Goal: Task Accomplishment & Management: Manage account settings

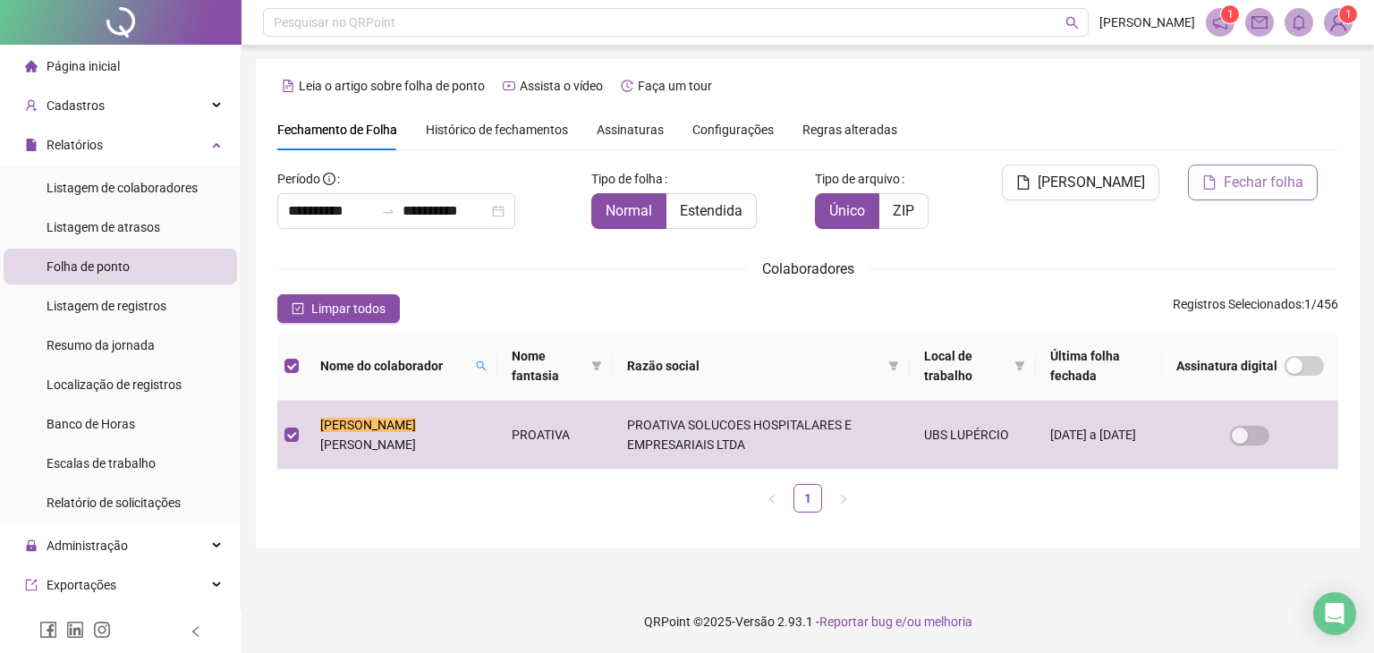
click at [1259, 191] on span "Fechar folha" at bounding box center [1263, 182] width 80 height 21
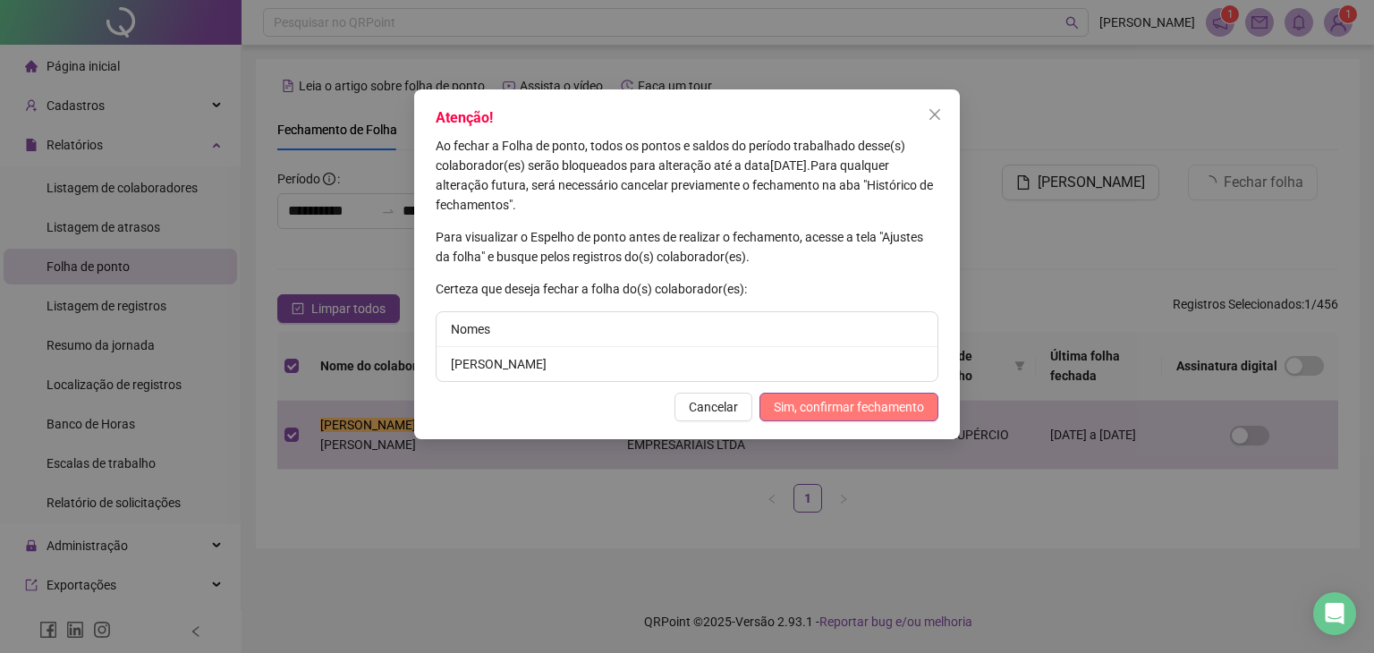
click at [850, 405] on span "Sim, confirmar fechamento" at bounding box center [849, 407] width 150 height 20
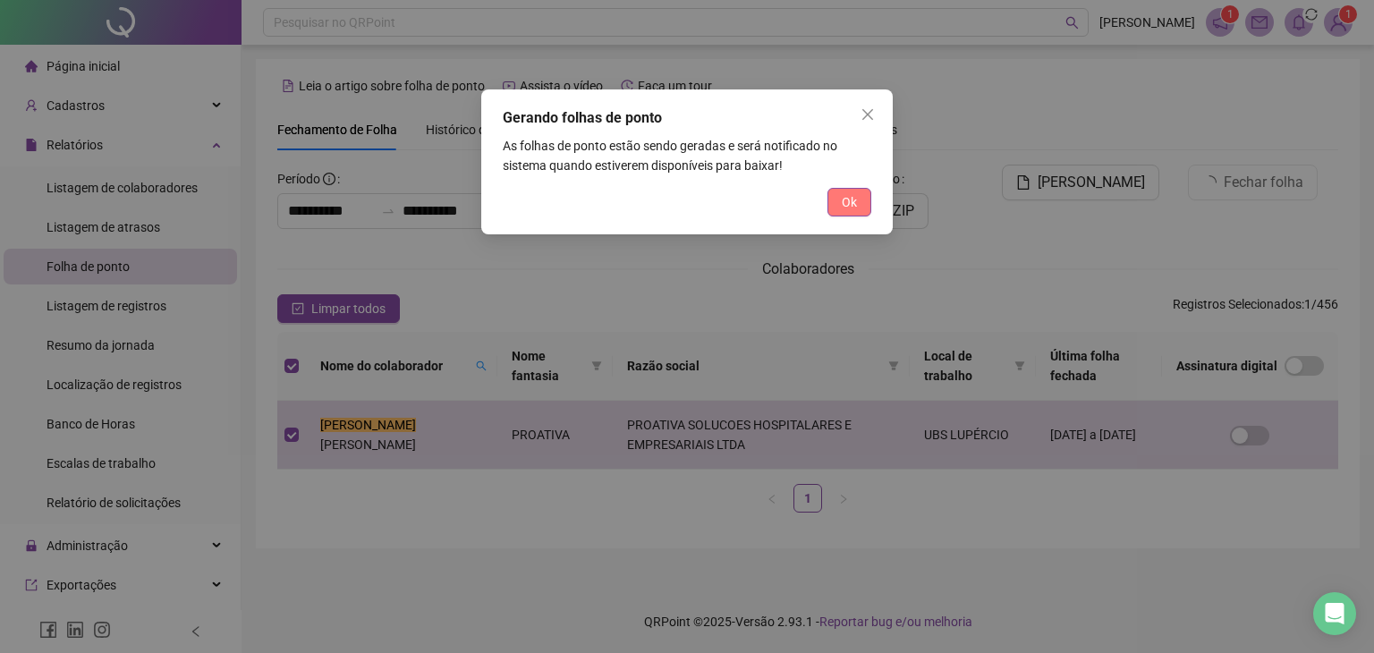
click at [849, 201] on span "Ok" at bounding box center [849, 202] width 15 height 20
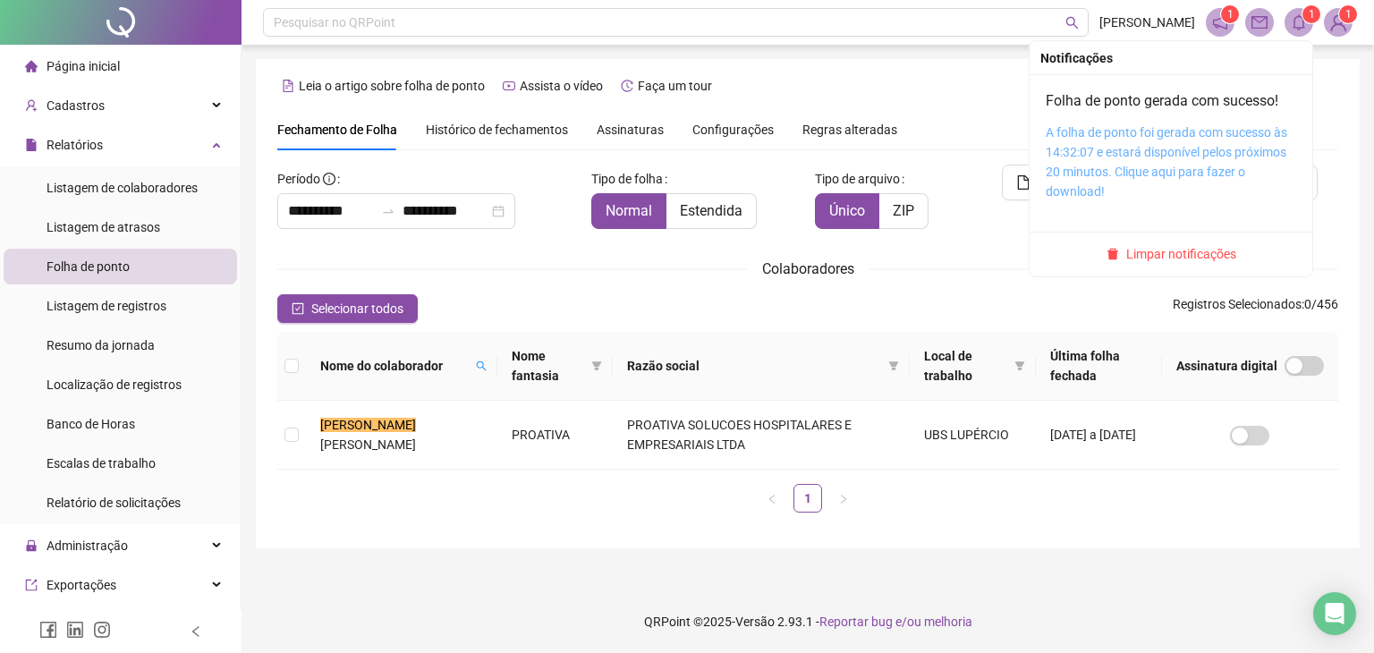
click at [1151, 146] on link "A folha de ponto foi gerada com sucesso às 14:32:07 e estará disponível pelos p…" at bounding box center [1165, 161] width 241 height 73
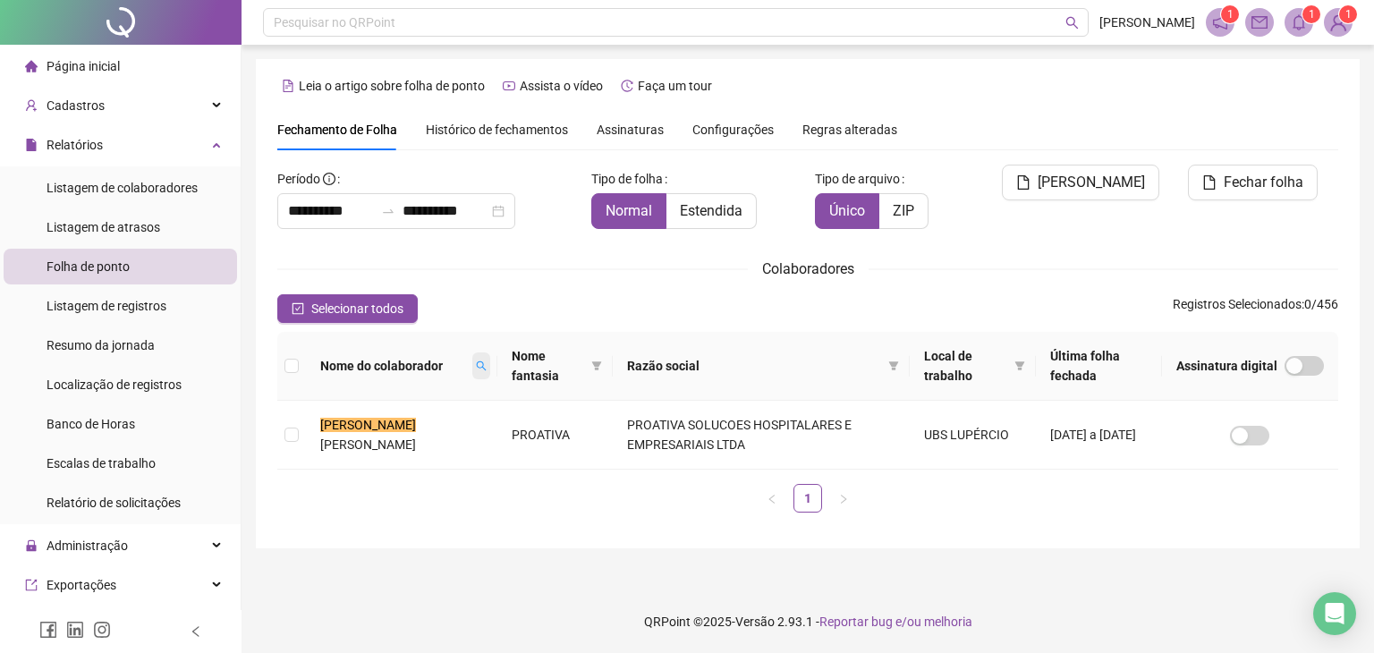
click at [476, 364] on icon "search" at bounding box center [481, 365] width 11 height 11
type input "*"
click at [333, 441] on span "Buscar" at bounding box center [336, 439] width 39 height 20
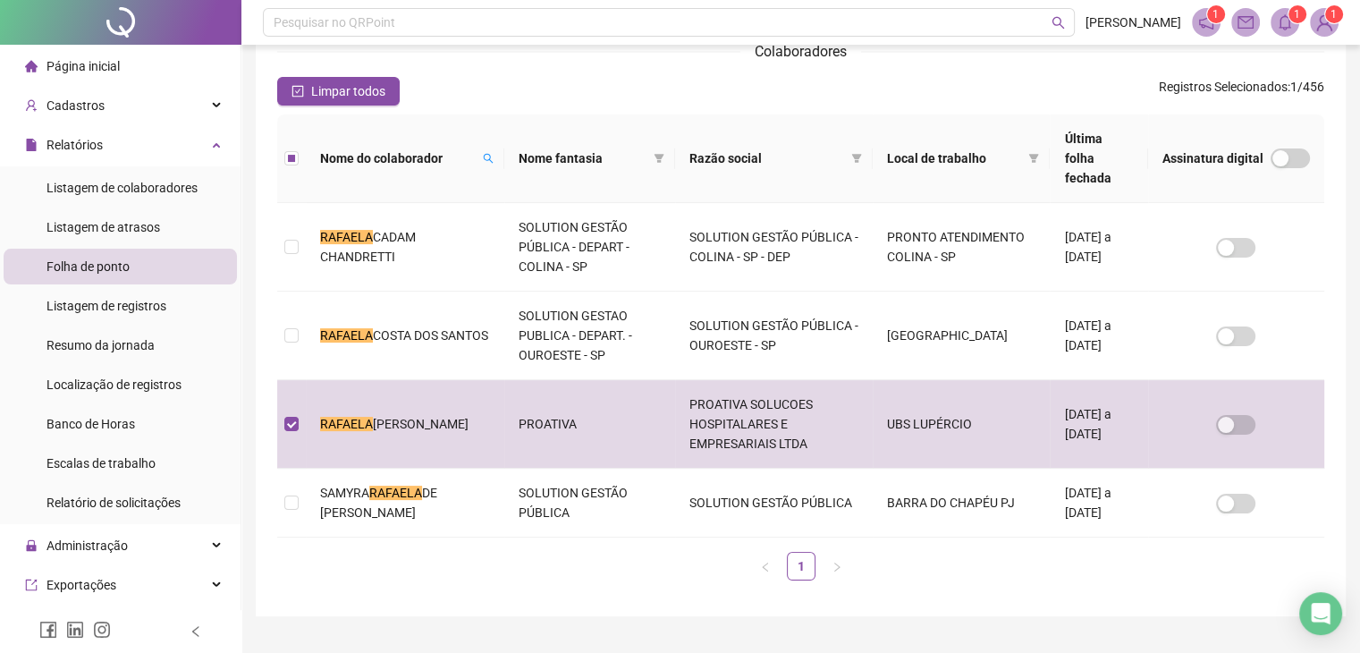
scroll to position [39, 0]
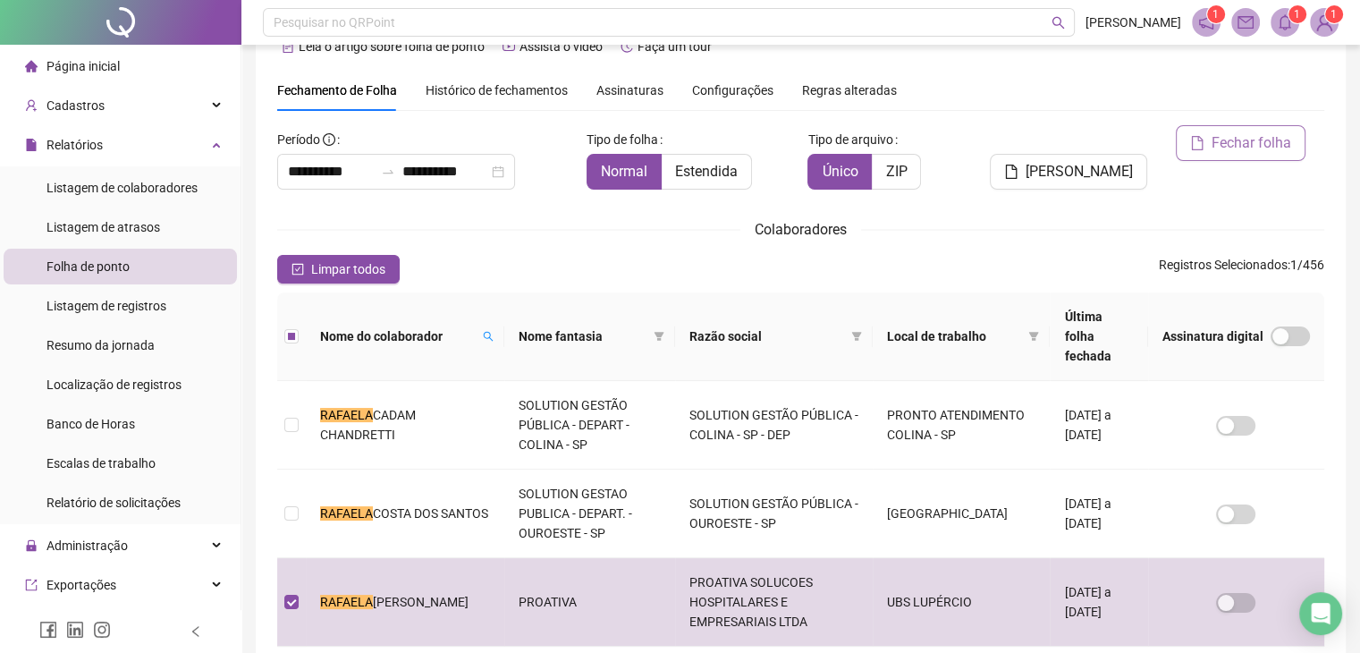
click at [1279, 142] on span "Fechar folha" at bounding box center [1252, 142] width 80 height 21
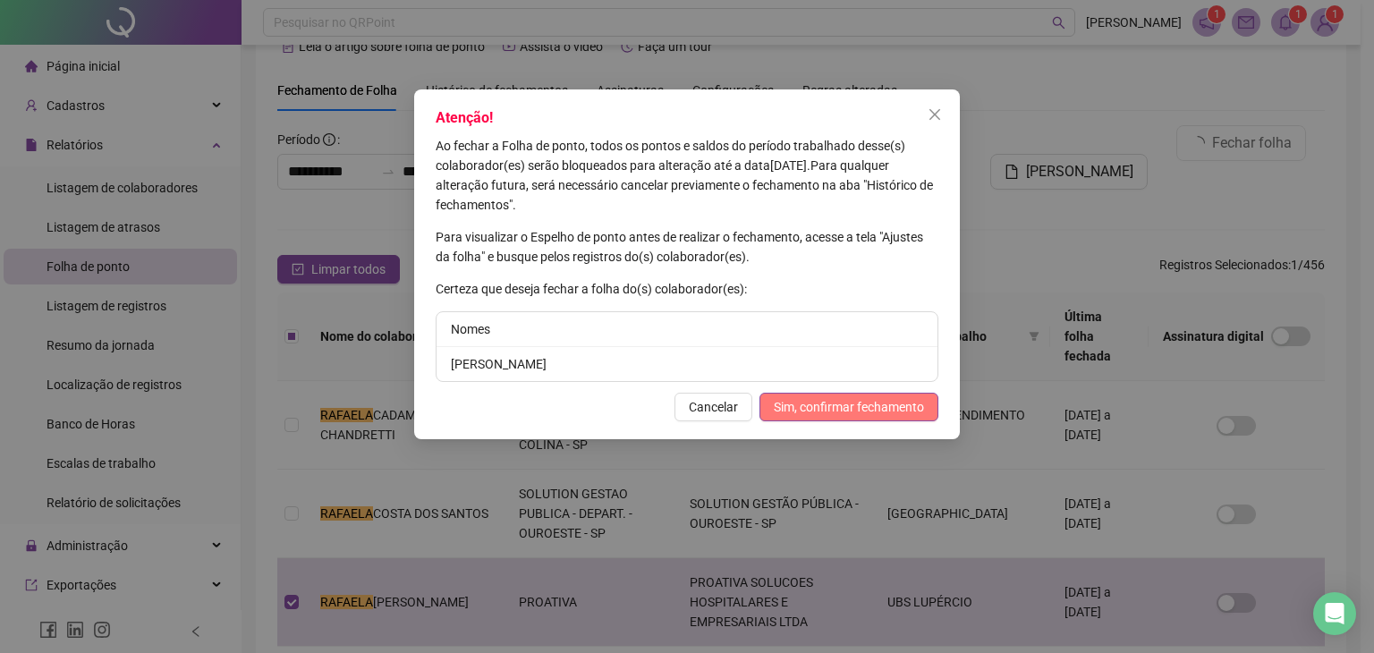
click at [828, 404] on span "Sim, confirmar fechamento" at bounding box center [849, 407] width 150 height 20
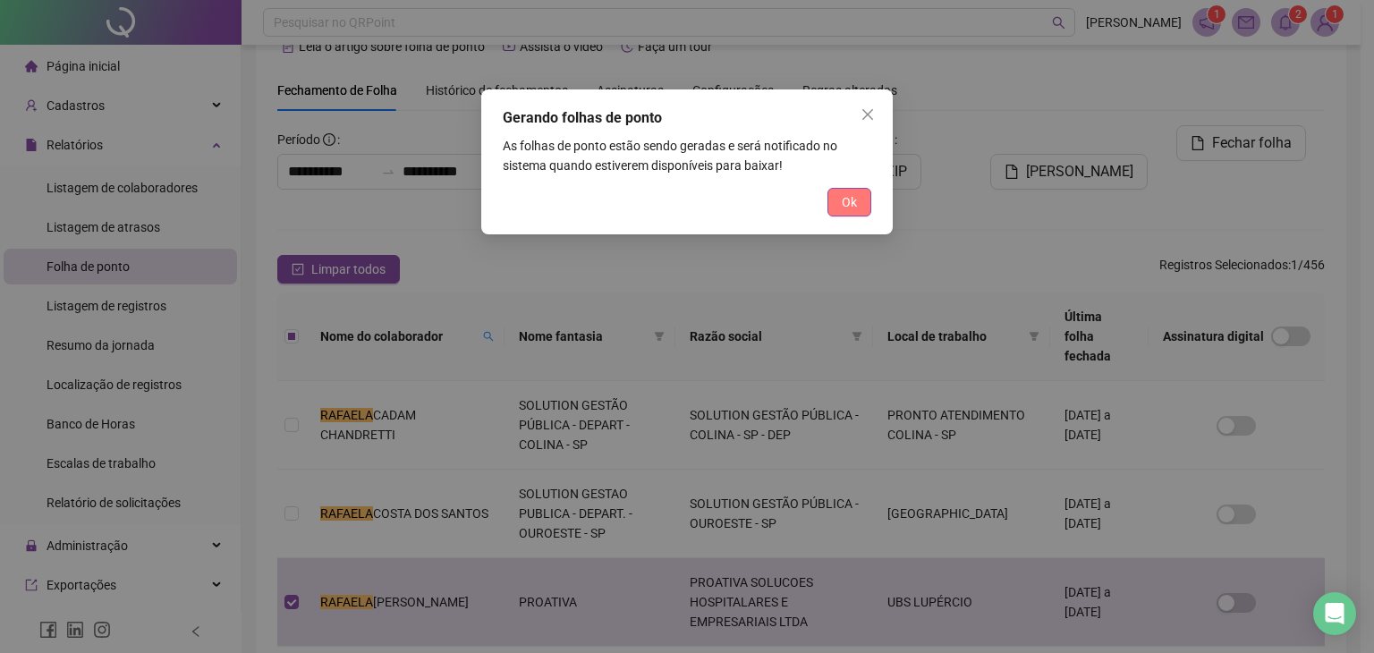
click at [864, 190] on button "Ok" at bounding box center [849, 202] width 44 height 29
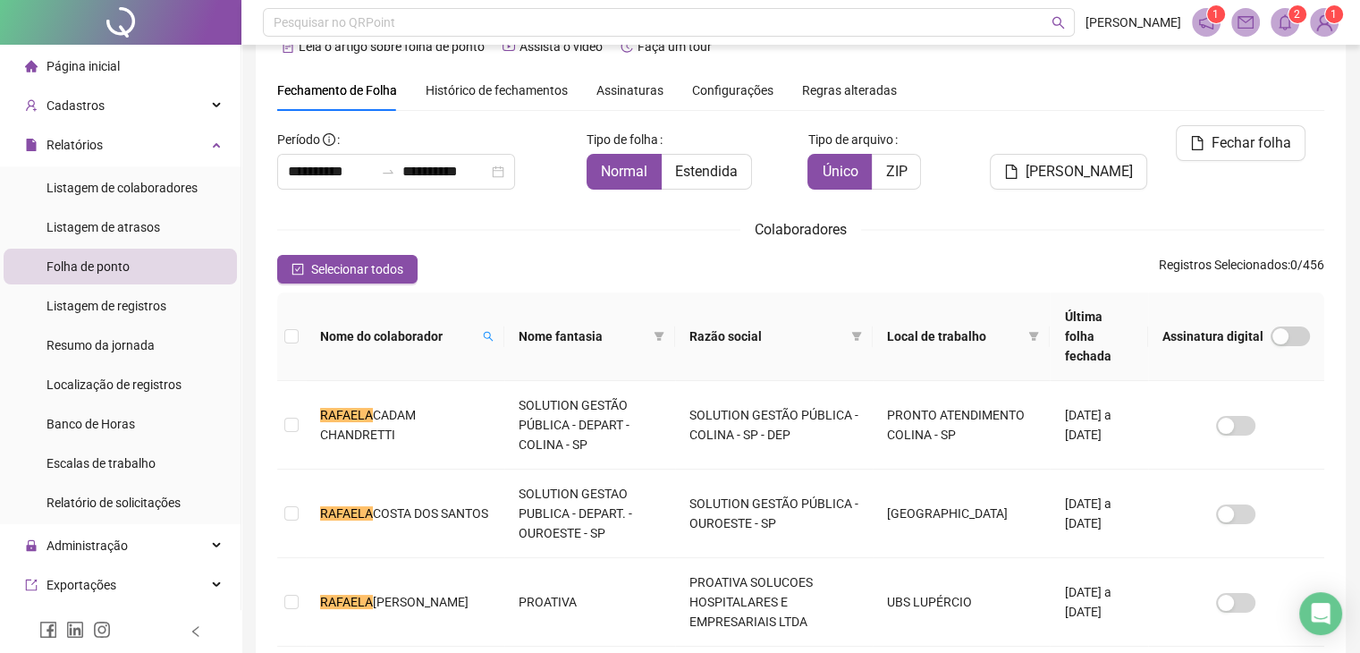
click at [1277, 27] on icon "bell" at bounding box center [1285, 22] width 16 height 16
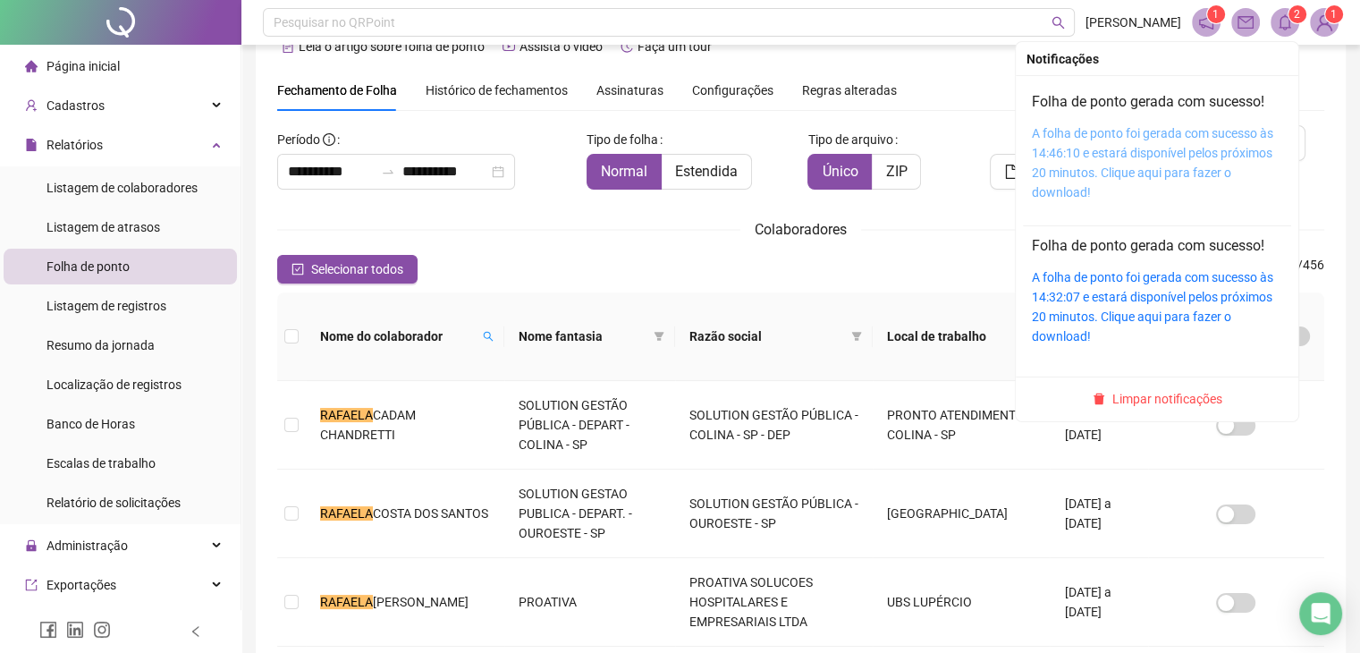
click at [1117, 137] on link "A folha de ponto foi gerada com sucesso às 14:46:10 e estará disponível pelos p…" at bounding box center [1152, 162] width 241 height 73
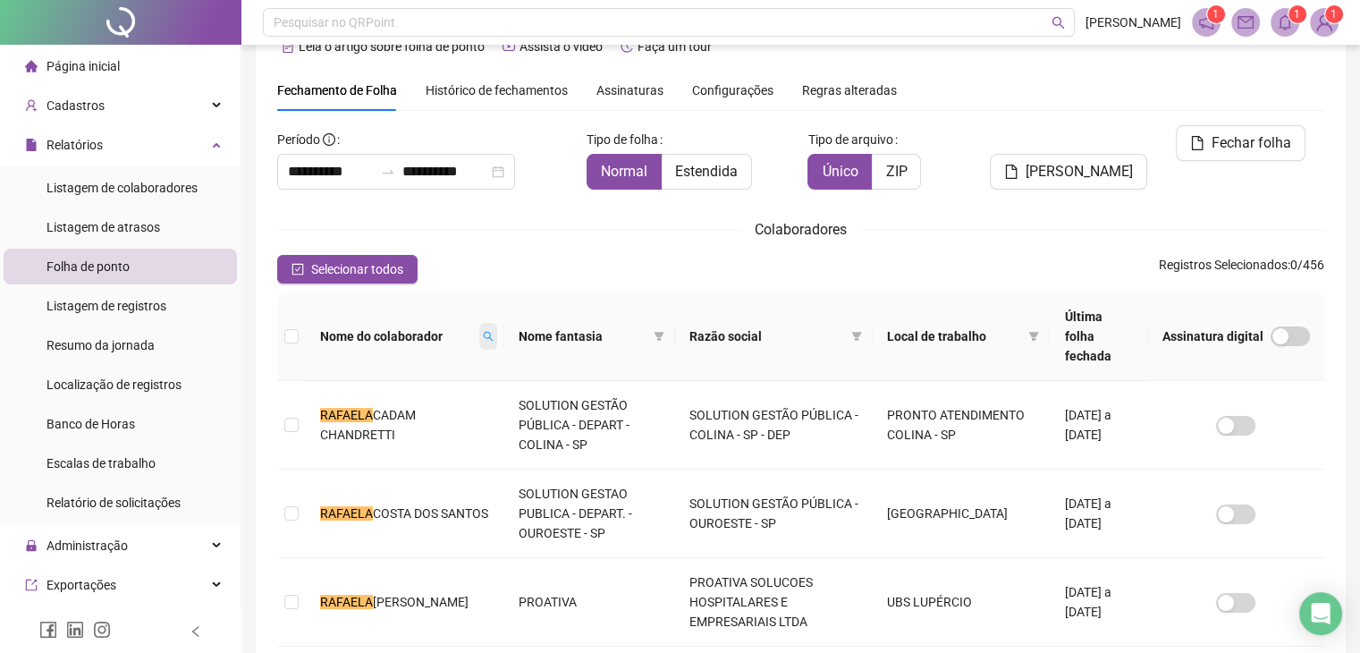
click at [479, 323] on span at bounding box center [488, 336] width 18 height 27
click at [339, 386] on div "**********" at bounding box center [376, 382] width 168 height 59
click at [339, 395] on span "Buscar" at bounding box center [341, 400] width 39 height 20
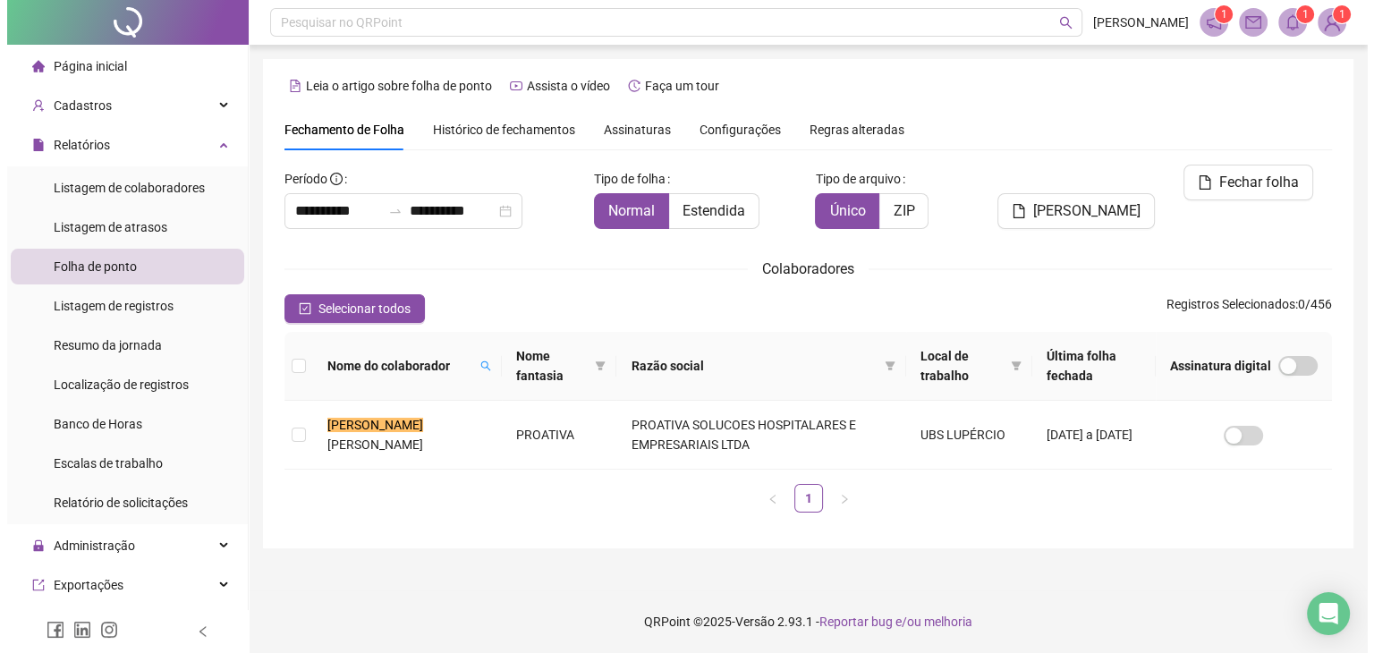
scroll to position [0, 0]
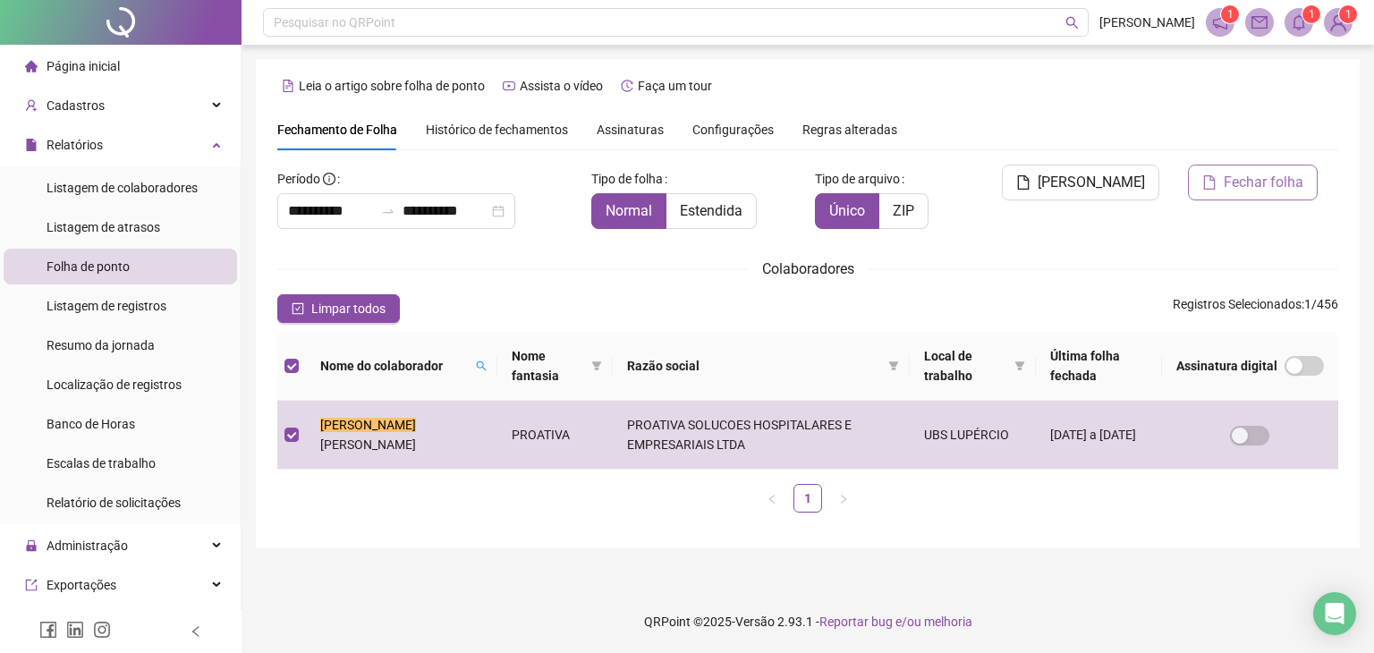
click at [1262, 173] on span "Fechar folha" at bounding box center [1263, 182] width 80 height 21
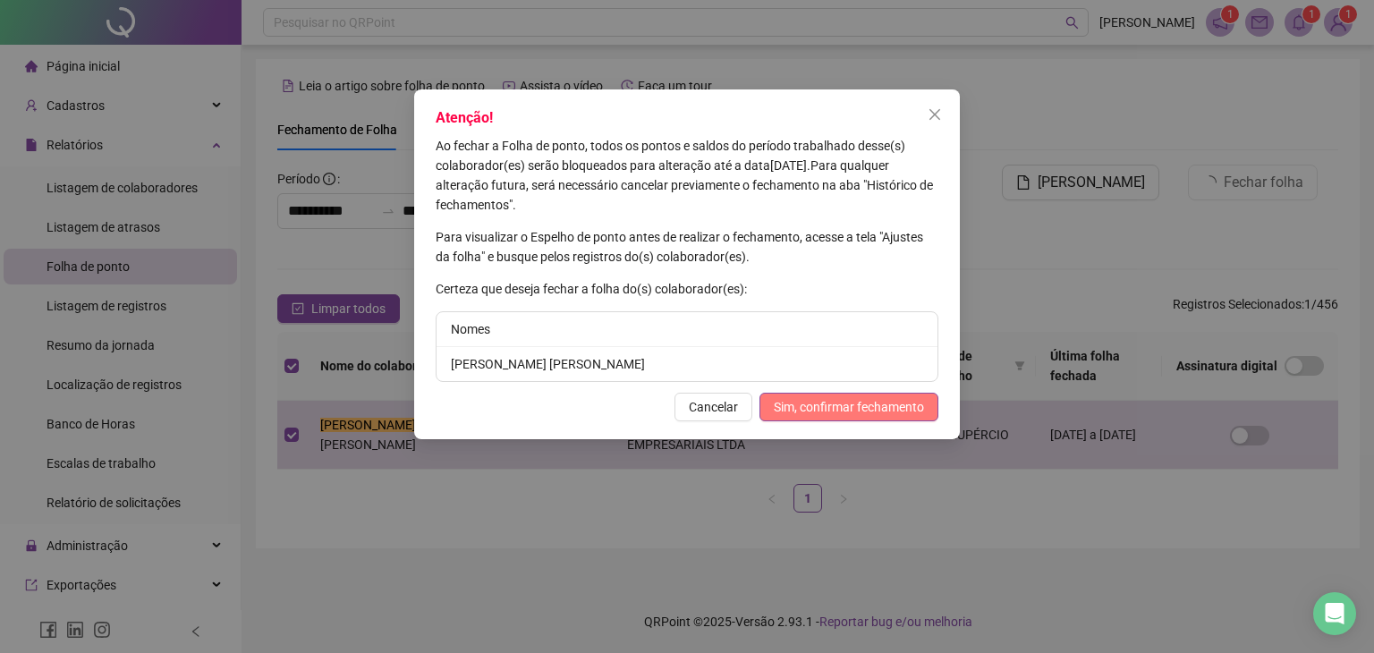
click at [834, 397] on span "Sim, confirmar fechamento" at bounding box center [849, 407] width 150 height 20
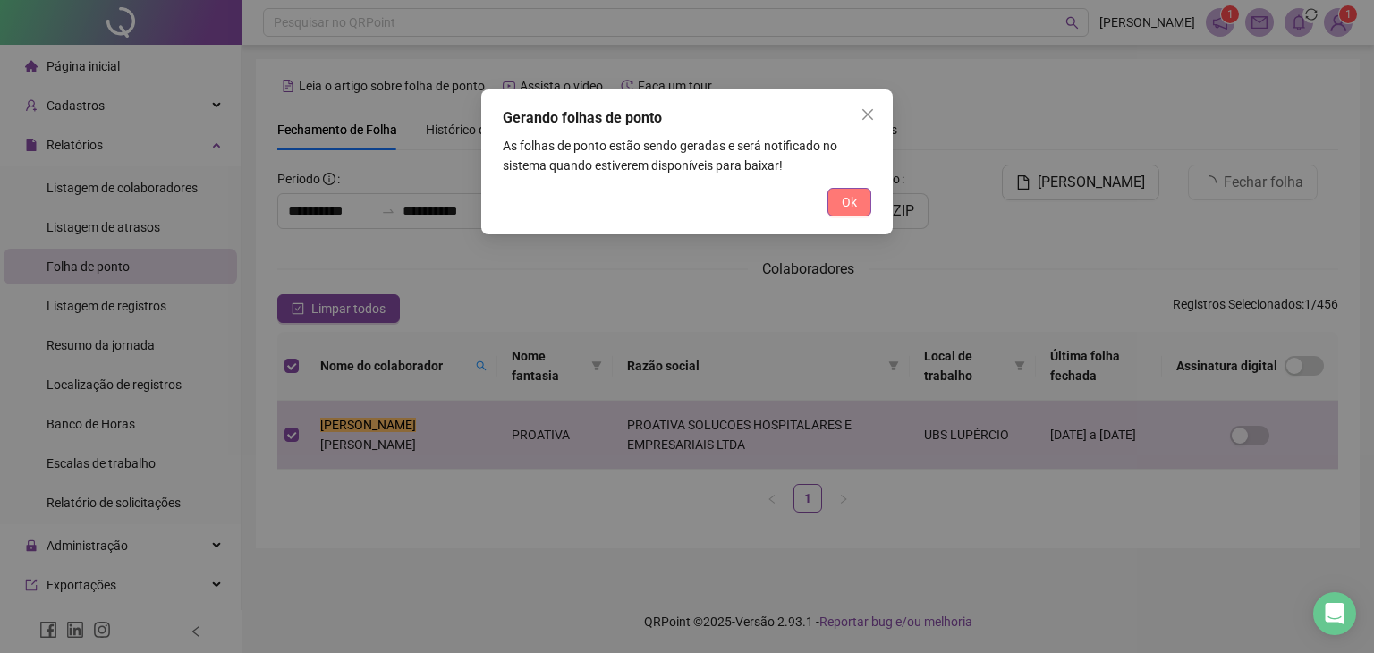
click at [853, 204] on span "Ok" at bounding box center [849, 202] width 15 height 20
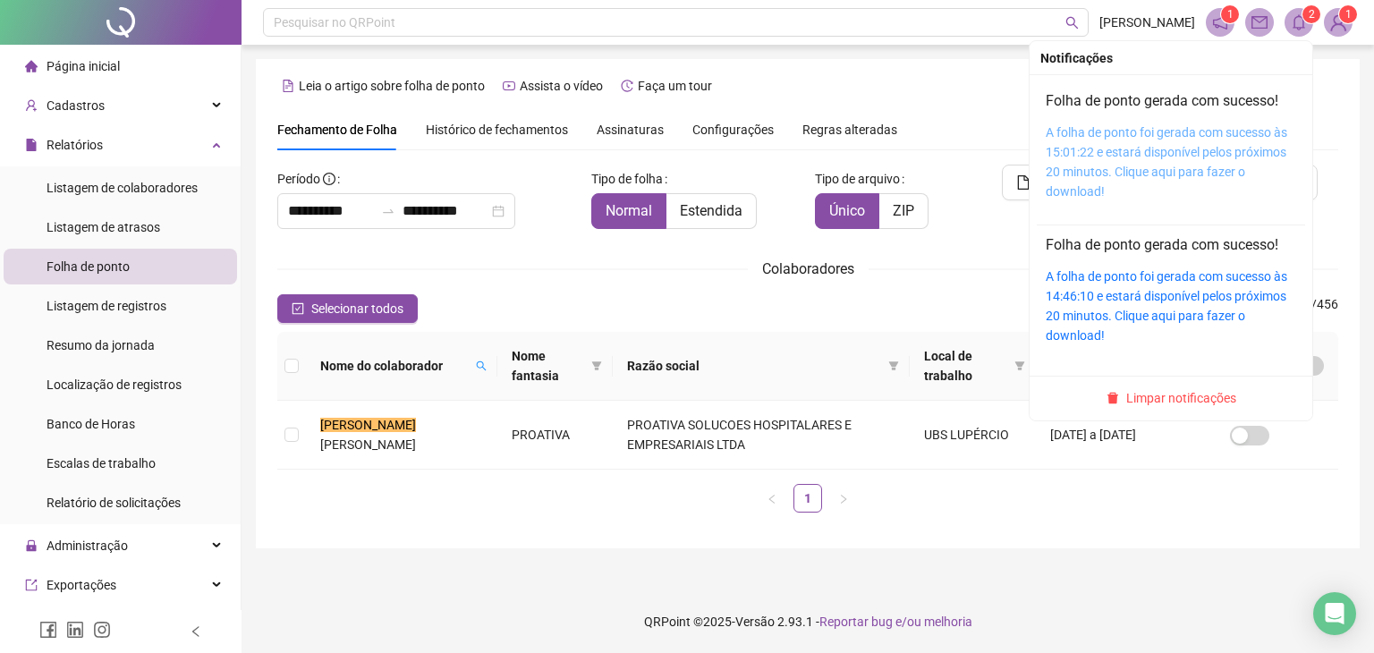
click at [1155, 132] on link "A folha de ponto foi gerada com sucesso às 15:01:22 e estará disponível pelos p…" at bounding box center [1165, 161] width 241 height 73
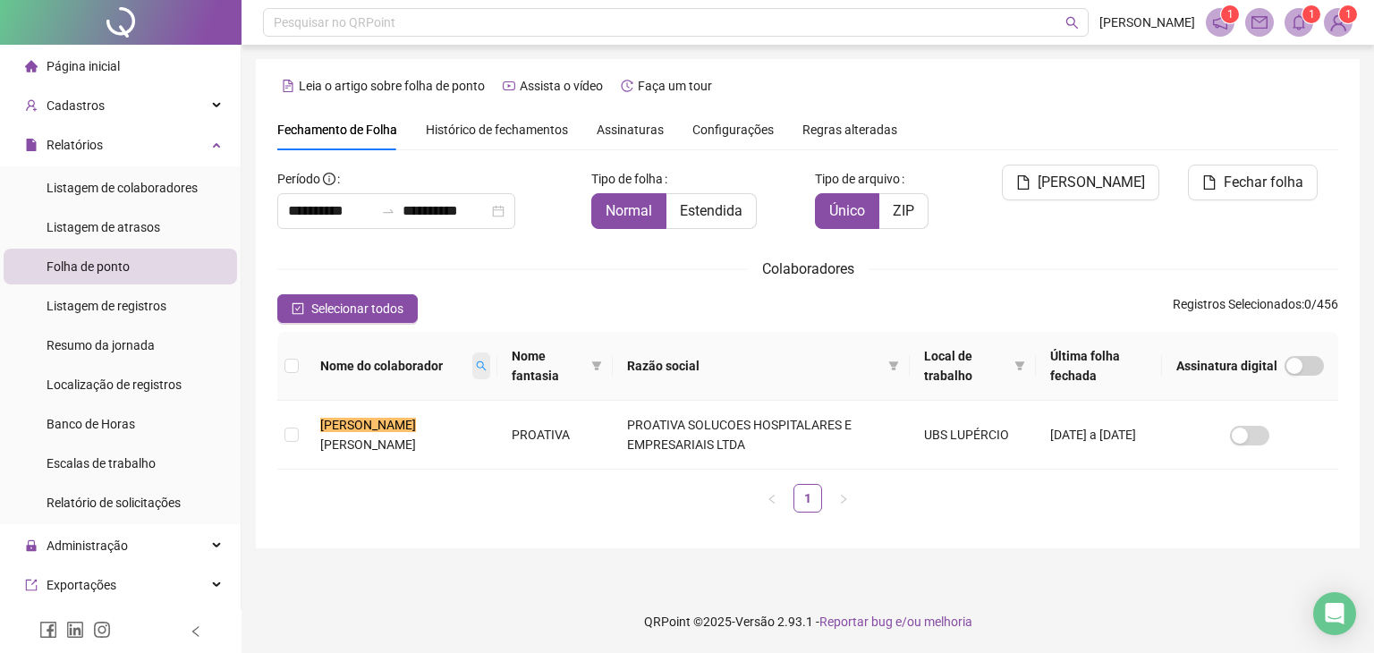
click at [476, 366] on icon "search" at bounding box center [481, 366] width 10 height 10
type input "******"
click at [346, 424] on button "Buscar" at bounding box center [357, 429] width 80 height 21
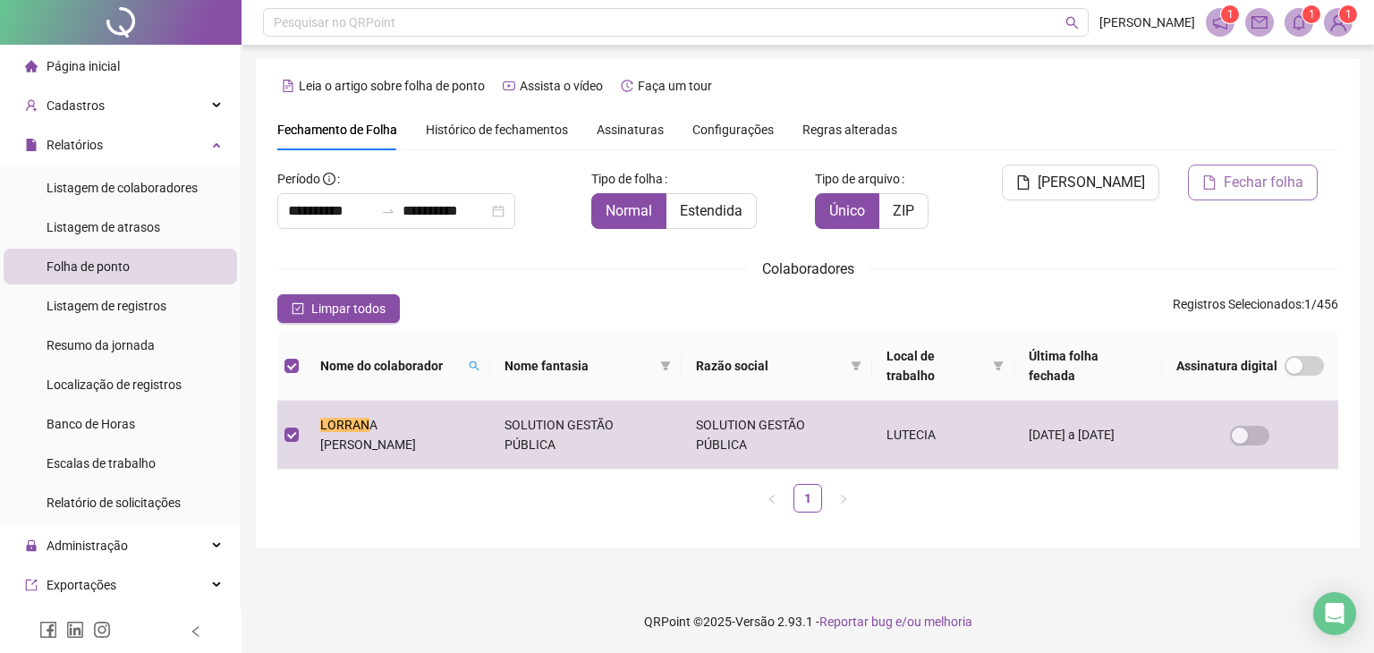
click at [1293, 181] on span "Fechar folha" at bounding box center [1263, 182] width 80 height 21
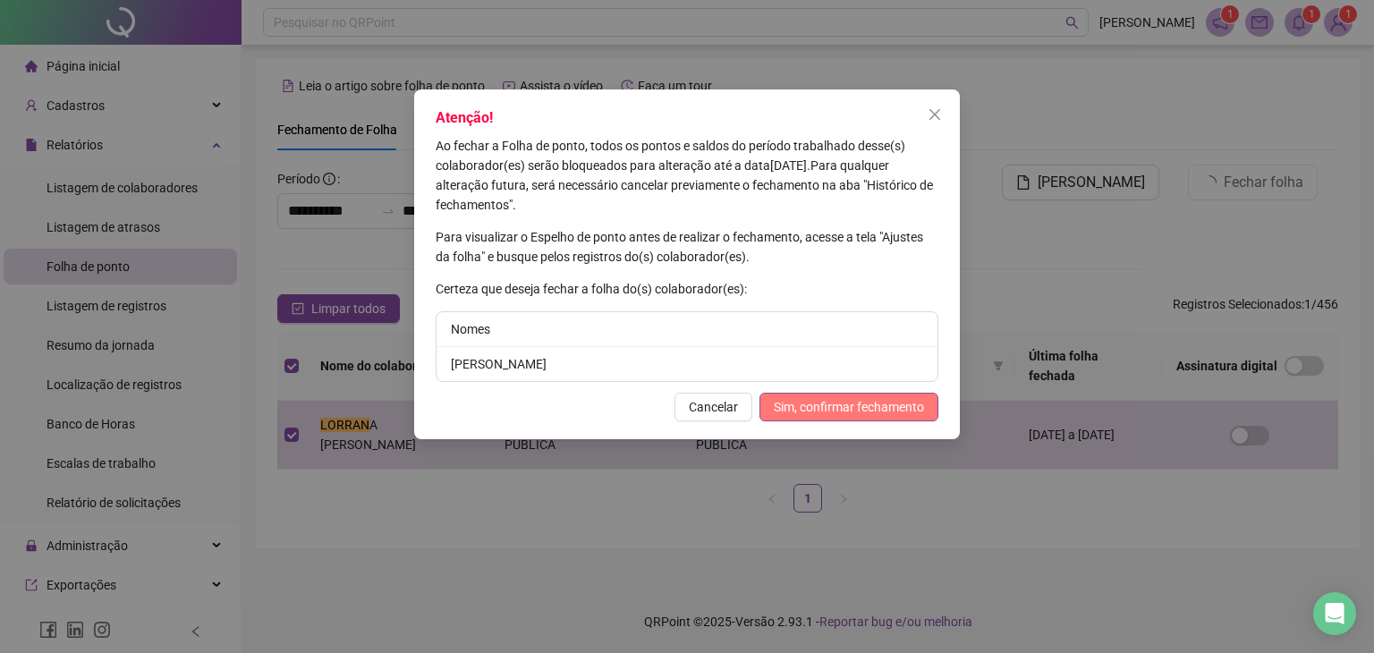
click at [859, 402] on span "Sim, confirmar fechamento" at bounding box center [849, 407] width 150 height 20
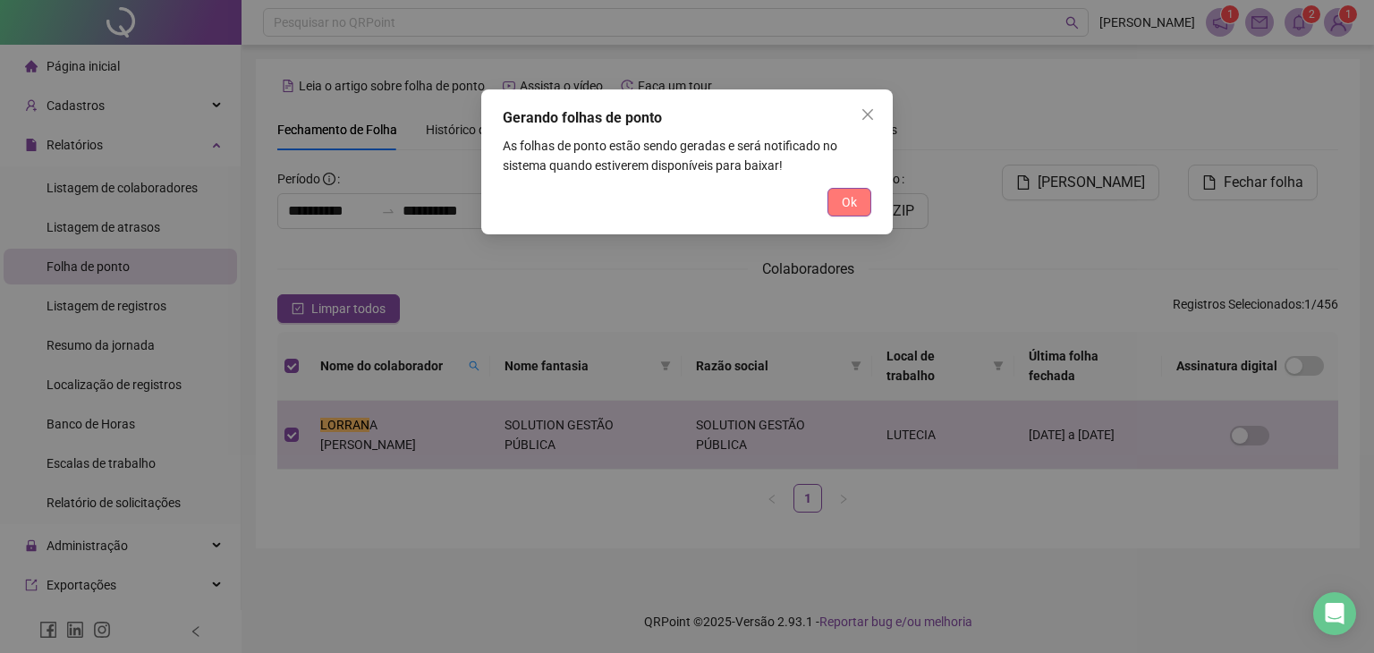
click at [851, 205] on span "Ok" at bounding box center [849, 202] width 15 height 20
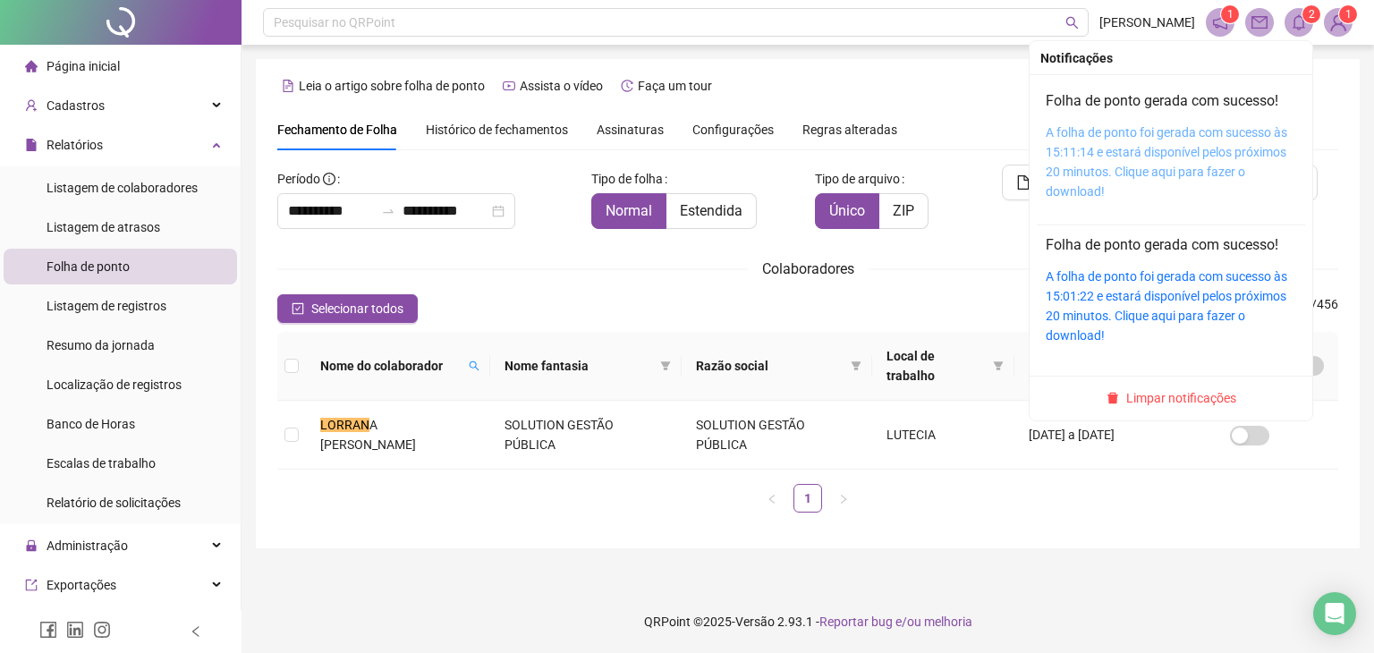
click at [1123, 149] on link "A folha de ponto foi gerada com sucesso às 15:11:14 e estará disponível pelos p…" at bounding box center [1165, 161] width 241 height 73
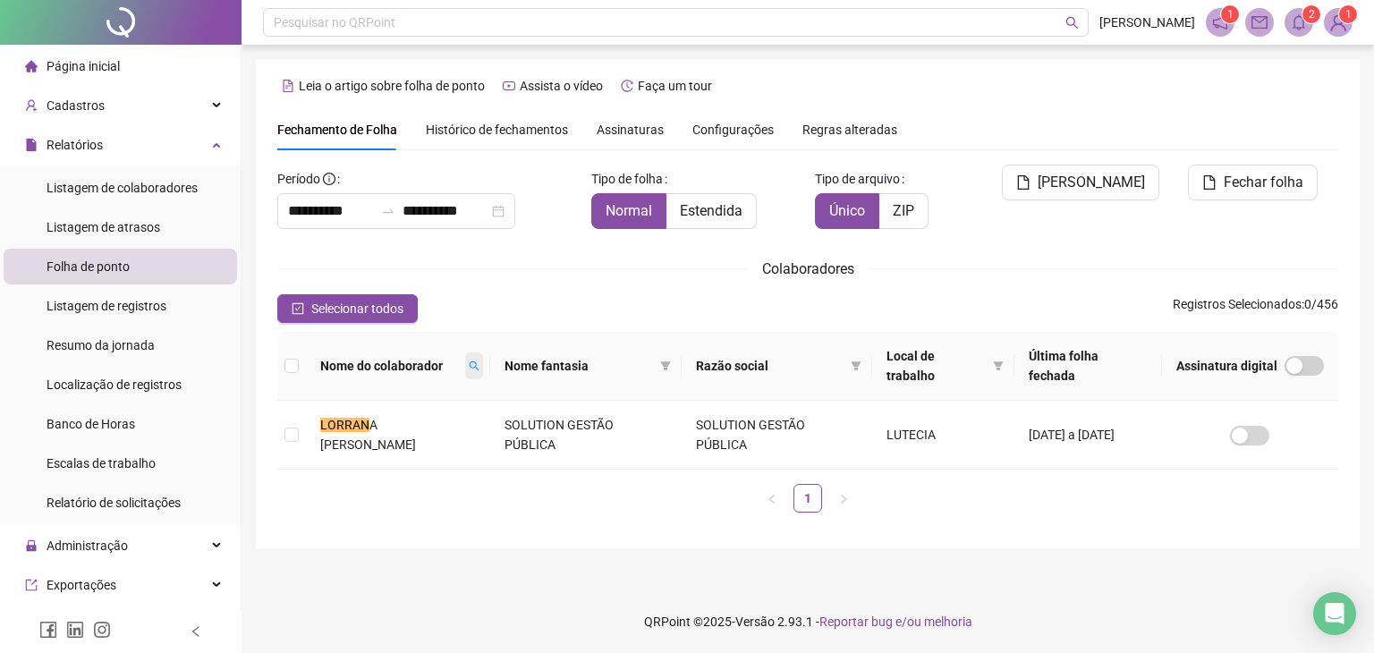
click at [479, 369] on icon "search" at bounding box center [474, 365] width 11 height 11
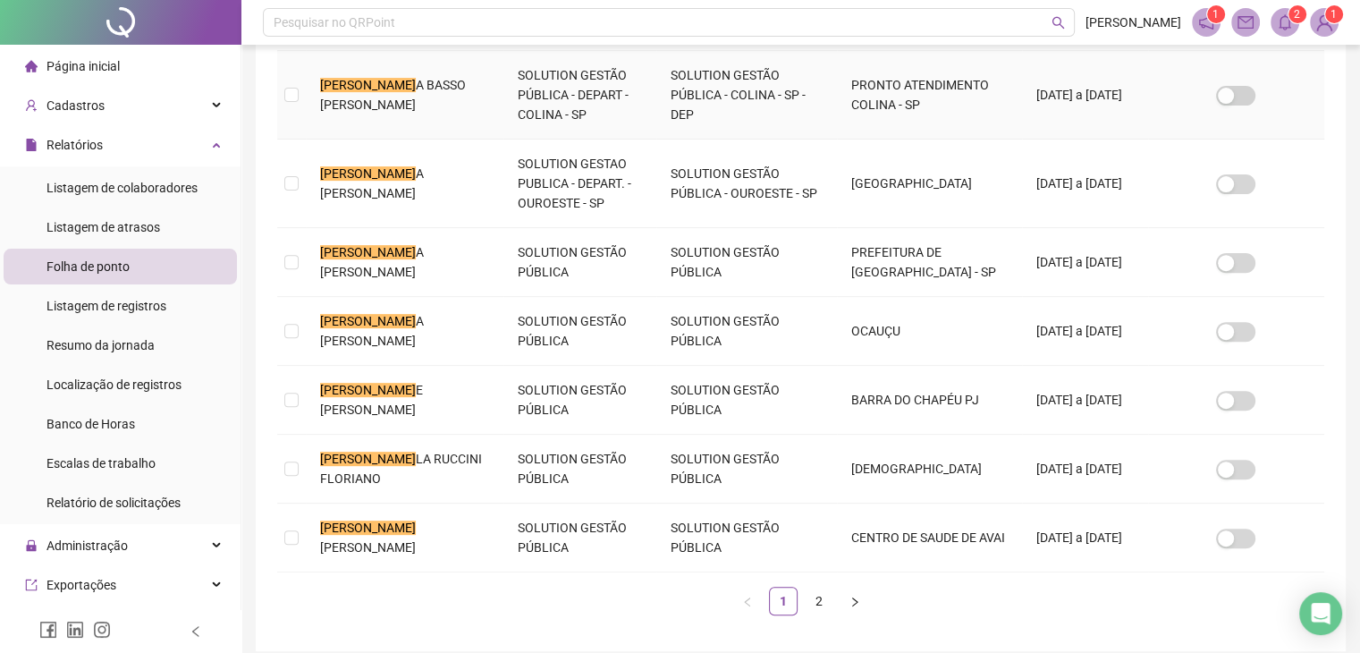
scroll to position [669, 0]
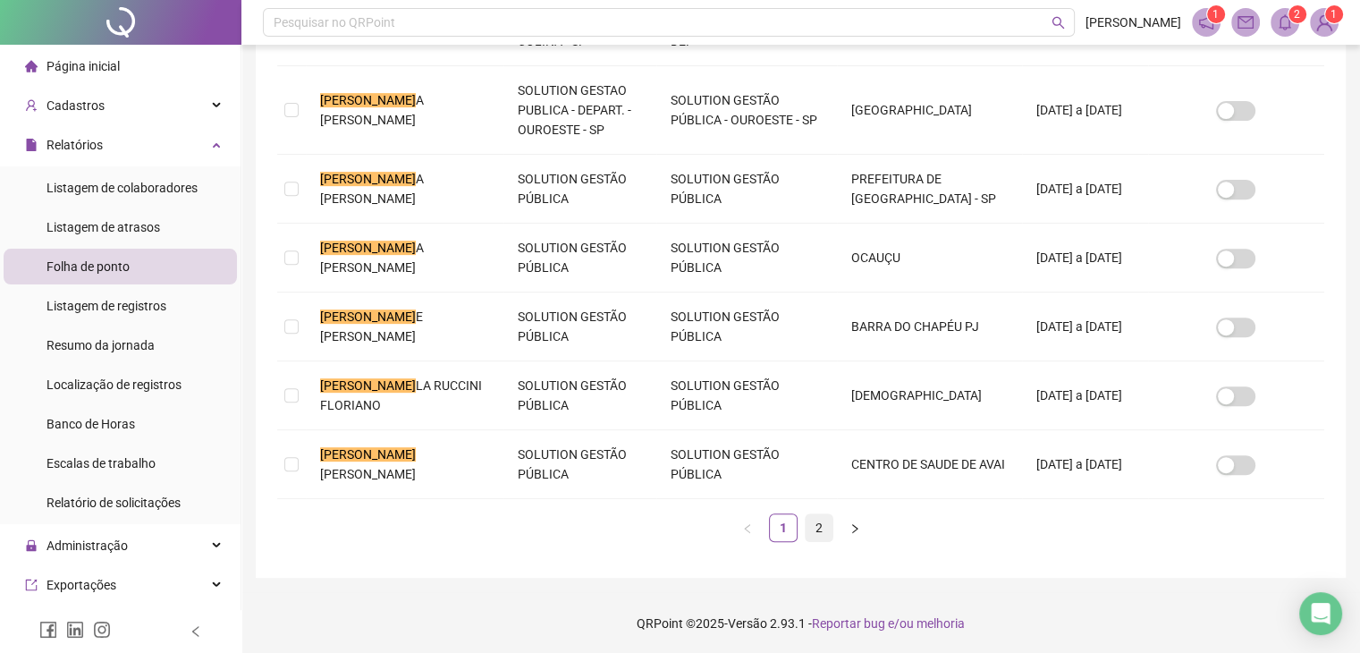
click at [823, 523] on link "2" at bounding box center [819, 527] width 27 height 27
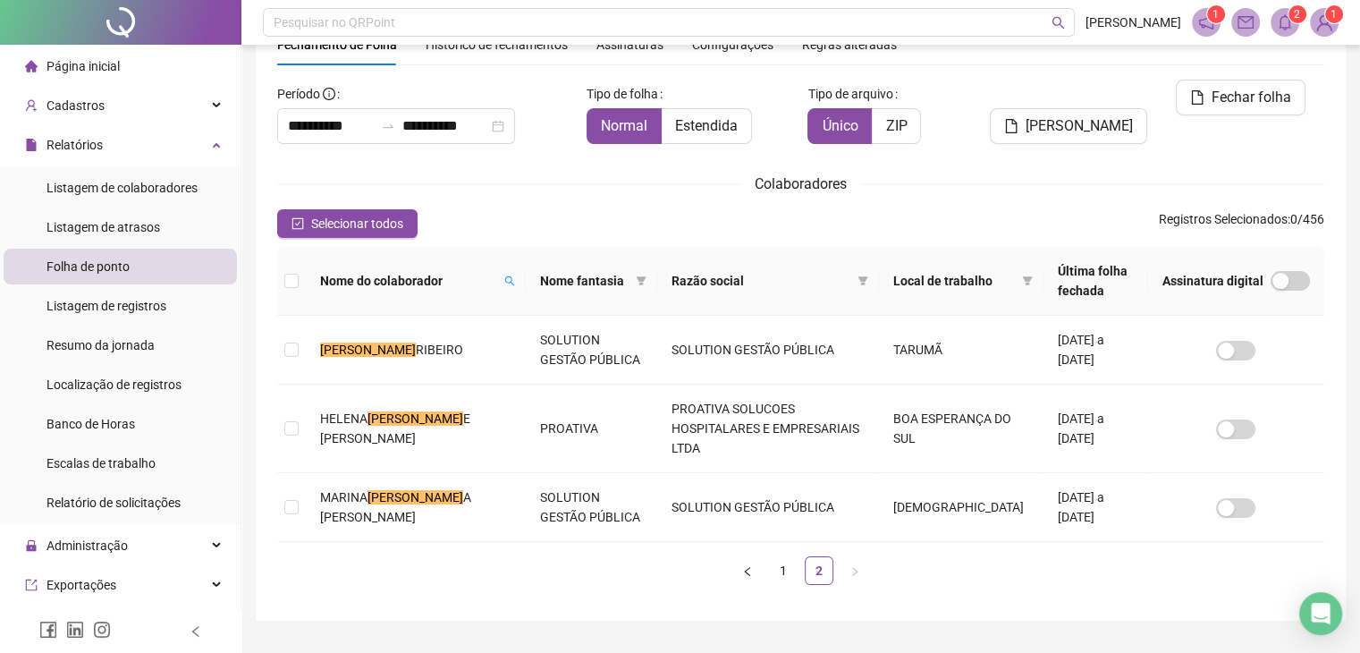
scroll to position [109, 0]
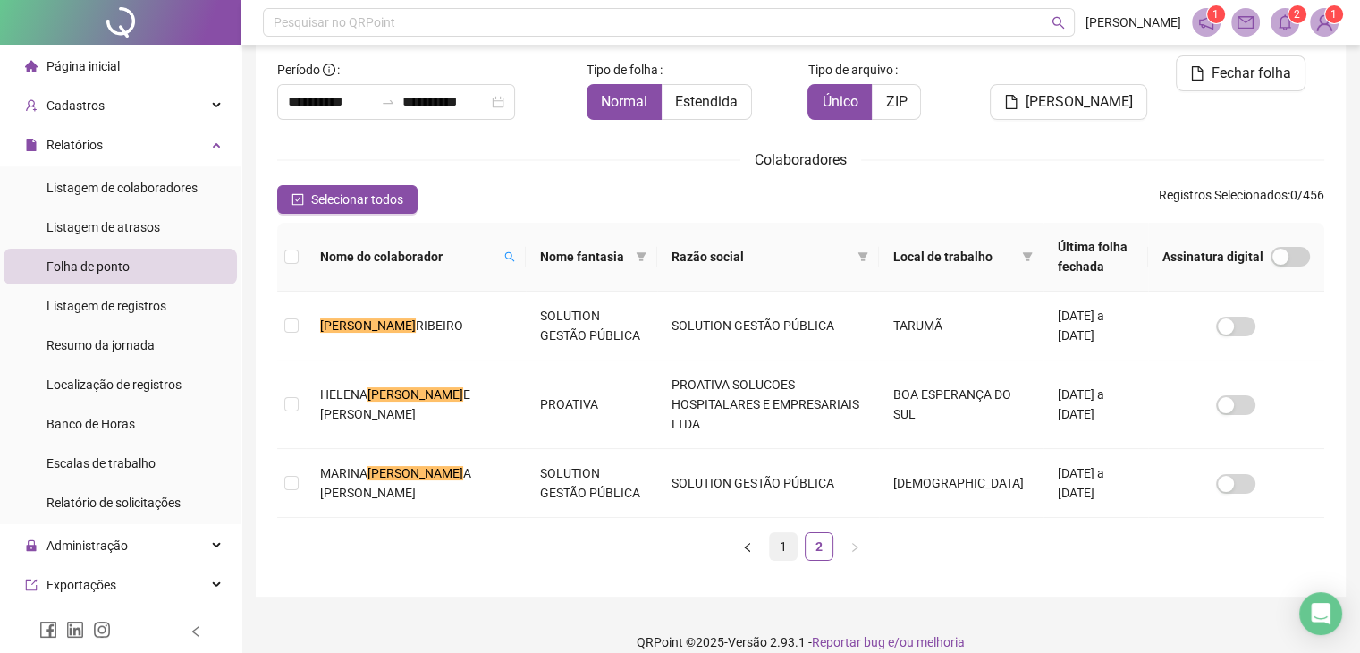
click at [787, 533] on link "1" at bounding box center [783, 546] width 27 height 27
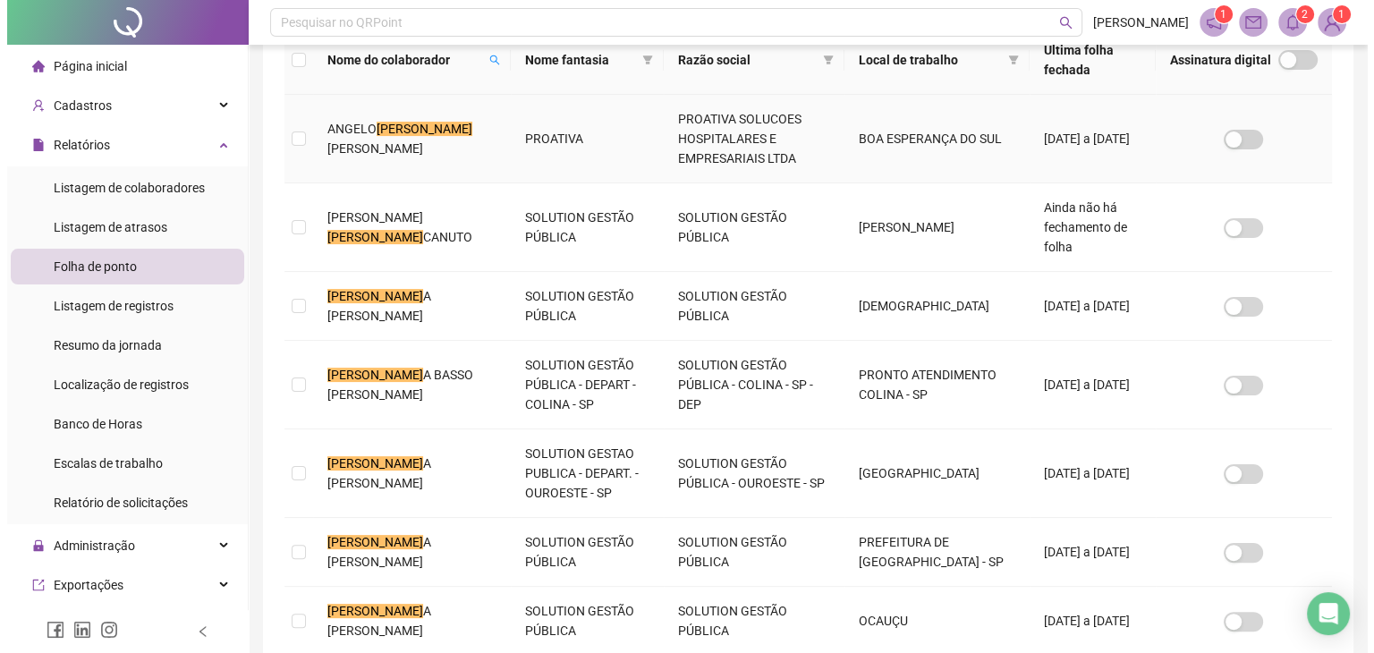
scroll to position [0, 0]
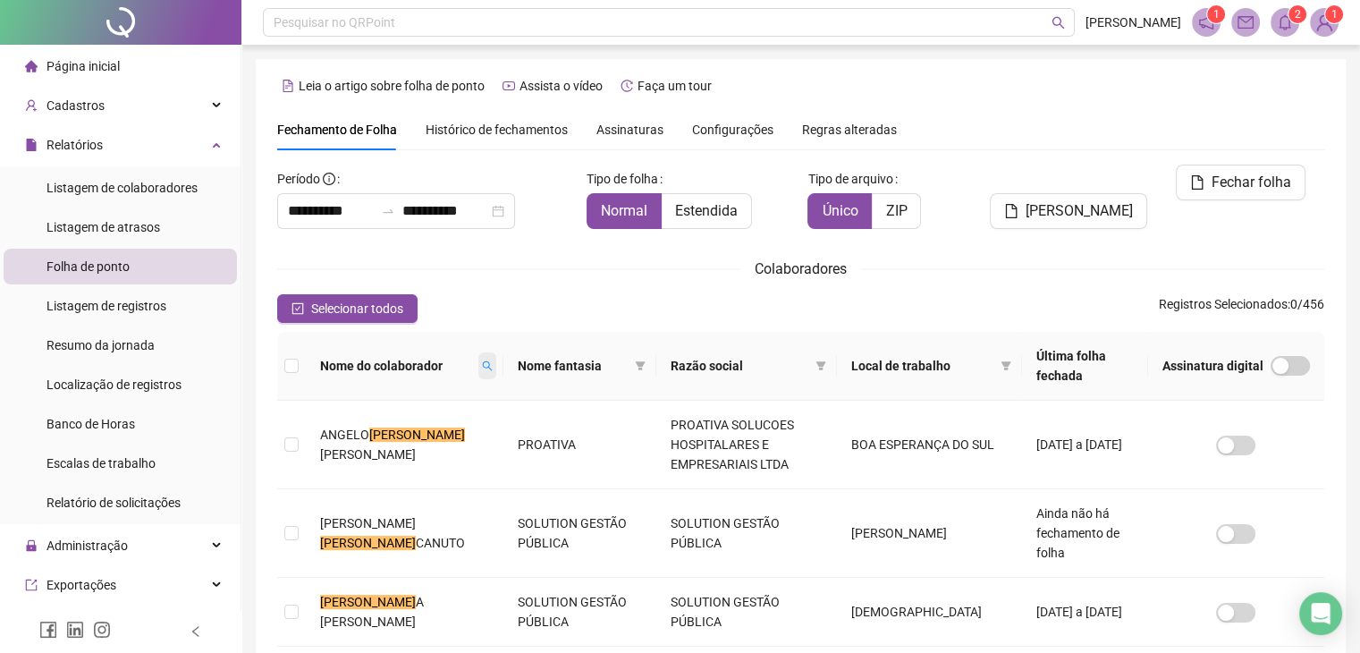
click at [478, 377] on span at bounding box center [487, 365] width 18 height 27
click at [322, 423] on icon "search" at bounding box center [319, 429] width 13 height 13
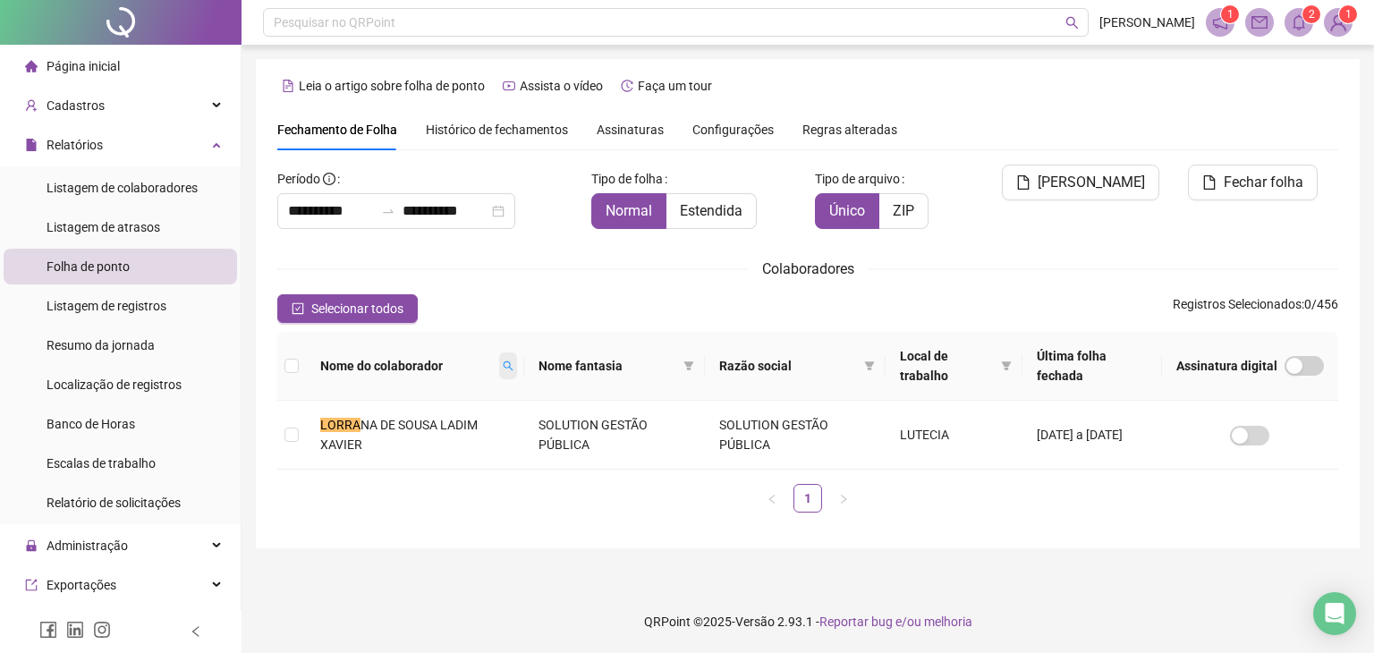
click at [511, 368] on span at bounding box center [508, 365] width 18 height 27
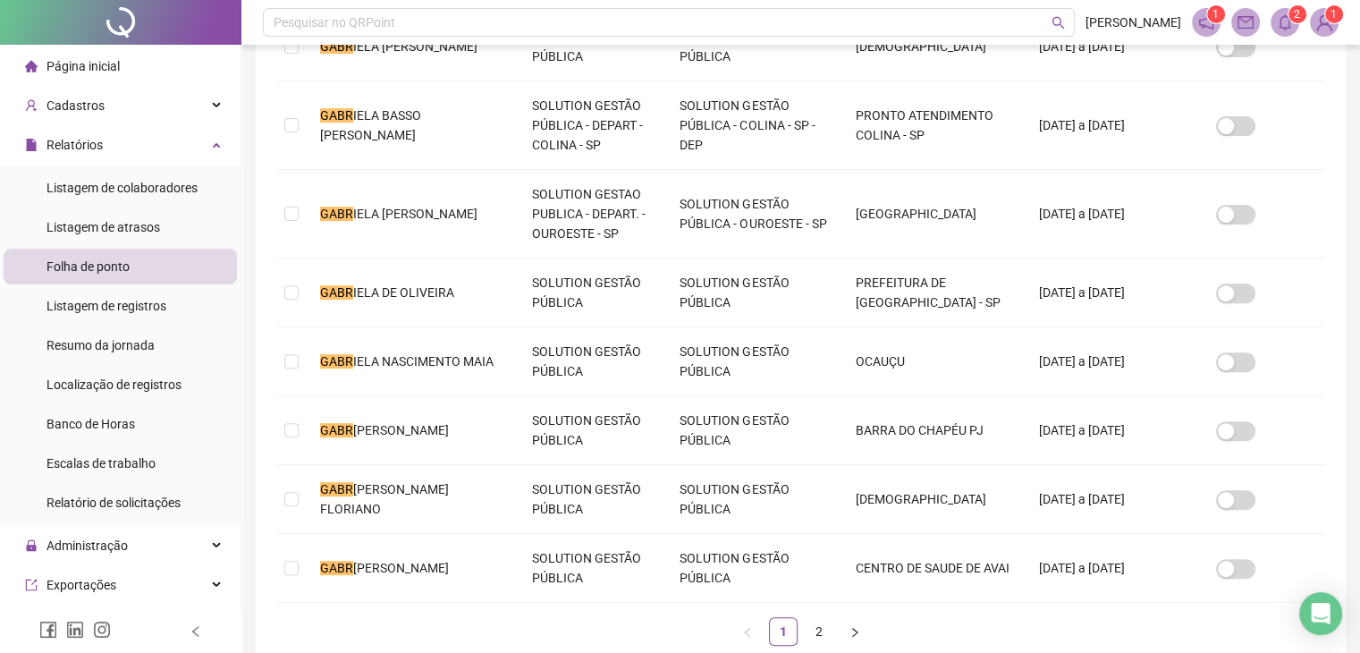
scroll to position [576, 0]
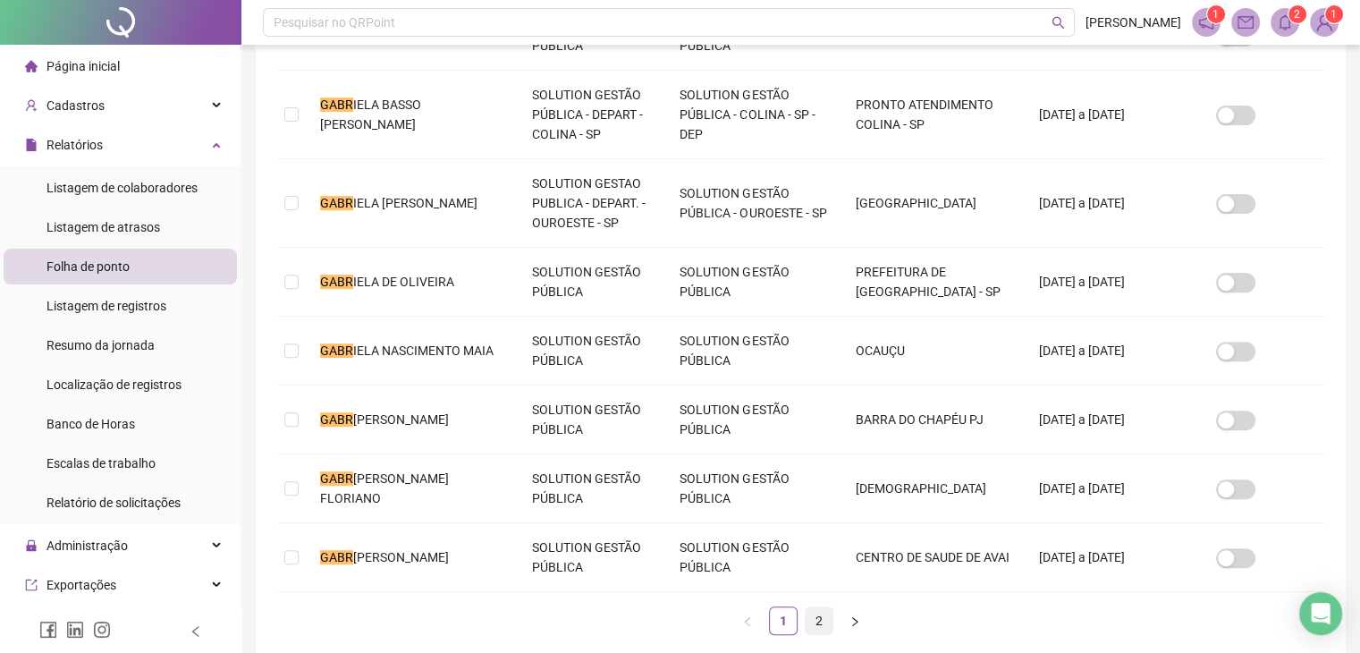
click at [822, 614] on link "2" at bounding box center [819, 620] width 27 height 27
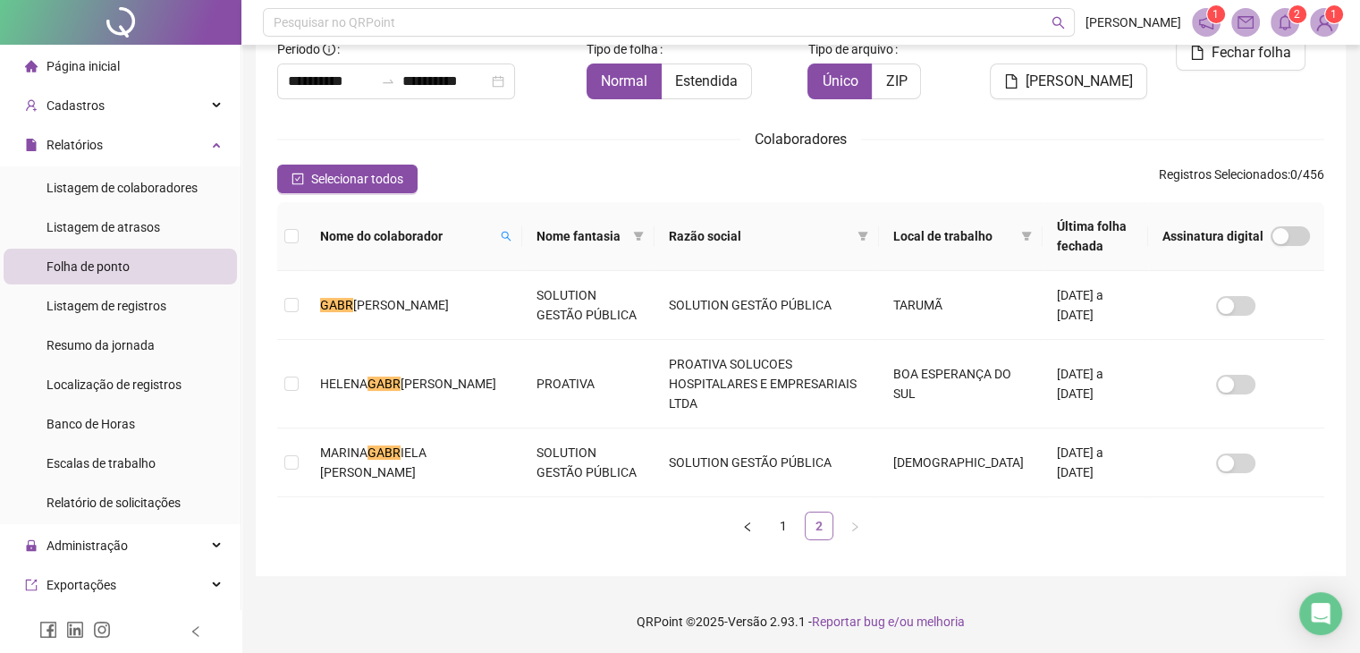
scroll to position [39, 0]
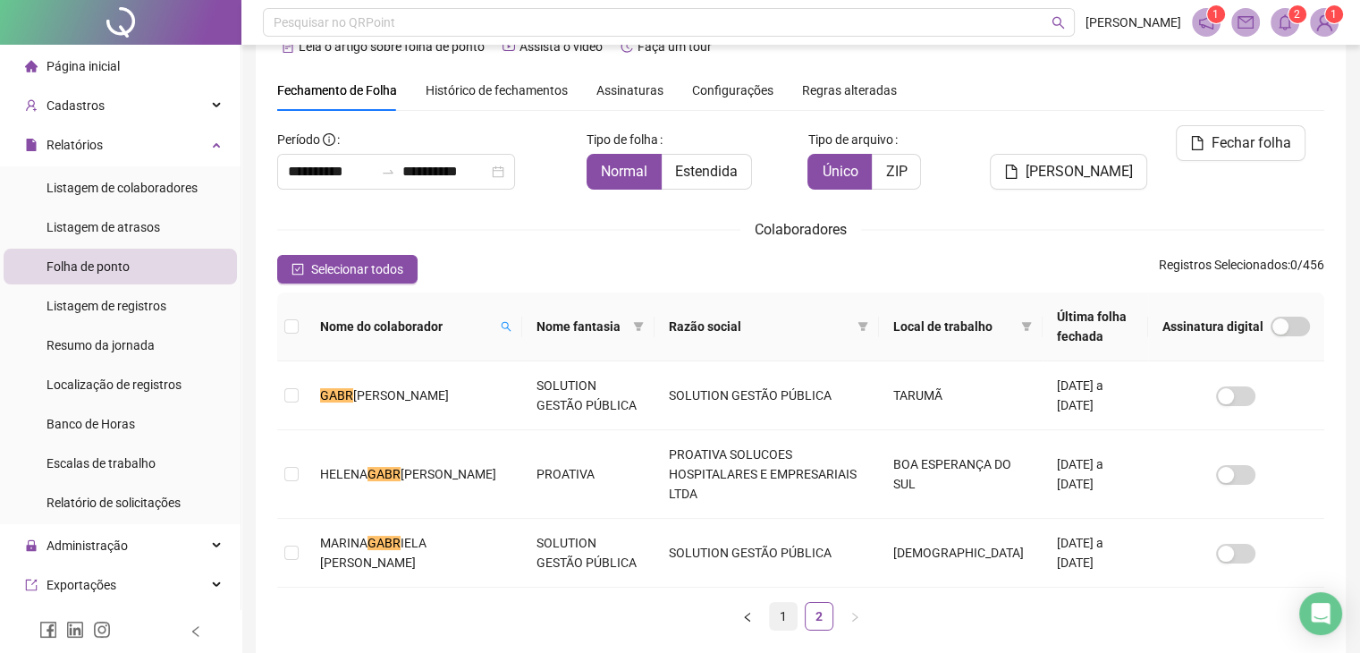
click at [774, 603] on link "1" at bounding box center [783, 616] width 27 height 27
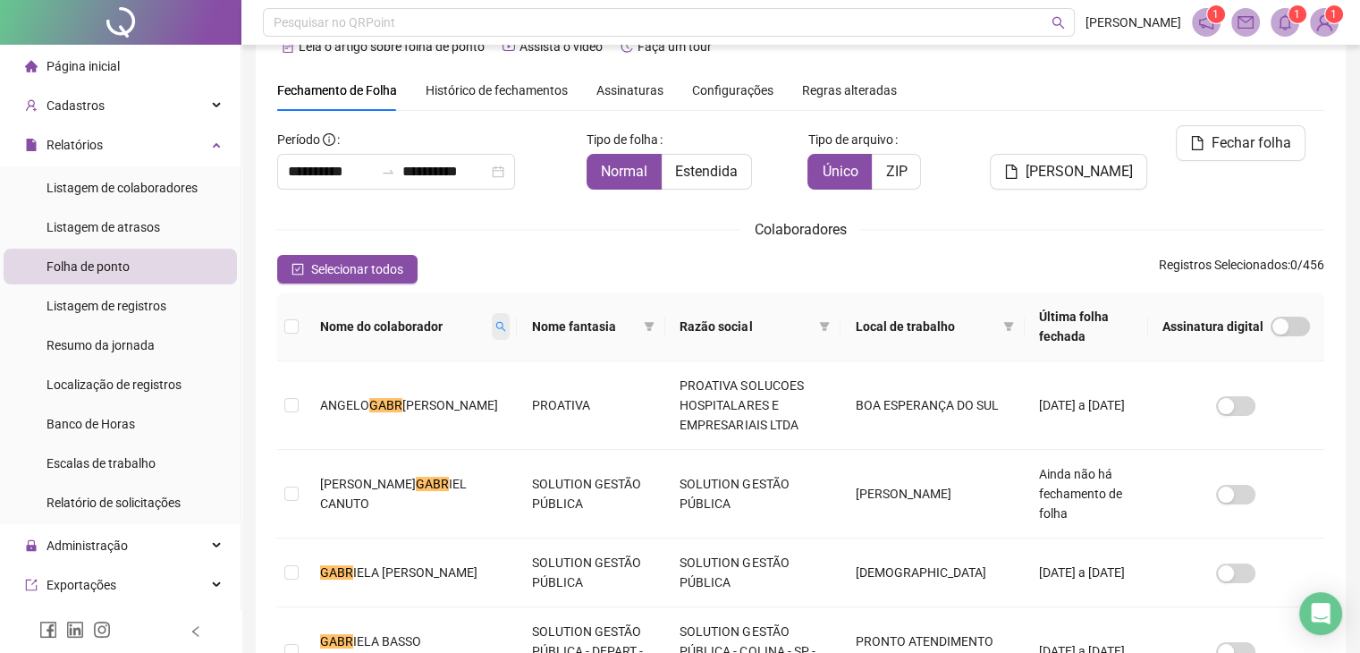
click at [492, 325] on span at bounding box center [501, 326] width 18 height 27
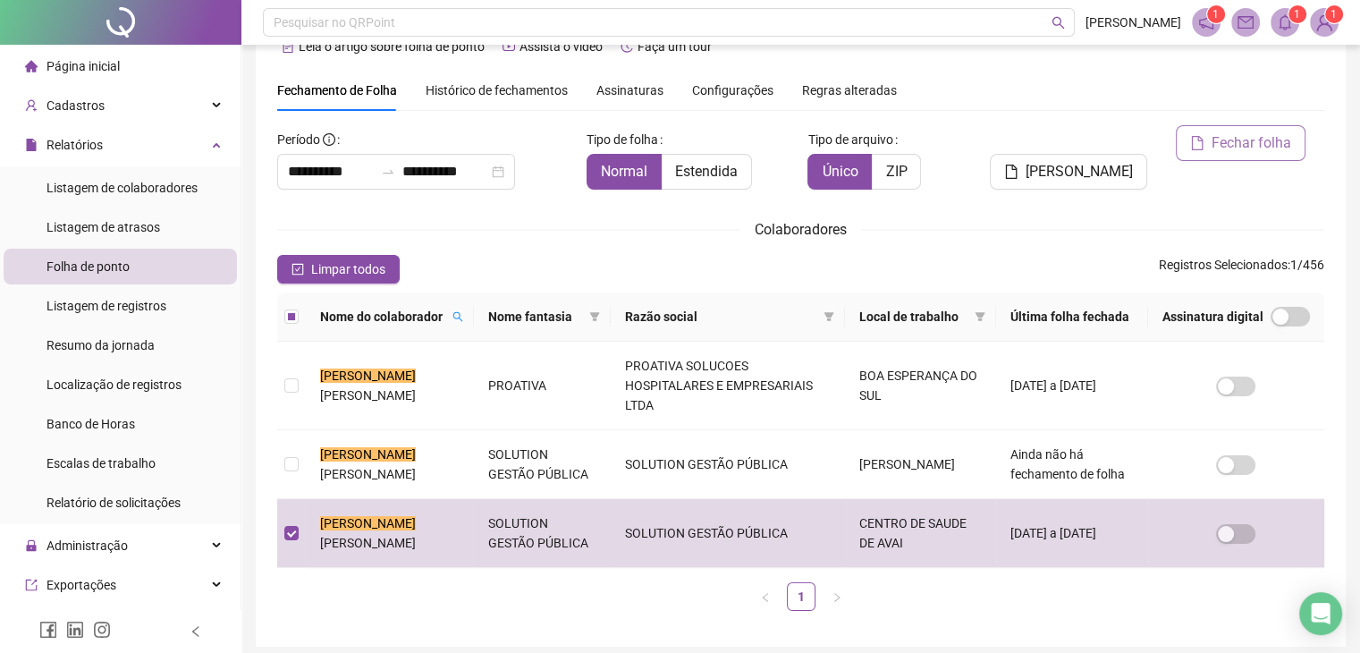
click at [1263, 138] on span "Fechar folha" at bounding box center [1252, 142] width 80 height 21
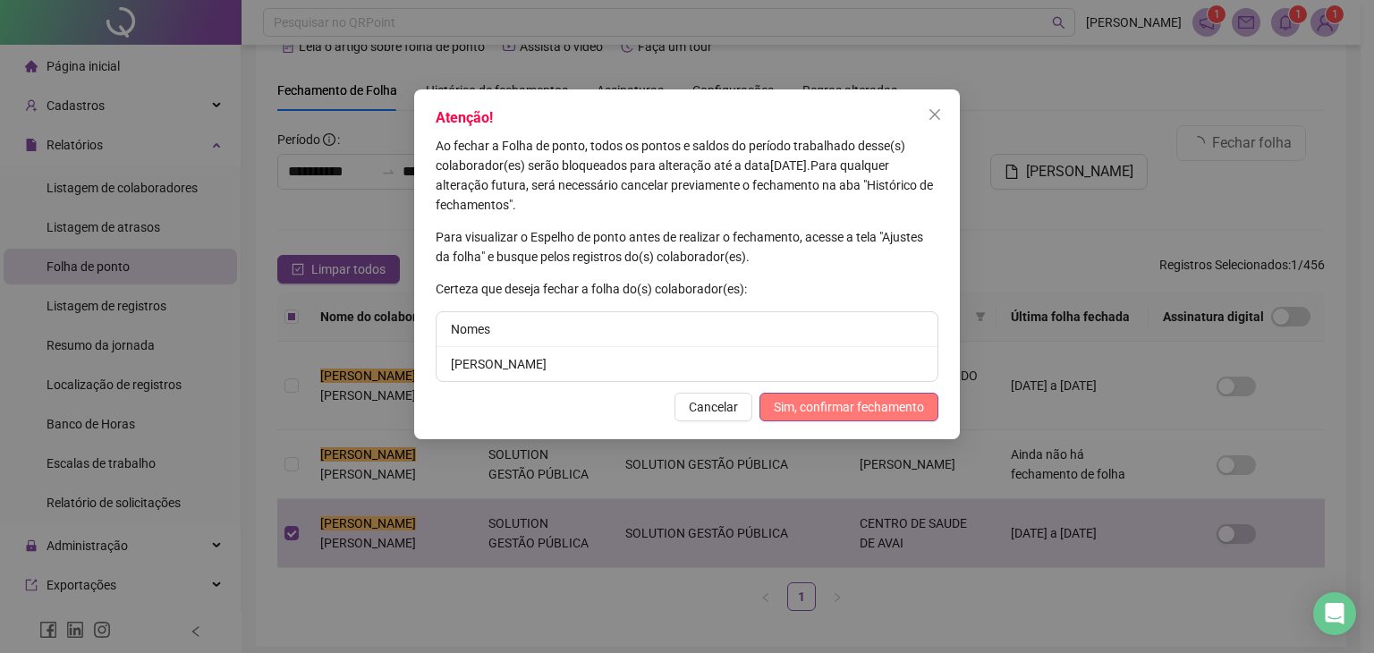
click at [839, 405] on span "Sim, confirmar fechamento" at bounding box center [849, 407] width 150 height 20
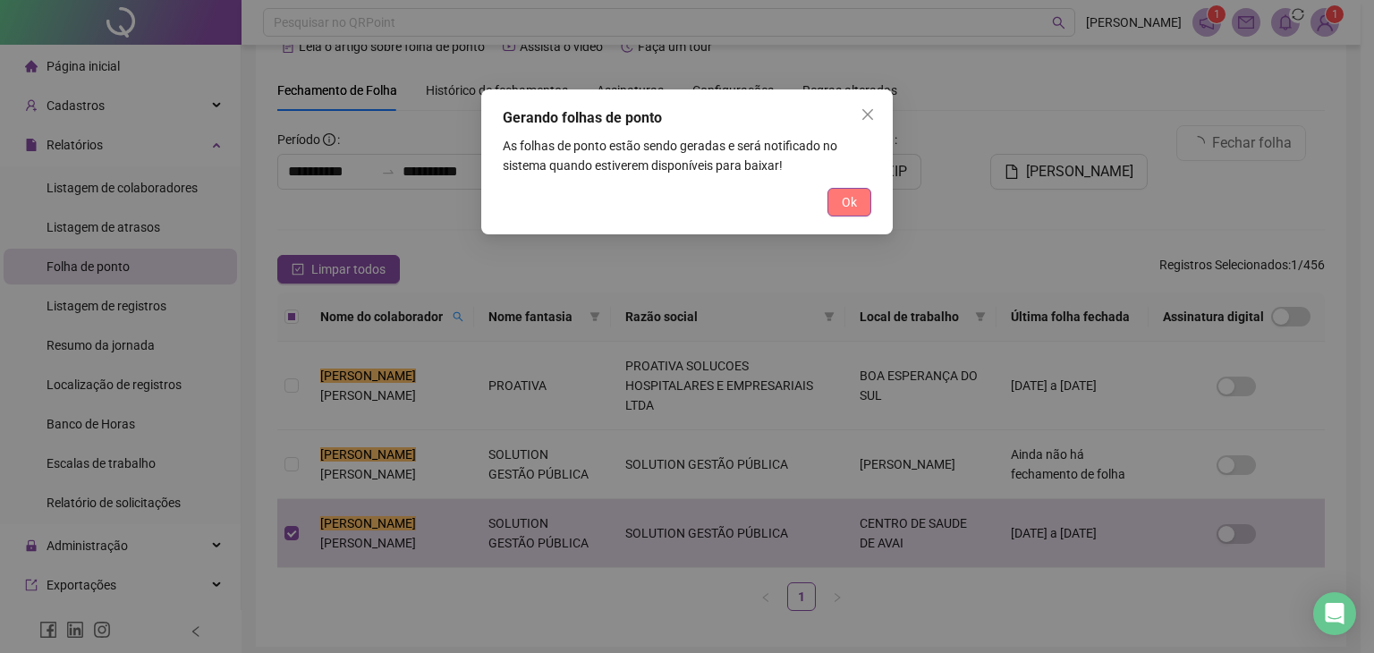
click at [845, 207] on span "Ok" at bounding box center [849, 202] width 15 height 20
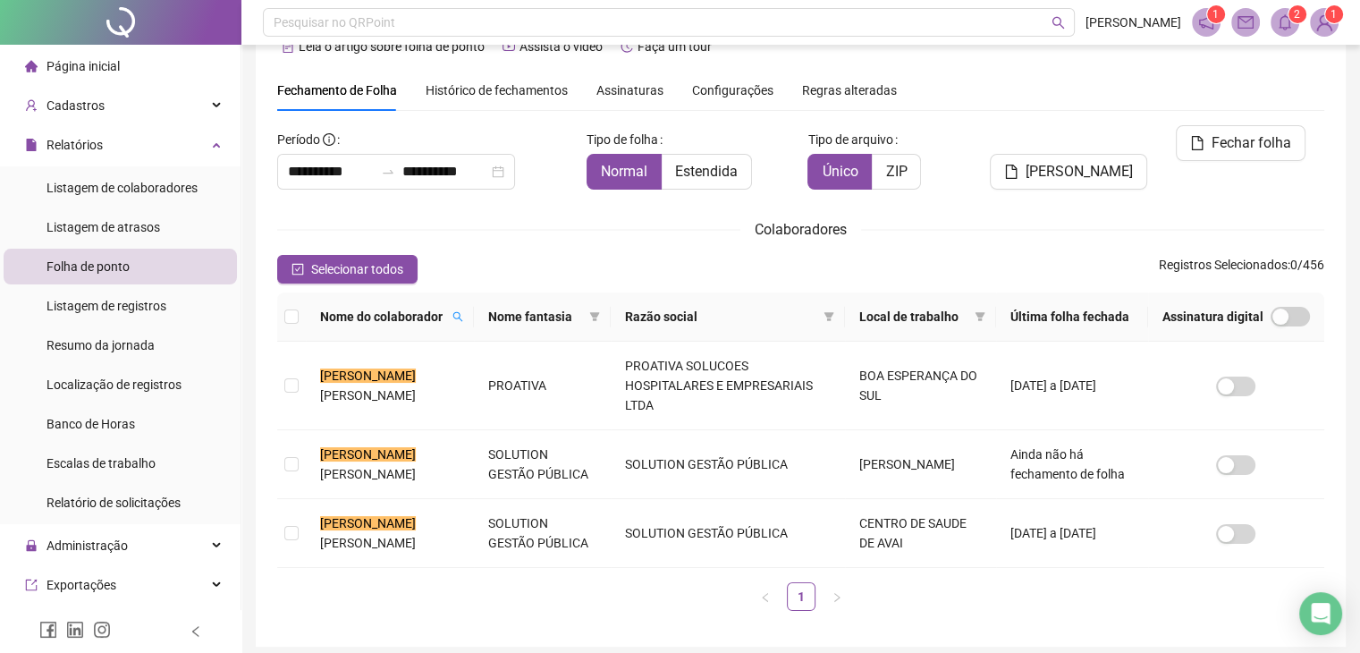
click at [1276, 36] on span at bounding box center [1285, 22] width 29 height 29
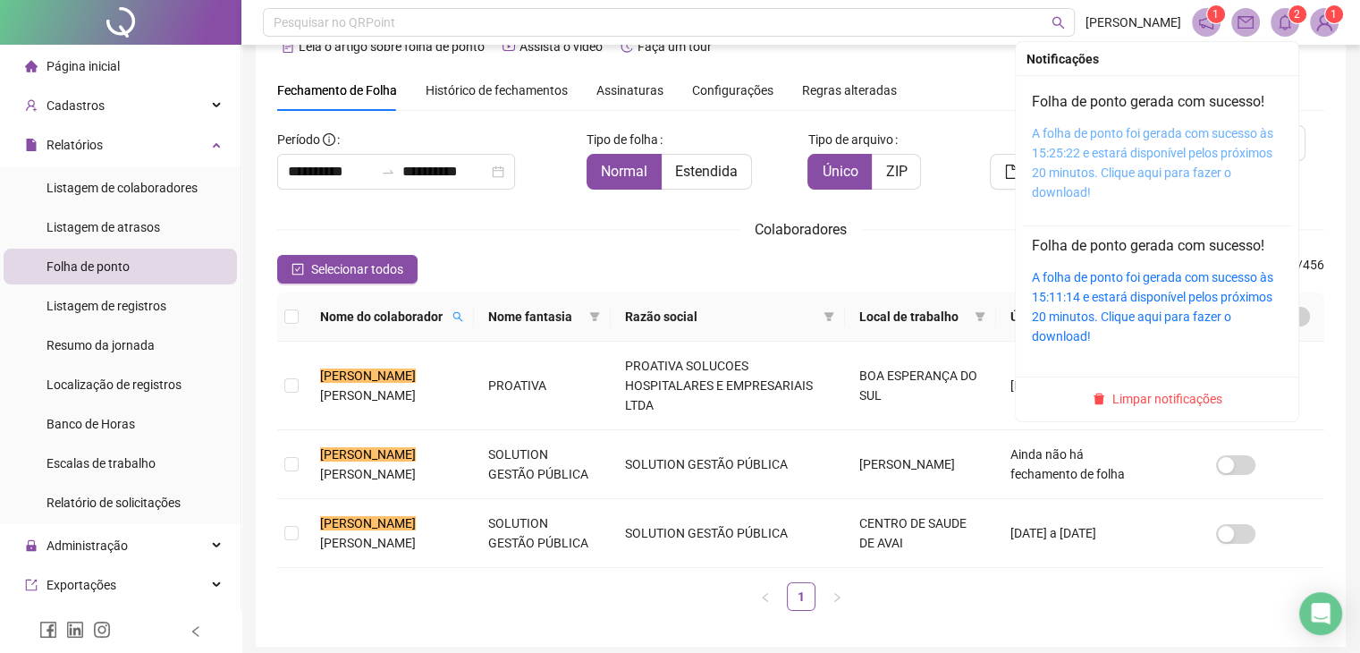
click at [1097, 135] on link "A folha de ponto foi gerada com sucesso às 15:25:22 e estará disponível pelos p…" at bounding box center [1152, 162] width 241 height 73
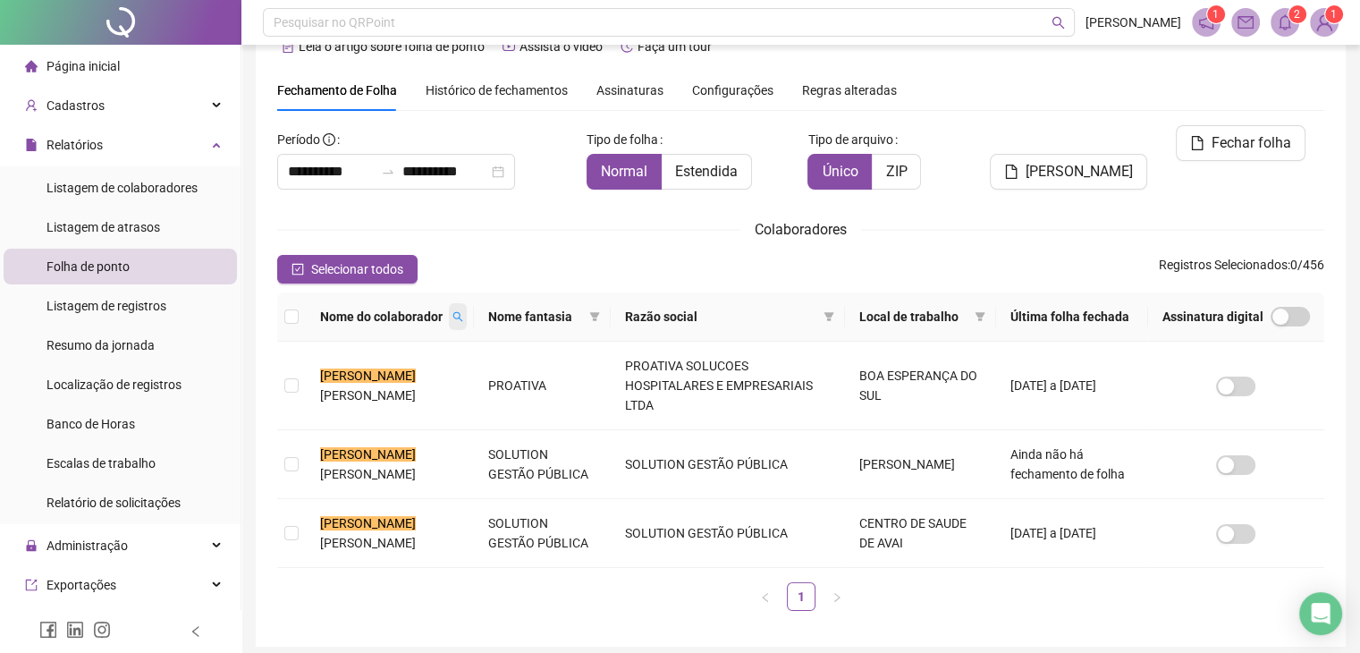
click at [463, 322] on icon "search" at bounding box center [458, 316] width 11 height 11
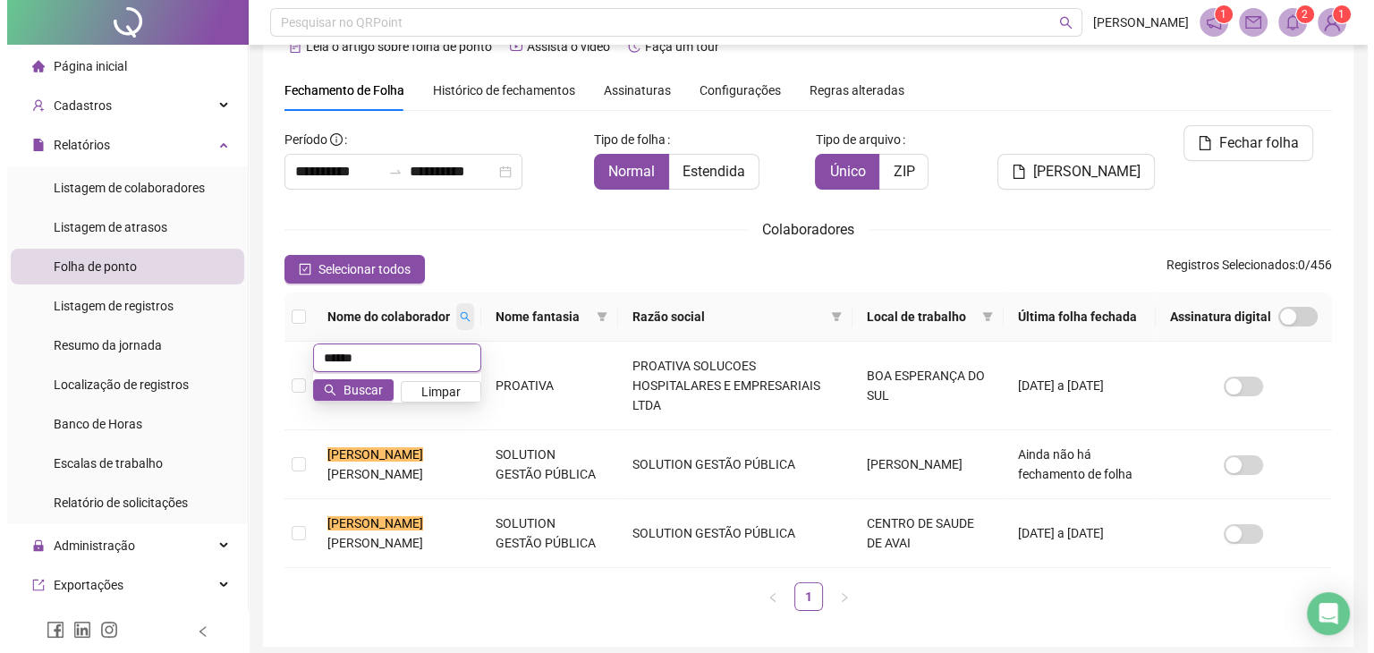
scroll to position [0, 0]
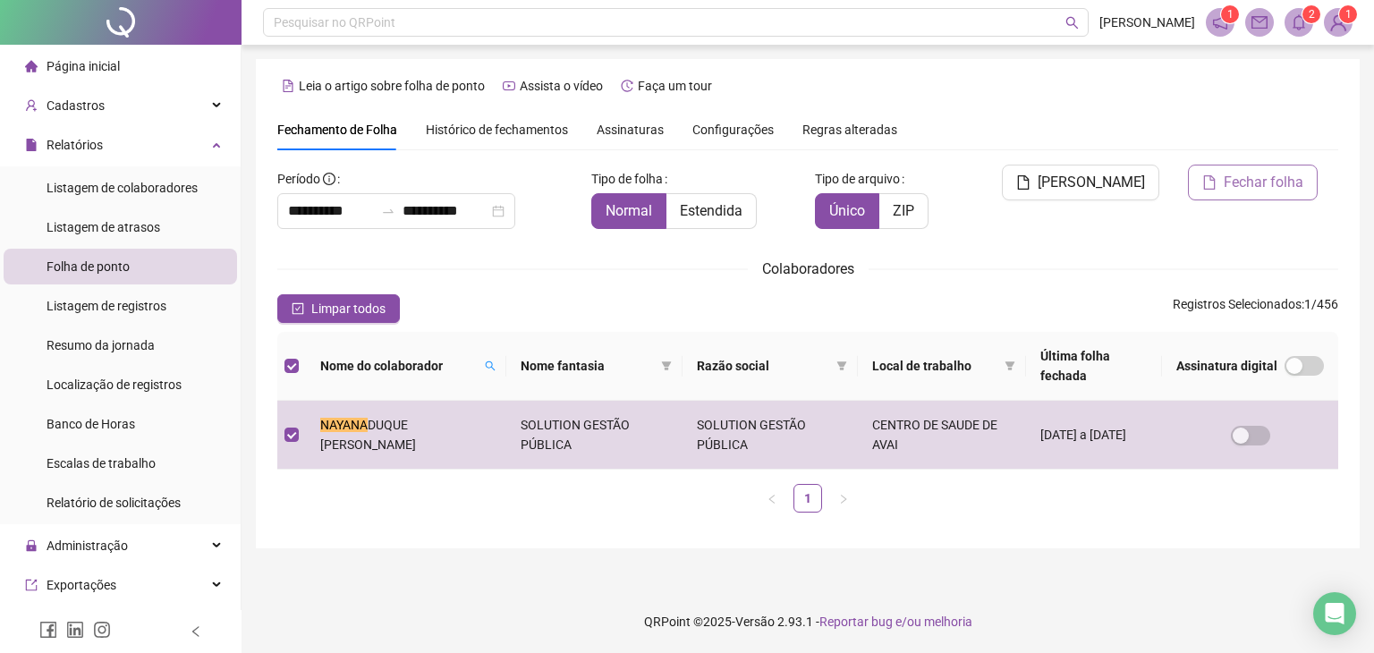
click at [1273, 178] on span "Fechar folha" at bounding box center [1263, 182] width 80 height 21
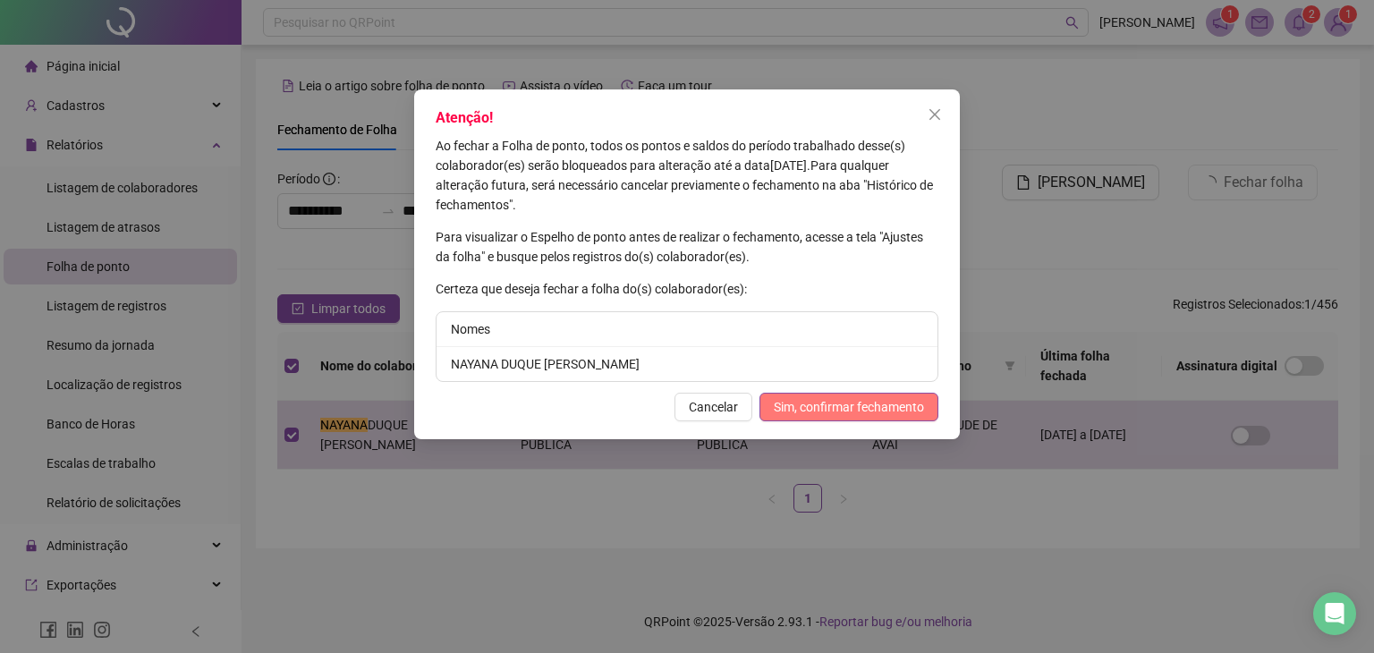
click at [849, 405] on span "Sim, confirmar fechamento" at bounding box center [849, 407] width 150 height 20
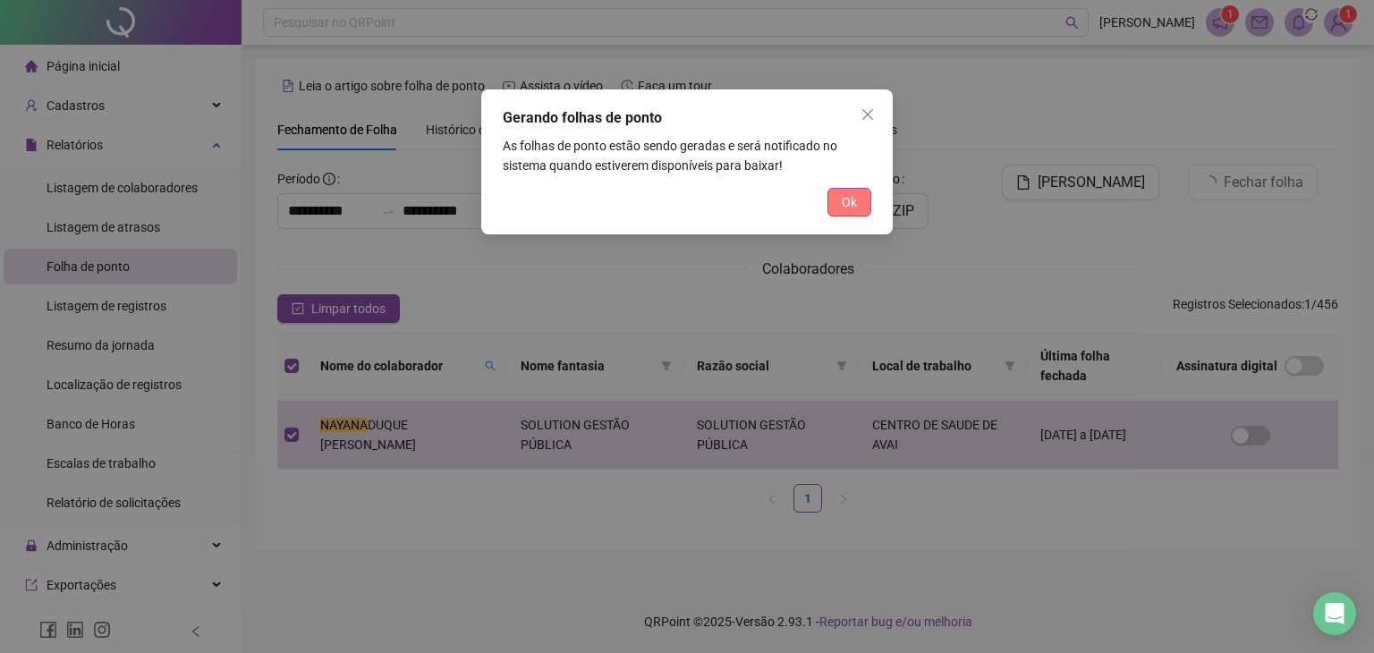
click at [855, 207] on span "Ok" at bounding box center [849, 202] width 15 height 20
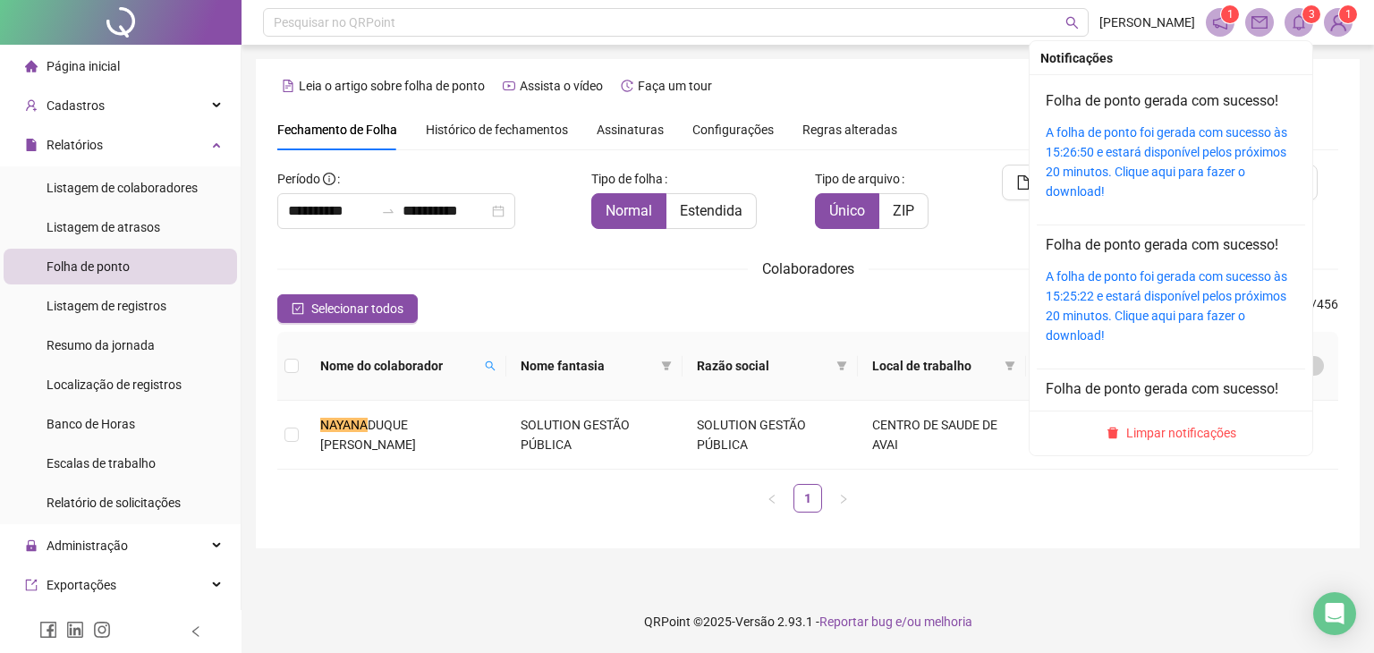
click at [1295, 33] on span at bounding box center [1298, 22] width 29 height 29
click at [1128, 179] on link "A folha de ponto foi gerada com sucesso às 15:26:50 e estará disponível pelos p…" at bounding box center [1165, 161] width 241 height 73
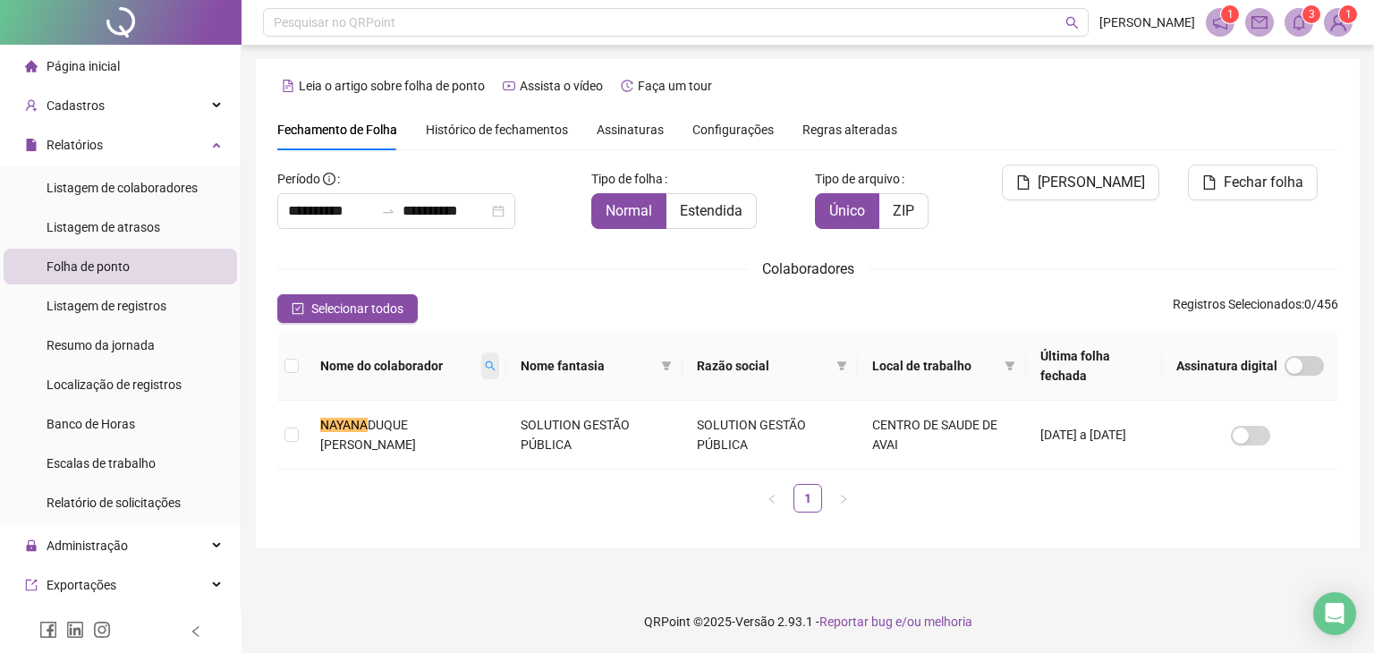
click at [485, 360] on icon "search" at bounding box center [490, 365] width 11 height 11
click at [335, 420] on span "Buscar" at bounding box center [349, 420] width 39 height 20
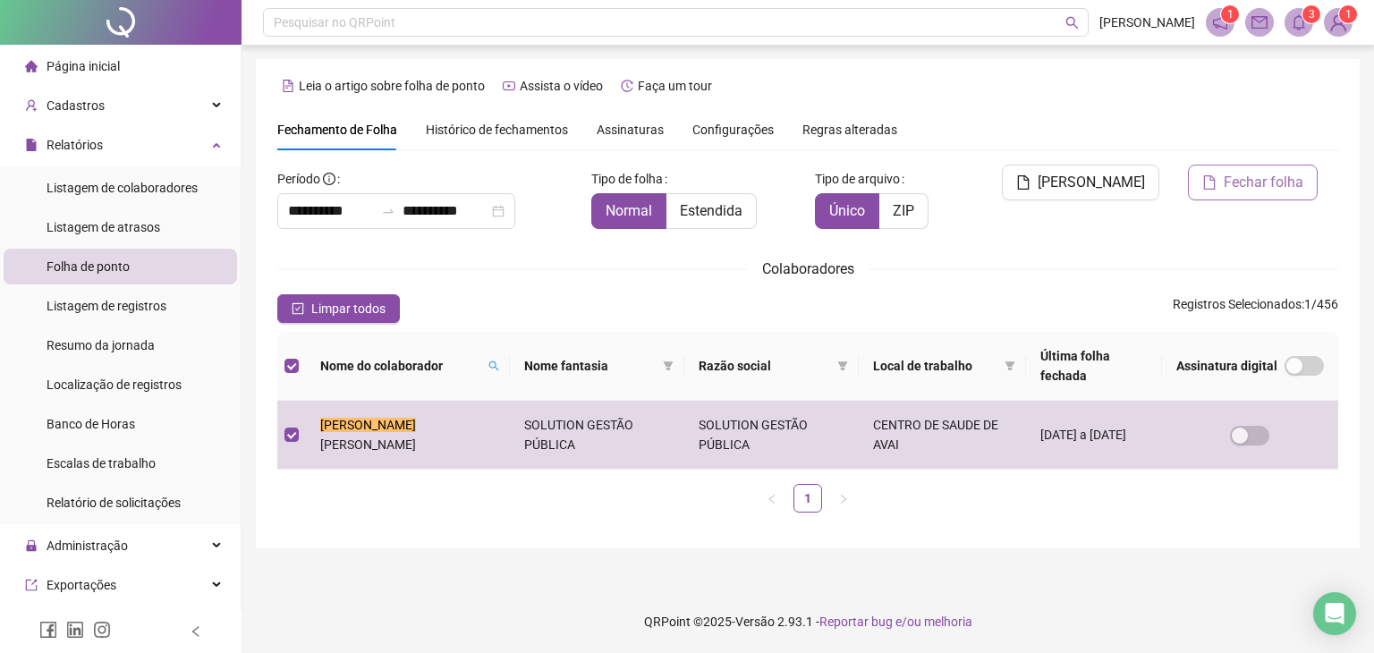
click at [1261, 194] on button "Fechar folha" at bounding box center [1253, 183] width 130 height 36
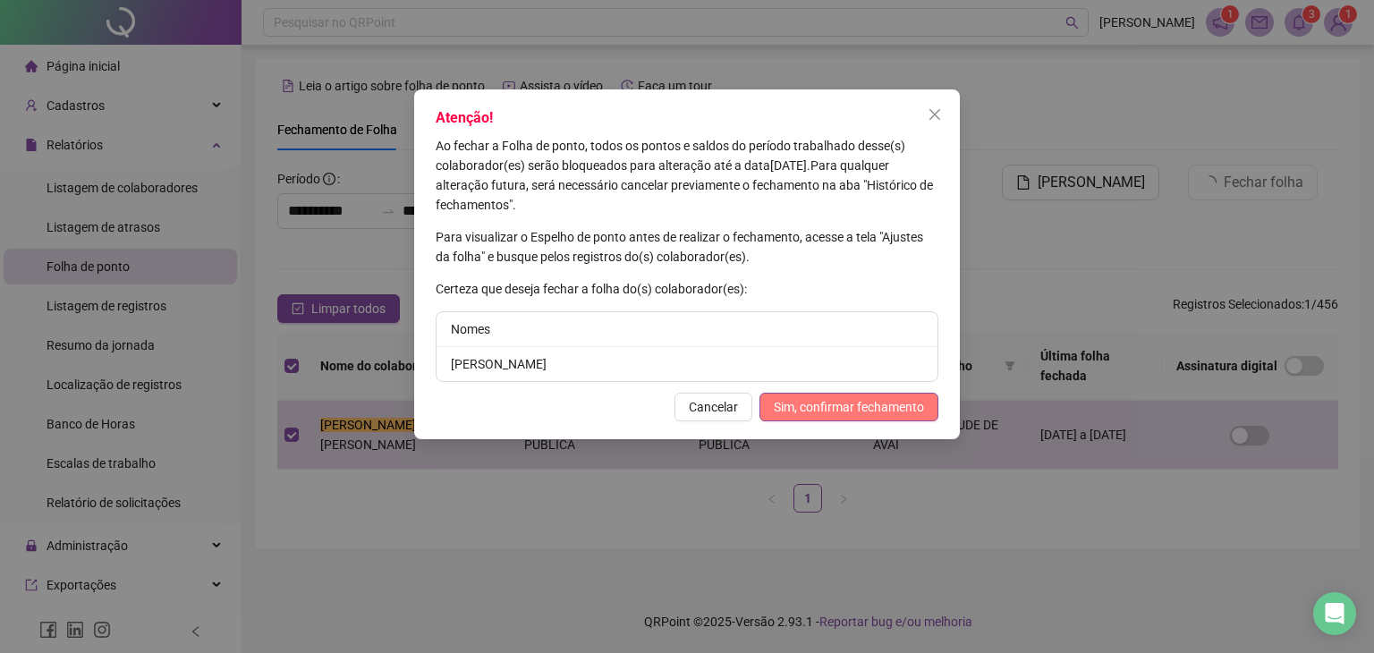
click at [885, 408] on span "Sim, confirmar fechamento" at bounding box center [849, 407] width 150 height 20
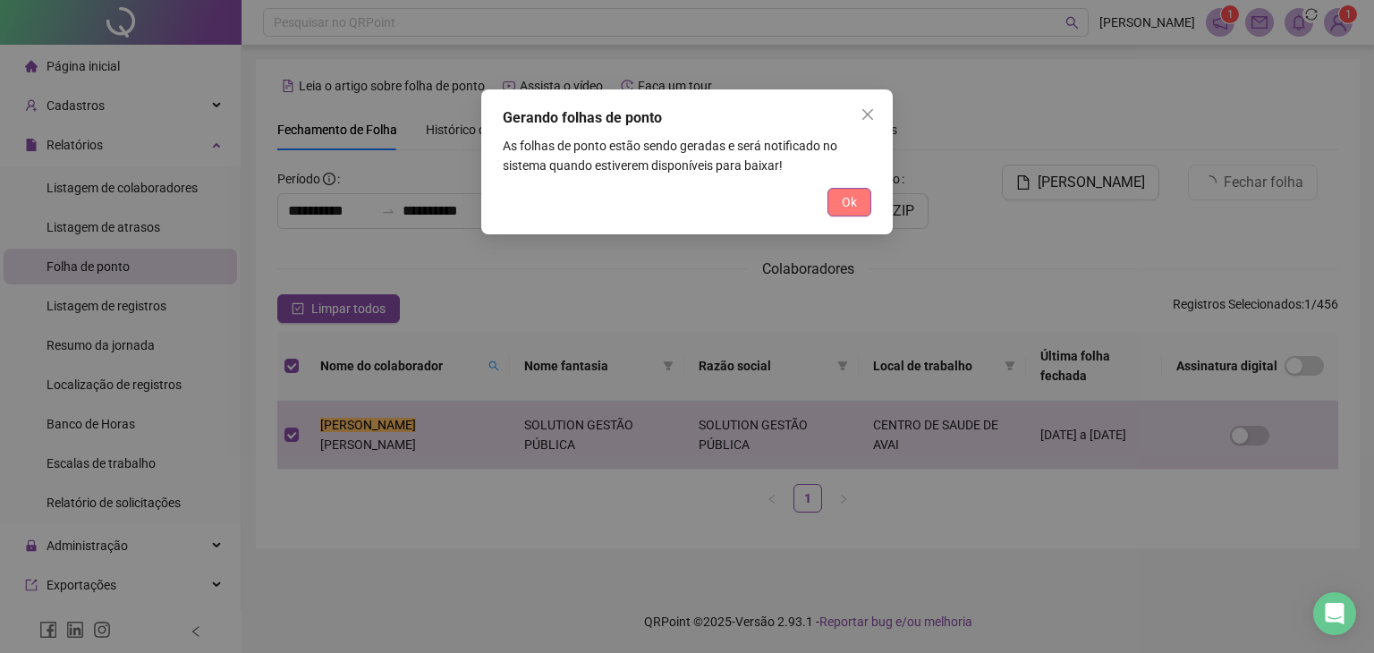
click at [852, 203] on span "Ok" at bounding box center [849, 202] width 15 height 20
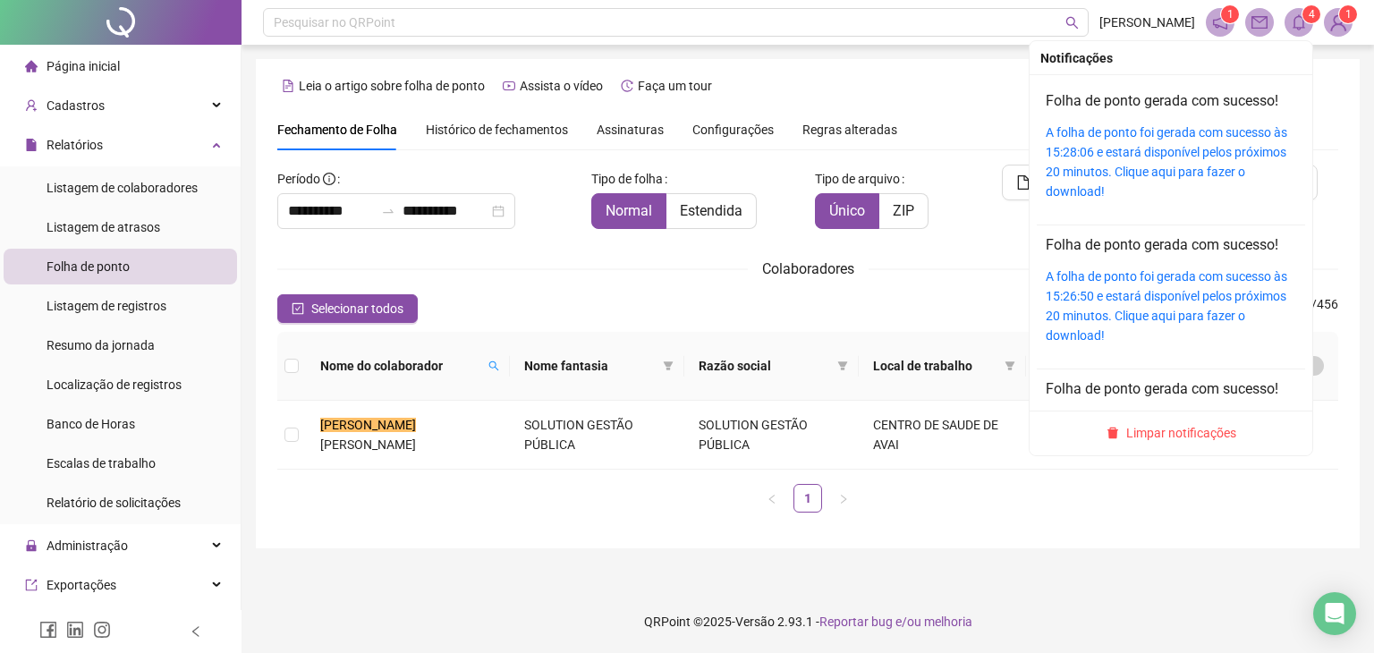
click at [1302, 18] on icon "bell" at bounding box center [1298, 22] width 13 height 16
click at [1102, 182] on div "A folha de ponto foi gerada com sucesso às 15:28:06 e estará disponível pelos p…" at bounding box center [1170, 162] width 250 height 79
click at [1112, 175] on link "A folha de ponto foi gerada com sucesso às 15:28:06 e estará disponível pelos p…" at bounding box center [1165, 161] width 241 height 73
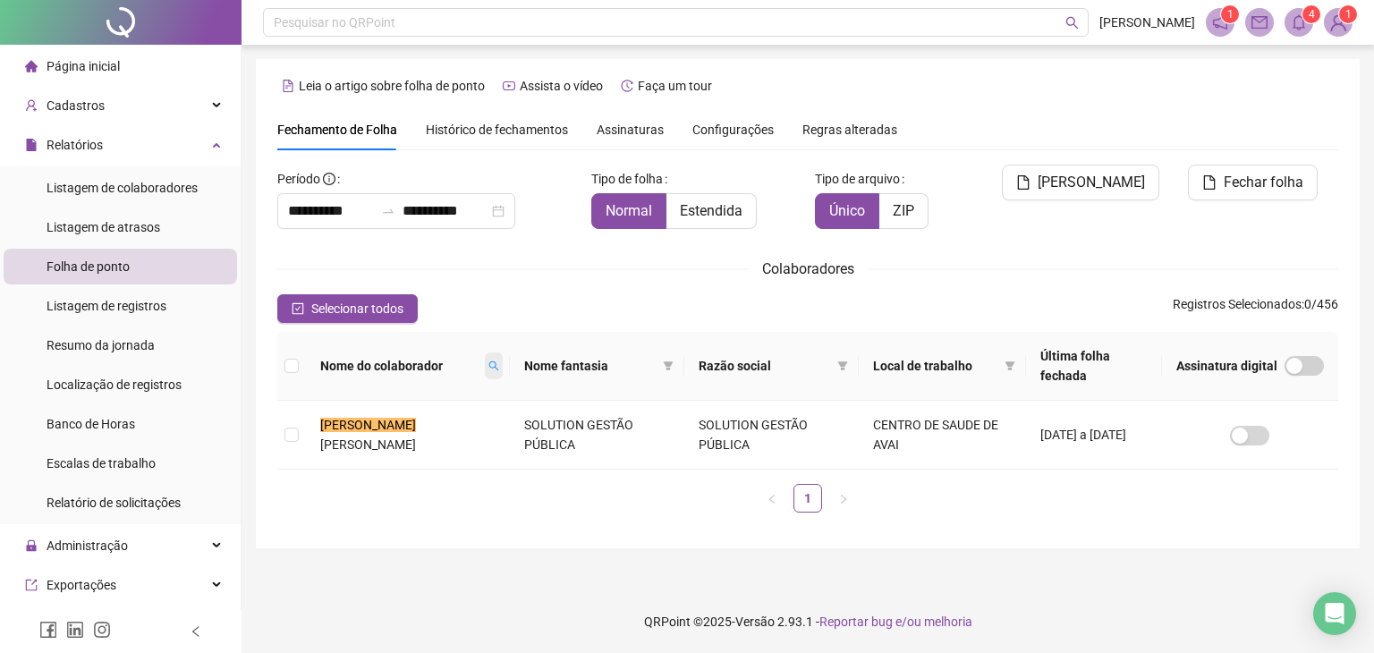
click at [485, 352] on span at bounding box center [494, 365] width 18 height 27
click at [340, 410] on span "Buscar" at bounding box center [350, 420] width 39 height 20
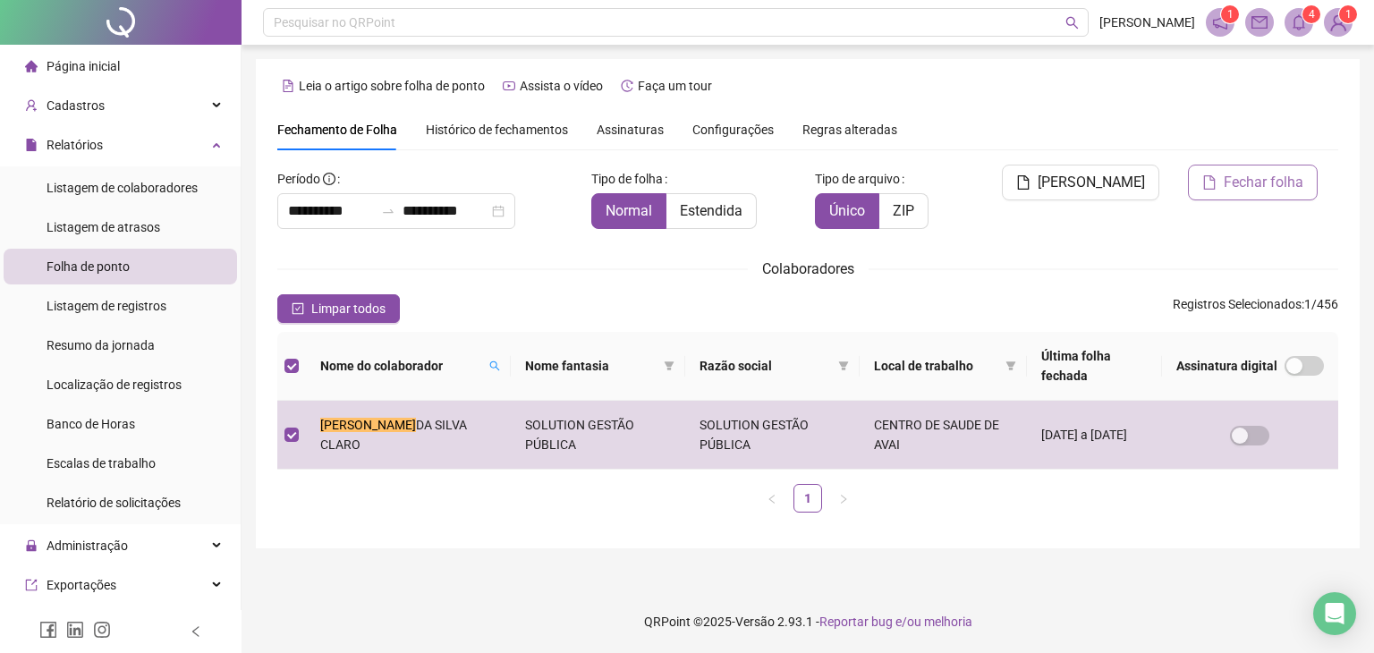
click at [1226, 182] on span "Fechar folha" at bounding box center [1263, 182] width 80 height 21
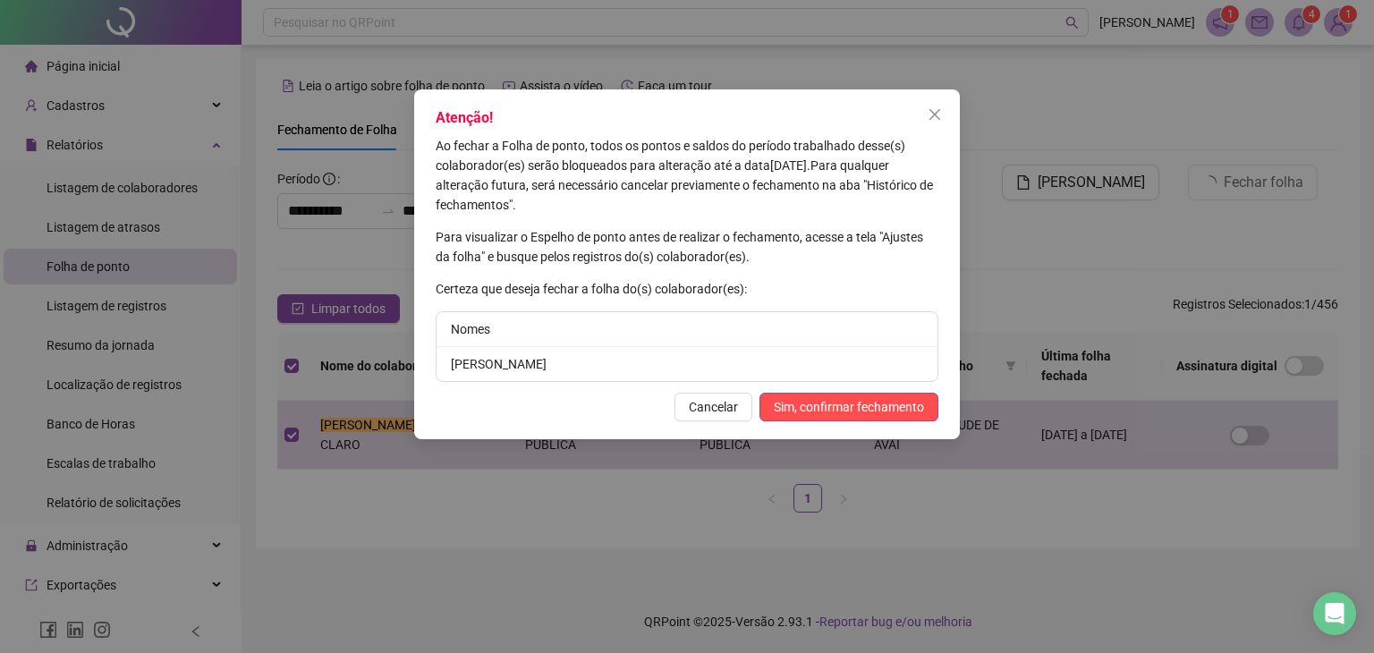
click at [893, 420] on div "Atenção! Ao fechar a Folha de ponto, todos os pontos e saldos do período trabal…" at bounding box center [687, 264] width 546 height 350
click at [898, 406] on span "Sim, confirmar fechamento" at bounding box center [849, 407] width 150 height 20
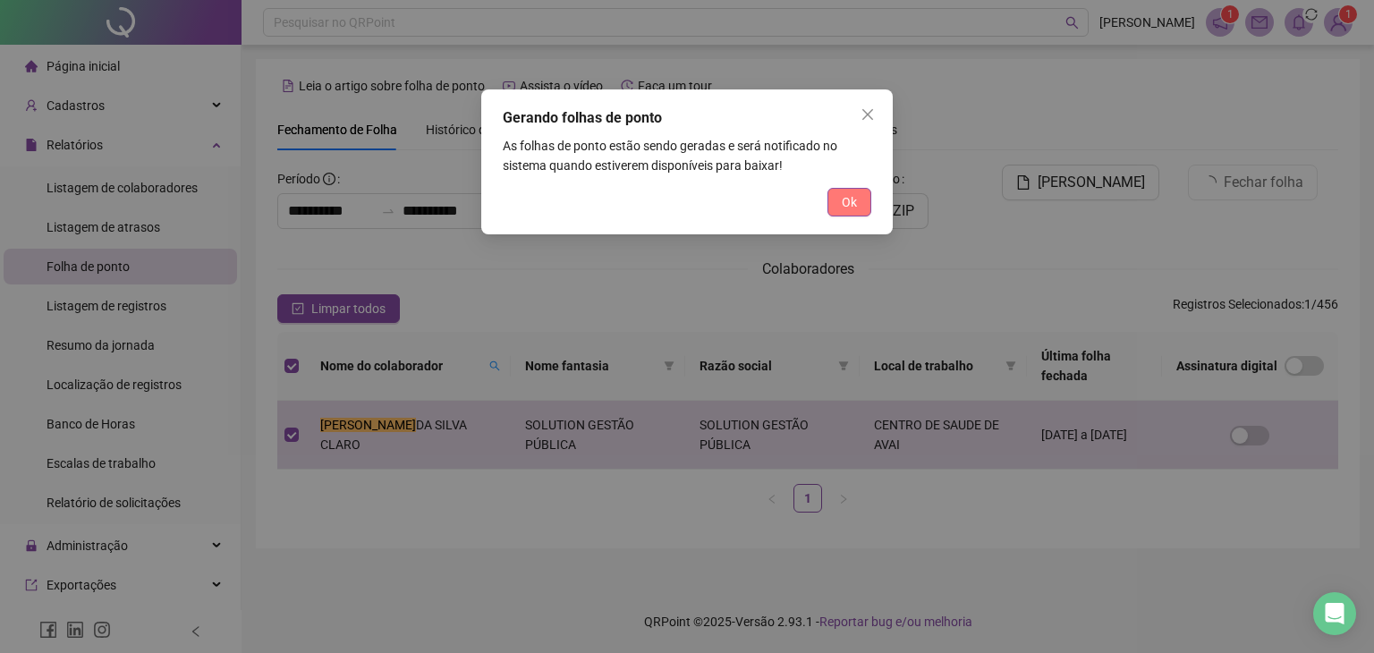
click at [858, 206] on button "Ok" at bounding box center [849, 202] width 44 height 29
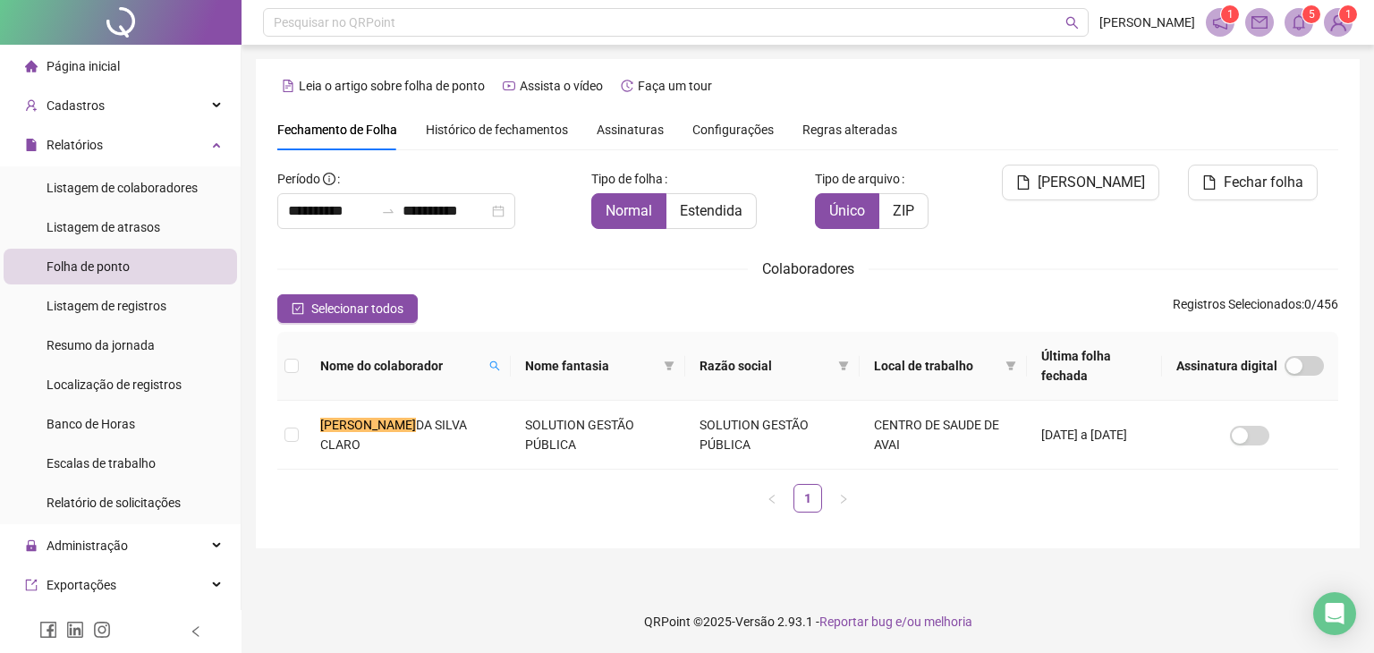
click at [1297, 17] on icon "bell" at bounding box center [1298, 22] width 13 height 16
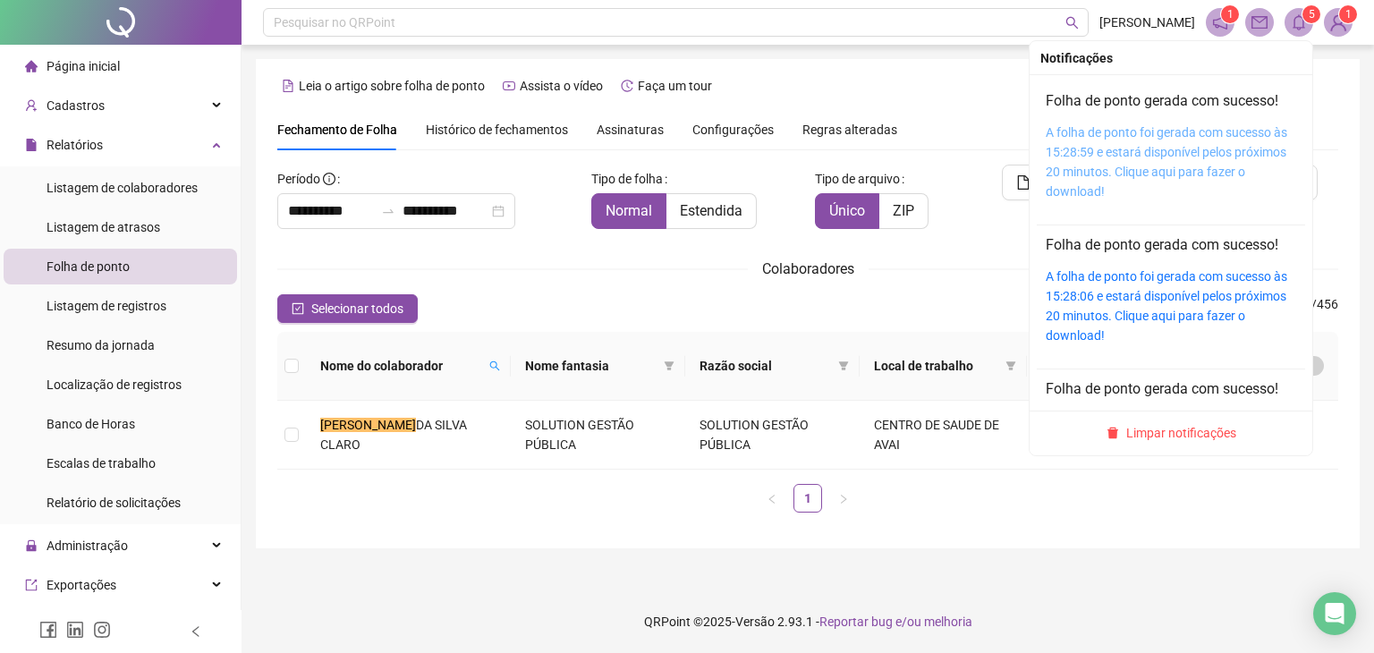
click at [1050, 158] on link "A folha de ponto foi gerada com sucesso às 15:28:59 e estará disponível pelos p…" at bounding box center [1165, 161] width 241 height 73
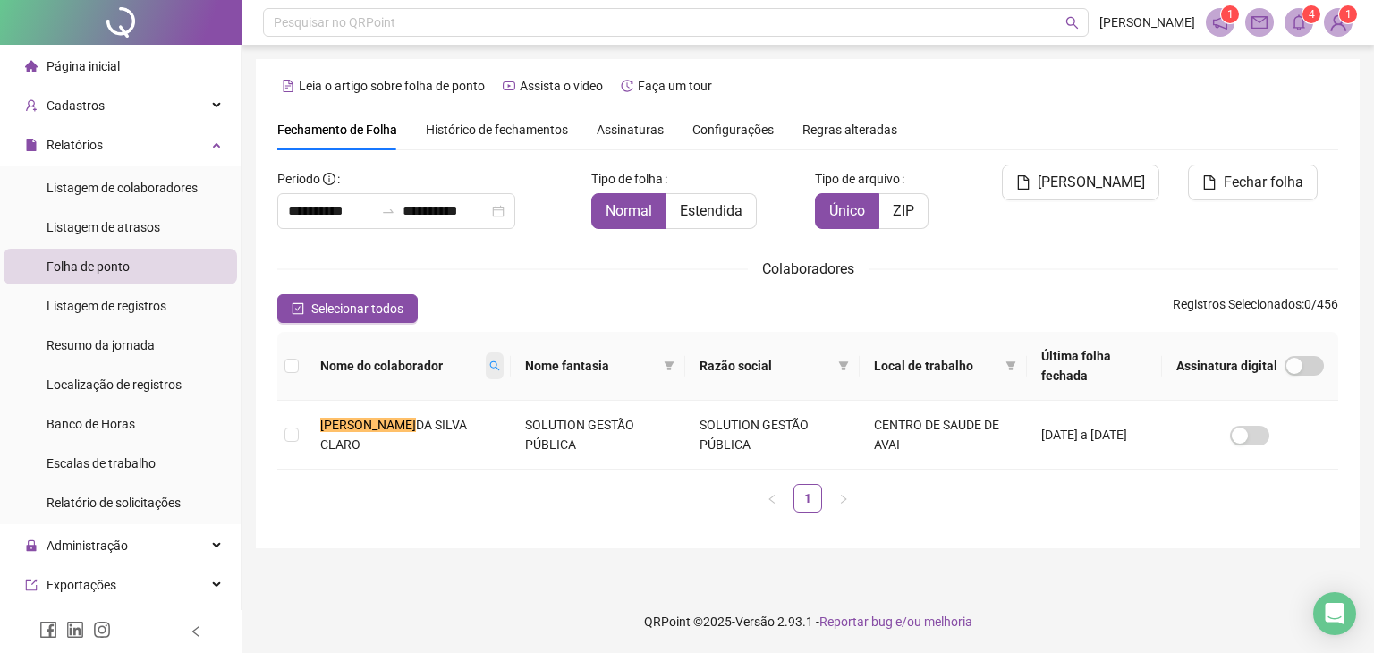
click at [489, 360] on icon "search" at bounding box center [494, 365] width 11 height 11
click at [393, 423] on span "Buscar" at bounding box center [379, 420] width 39 height 20
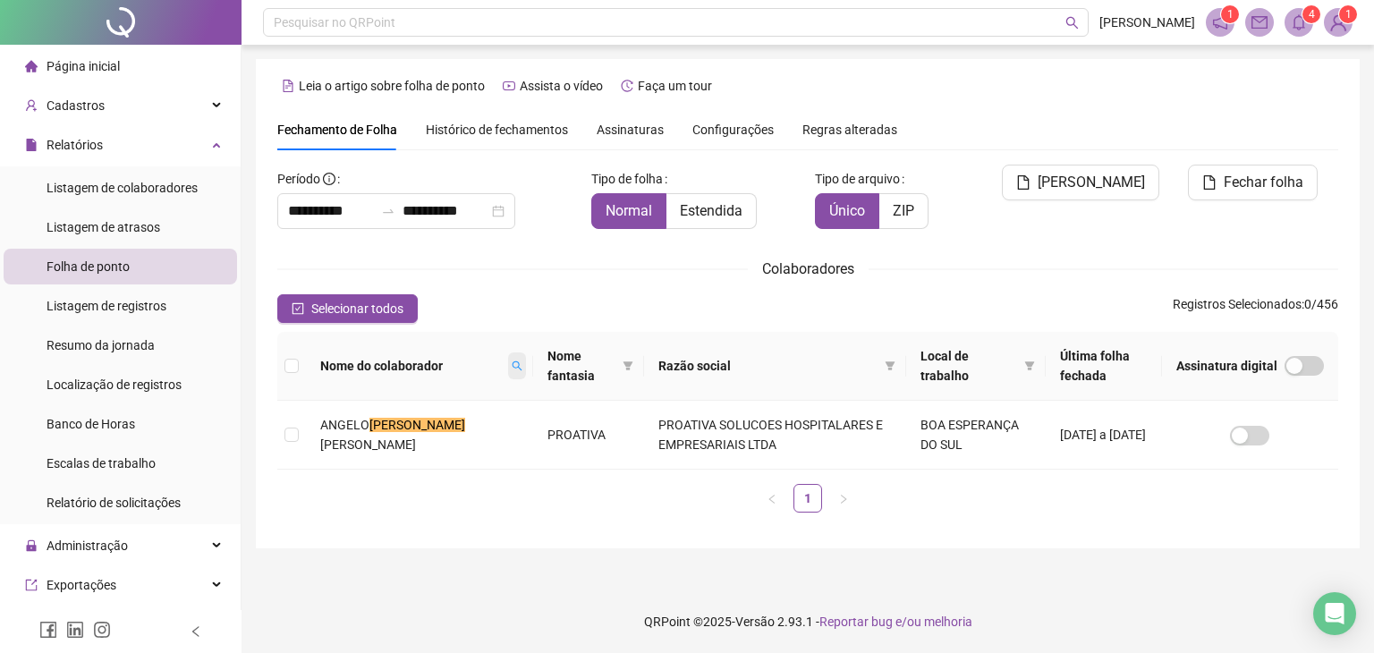
click at [512, 366] on icon "search" at bounding box center [517, 365] width 11 height 11
click at [380, 430] on span "Buscar" at bounding box center [370, 429] width 39 height 20
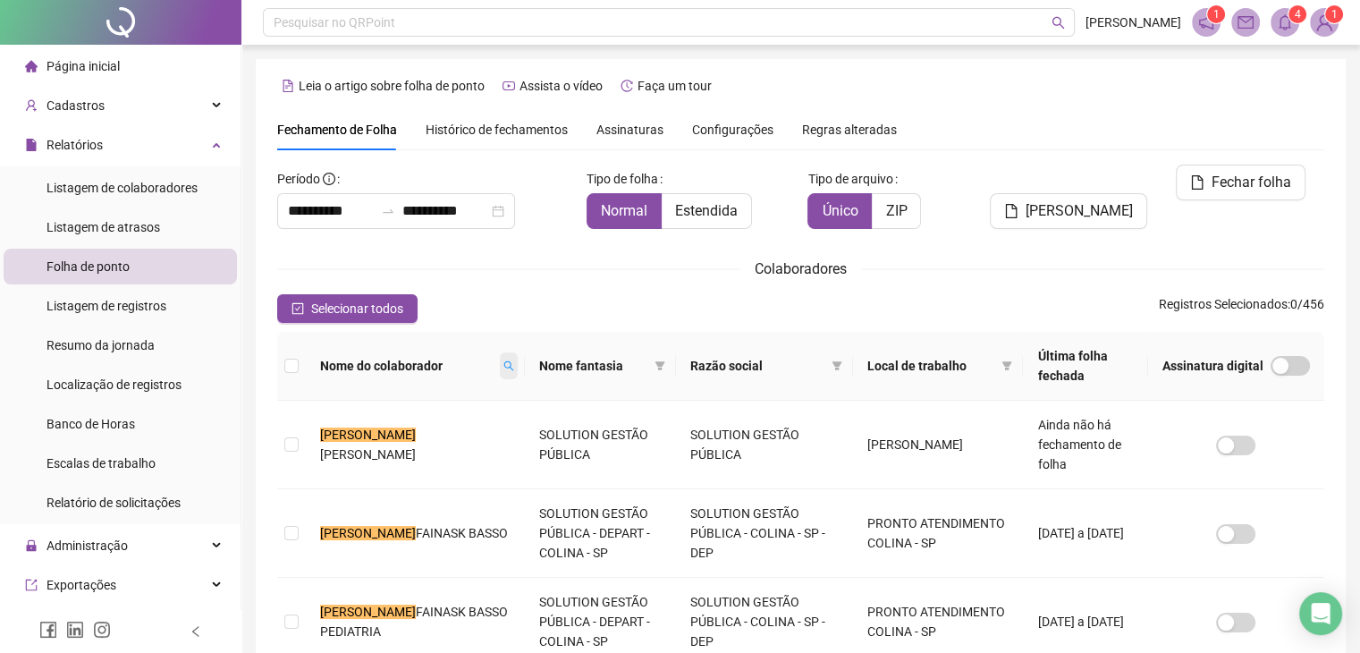
click at [500, 364] on span at bounding box center [509, 365] width 18 height 27
click at [295, 438] on button "Buscar" at bounding box center [324, 438] width 80 height 21
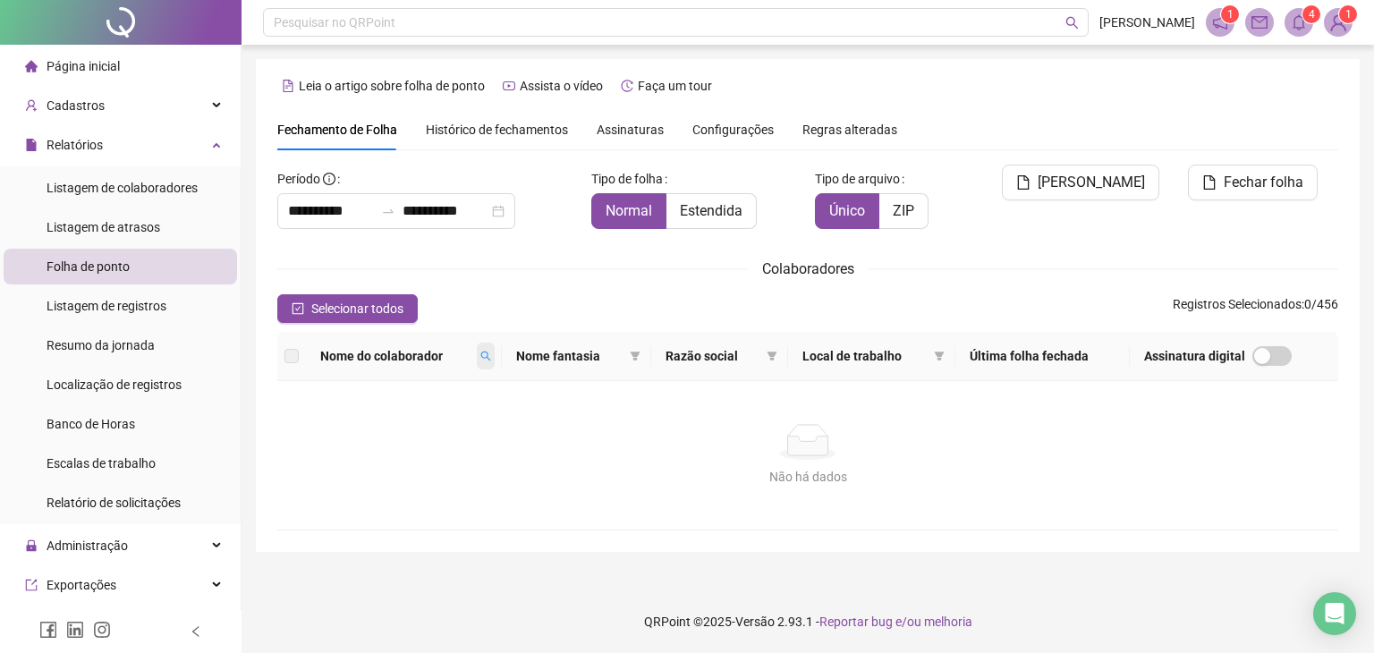
click at [495, 352] on span at bounding box center [486, 356] width 18 height 27
click at [366, 412] on span "Buscar" at bounding box center [380, 420] width 39 height 20
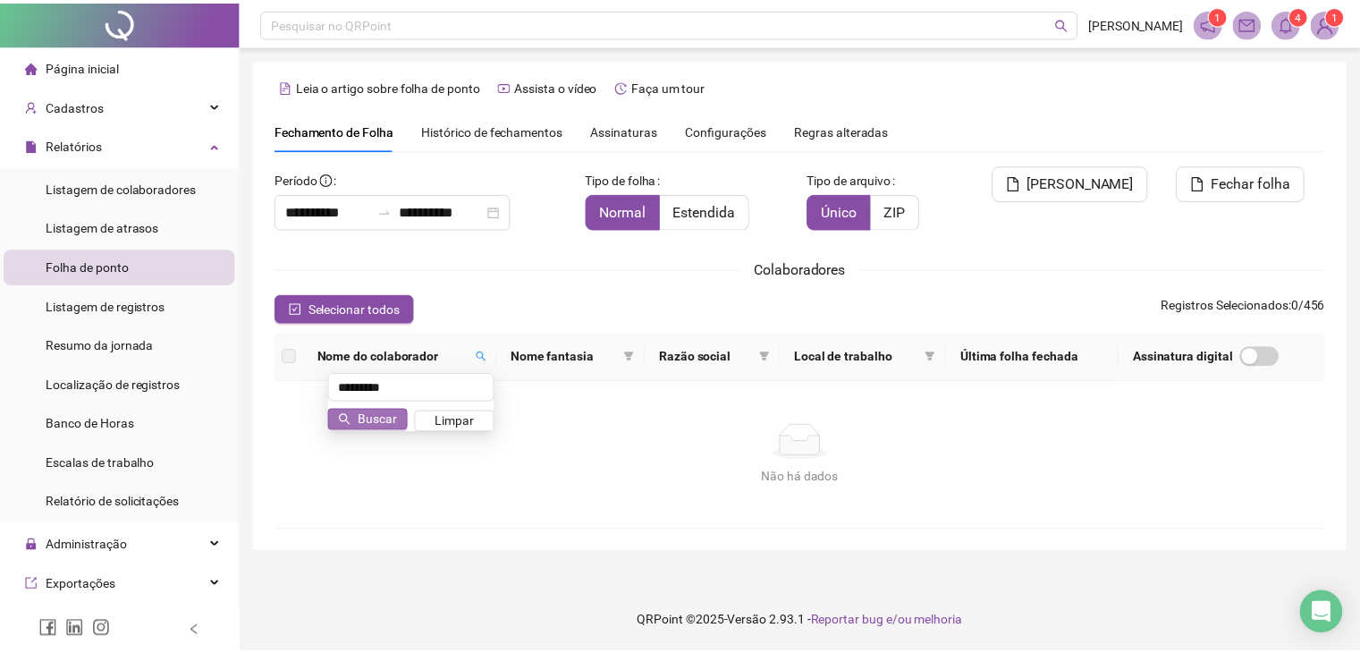
scroll to position [30, 0]
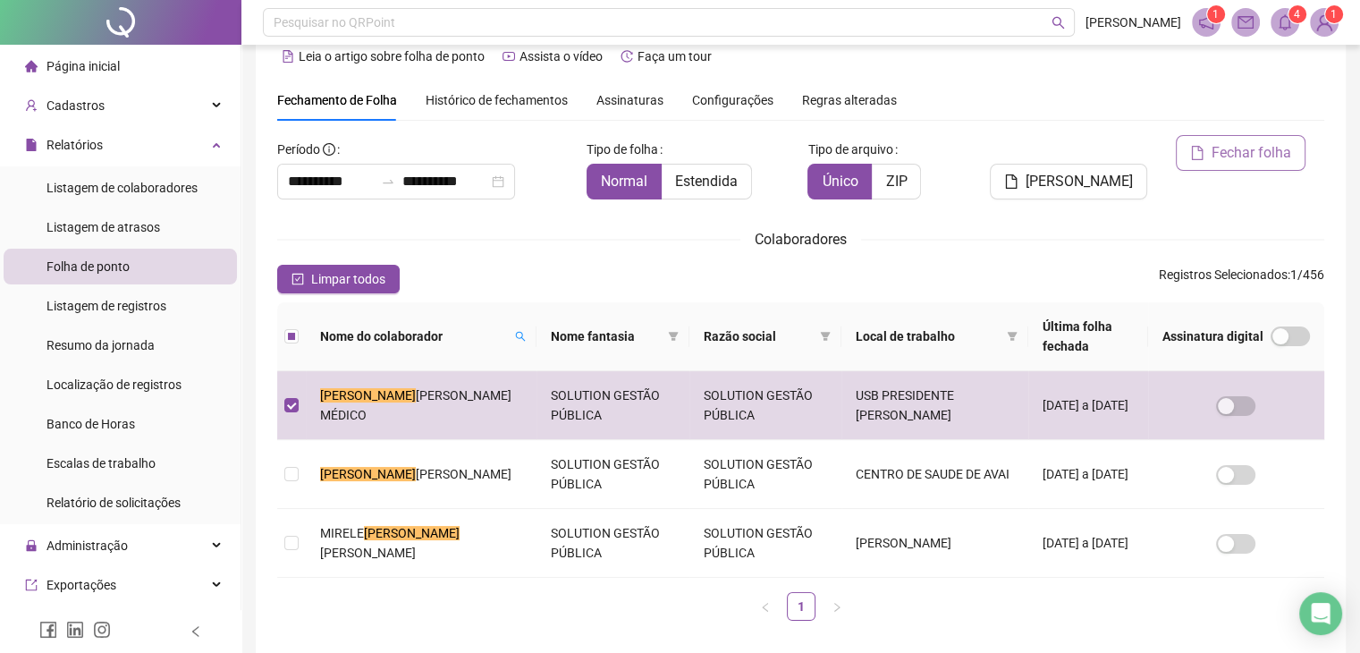
click at [1210, 150] on button "Fechar folha" at bounding box center [1241, 153] width 130 height 36
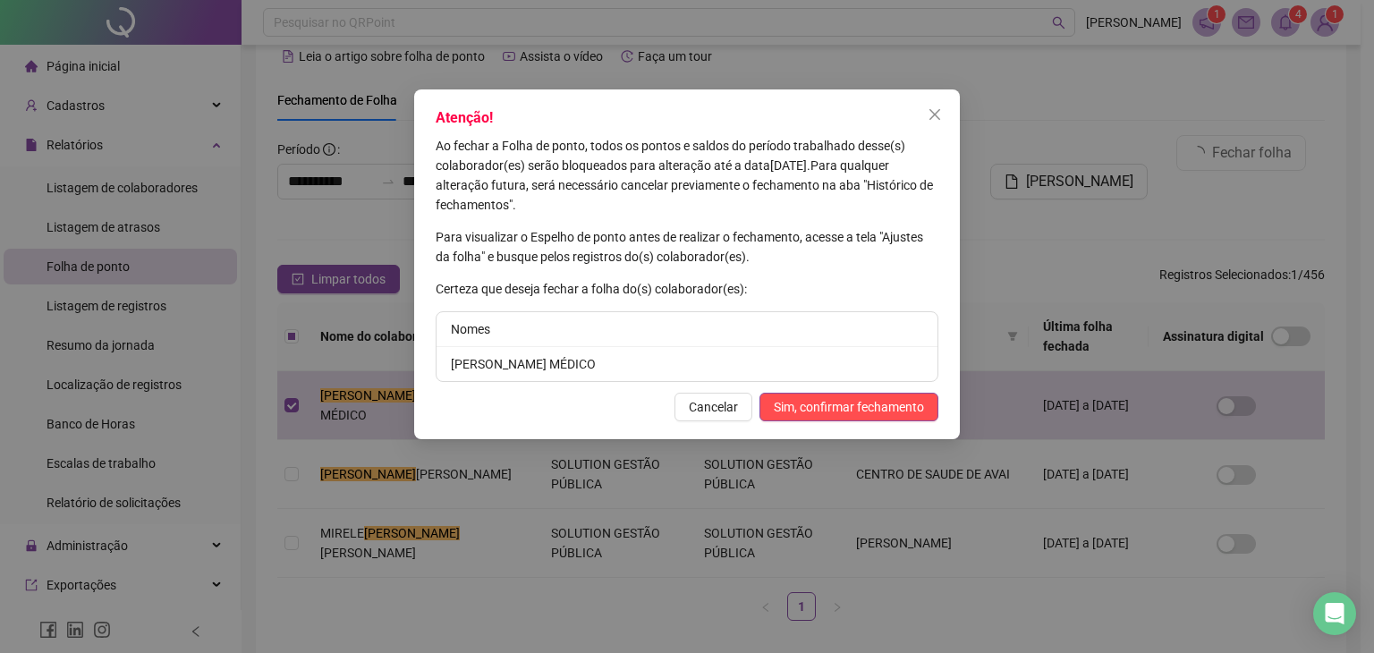
click at [805, 388] on div "Atenção! Ao fechar a Folha de ponto, todos os pontos e saldos do período trabal…" at bounding box center [687, 264] width 546 height 350
click at [808, 398] on span "Sim, confirmar fechamento" at bounding box center [849, 407] width 150 height 20
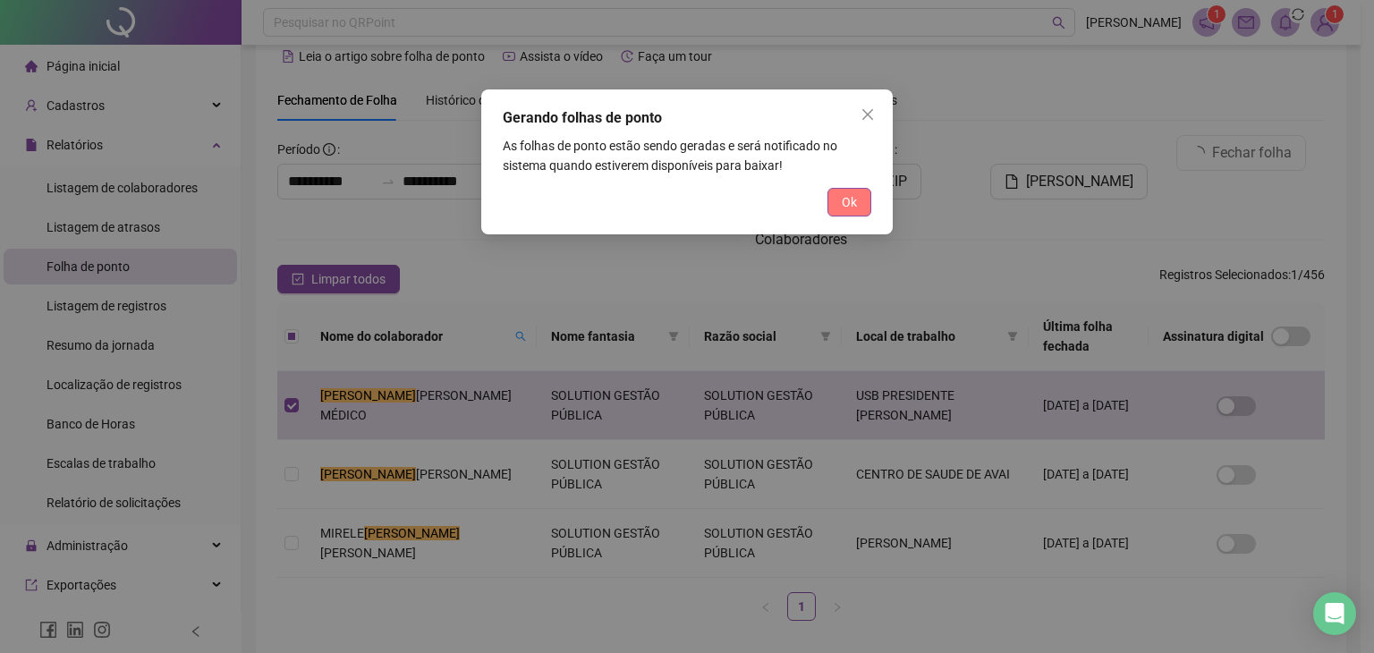
click at [834, 198] on button "Ok" at bounding box center [849, 202] width 44 height 29
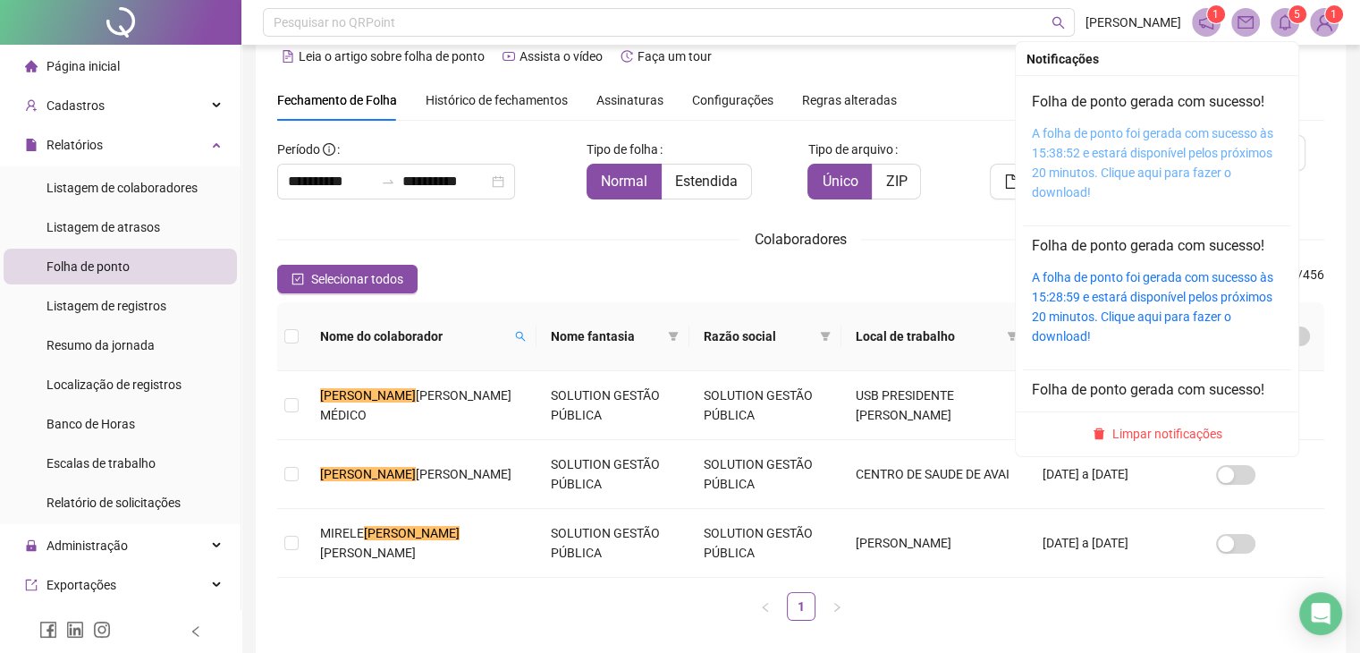
click at [1096, 151] on link "A folha de ponto foi gerada com sucesso às 15:38:52 e estará disponível pelos p…" at bounding box center [1152, 162] width 241 height 73
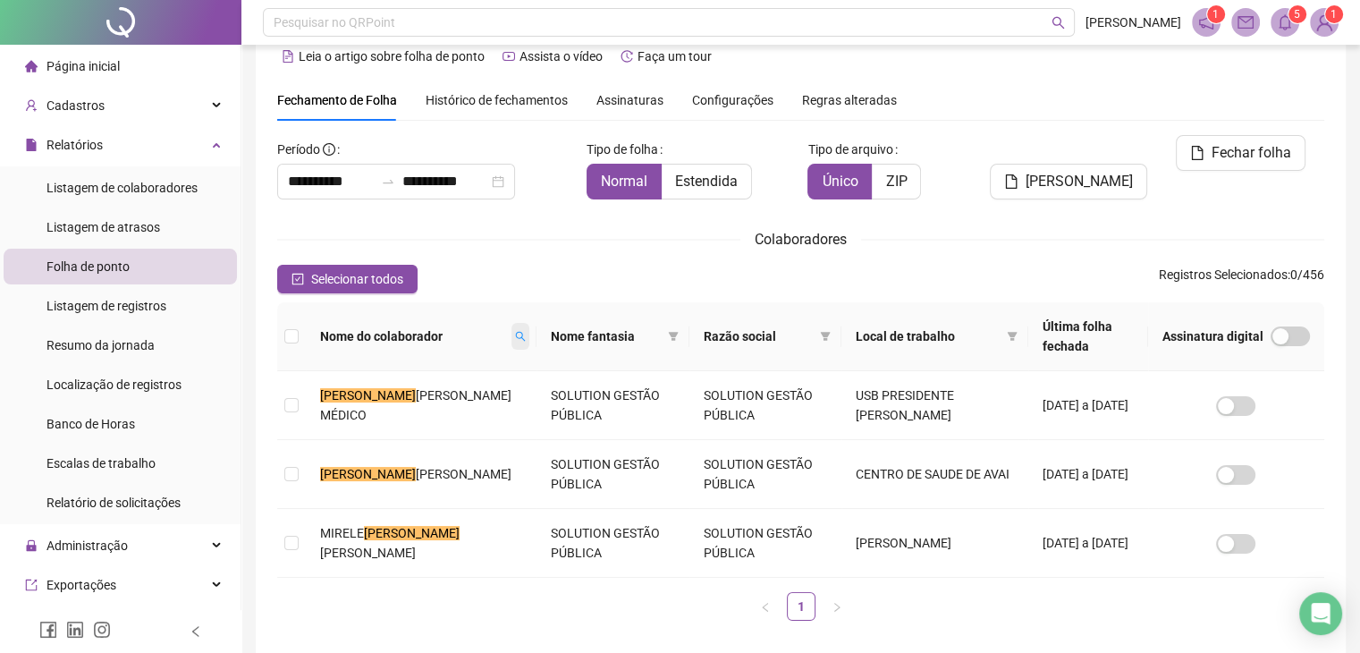
click at [516, 332] on icon "search" at bounding box center [521, 337] width 10 height 10
click at [399, 390] on span "Buscar" at bounding box center [399, 390] width 39 height 20
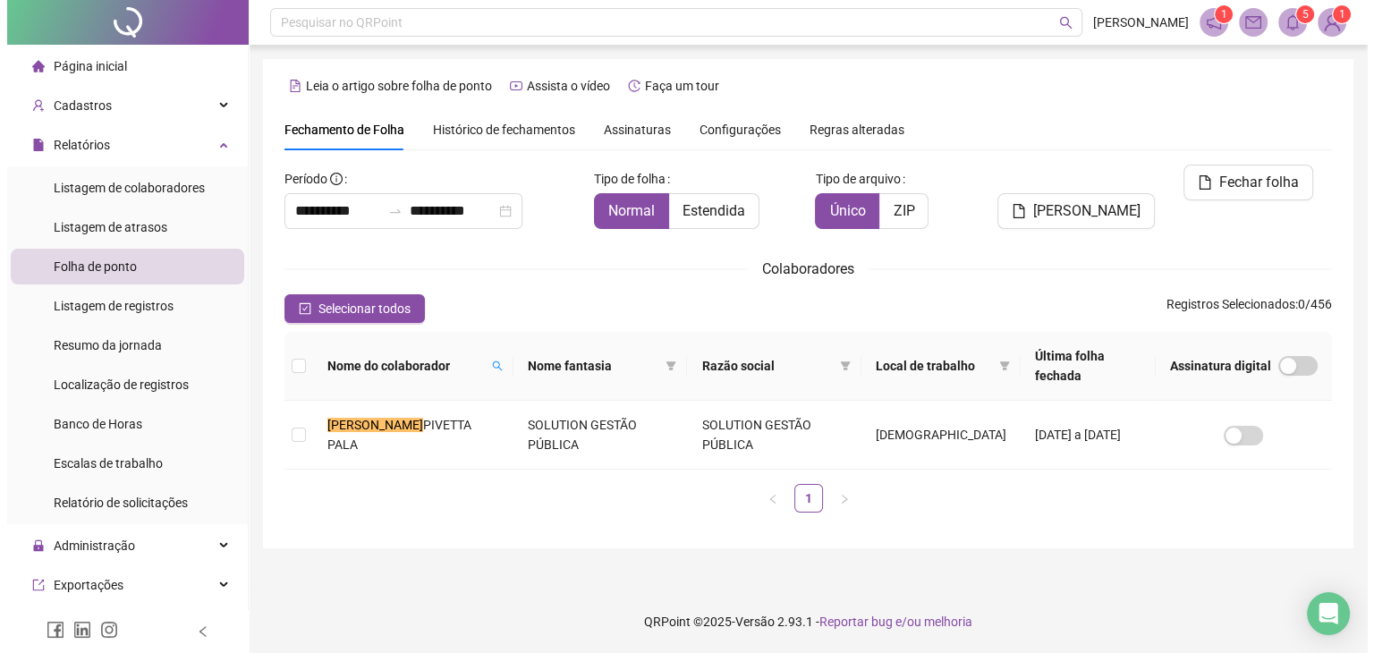
scroll to position [0, 0]
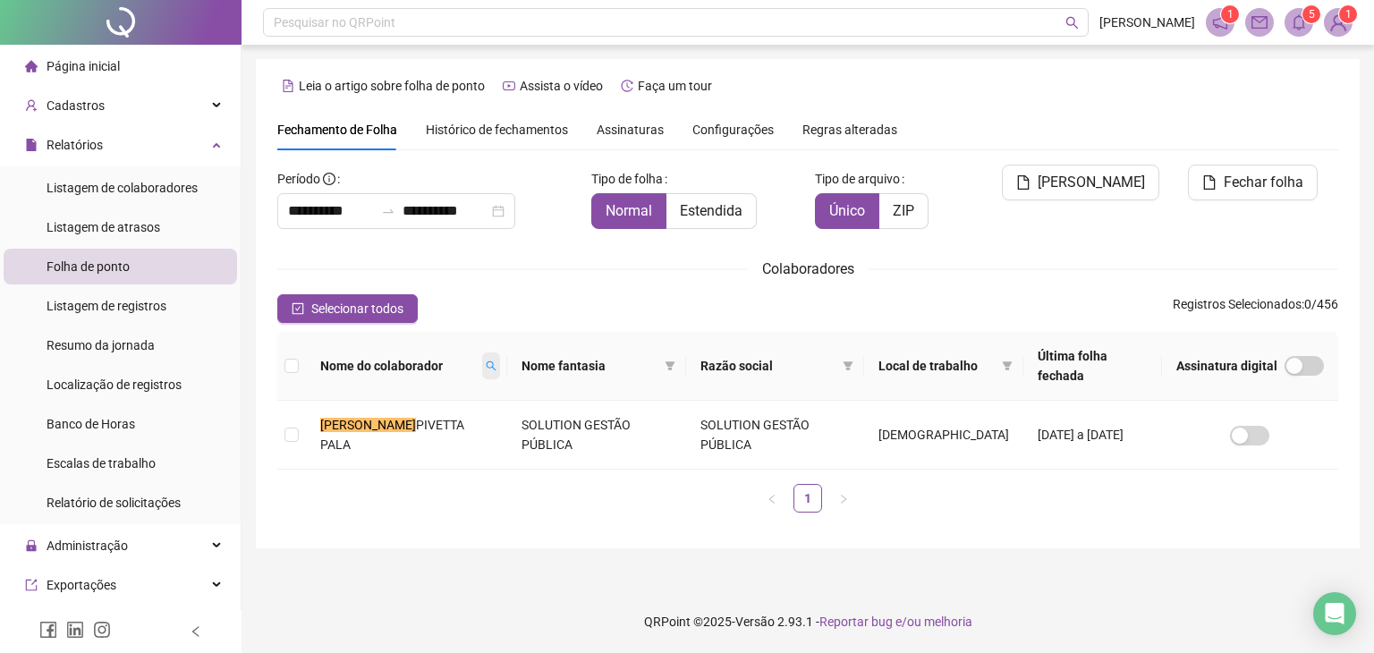
click at [486, 364] on icon "search" at bounding box center [491, 365] width 11 height 11
click at [345, 423] on span "Buscar" at bounding box center [356, 429] width 39 height 20
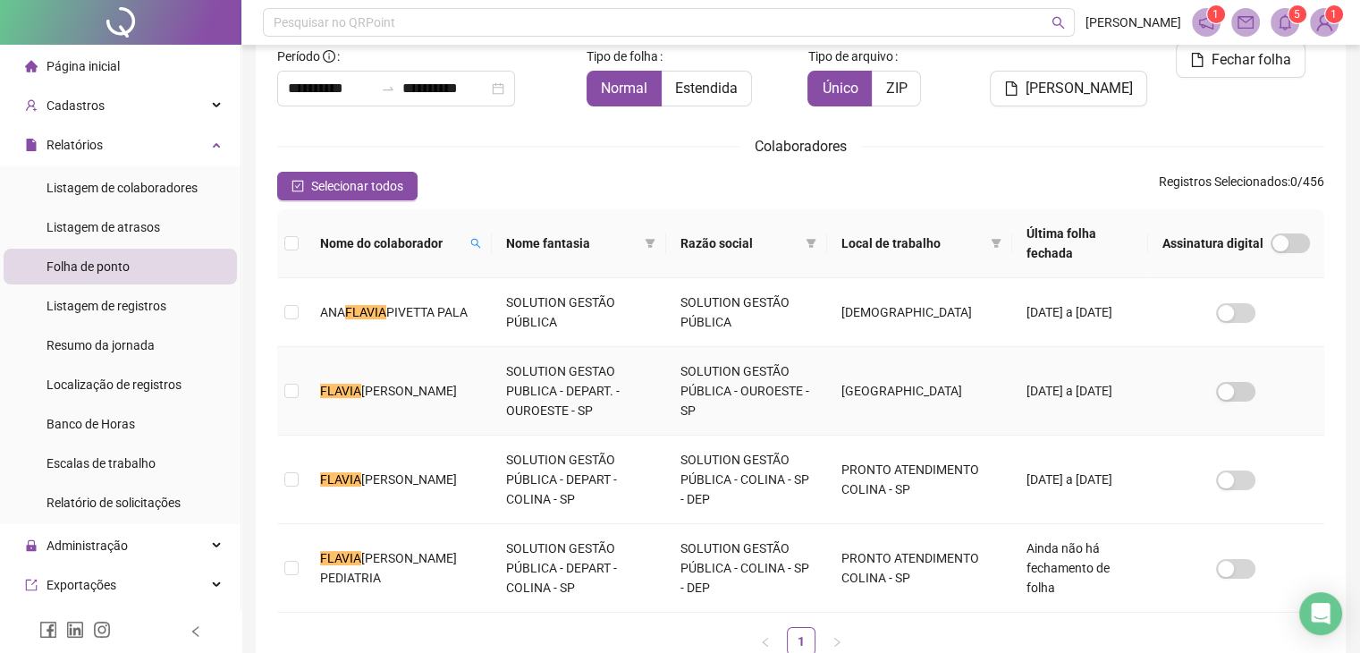
scroll to position [237, 0]
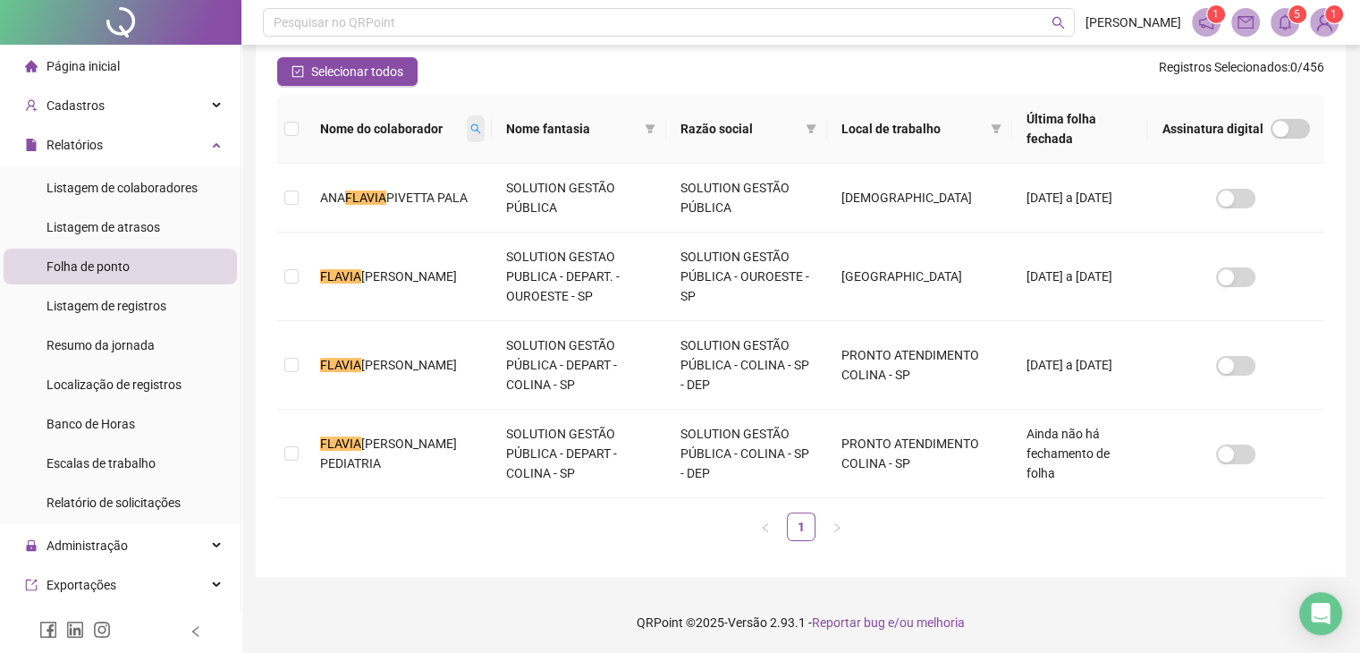
click at [474, 124] on icon "search" at bounding box center [476, 129] width 10 height 10
click at [376, 198] on span "Buscar" at bounding box center [367, 192] width 39 height 20
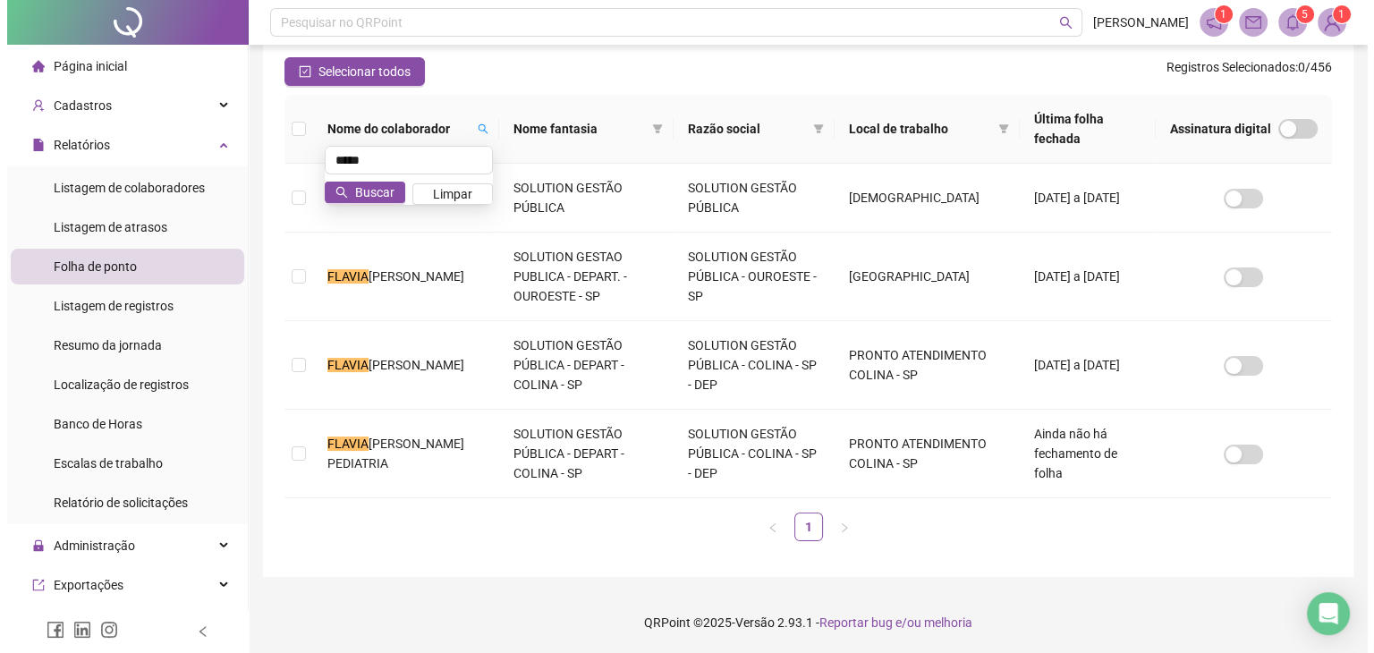
scroll to position [0, 0]
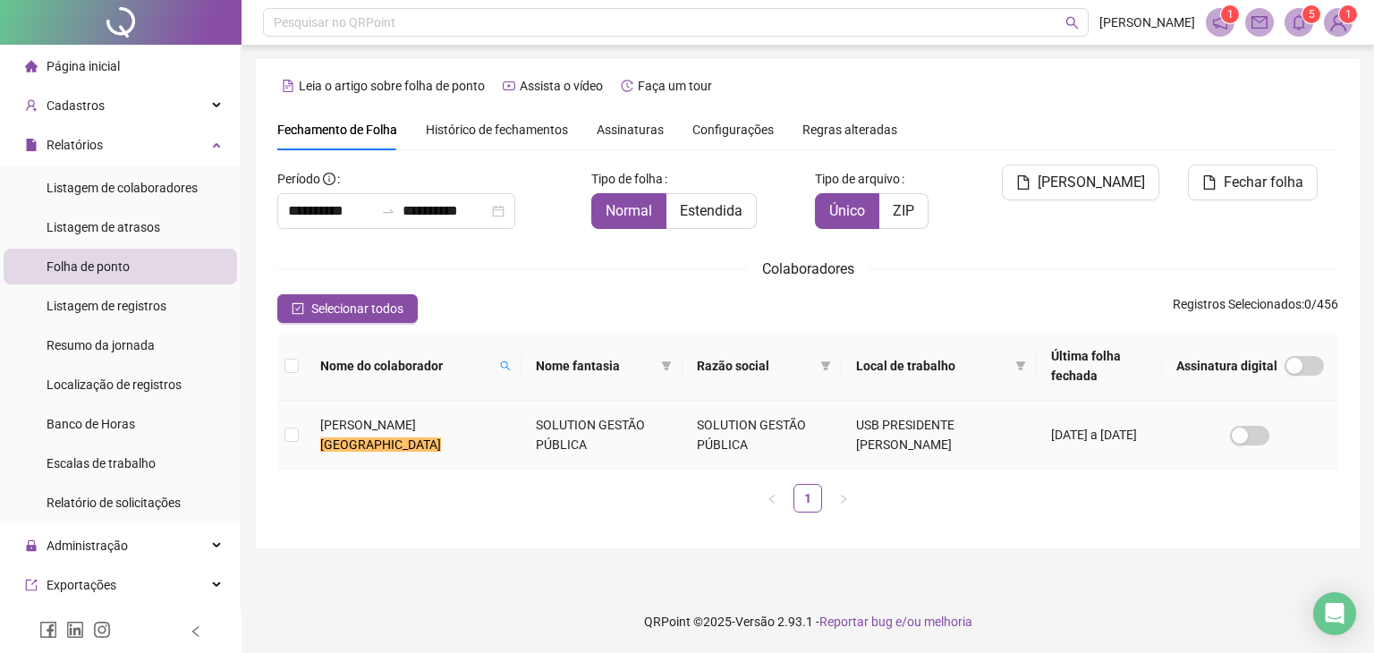
click at [300, 421] on td at bounding box center [291, 435] width 29 height 69
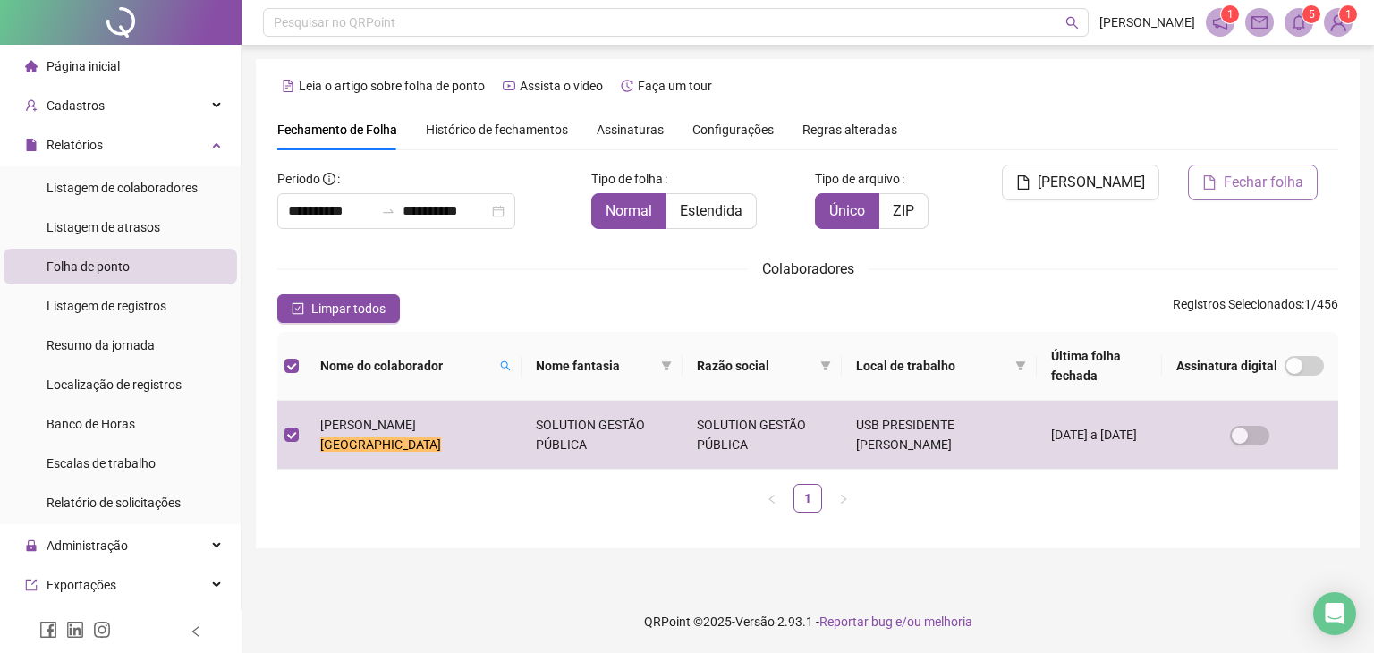
click at [1261, 178] on span "Fechar folha" at bounding box center [1263, 182] width 80 height 21
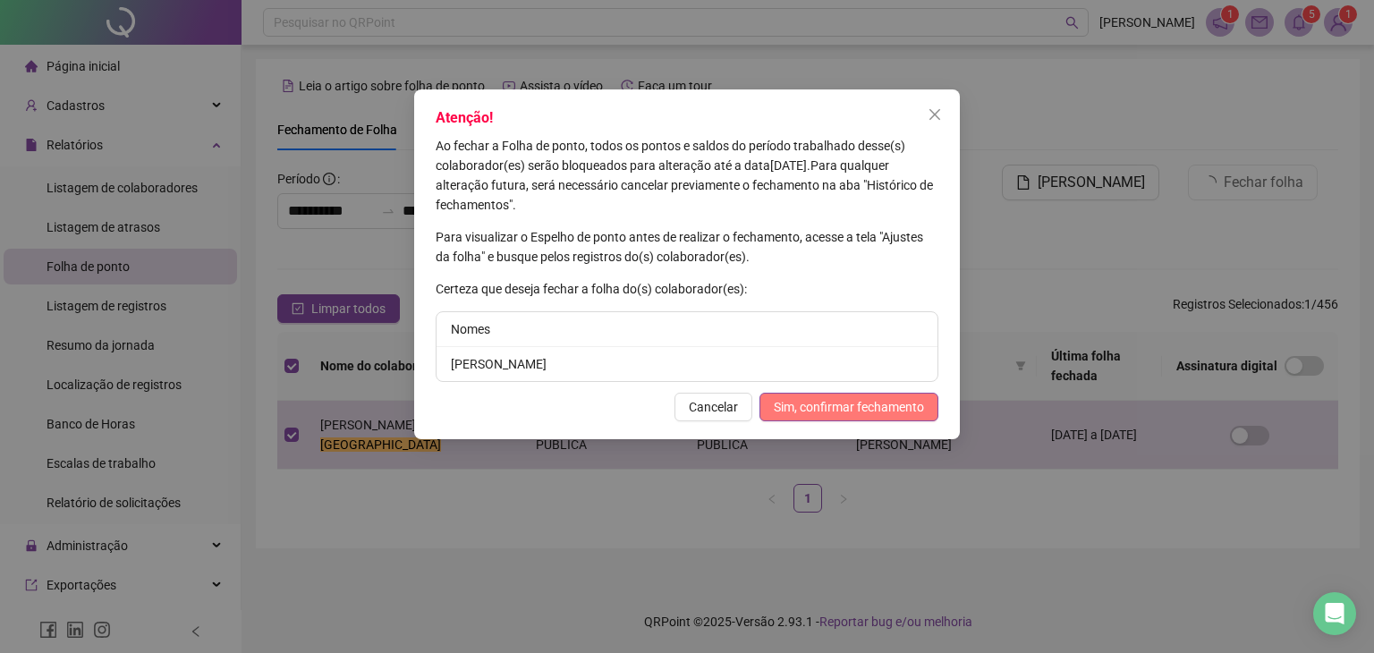
click at [869, 400] on span "Sim, confirmar fechamento" at bounding box center [849, 407] width 150 height 20
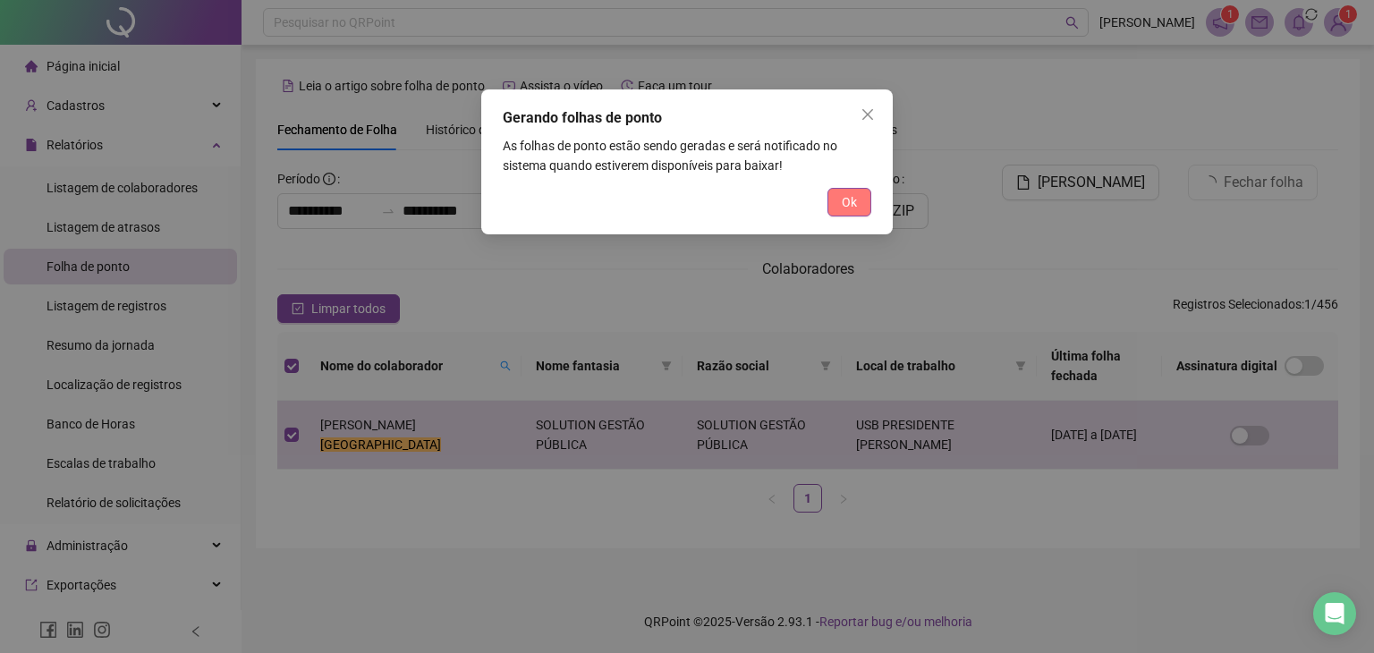
click at [859, 189] on button "Ok" at bounding box center [849, 202] width 44 height 29
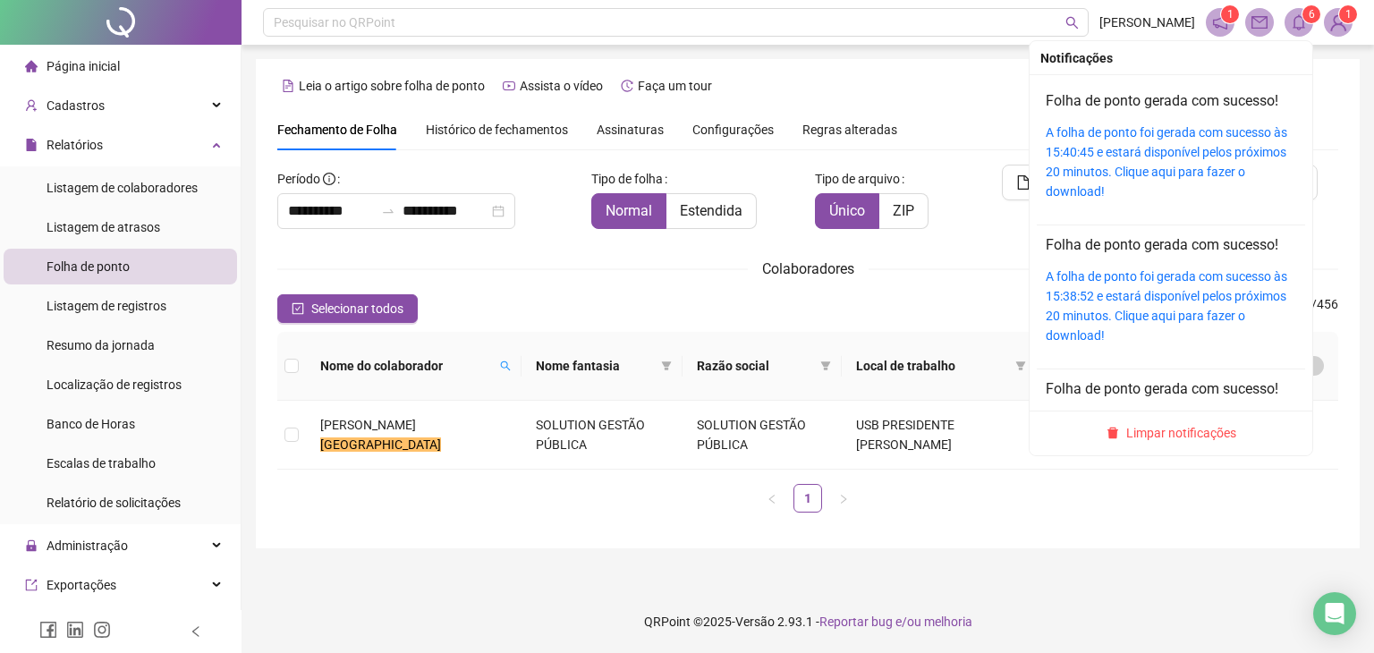
click at [1168, 142] on div "A folha de ponto foi gerada com sucesso às 15:40:45 e estará disponível pelos p…" at bounding box center [1170, 162] width 250 height 79
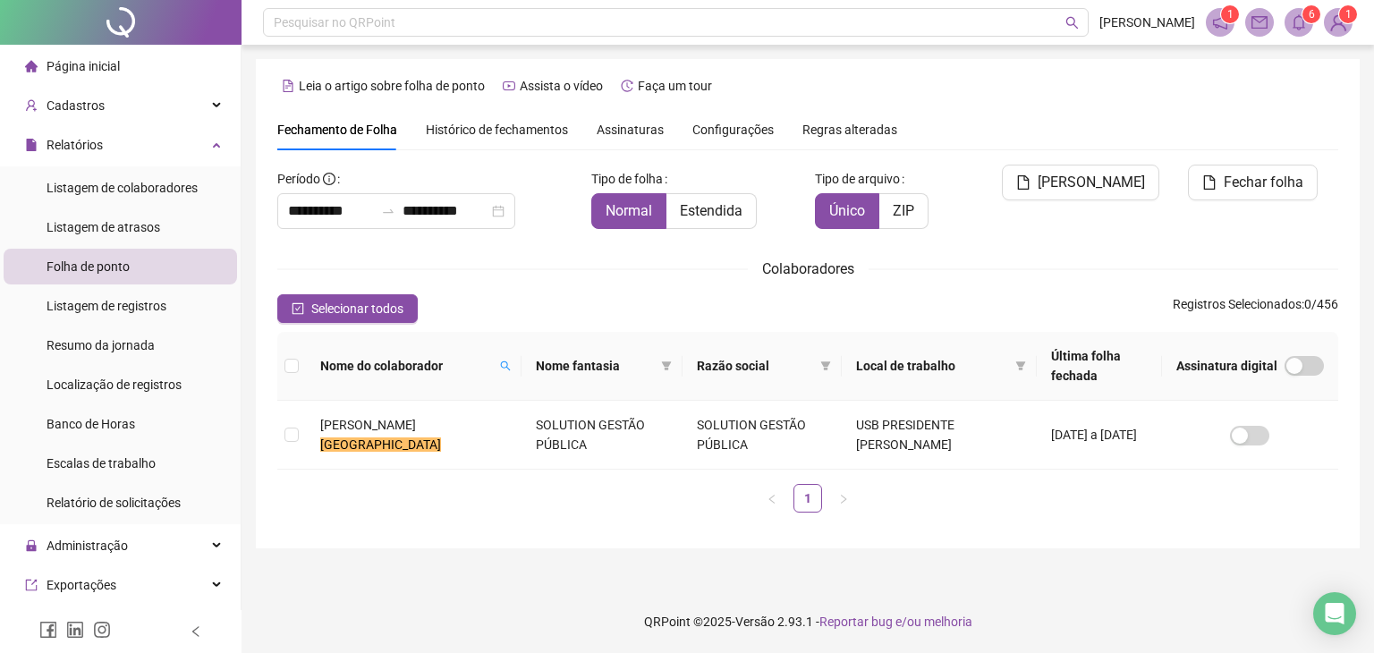
click at [1321, 0] on header "Pesquisar no QRPoint [PERSON_NAME] 1 6 1" at bounding box center [807, 22] width 1132 height 45
click at [1295, 21] on icon "bell" at bounding box center [1298, 22] width 16 height 16
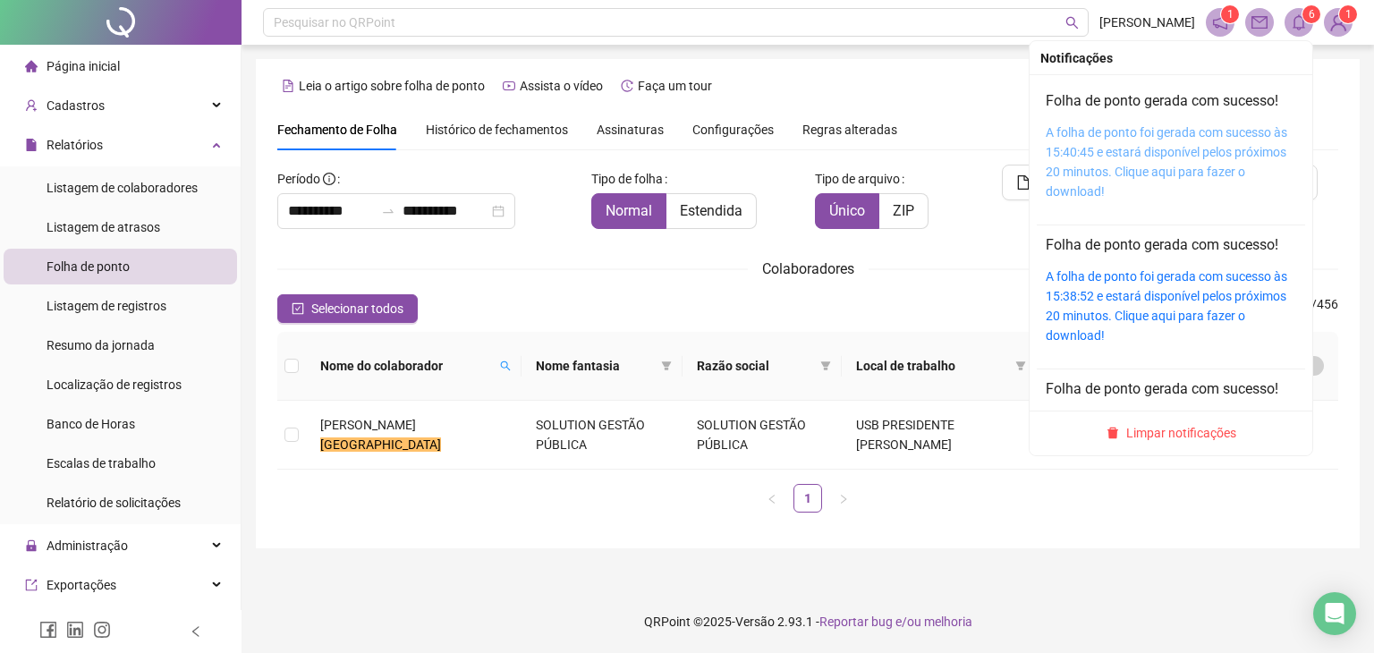
click at [1095, 126] on link "A folha de ponto foi gerada com sucesso às 15:40:45 e estará disponível pelos p…" at bounding box center [1165, 161] width 241 height 73
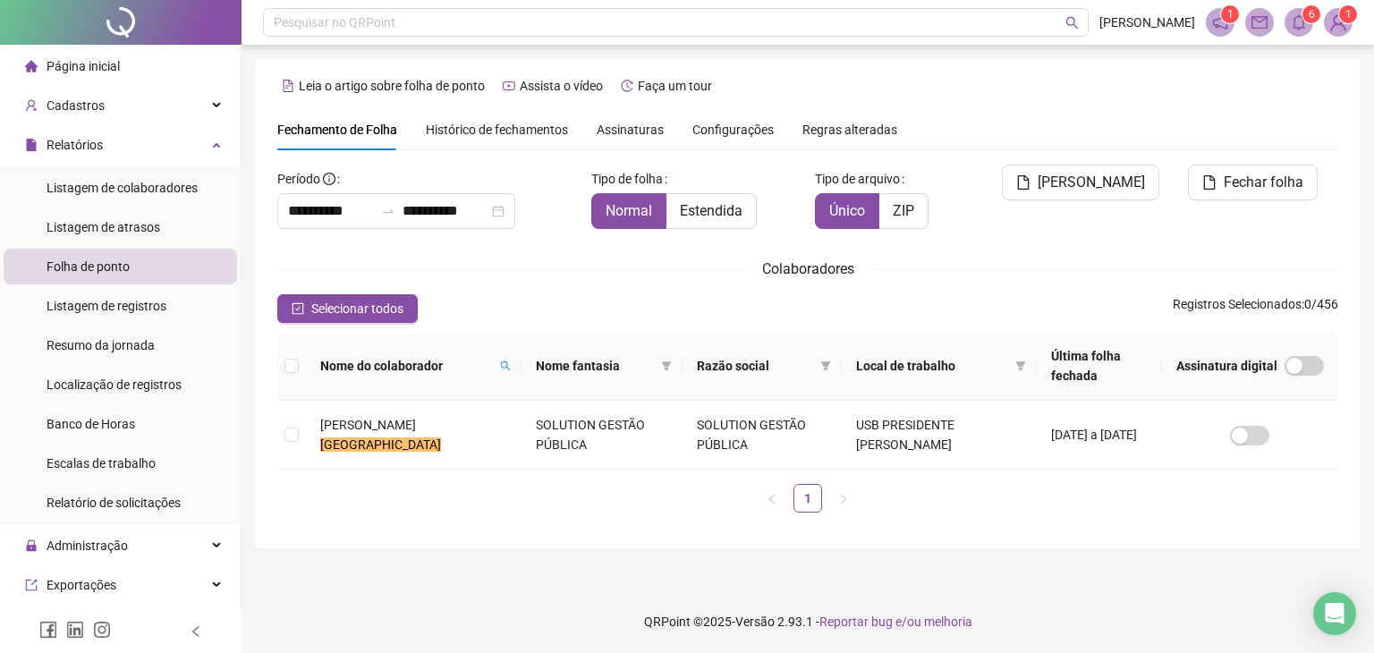
click at [482, 359] on th "Nome do colaborador" at bounding box center [414, 366] width 216 height 69
click at [496, 359] on span at bounding box center [505, 365] width 18 height 27
click at [358, 423] on span "Buscar" at bounding box center [361, 420] width 39 height 20
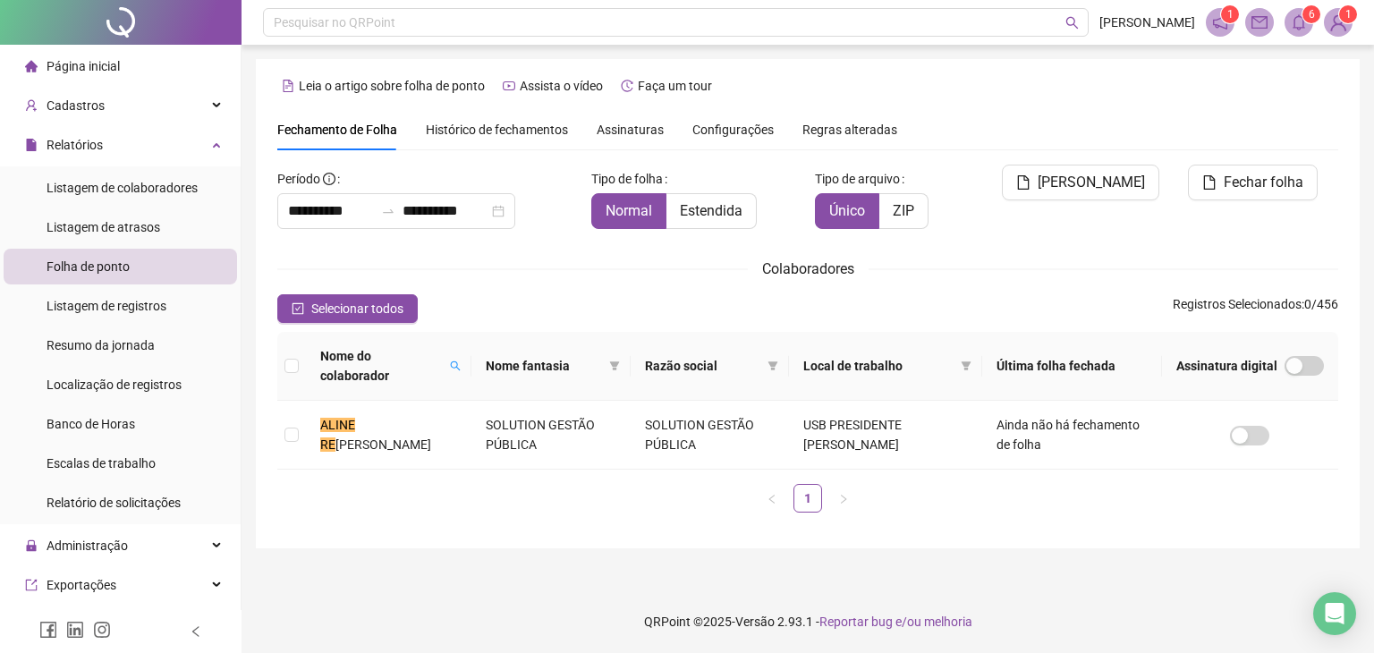
click at [453, 503] on div "Nome do colaborador Nome fantasia Razão social Local de trabalho Última folha f…" at bounding box center [807, 429] width 1061 height 195
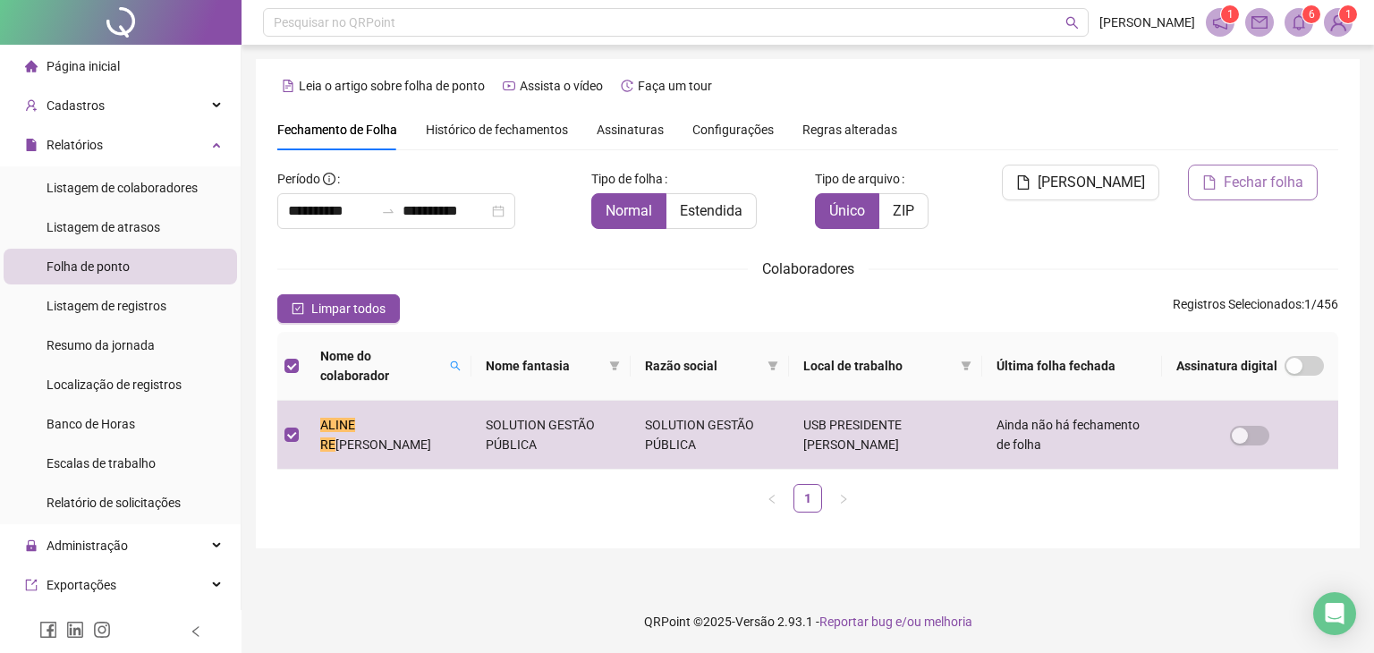
click at [1252, 173] on span "Fechar folha" at bounding box center [1263, 182] width 80 height 21
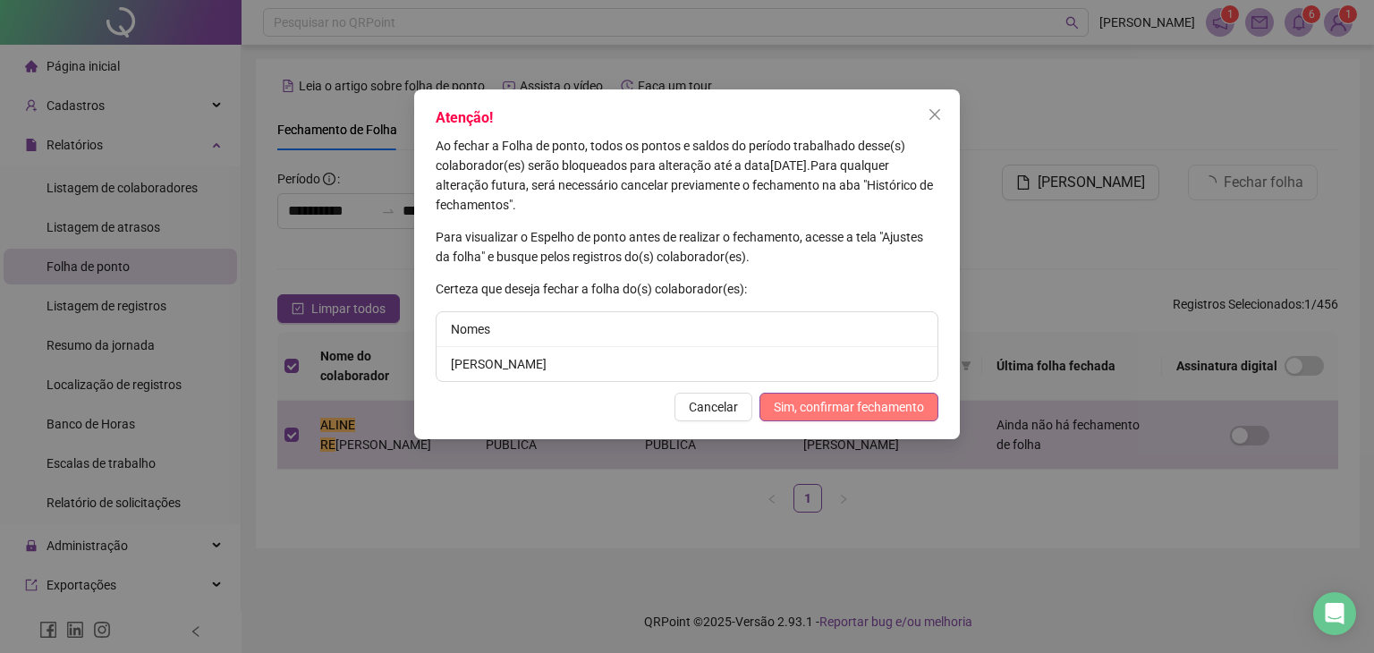
click at [859, 411] on span "Sim, confirmar fechamento" at bounding box center [849, 407] width 150 height 20
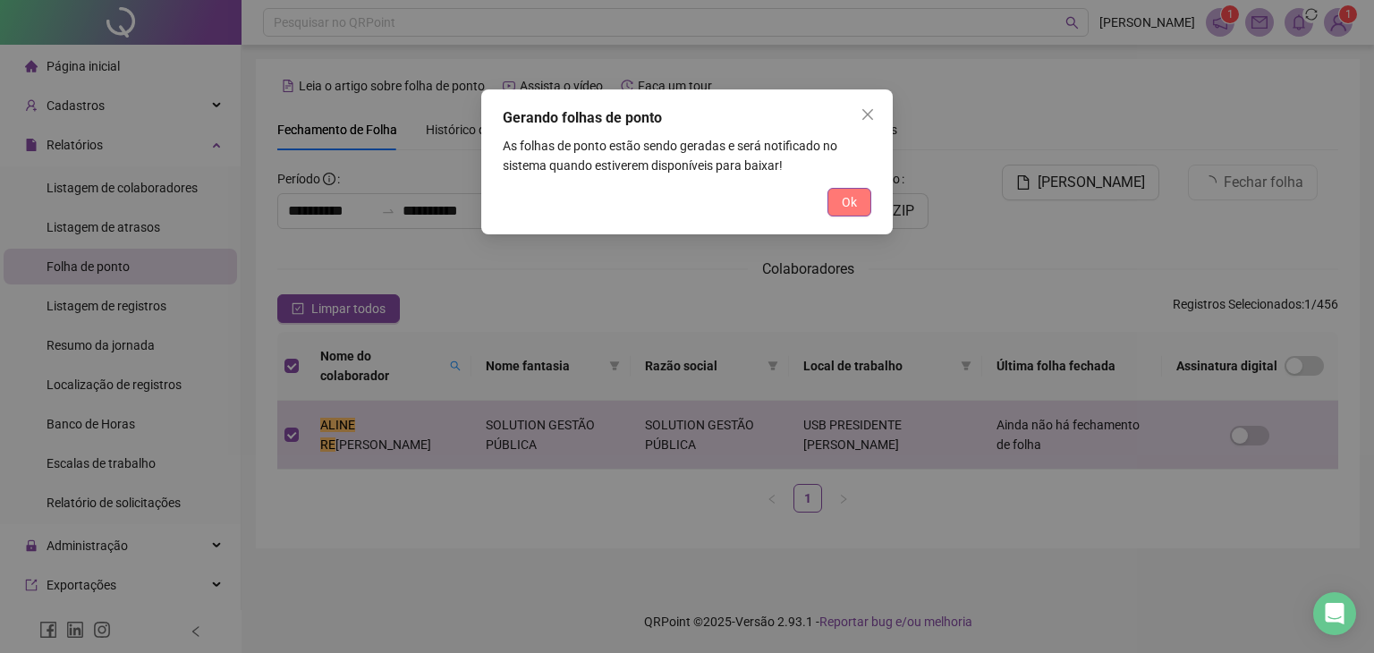
click at [851, 200] on span "Ok" at bounding box center [849, 202] width 15 height 20
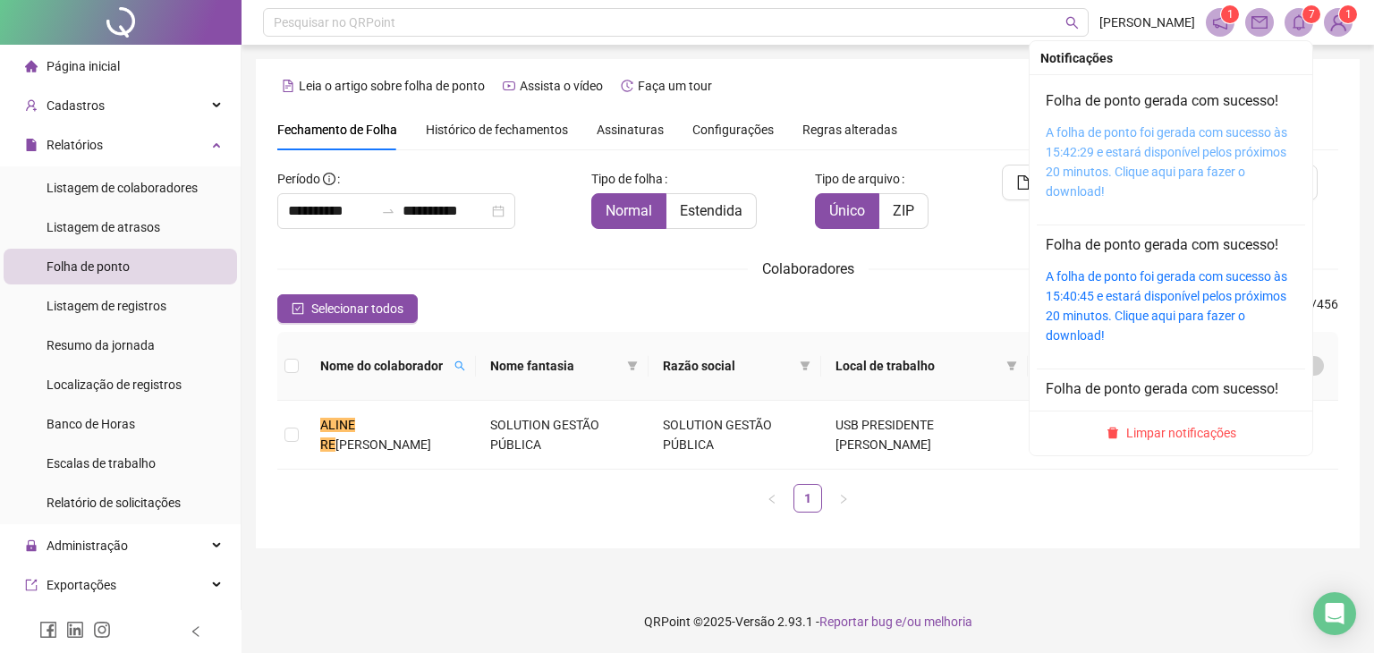
click at [1166, 143] on link "A folha de ponto foi gerada com sucesso às 15:42:29 e estará disponível pelos p…" at bounding box center [1165, 161] width 241 height 73
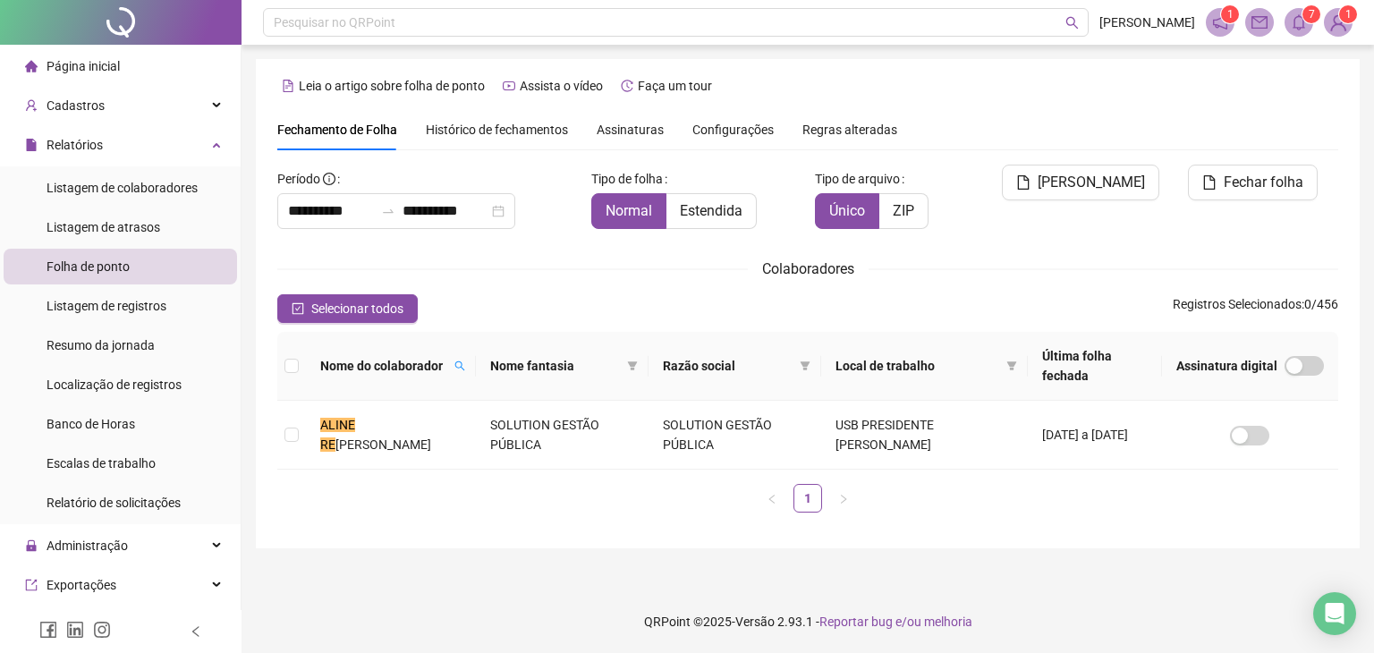
click at [476, 351] on th "Nome do colaborador" at bounding box center [391, 366] width 170 height 69
click at [461, 360] on icon "search" at bounding box center [459, 365] width 11 height 11
click at [368, 412] on span "Buscar" at bounding box center [356, 420] width 39 height 20
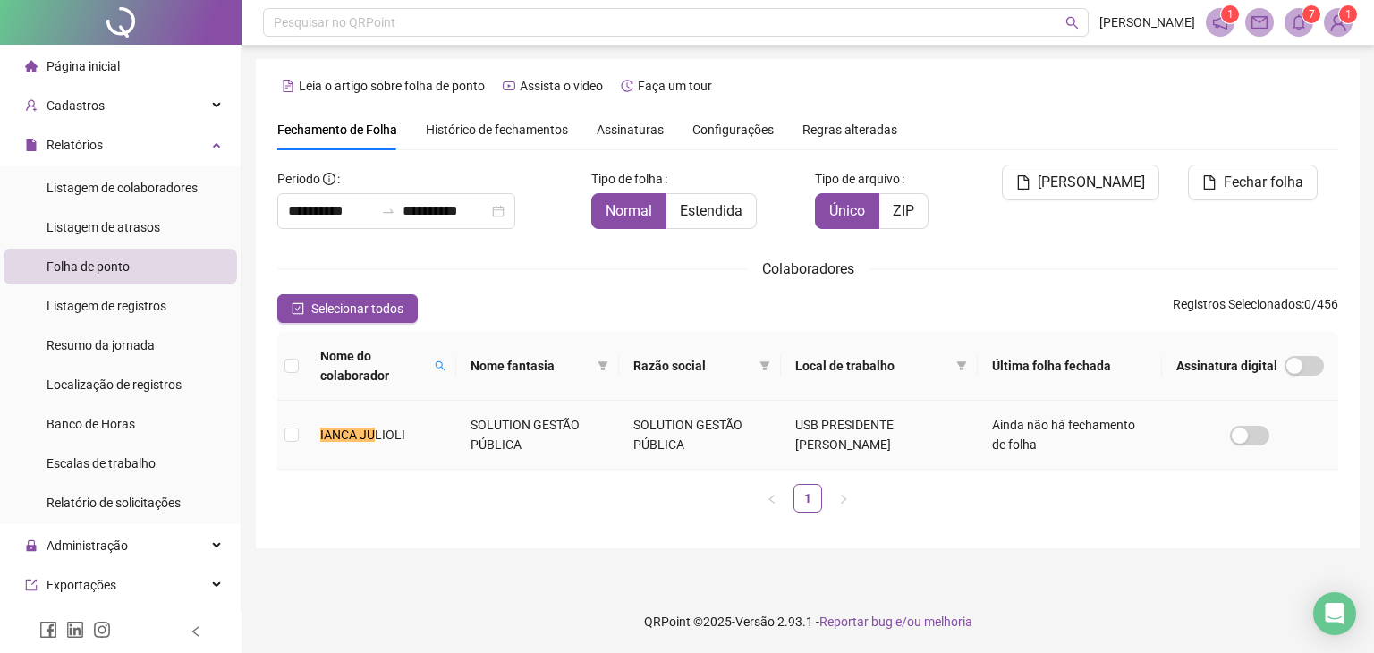
click at [308, 435] on td "[PERSON_NAME]" at bounding box center [381, 435] width 150 height 69
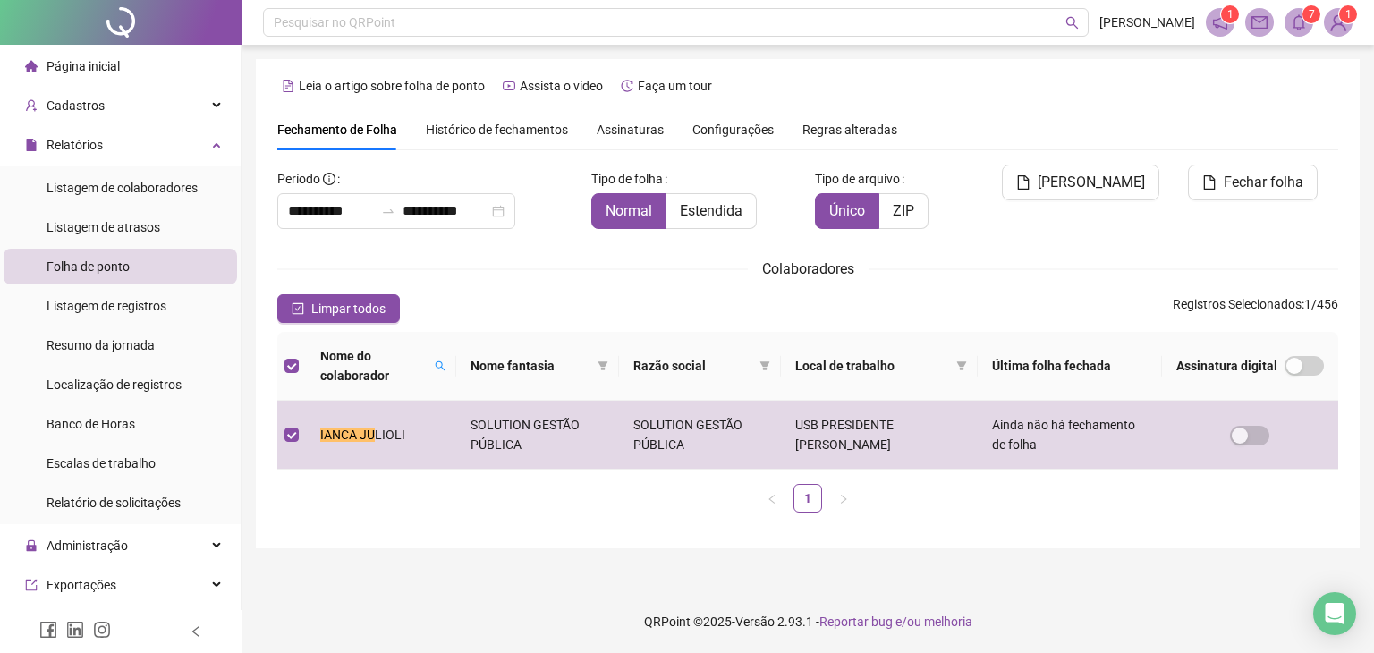
click at [1239, 205] on div "Fechar folha" at bounding box center [1255, 204] width 179 height 79
click at [1248, 172] on span "Fechar folha" at bounding box center [1263, 182] width 80 height 21
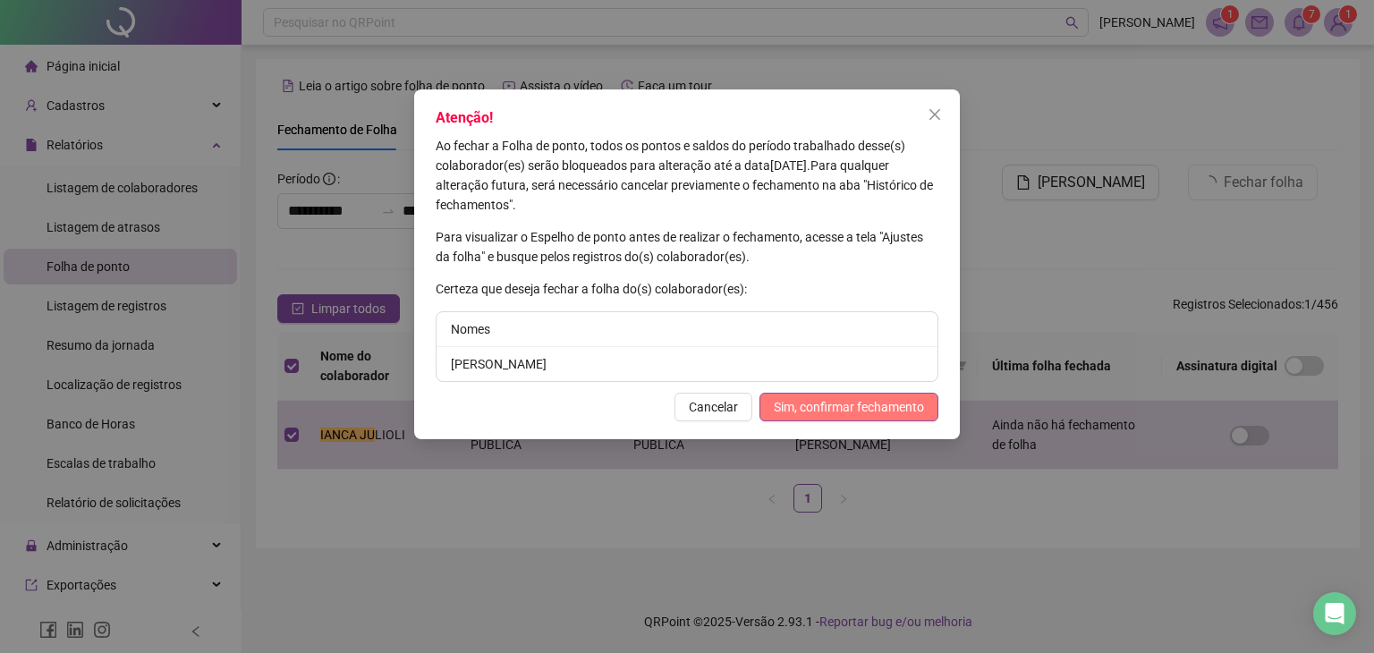
click at [862, 401] on span "Sim, confirmar fechamento" at bounding box center [849, 407] width 150 height 20
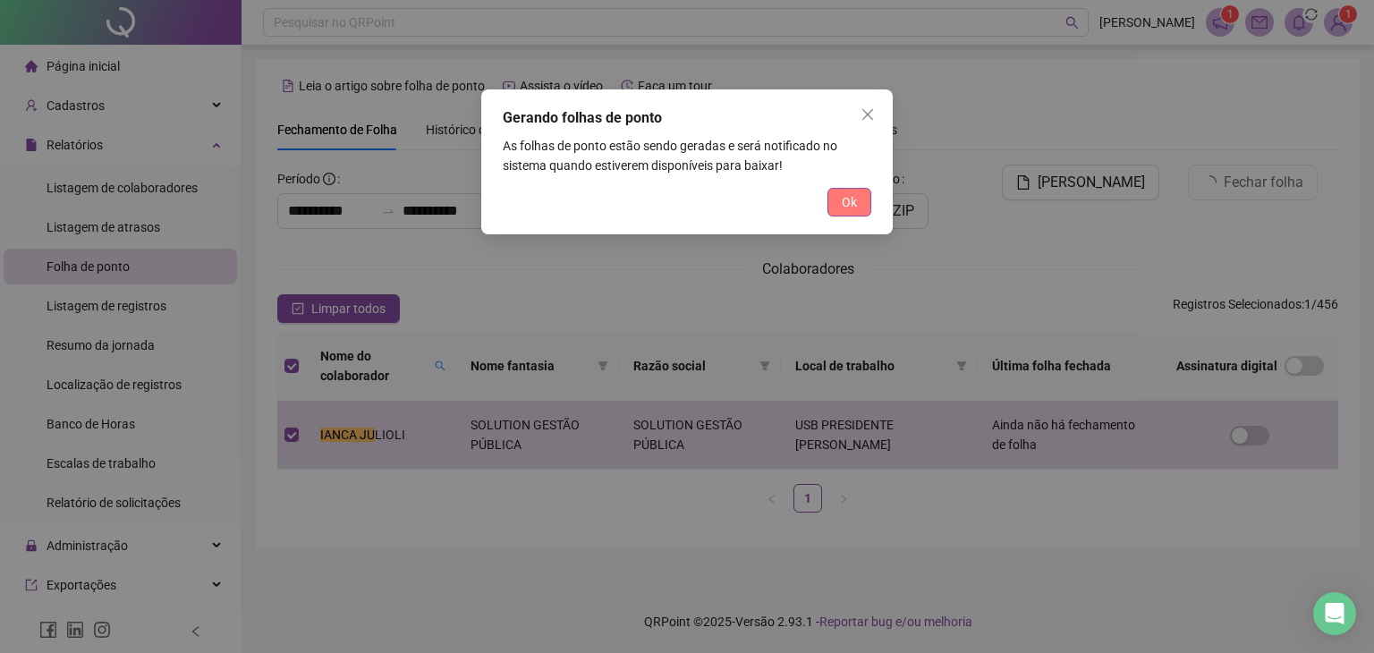
click at [852, 203] on span "Ok" at bounding box center [849, 202] width 15 height 20
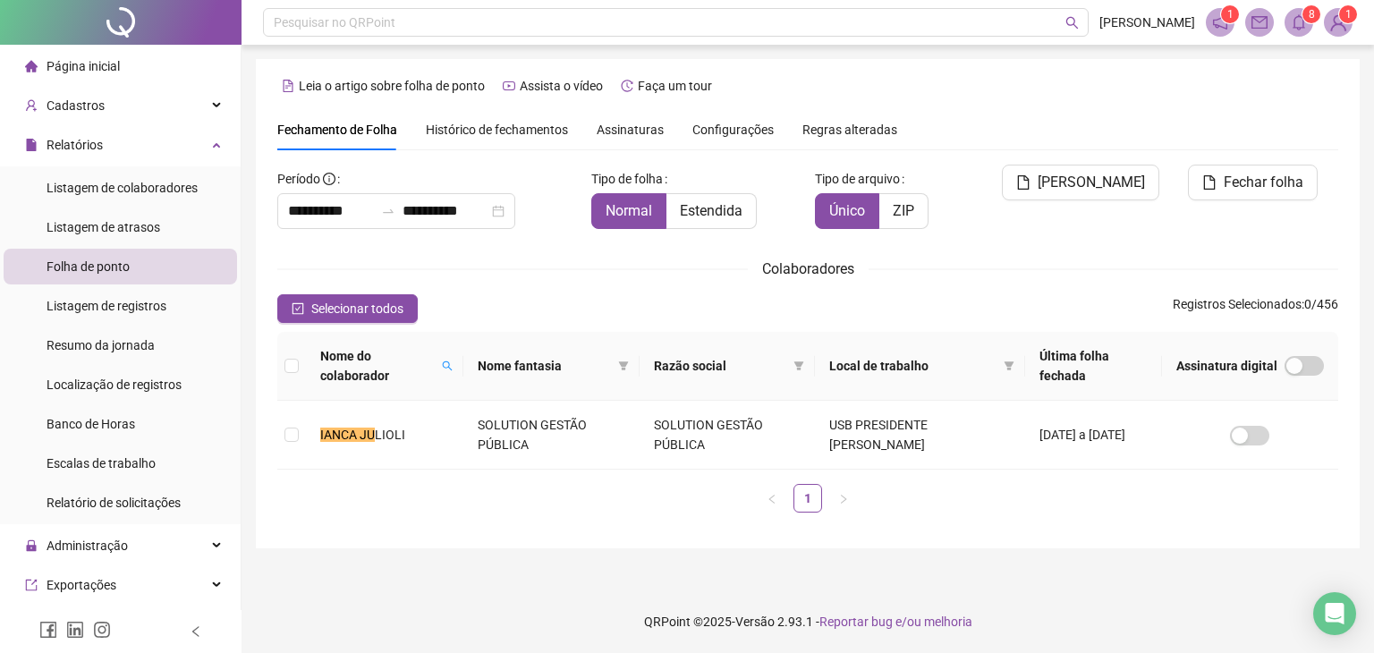
click at [1155, 128] on div "Fechamento de Folha Histórico de fechamentos Assinaturas Configurações Regras a…" at bounding box center [807, 129] width 1061 height 41
click at [1301, 28] on icon "bell" at bounding box center [1298, 22] width 13 height 16
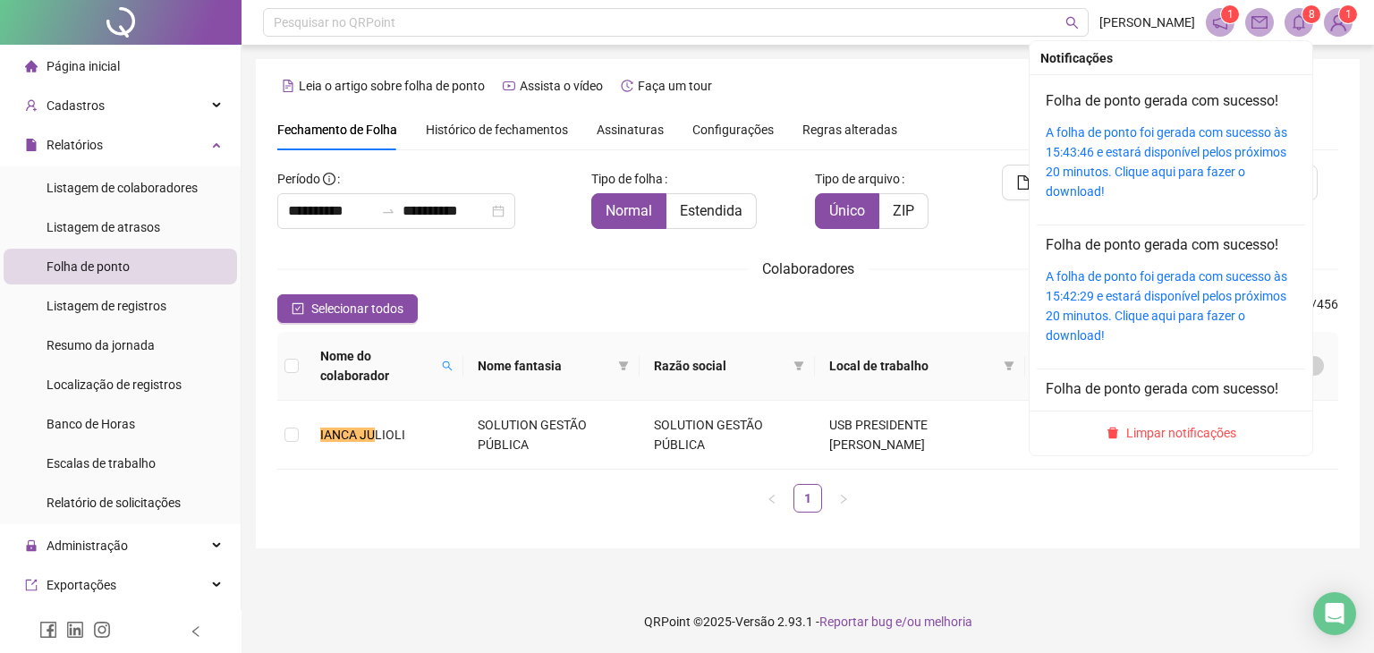
click at [1116, 140] on div "A folha de ponto foi gerada com sucesso às 15:43:46 e estará disponível pelos p…" at bounding box center [1170, 162] width 250 height 79
click at [1120, 129] on link "A folha de ponto foi gerada com sucesso às 15:43:46 e estará disponível pelos p…" at bounding box center [1165, 161] width 241 height 73
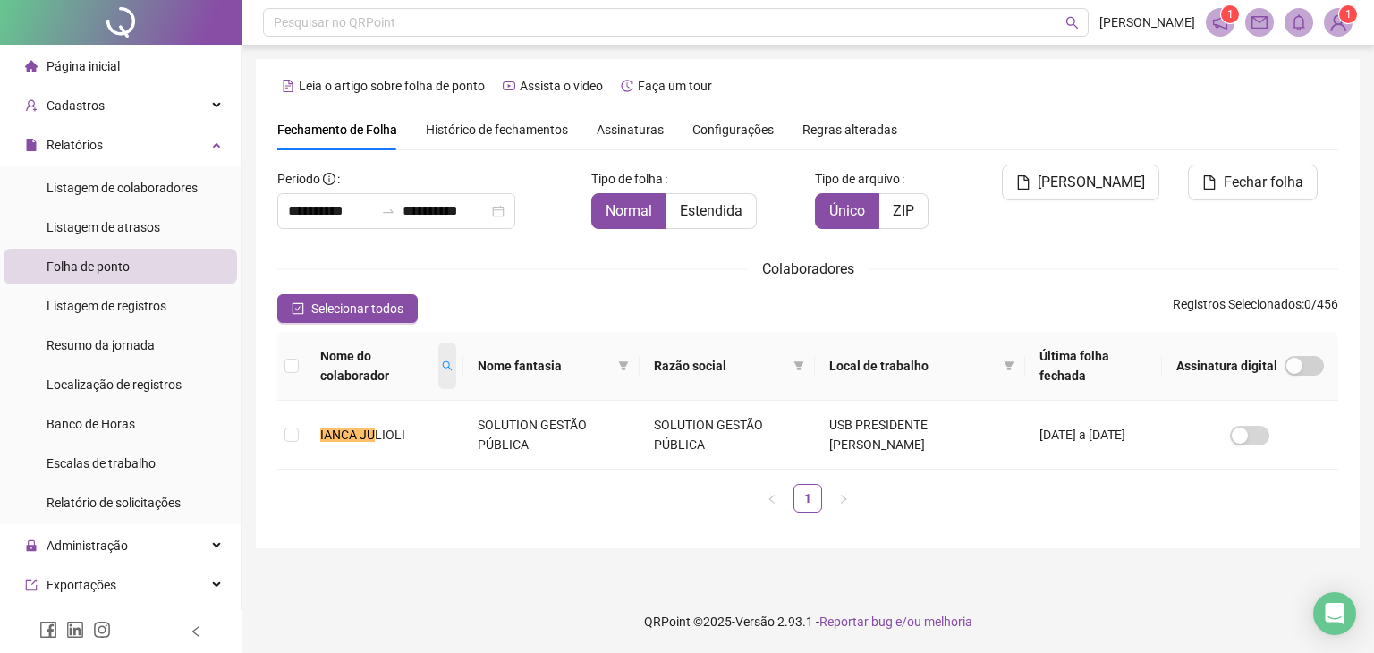
click at [453, 368] on icon "search" at bounding box center [447, 365] width 11 height 11
click at [343, 430] on span "Buscar" at bounding box center [346, 439] width 39 height 20
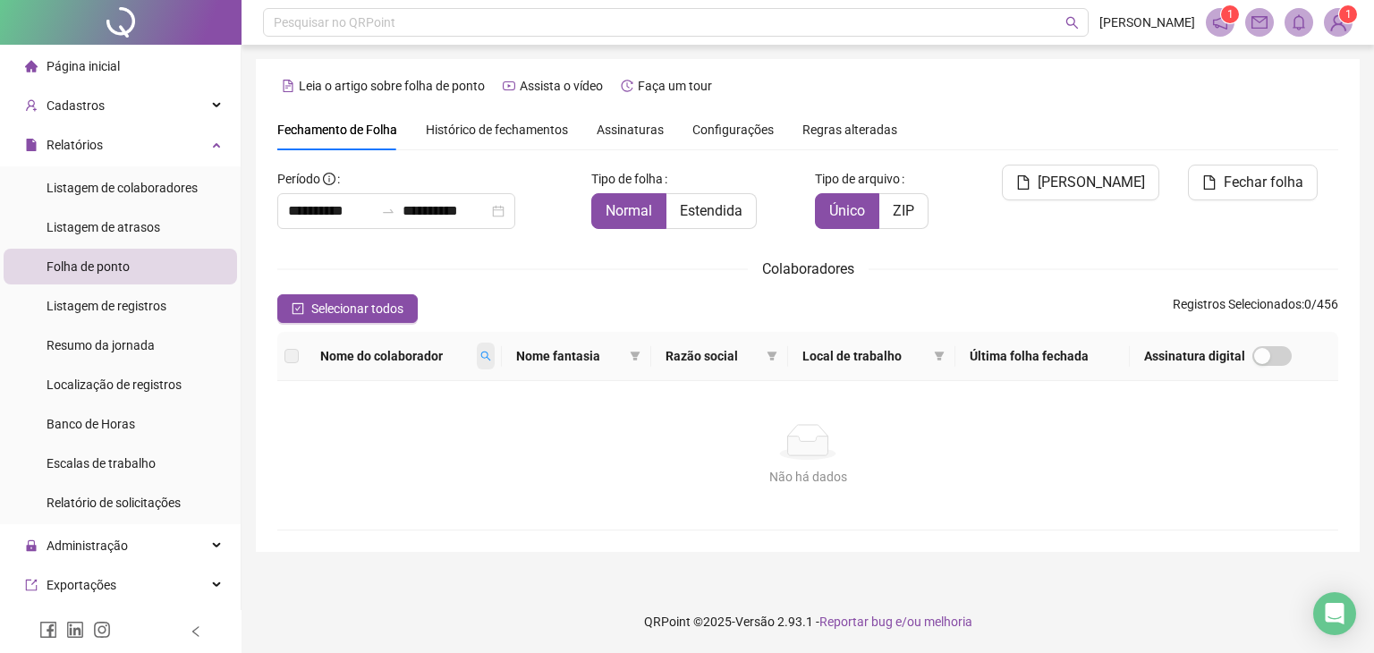
click at [491, 358] on icon "search" at bounding box center [485, 356] width 11 height 11
click at [393, 419] on span "Buscar" at bounding box center [380, 420] width 39 height 20
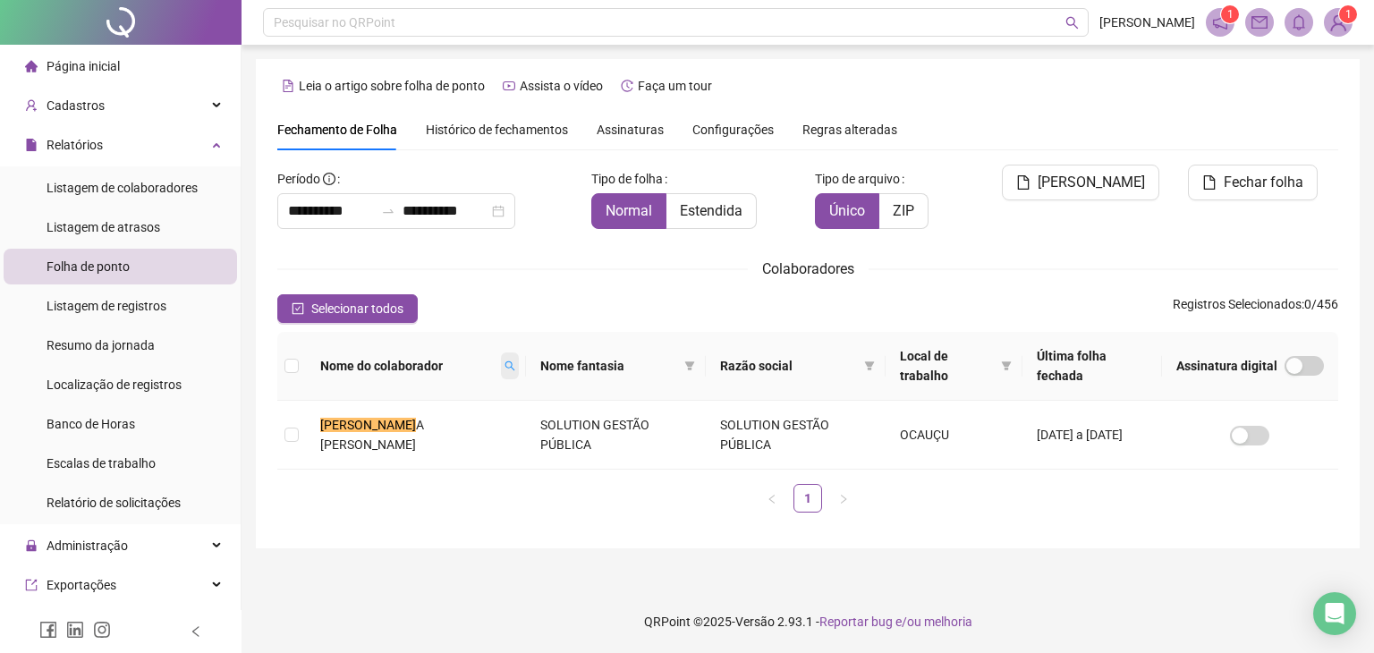
click at [504, 366] on icon "search" at bounding box center [509, 365] width 11 height 11
type input "*"
click at [338, 434] on button "Buscar" at bounding box center [353, 429] width 80 height 21
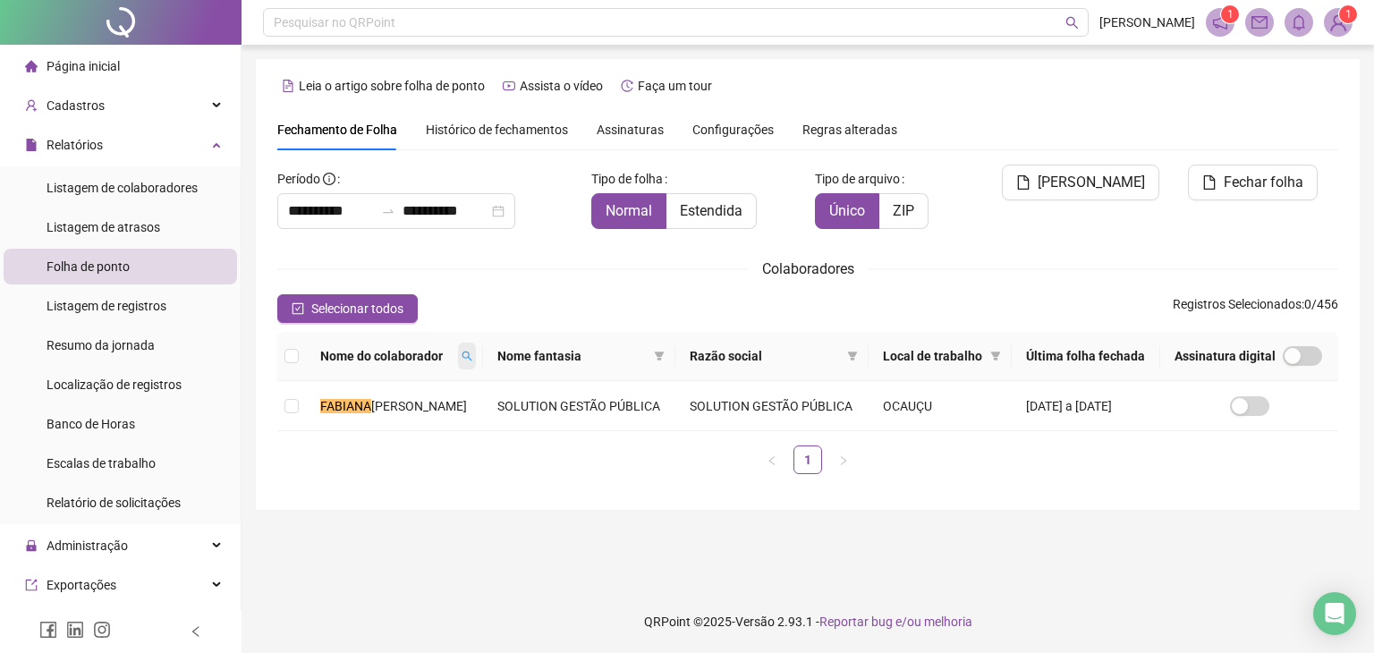
click at [467, 361] on icon "search" at bounding box center [466, 356] width 11 height 11
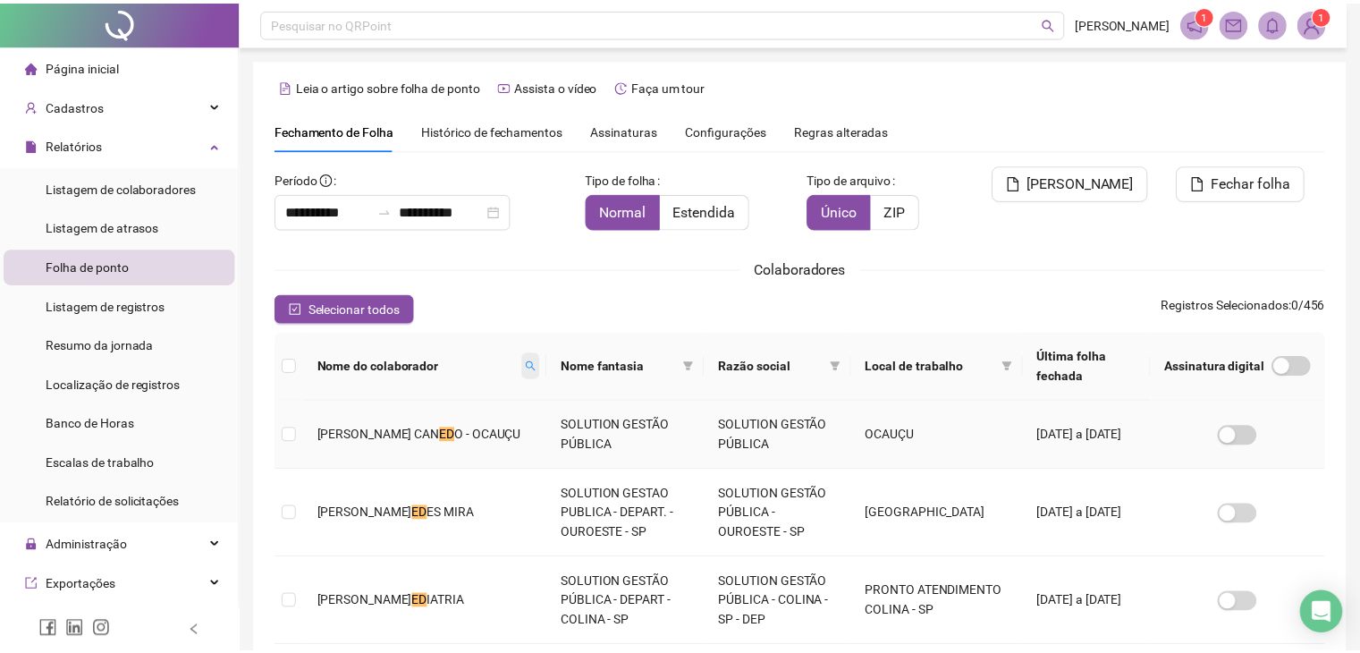
scroll to position [39, 0]
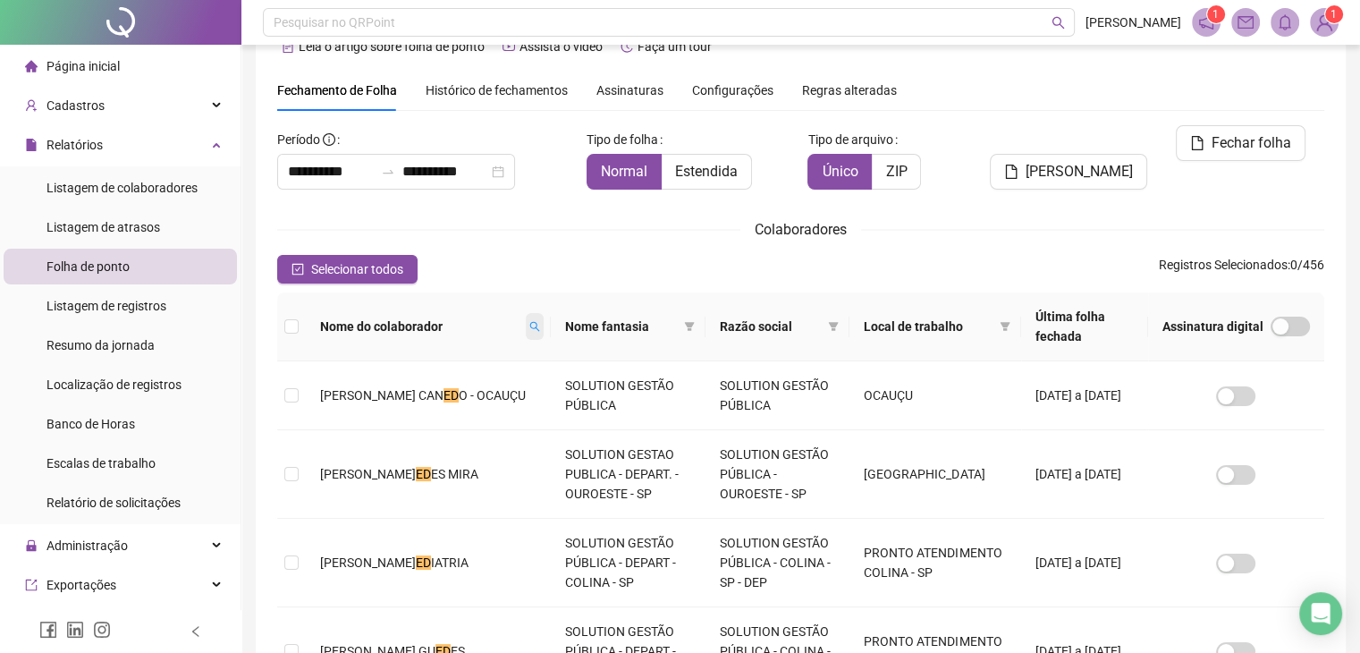
click at [529, 321] on icon "search" at bounding box center [534, 326] width 11 height 11
type input "********"
click at [380, 392] on span "Buscar" at bounding box center [367, 390] width 39 height 20
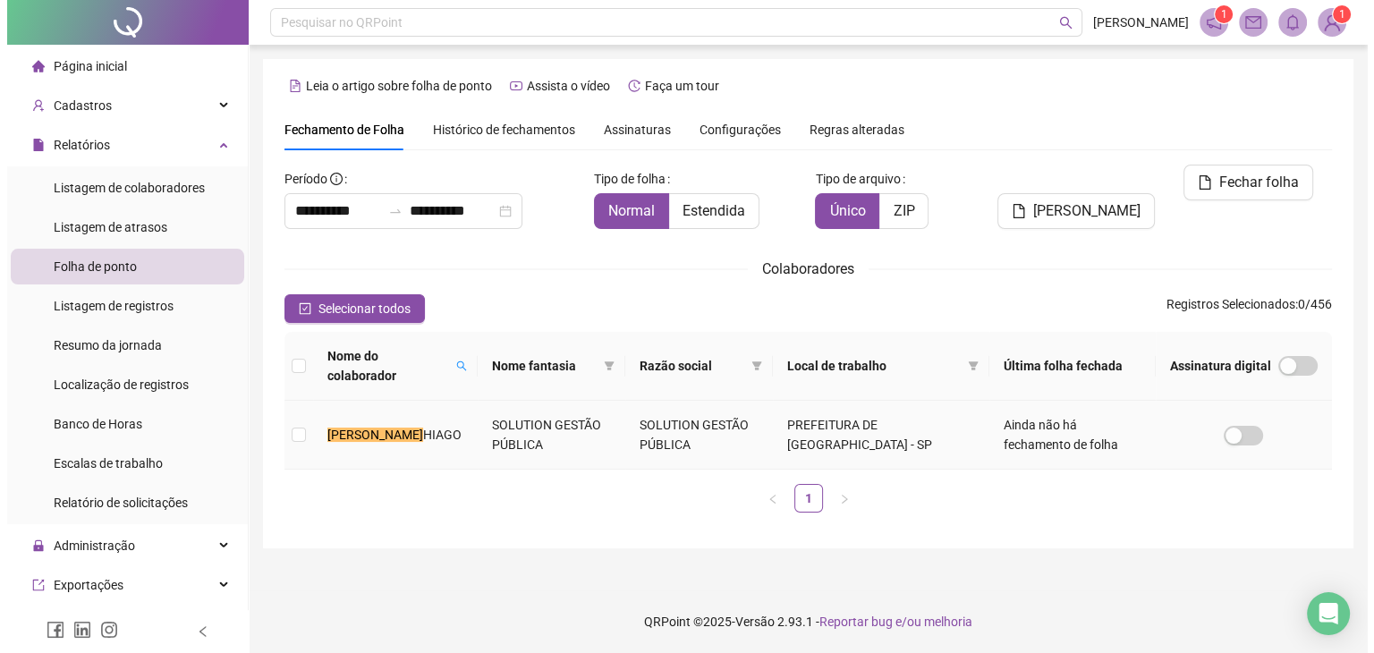
scroll to position [0, 0]
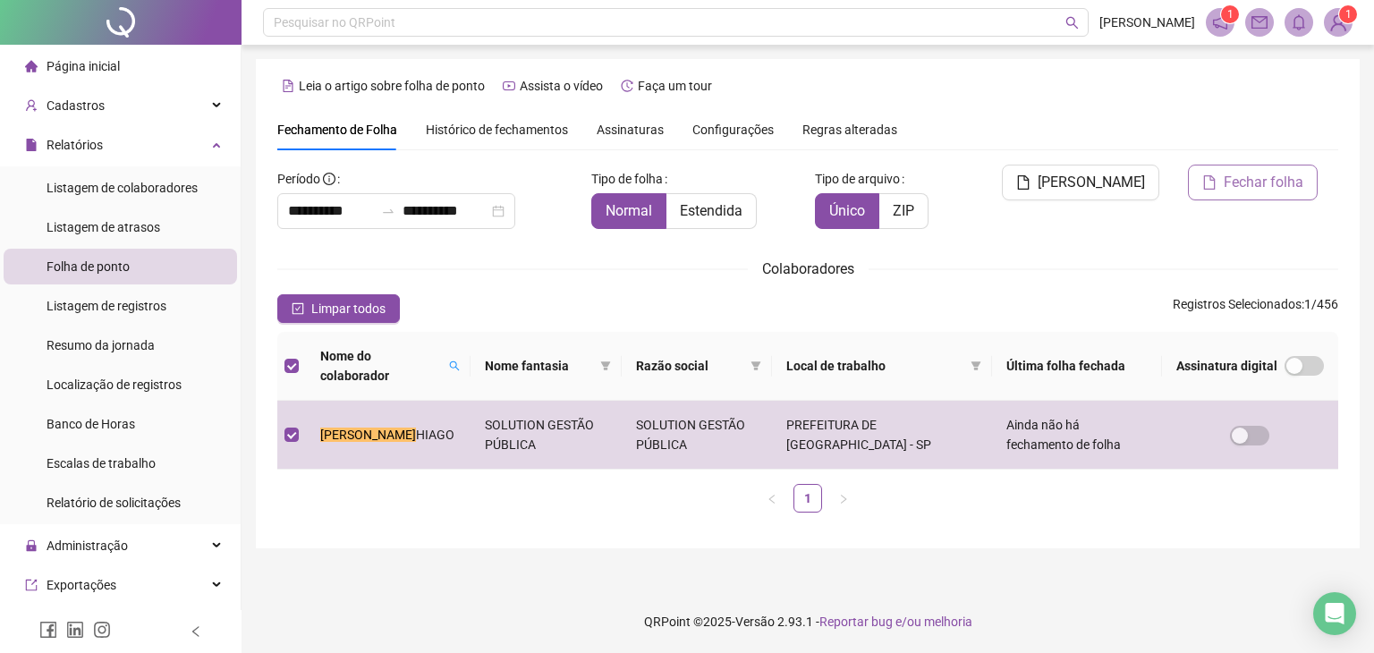
click at [1290, 186] on span "Fechar folha" at bounding box center [1263, 182] width 80 height 21
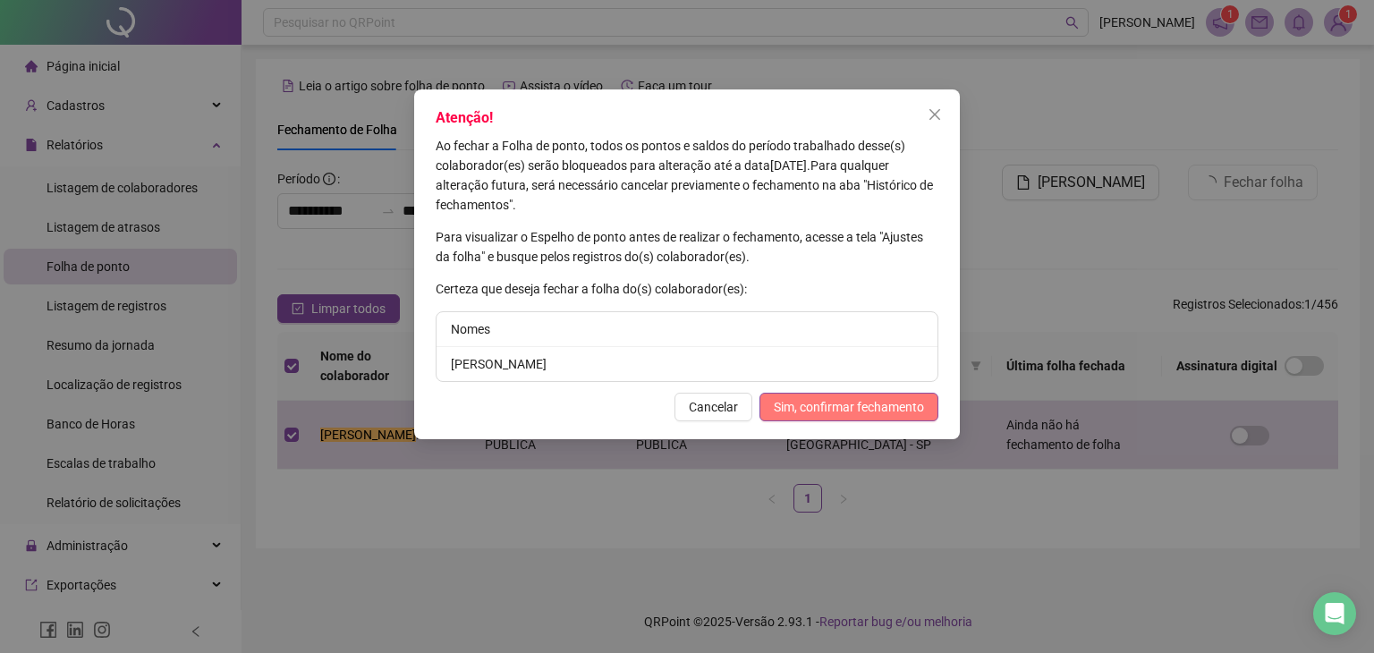
click at [878, 400] on span "Sim, confirmar fechamento" at bounding box center [849, 407] width 150 height 20
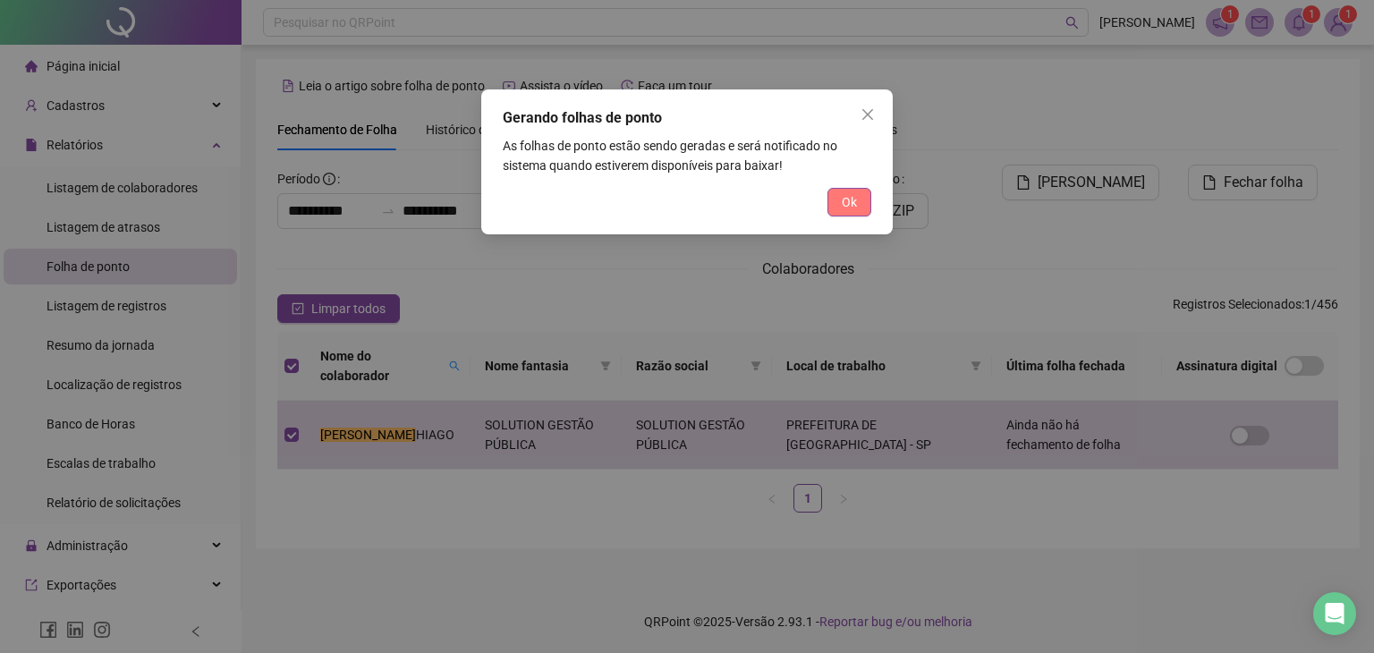
click at [856, 199] on span "Ok" at bounding box center [849, 202] width 15 height 20
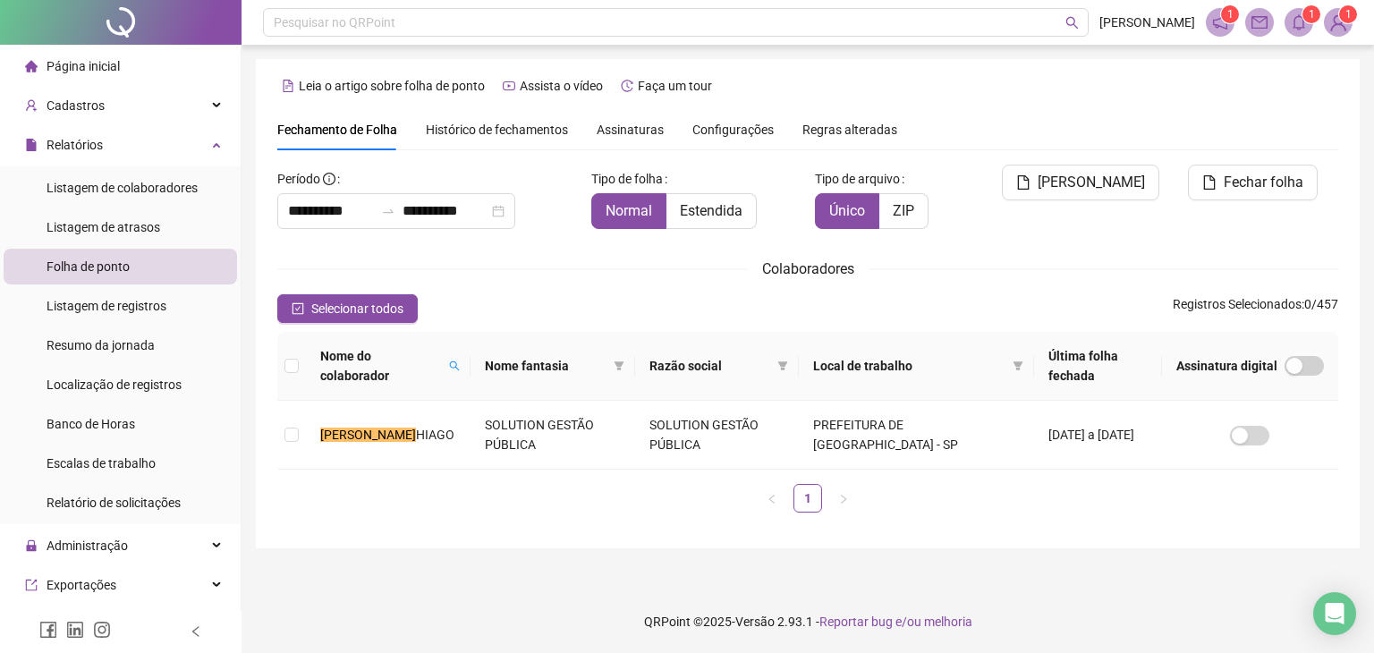
click at [1307, 21] on sup "1" at bounding box center [1311, 14] width 18 height 18
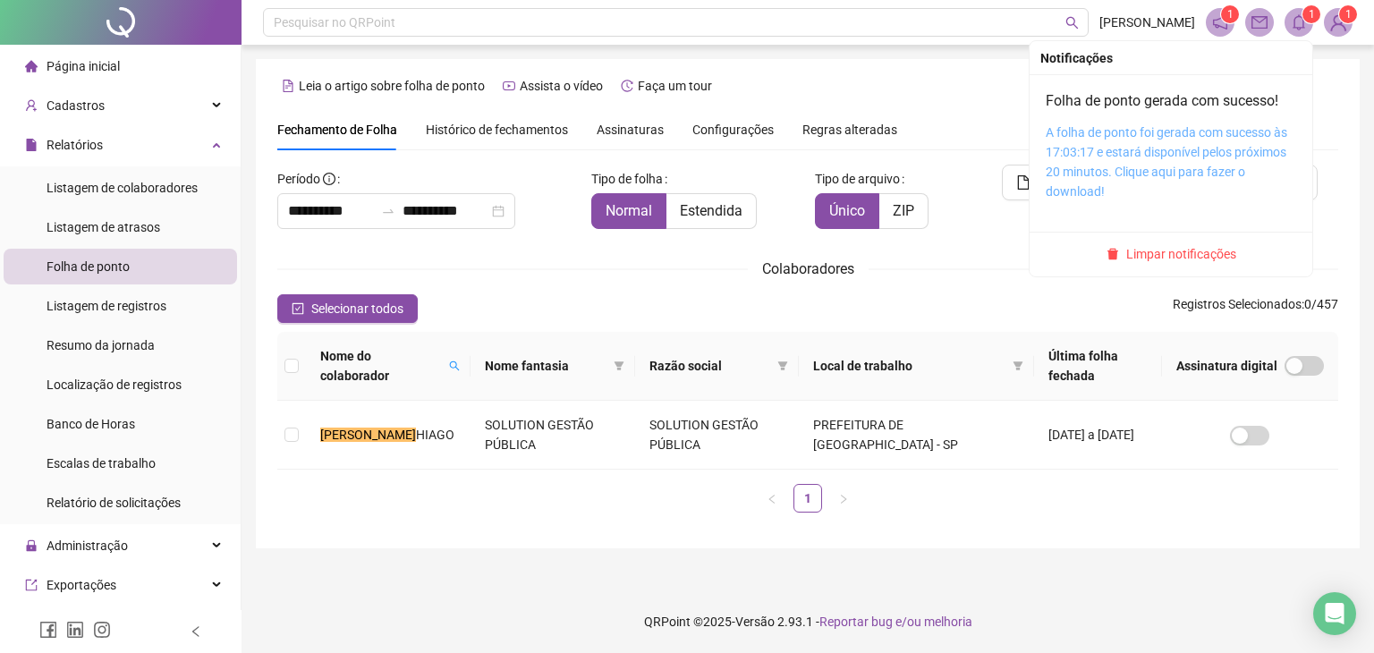
click at [1134, 144] on link "A folha de ponto foi gerada com sucesso às 17:03:17 e estará disponível pelos p…" at bounding box center [1165, 161] width 241 height 73
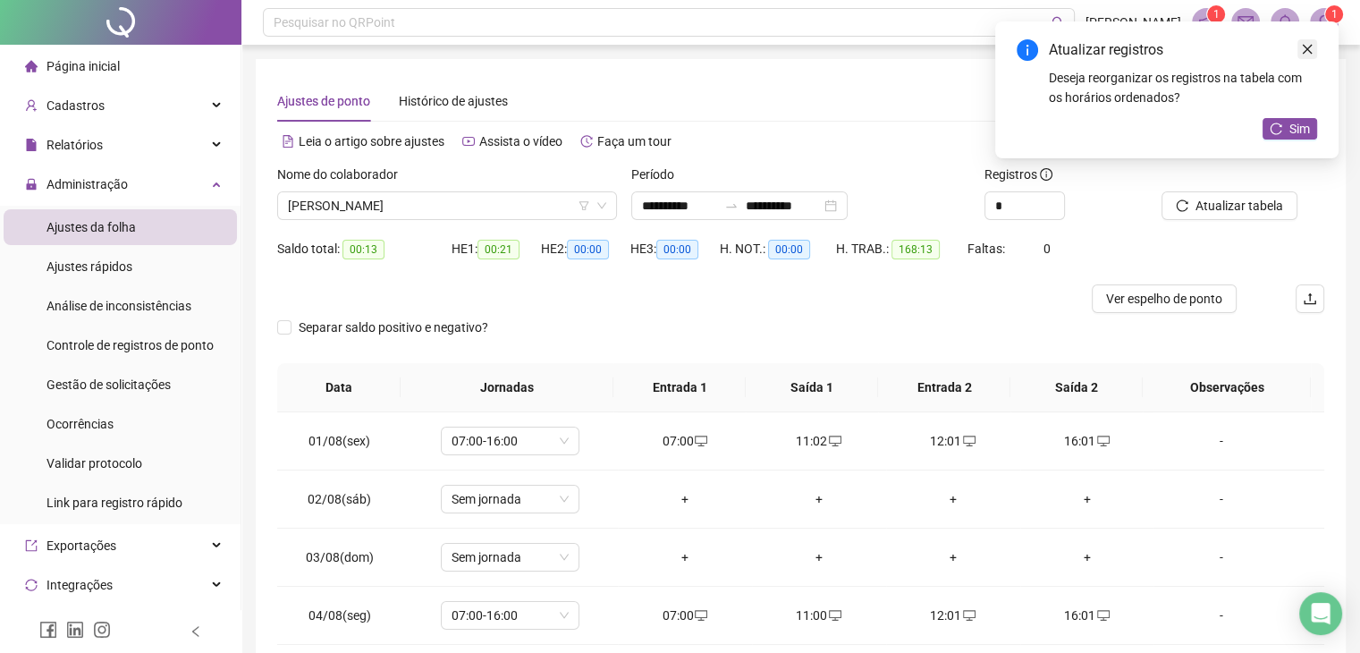
click at [1310, 58] on link "Close" at bounding box center [1308, 49] width 20 height 20
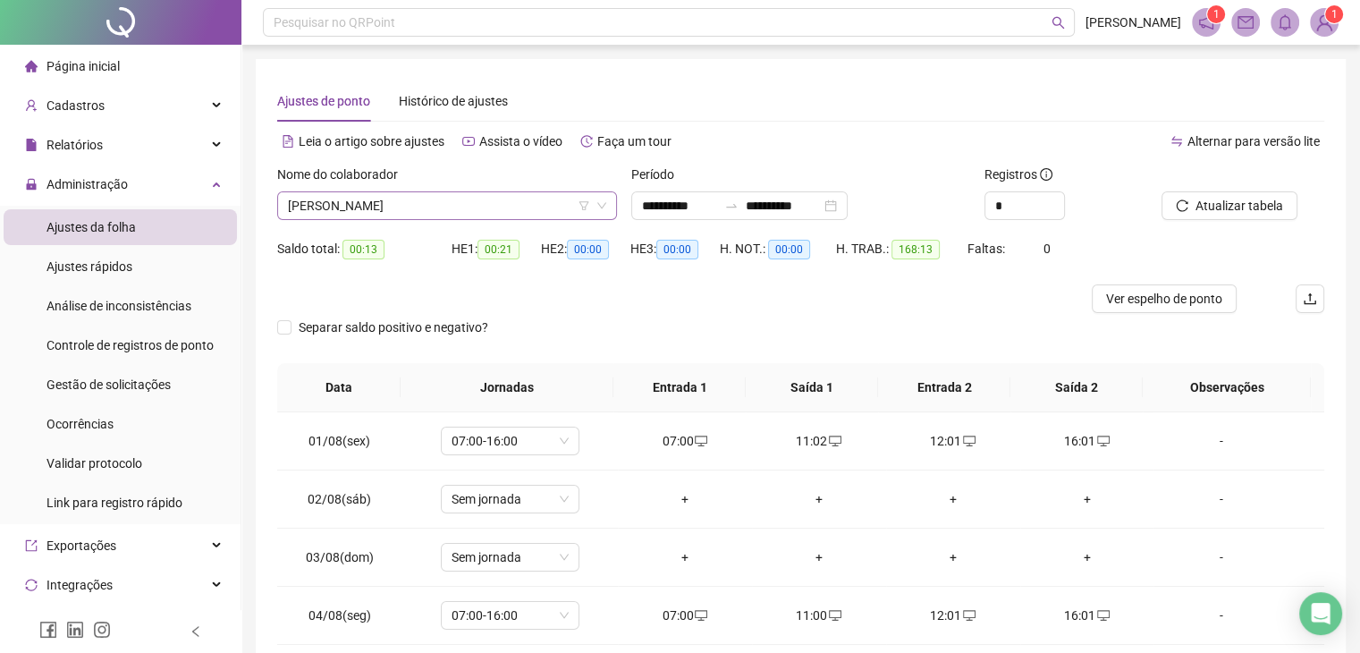
click at [444, 206] on span "ANDRE ROSA MOREIRA" at bounding box center [447, 205] width 318 height 27
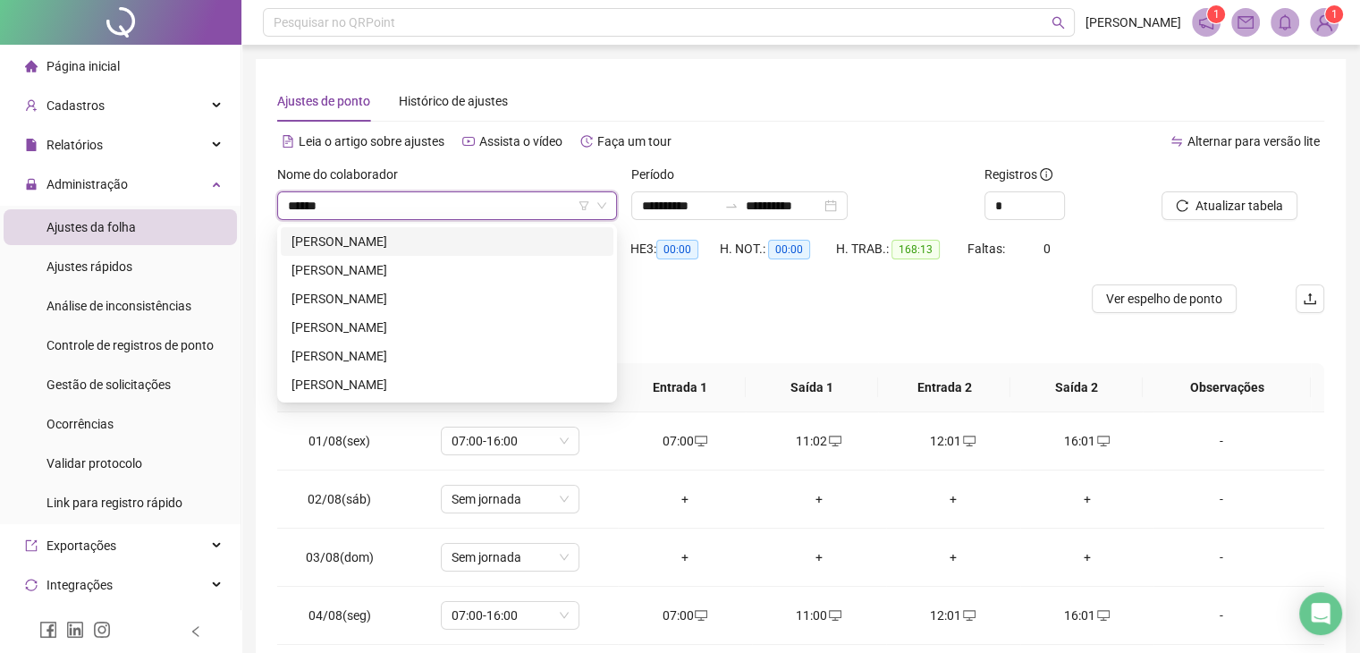
type input "*******"
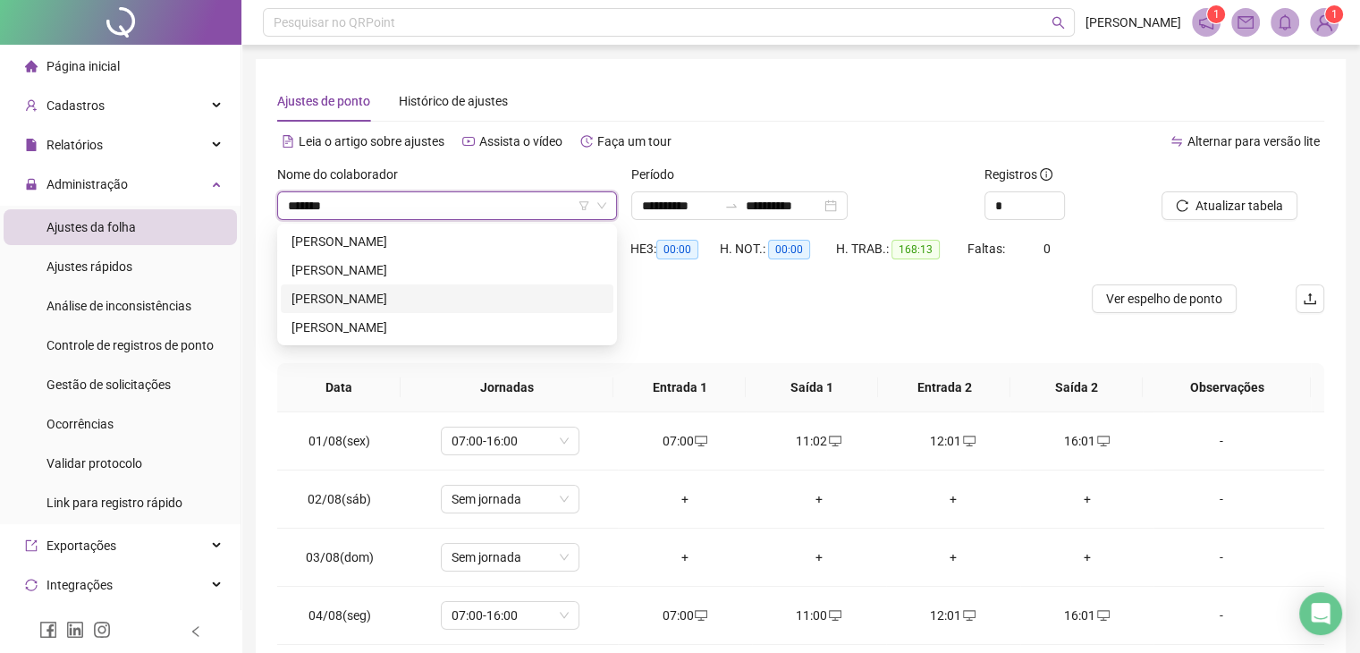
click at [465, 305] on div "[PERSON_NAME]" at bounding box center [447, 299] width 311 height 20
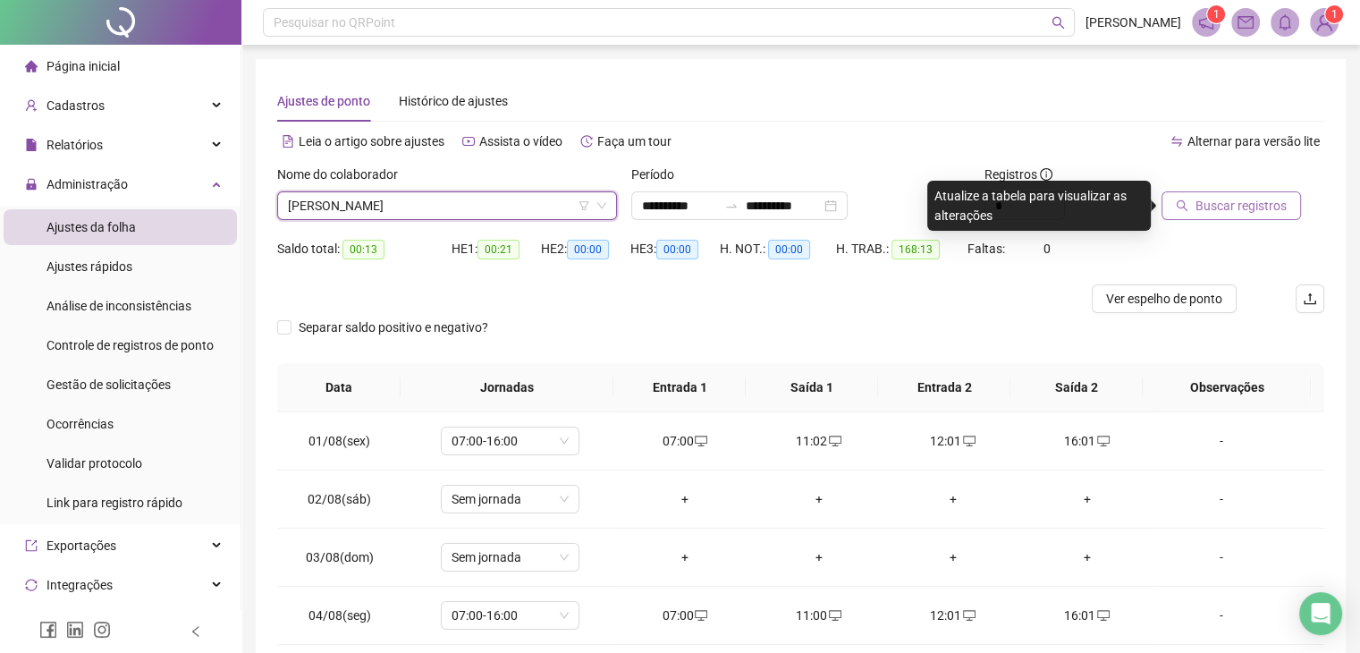
click at [1247, 207] on span "Buscar registros" at bounding box center [1241, 206] width 91 height 20
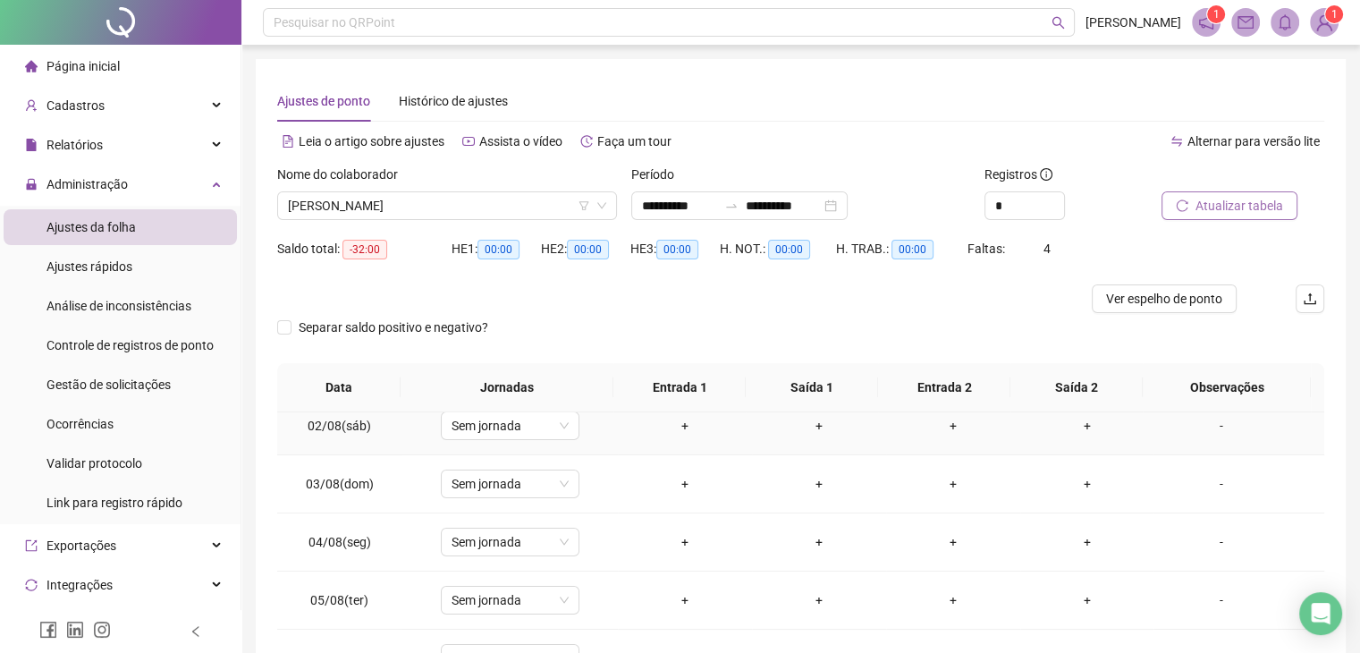
scroll to position [179, 0]
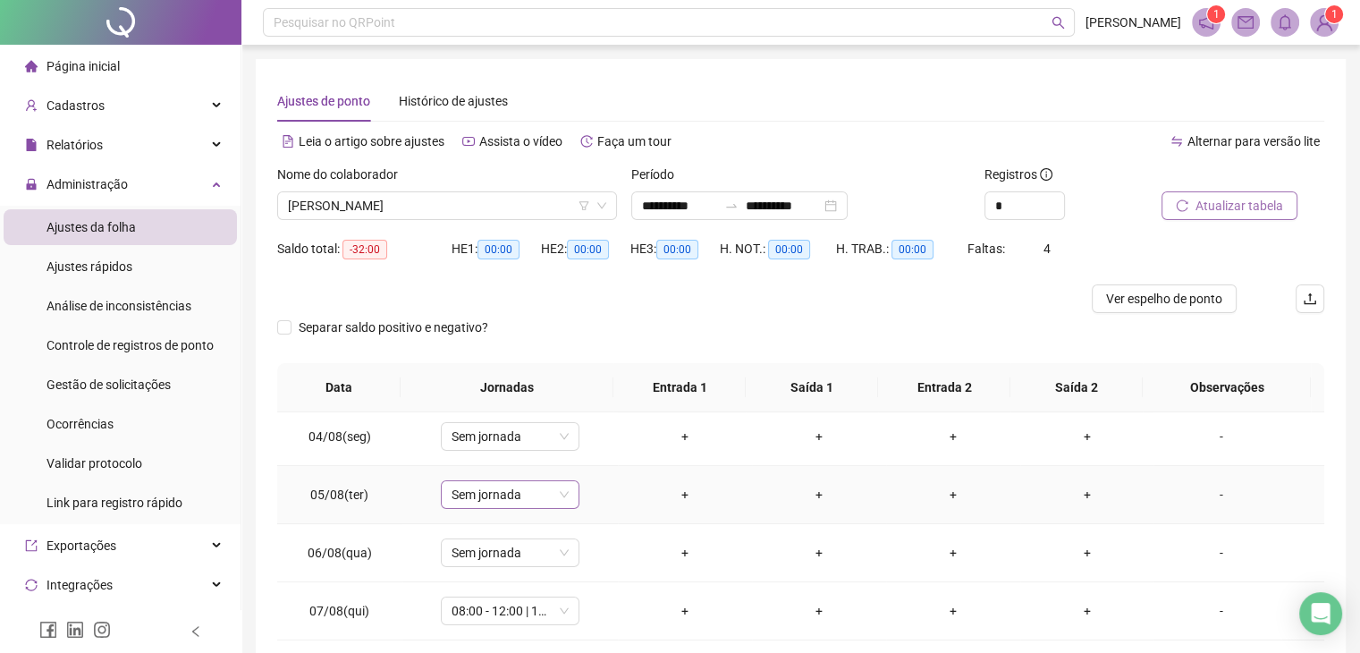
click at [533, 495] on span "Sem jornada" at bounding box center [510, 494] width 117 height 27
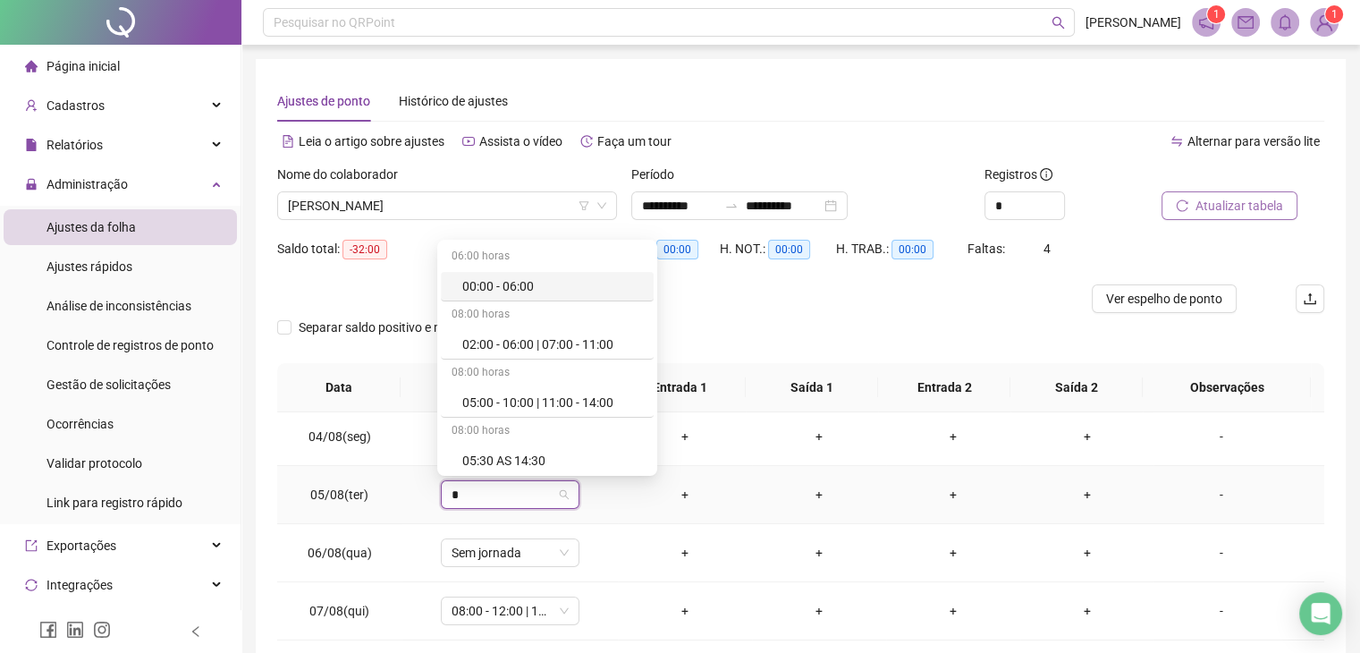
type input "**"
click at [570, 451] on div "08:00 - 12:00 | 13:00 - 17:00" at bounding box center [537, 461] width 151 height 20
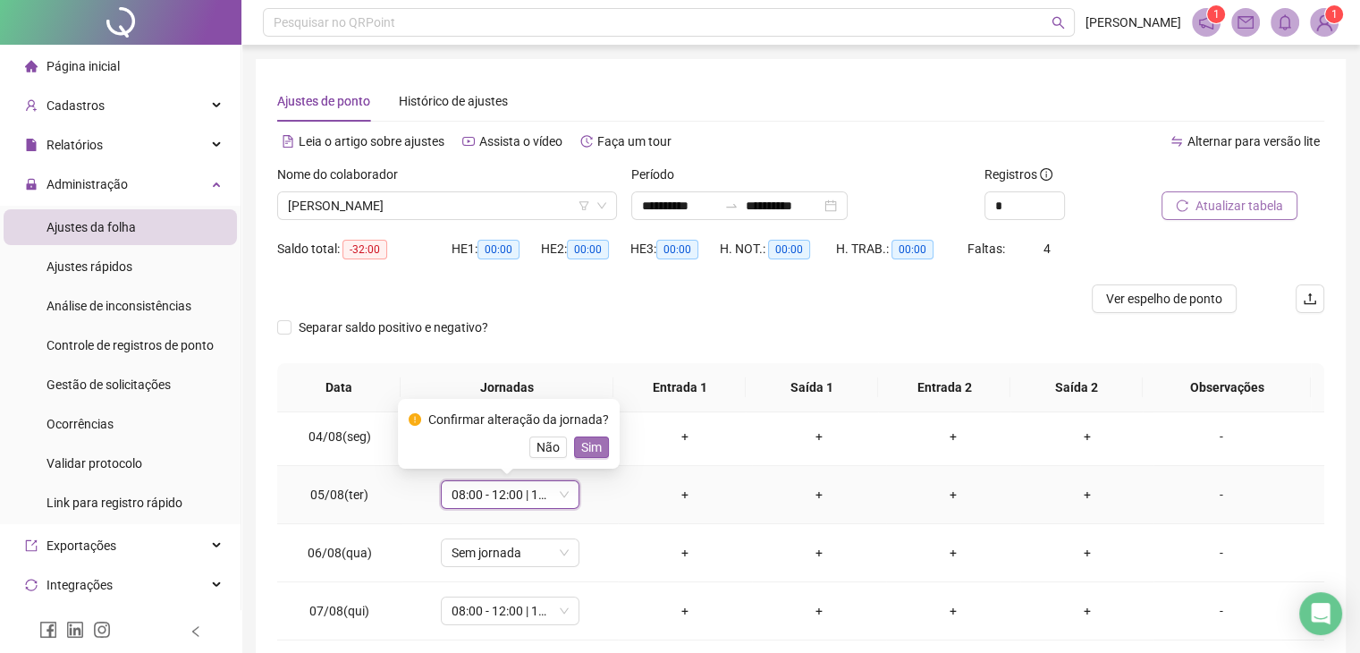
click at [583, 443] on span "Sim" at bounding box center [591, 447] width 21 height 20
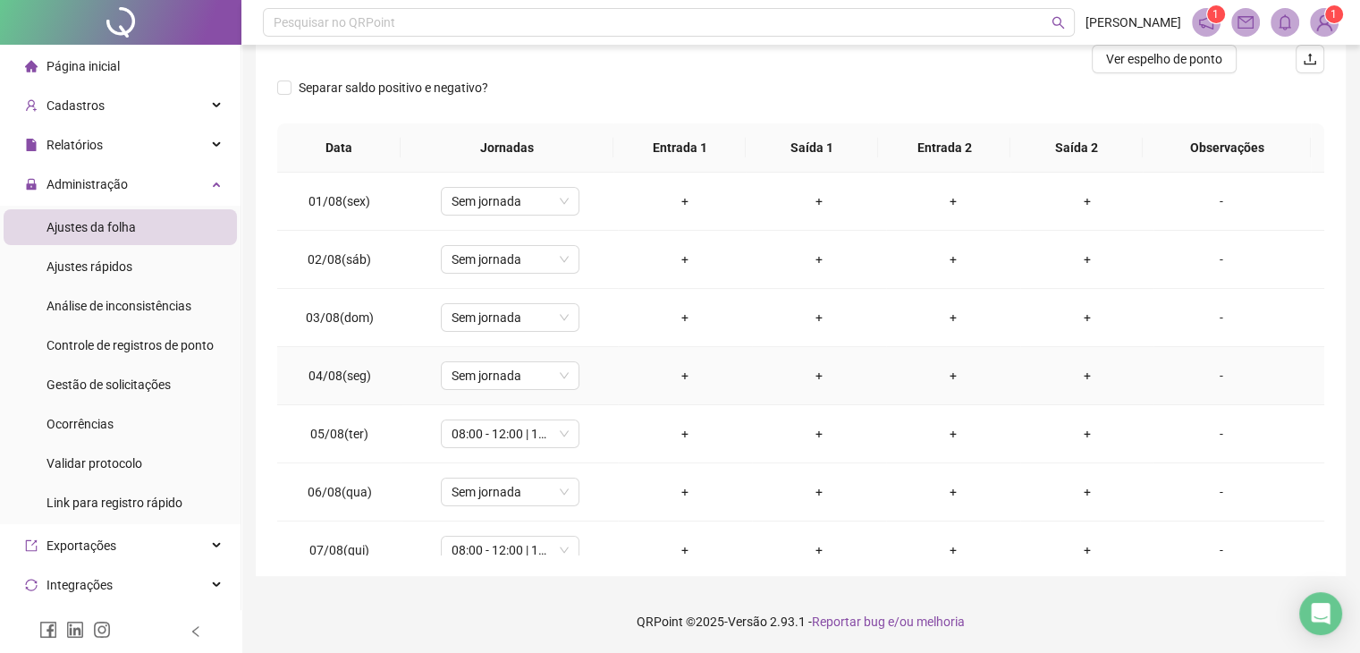
scroll to position [89, 0]
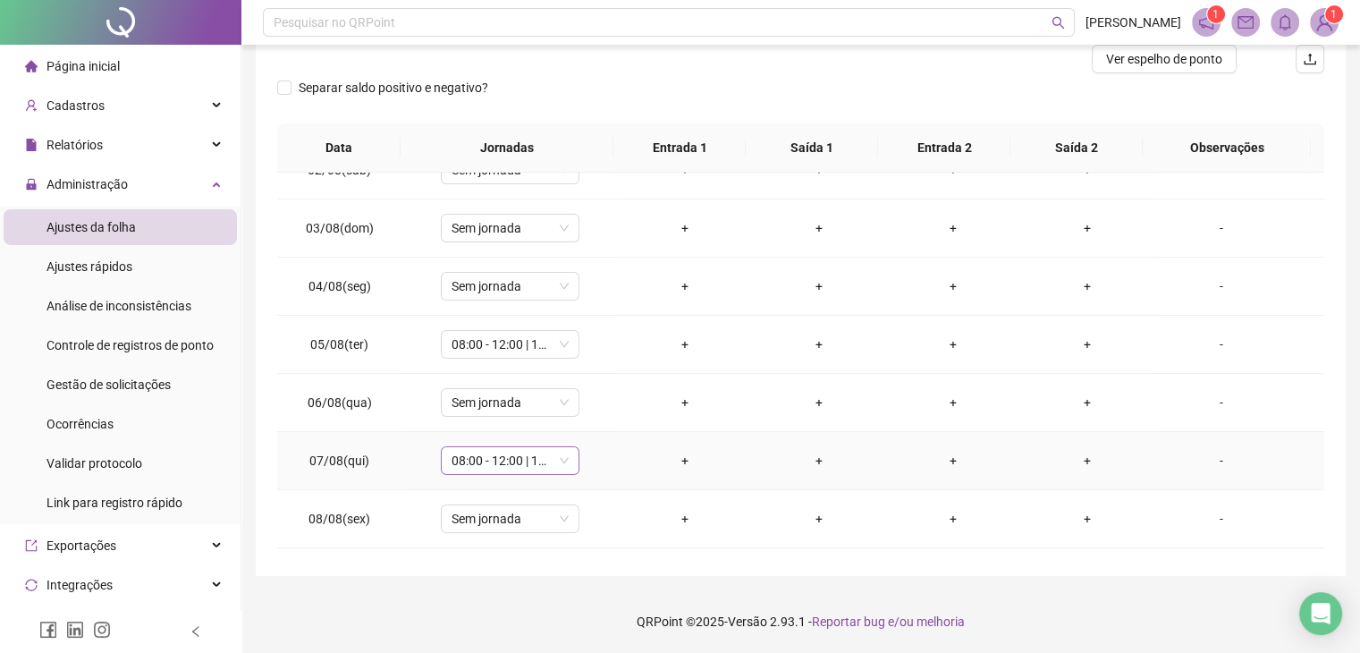
click at [514, 460] on span "08:00 - 12:00 | 13:00 - 17:00" at bounding box center [510, 460] width 117 height 27
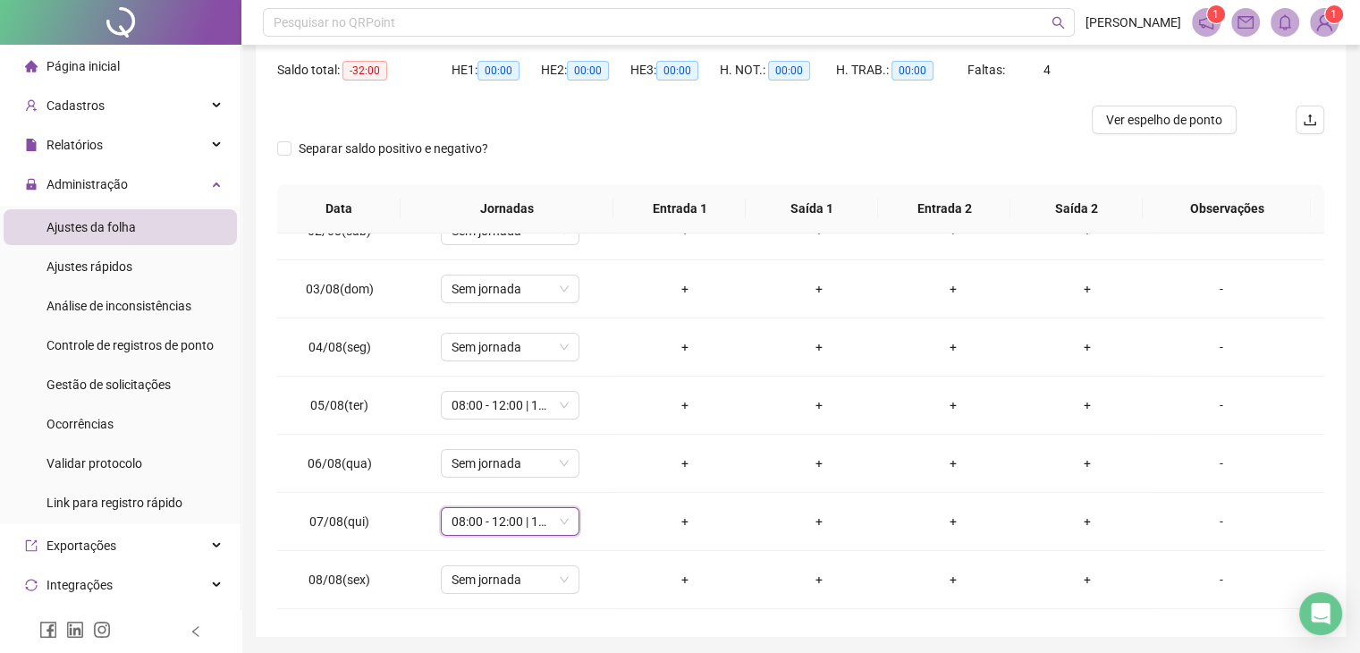
scroll to position [240, 0]
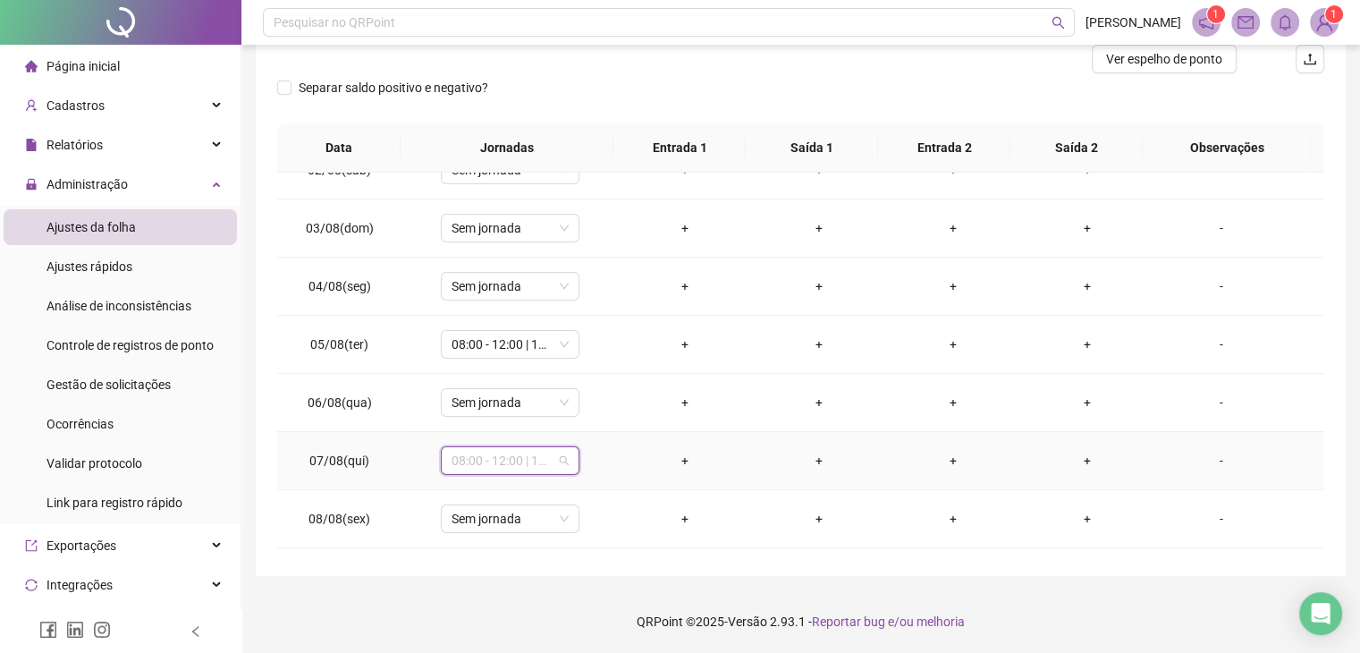
click at [559, 459] on span "08:00 - 12:00 | 13:00 - 17:00" at bounding box center [510, 460] width 117 height 27
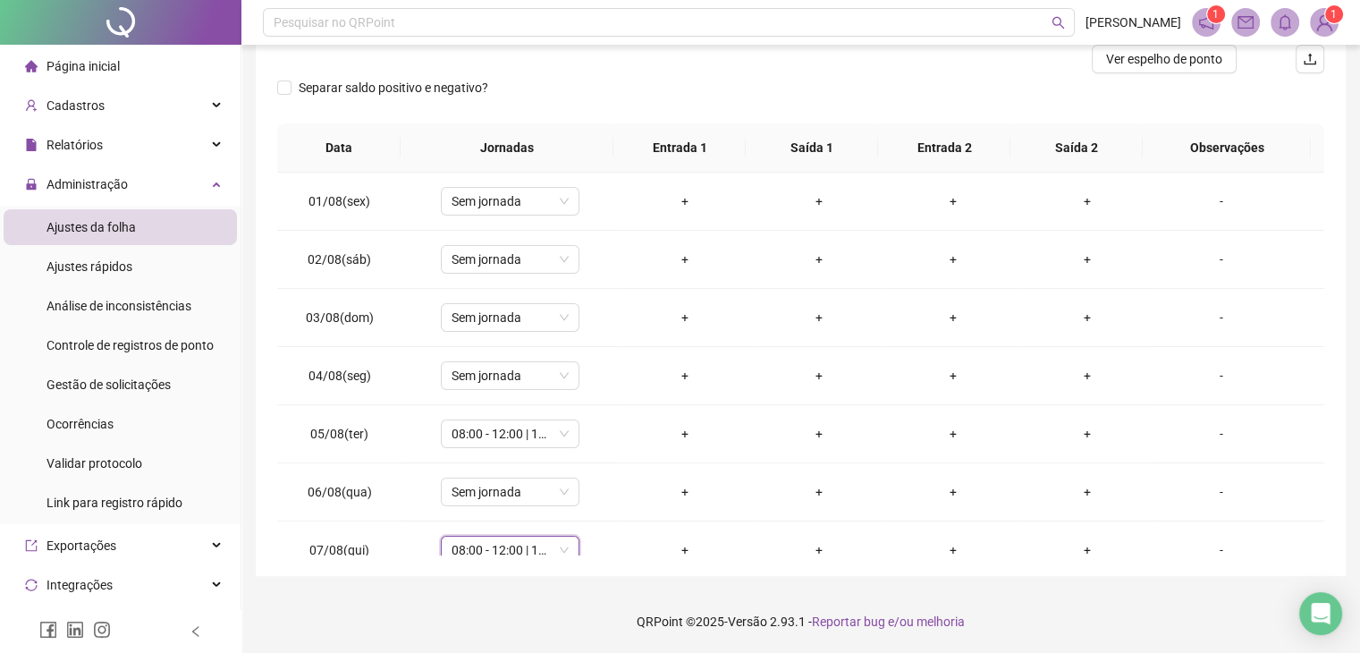
scroll to position [0, 0]
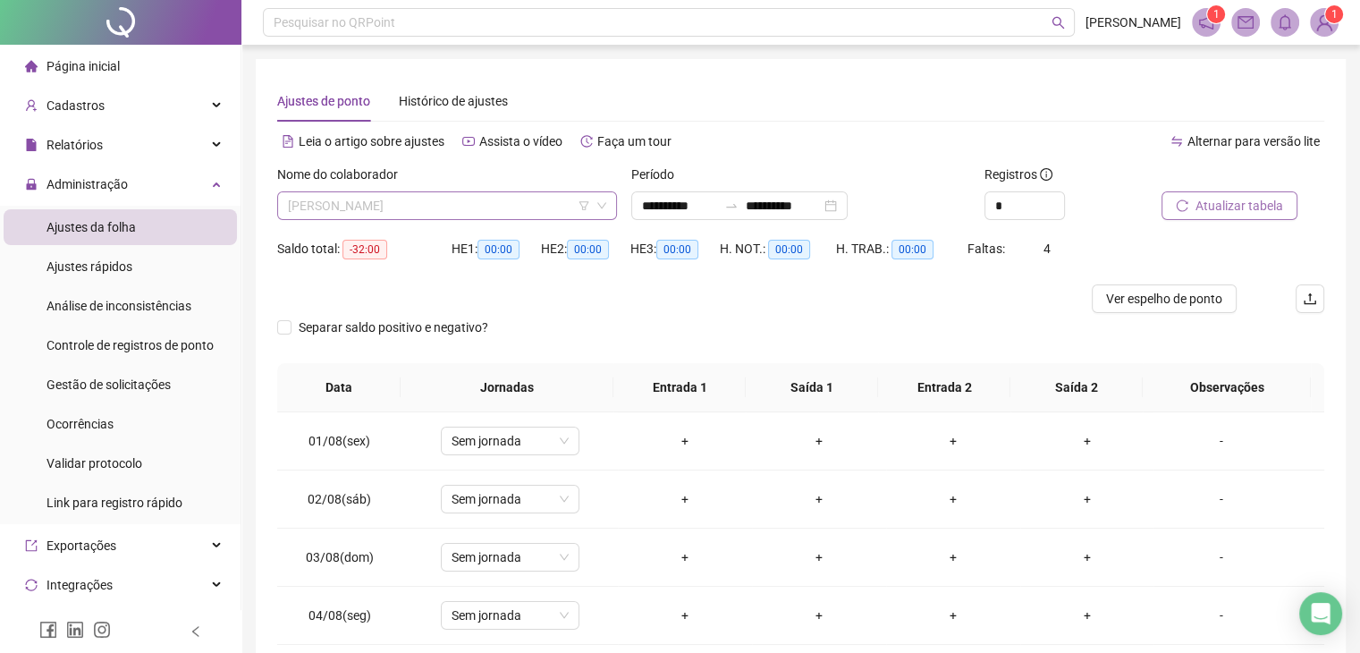
click at [410, 200] on span "[PERSON_NAME]" at bounding box center [447, 205] width 318 height 27
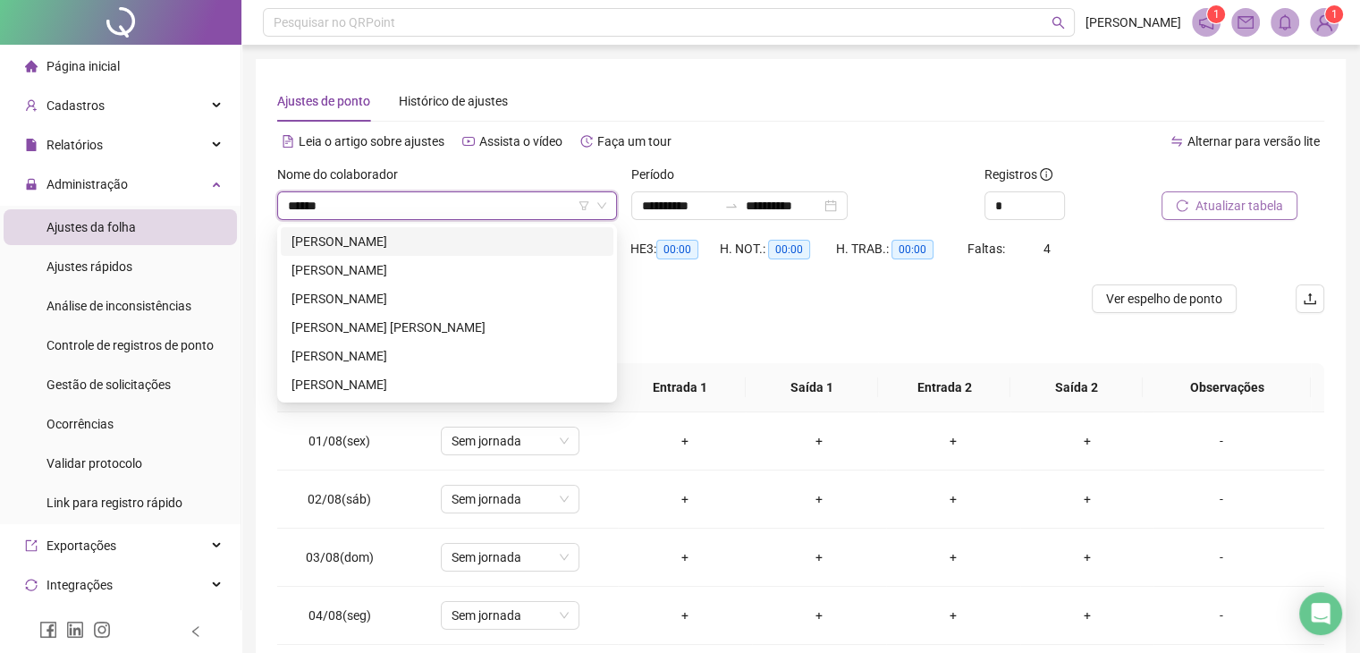
type input "*******"
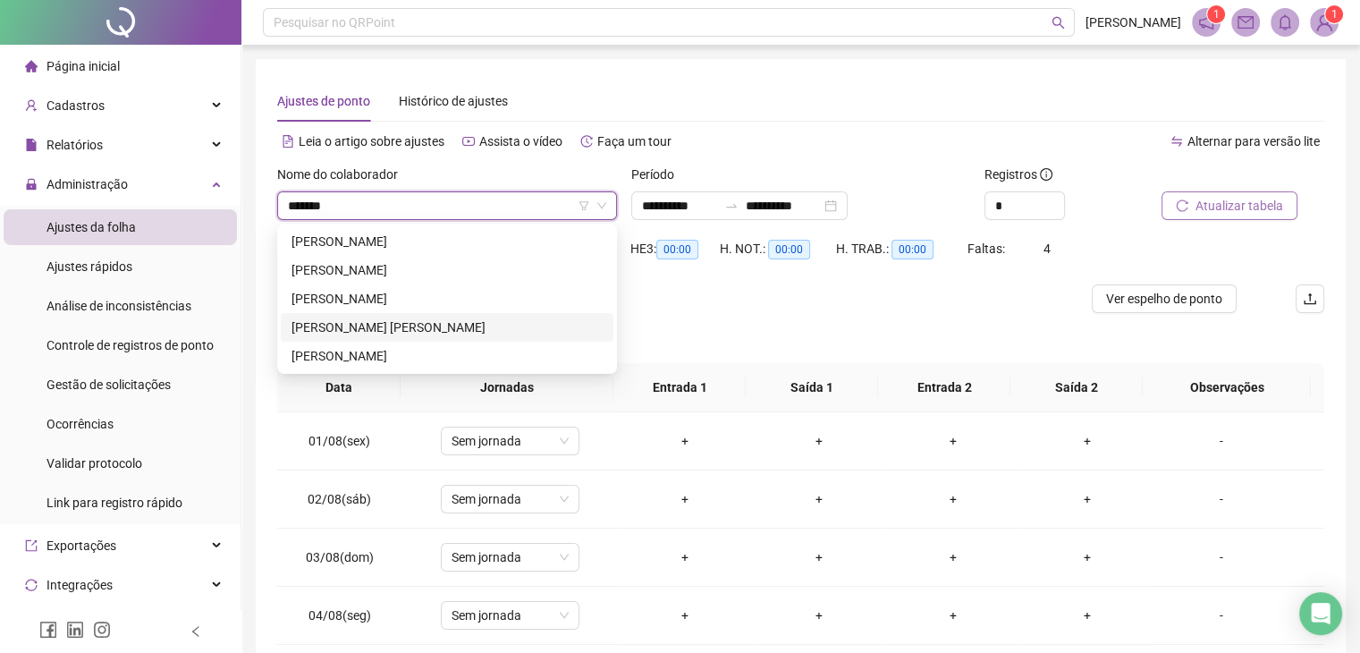
click at [483, 332] on div "[PERSON_NAME] [PERSON_NAME]" at bounding box center [447, 327] width 311 height 20
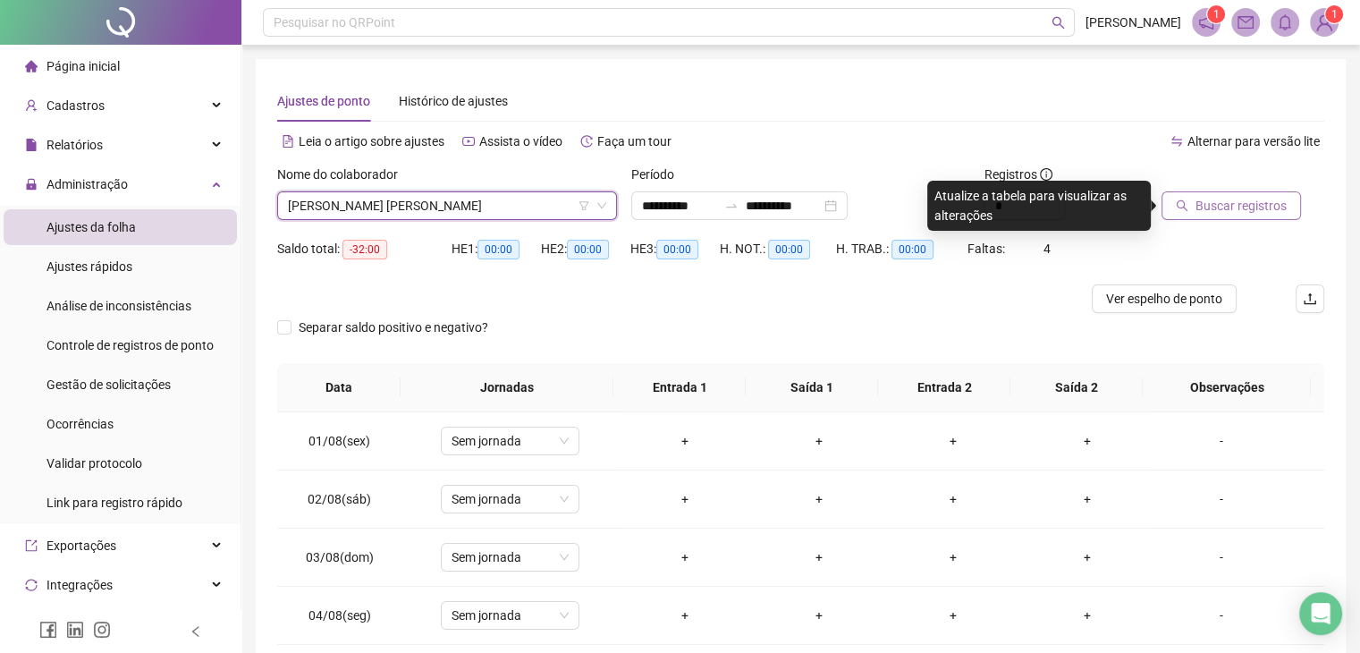
click at [1225, 198] on span "Buscar registros" at bounding box center [1241, 206] width 91 height 20
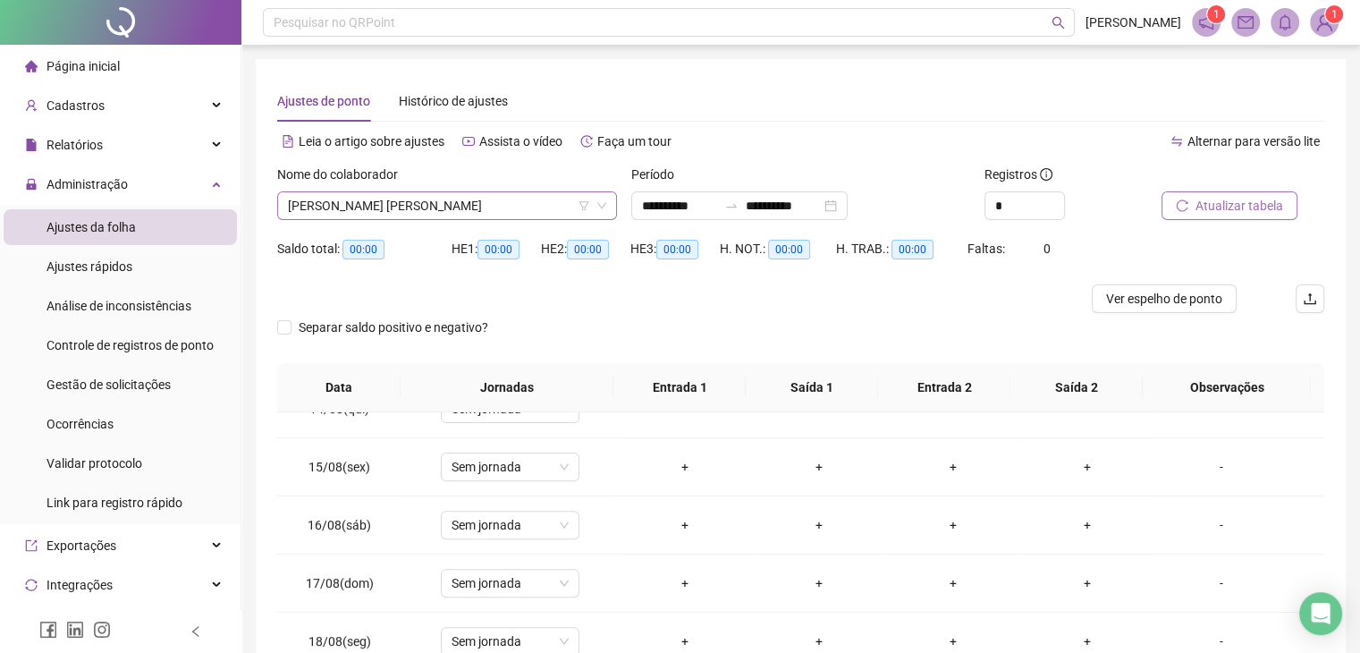
click at [421, 197] on span "[PERSON_NAME] [PERSON_NAME]" at bounding box center [447, 205] width 318 height 27
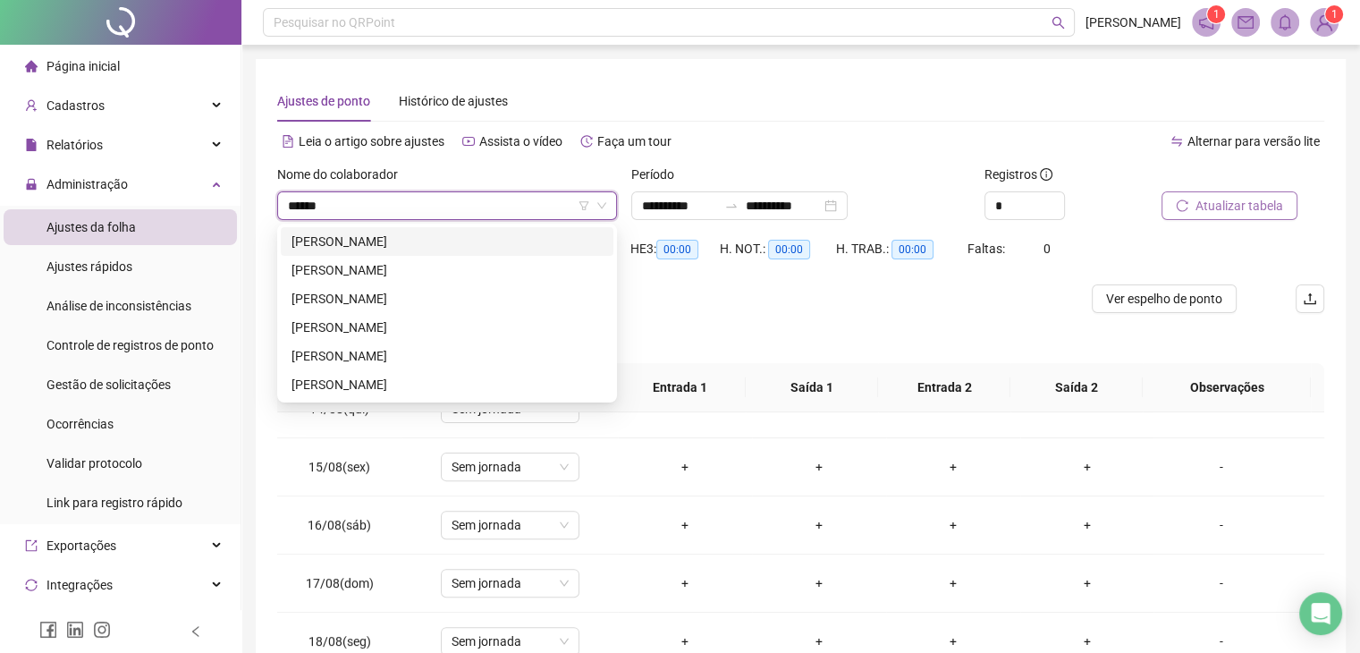
type input "*******"
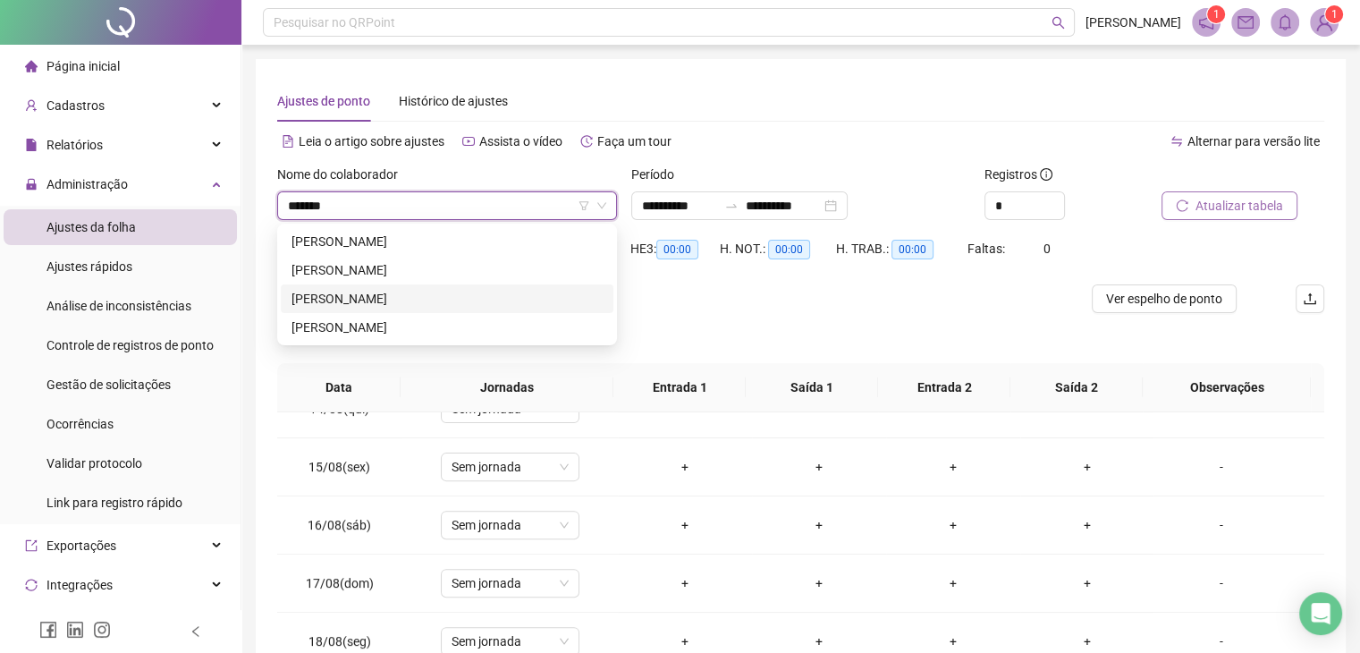
click at [440, 301] on div "[PERSON_NAME]" at bounding box center [447, 299] width 311 height 20
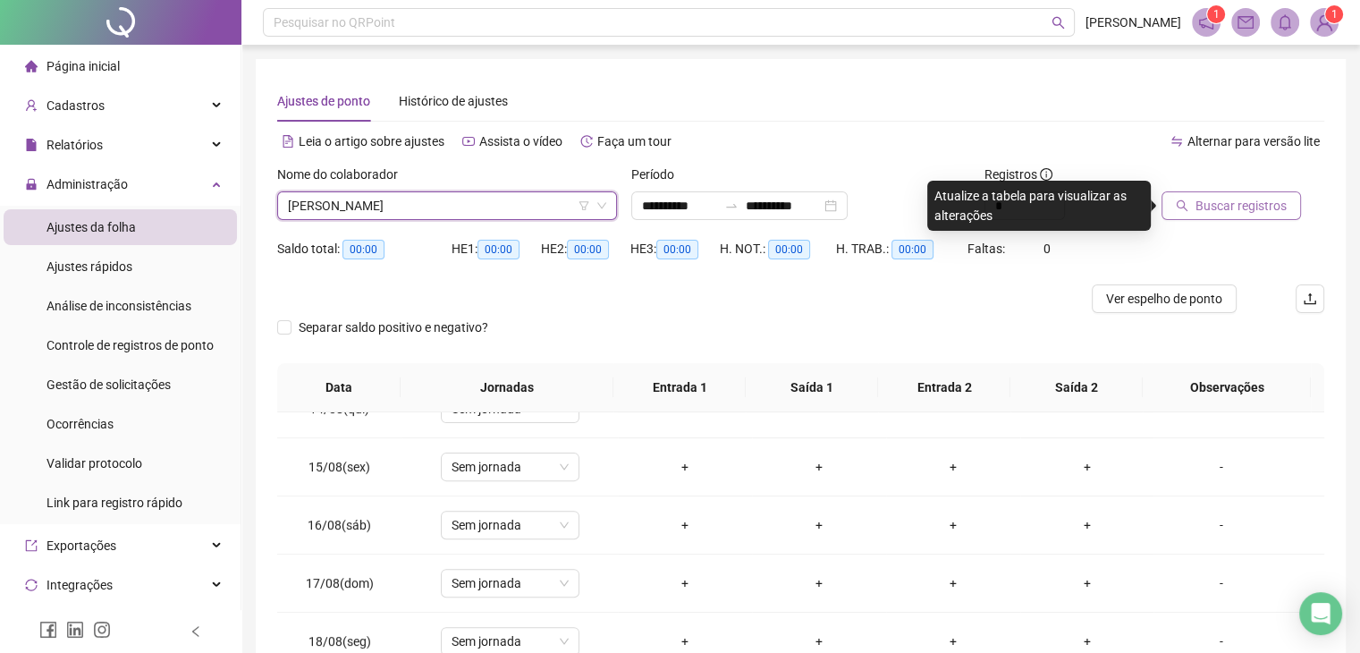
click at [1249, 203] on span "Buscar registros" at bounding box center [1241, 206] width 91 height 20
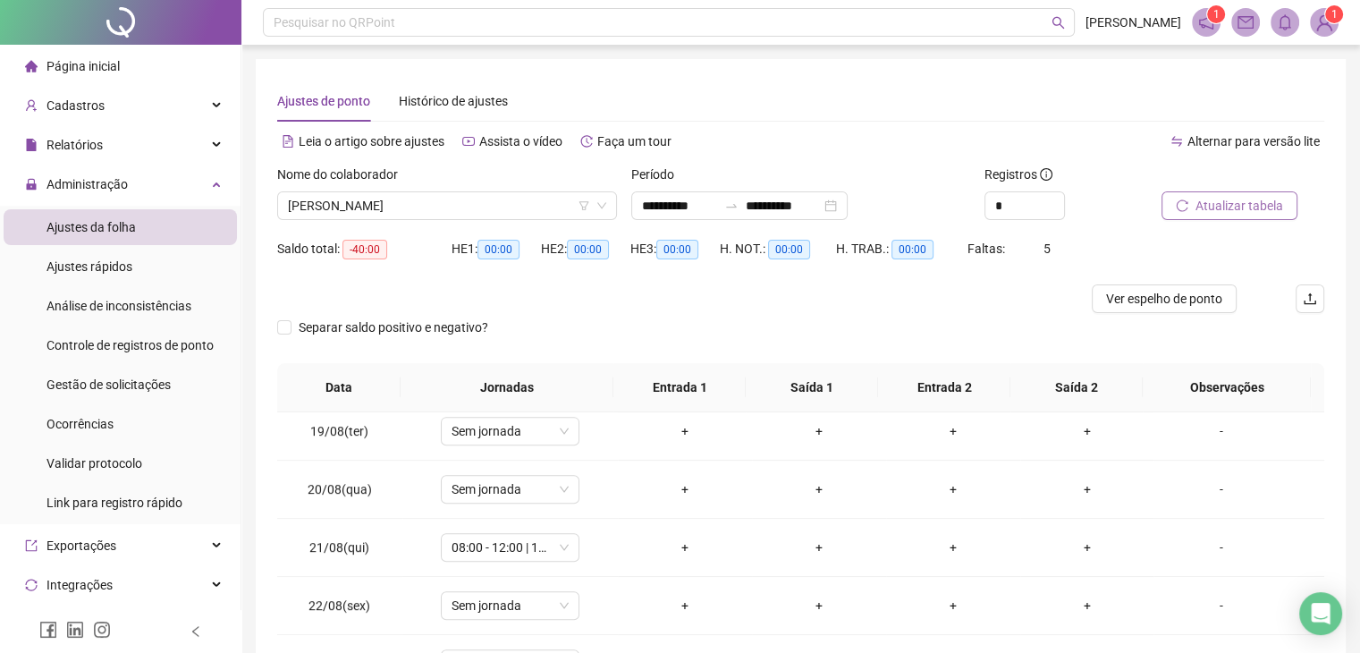
click at [1211, 197] on span "Atualizar tabela" at bounding box center [1240, 206] width 88 height 20
click at [1262, 207] on span "Atualizar tabela" at bounding box center [1240, 206] width 88 height 20
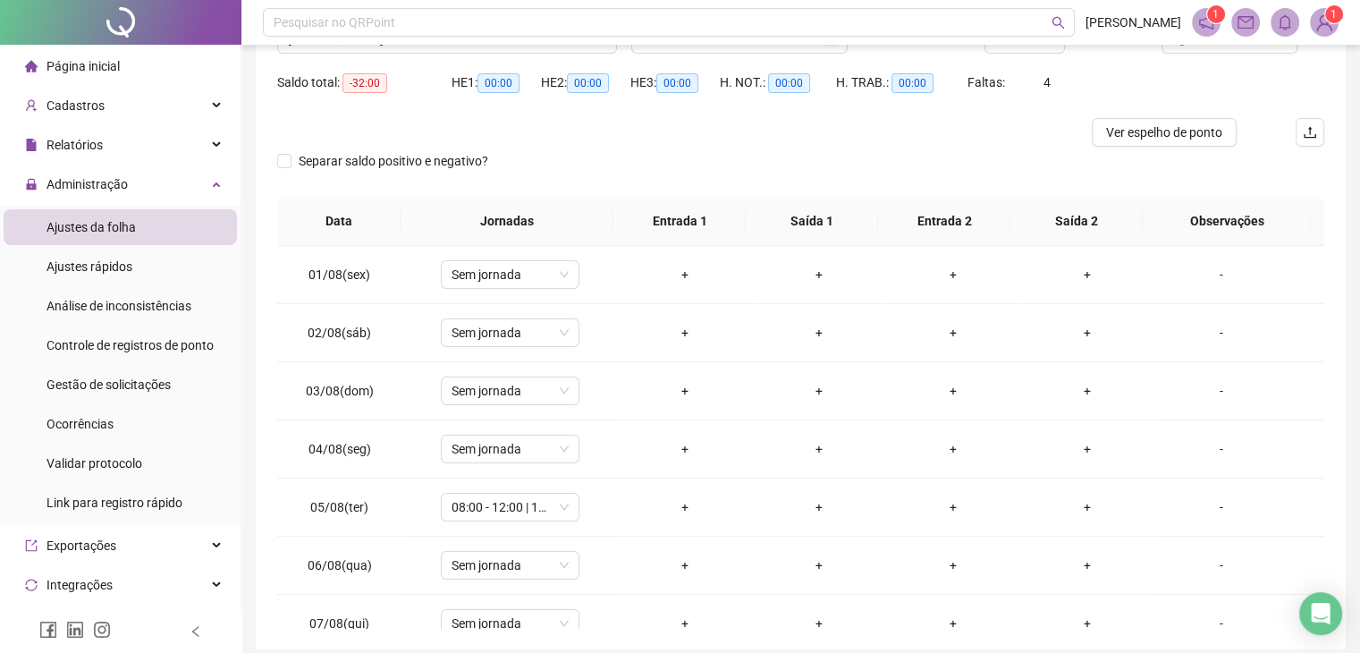
scroll to position [240, 0]
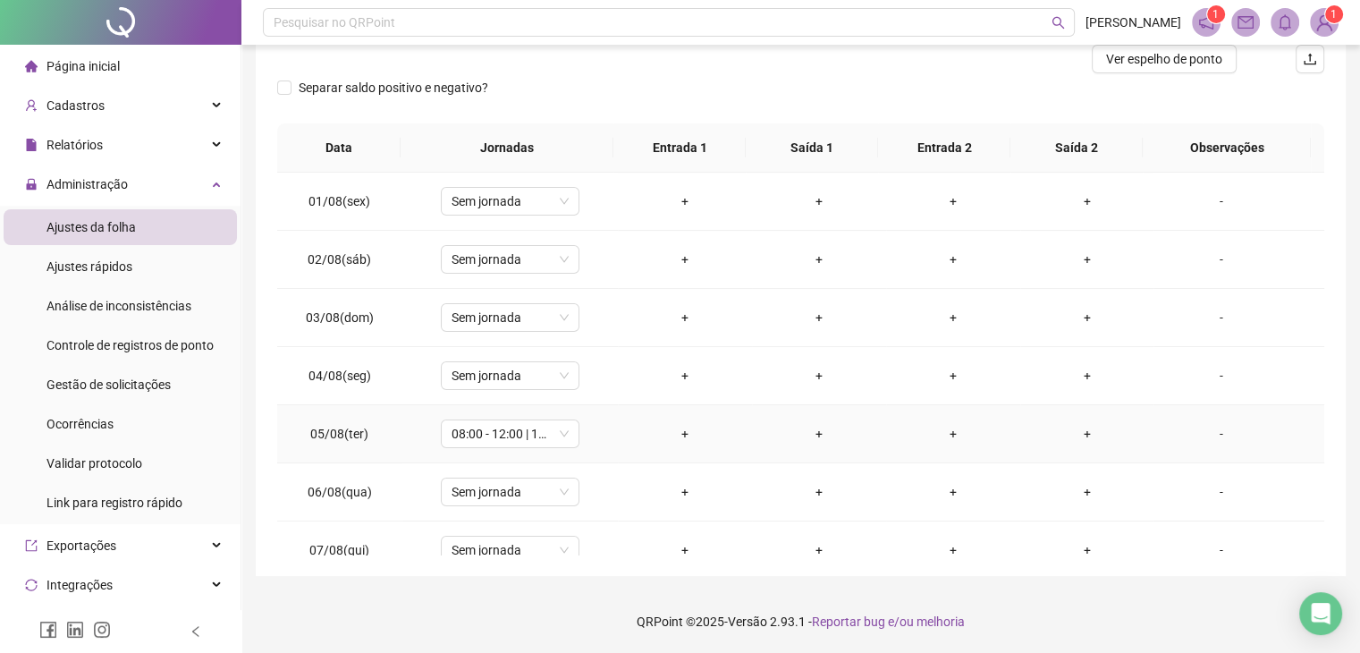
click at [680, 430] on div "+" at bounding box center [685, 434] width 106 height 20
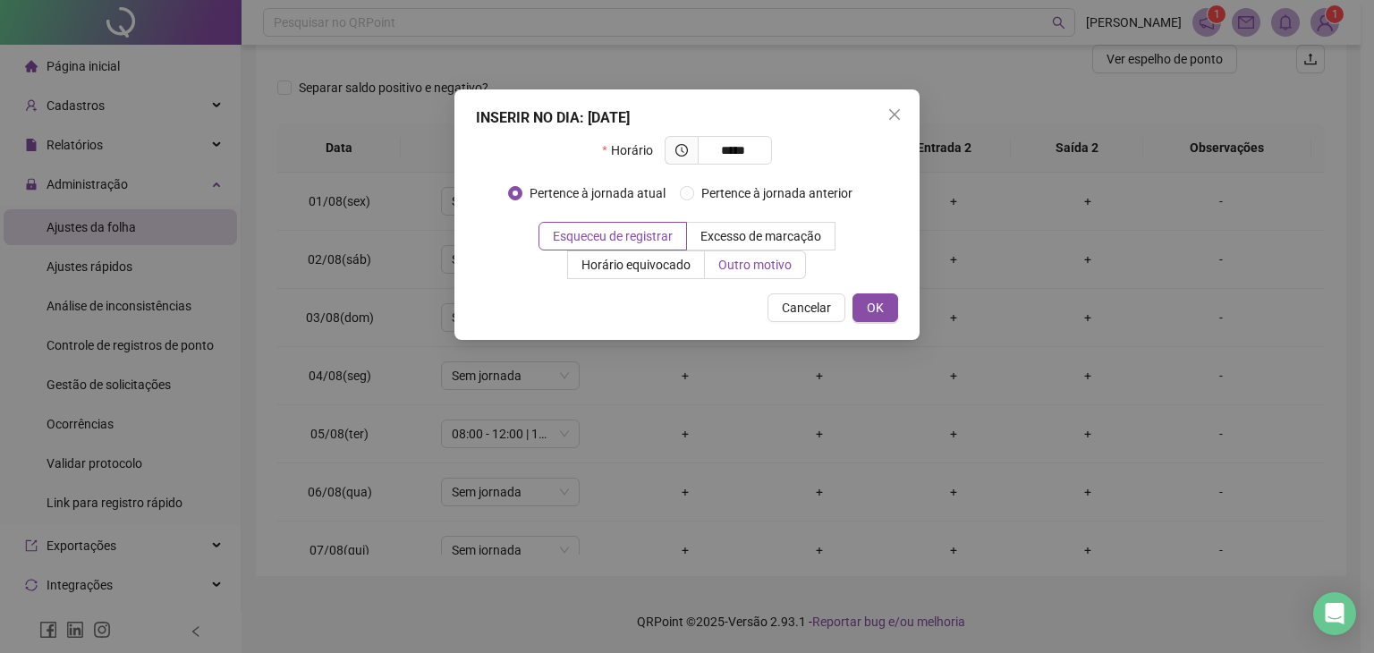
type input "*****"
click at [794, 270] on label "Outro motivo" at bounding box center [755, 264] width 101 height 29
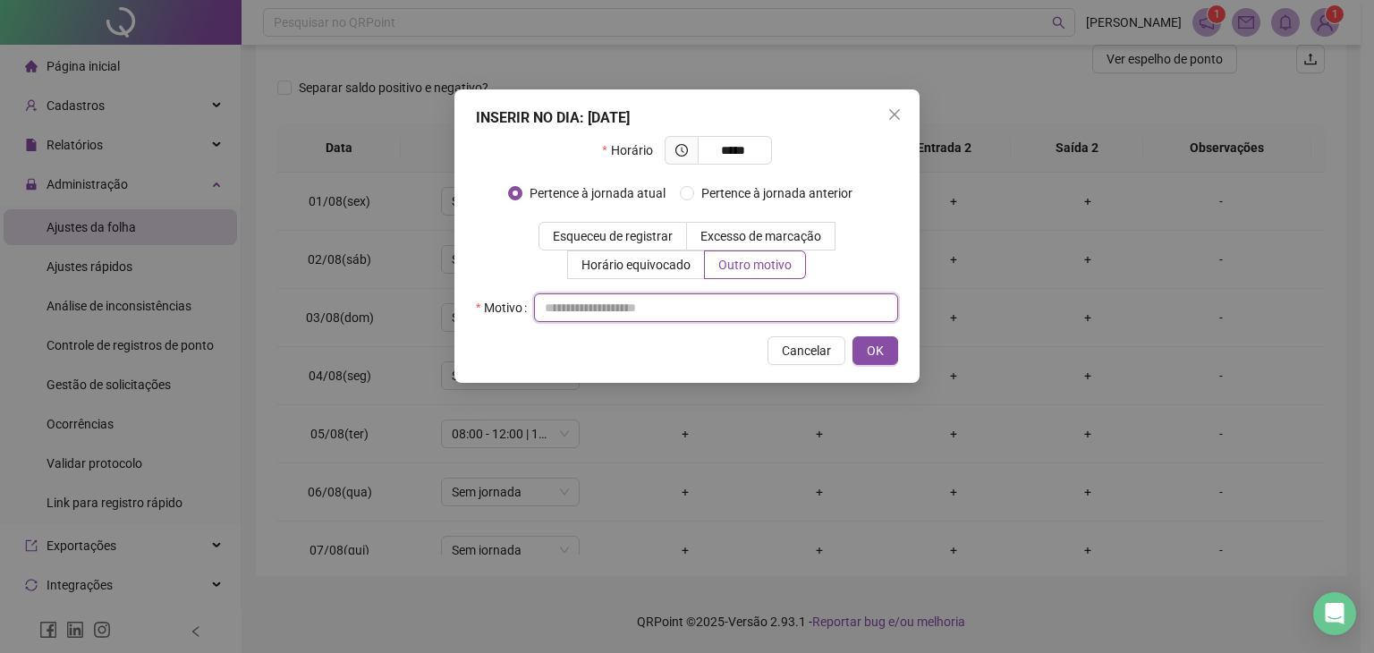
click at [585, 312] on input "text" at bounding box center [716, 307] width 364 height 29
type input "*"
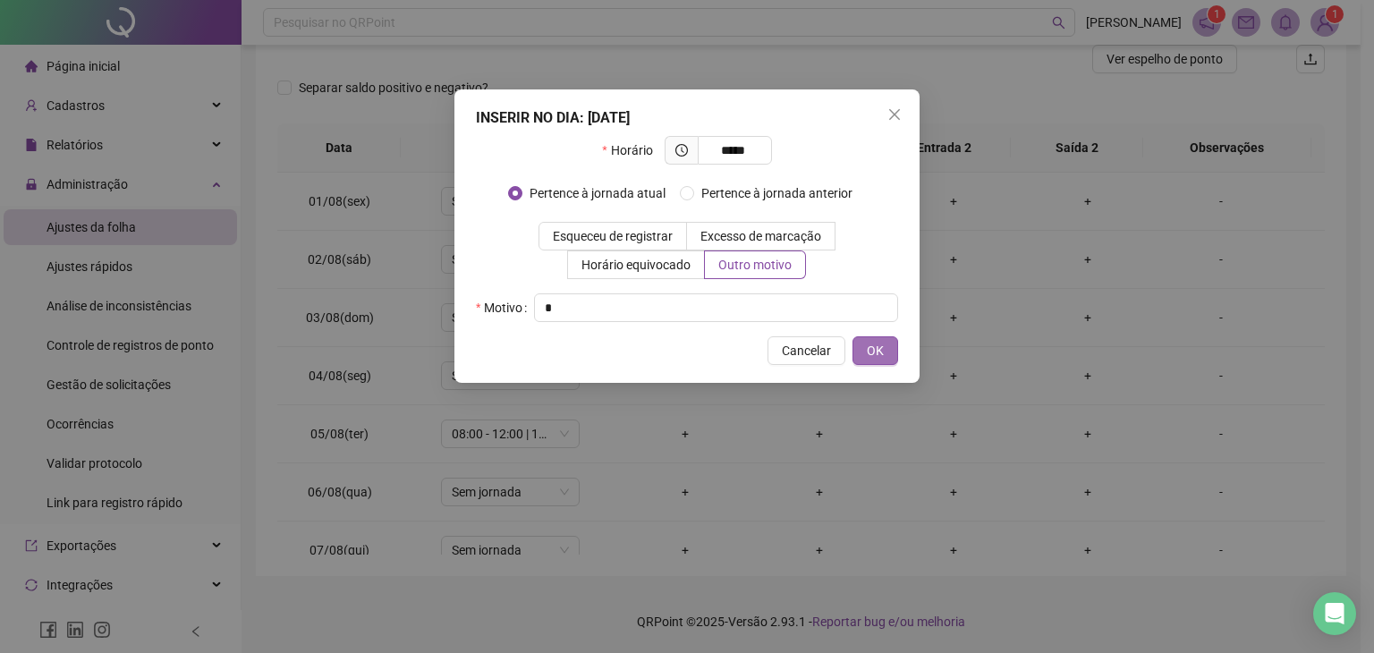
click at [867, 345] on span "OK" at bounding box center [875, 351] width 17 height 20
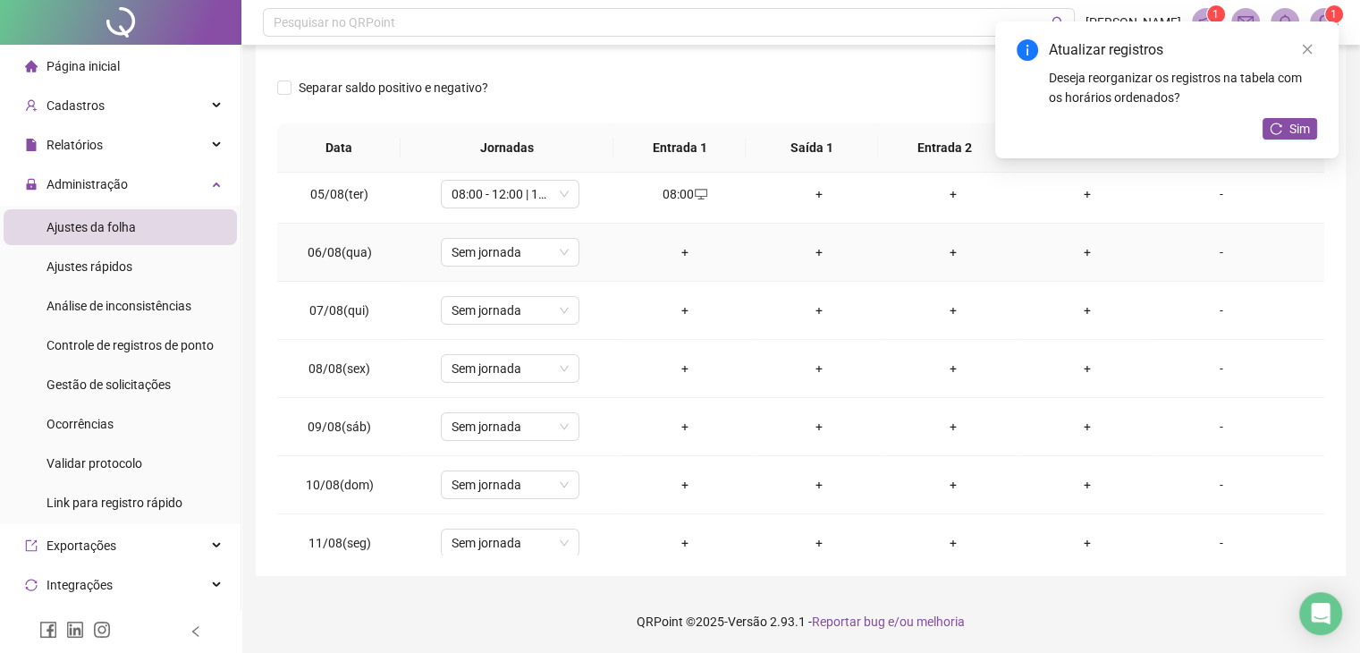
scroll to position [358, 0]
click at [689, 473] on div "+" at bounding box center [685, 483] width 106 height 20
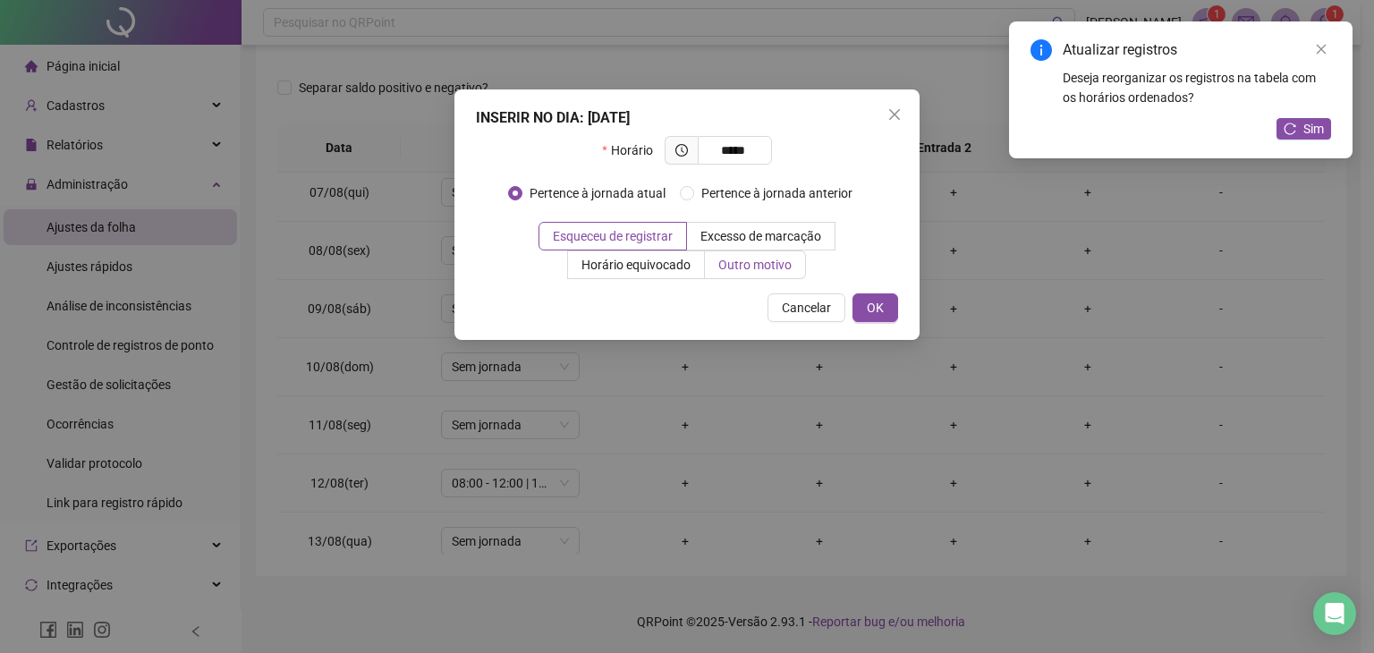
type input "*****"
click at [777, 269] on span "Outro motivo" at bounding box center [754, 265] width 73 height 14
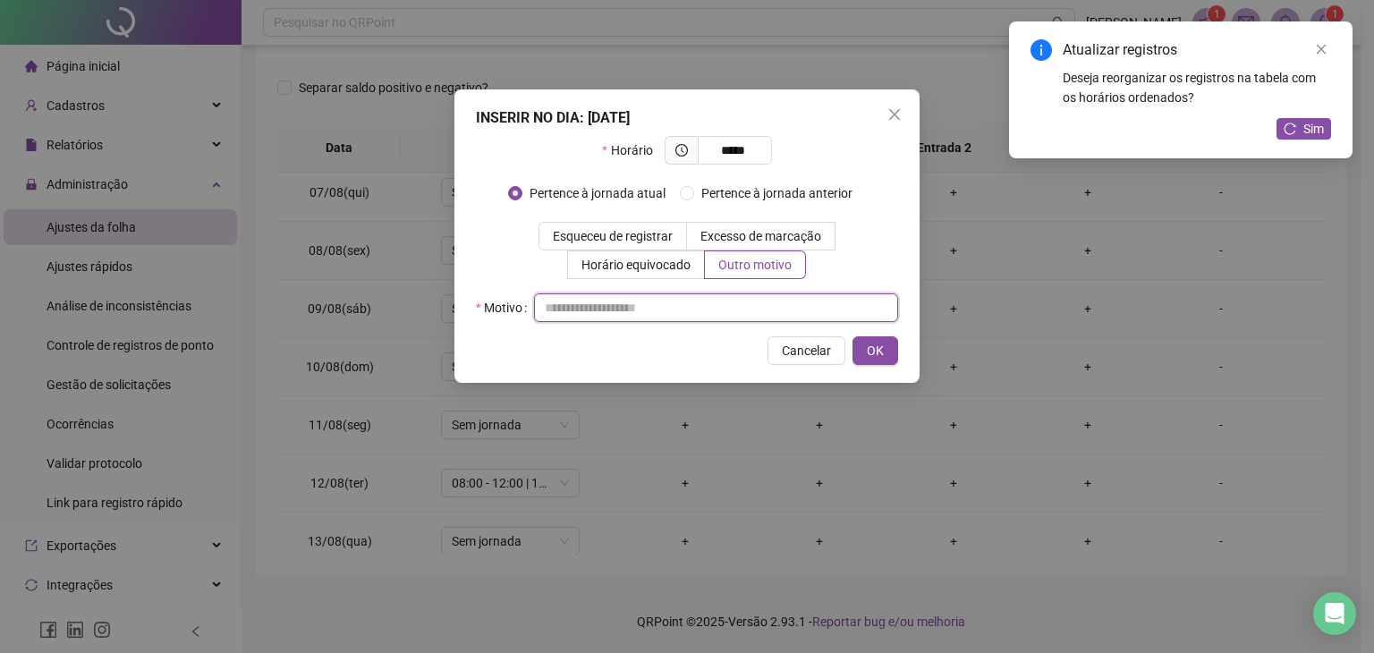
click at [667, 313] on input "text" at bounding box center [716, 307] width 364 height 29
type input "*"
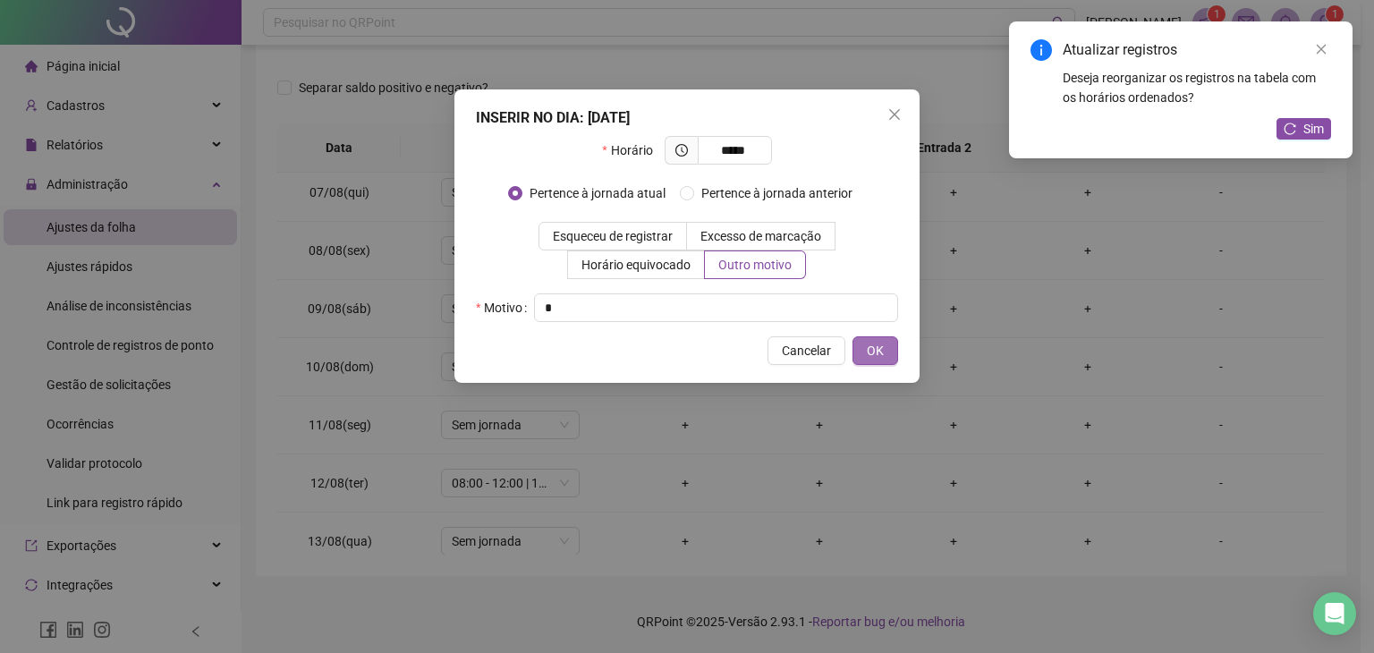
click at [860, 343] on button "OK" at bounding box center [875, 350] width 46 height 29
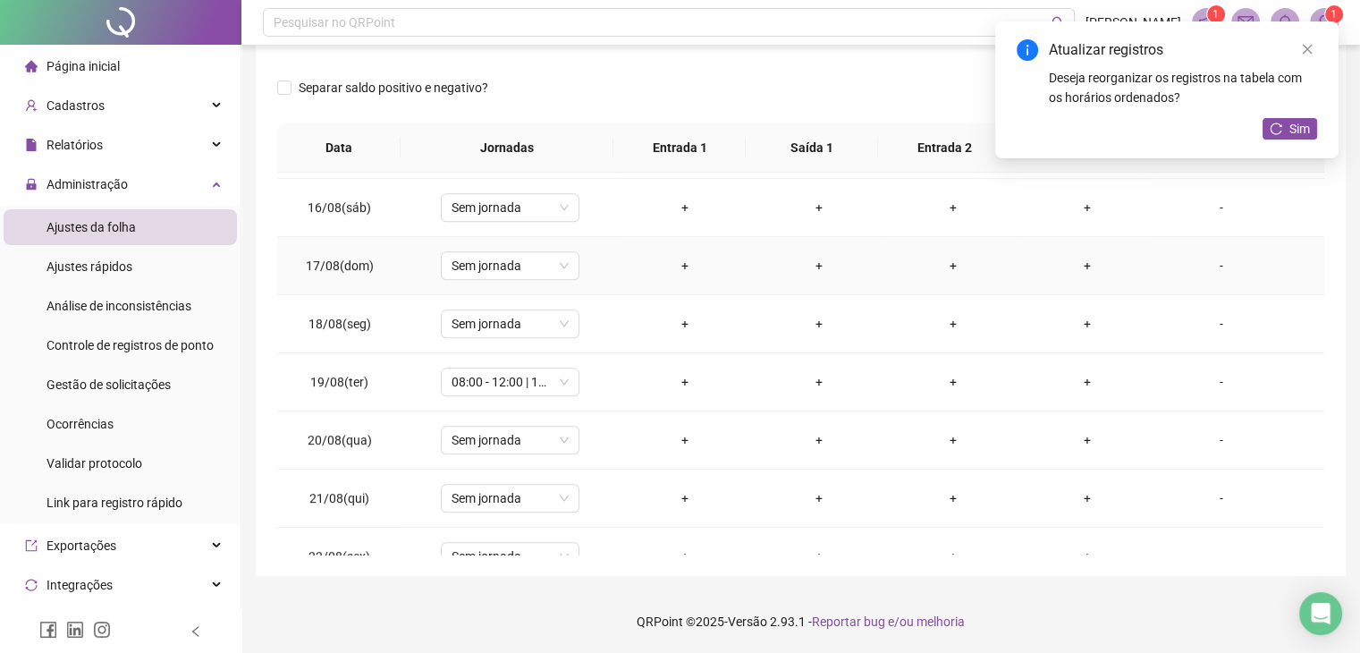
scroll to position [894, 0]
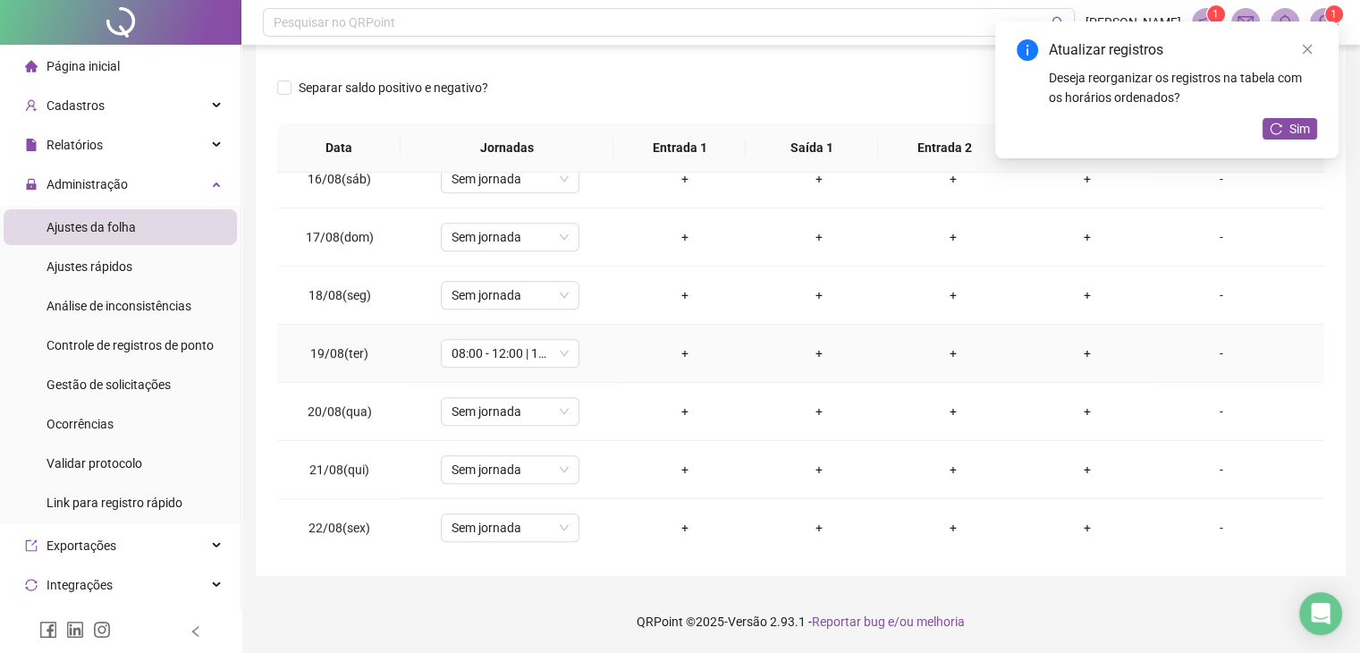
click at [676, 349] on div "+" at bounding box center [685, 353] width 106 height 20
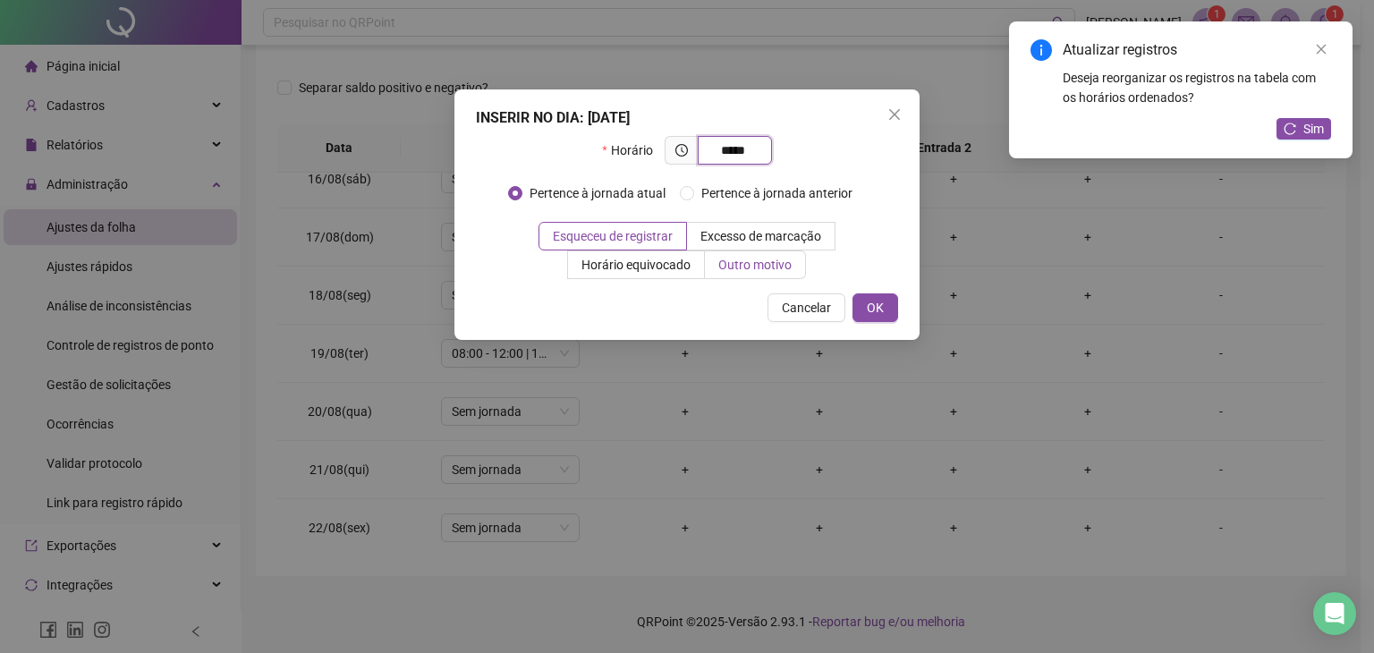
type input "*****"
click at [756, 269] on span "Outro motivo" at bounding box center [754, 265] width 73 height 14
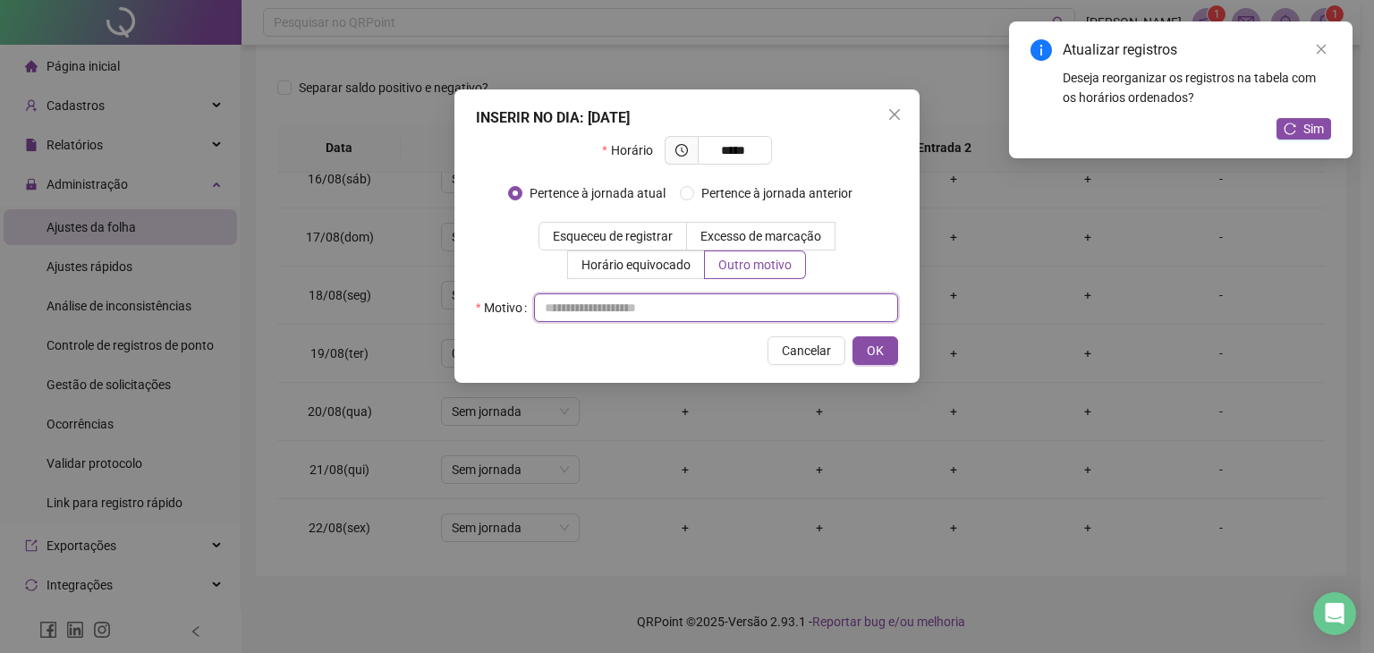
click at [653, 303] on input "text" at bounding box center [716, 307] width 364 height 29
type input "*"
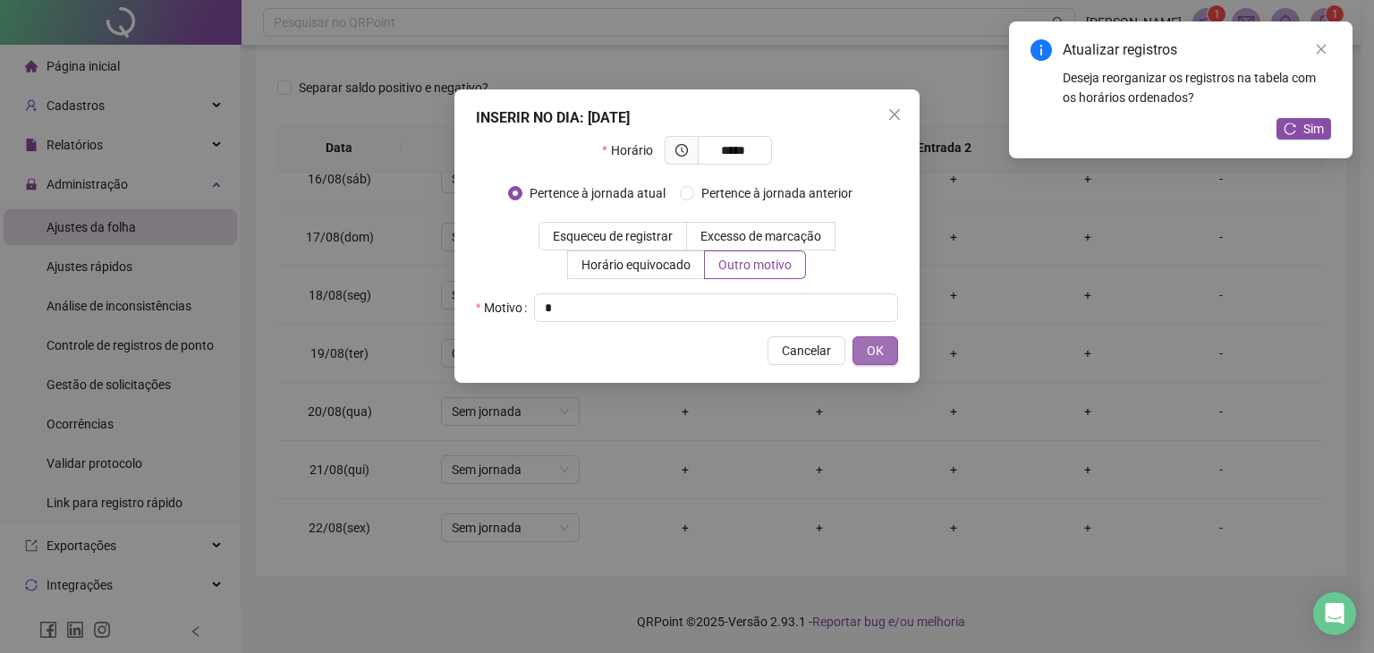
click at [871, 342] on span "OK" at bounding box center [875, 351] width 17 height 20
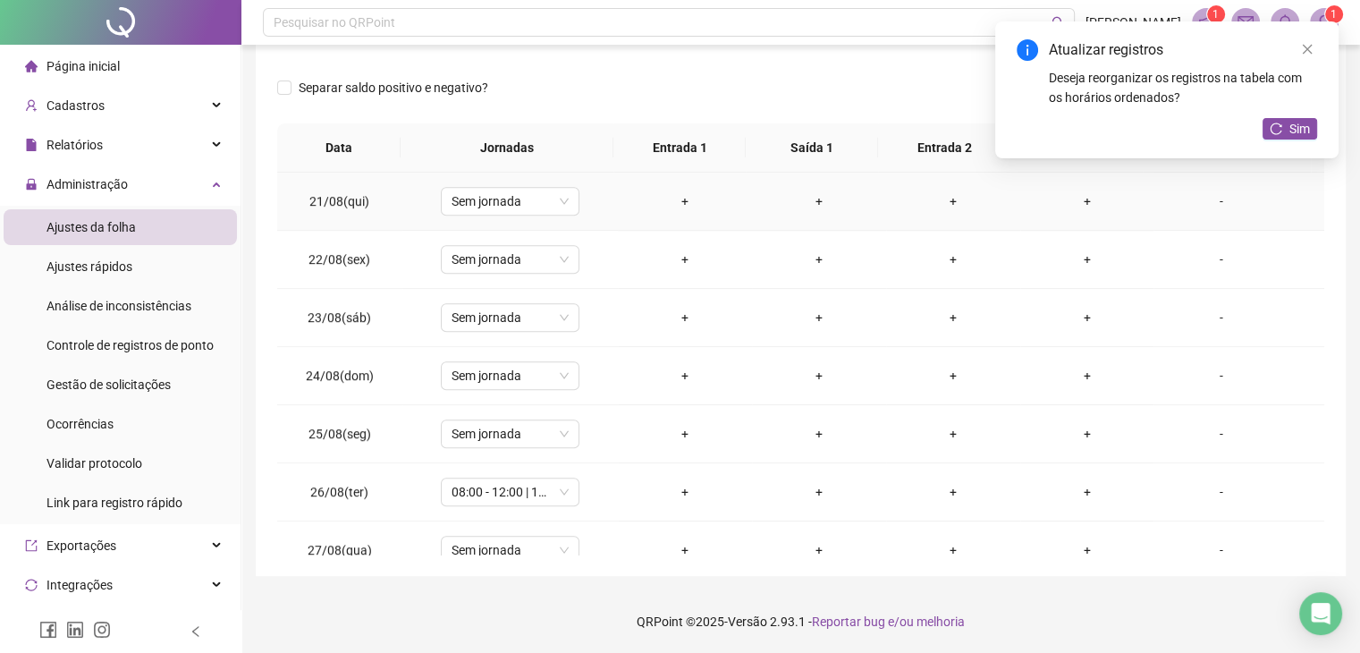
scroll to position [1252, 0]
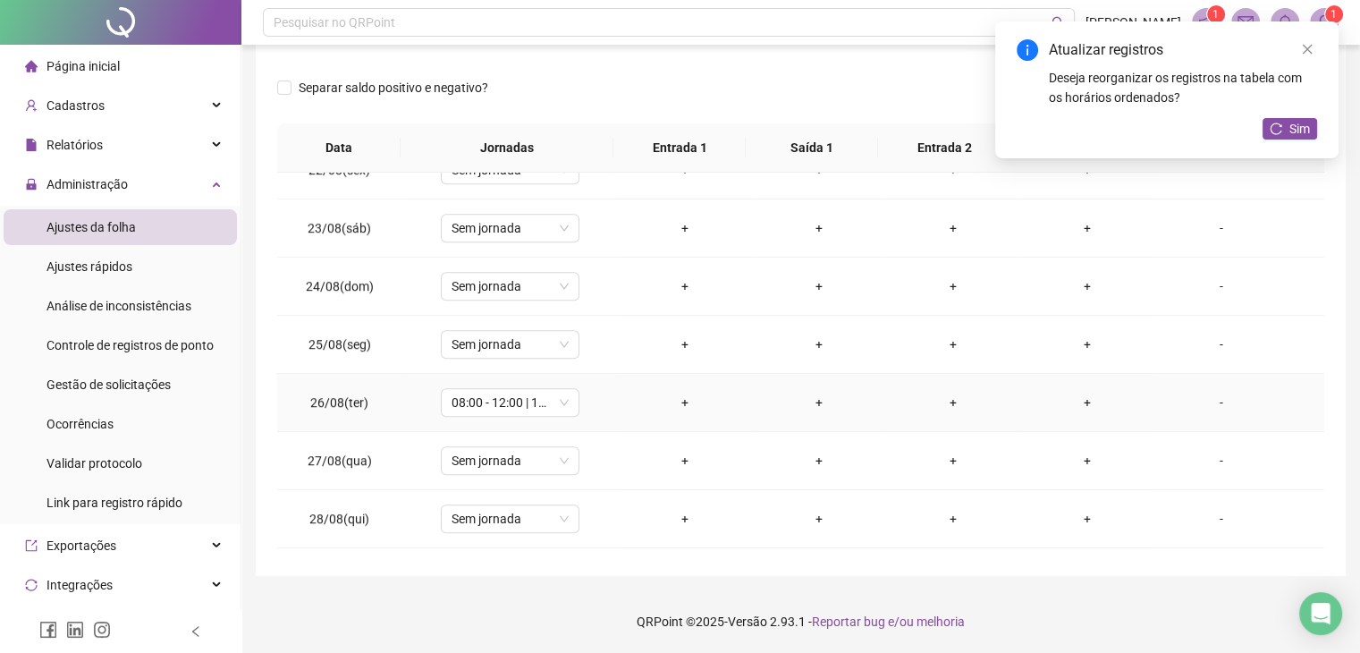
click at [683, 402] on div "+" at bounding box center [685, 403] width 106 height 20
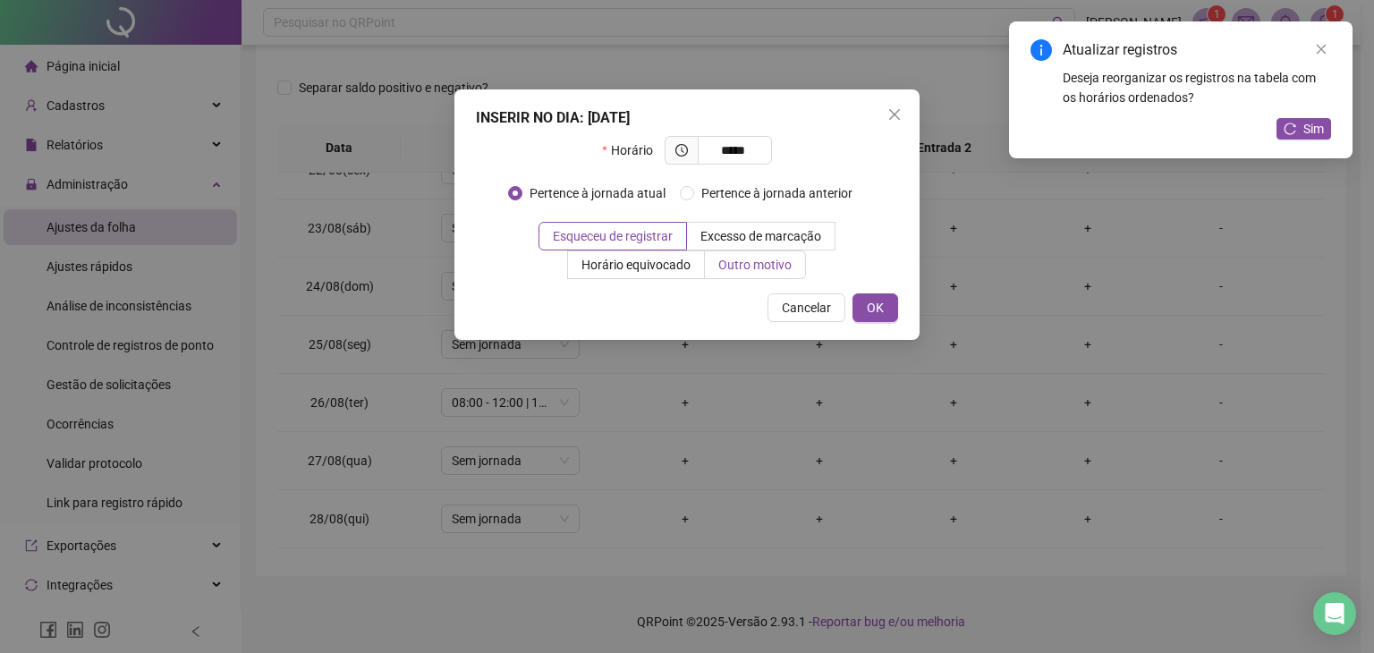
type input "*****"
click at [716, 273] on label "Outro motivo" at bounding box center [755, 264] width 101 height 29
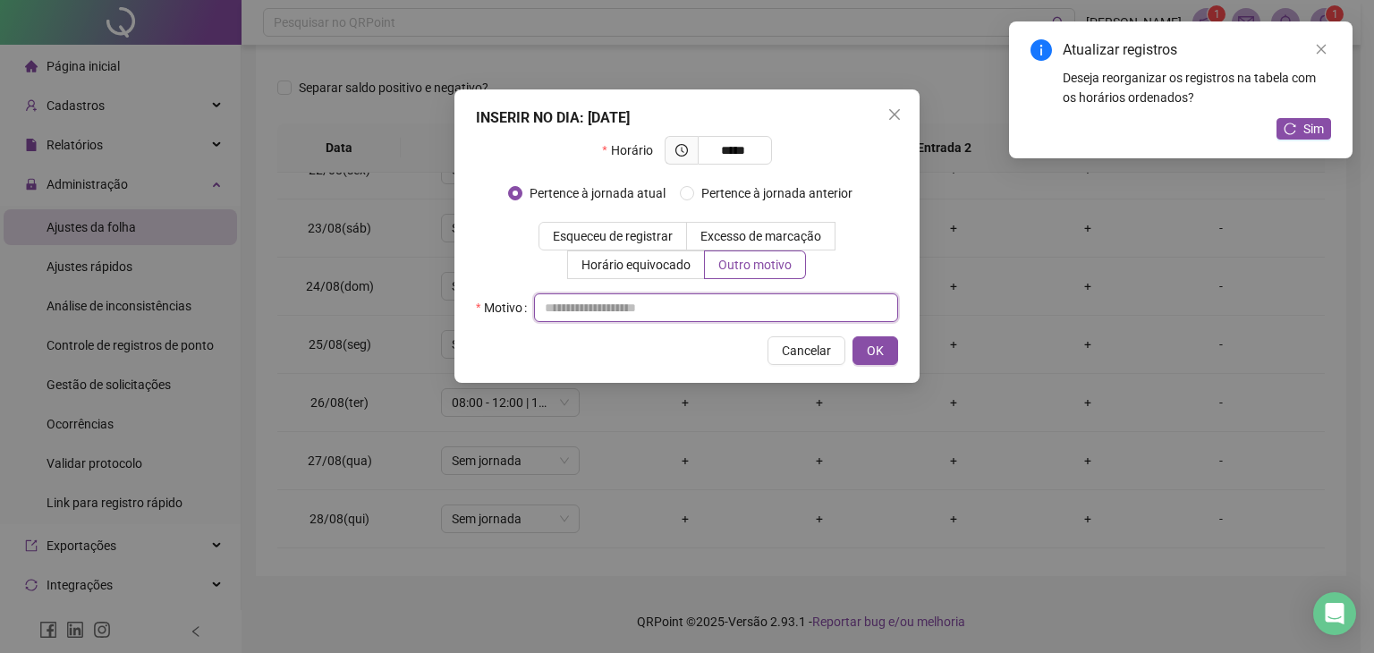
click at [719, 316] on input "text" at bounding box center [716, 307] width 364 height 29
type input "*"
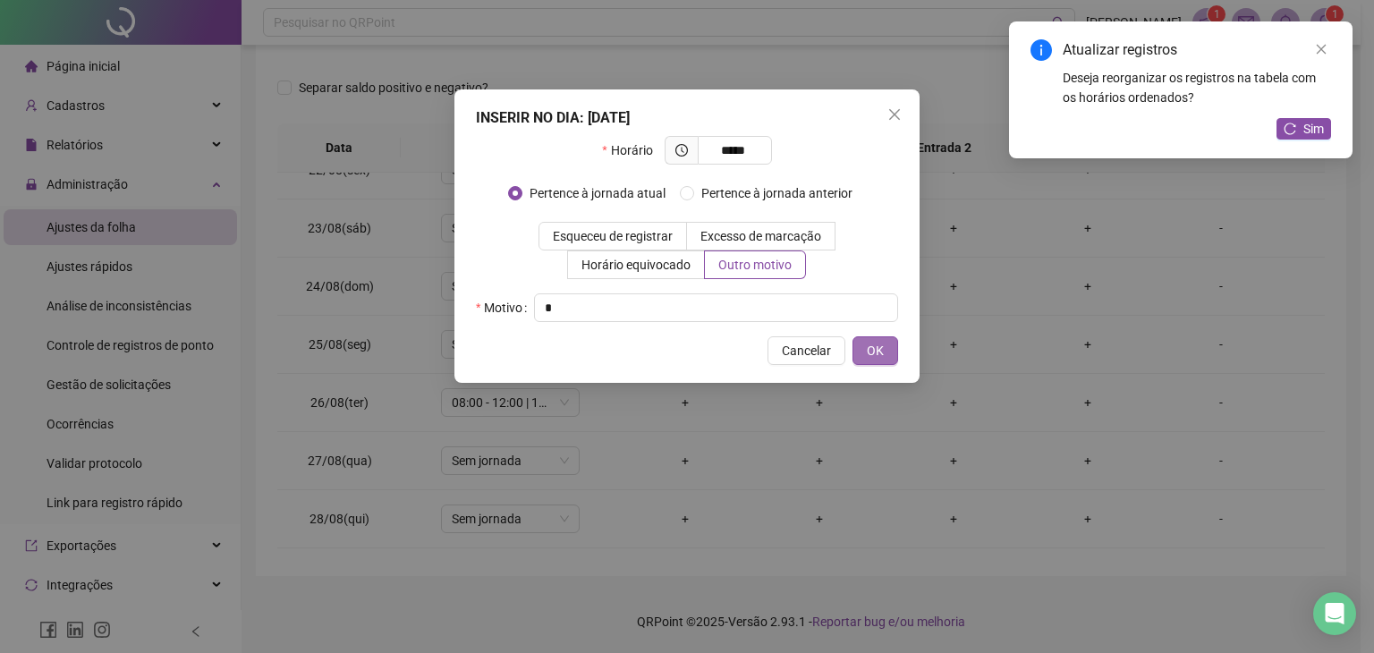
click at [868, 352] on span "OK" at bounding box center [875, 351] width 17 height 20
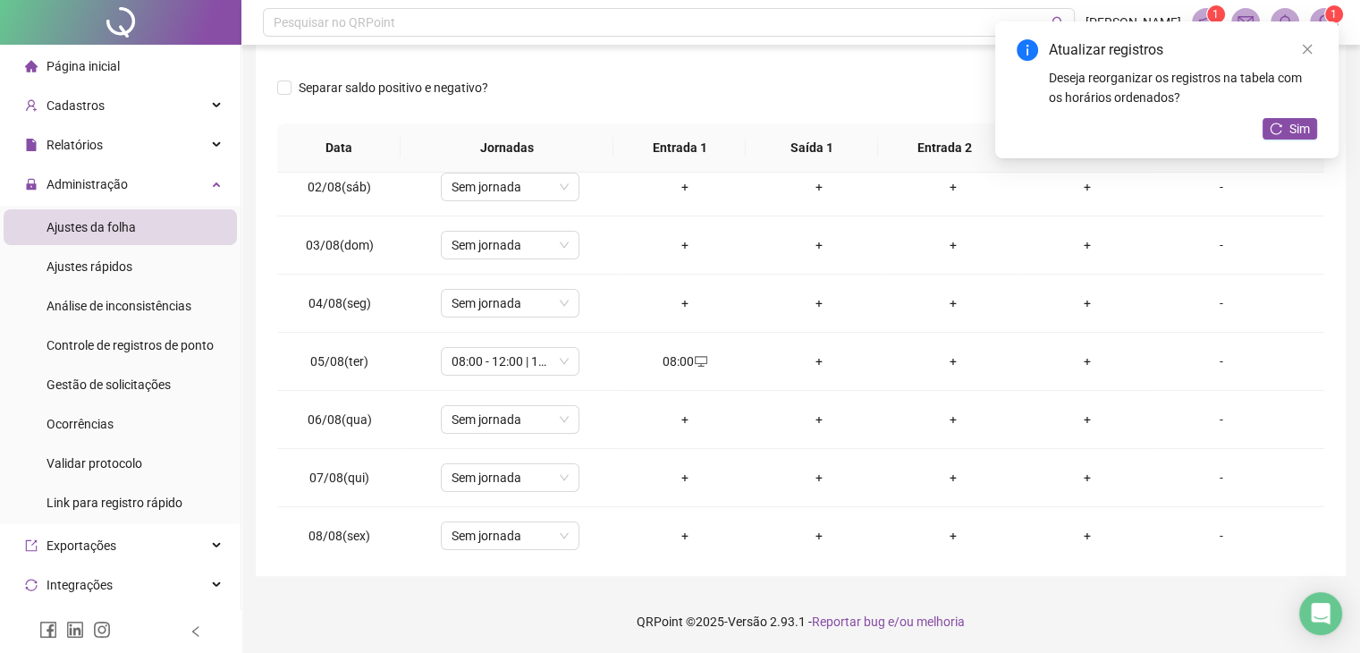
scroll to position [0, 0]
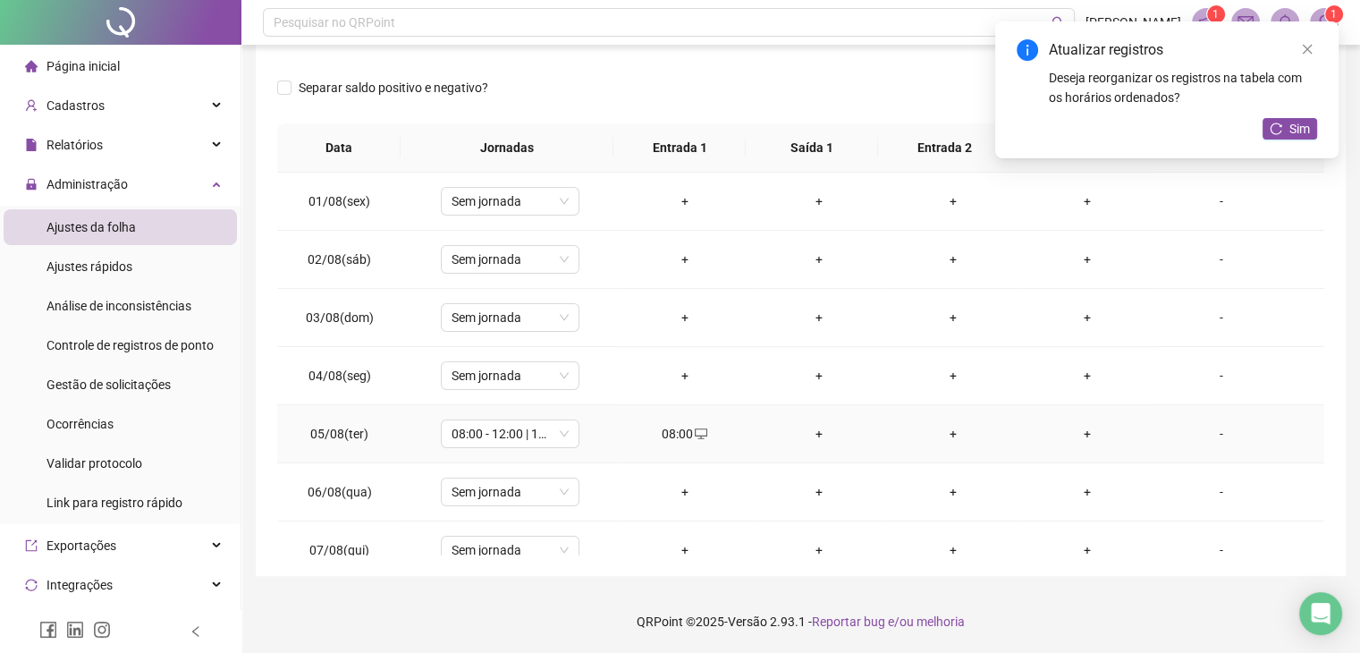
click at [814, 435] on div "+" at bounding box center [819, 434] width 106 height 20
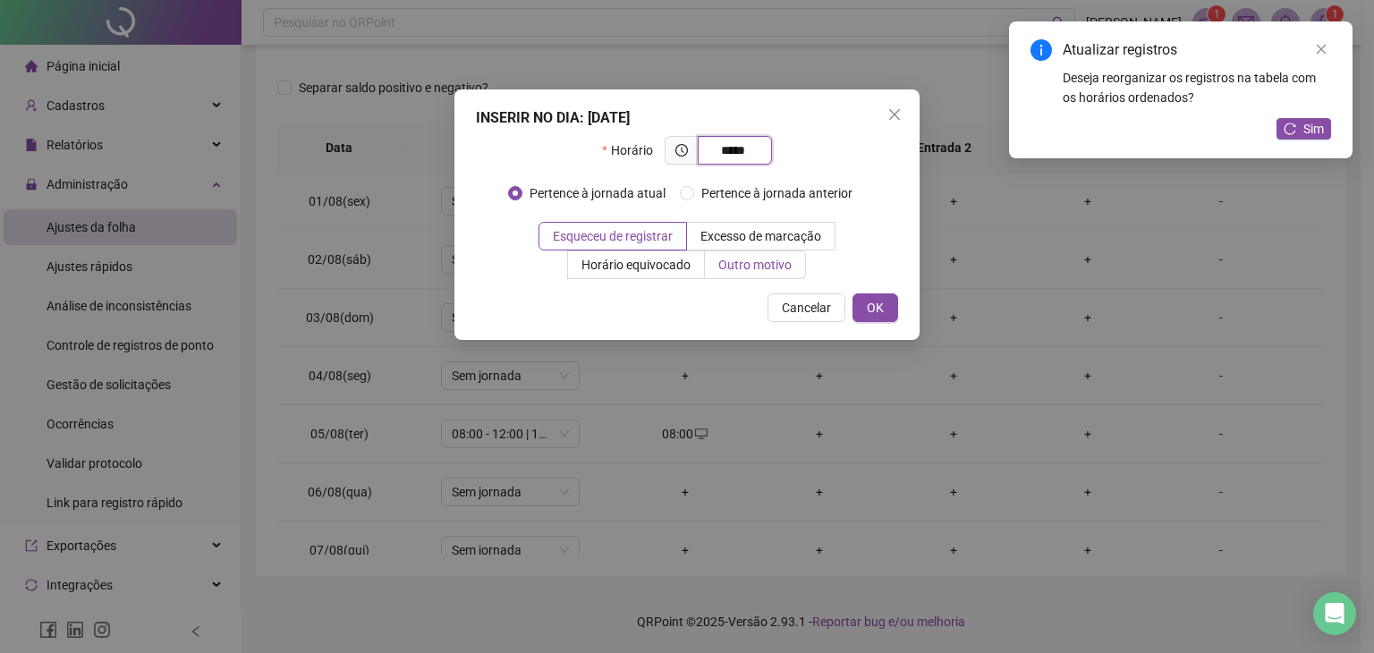
type input "*****"
click at [747, 267] on span "Outro motivo" at bounding box center [754, 265] width 73 height 14
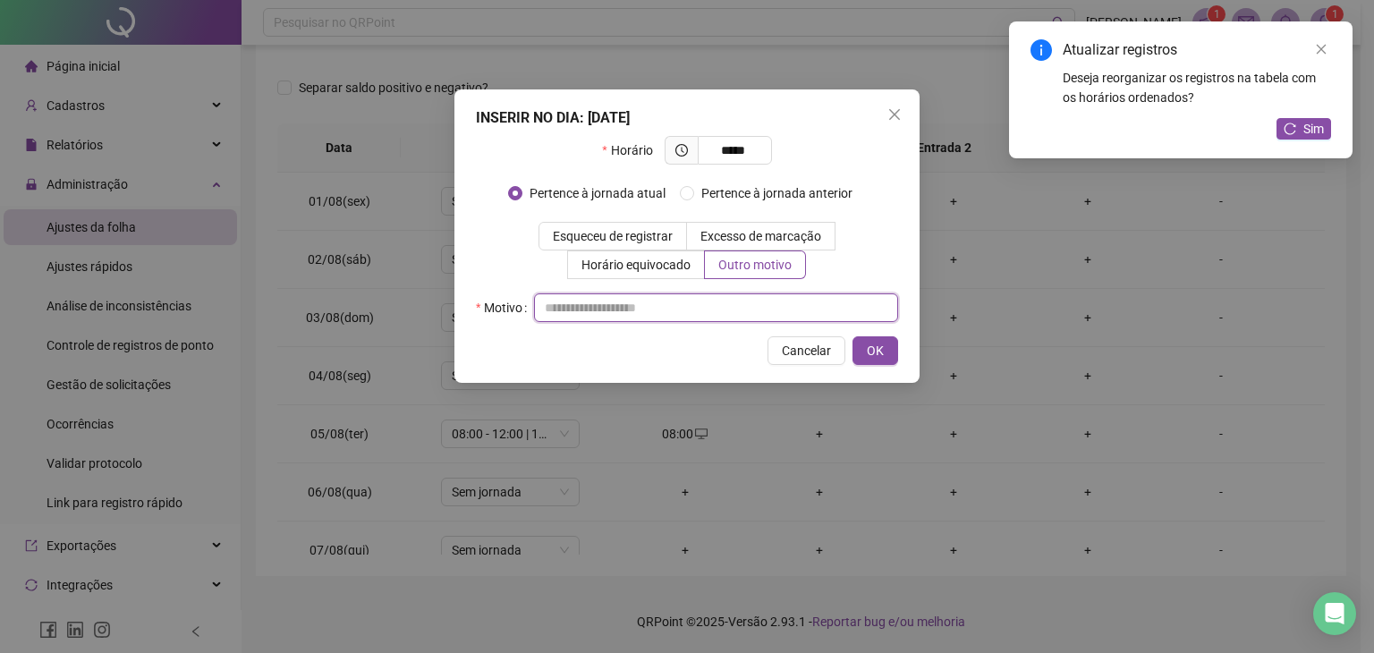
click at [661, 300] on input "text" at bounding box center [716, 307] width 364 height 29
type input "*"
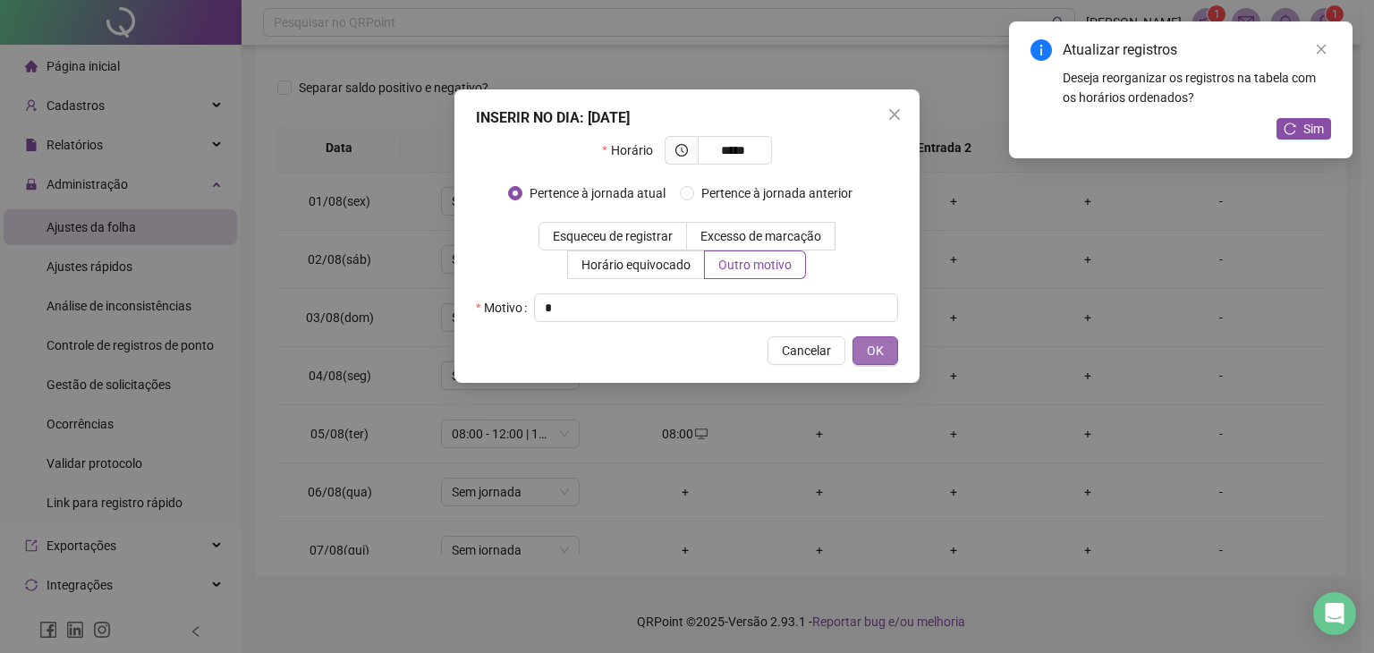
click at [876, 346] on span "OK" at bounding box center [875, 351] width 17 height 20
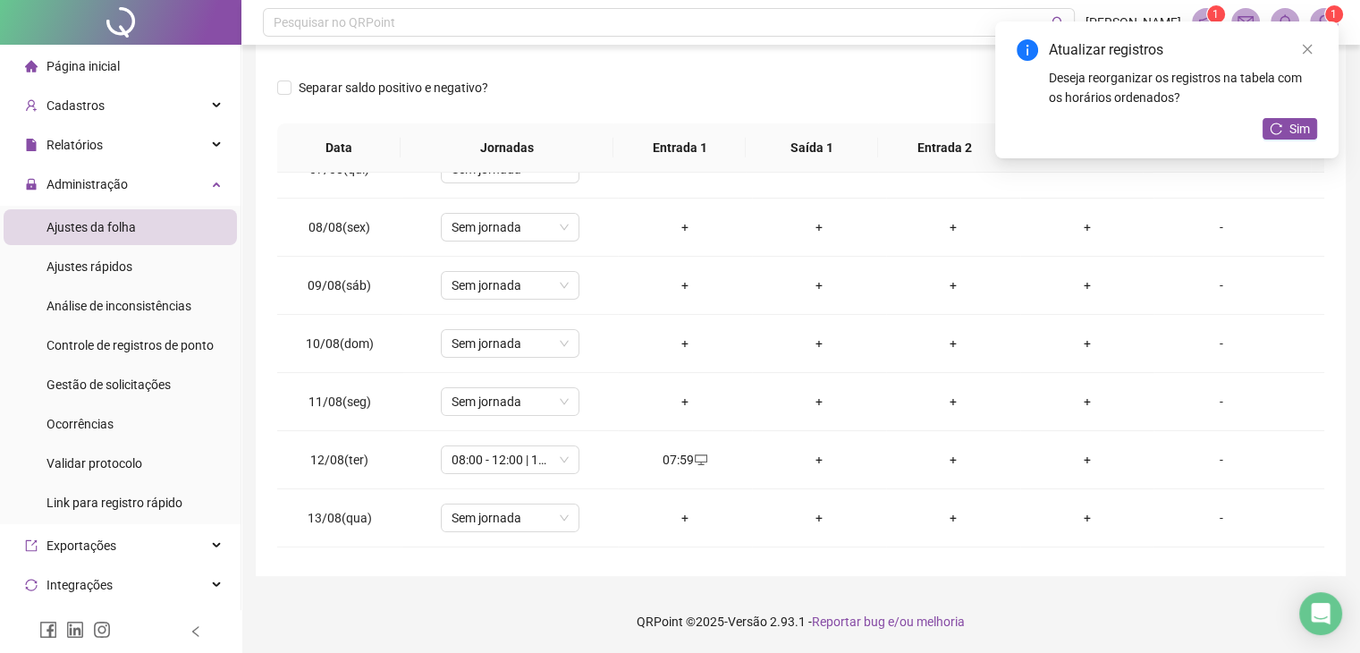
scroll to position [537, 0]
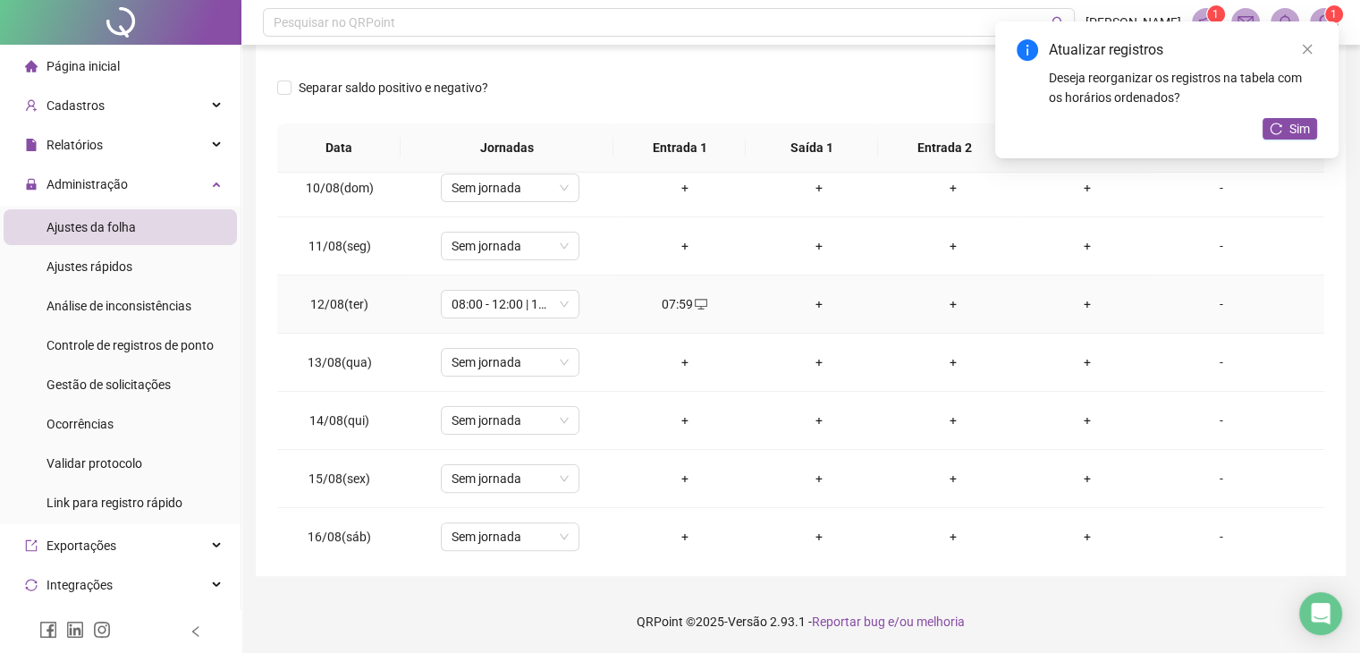
click at [817, 297] on div "+" at bounding box center [819, 304] width 106 height 20
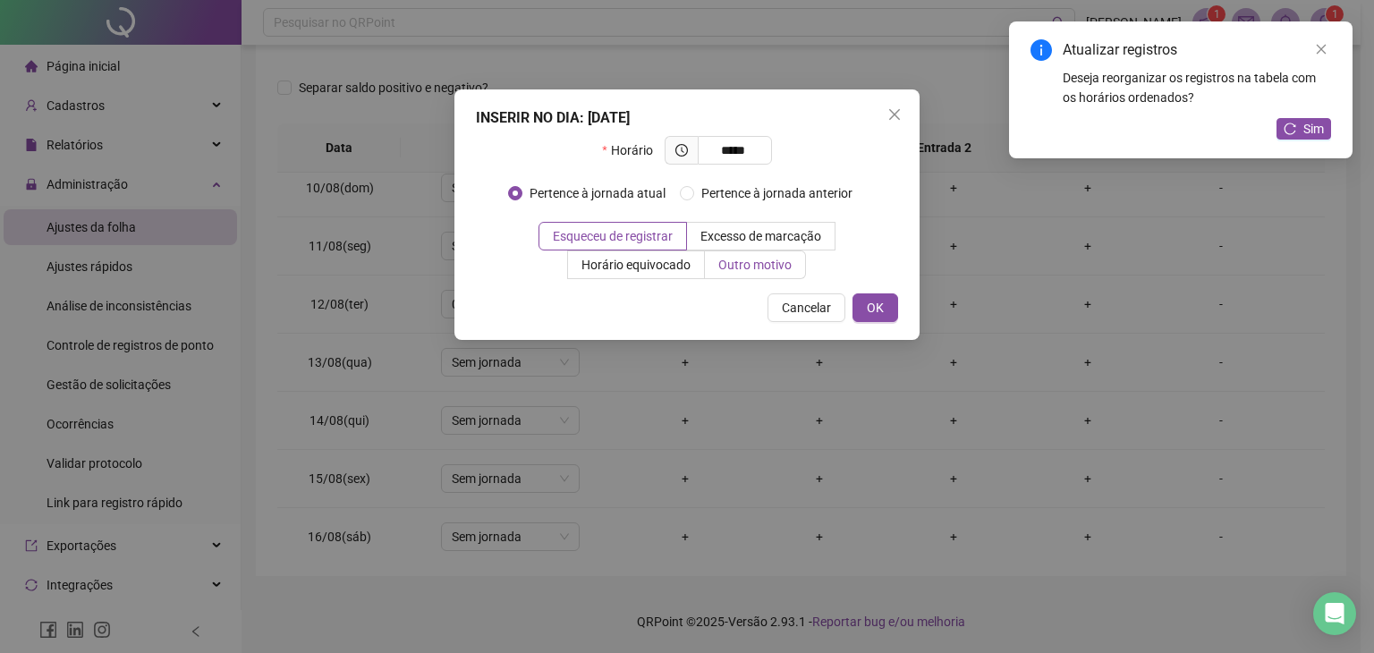
type input "*****"
click at [769, 267] on span "Outro motivo" at bounding box center [754, 265] width 73 height 14
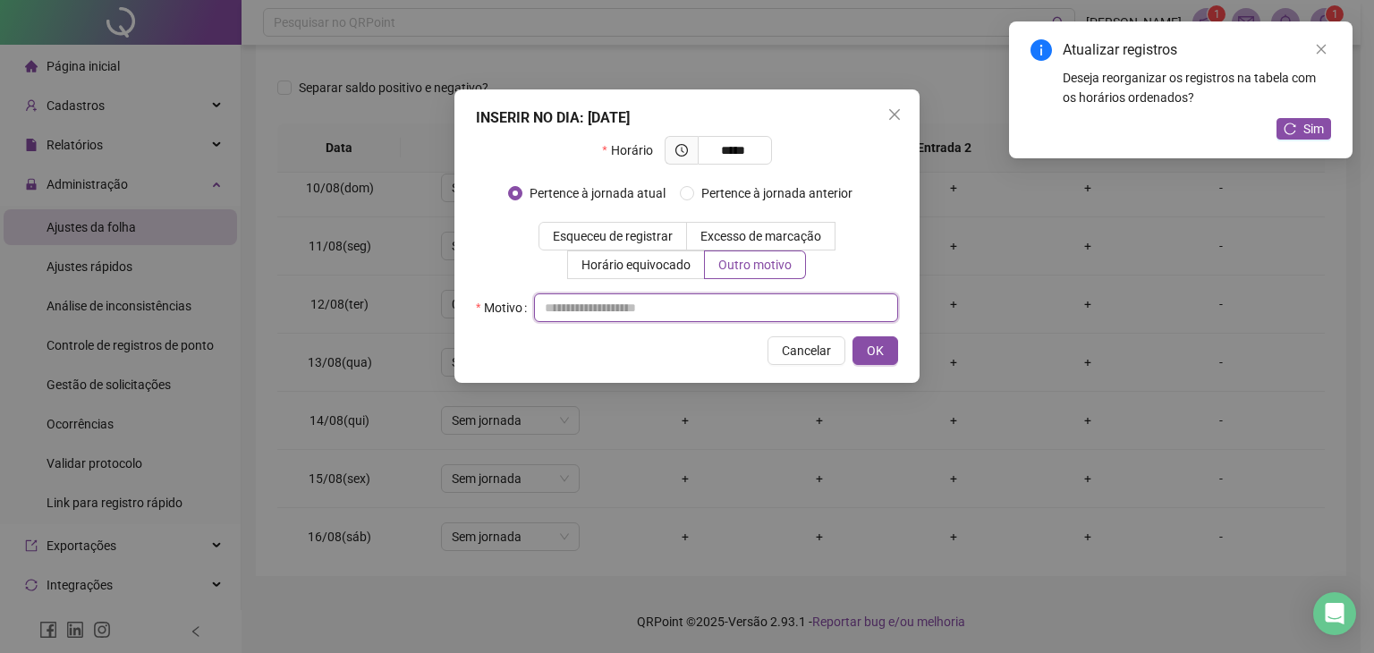
click at [638, 313] on input "text" at bounding box center [716, 307] width 364 height 29
type input "*"
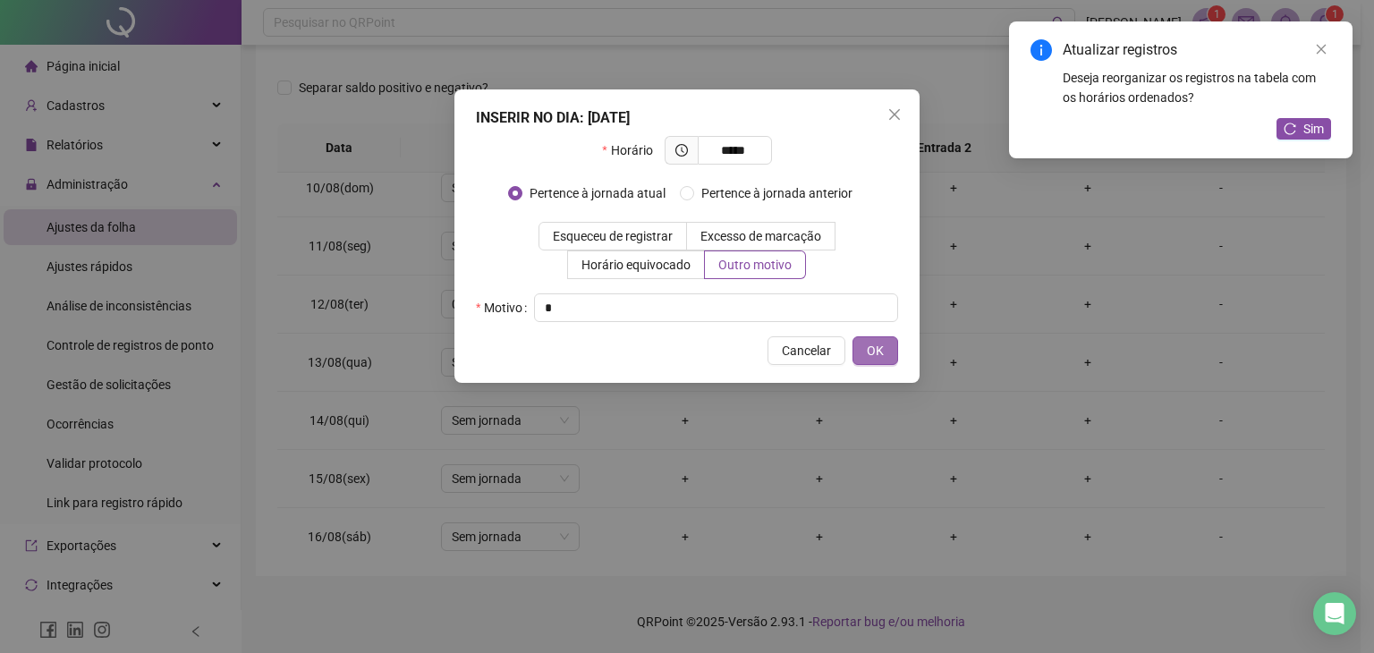
click at [885, 354] on button "OK" at bounding box center [875, 350] width 46 height 29
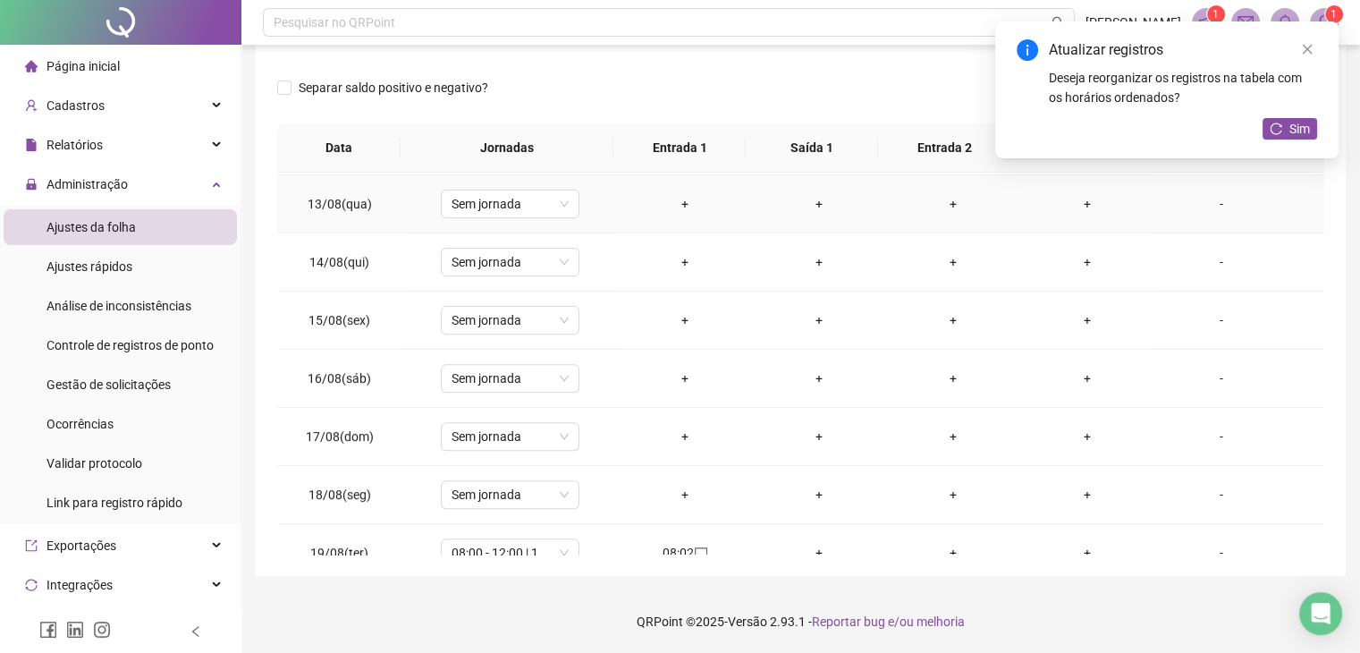
scroll to position [894, 0]
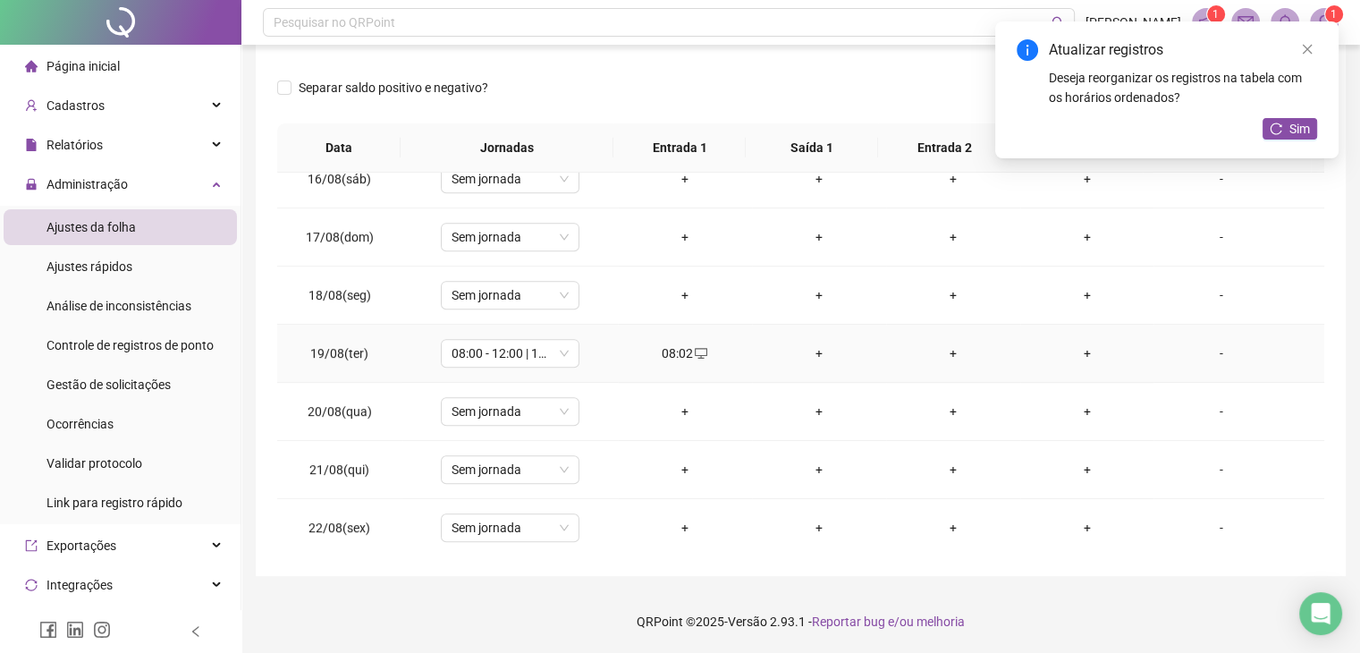
click at [821, 347] on div "+" at bounding box center [819, 353] width 106 height 20
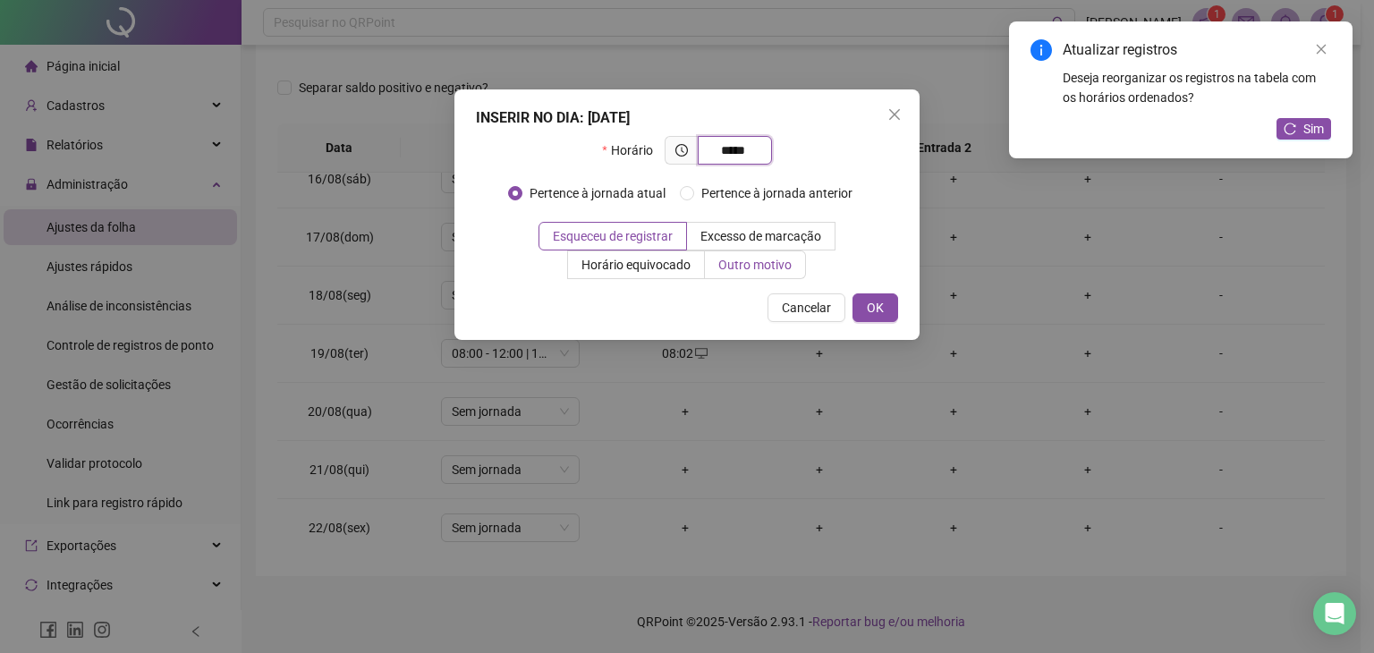
type input "*****"
click at [768, 271] on span "Outro motivo" at bounding box center [754, 265] width 73 height 14
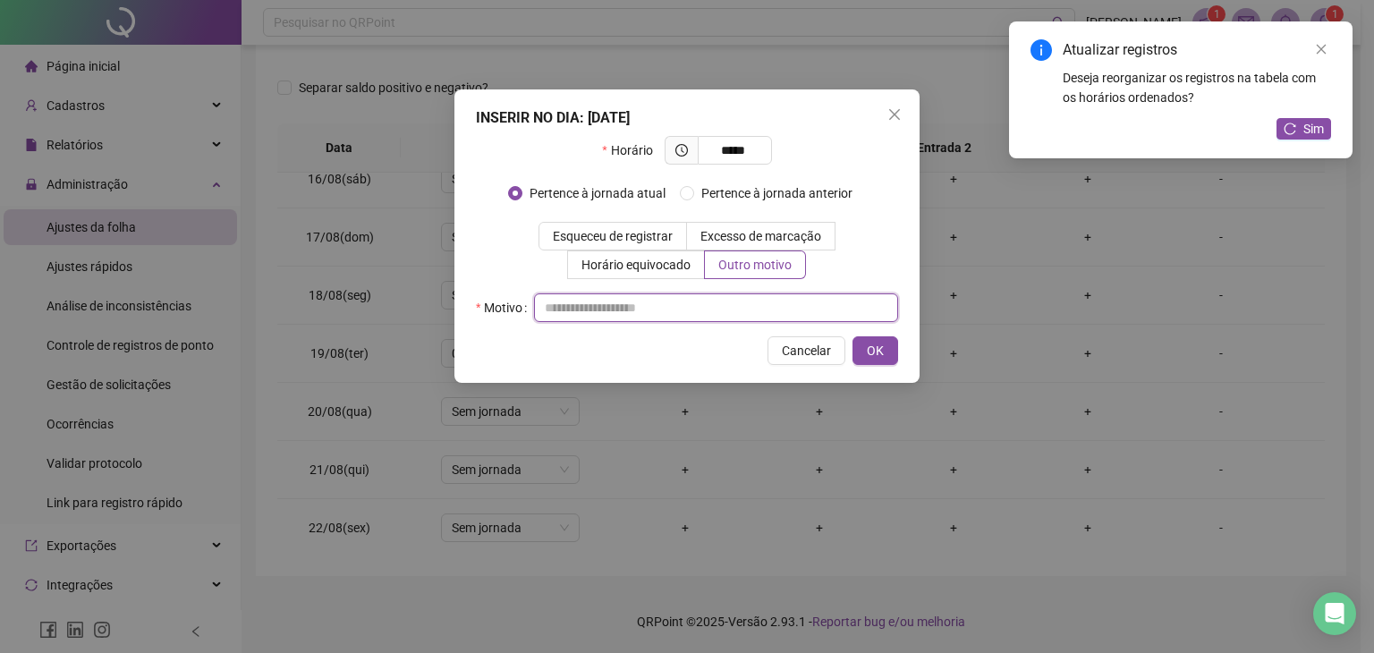
click at [640, 315] on input "text" at bounding box center [716, 307] width 364 height 29
type input "*"
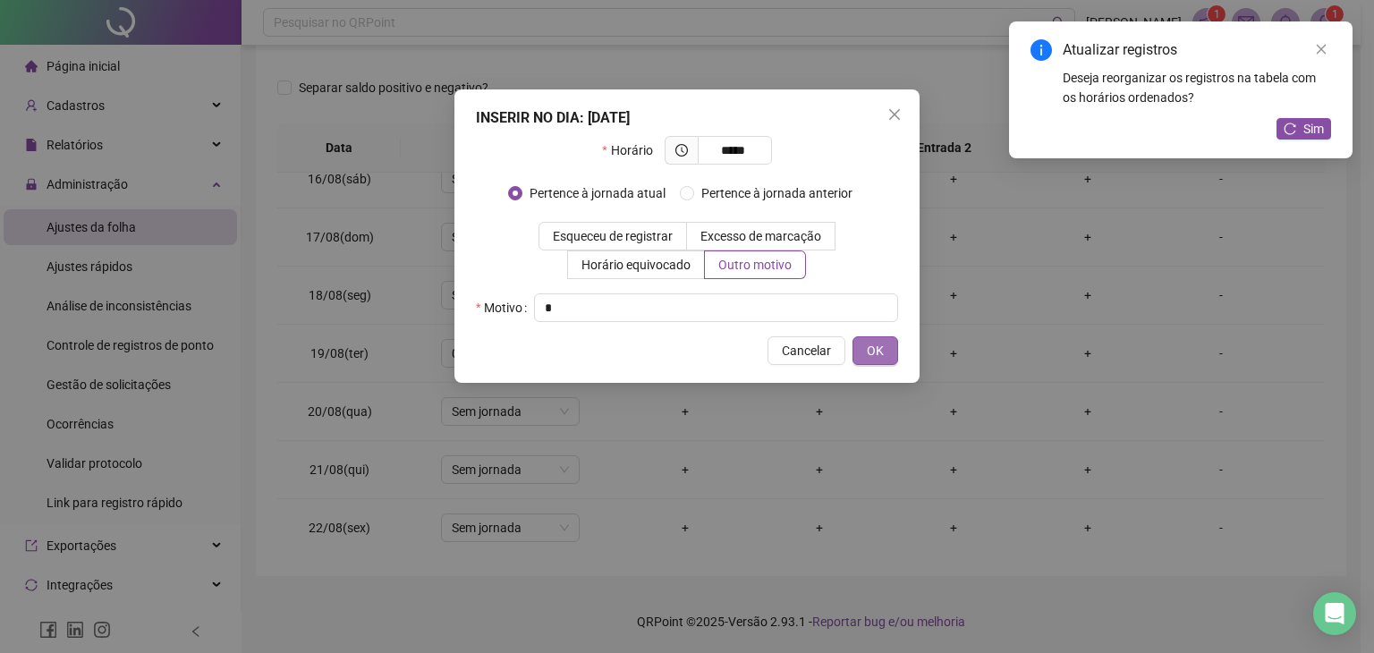
click at [880, 344] on span "OK" at bounding box center [875, 351] width 17 height 20
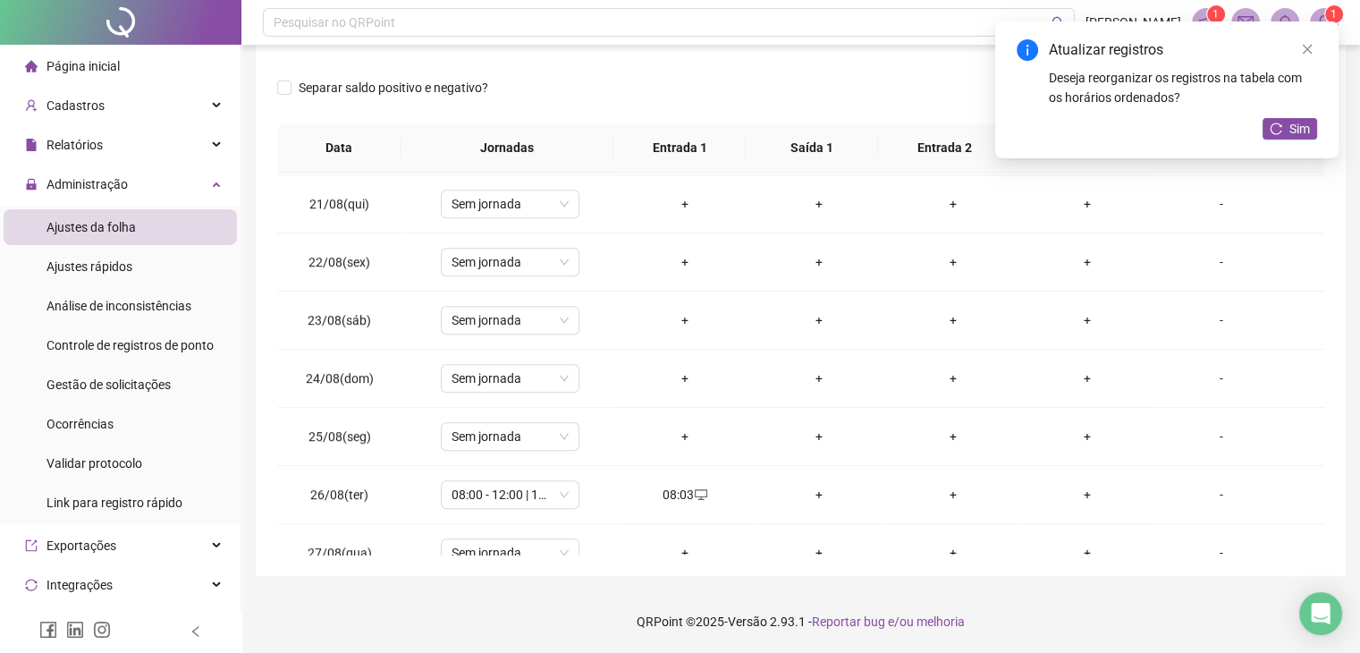
scroll to position [1163, 0]
click at [805, 490] on div "+" at bounding box center [819, 492] width 106 height 20
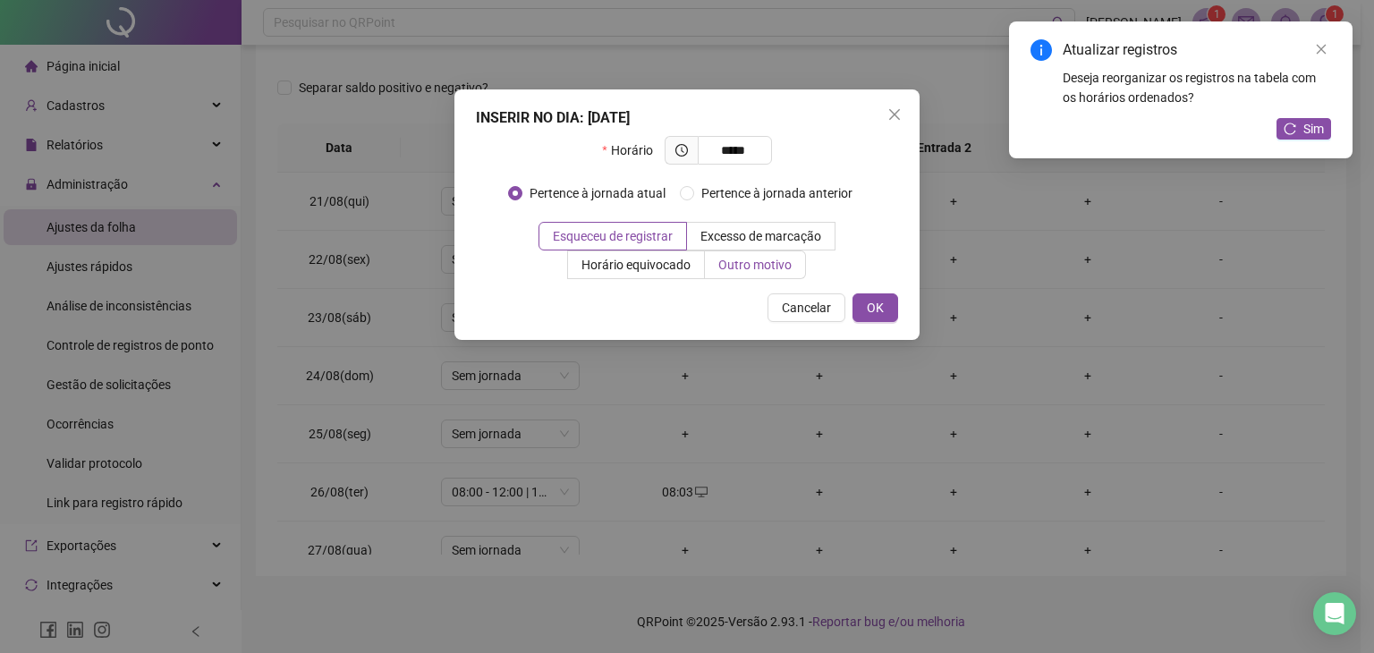
type input "*****"
click at [782, 264] on span "Outro motivo" at bounding box center [754, 265] width 73 height 14
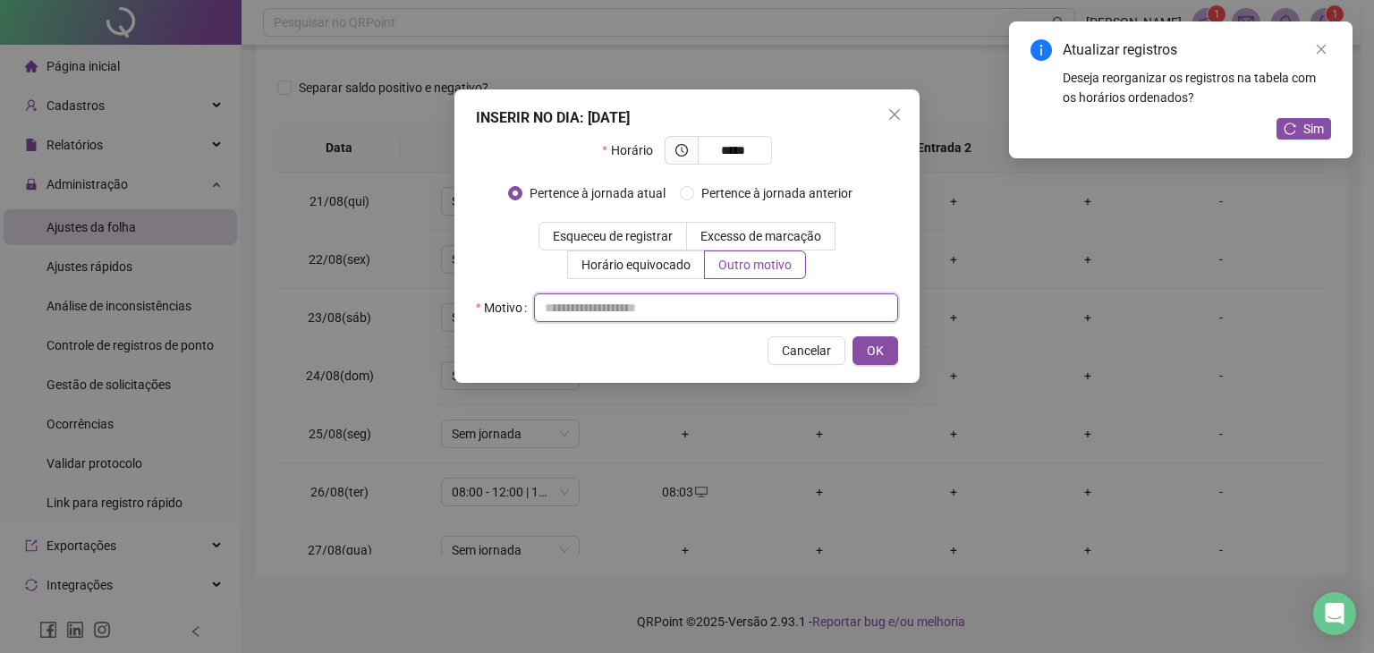
click at [707, 319] on input "text" at bounding box center [716, 307] width 364 height 29
click at [707, 309] on input "*" at bounding box center [716, 307] width 364 height 29
type input "*"
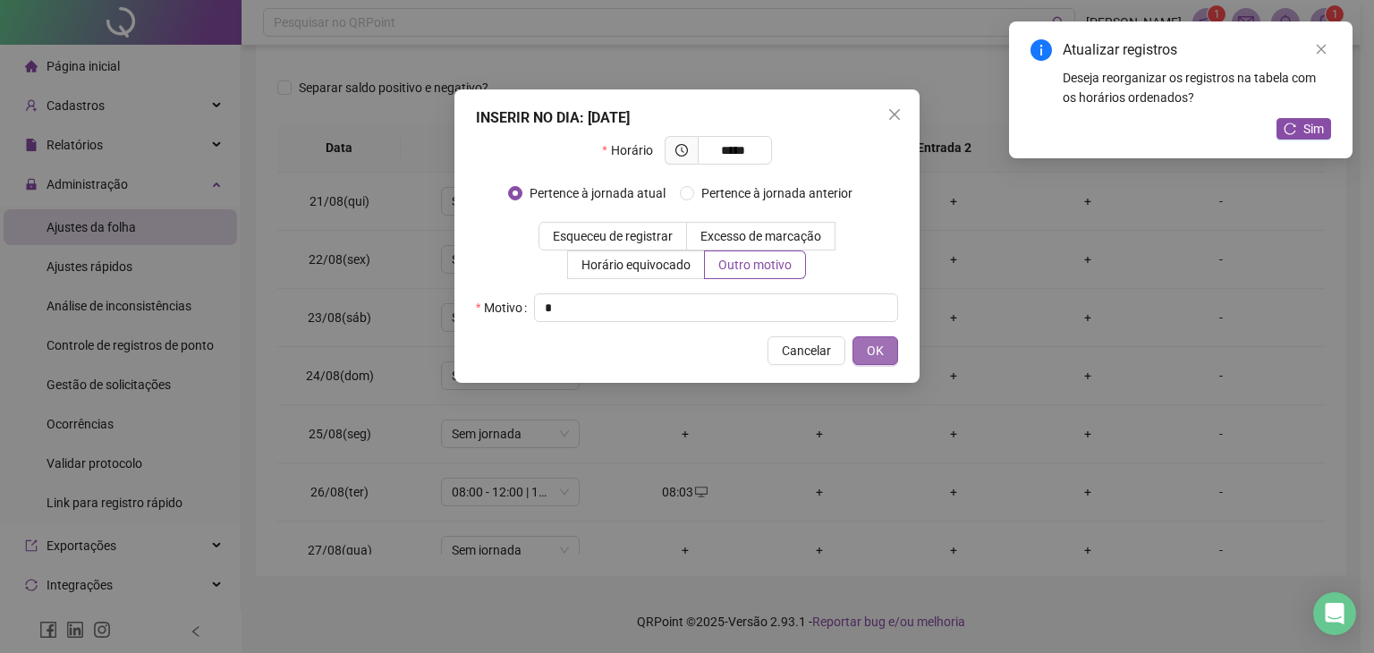
click at [885, 362] on button "OK" at bounding box center [875, 350] width 46 height 29
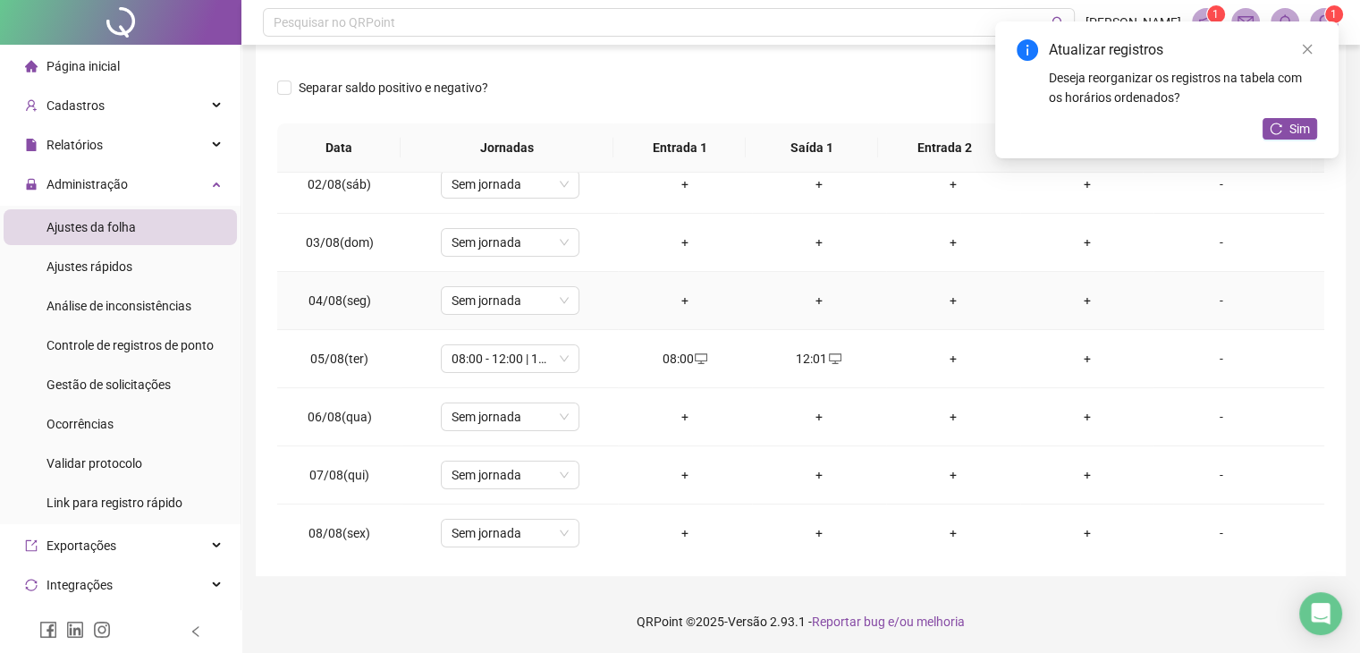
scroll to position [179, 0]
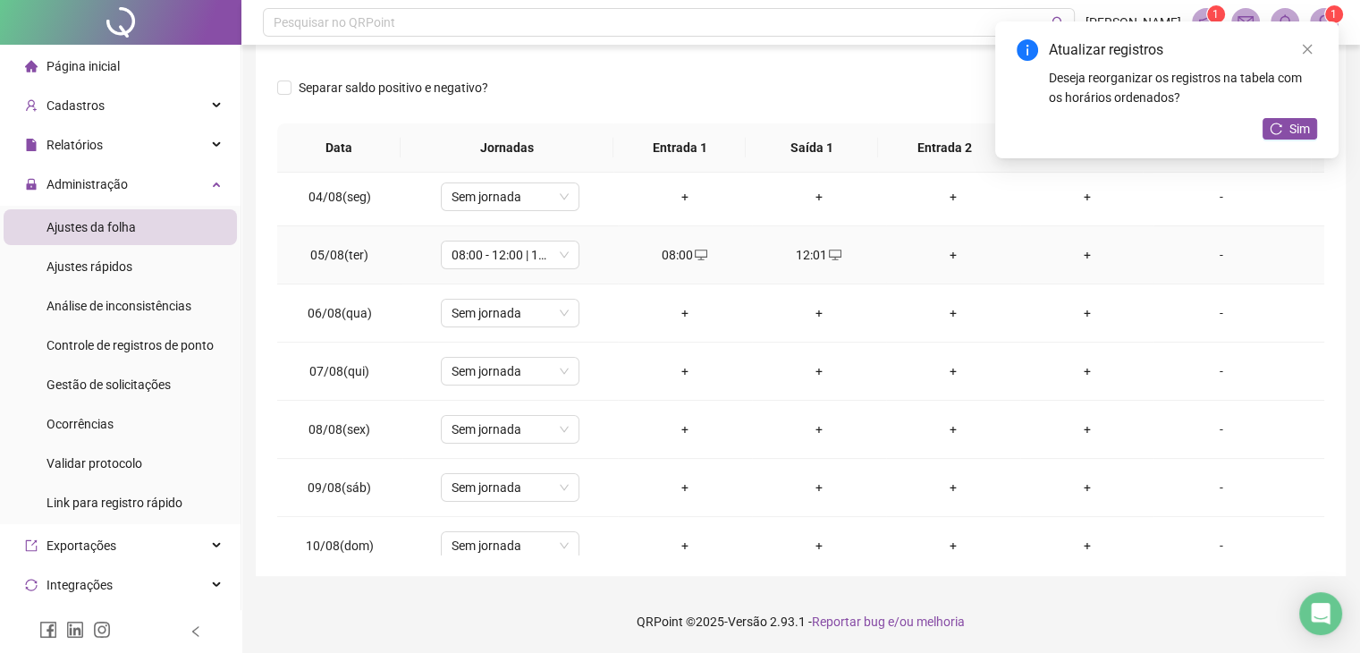
click at [944, 250] on div "+" at bounding box center [954, 255] width 106 height 20
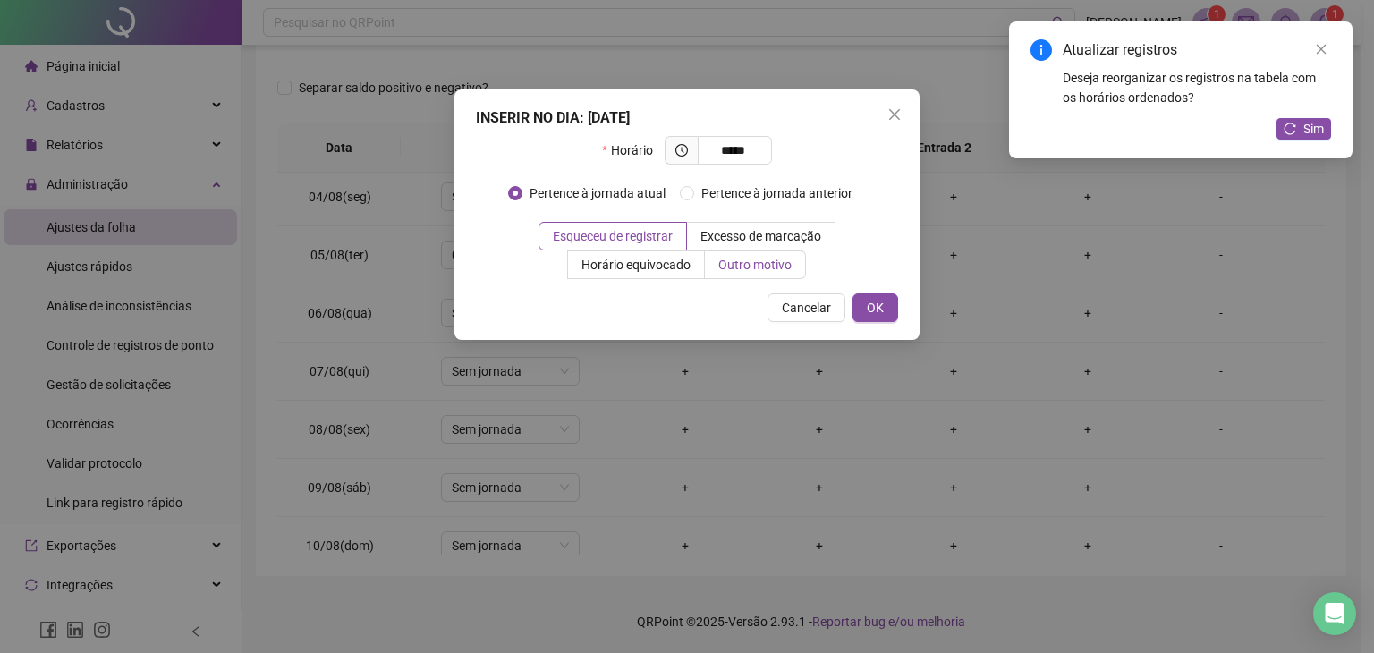
type input "*****"
click at [785, 265] on span "Outro motivo" at bounding box center [754, 265] width 73 height 14
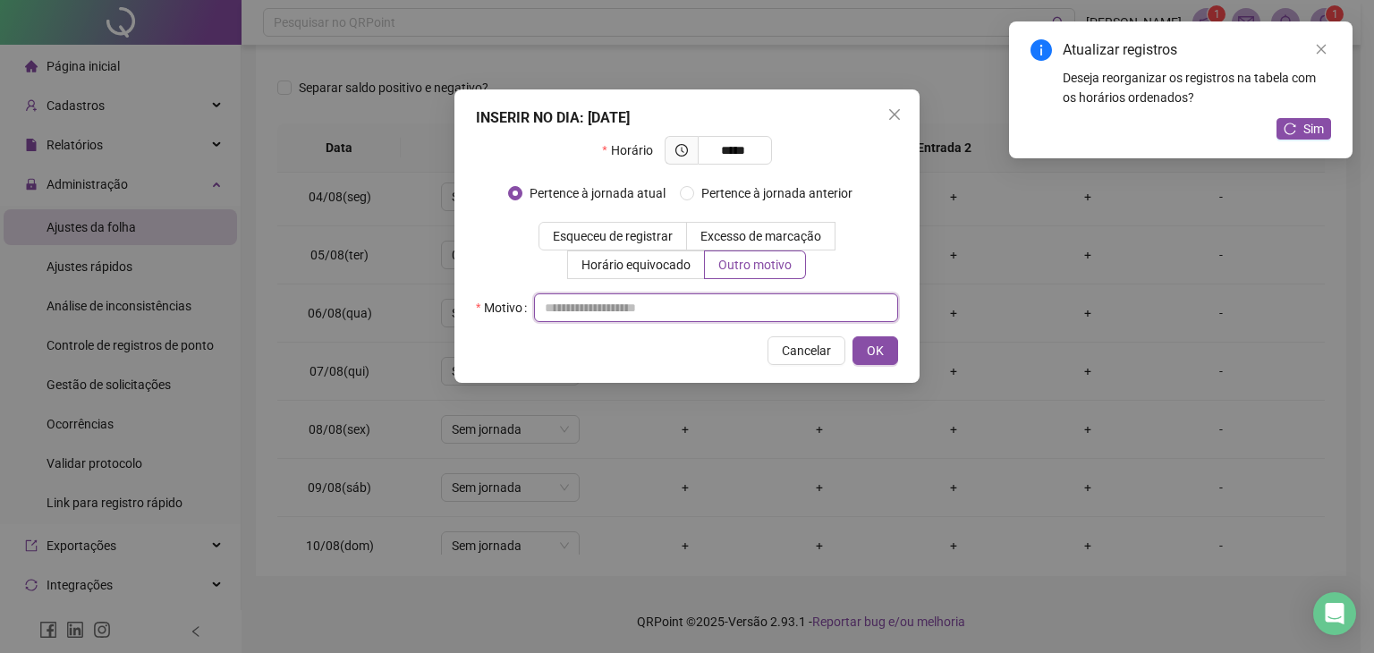
click at [687, 316] on input "text" at bounding box center [716, 307] width 364 height 29
type input "*"
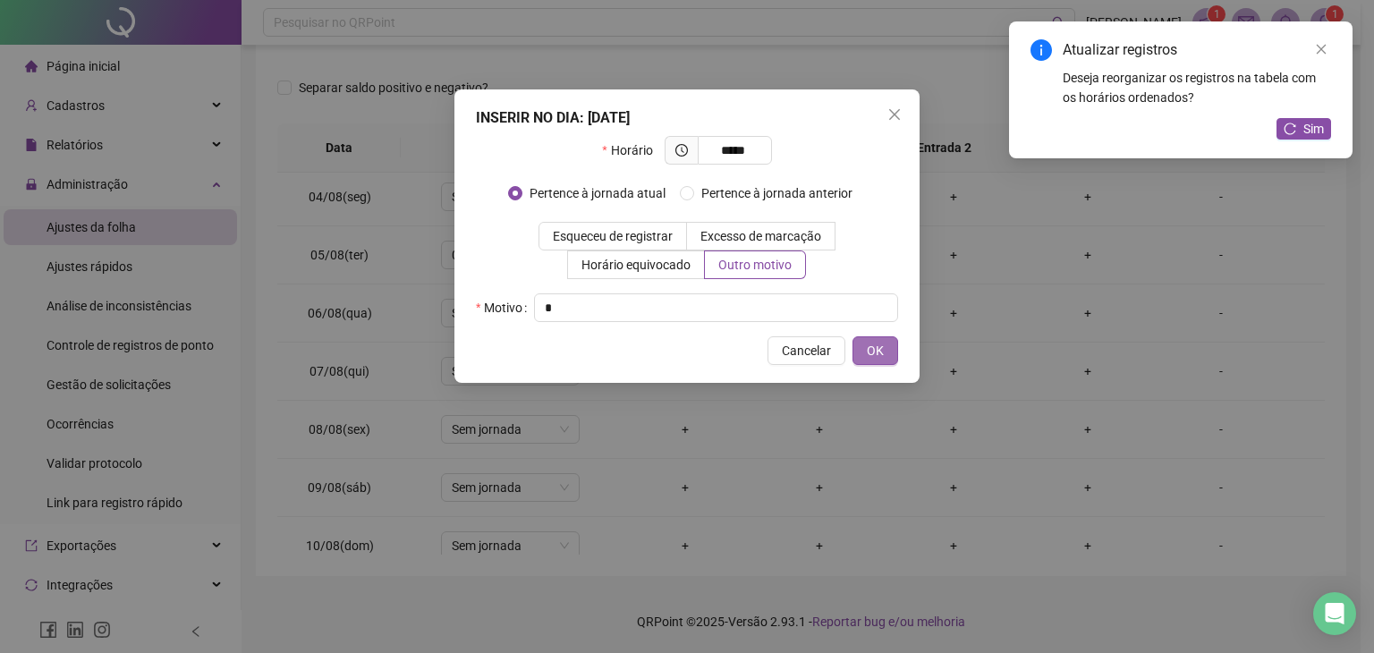
click at [880, 344] on span "OK" at bounding box center [875, 351] width 17 height 20
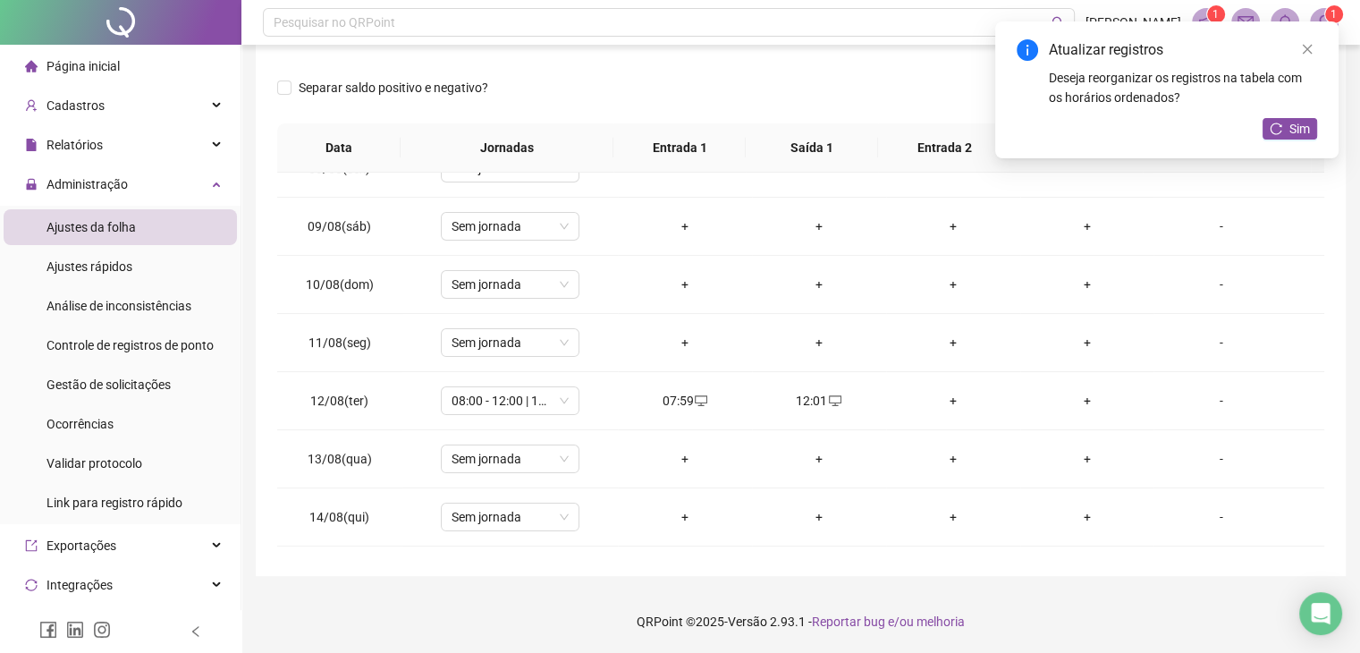
scroll to position [447, 0]
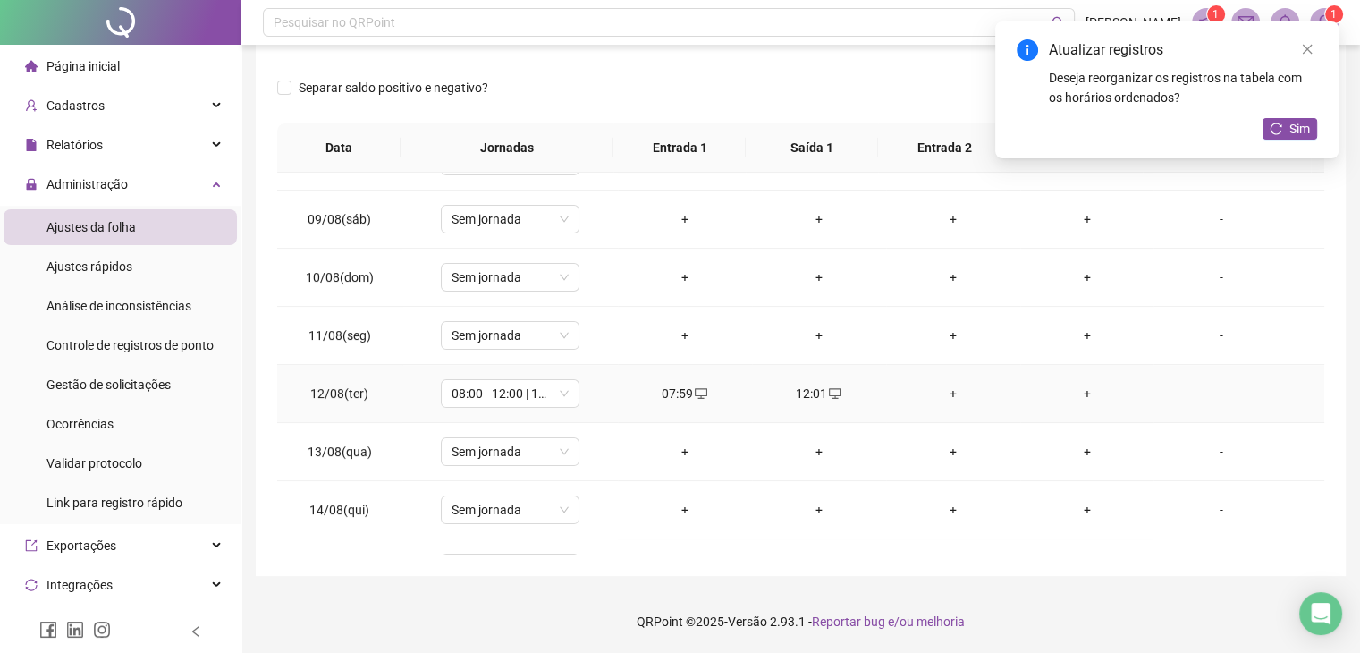
click at [947, 398] on div "+" at bounding box center [954, 394] width 106 height 20
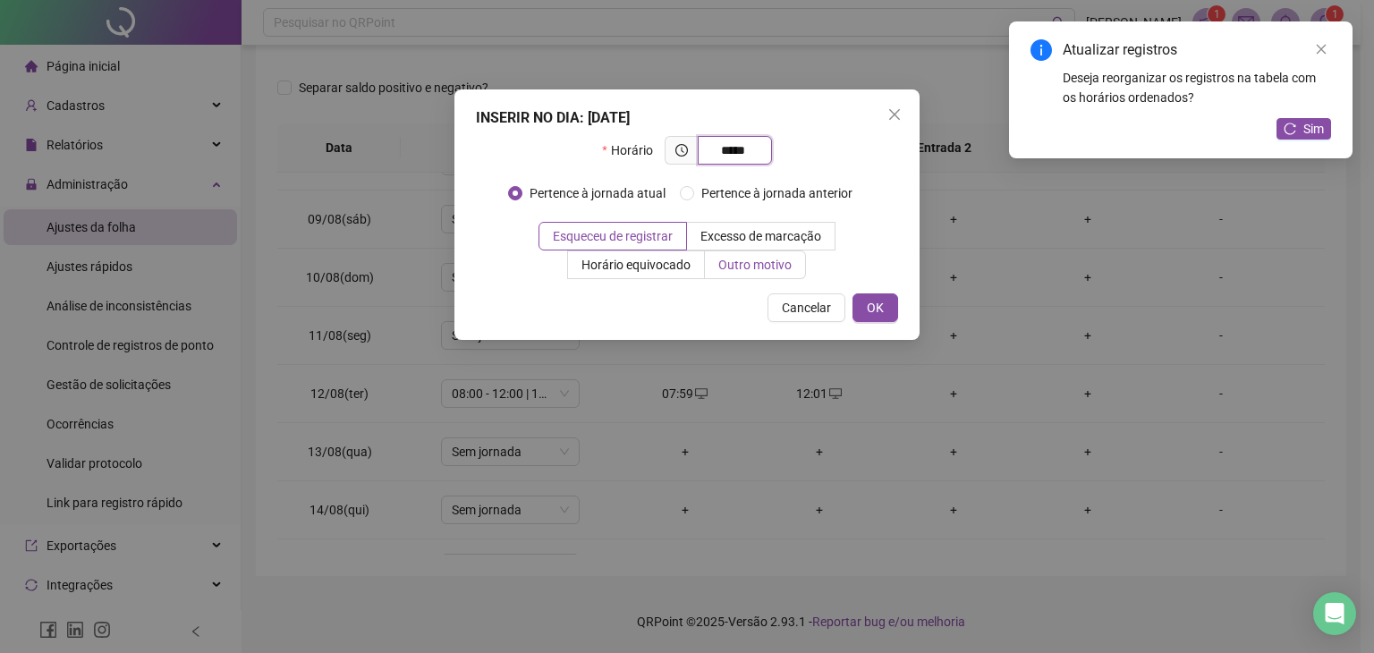
type input "*****"
click at [766, 268] on span "Outro motivo" at bounding box center [754, 265] width 73 height 14
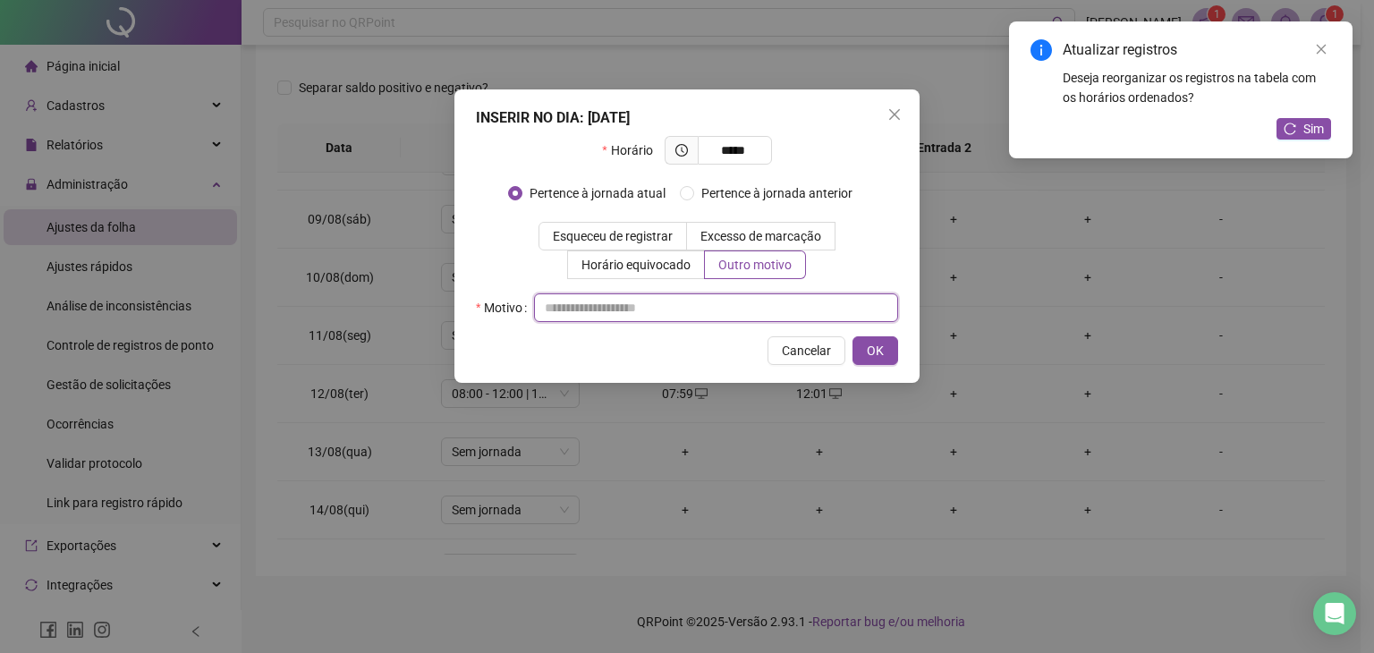
click at [751, 310] on input "text" at bounding box center [716, 307] width 364 height 29
type input "*"
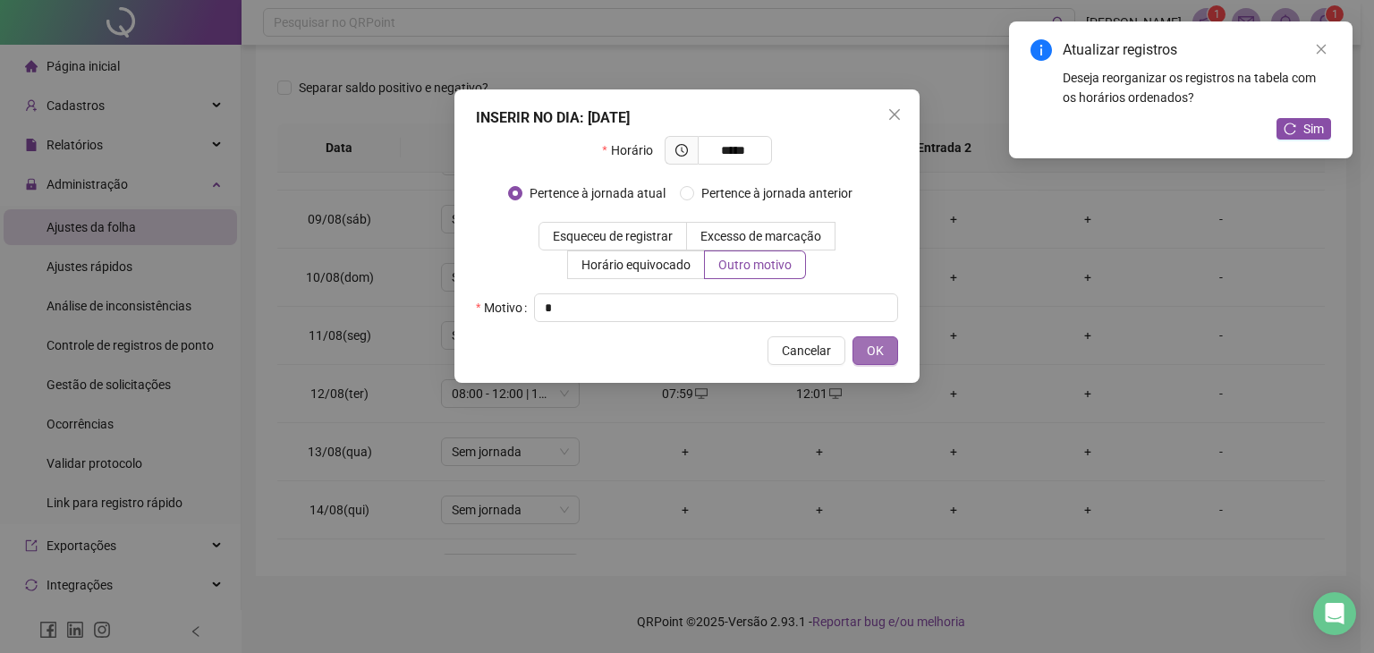
click at [876, 359] on span "OK" at bounding box center [875, 351] width 17 height 20
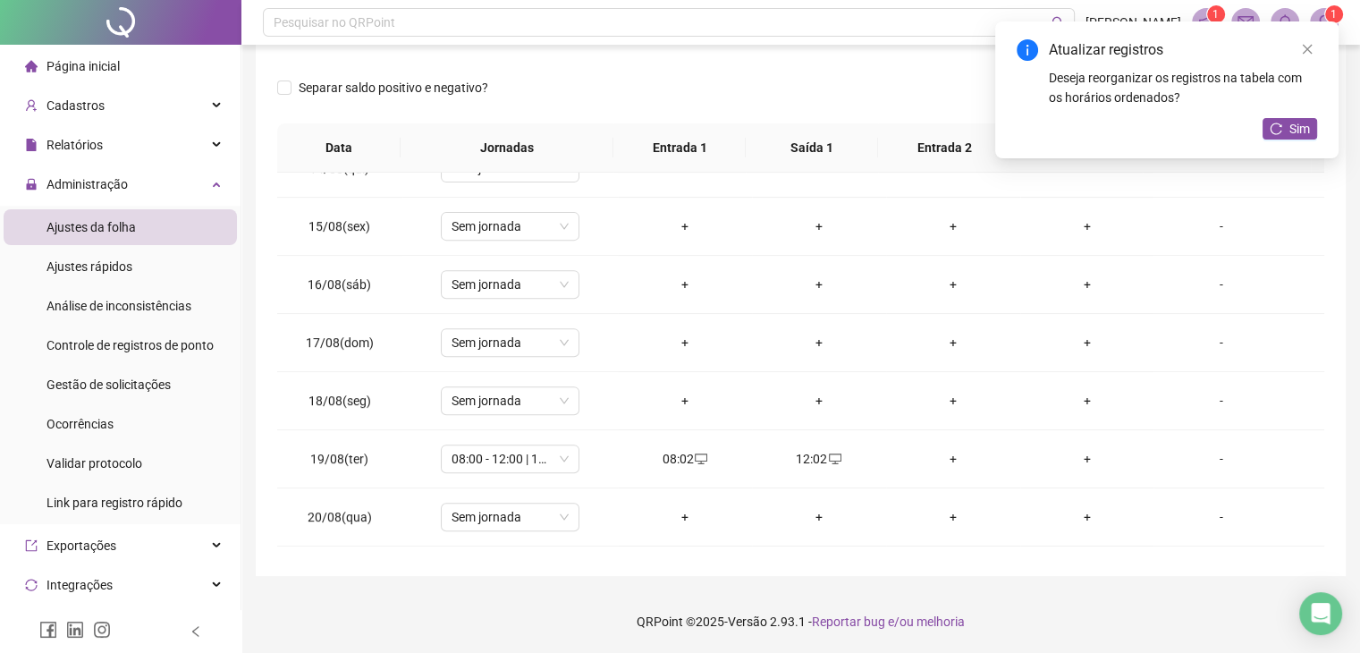
scroll to position [894, 0]
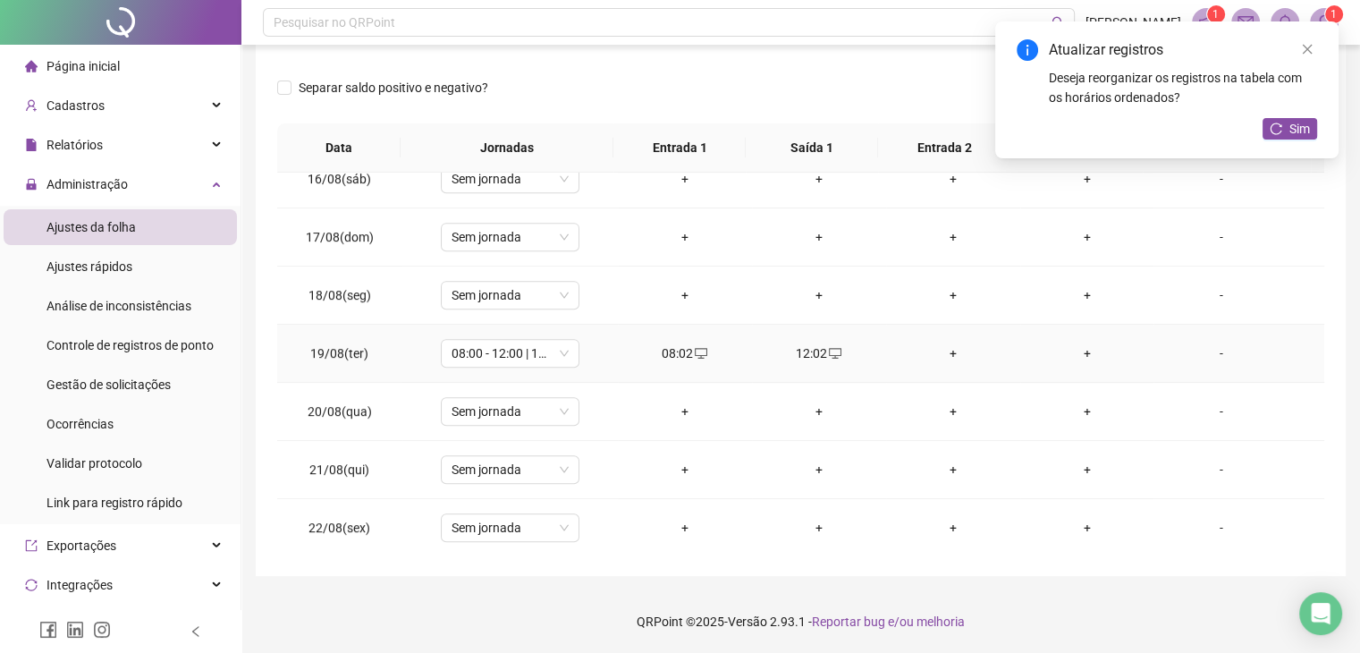
click at [944, 343] on div "+" at bounding box center [954, 353] width 106 height 20
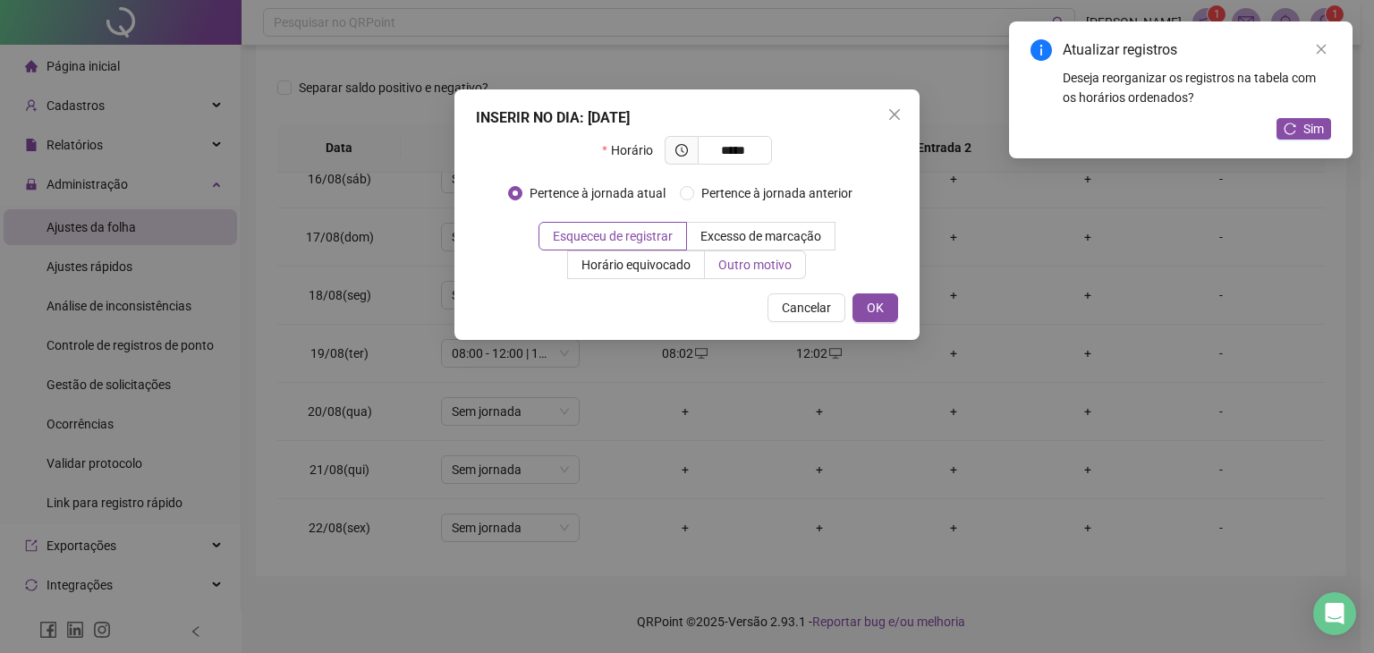
type input "*****"
click at [768, 262] on span "Outro motivo" at bounding box center [754, 265] width 73 height 14
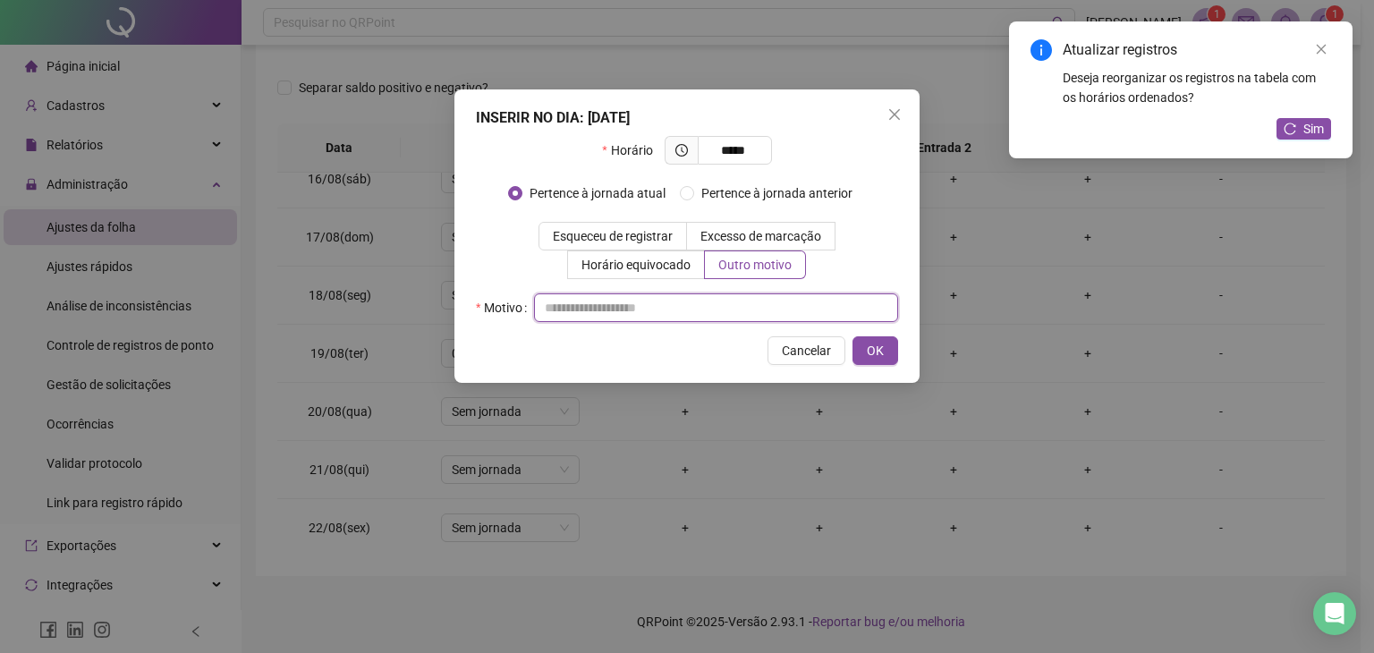
click at [703, 309] on input "text" at bounding box center [716, 307] width 364 height 29
type input "*"
click at [897, 365] on div "INSERIR NO DIA : 19/08/2025 Horário ***** Pertence à jornada atual Pertence à j…" at bounding box center [686, 235] width 465 height 293
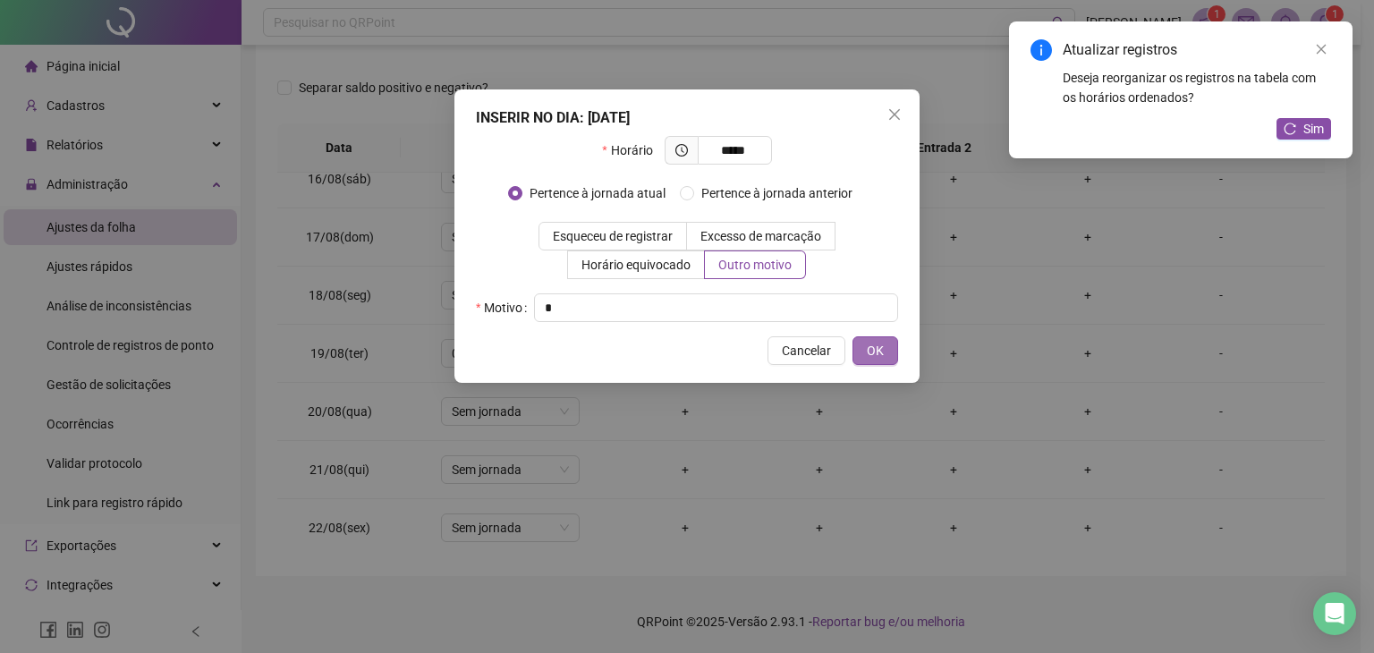
click at [892, 356] on button "OK" at bounding box center [875, 350] width 46 height 29
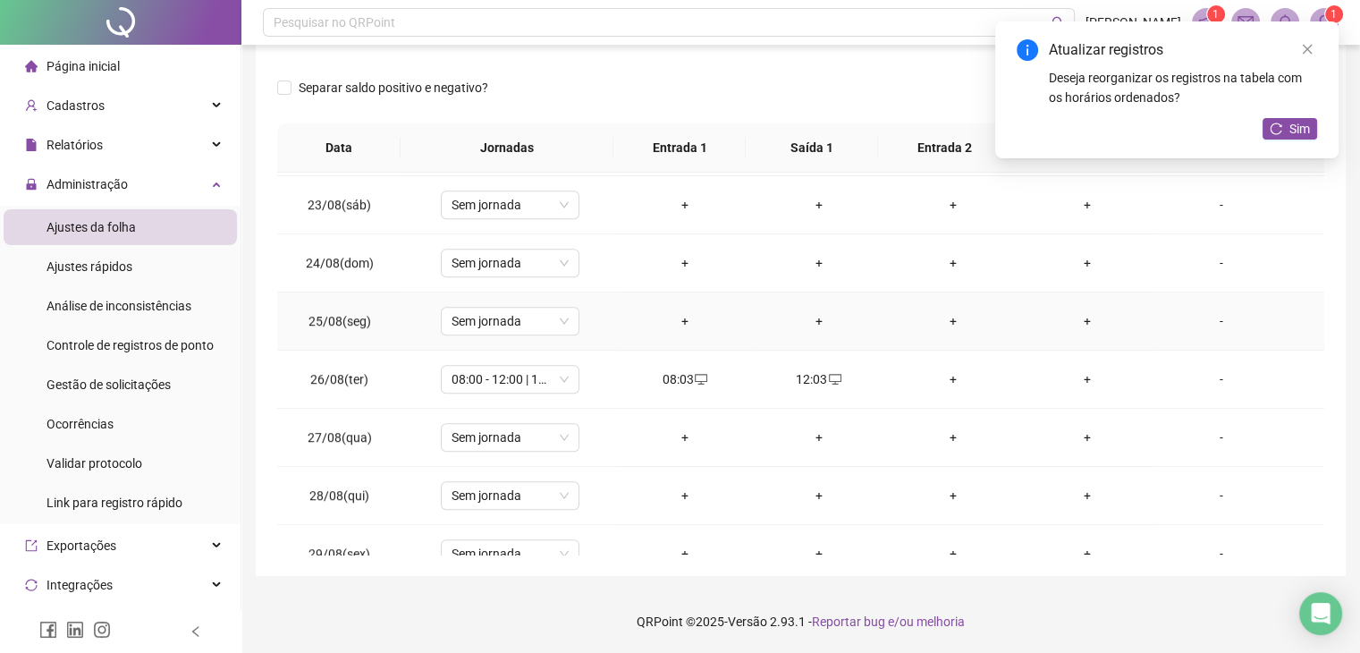
scroll to position [1341, 0]
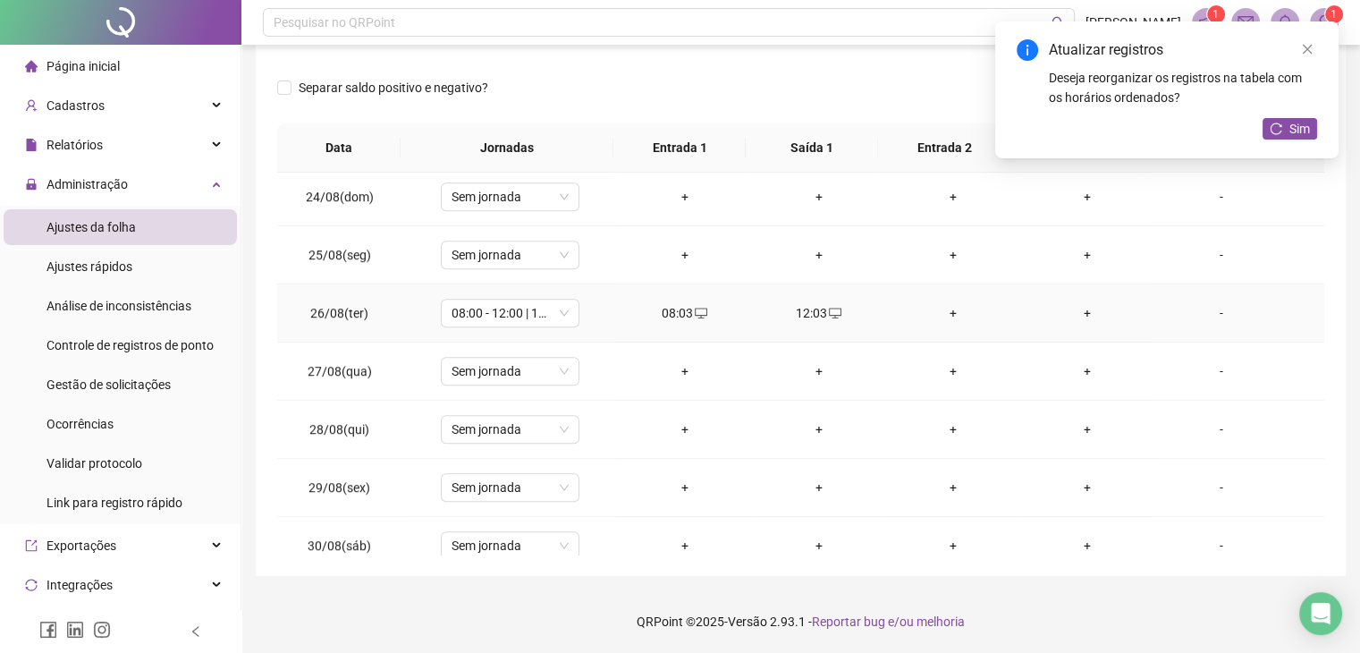
click at [938, 303] on div "+" at bounding box center [954, 313] width 106 height 20
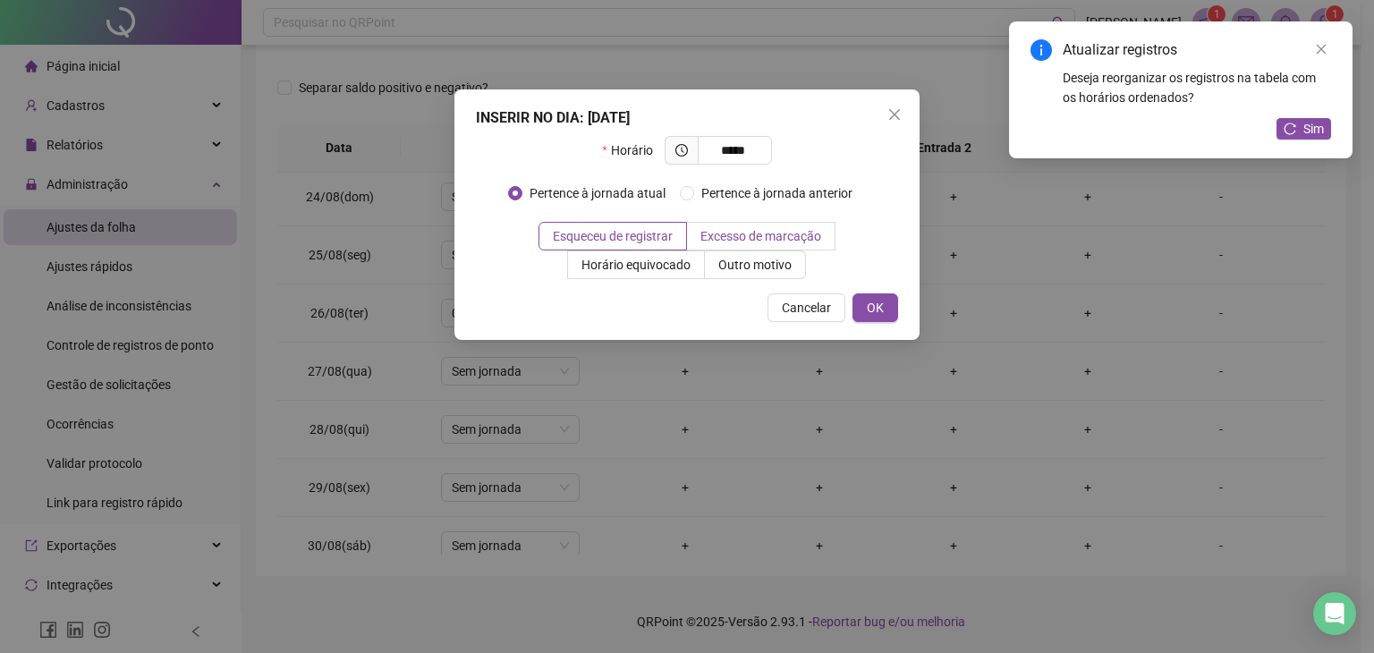
type input "*****"
click at [745, 247] on label "Excesso de marcação" at bounding box center [761, 236] width 148 height 29
click at [748, 258] on span "Outro motivo" at bounding box center [754, 265] width 73 height 14
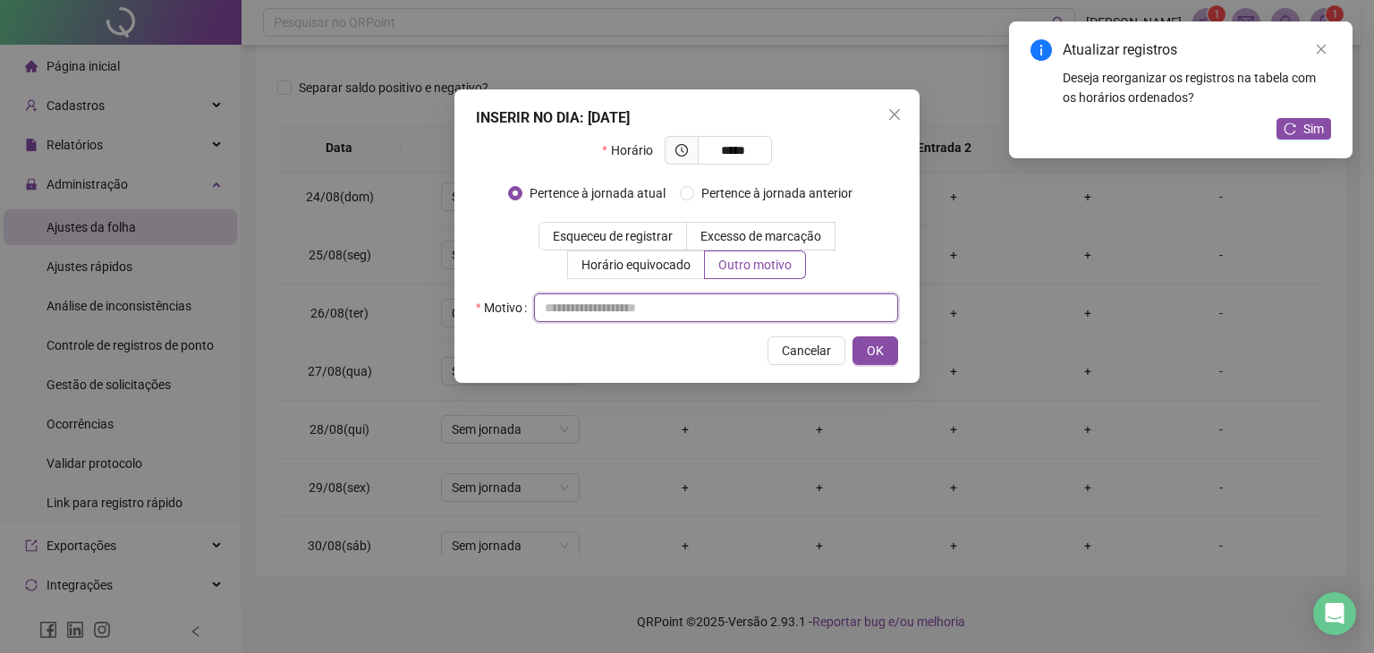
click at [725, 300] on input "text" at bounding box center [716, 307] width 364 height 29
type input "*"
click at [904, 351] on div "INSERIR NO DIA : 26/08/2025 Horário ***** Pertence à jornada atual Pertence à j…" at bounding box center [686, 235] width 465 height 293
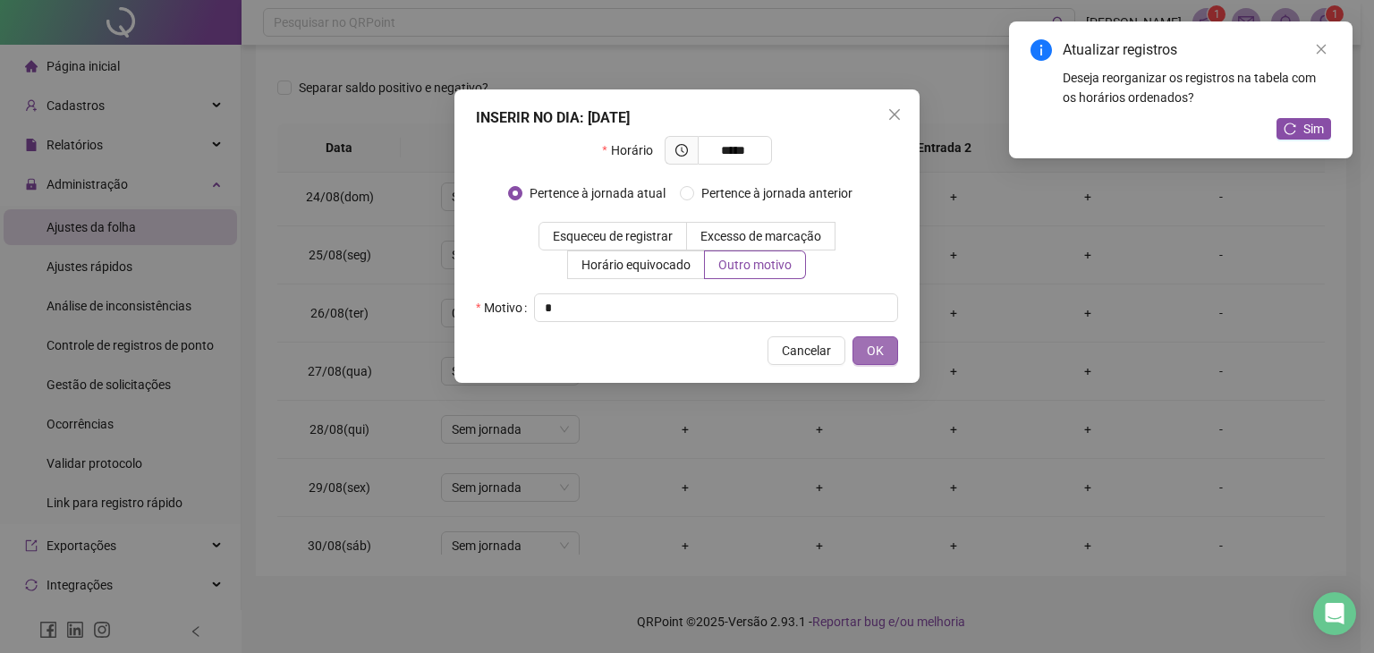
click at [886, 351] on button "OK" at bounding box center [875, 350] width 46 height 29
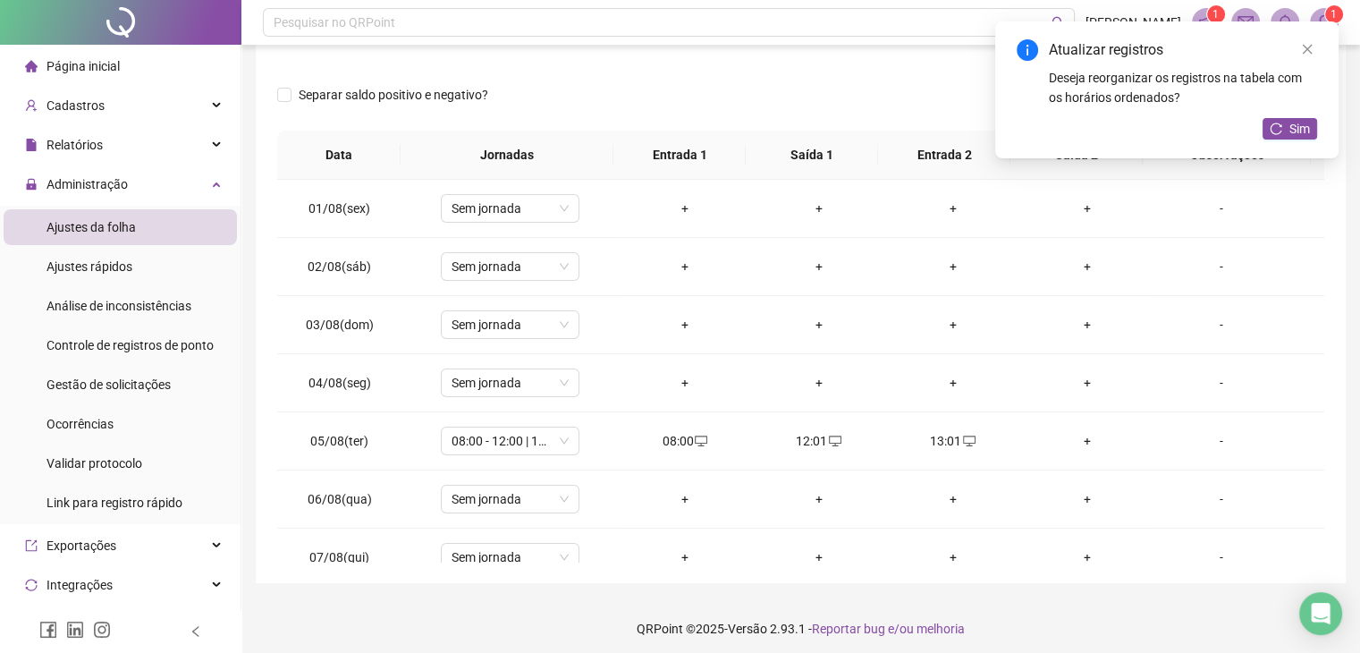
scroll to position [240, 0]
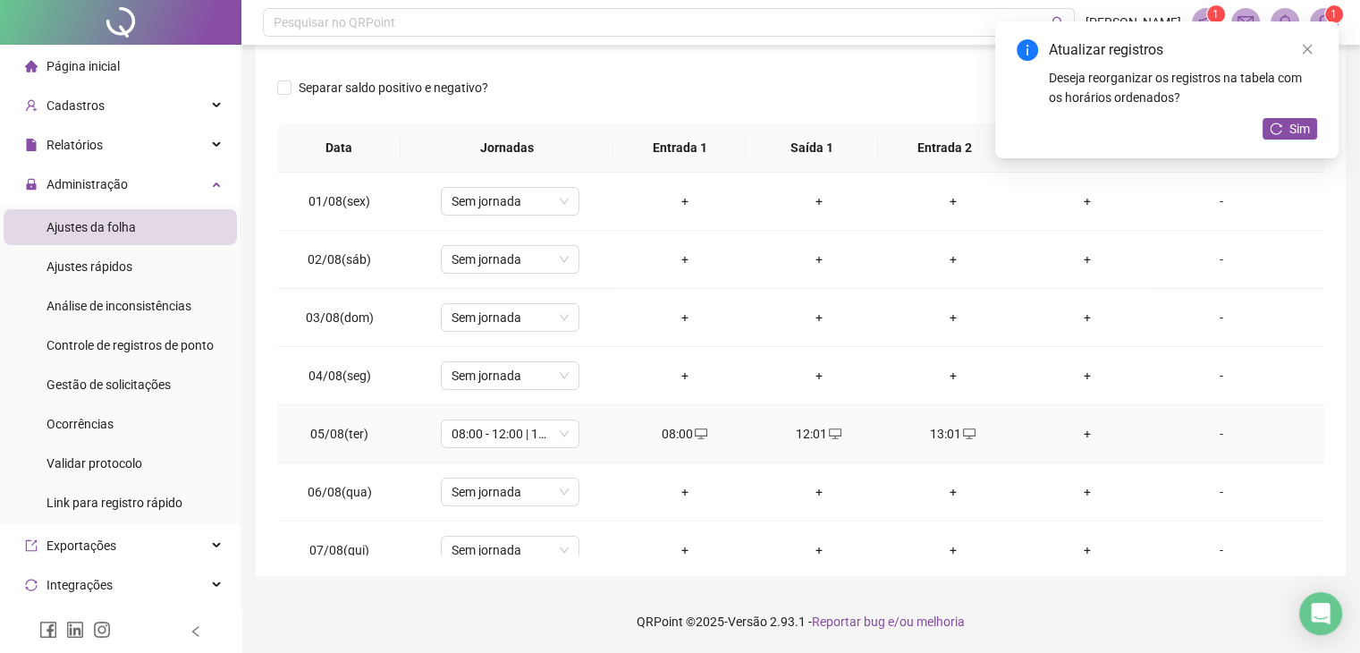
click at [1073, 434] on div "+" at bounding box center [1088, 434] width 106 height 20
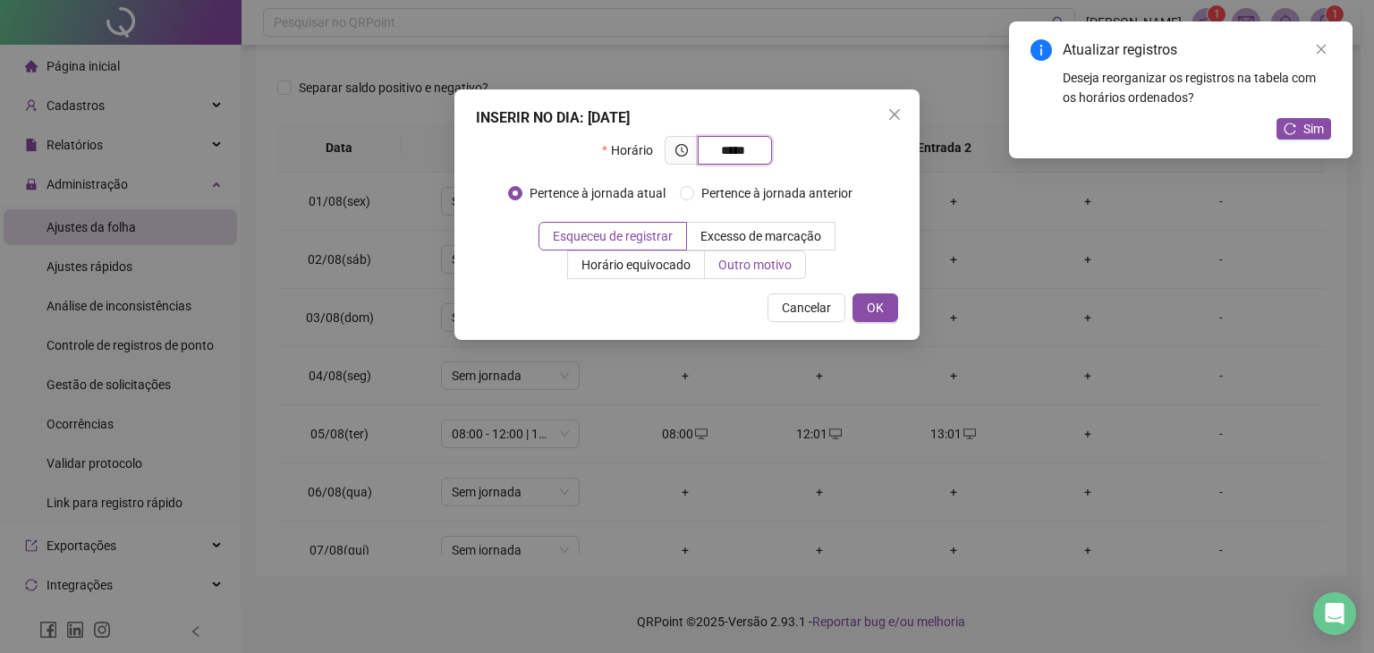
type input "*****"
click at [781, 273] on label "Outro motivo" at bounding box center [755, 264] width 101 height 29
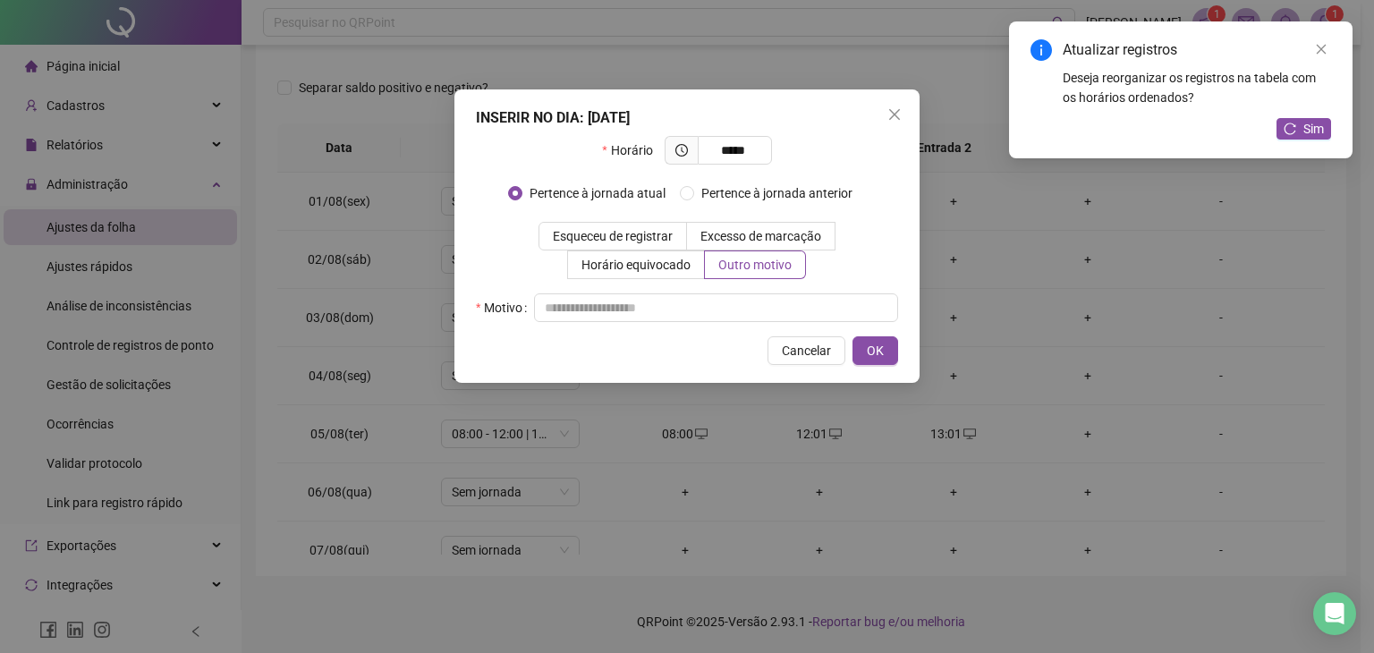
click at [718, 333] on div "INSERIR NO DIA : 05/08/2025 Horário ***** Pertence à jornada atual Pertence à j…" at bounding box center [686, 235] width 465 height 293
click at [727, 309] on input "text" at bounding box center [716, 307] width 364 height 29
type input "*"
click at [867, 343] on span "OK" at bounding box center [875, 351] width 17 height 20
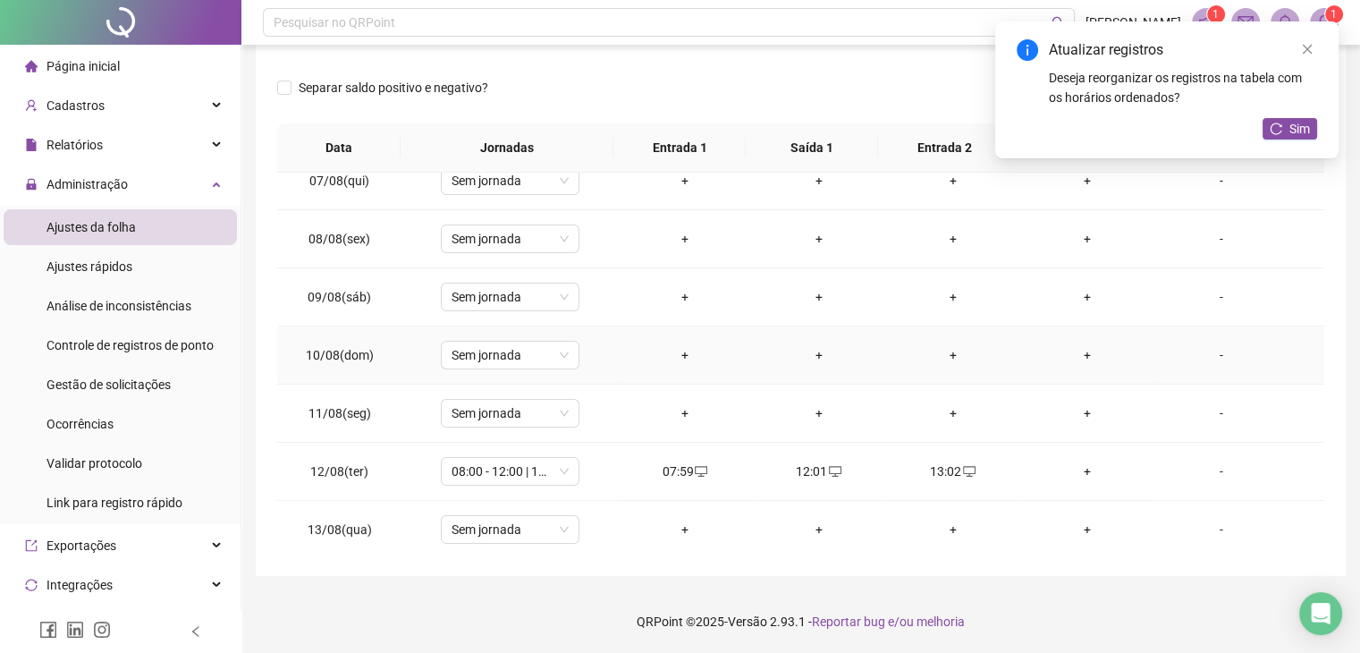
scroll to position [537, 0]
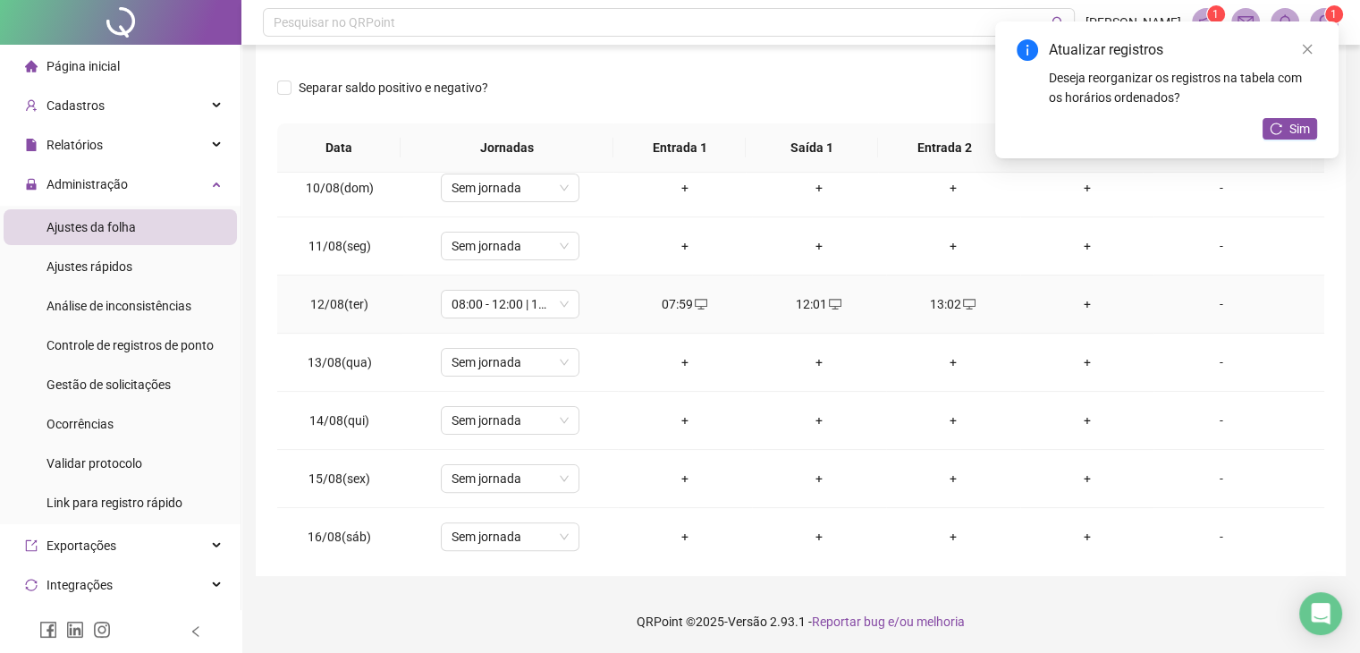
click at [1068, 300] on div "+" at bounding box center [1088, 304] width 106 height 20
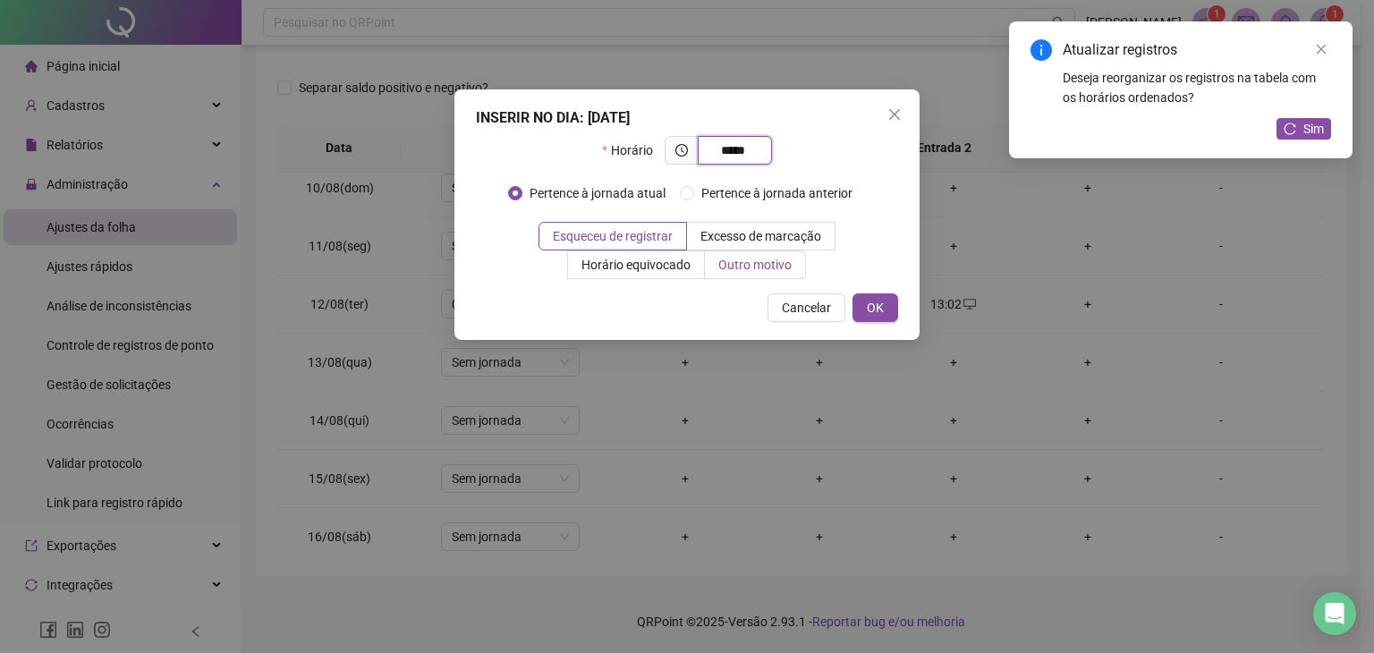
type input "*****"
click at [737, 272] on span "Outro motivo" at bounding box center [754, 265] width 73 height 14
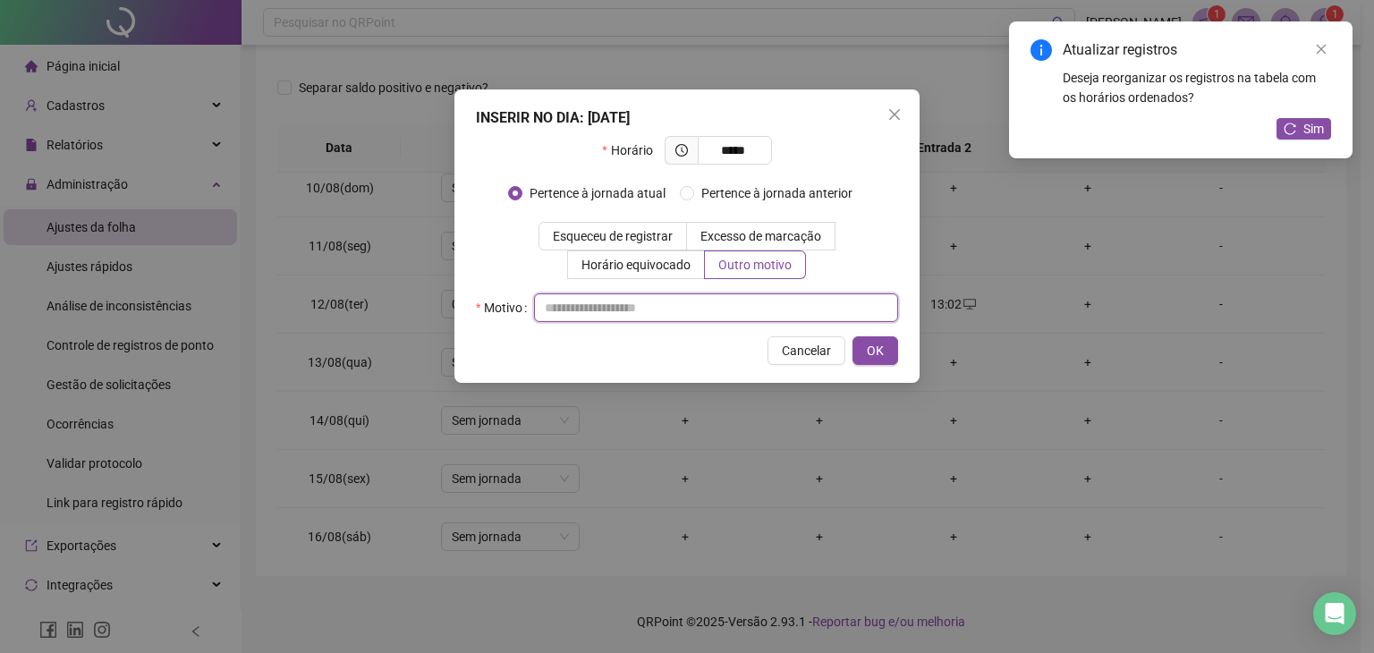
click at [670, 309] on input "text" at bounding box center [716, 307] width 364 height 29
type input "*"
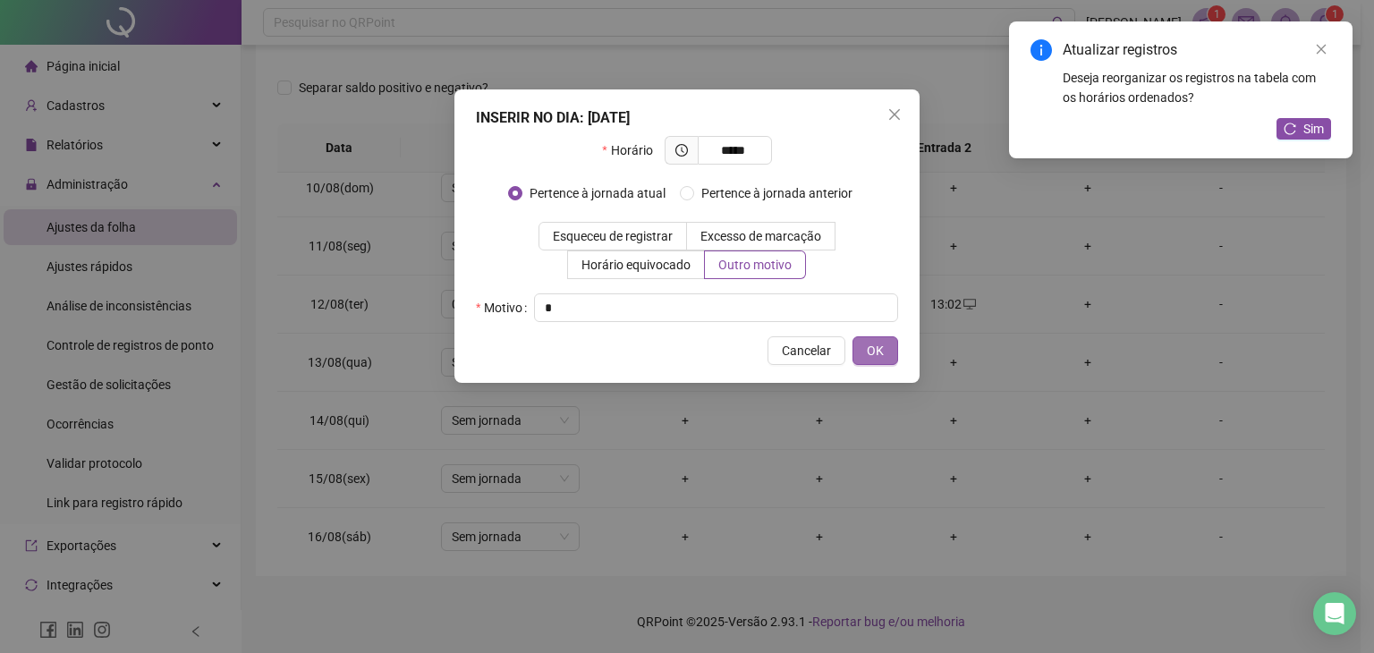
click at [894, 348] on button "OK" at bounding box center [875, 350] width 46 height 29
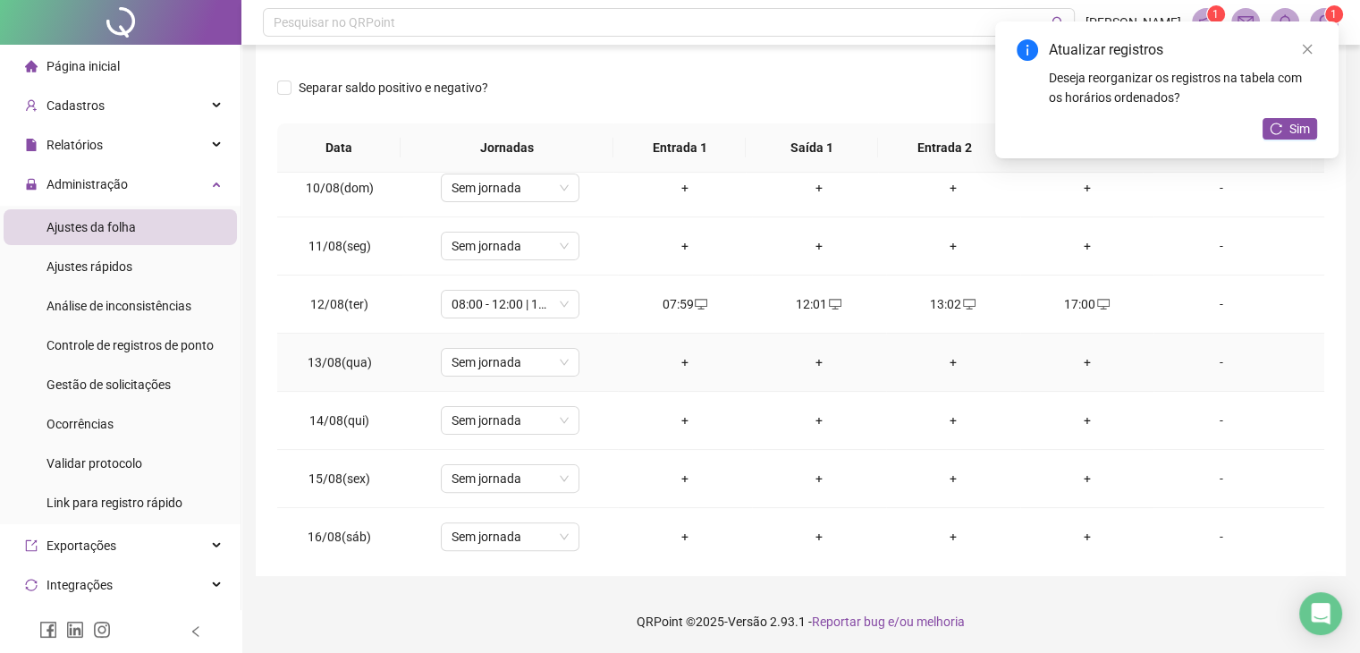
scroll to position [805, 0]
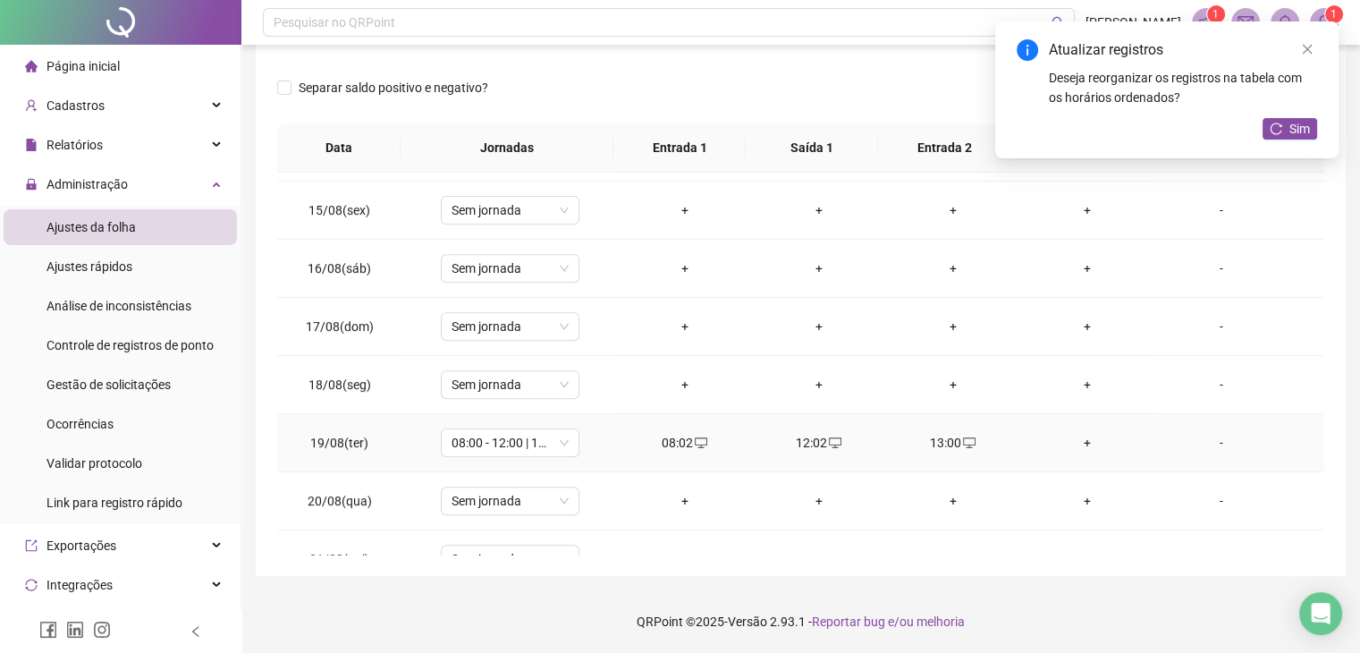
click at [1074, 441] on div "+" at bounding box center [1088, 443] width 106 height 20
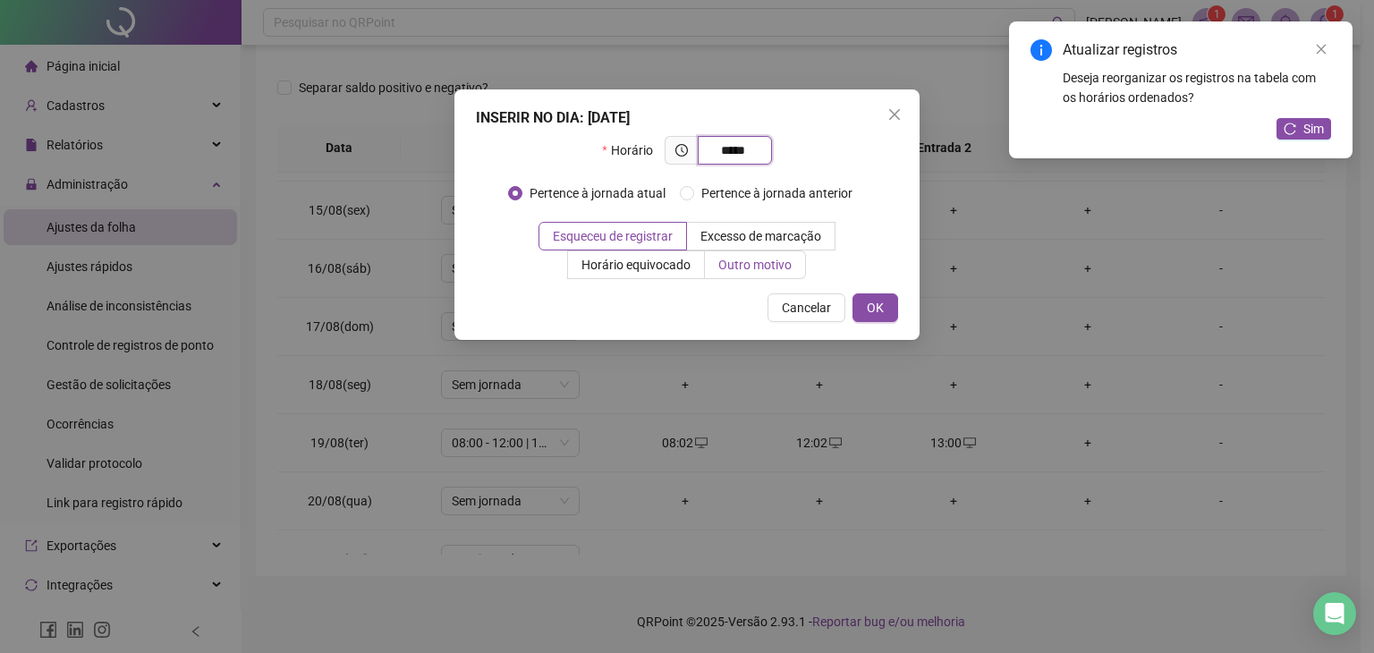
type input "*****"
click at [769, 264] on span "Outro motivo" at bounding box center [754, 265] width 73 height 14
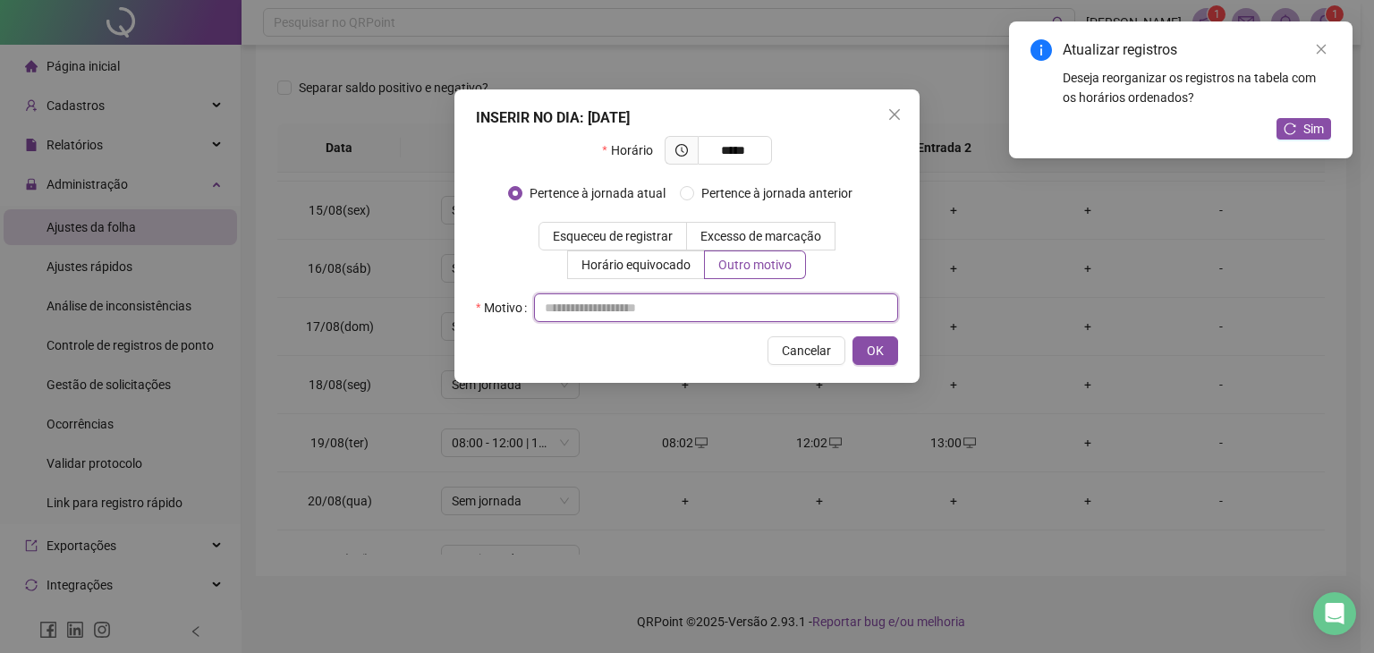
click at [819, 307] on input "text" at bounding box center [716, 307] width 364 height 29
click at [848, 305] on input "*" at bounding box center [716, 307] width 364 height 29
type input "*"
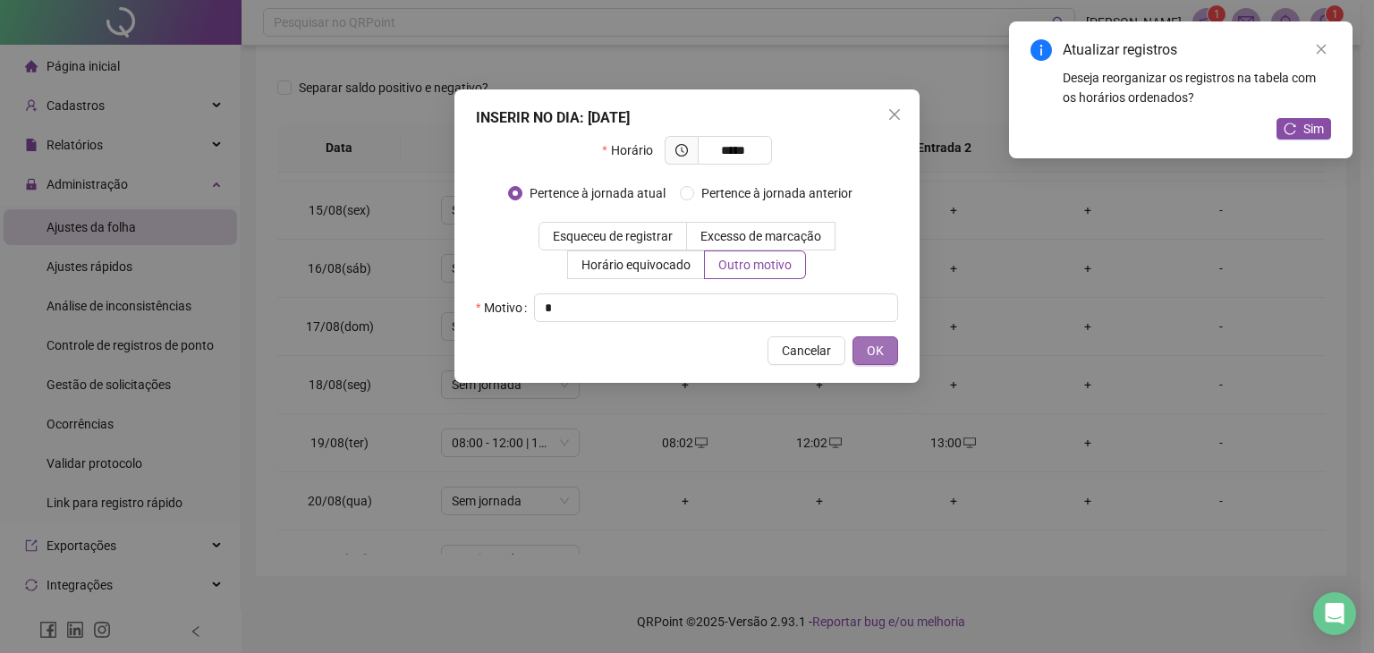
click at [878, 351] on span "OK" at bounding box center [875, 351] width 17 height 20
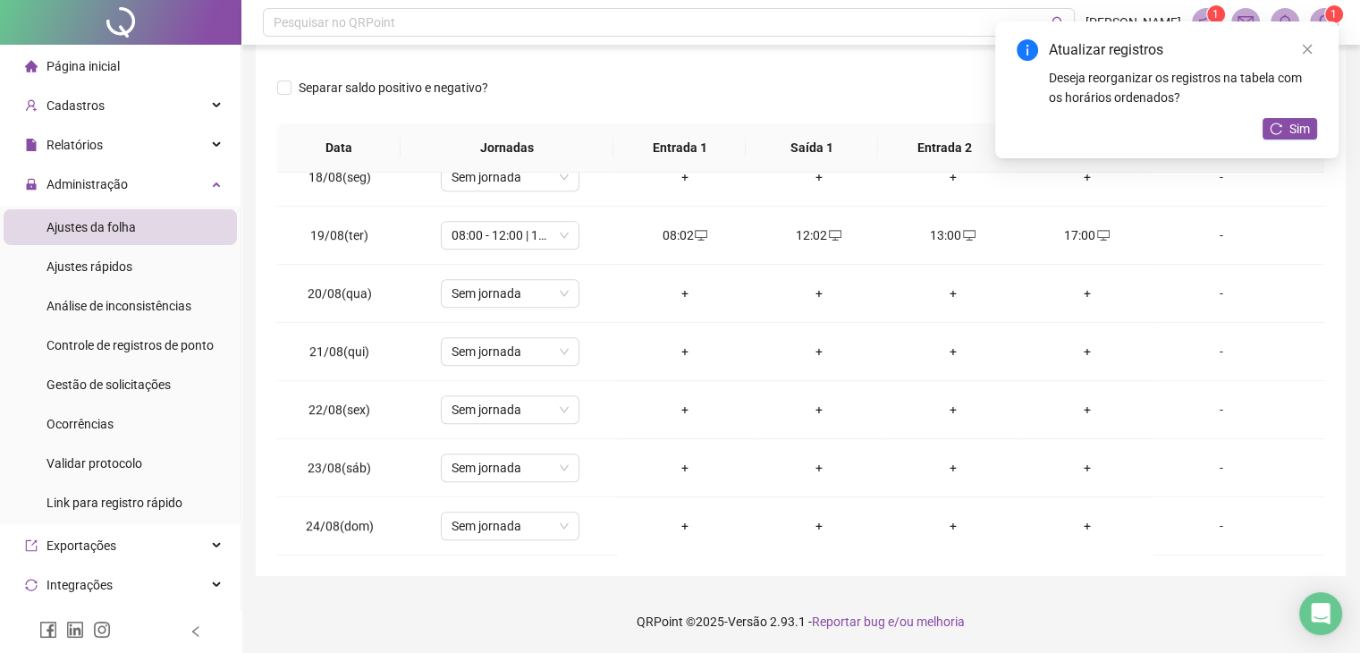
scroll to position [1252, 0]
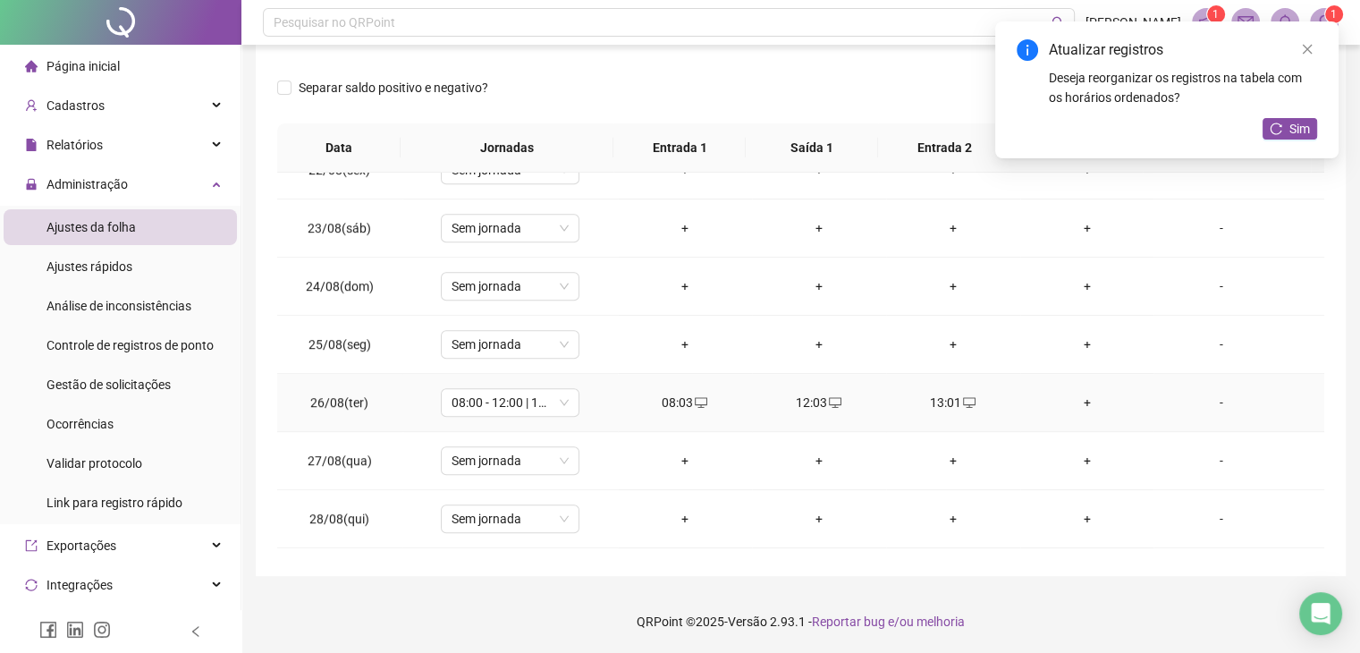
click at [1073, 403] on div "+" at bounding box center [1088, 403] width 106 height 20
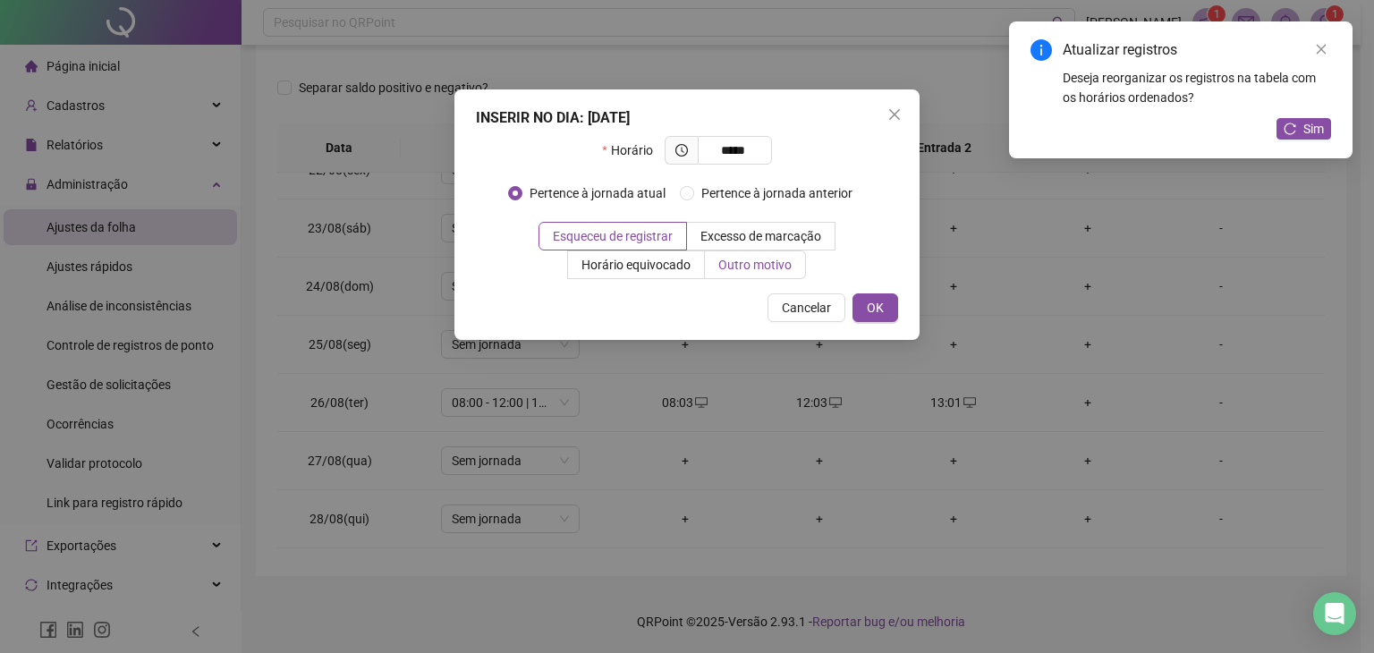
type input "*****"
click at [771, 273] on label "Outro motivo" at bounding box center [755, 264] width 101 height 29
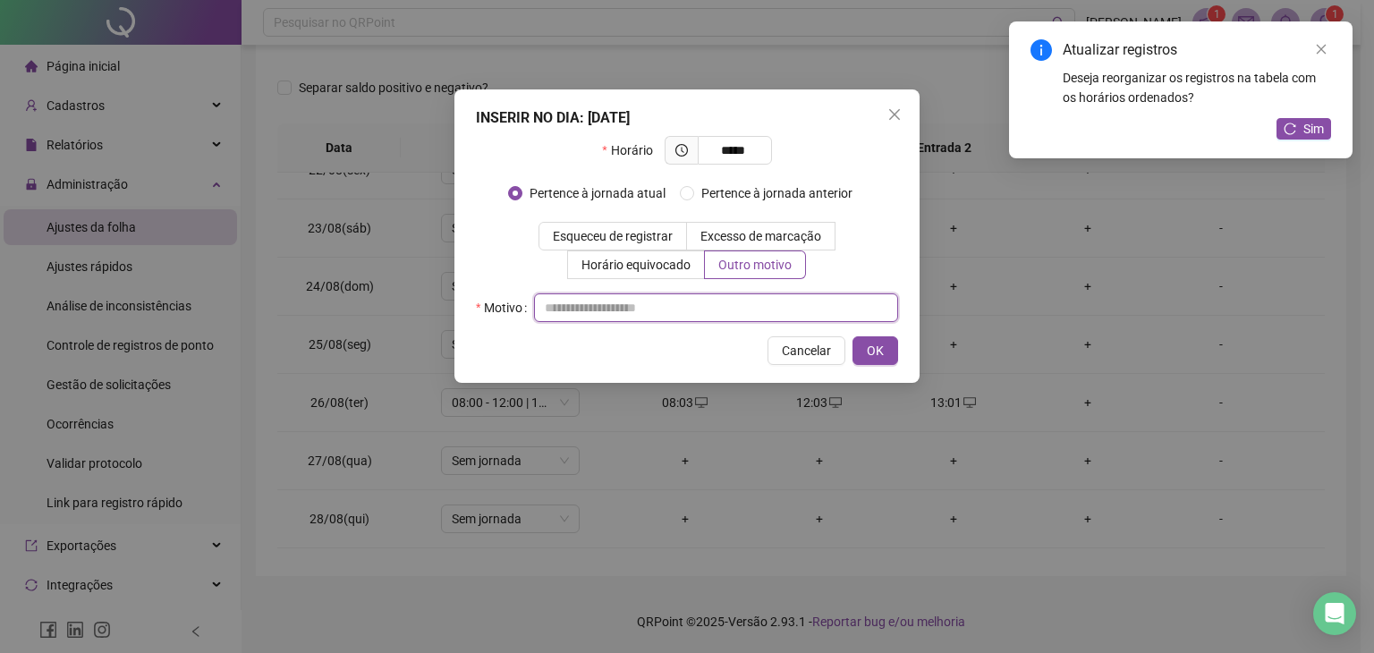
click at [750, 300] on input "text" at bounding box center [716, 307] width 364 height 29
type input "*"
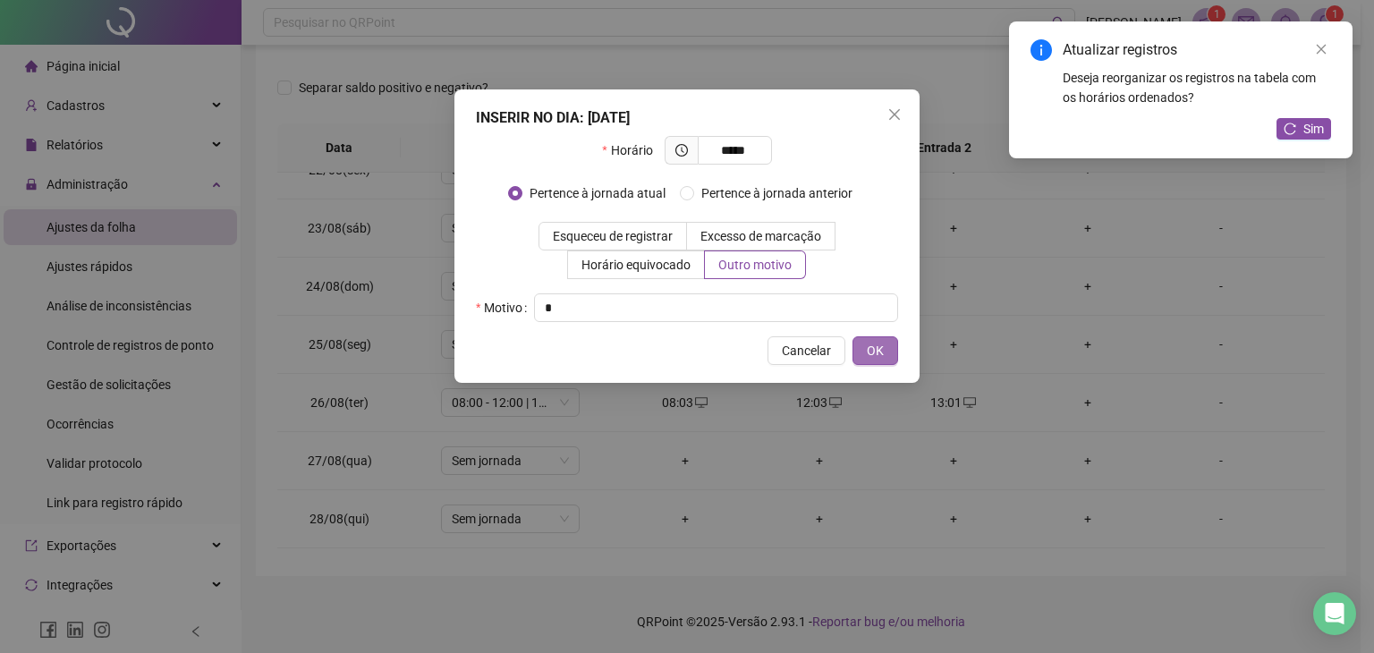
click at [871, 351] on span "OK" at bounding box center [875, 351] width 17 height 20
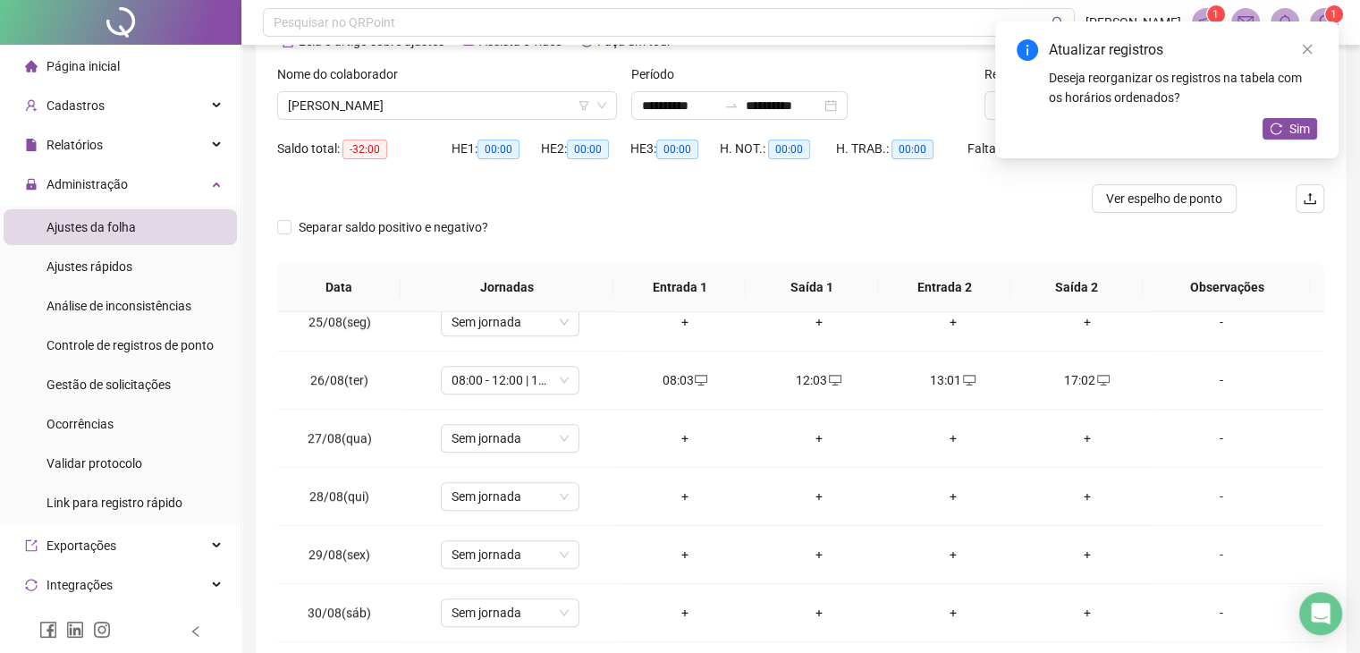
scroll to position [0, 0]
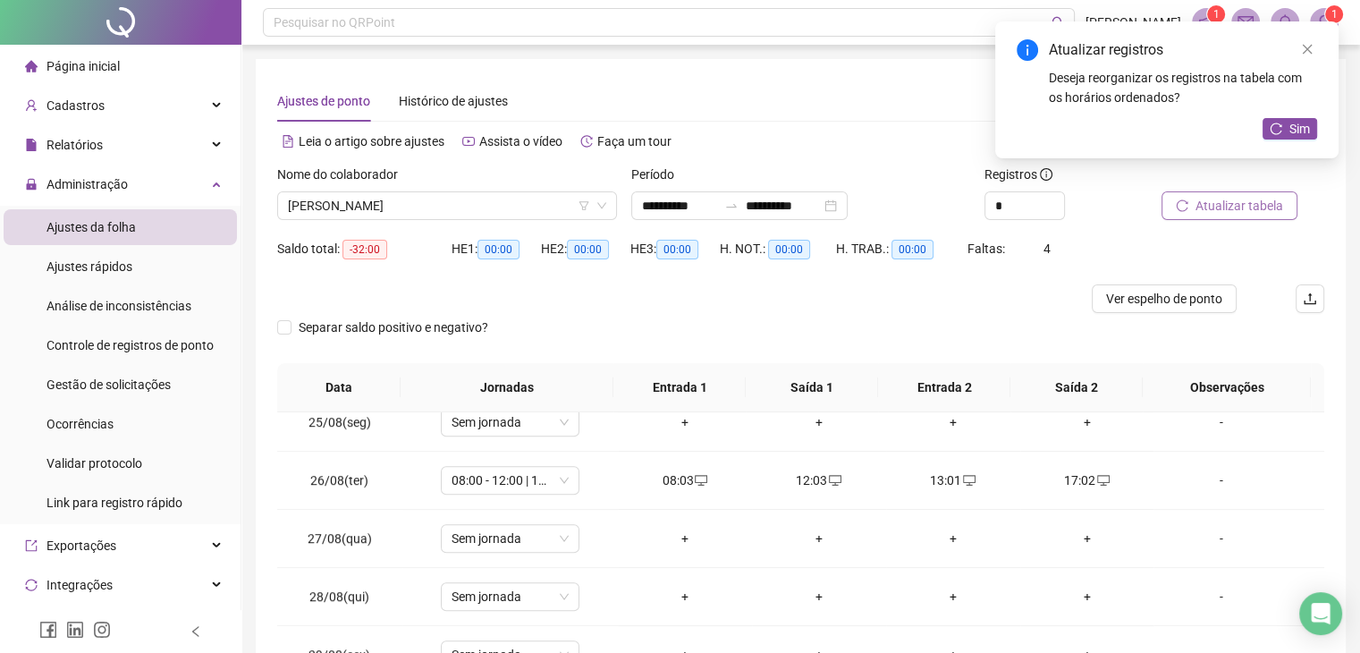
click at [1216, 199] on span "Atualizar tabela" at bounding box center [1240, 206] width 88 height 20
click at [419, 212] on span "[PERSON_NAME]" at bounding box center [447, 205] width 318 height 27
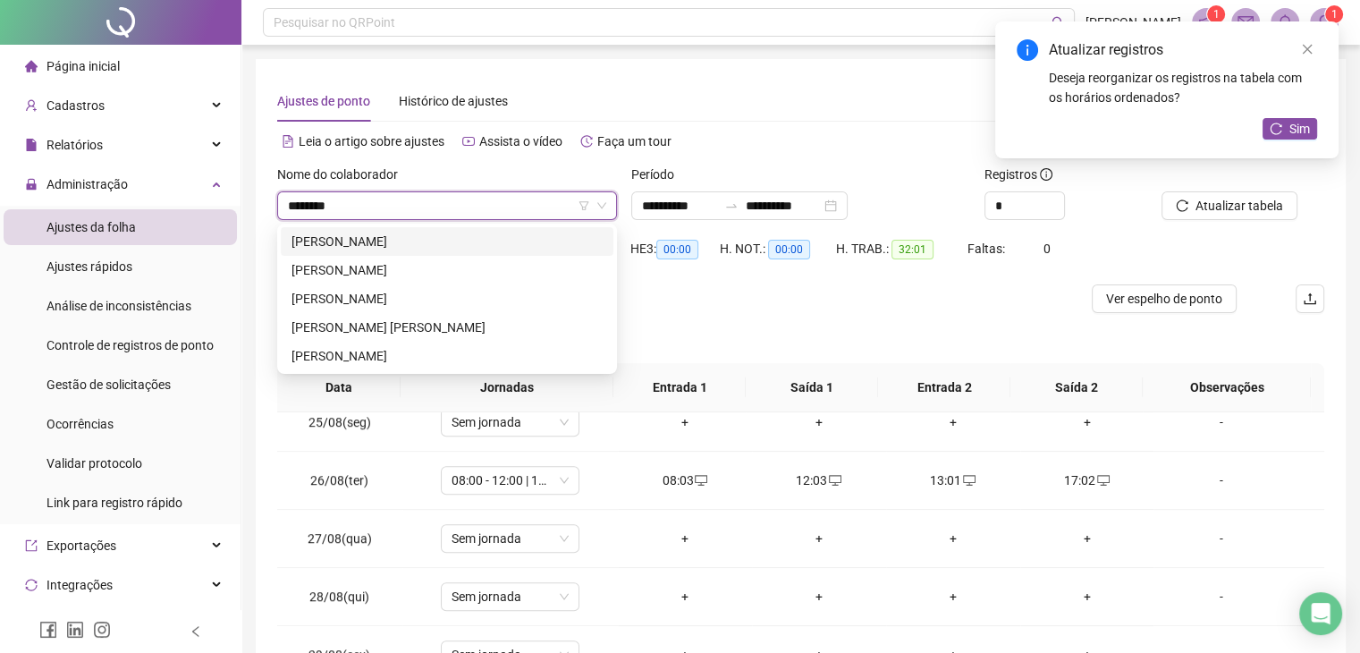
type input "*********"
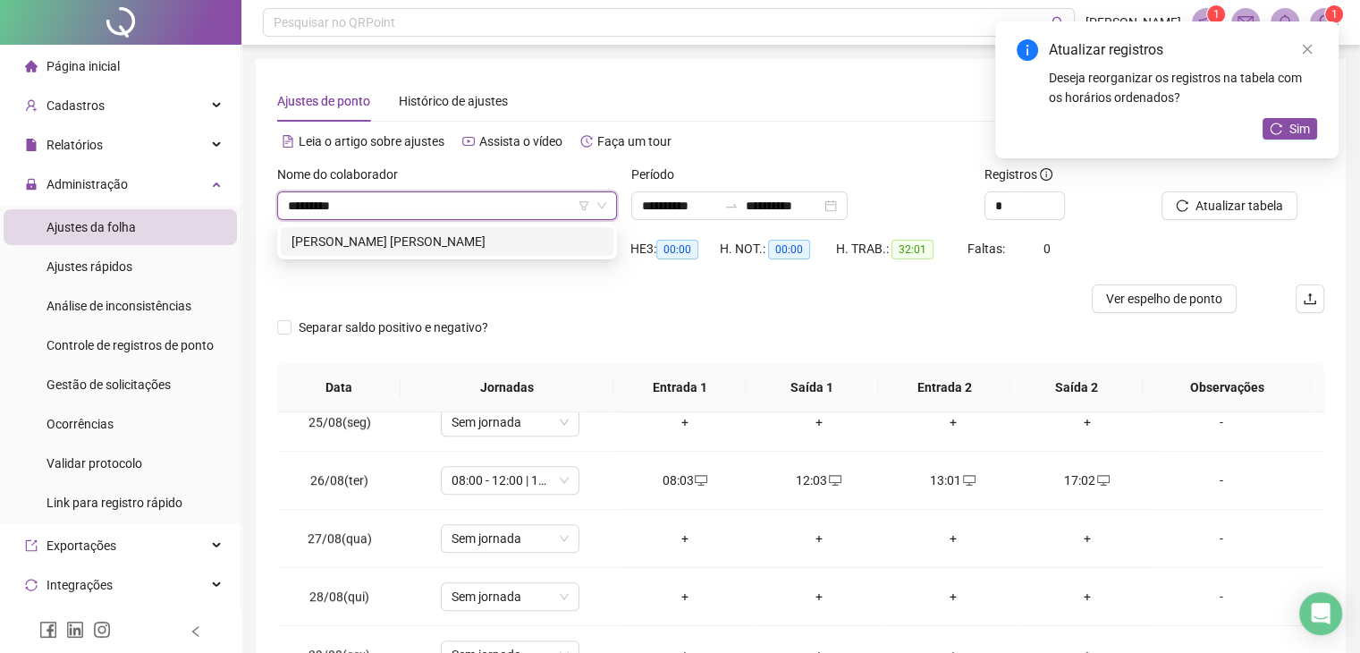
click at [420, 237] on div "[PERSON_NAME] [PERSON_NAME]" at bounding box center [447, 242] width 311 height 20
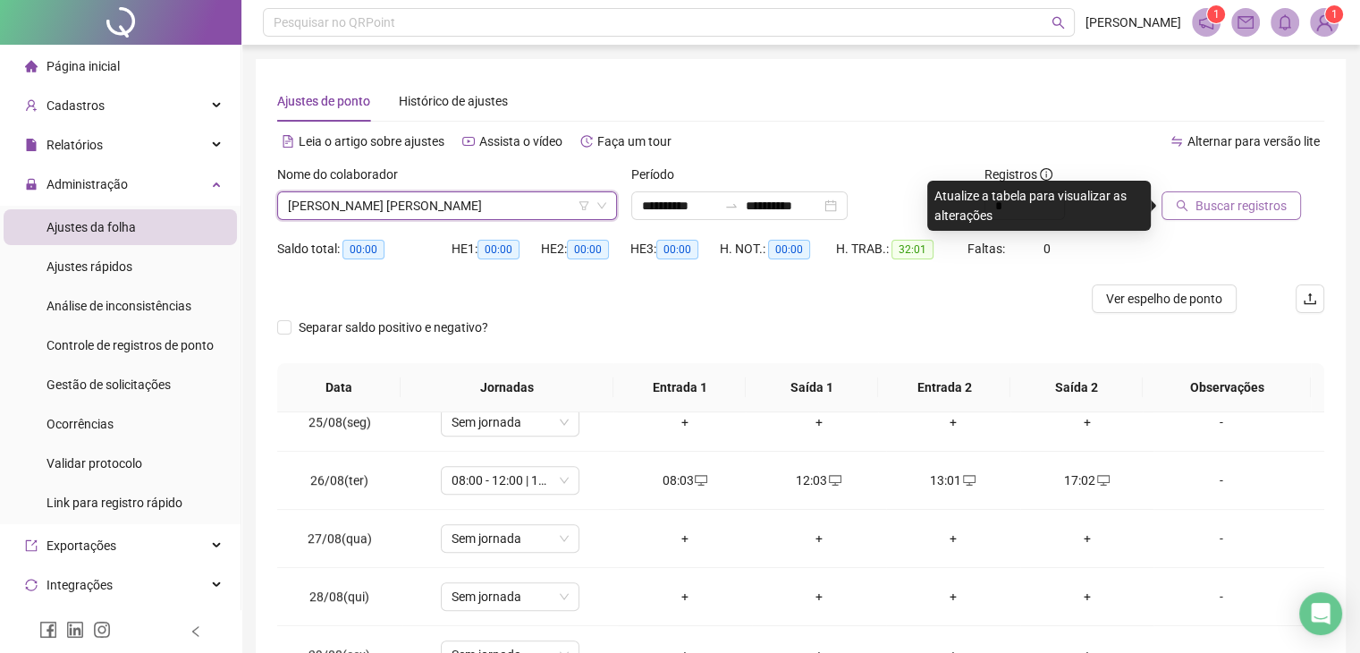
click at [1225, 199] on span "Buscar registros" at bounding box center [1241, 206] width 91 height 20
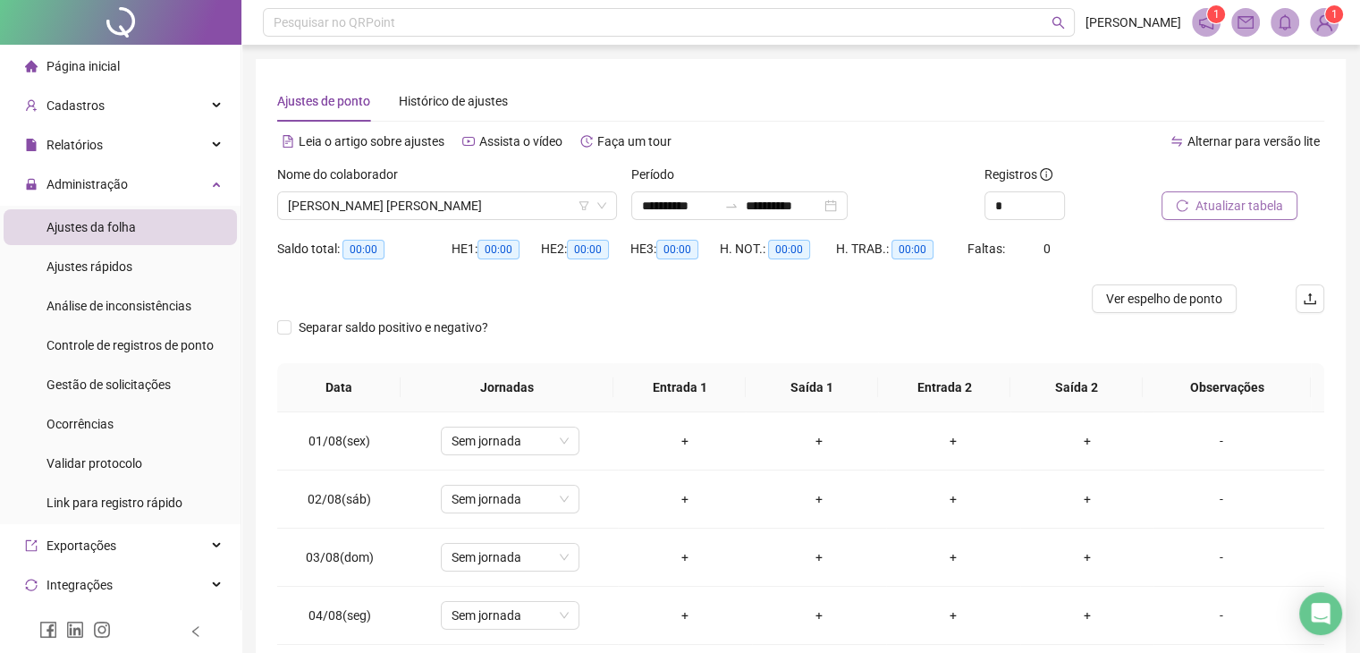
click at [1269, 203] on span "Atualizar tabela" at bounding box center [1240, 206] width 88 height 20
click at [1242, 192] on button "Atualizar tabela" at bounding box center [1230, 205] width 136 height 29
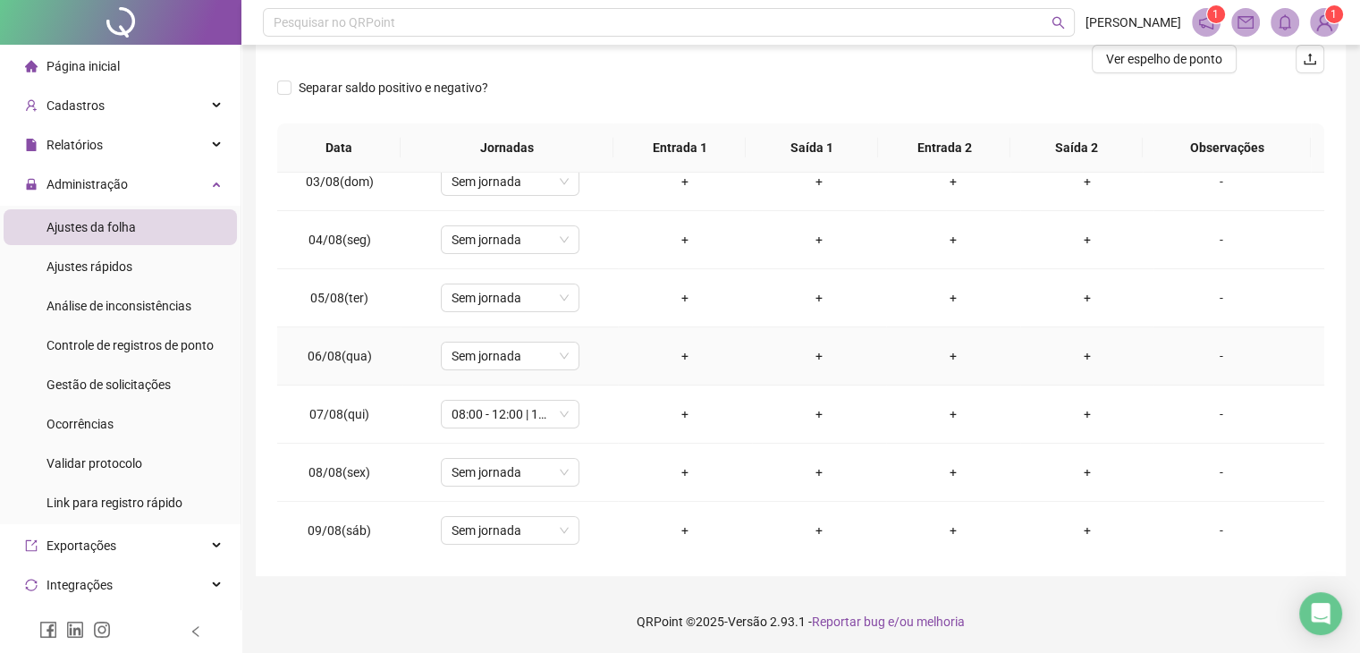
scroll to position [179, 0]
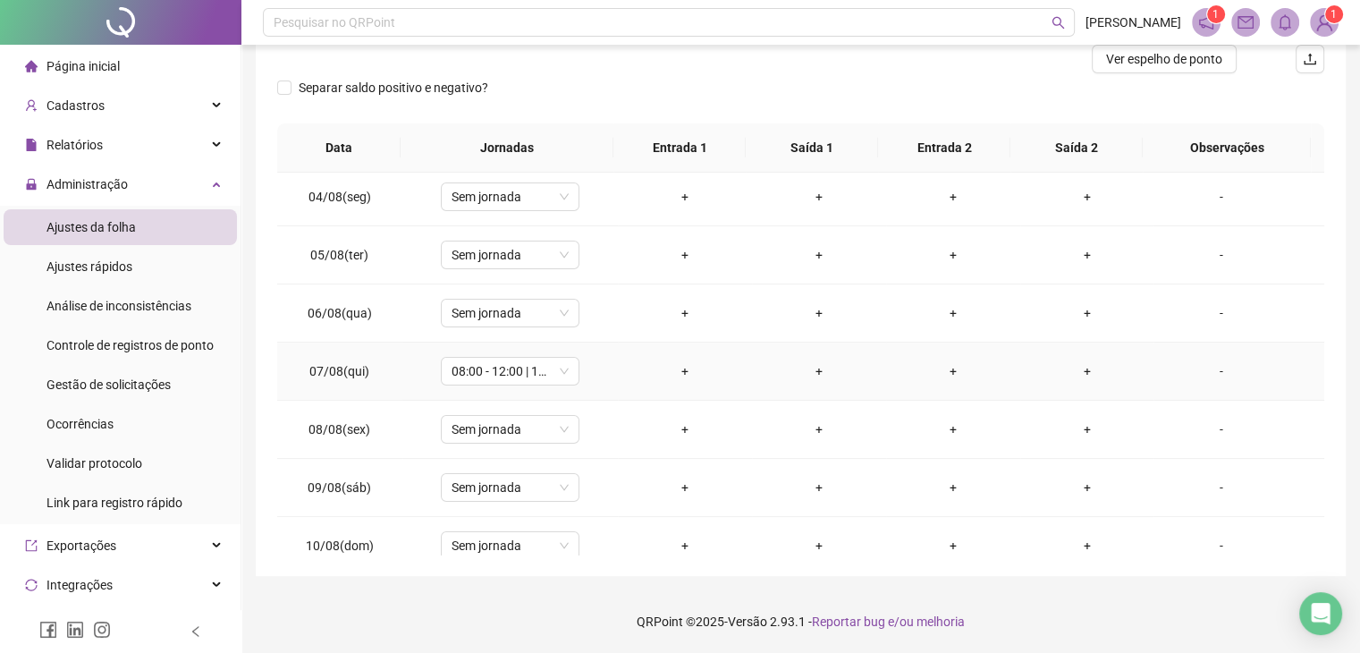
click at [672, 371] on div "+" at bounding box center [685, 371] width 106 height 20
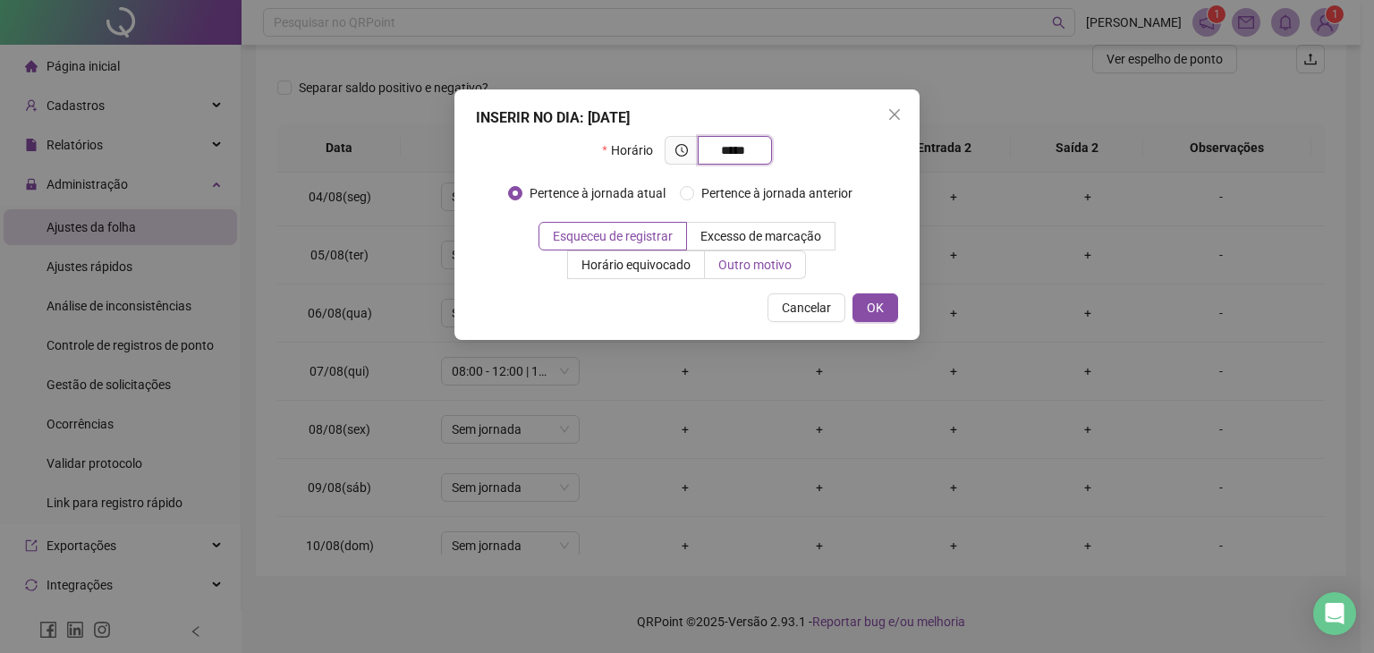
type input "*****"
click at [763, 258] on span "Outro motivo" at bounding box center [754, 265] width 73 height 14
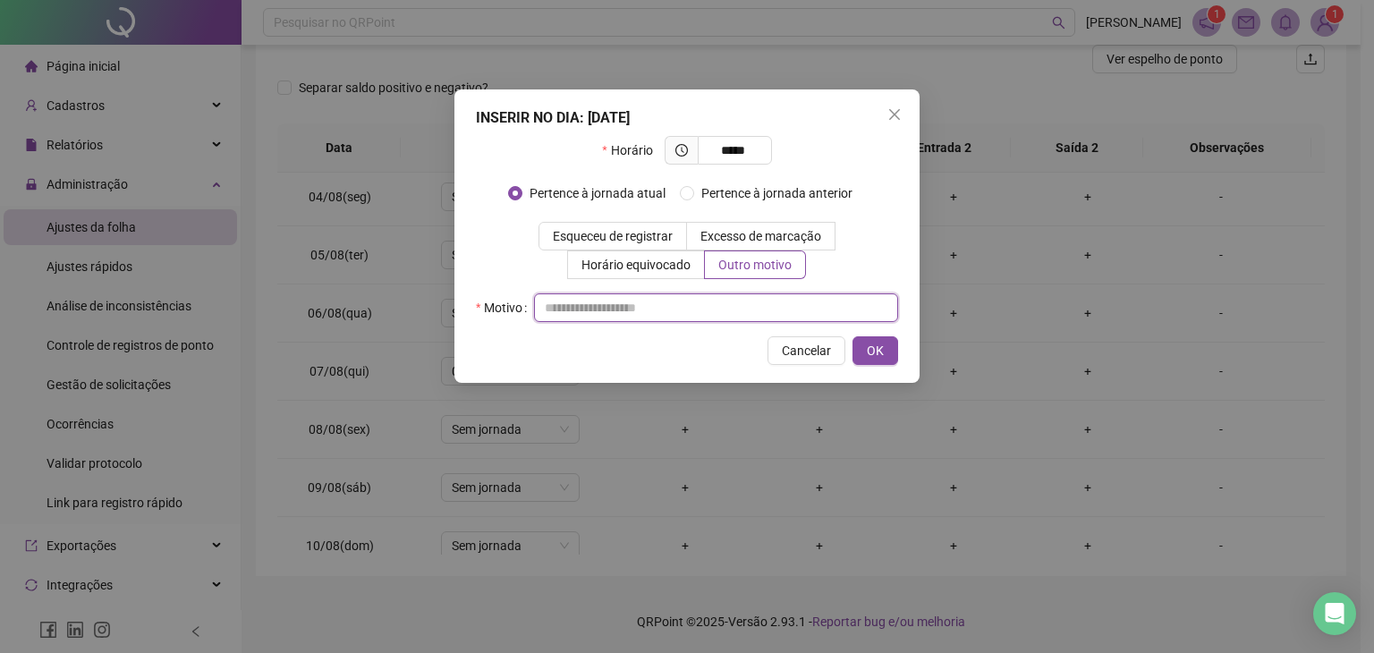
click at [700, 303] on input "text" at bounding box center [716, 307] width 364 height 29
type input "*"
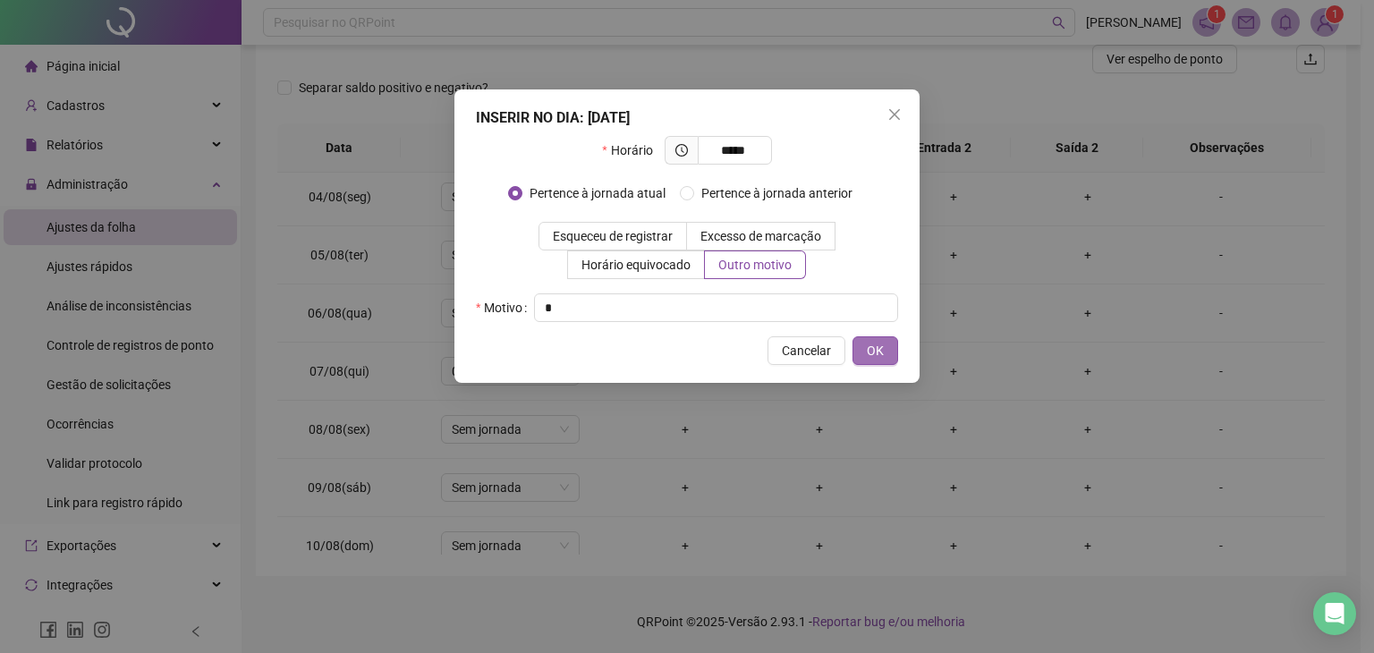
click at [883, 351] on span "OK" at bounding box center [875, 351] width 17 height 20
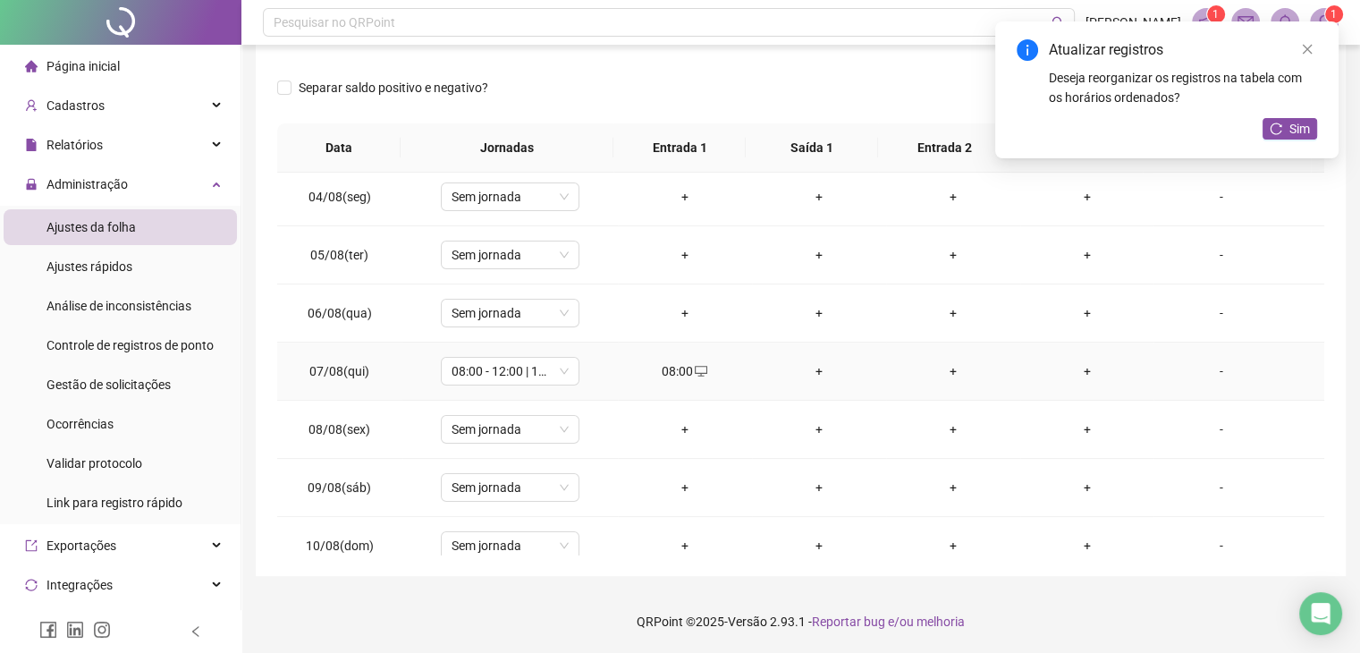
click at [815, 370] on div "+" at bounding box center [819, 371] width 106 height 20
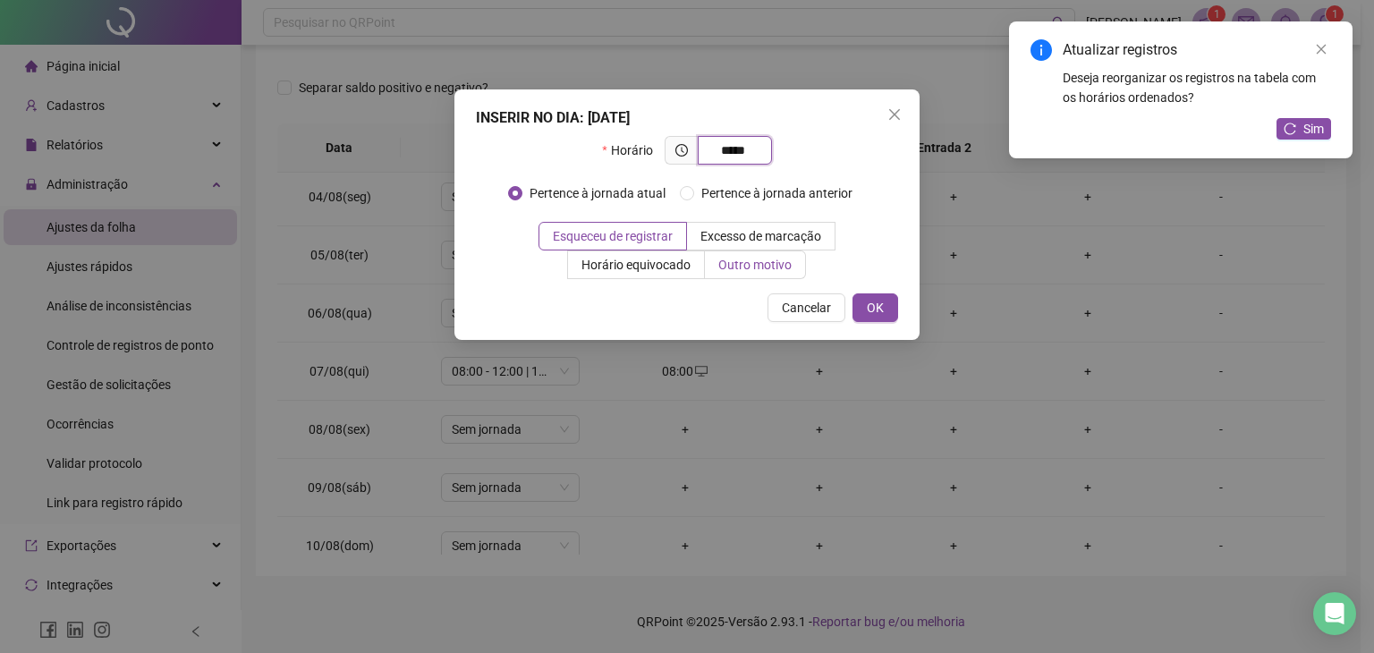
type input "*****"
click at [743, 276] on label "Outro motivo" at bounding box center [755, 264] width 101 height 29
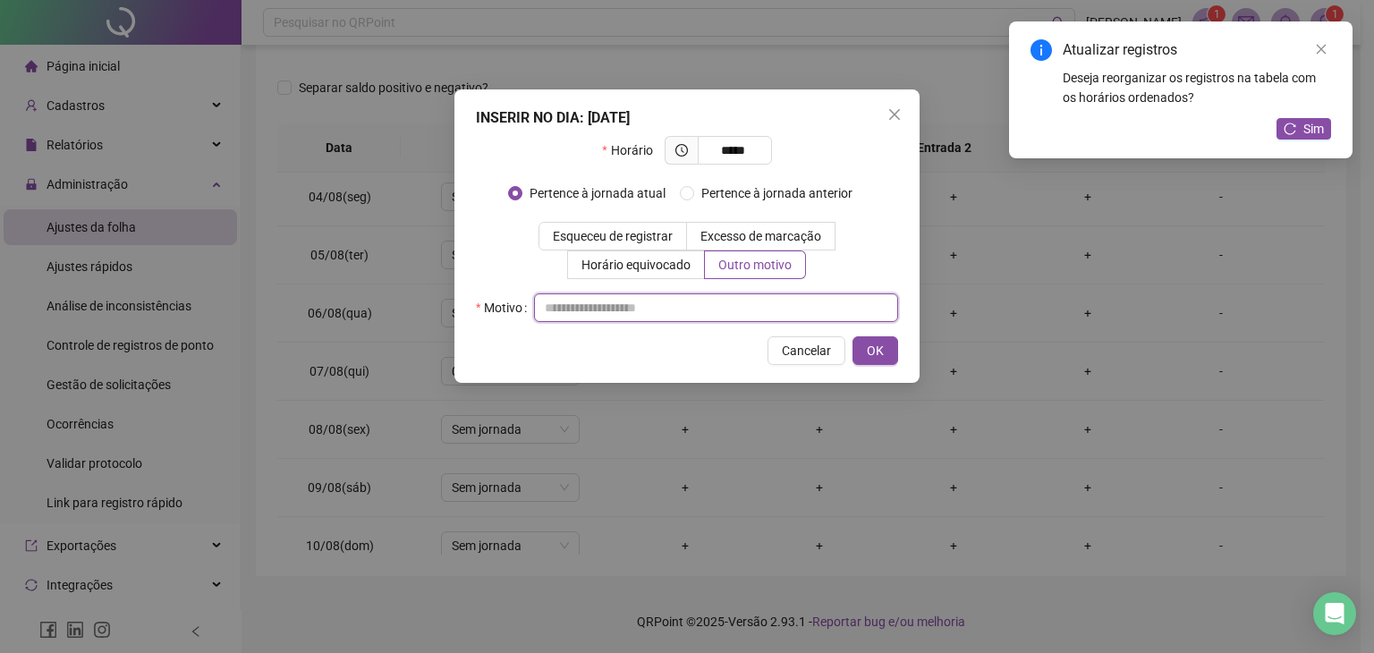
click at [705, 308] on input "text" at bounding box center [716, 307] width 364 height 29
type input "*"
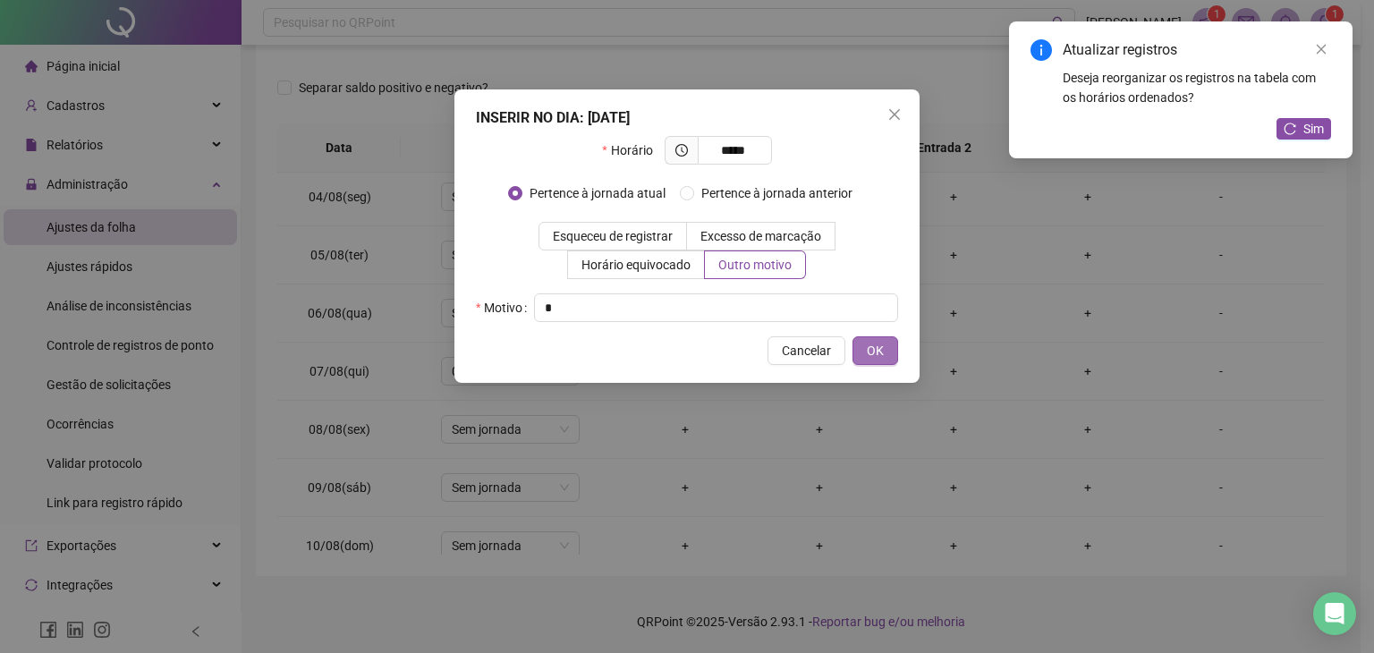
click at [884, 350] on span "OK" at bounding box center [875, 351] width 17 height 20
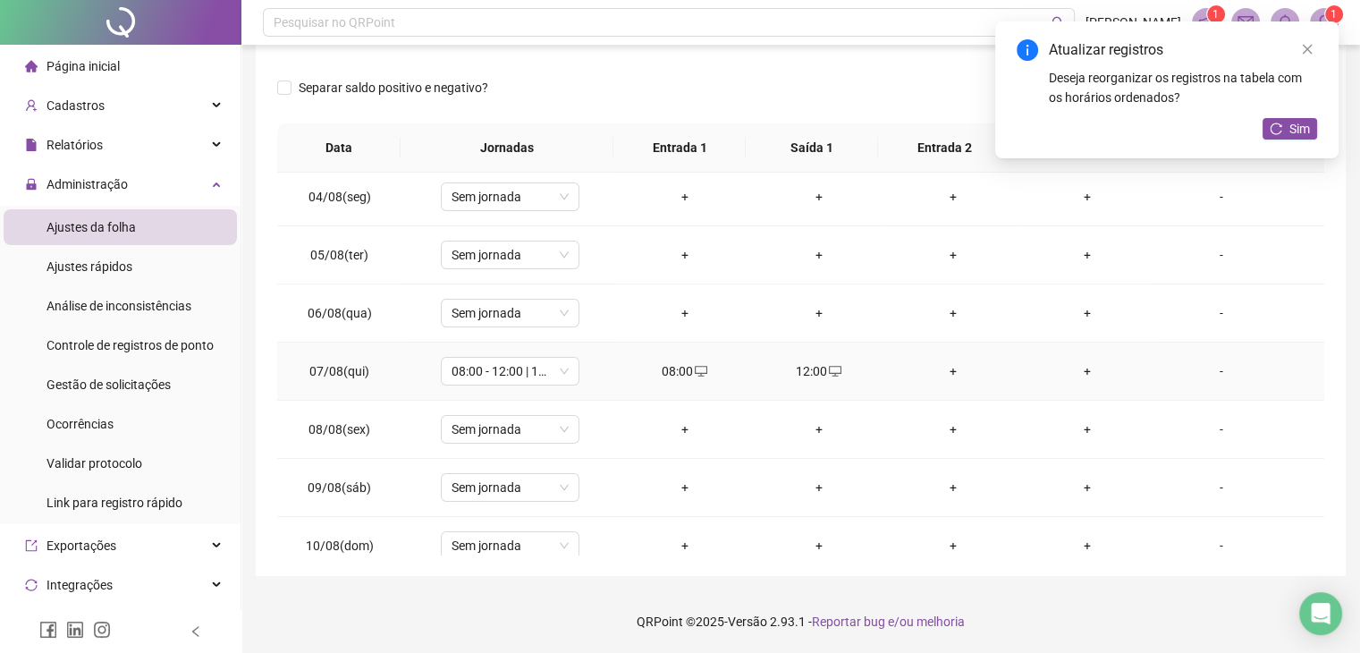
click at [936, 370] on div "+" at bounding box center [954, 371] width 106 height 20
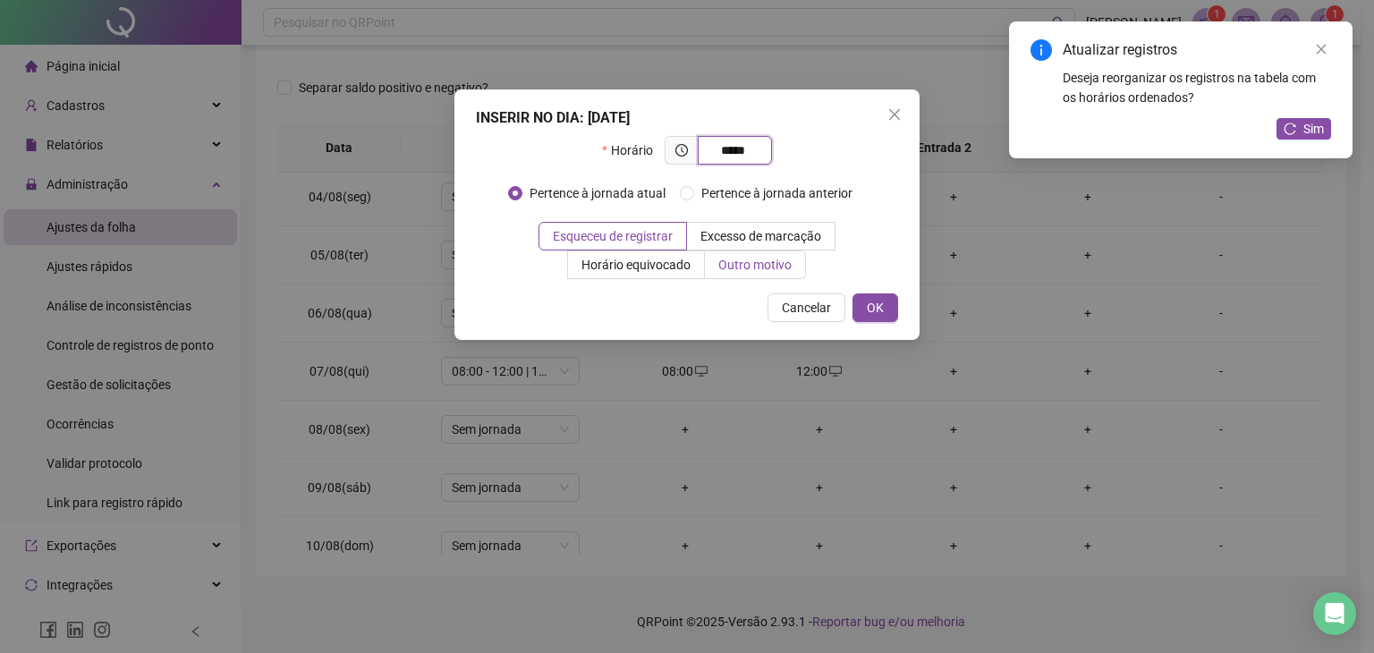
type input "*****"
click at [775, 273] on label "Outro motivo" at bounding box center [755, 264] width 101 height 29
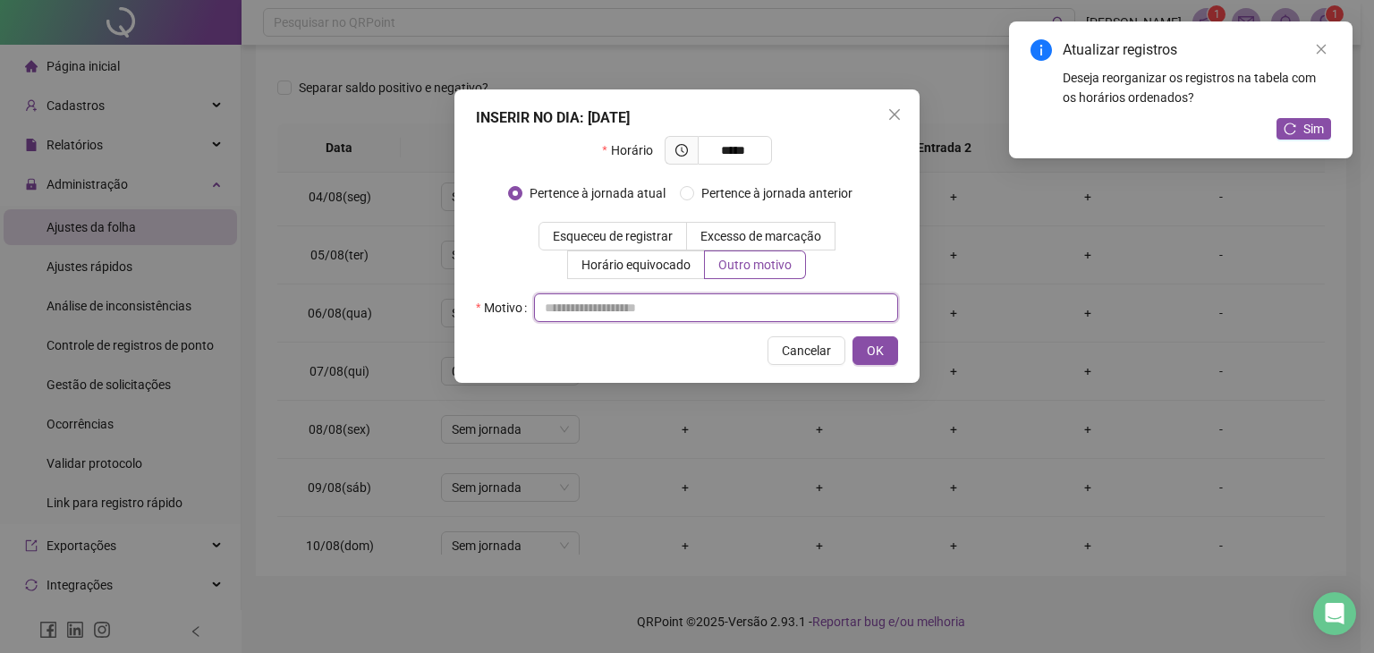
click at [704, 302] on input "text" at bounding box center [716, 307] width 364 height 29
type input "*"
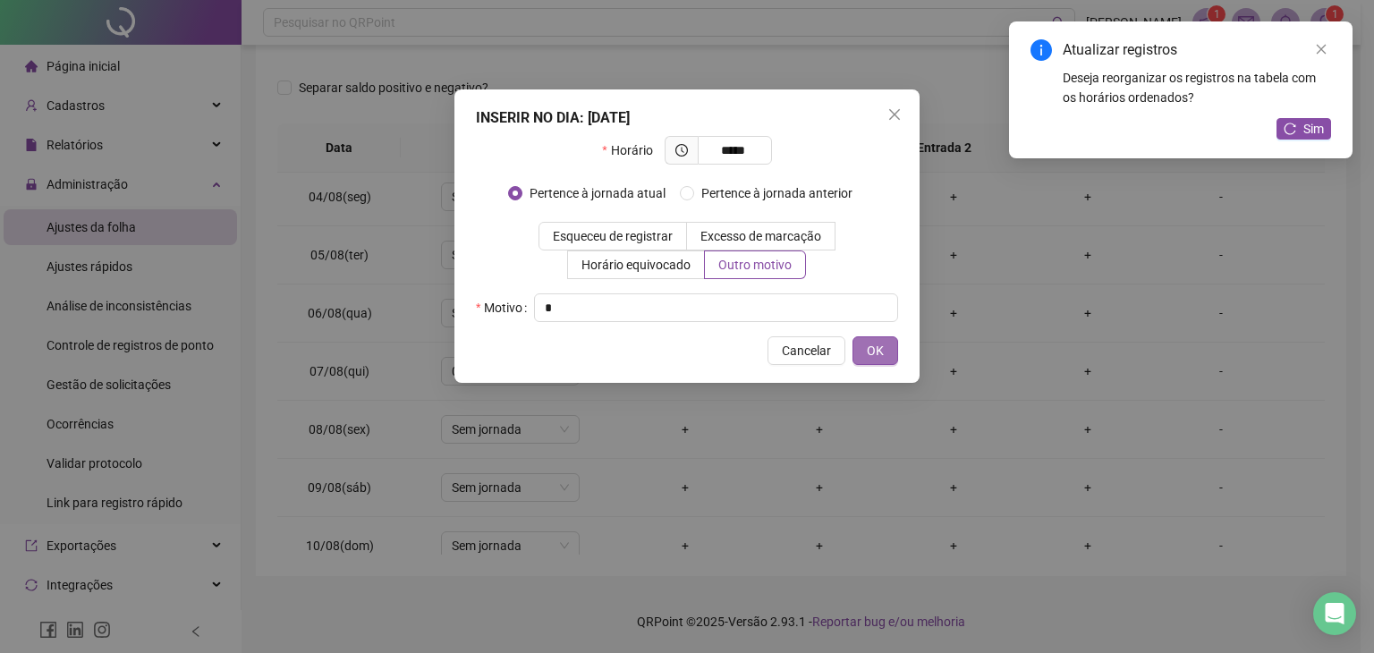
click at [867, 349] on span "OK" at bounding box center [875, 351] width 17 height 20
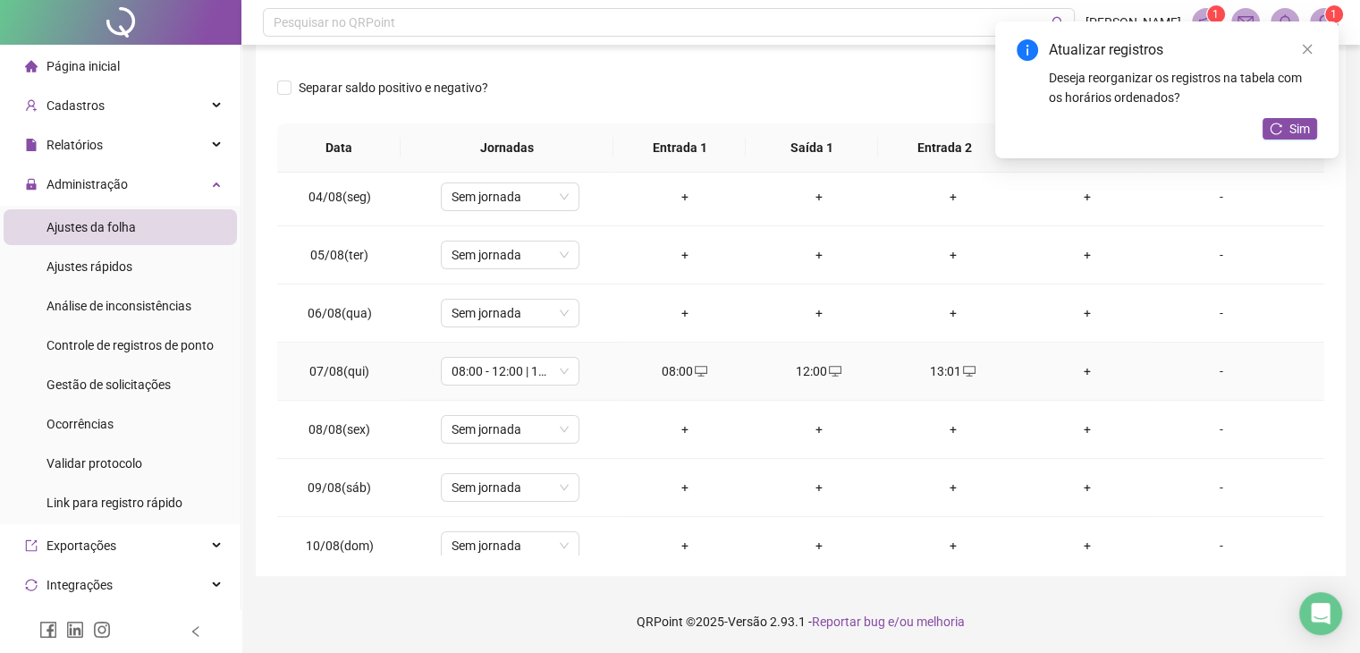
click at [1077, 361] on div "+" at bounding box center [1088, 371] width 106 height 20
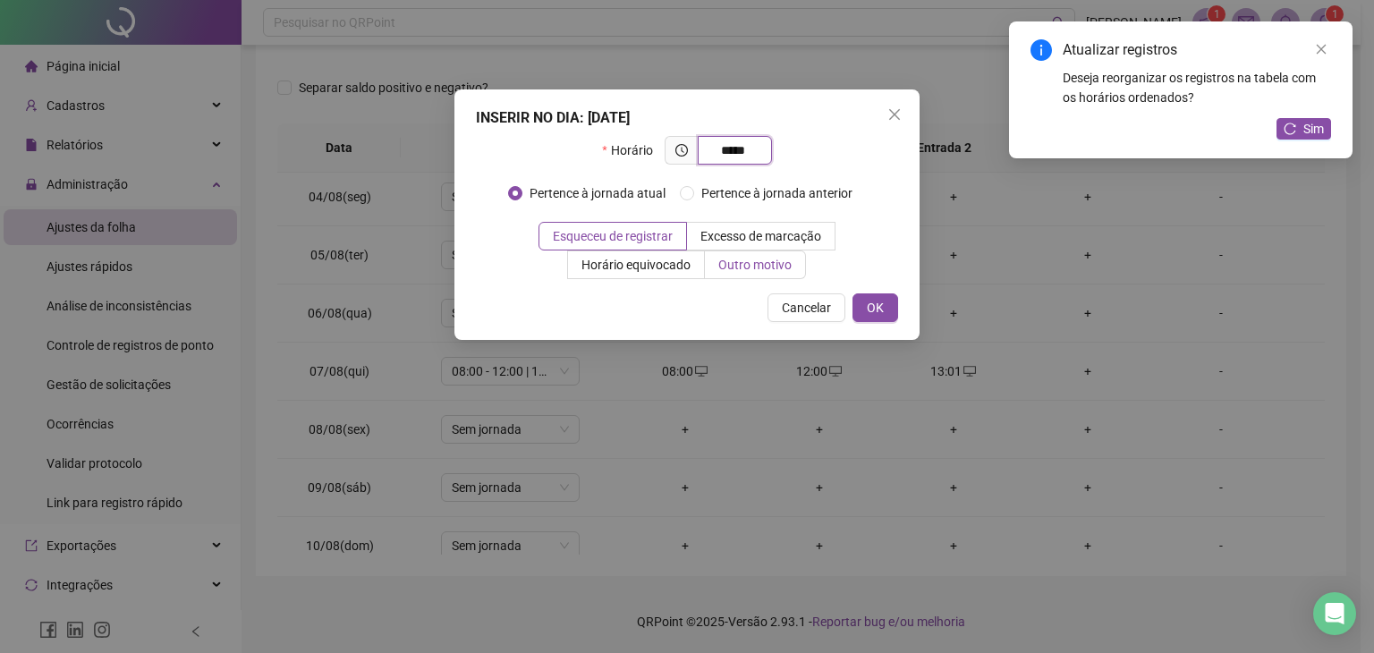
type input "*****"
click at [765, 265] on span "Outro motivo" at bounding box center [754, 265] width 73 height 14
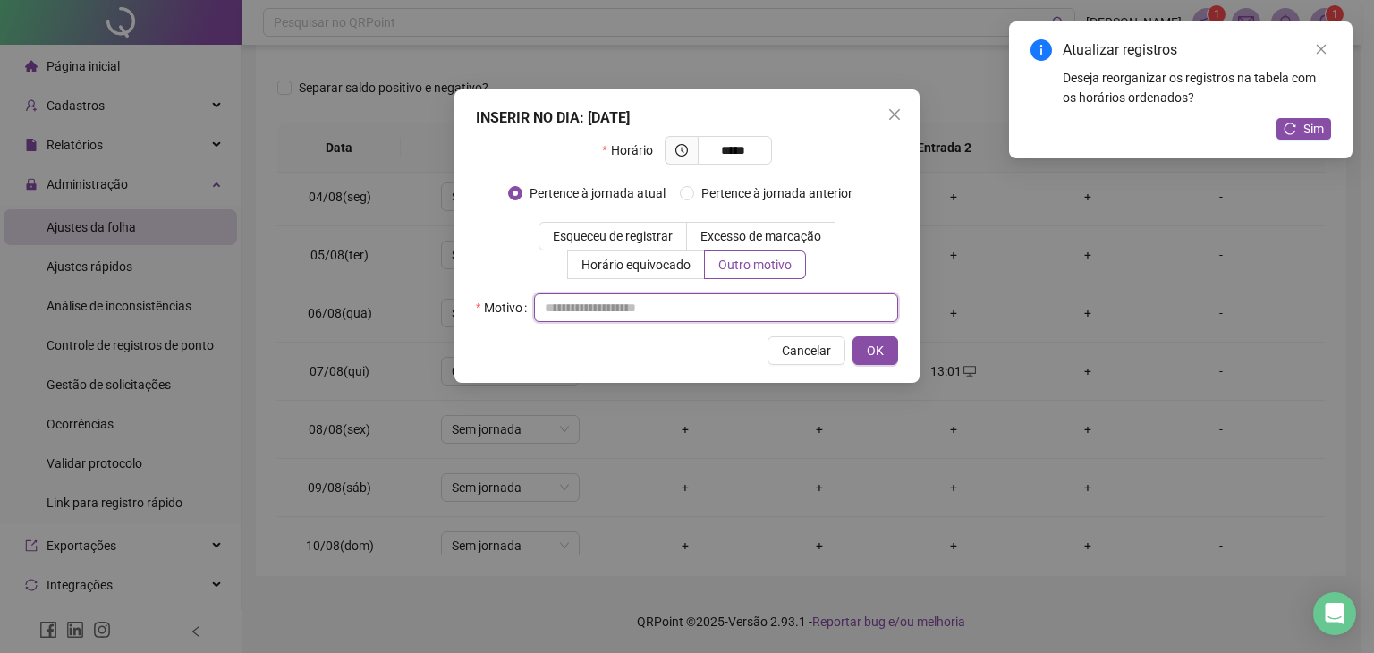
click at [699, 312] on input "text" at bounding box center [716, 307] width 364 height 29
type input "*"
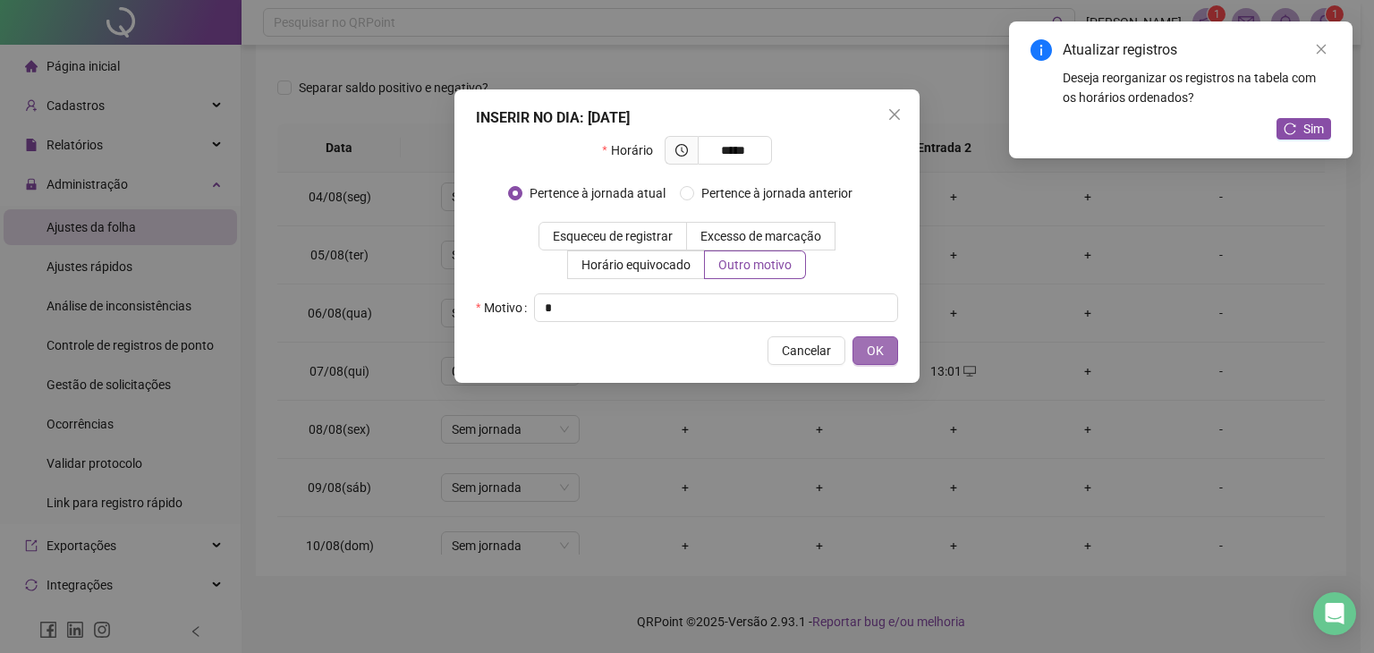
click at [874, 351] on span "OK" at bounding box center [875, 351] width 17 height 20
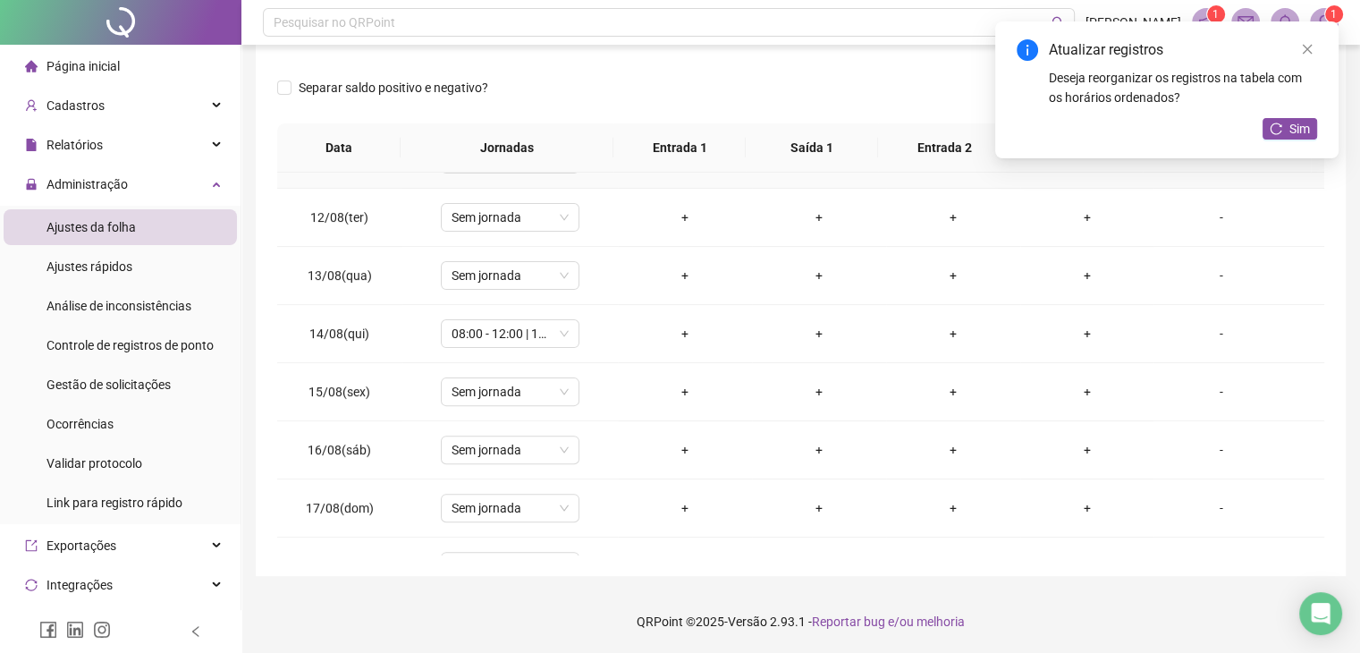
scroll to position [626, 0]
click at [684, 323] on div "+" at bounding box center [685, 331] width 106 height 20
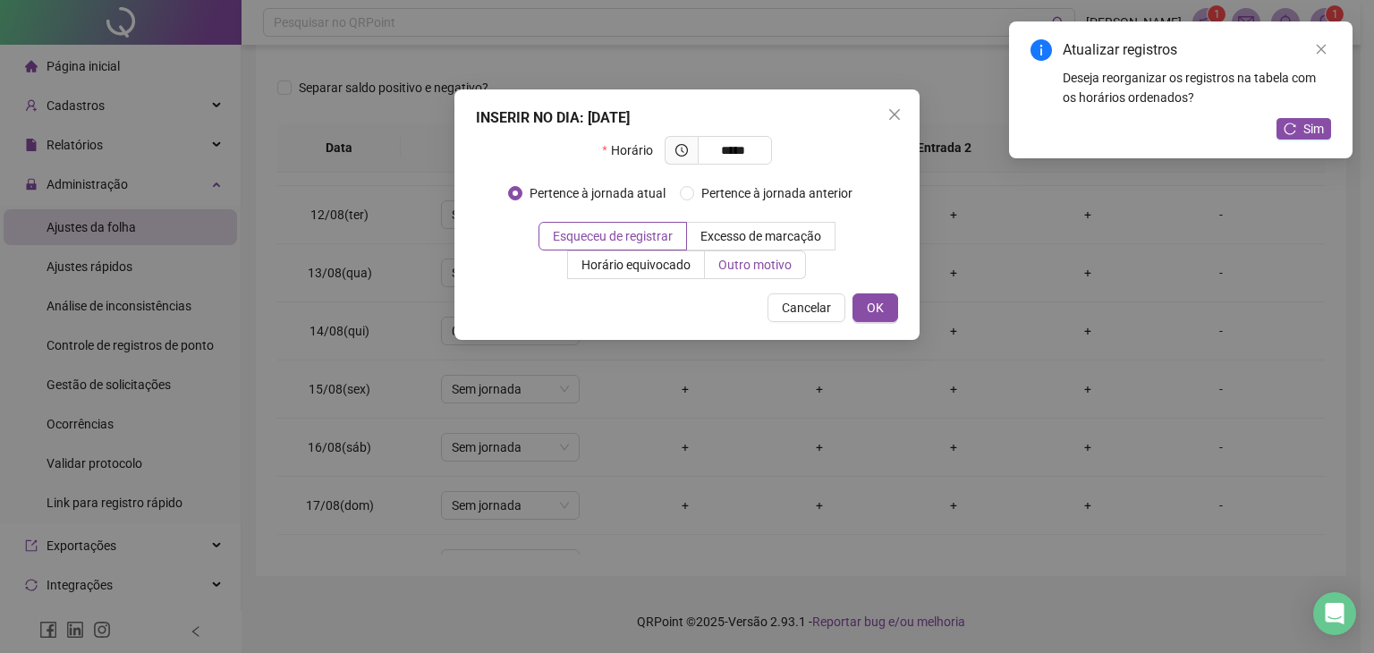
type input "*****"
click at [740, 258] on span "Outro motivo" at bounding box center [754, 265] width 73 height 14
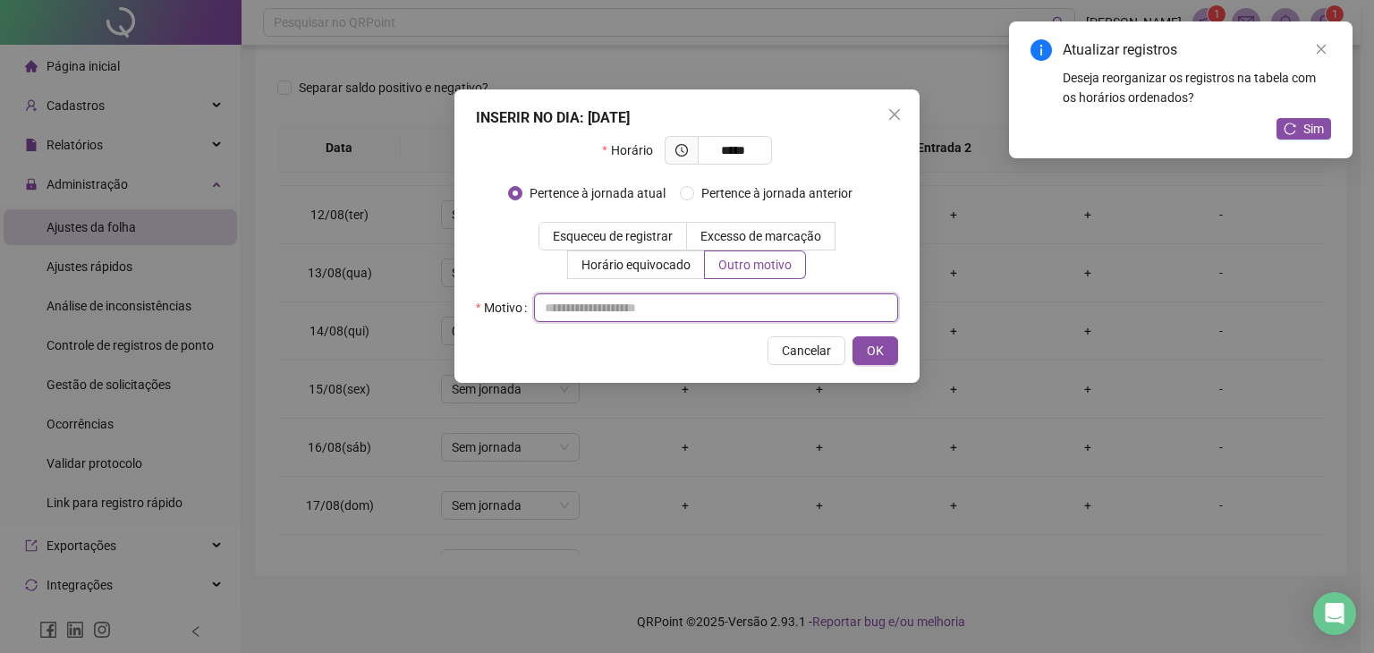
click at [680, 306] on input "text" at bounding box center [716, 307] width 364 height 29
type input "*"
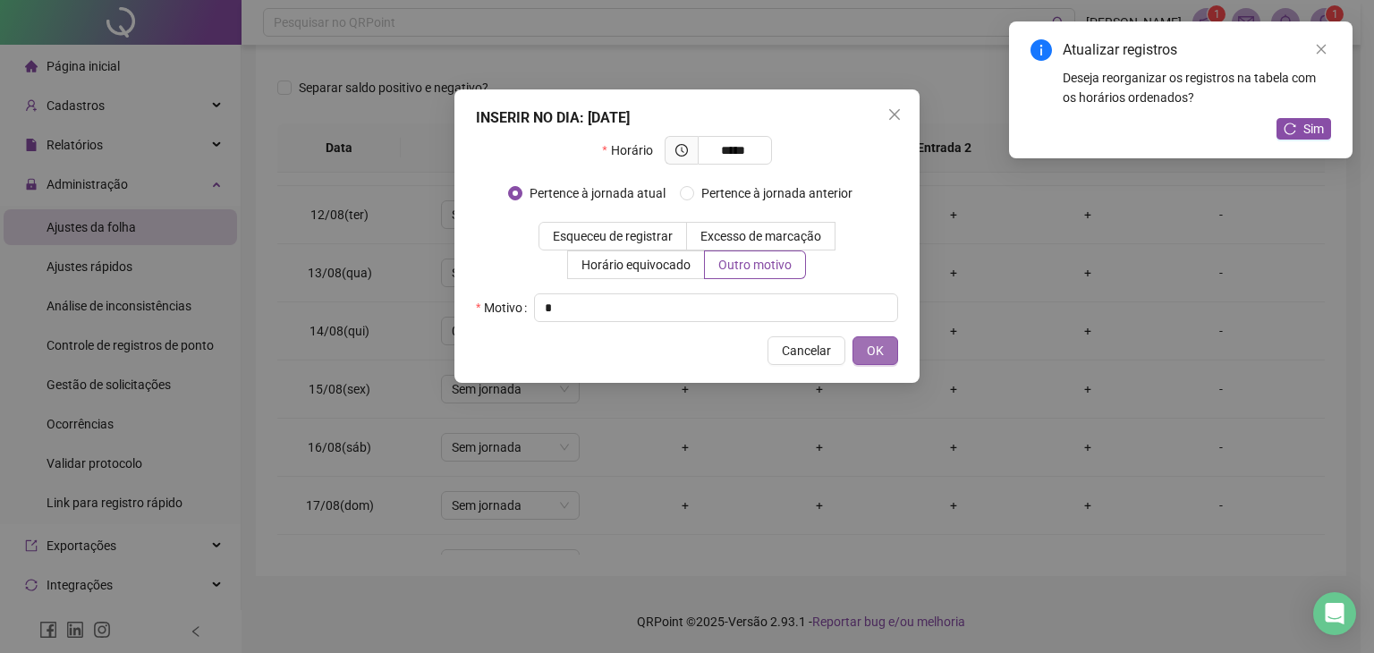
click at [893, 351] on button "OK" at bounding box center [875, 350] width 46 height 29
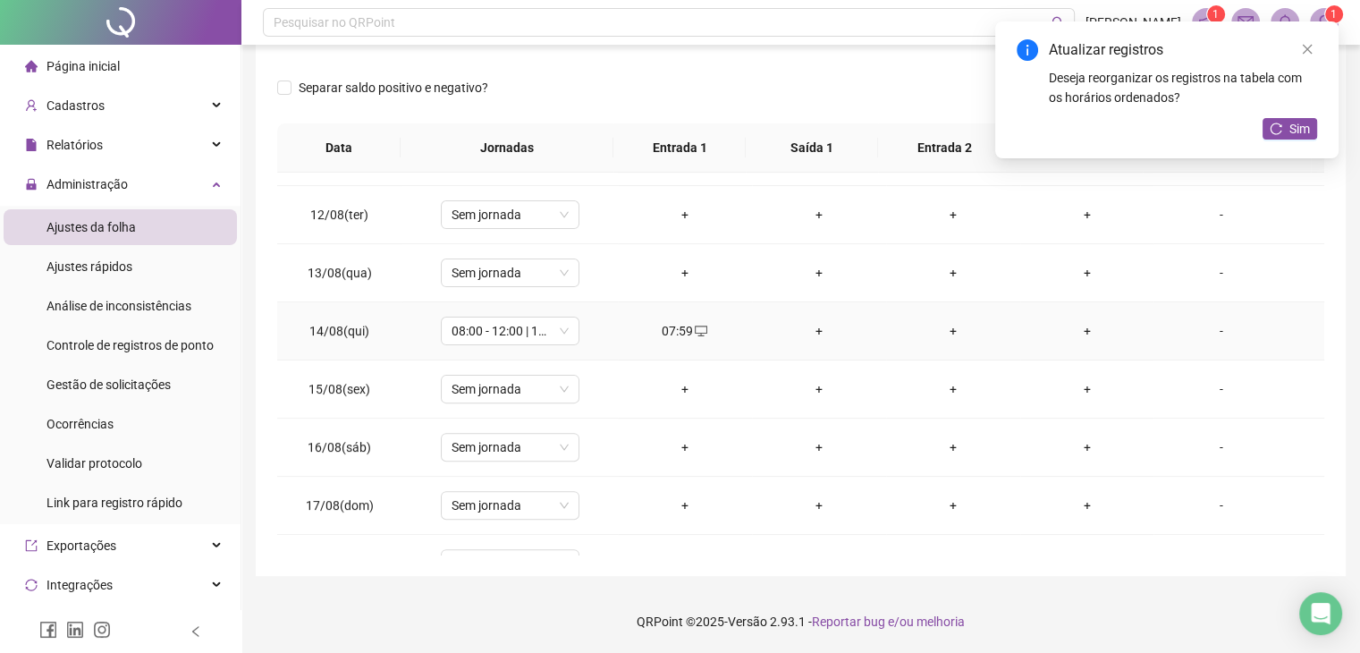
click at [814, 330] on div "+" at bounding box center [819, 331] width 106 height 20
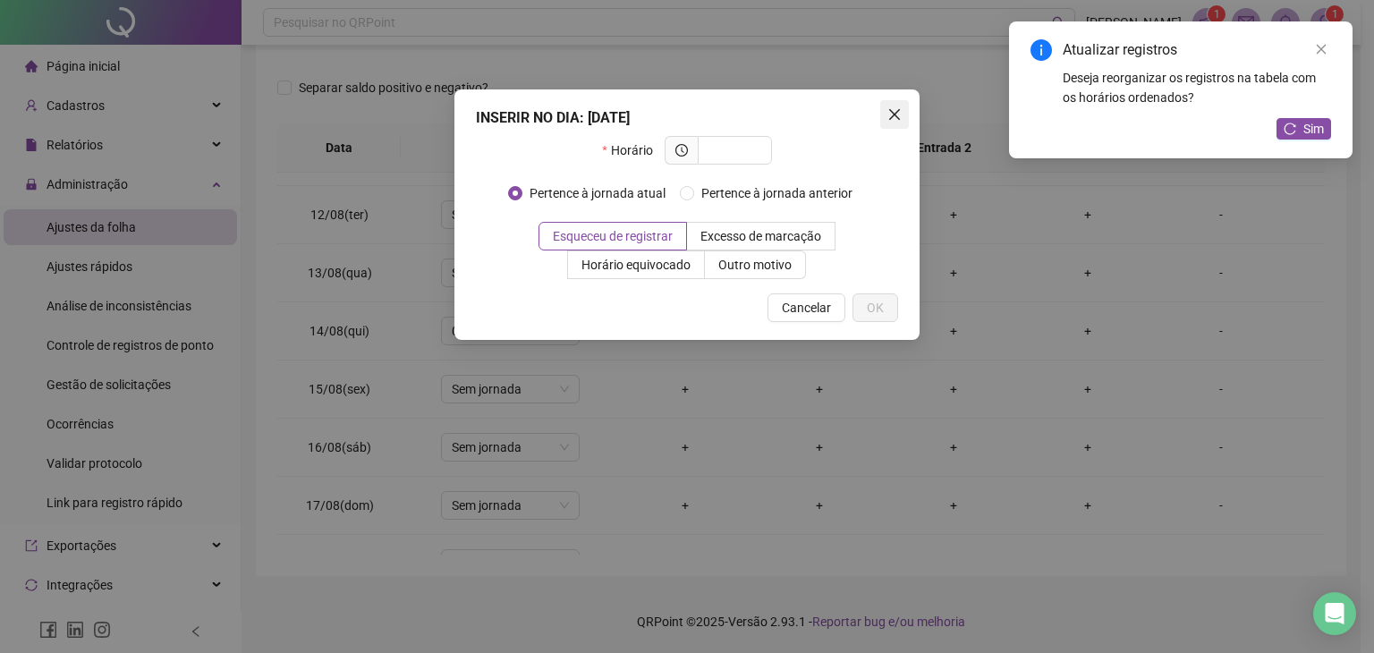
click at [894, 112] on icon "close" at bounding box center [894, 114] width 14 height 14
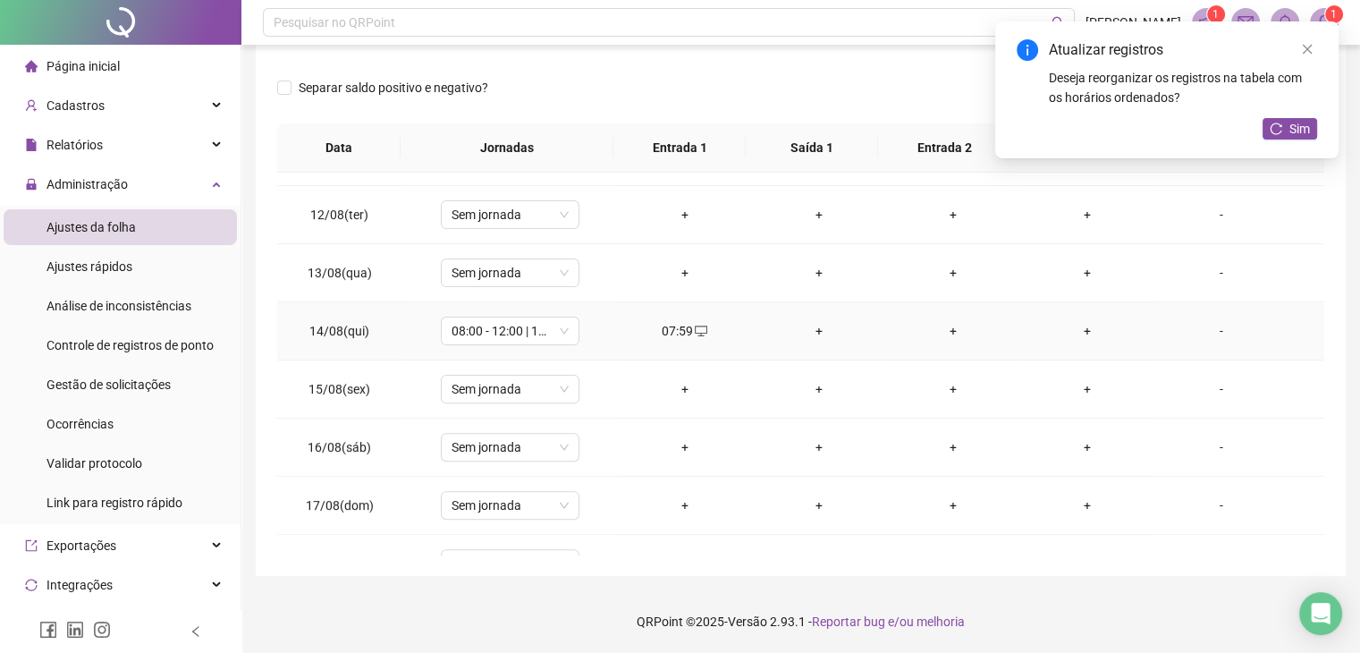
click at [819, 324] on div "+" at bounding box center [819, 331] width 106 height 20
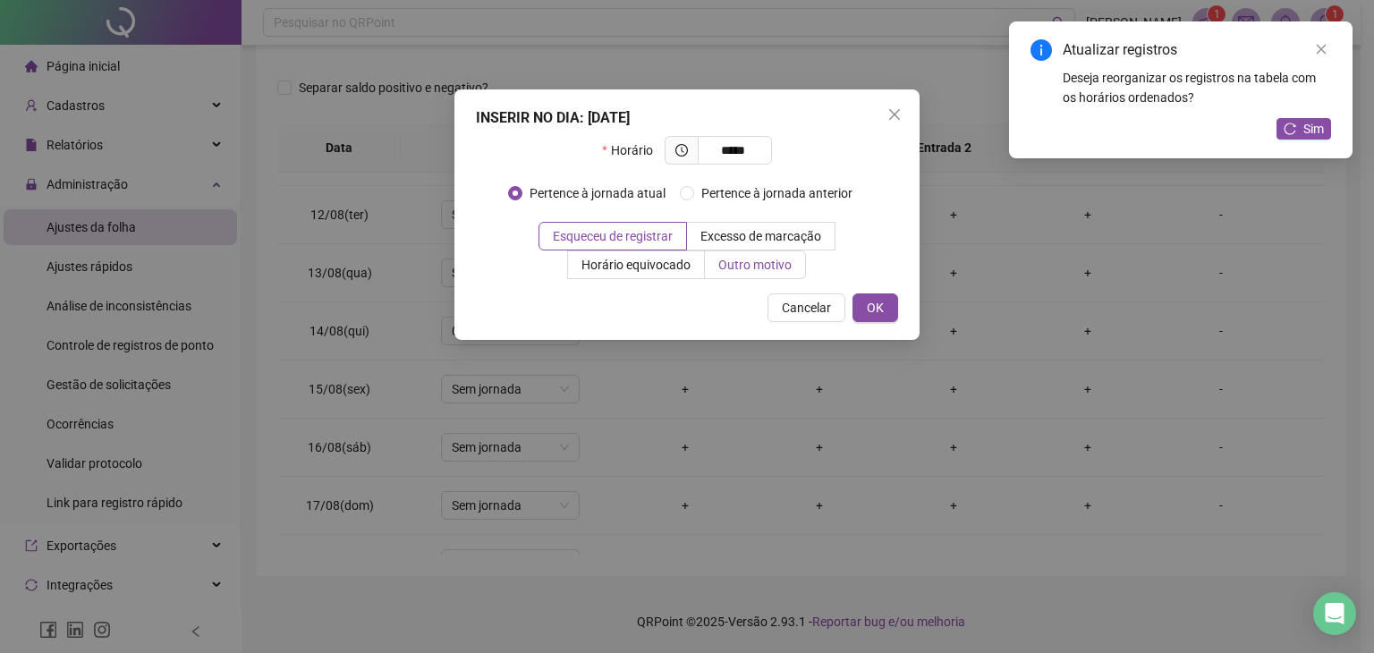
type input "*****"
click at [766, 270] on span "Outro motivo" at bounding box center [754, 265] width 73 height 14
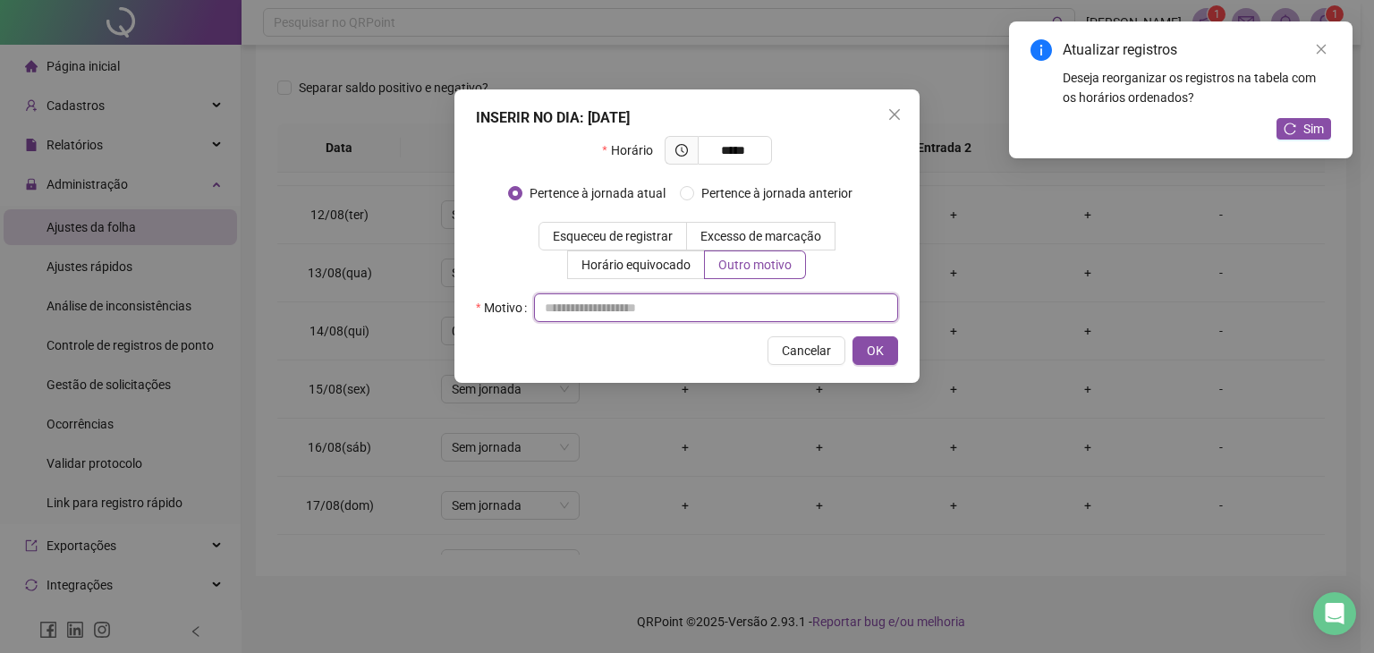
click at [640, 309] on input "text" at bounding box center [716, 307] width 364 height 29
type input "*"
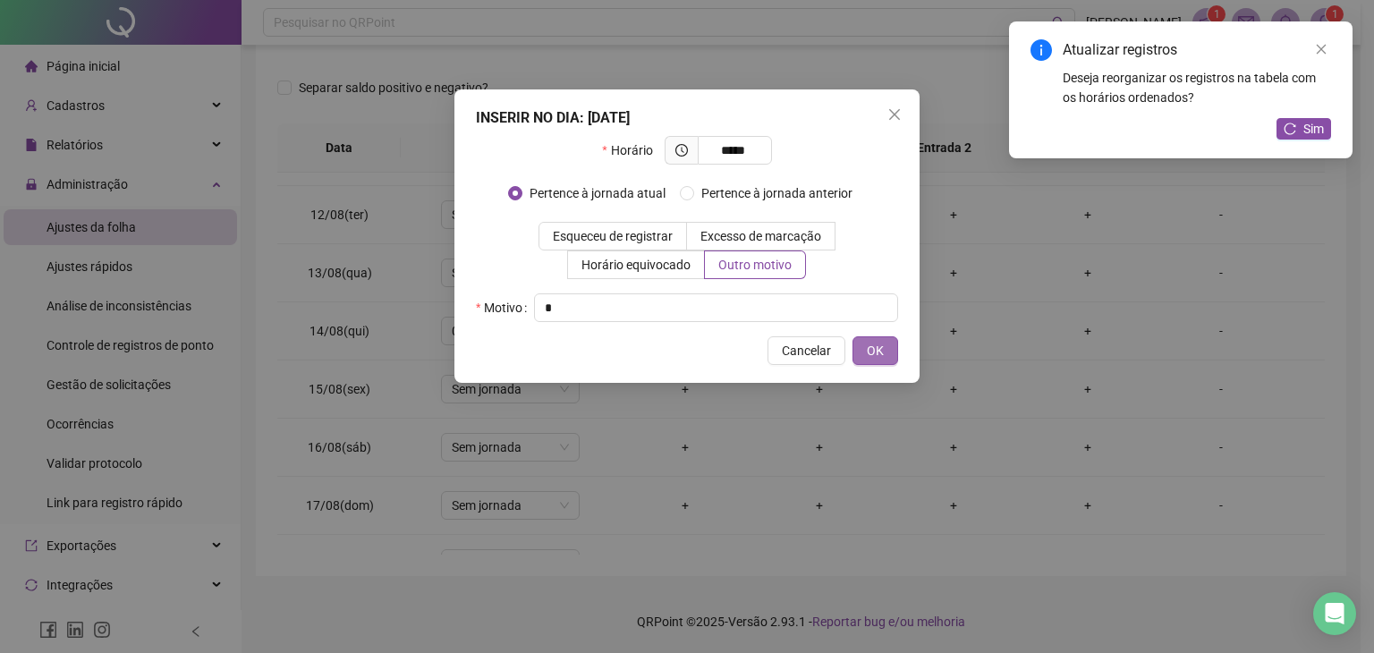
click at [889, 345] on button "OK" at bounding box center [875, 350] width 46 height 29
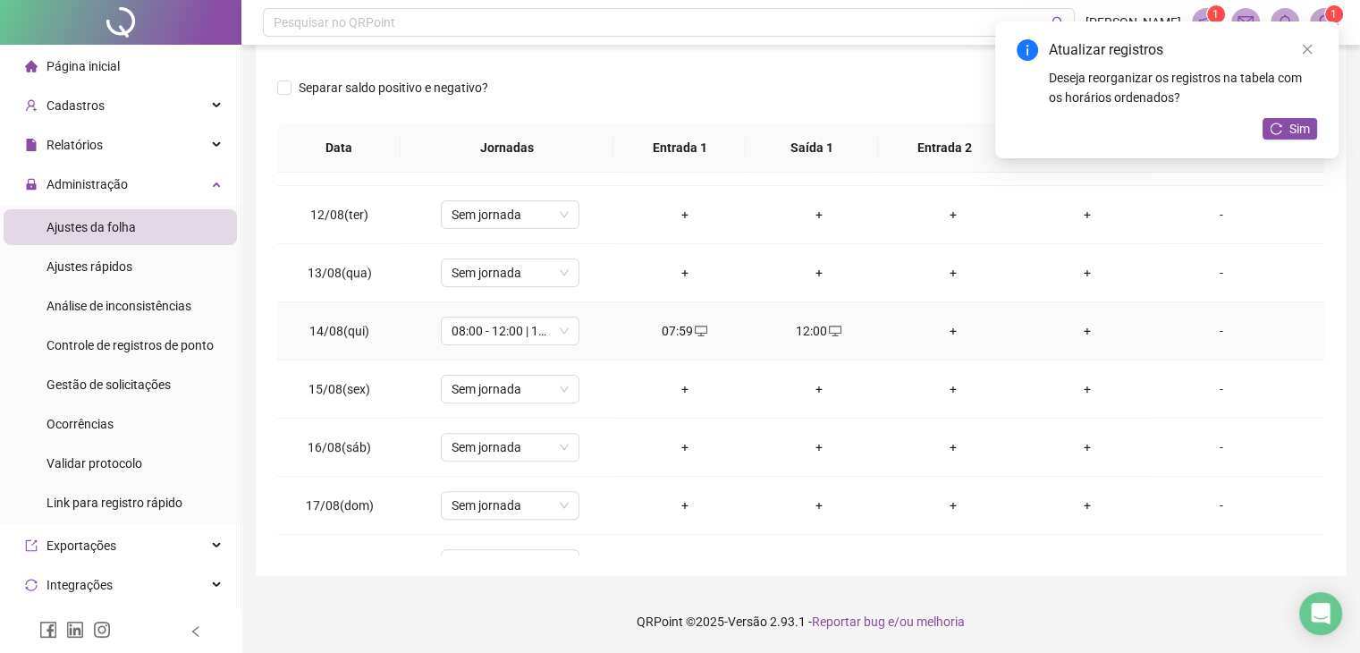
click at [949, 323] on div "+" at bounding box center [954, 331] width 106 height 20
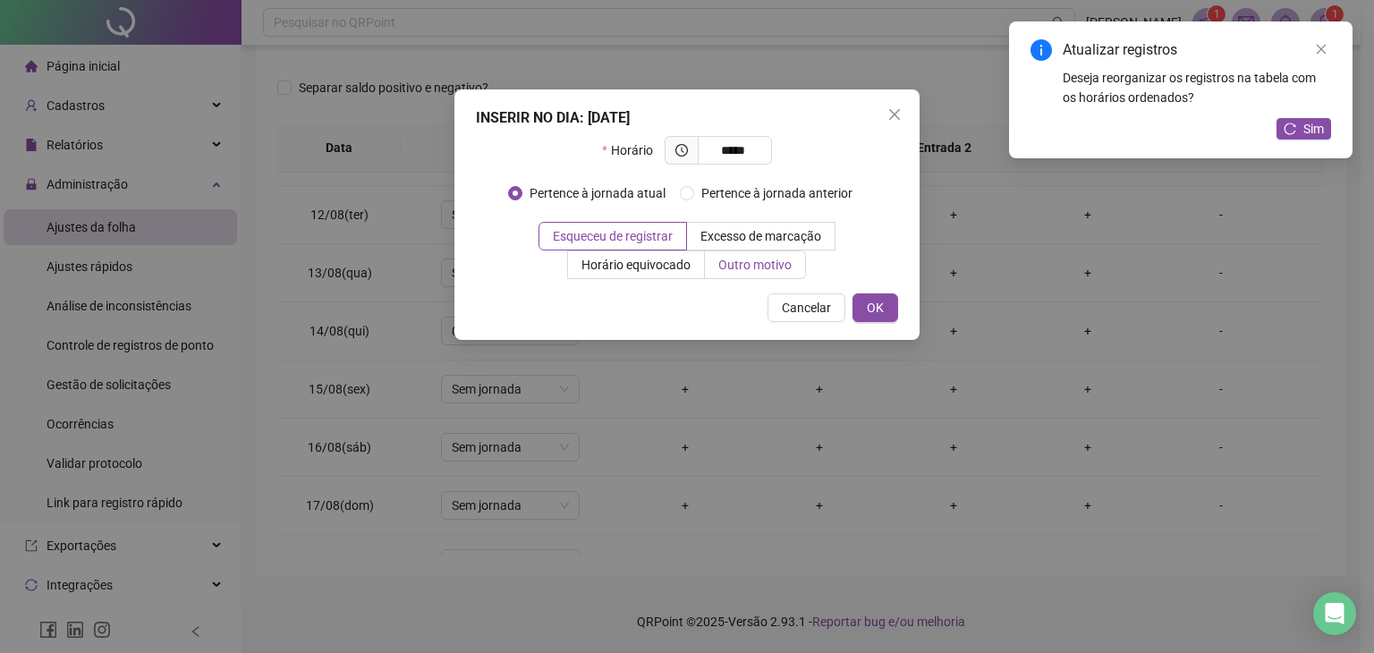
type input "*****"
click at [762, 266] on span "Outro motivo" at bounding box center [754, 265] width 73 height 14
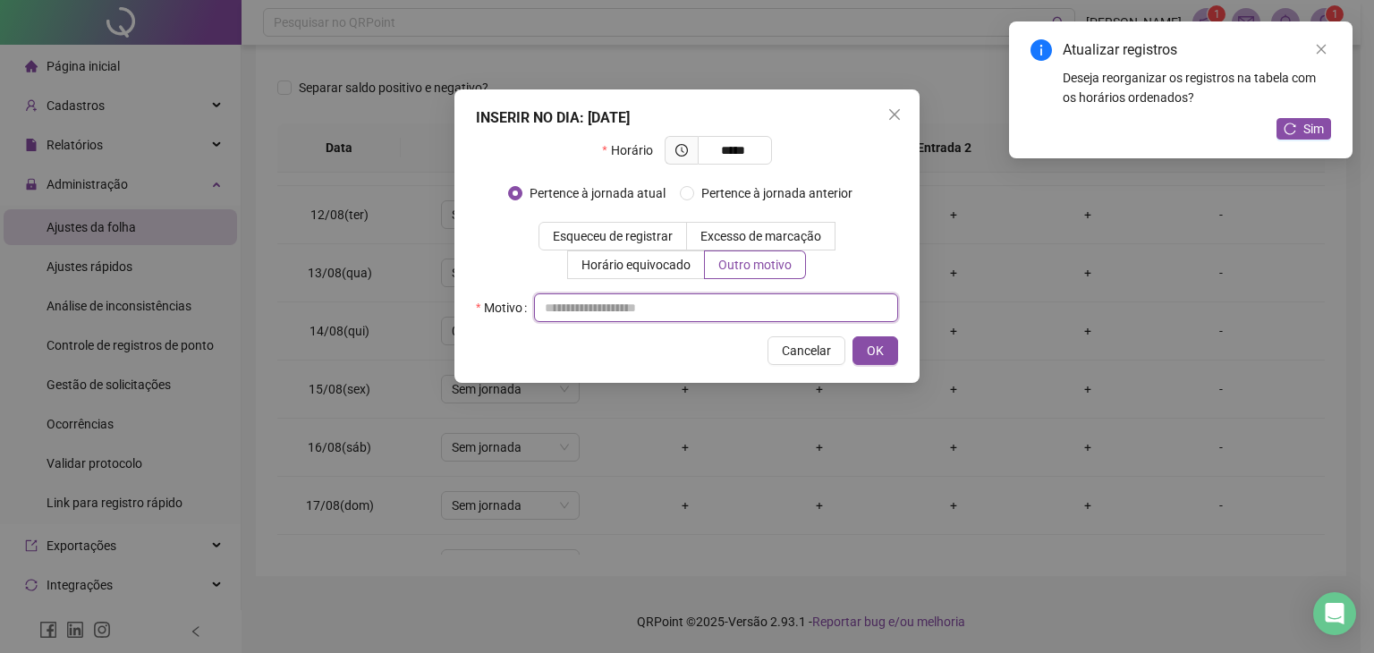
click at [737, 309] on input "text" at bounding box center [716, 307] width 364 height 29
type input "*"
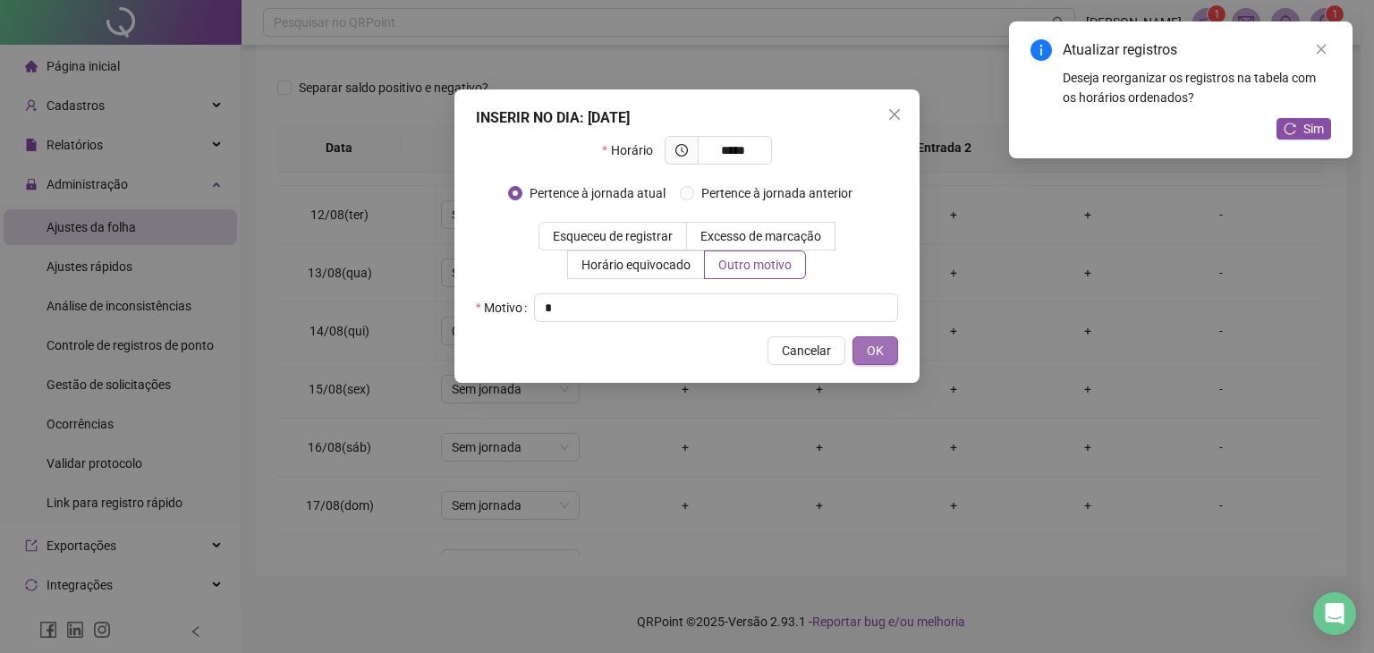
click at [889, 352] on button "OK" at bounding box center [875, 350] width 46 height 29
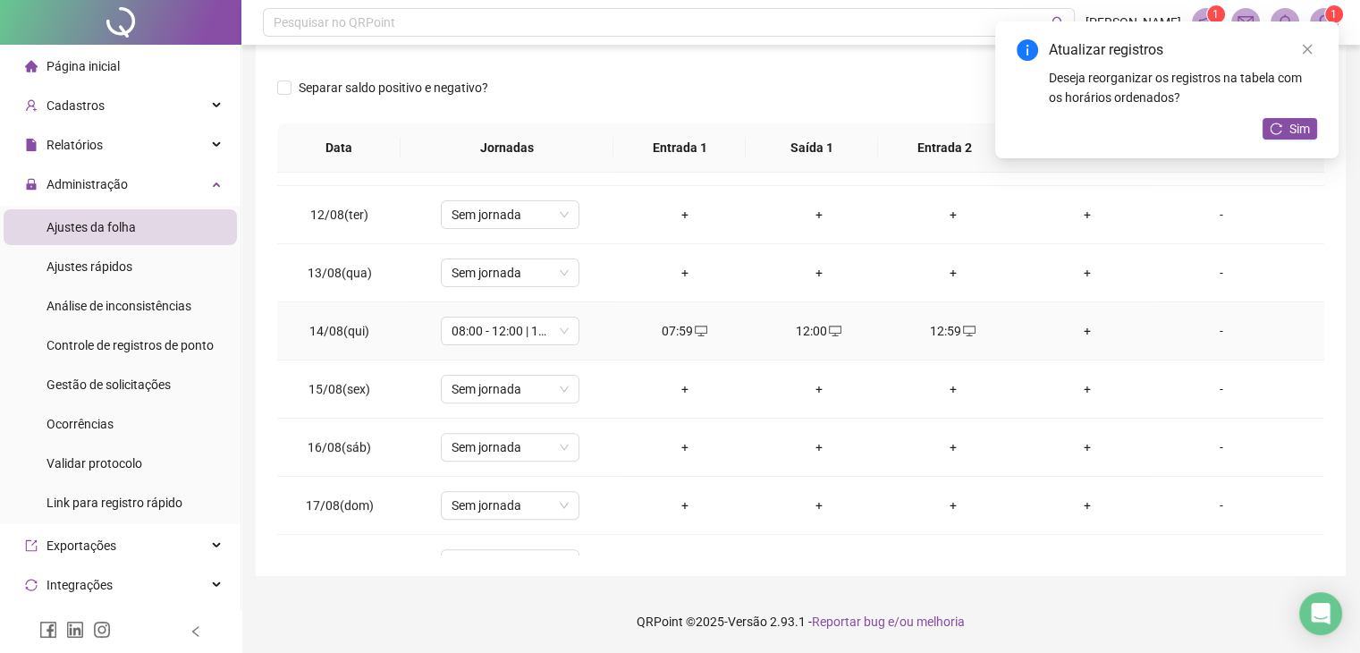
click at [1076, 325] on div "+" at bounding box center [1088, 331] width 106 height 20
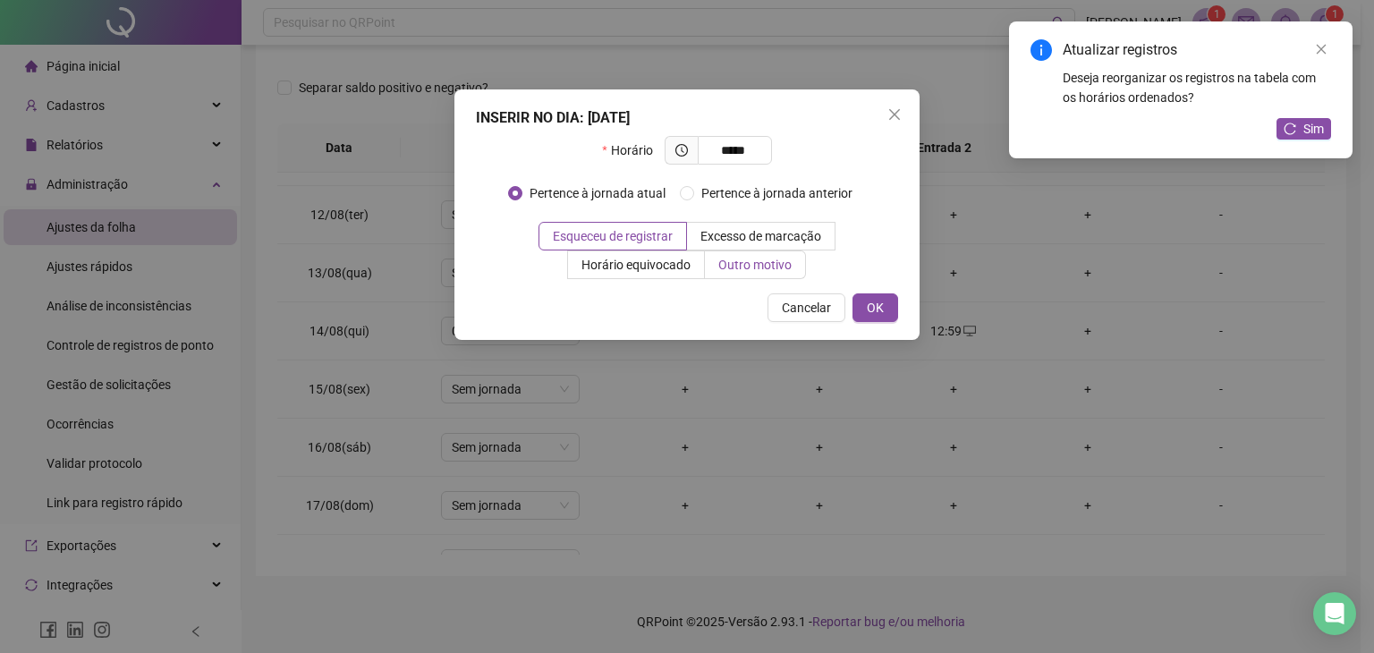
type input "*****"
click at [767, 278] on label "Outro motivo" at bounding box center [755, 264] width 101 height 29
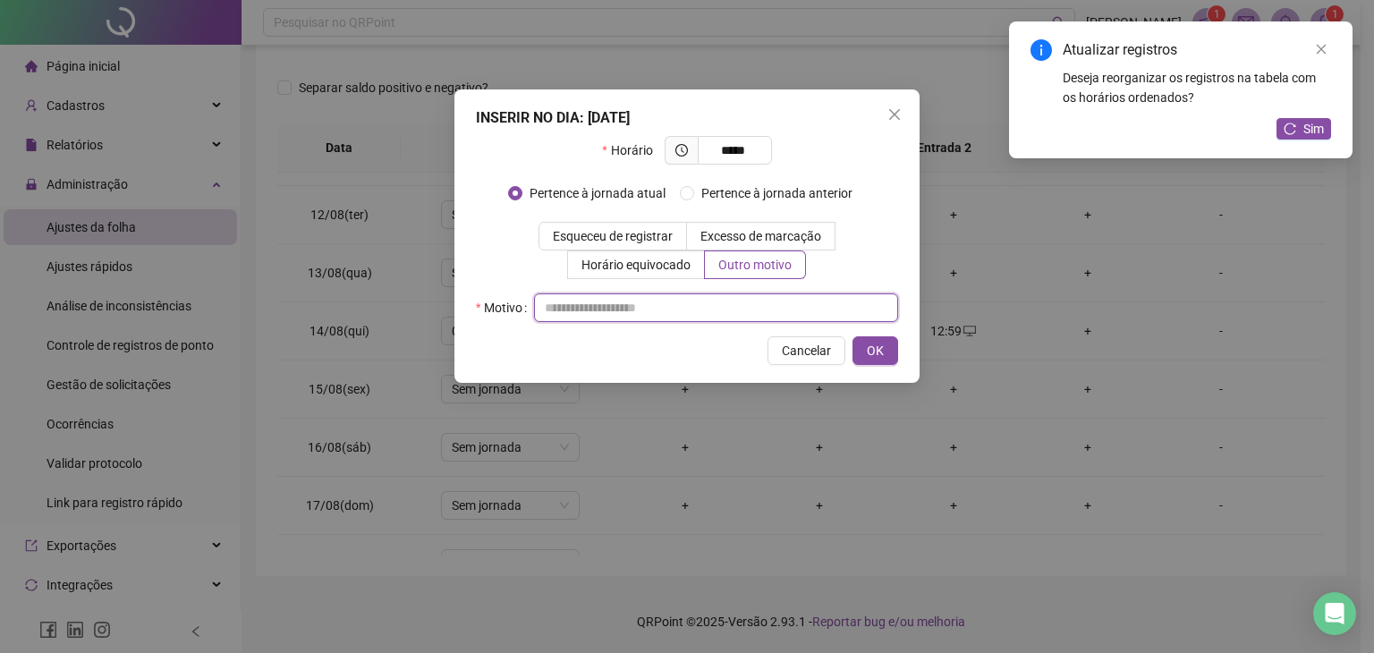
click at [762, 300] on input "text" at bounding box center [716, 307] width 364 height 29
type input "*"
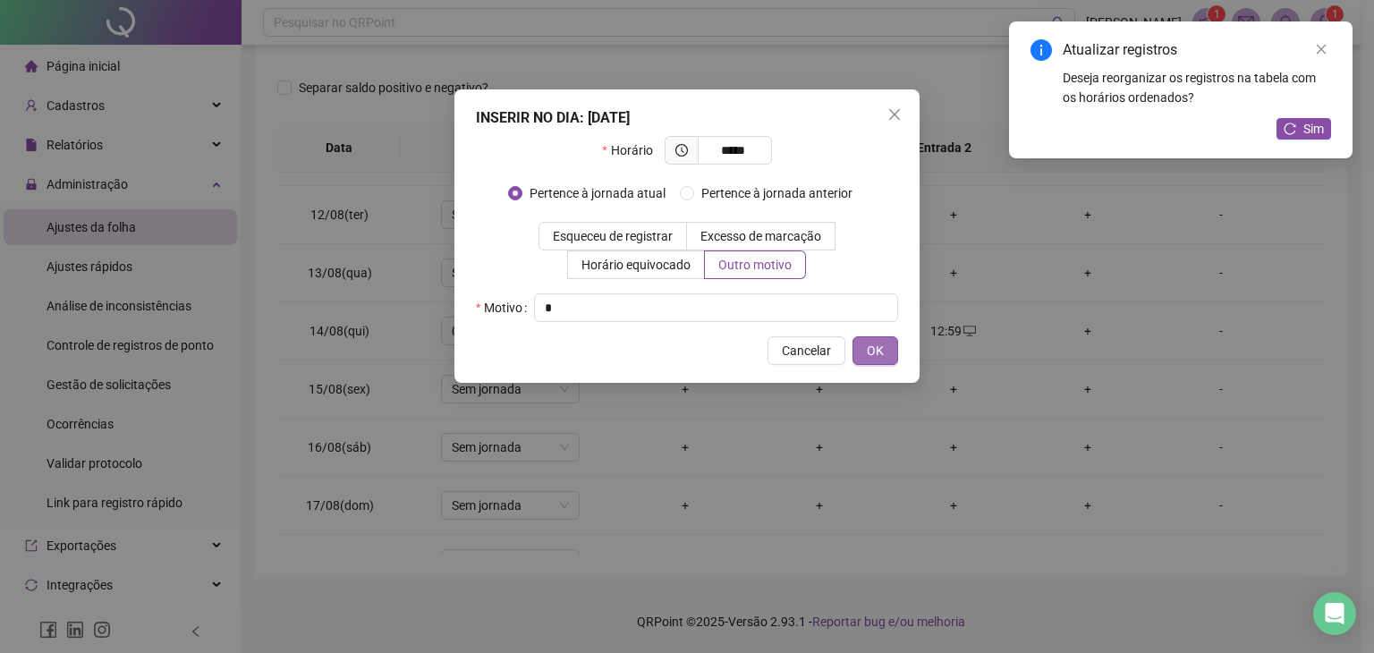
click at [867, 348] on span "OK" at bounding box center [875, 351] width 17 height 20
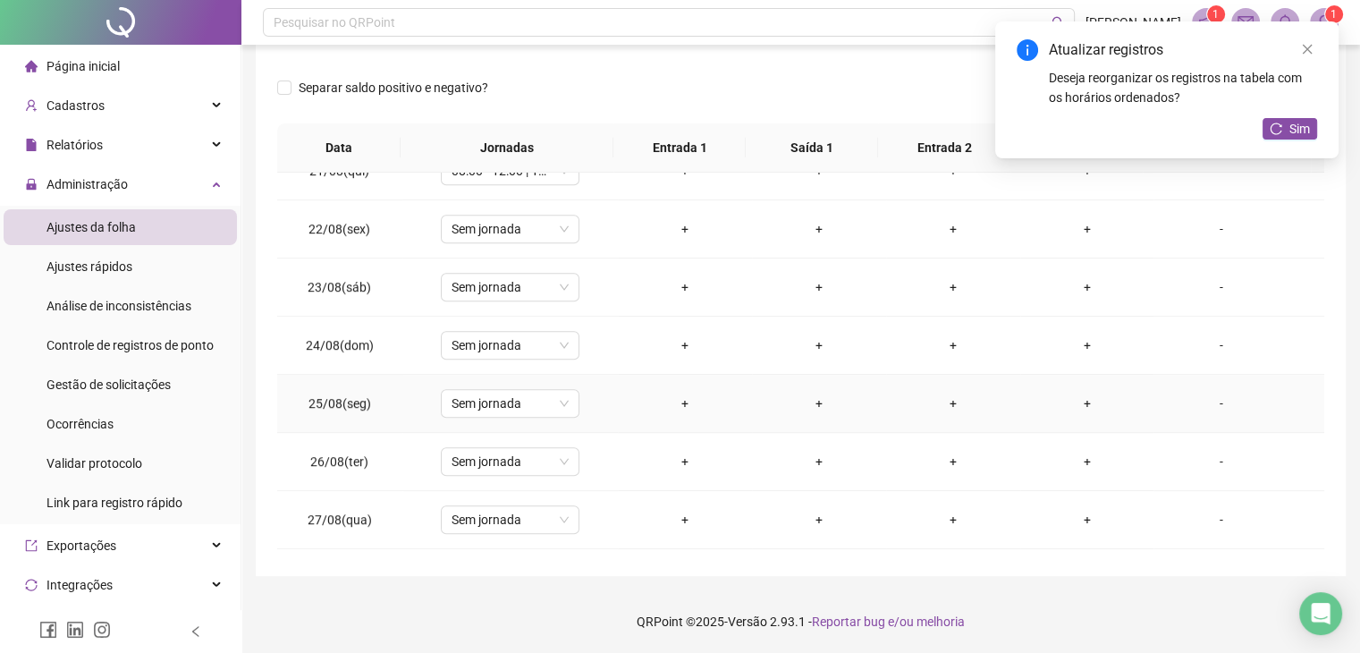
scroll to position [1073, 0]
click at [681, 289] on div "+" at bounding box center [685, 291] width 106 height 20
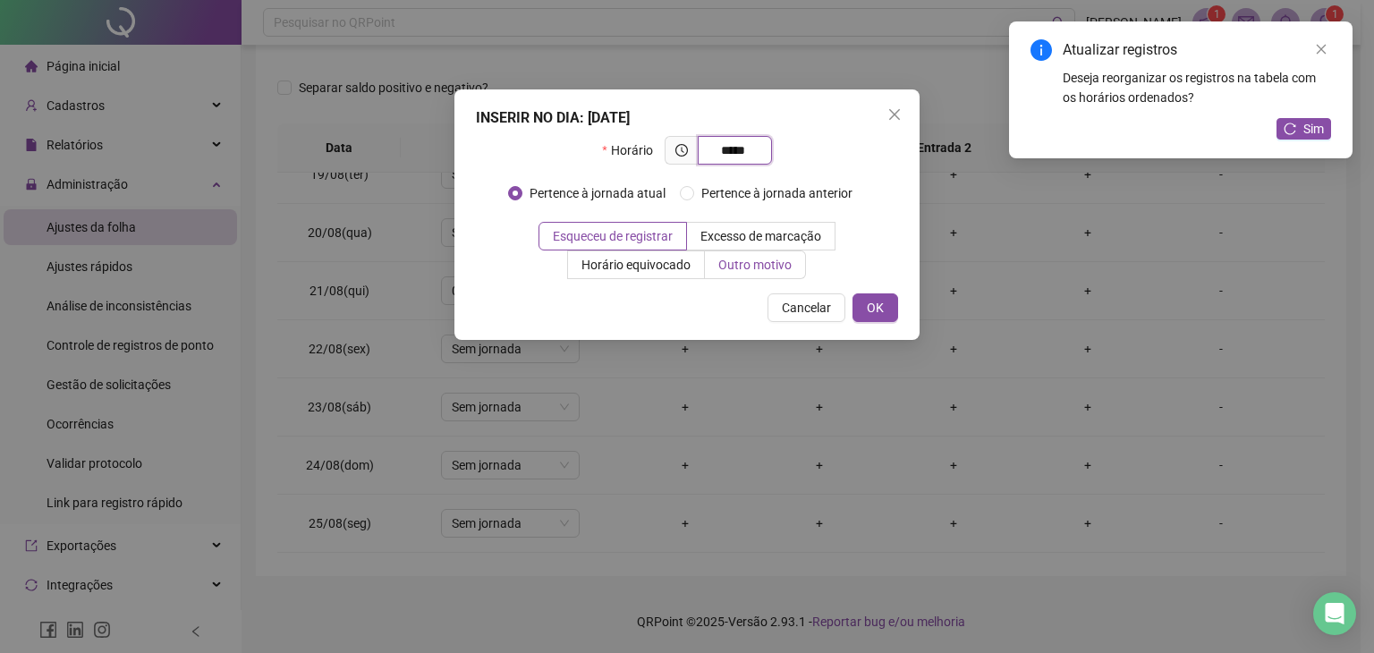
type input "*****"
click at [728, 268] on span "Outro motivo" at bounding box center [754, 265] width 73 height 14
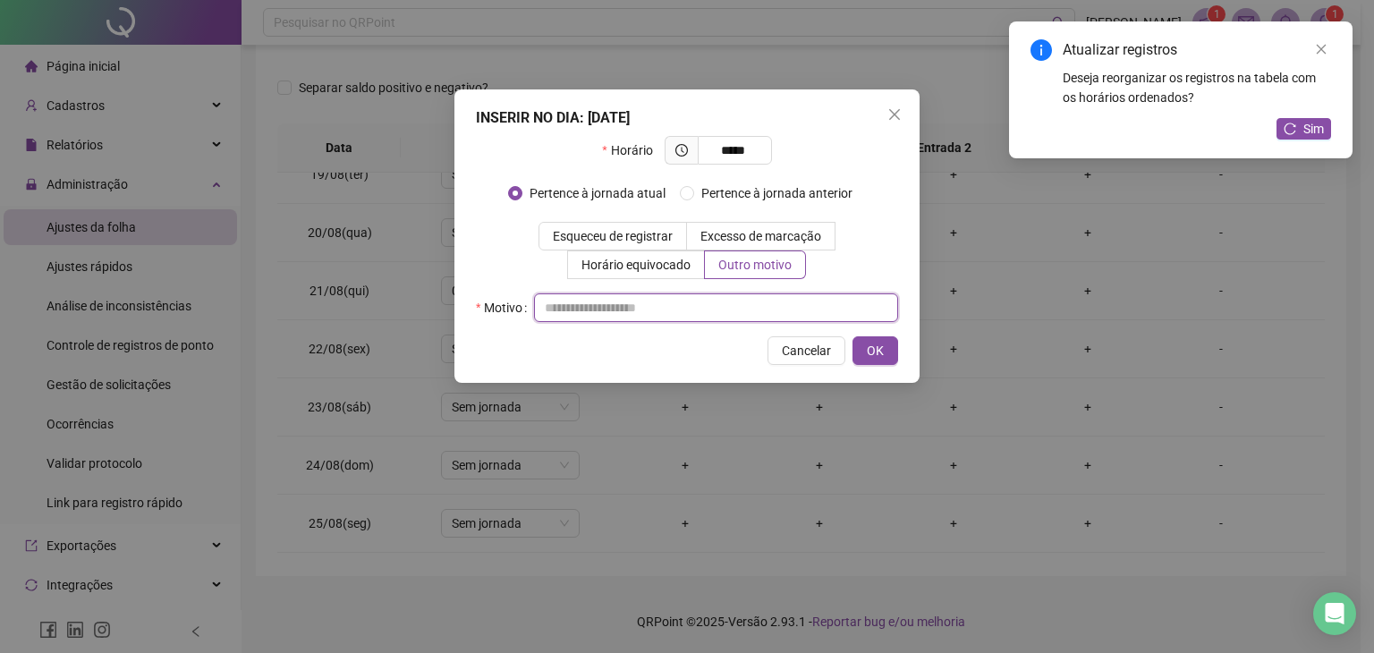
click at [703, 305] on input "text" at bounding box center [716, 307] width 364 height 29
type input "*"
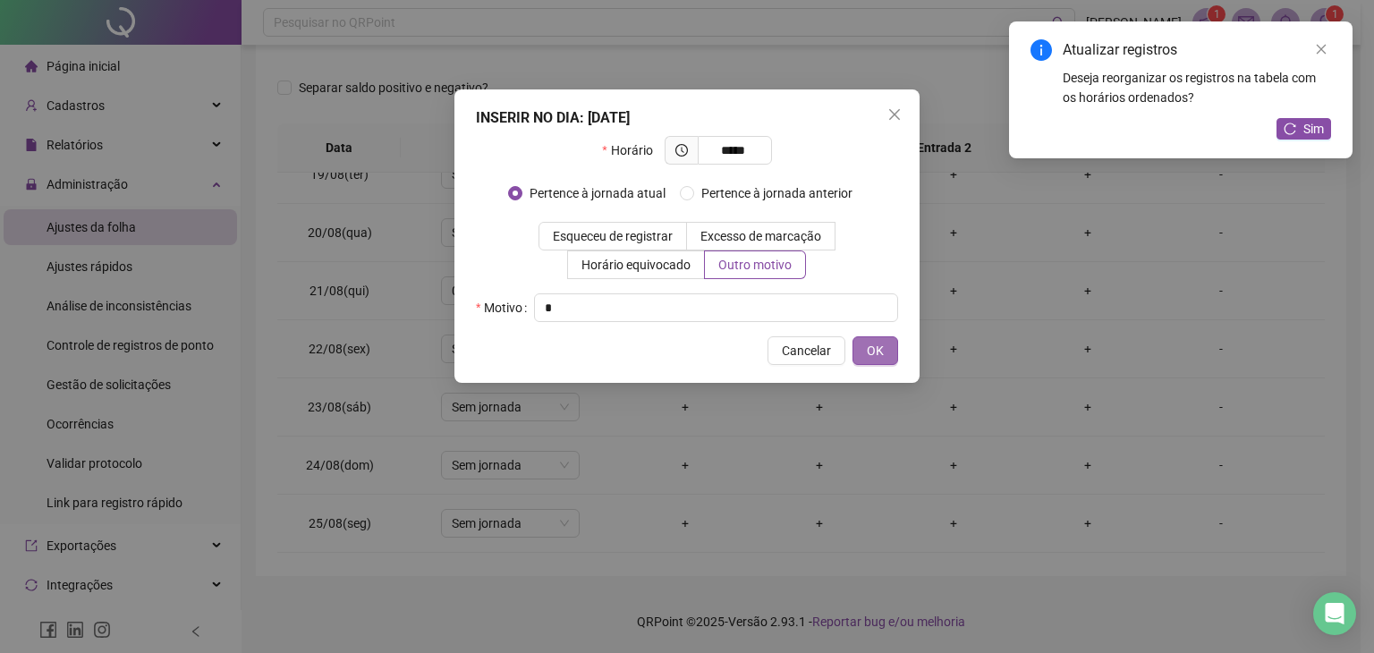
click at [884, 348] on button "OK" at bounding box center [875, 350] width 46 height 29
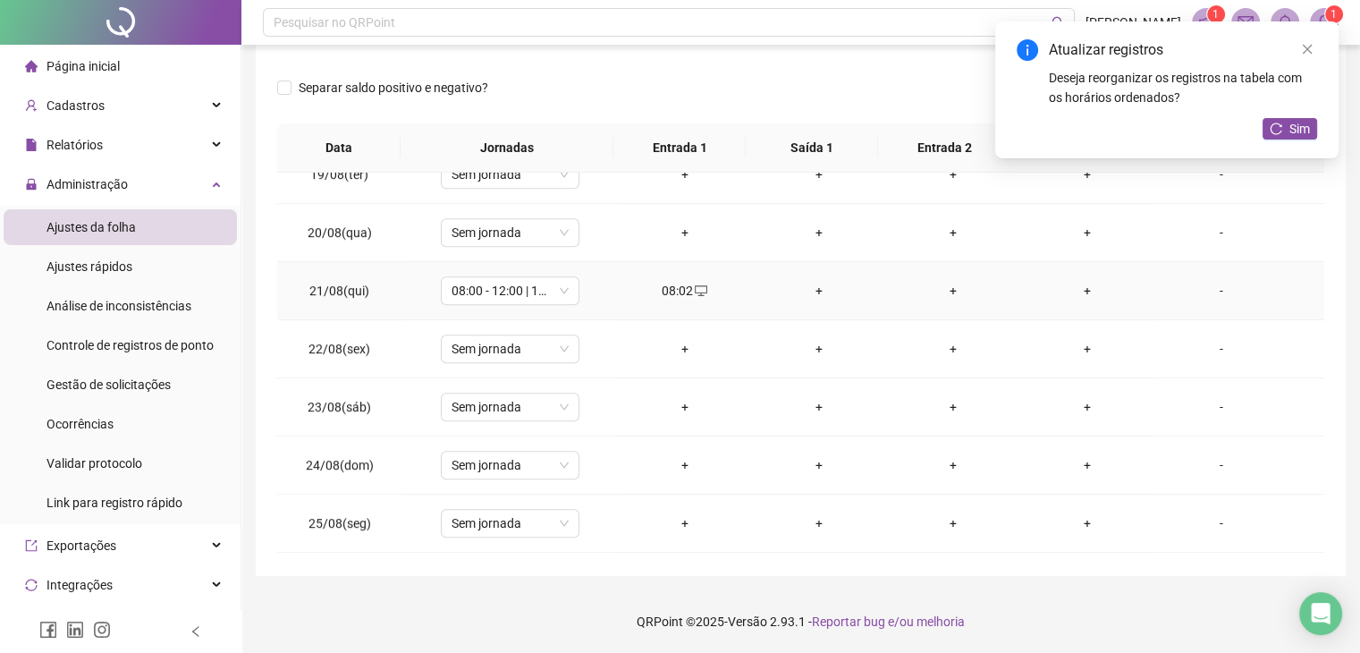
click at [816, 287] on div "+" at bounding box center [819, 291] width 106 height 20
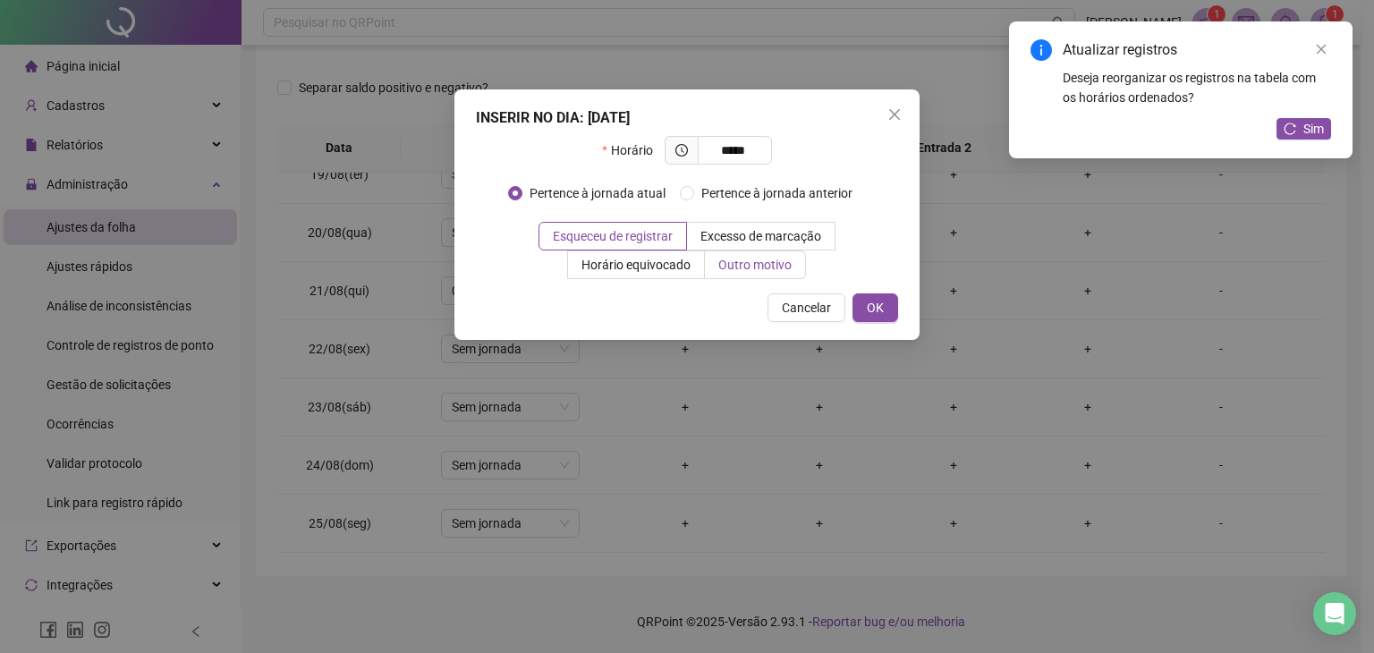
type input "*****"
click at [793, 269] on label "Outro motivo" at bounding box center [755, 264] width 101 height 29
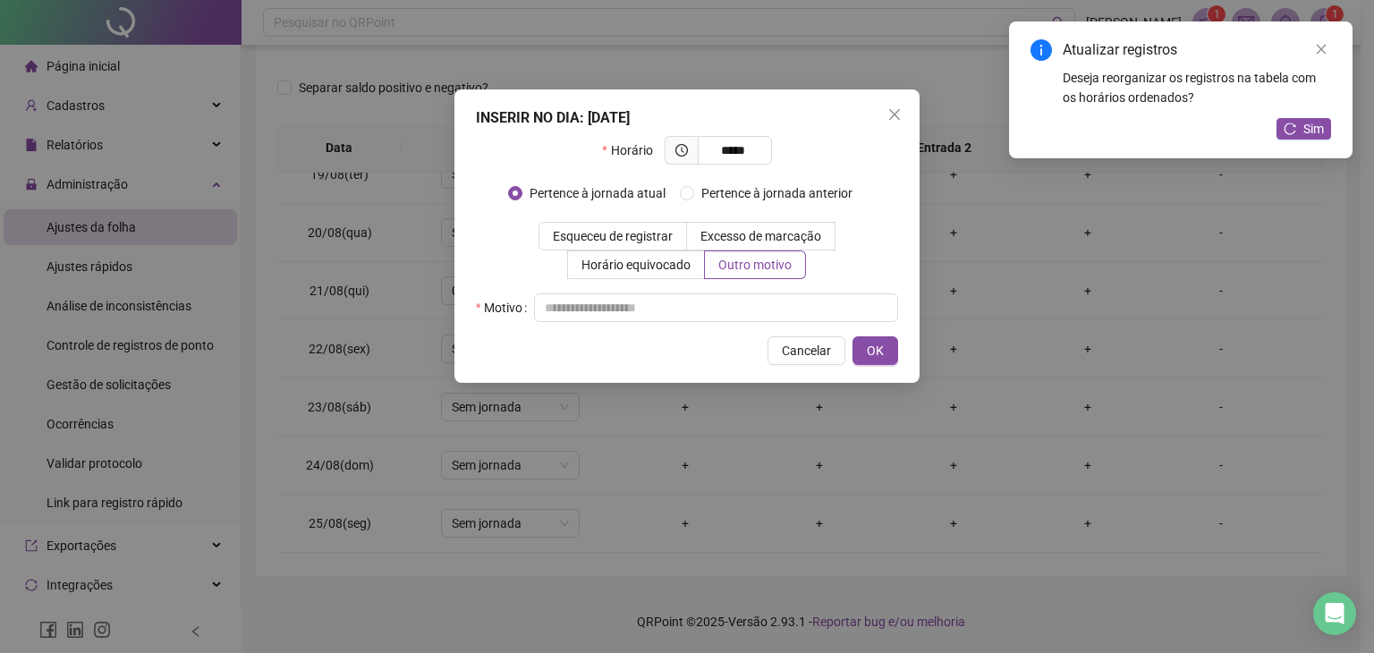
click at [760, 291] on div "Horário ***** Pertence à jornada atual Pertence à jornada anterior Esqueceu de …" at bounding box center [687, 229] width 422 height 186
click at [763, 299] on input "text" at bounding box center [716, 307] width 364 height 29
type input "*"
click at [884, 358] on button "OK" at bounding box center [875, 350] width 46 height 29
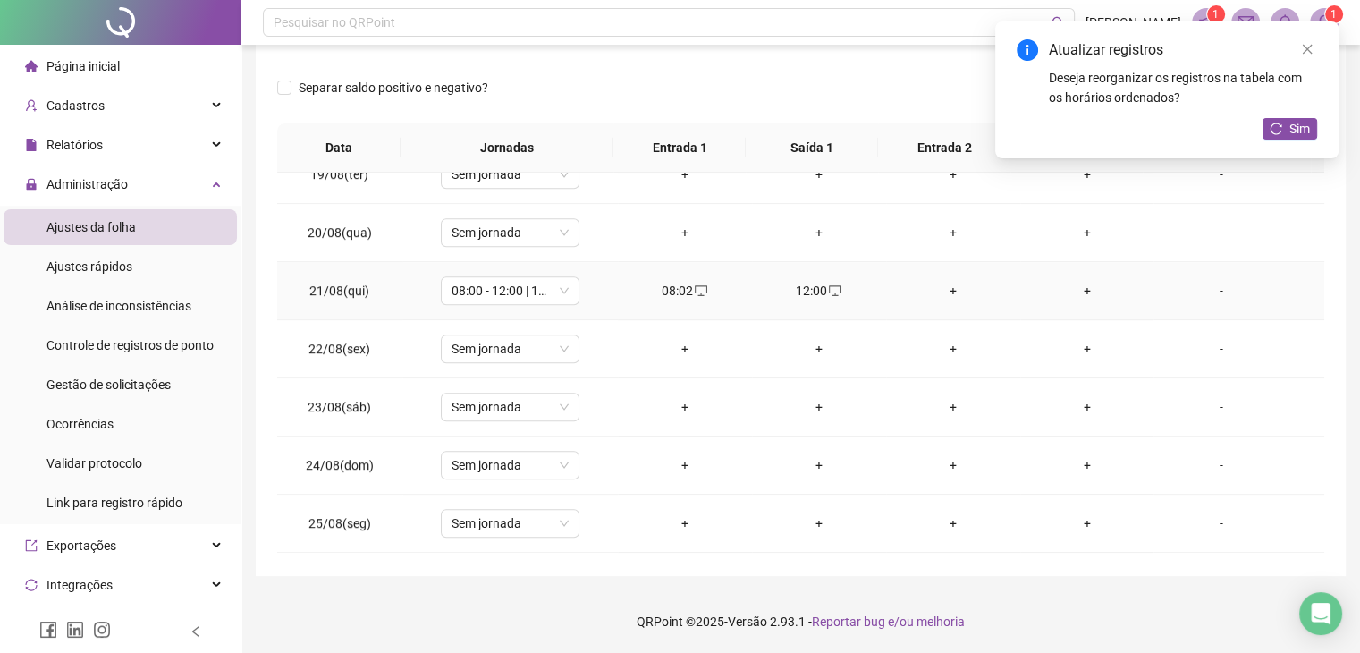
click at [935, 284] on div "+" at bounding box center [954, 291] width 106 height 20
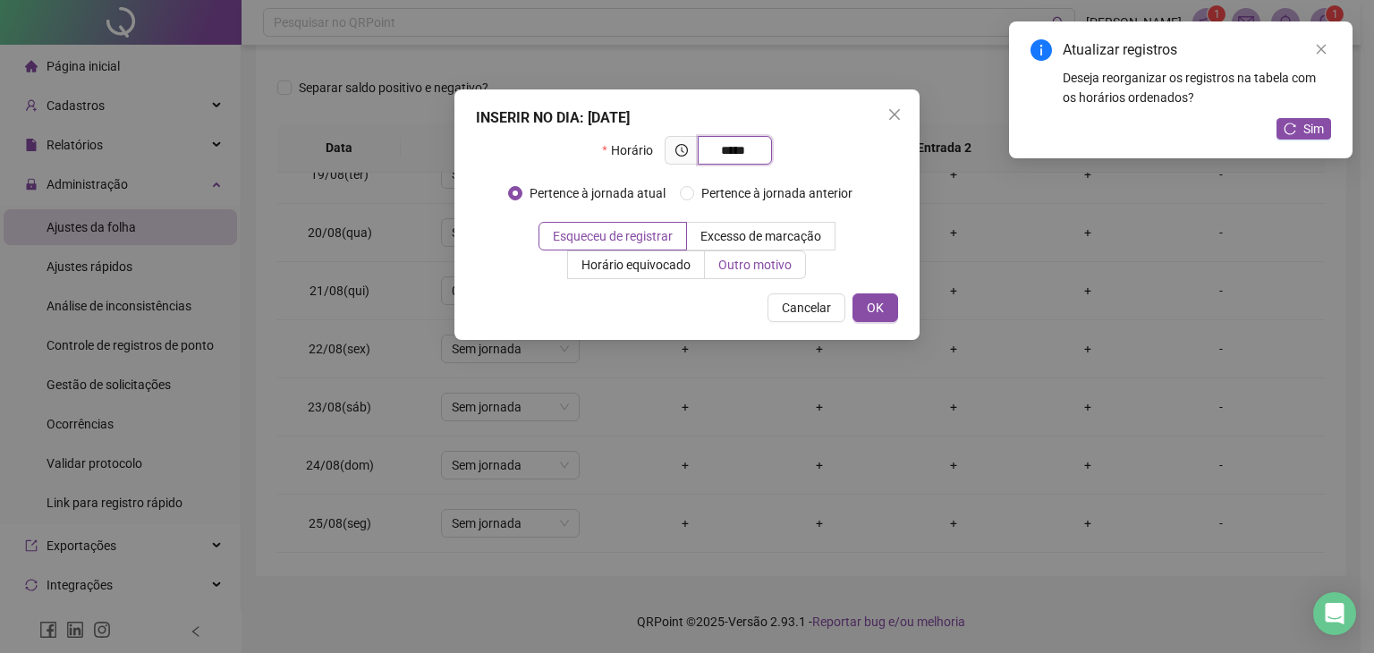
type input "*****"
click at [788, 274] on label "Outro motivo" at bounding box center [755, 264] width 101 height 29
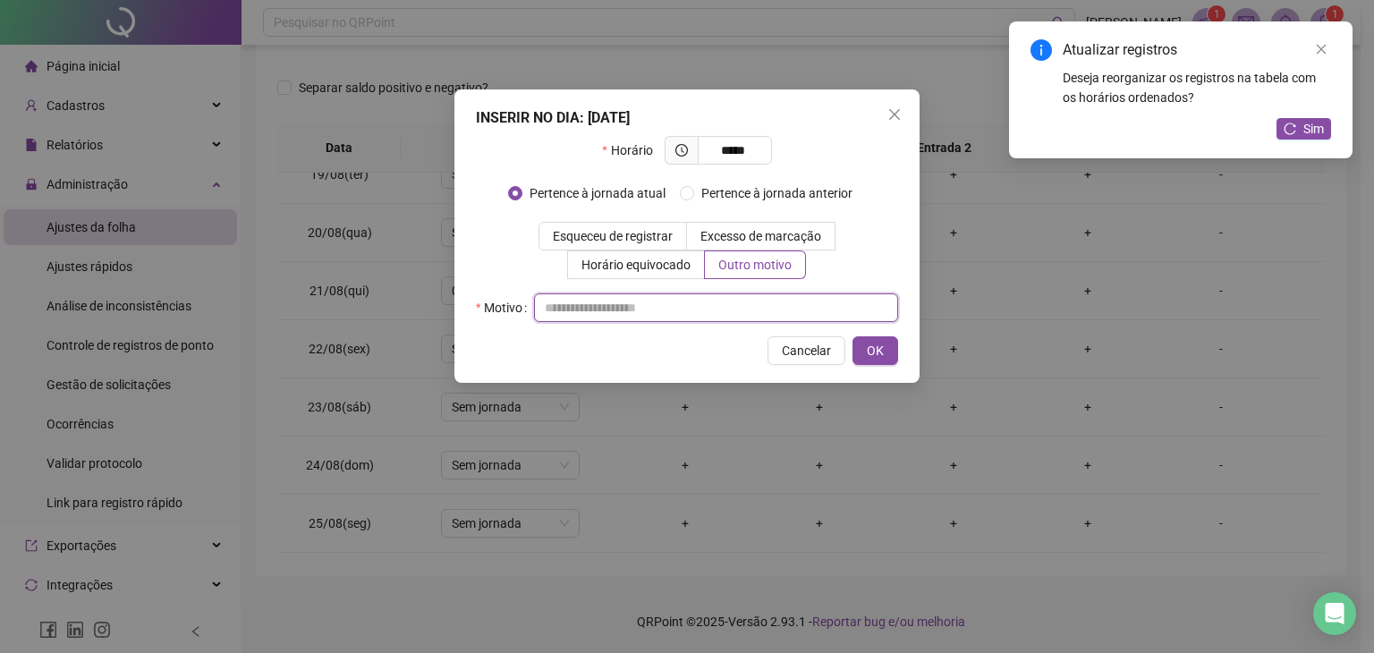
click at [711, 302] on input "text" at bounding box center [716, 307] width 364 height 29
type input "*"
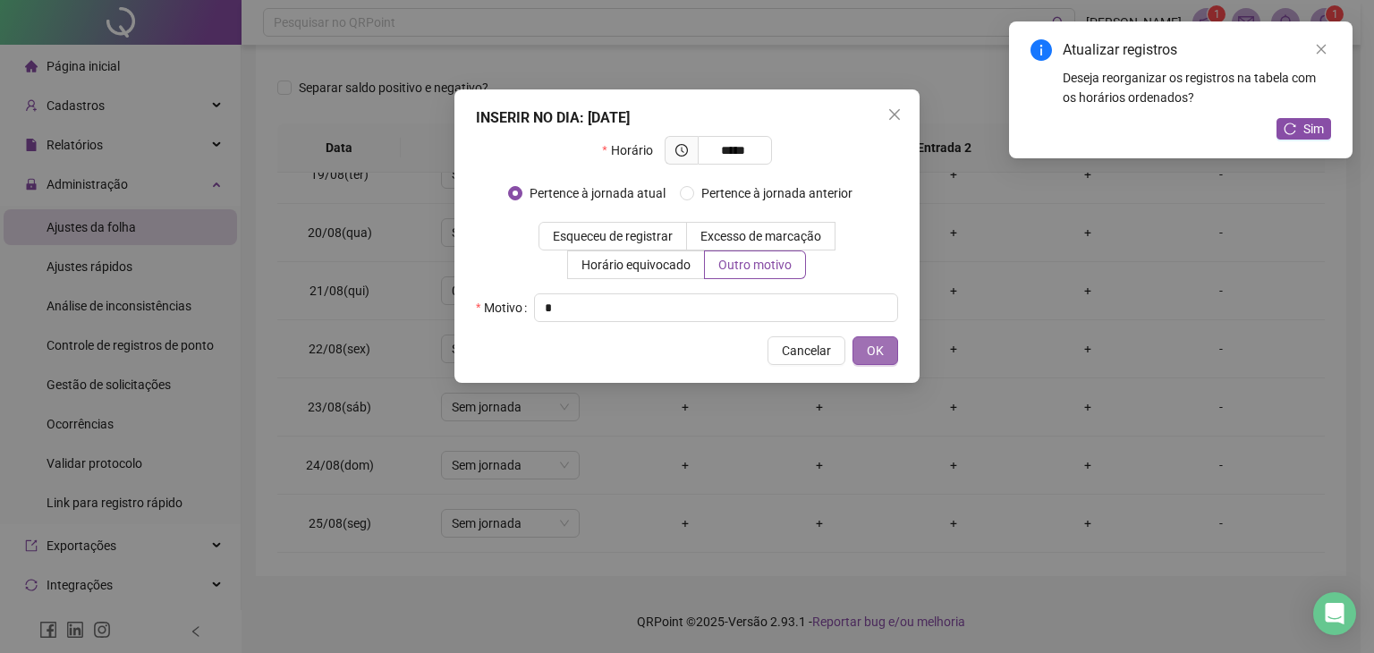
click at [880, 361] on button "OK" at bounding box center [875, 350] width 46 height 29
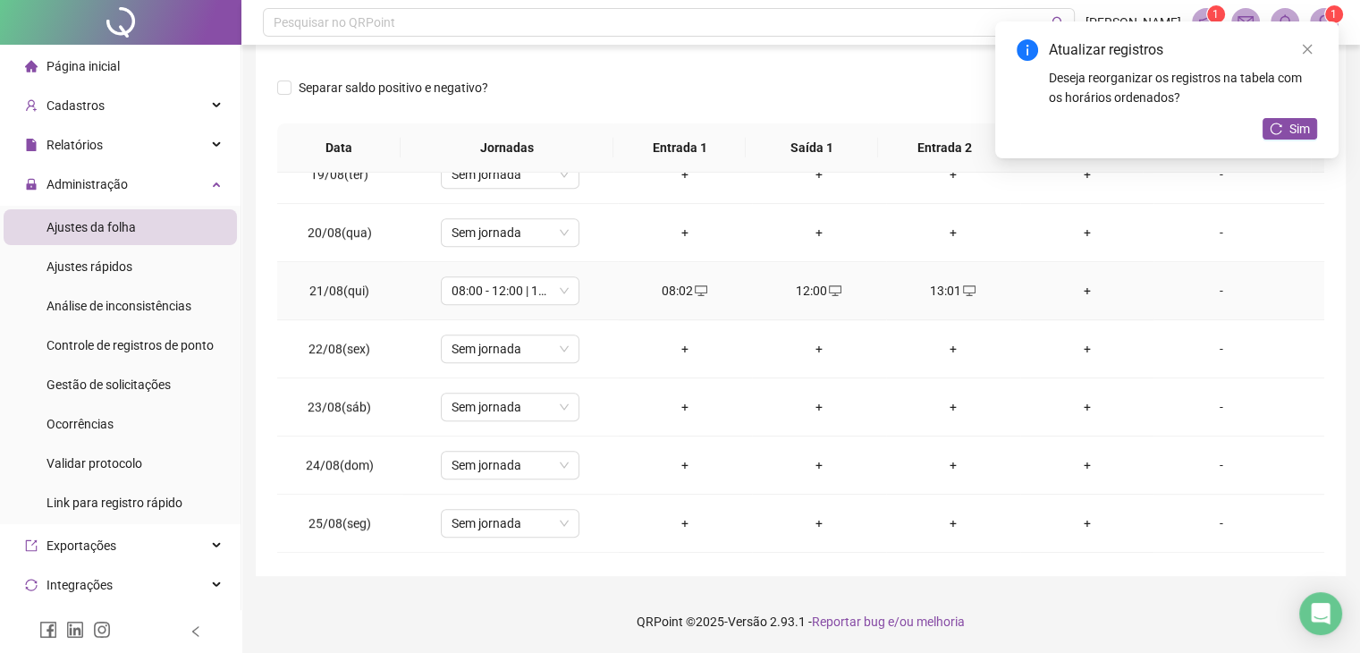
click at [1079, 292] on div "+" at bounding box center [1088, 291] width 106 height 20
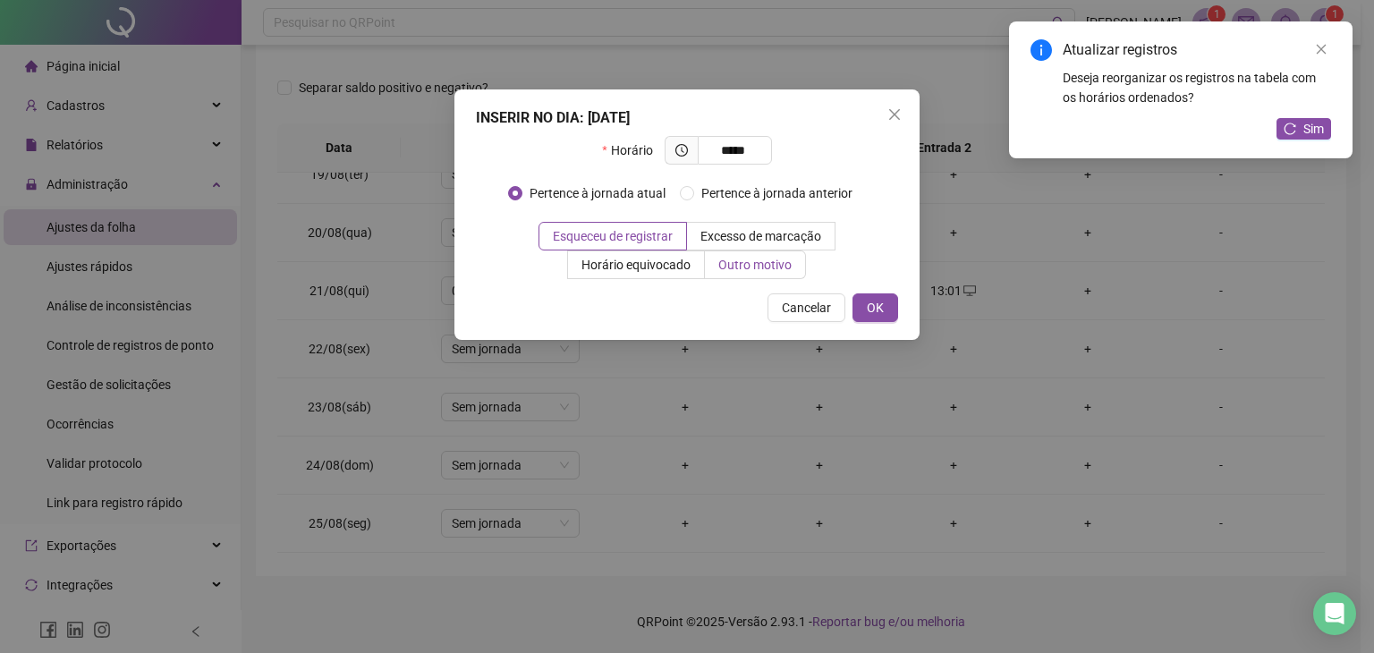
type input "*****"
click at [757, 260] on span "Outro motivo" at bounding box center [754, 265] width 73 height 14
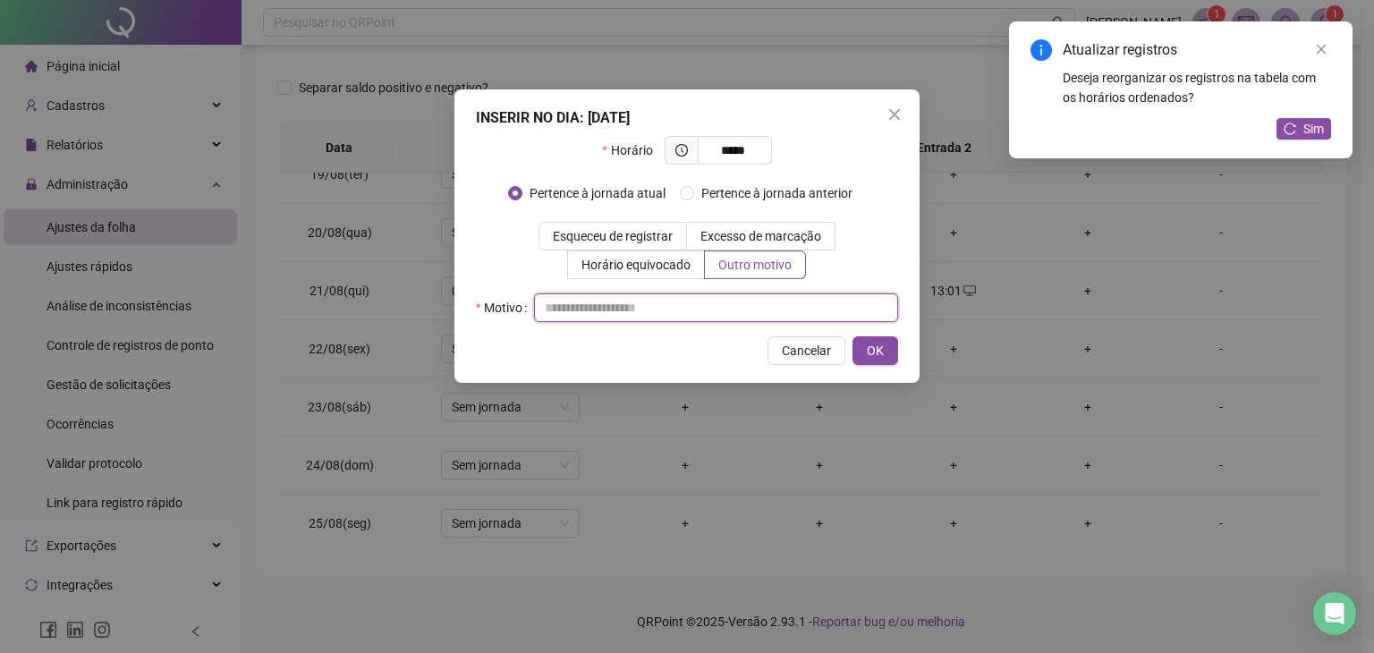
click at [729, 311] on input "text" at bounding box center [716, 307] width 364 height 29
type input "*"
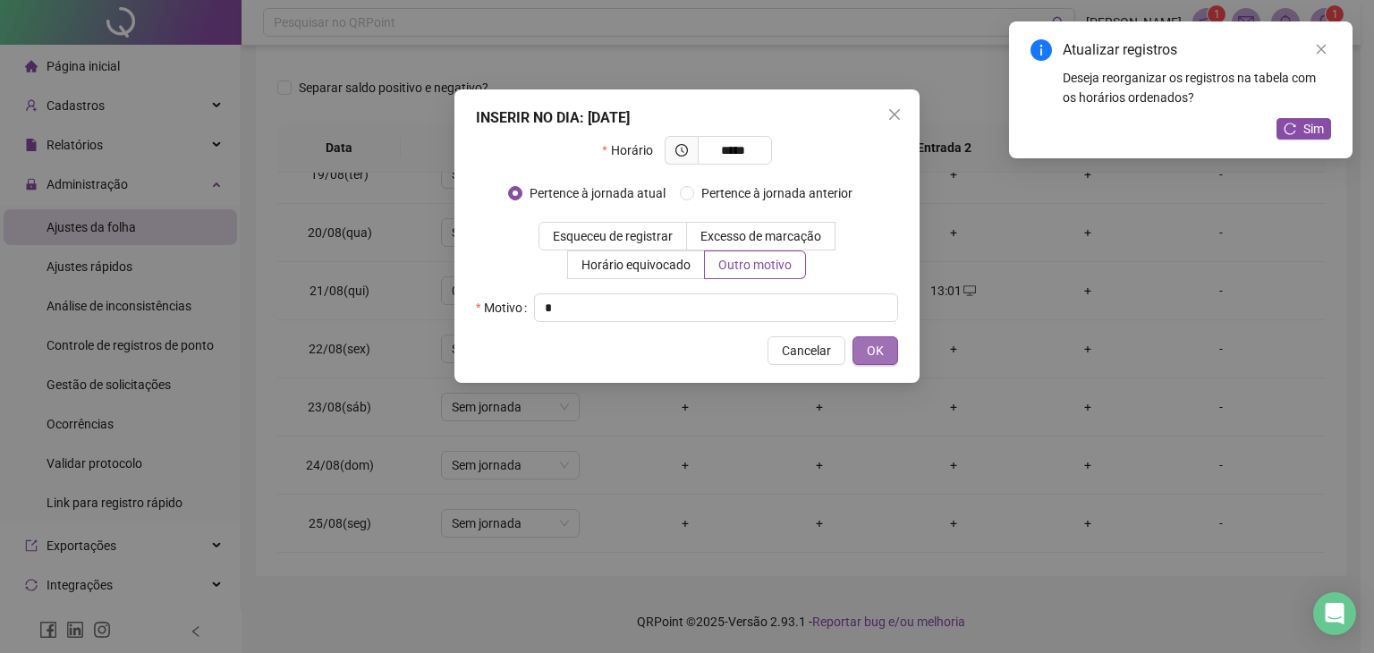
click at [893, 348] on button "OK" at bounding box center [875, 350] width 46 height 29
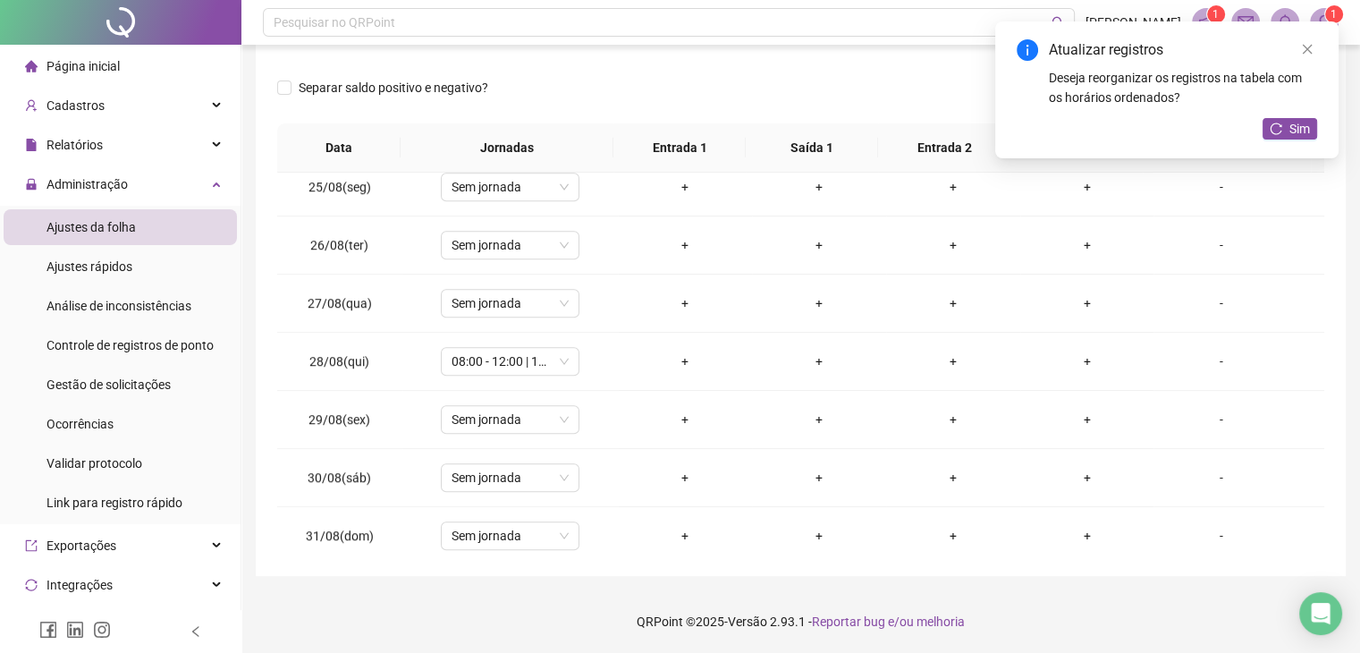
scroll to position [1324, 0]
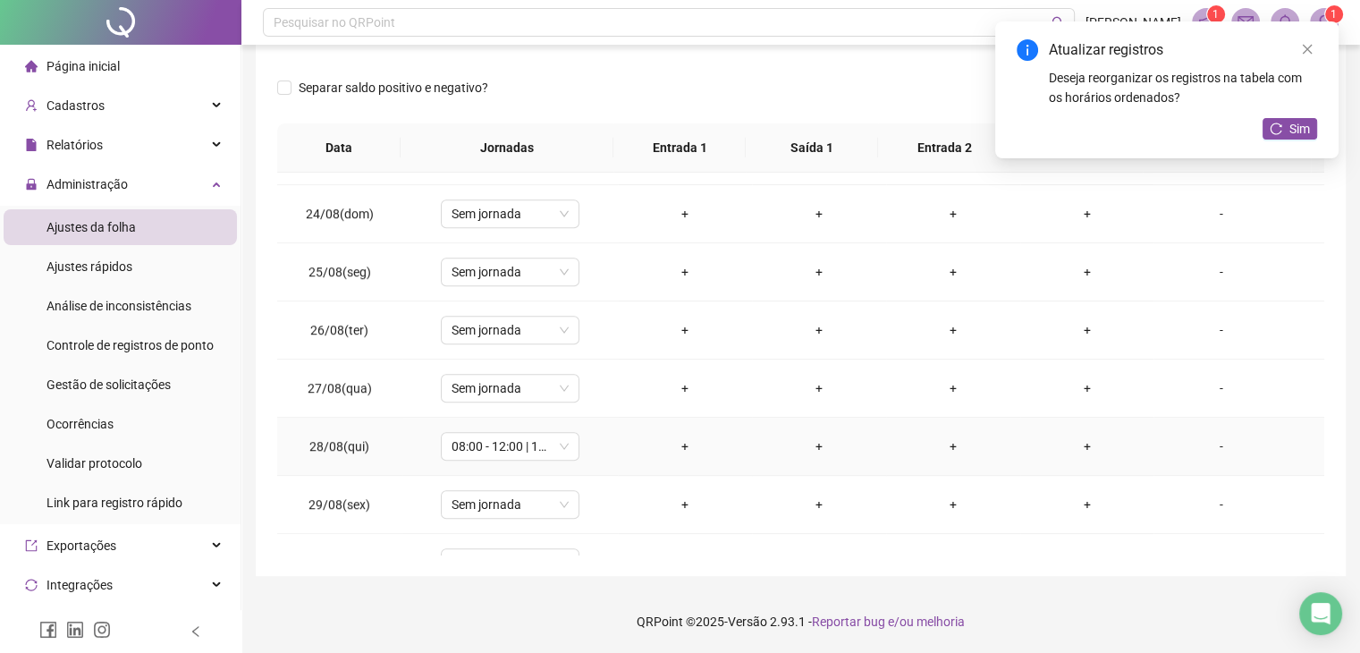
click at [682, 452] on td "+" at bounding box center [685, 447] width 134 height 58
click at [683, 436] on div "+" at bounding box center [685, 446] width 106 height 20
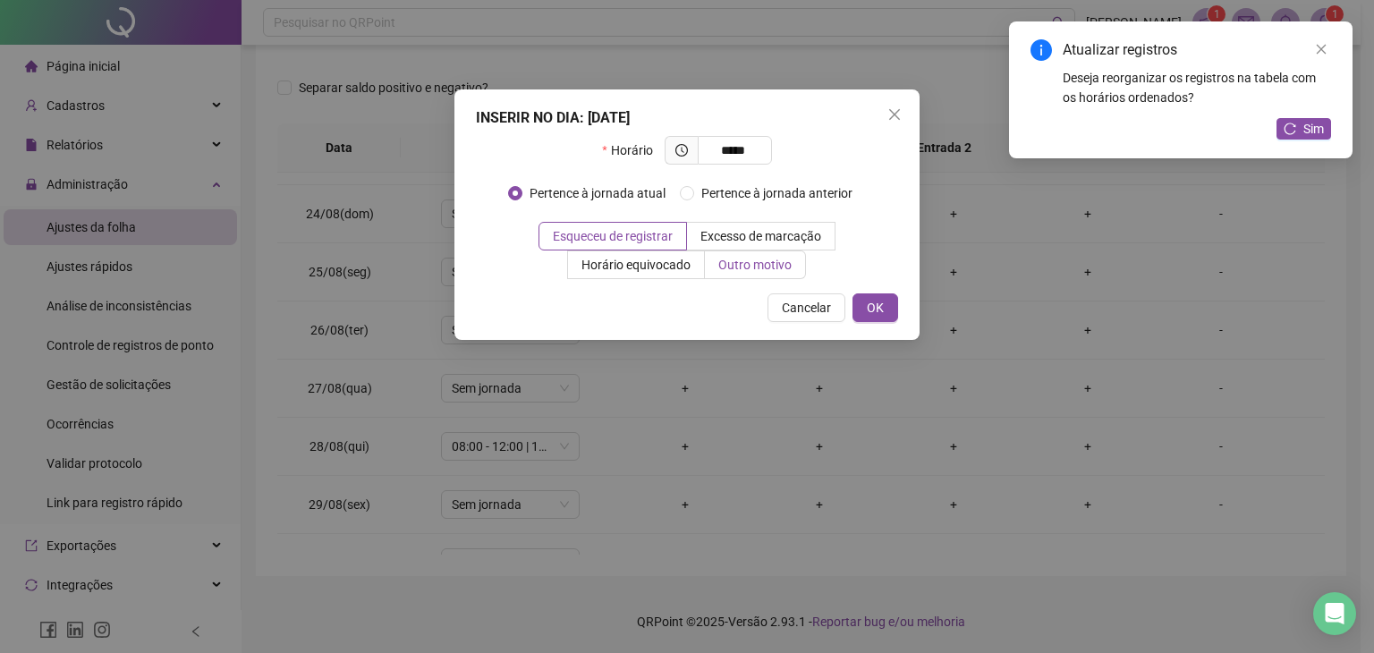
type input "*****"
click at [755, 275] on label "Outro motivo" at bounding box center [755, 264] width 101 height 29
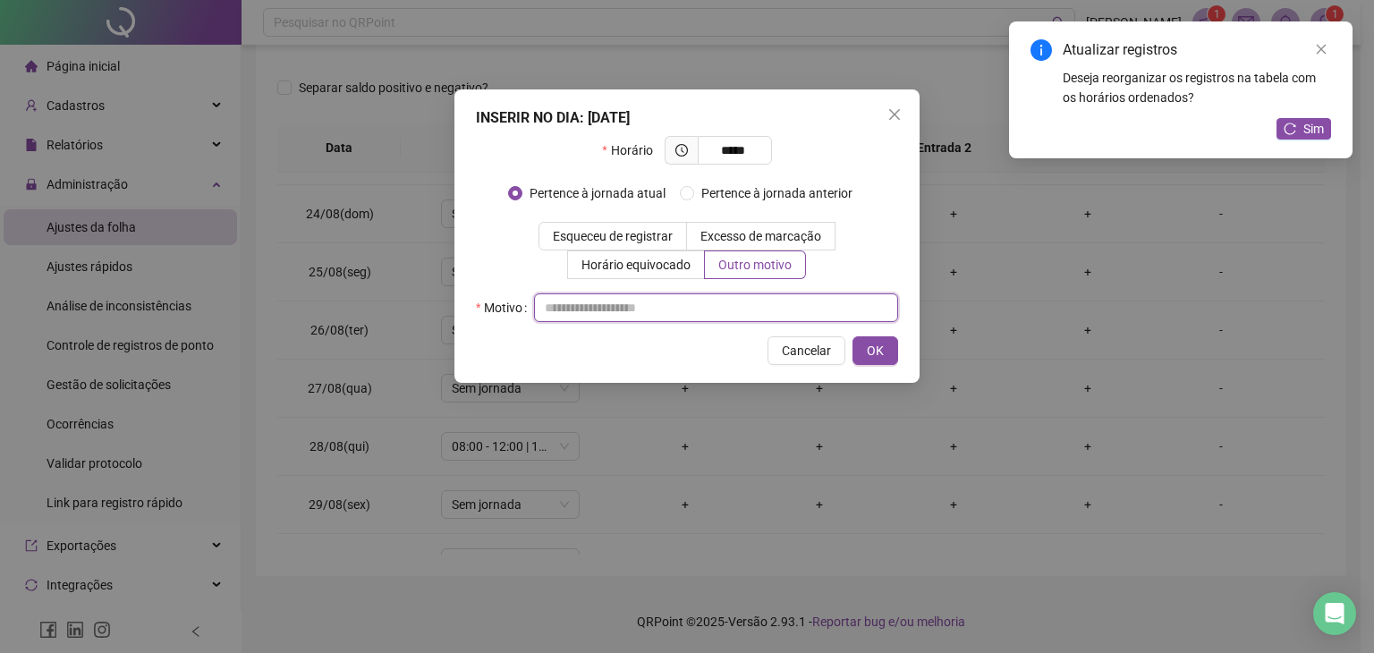
click at [708, 301] on input "text" at bounding box center [716, 307] width 364 height 29
type input "*"
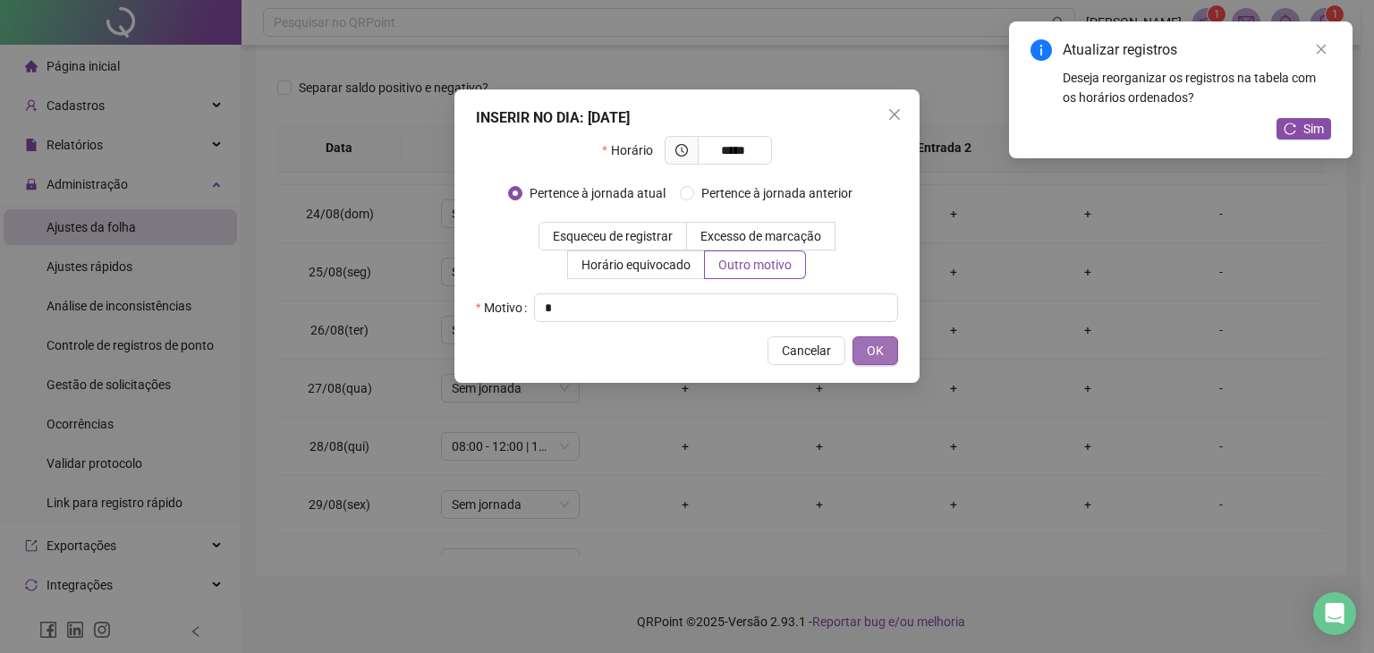
click at [880, 351] on span "OK" at bounding box center [875, 351] width 17 height 20
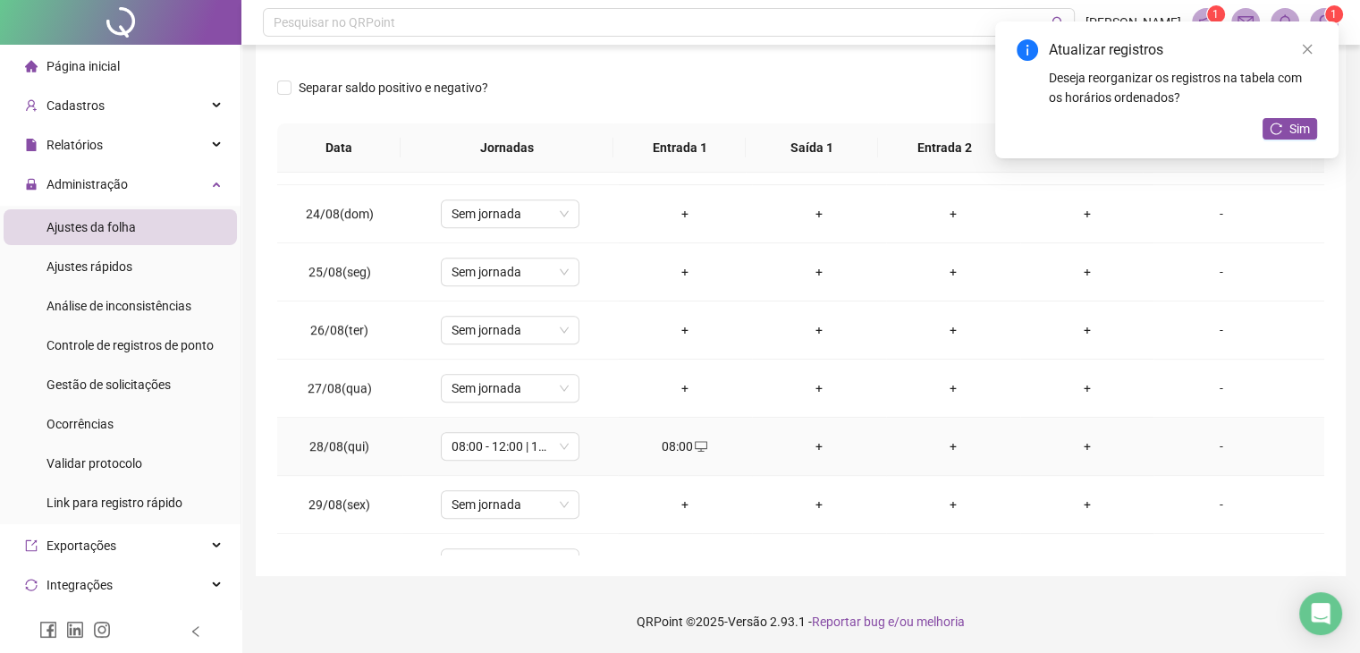
click at [816, 437] on div "+" at bounding box center [819, 446] width 106 height 20
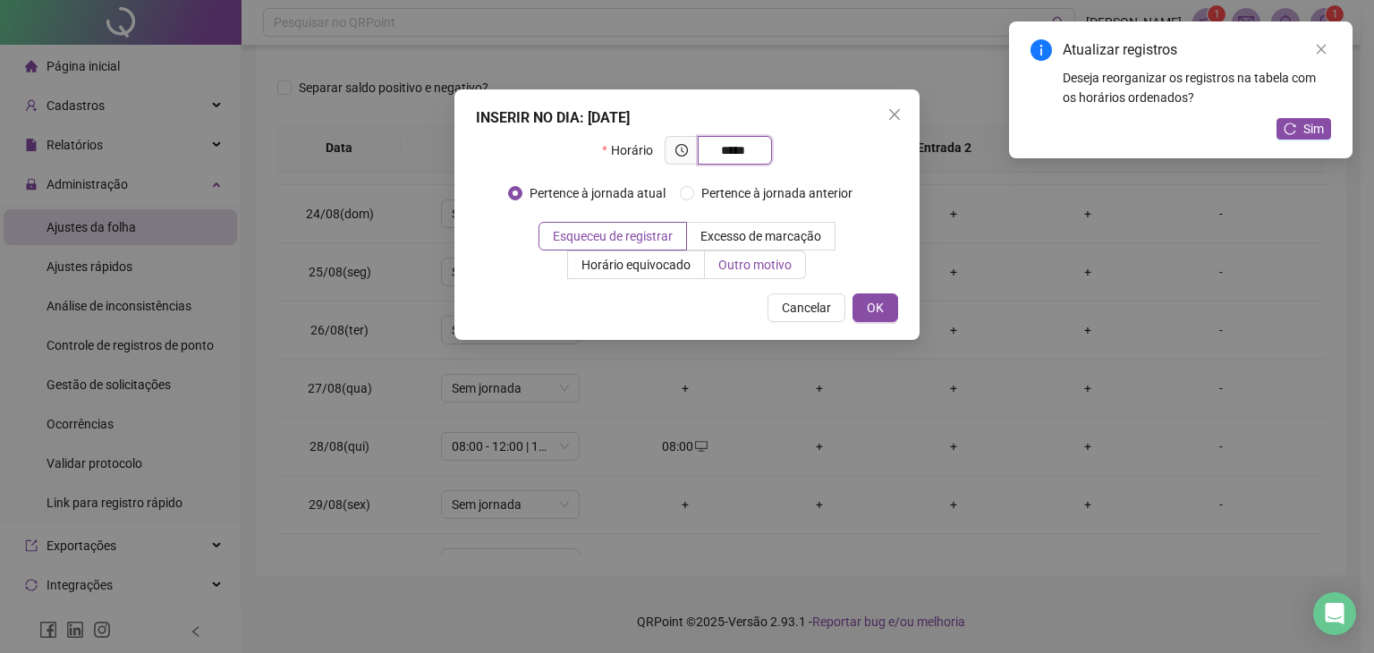
type input "*****"
click at [725, 266] on span "Outro motivo" at bounding box center [754, 265] width 73 height 14
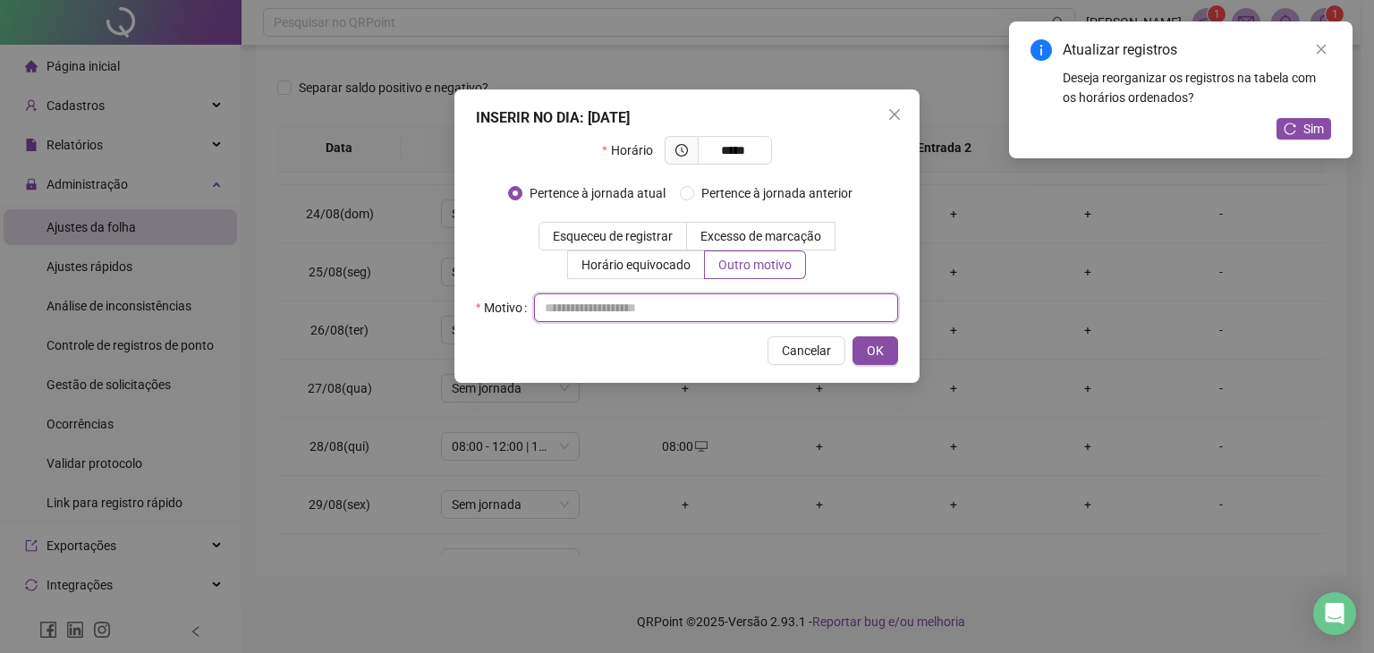
click at [696, 306] on input "text" at bounding box center [716, 307] width 364 height 29
type input "*"
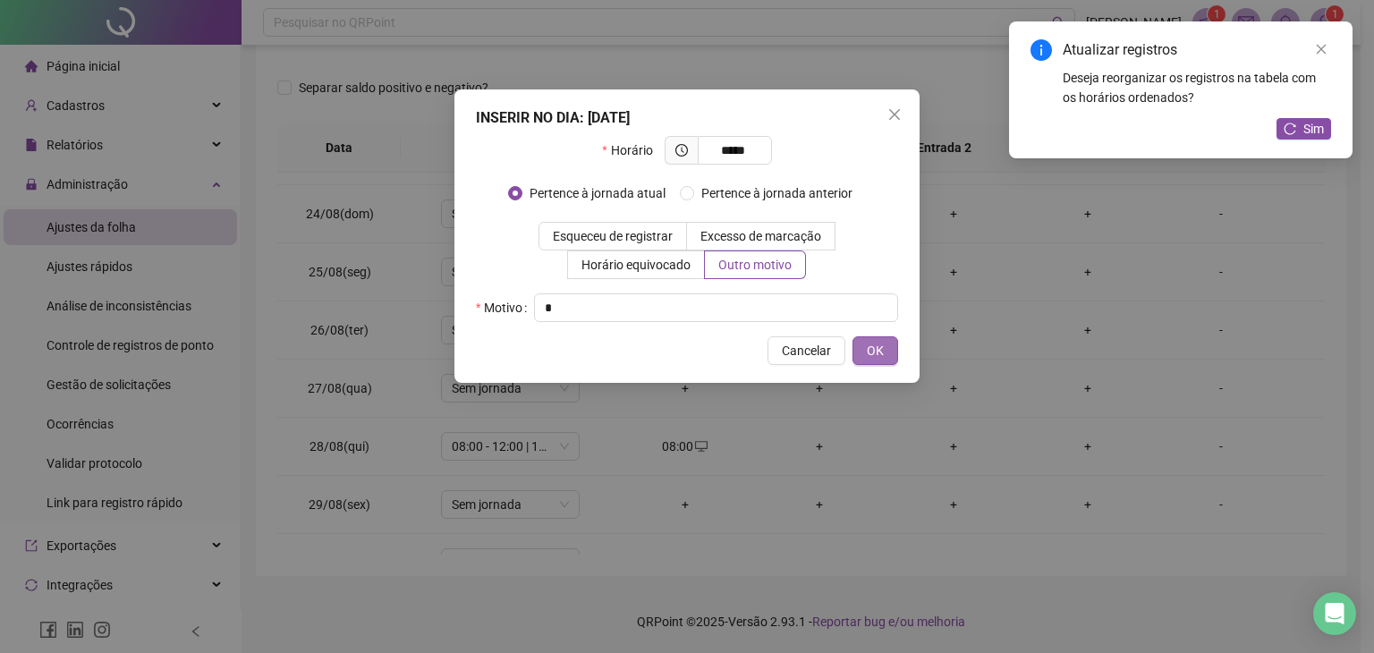
click at [857, 351] on button "OK" at bounding box center [875, 350] width 46 height 29
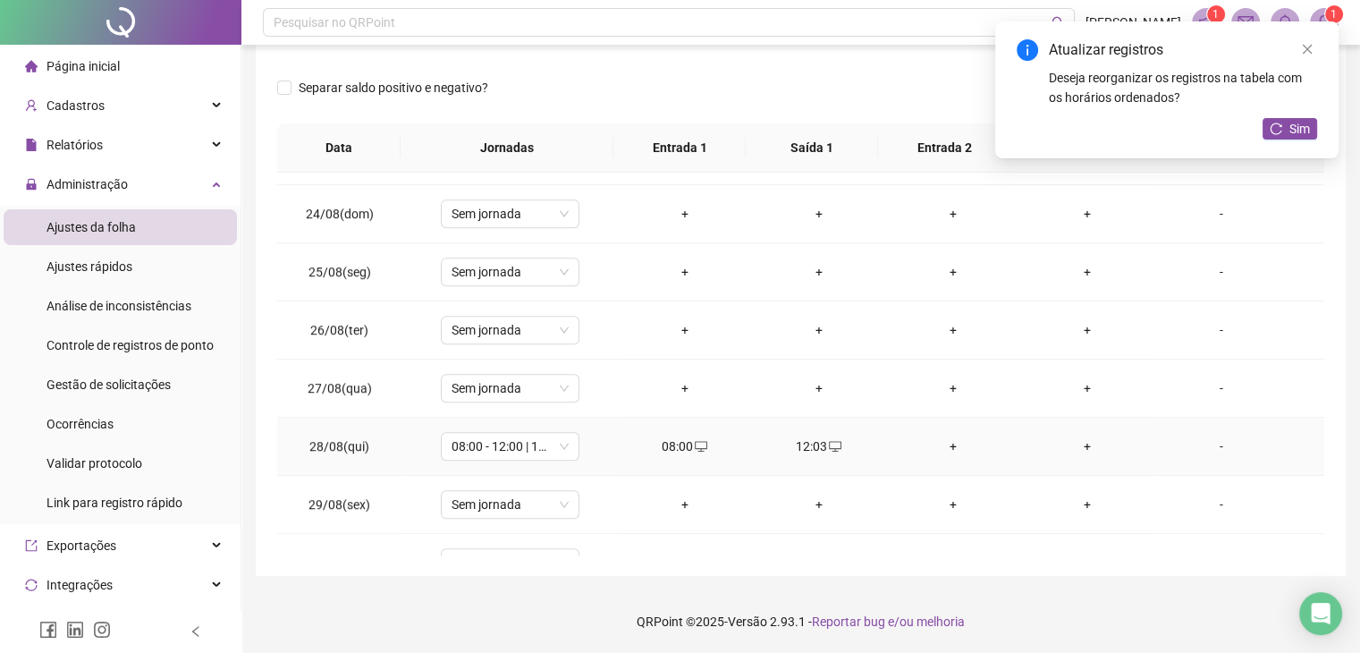
click at [949, 438] on div "+" at bounding box center [954, 446] width 106 height 20
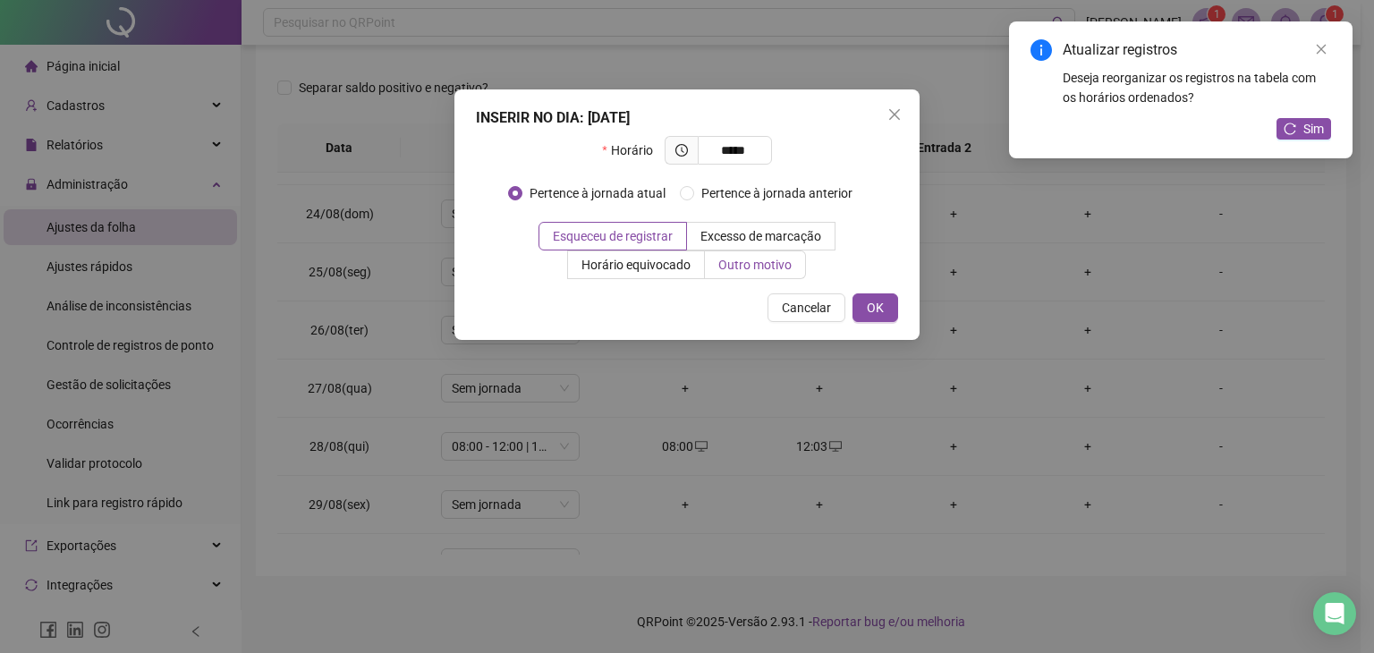
type input "*****"
click at [744, 269] on span "Outro motivo" at bounding box center [754, 265] width 73 height 14
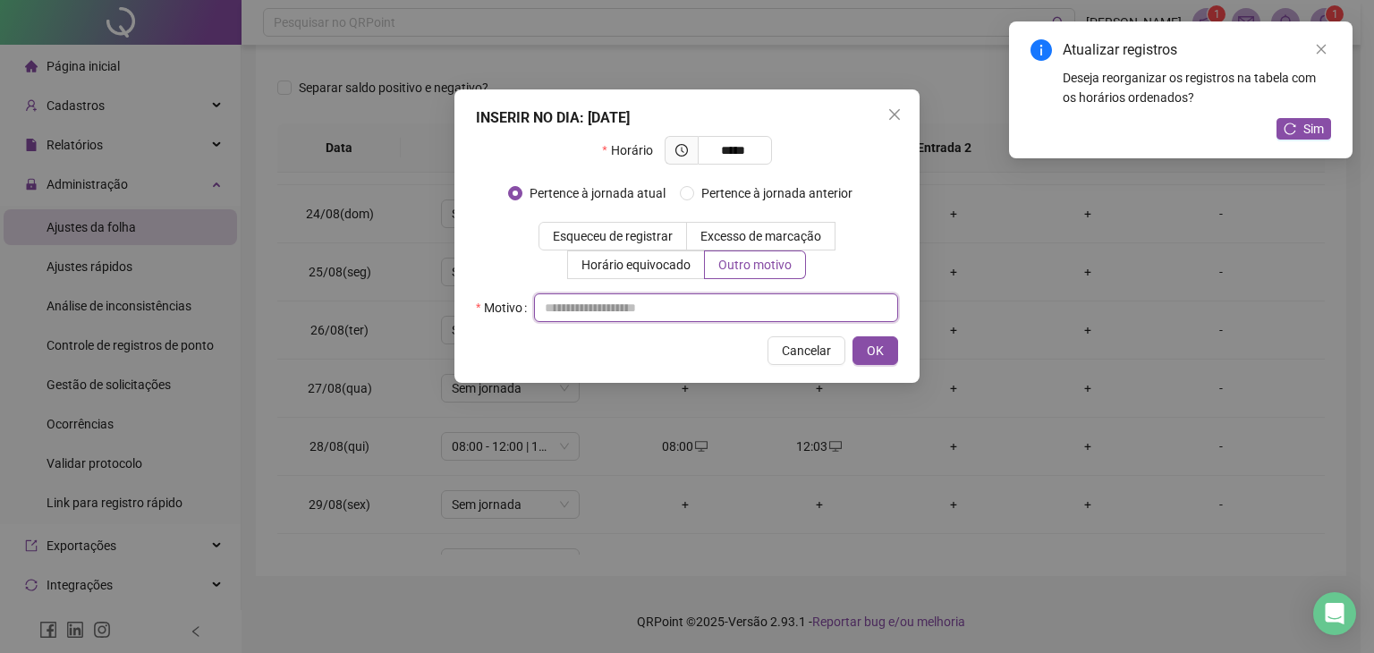
click at [711, 306] on input "text" at bounding box center [716, 307] width 364 height 29
type input "*"
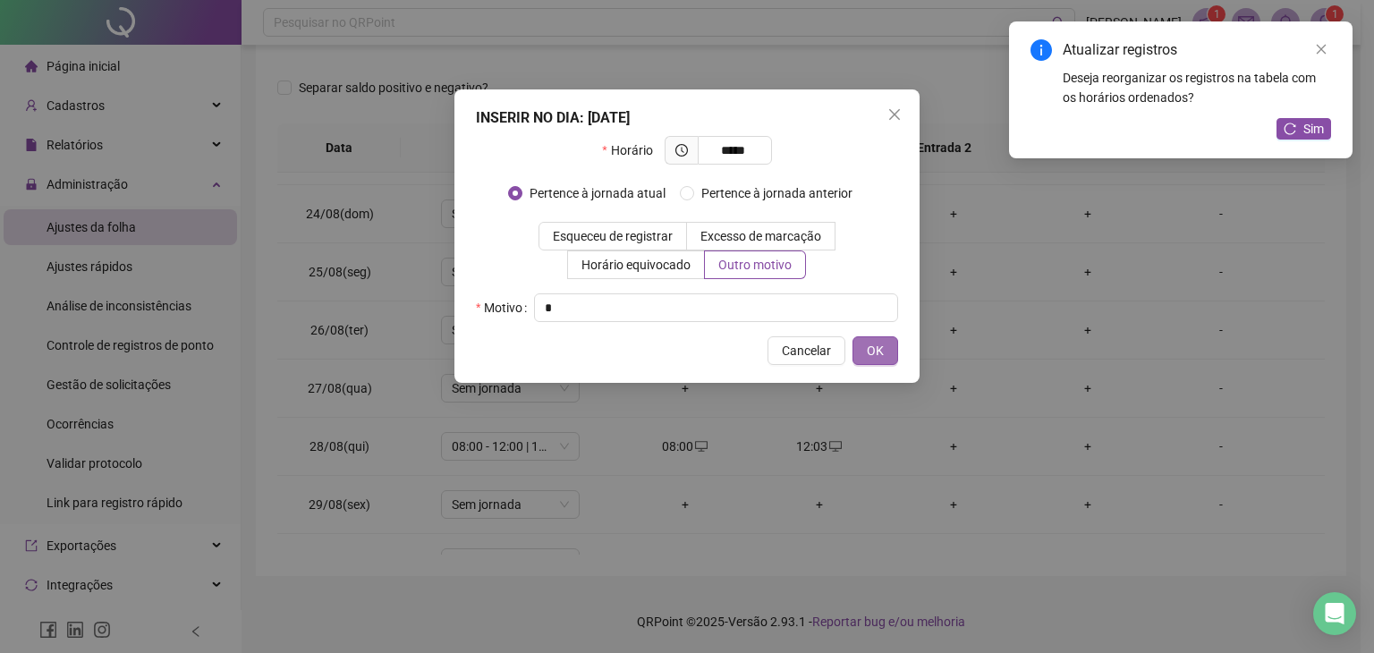
click at [872, 349] on span "OK" at bounding box center [875, 351] width 17 height 20
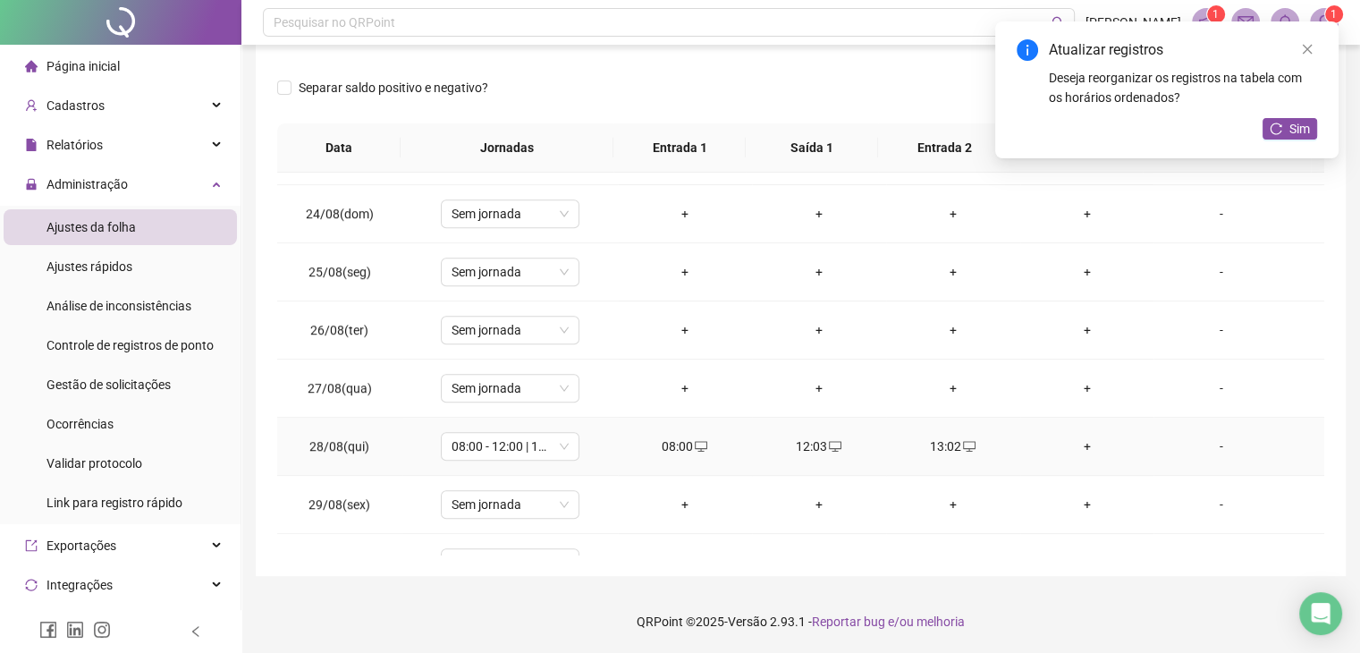
click at [1082, 436] on div "+" at bounding box center [1088, 446] width 106 height 20
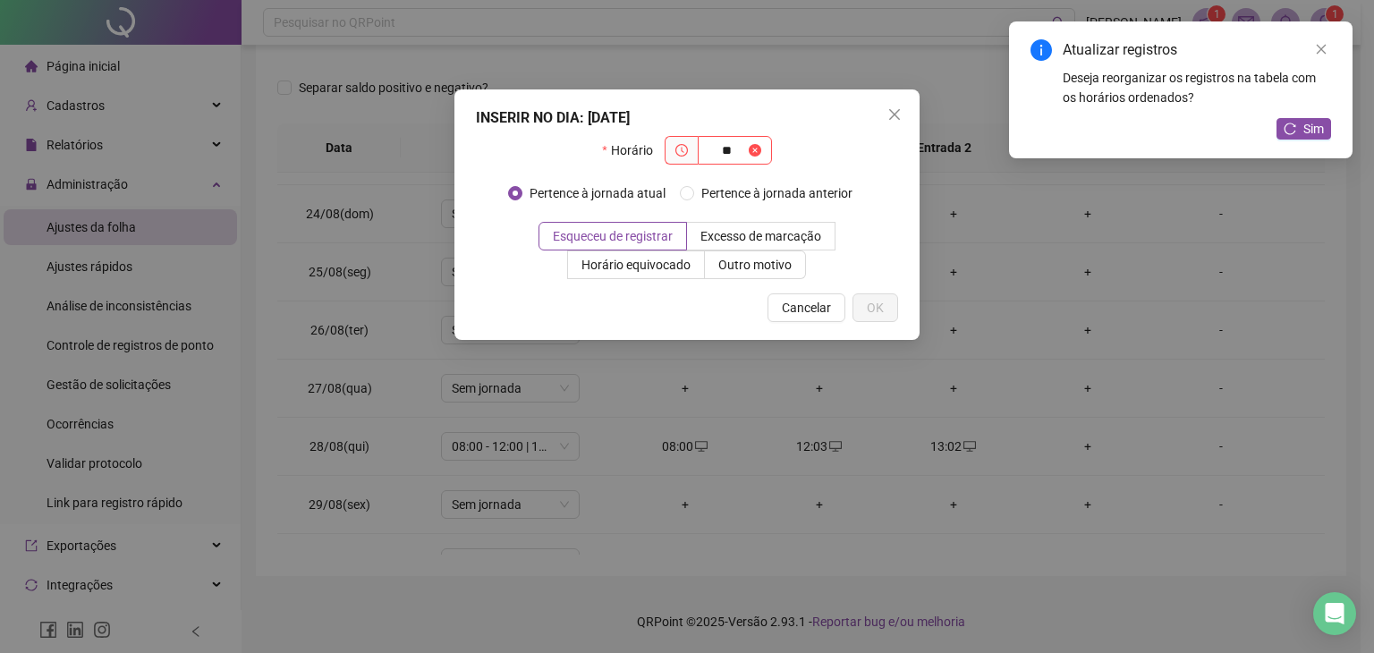
type input "*"
type input "*****"
click at [736, 268] on span "Outro motivo" at bounding box center [754, 265] width 73 height 14
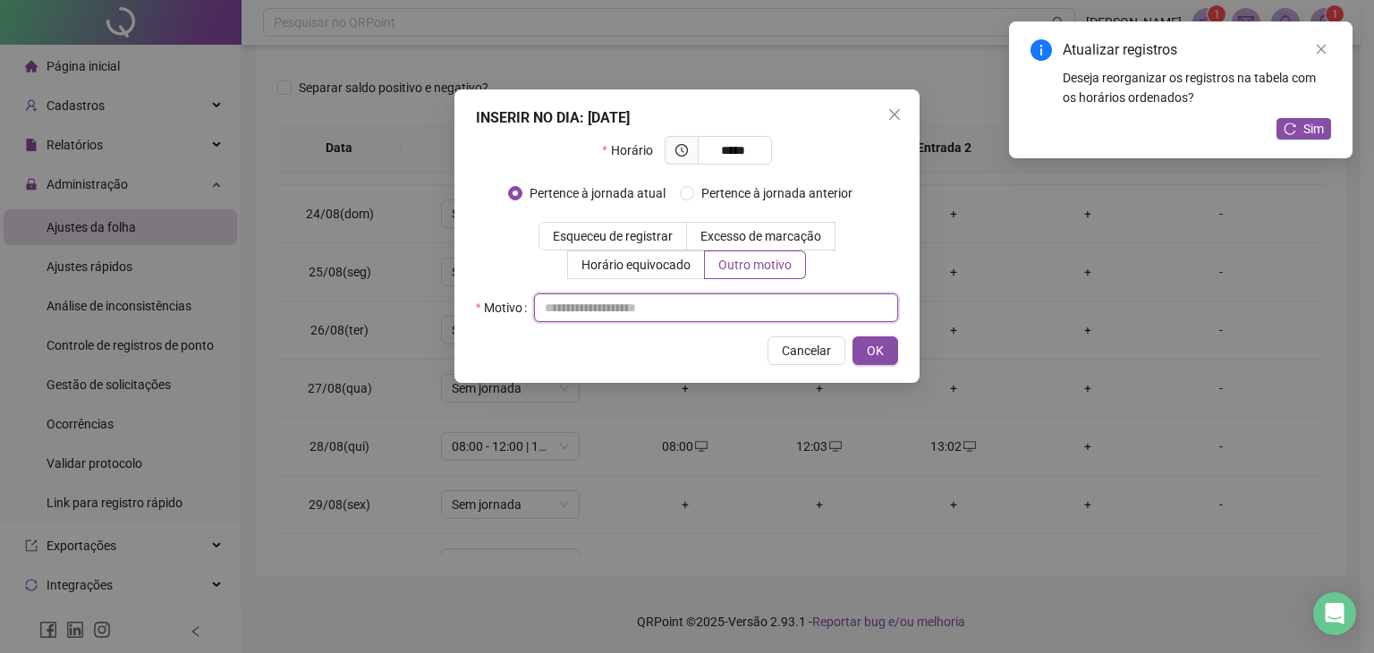
click at [721, 310] on input "text" at bounding box center [716, 307] width 364 height 29
type input "*"
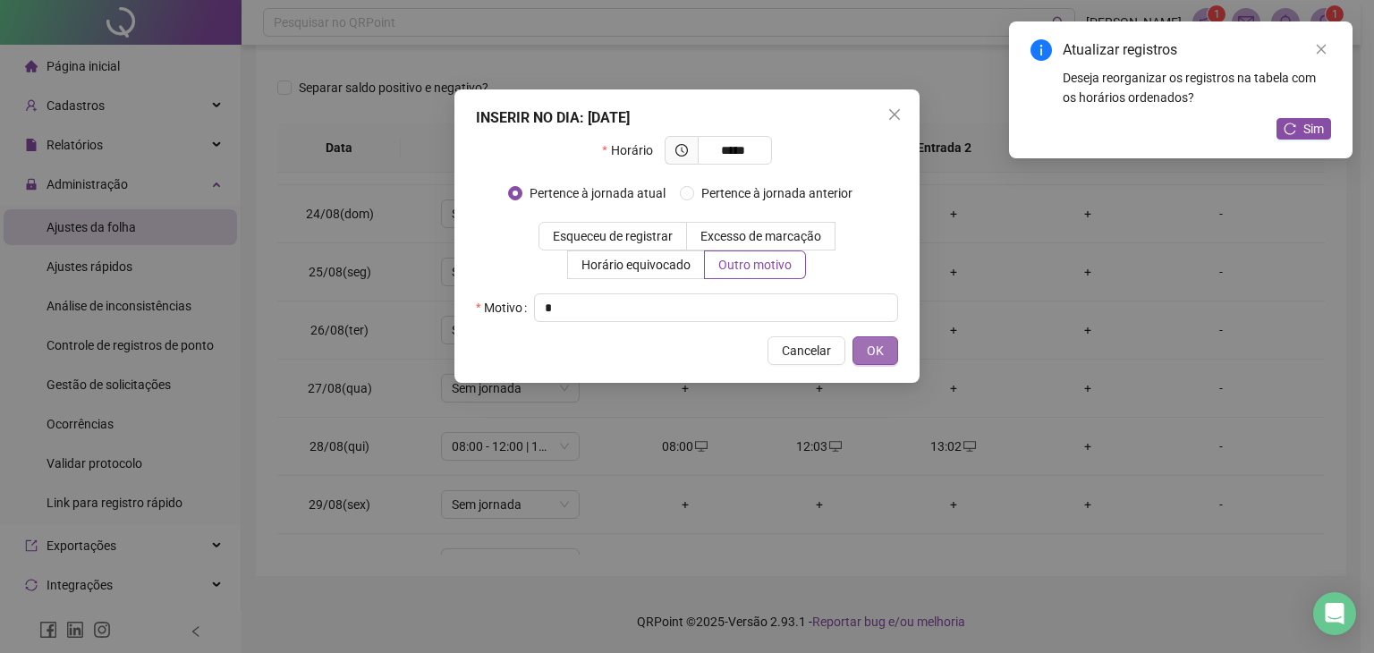
click at [869, 345] on span "OK" at bounding box center [875, 351] width 17 height 20
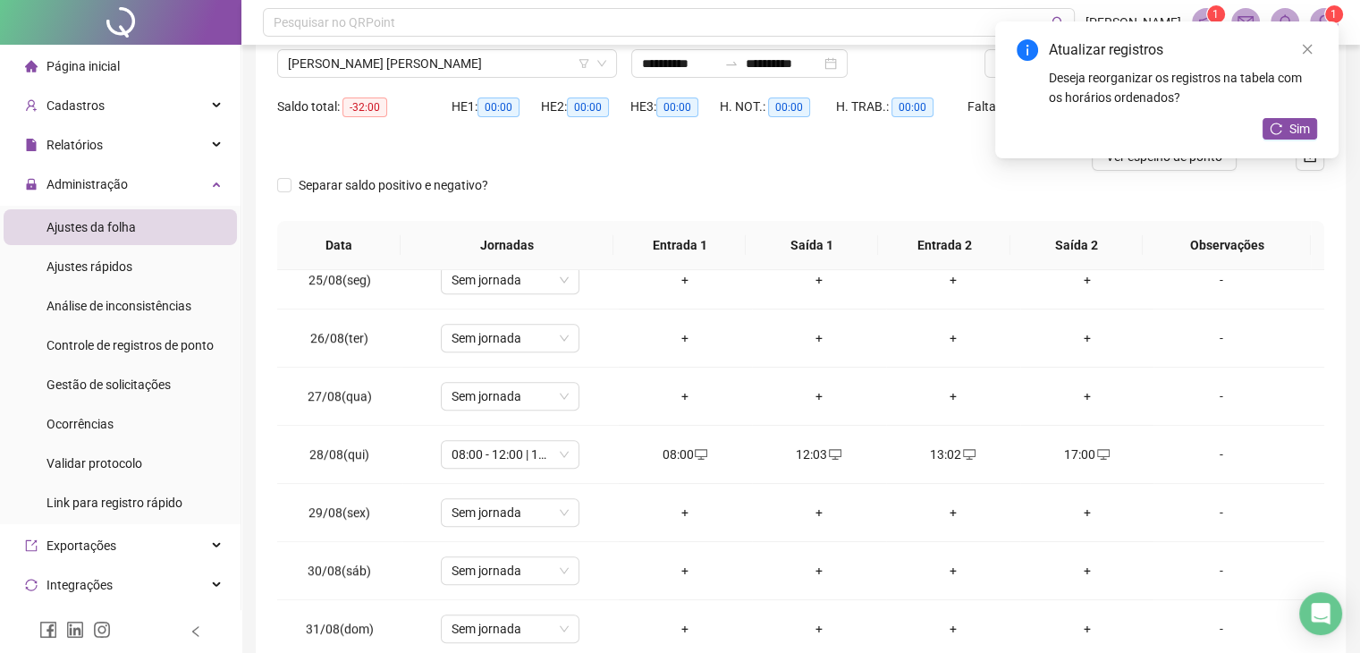
scroll to position [0, 0]
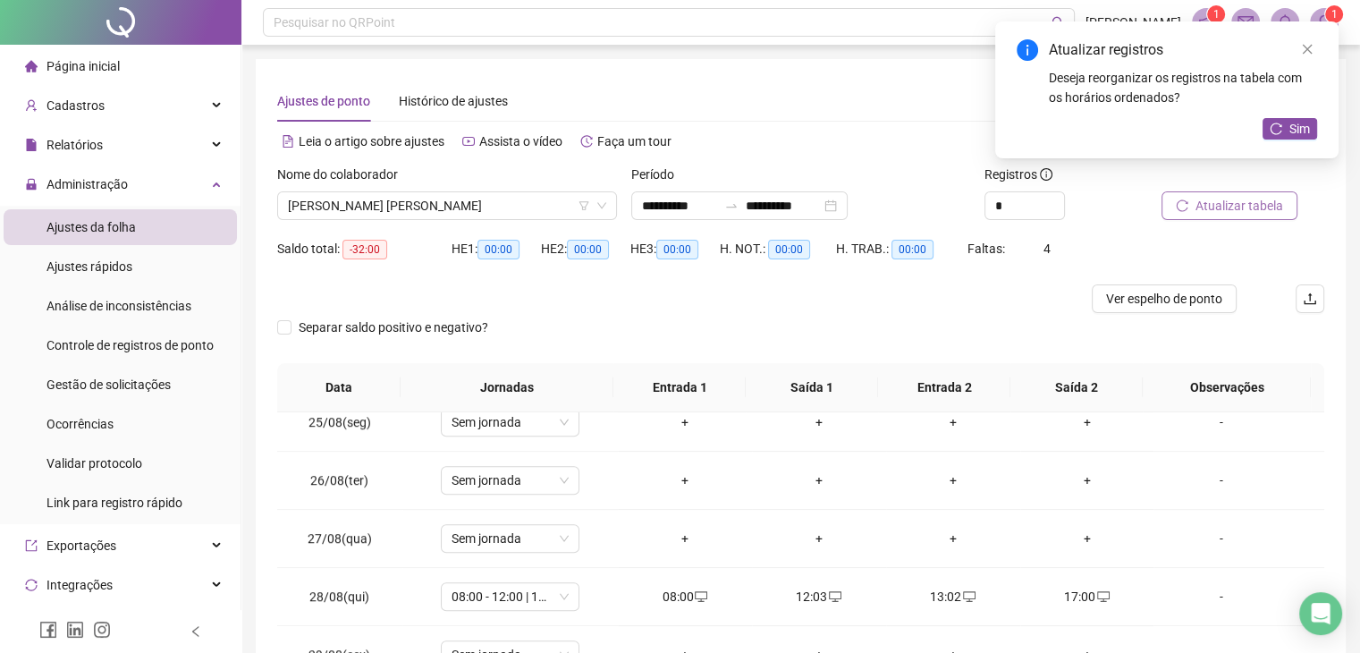
click at [1212, 199] on span "Atualizar tabela" at bounding box center [1240, 206] width 88 height 20
click at [352, 208] on span "[PERSON_NAME] [PERSON_NAME]" at bounding box center [447, 205] width 318 height 27
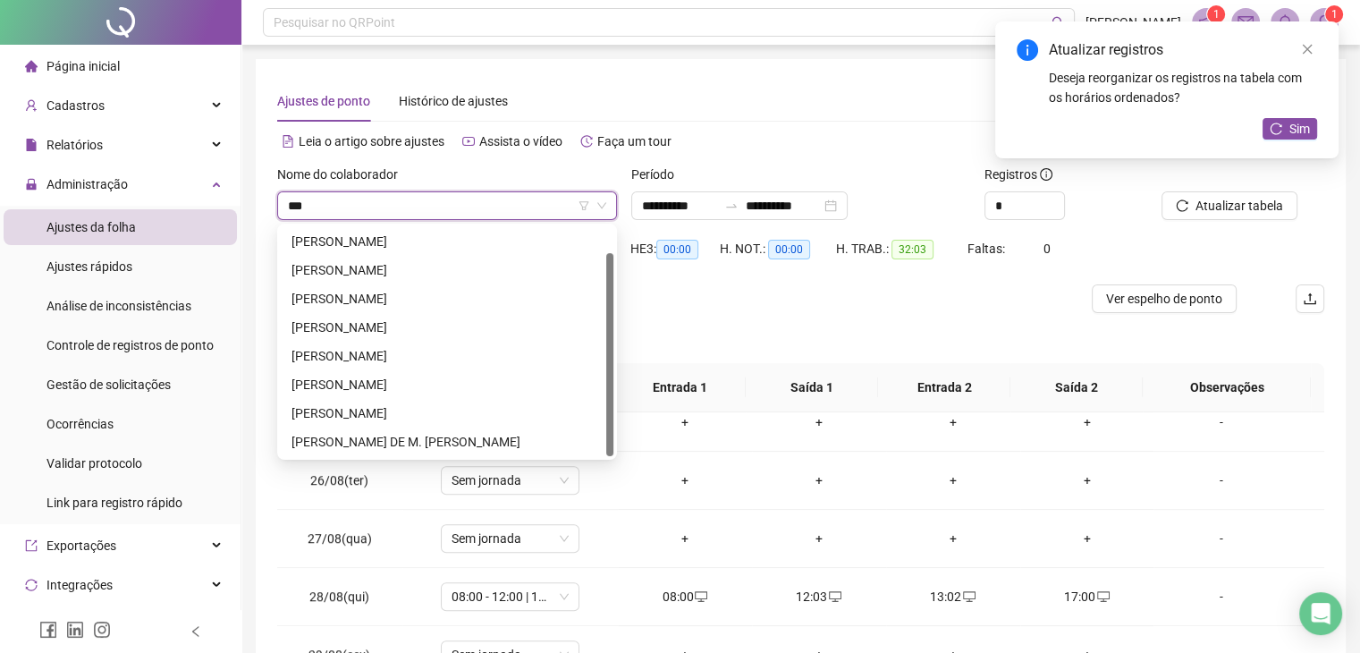
scroll to position [0, 0]
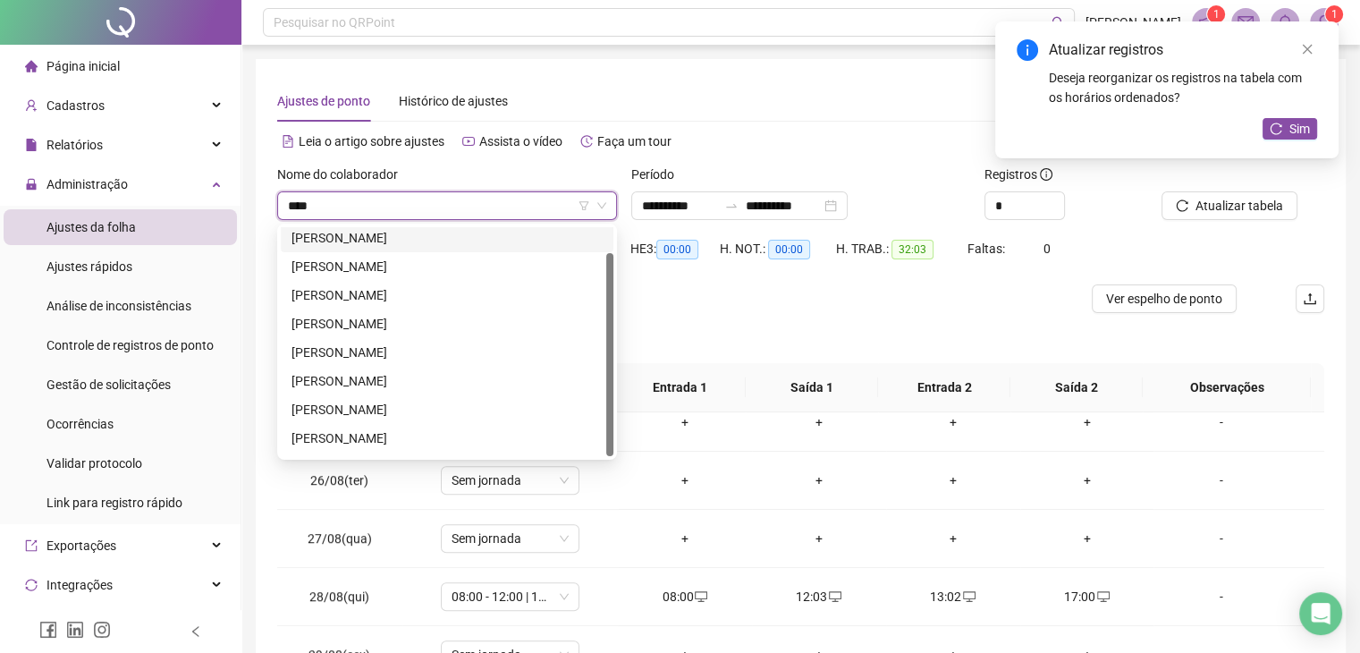
type input "*****"
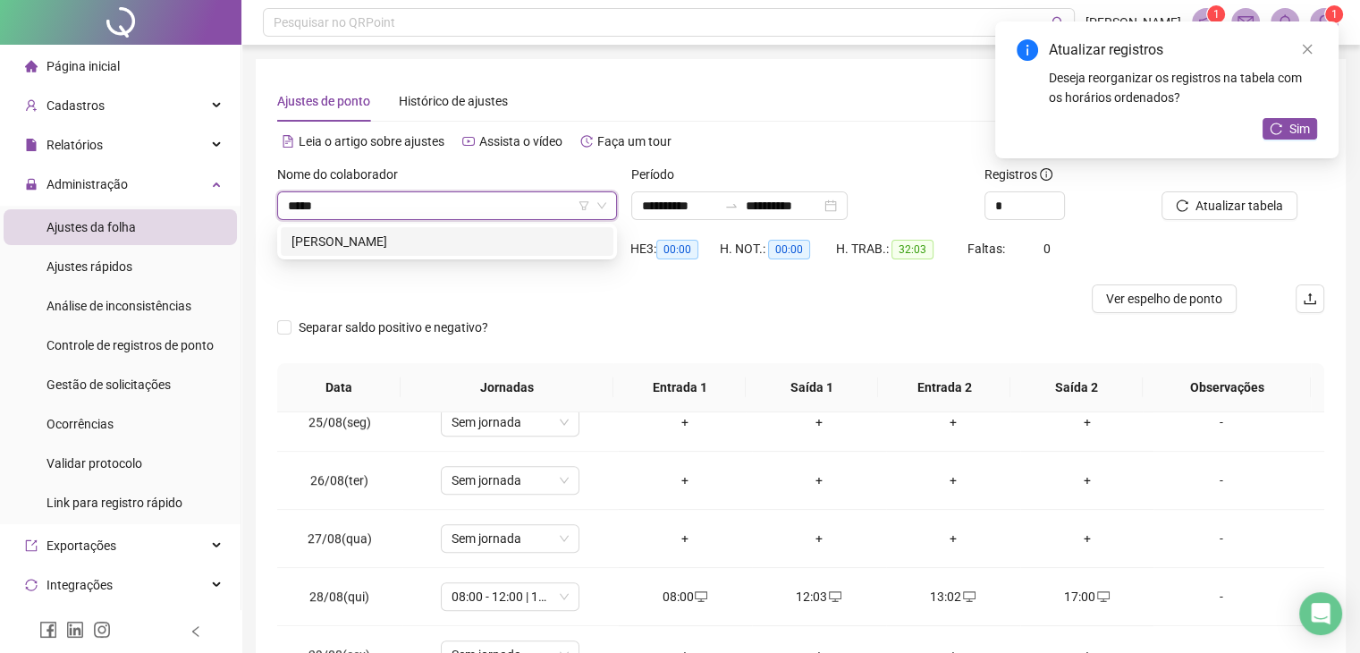
click at [395, 245] on div "[PERSON_NAME]" at bounding box center [447, 242] width 311 height 20
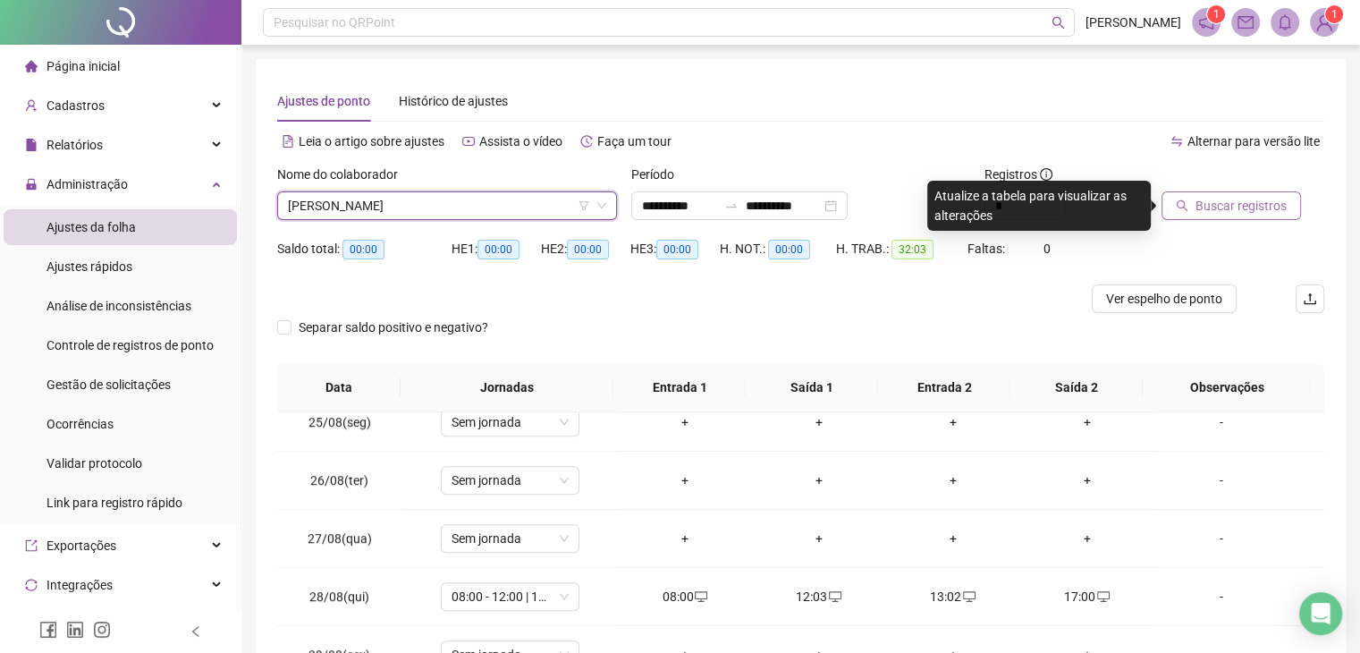
click at [1257, 207] on span "Buscar registros" at bounding box center [1241, 206] width 91 height 20
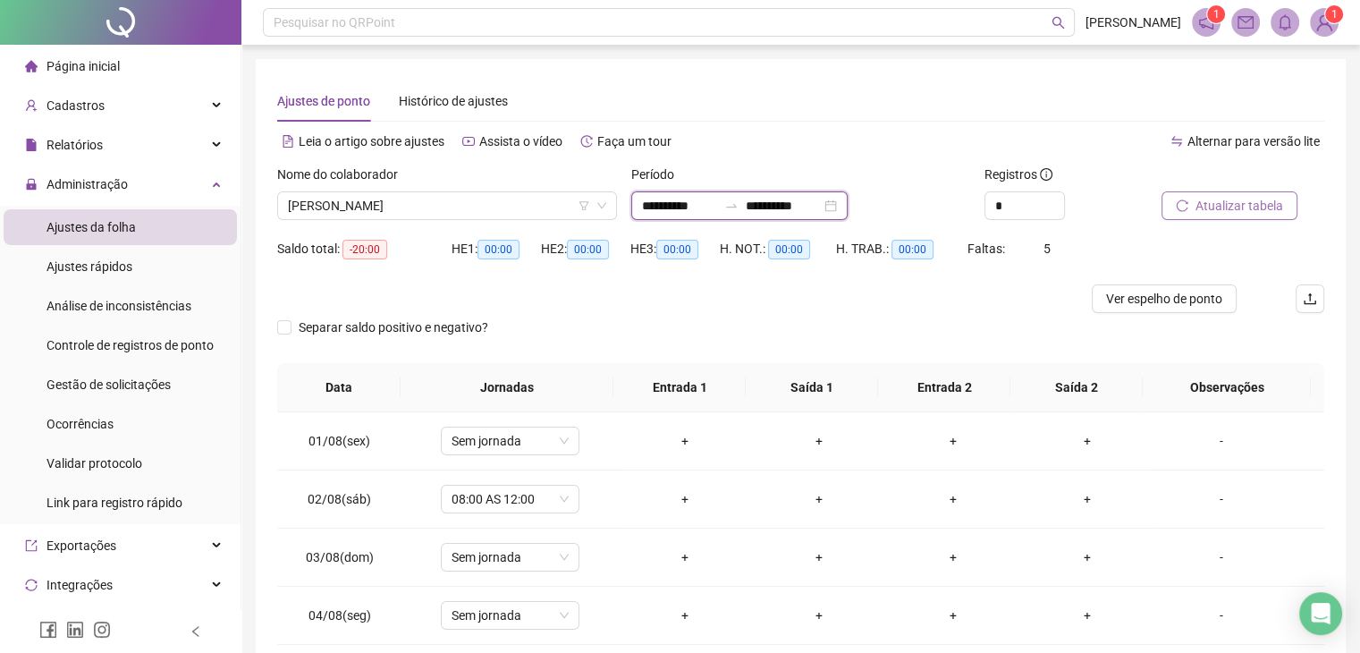
click at [683, 208] on input "**********" at bounding box center [679, 206] width 75 height 20
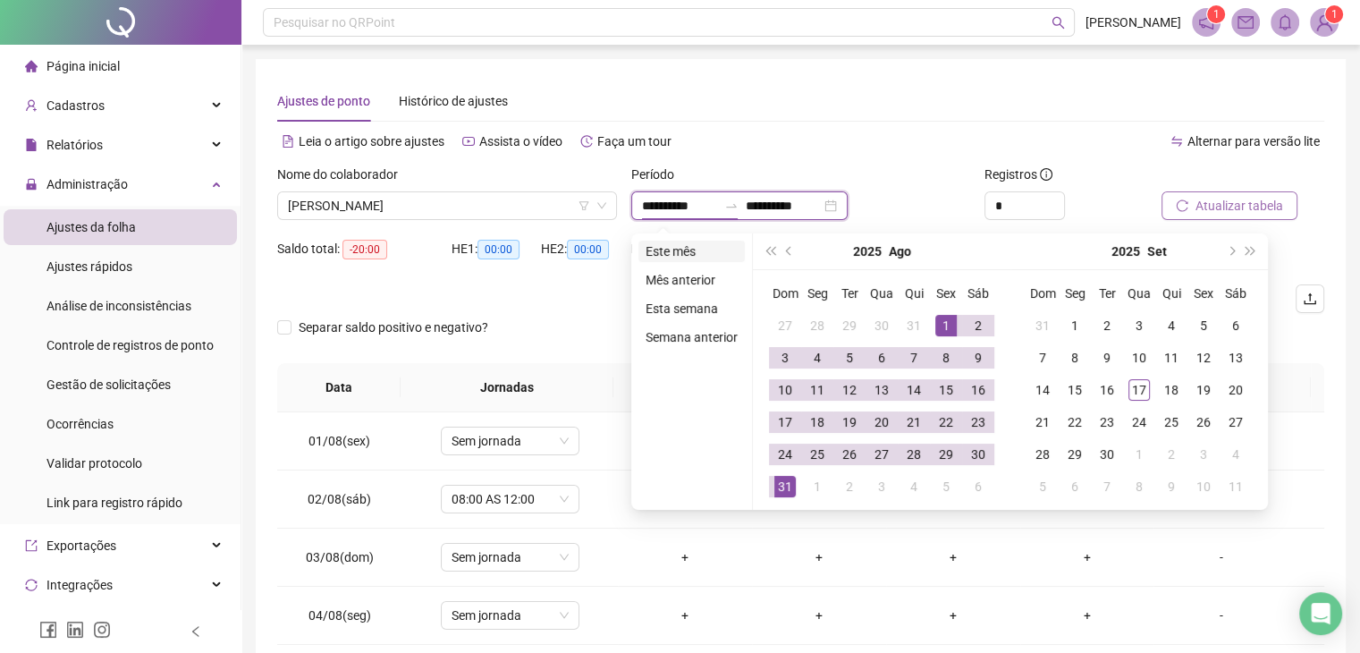
type input "**********"
click at [782, 248] on button "prev-year" at bounding box center [790, 251] width 20 height 36
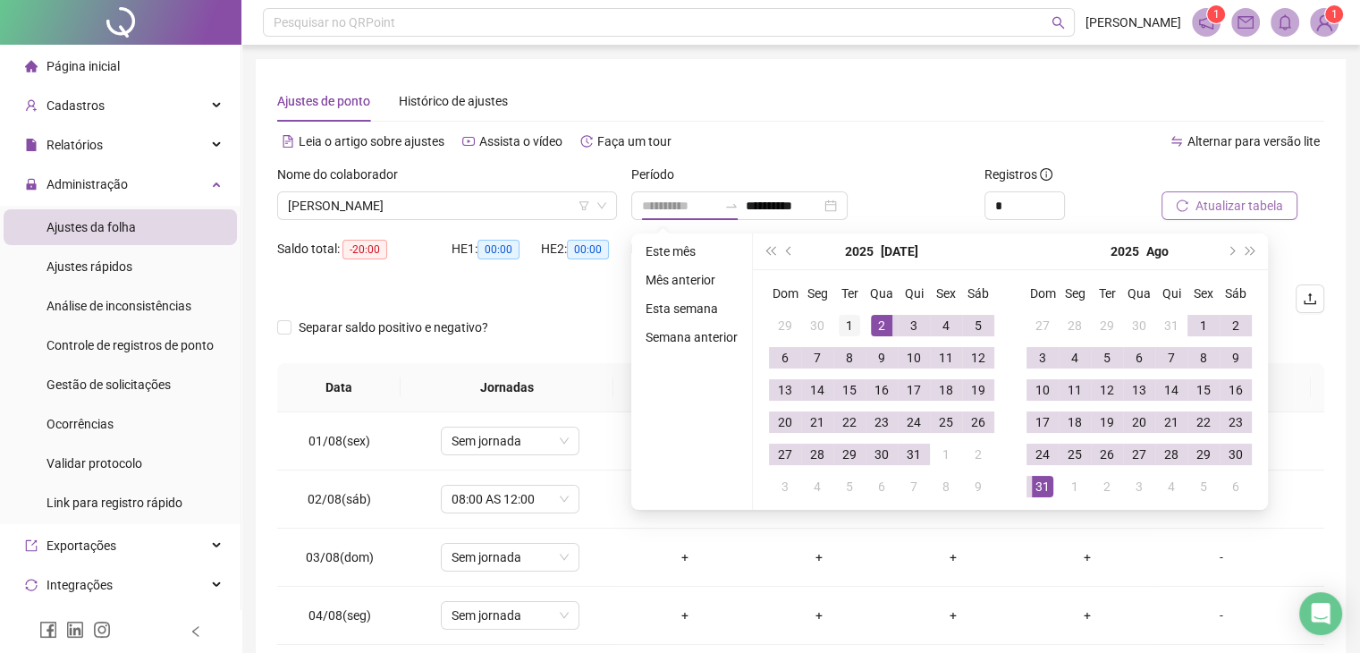
type input "**********"
click at [850, 328] on div "1" at bounding box center [849, 325] width 21 height 21
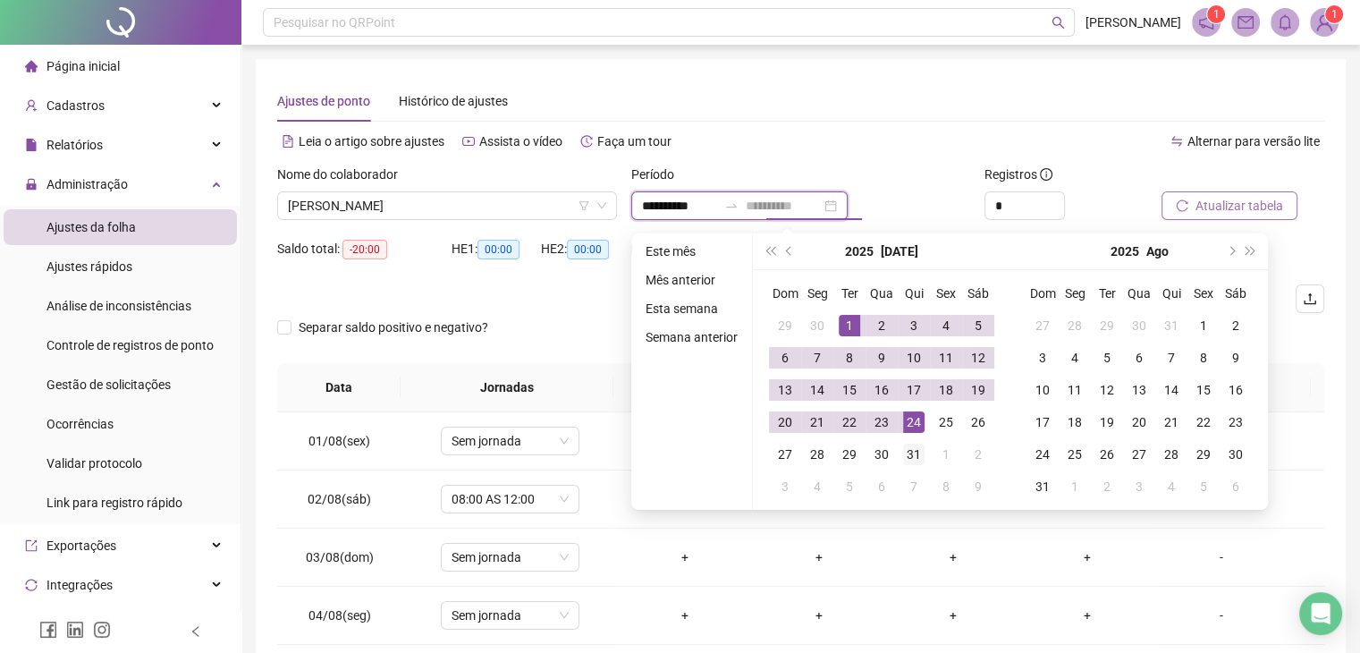
type input "**********"
click at [918, 457] on div "31" at bounding box center [913, 454] width 21 height 21
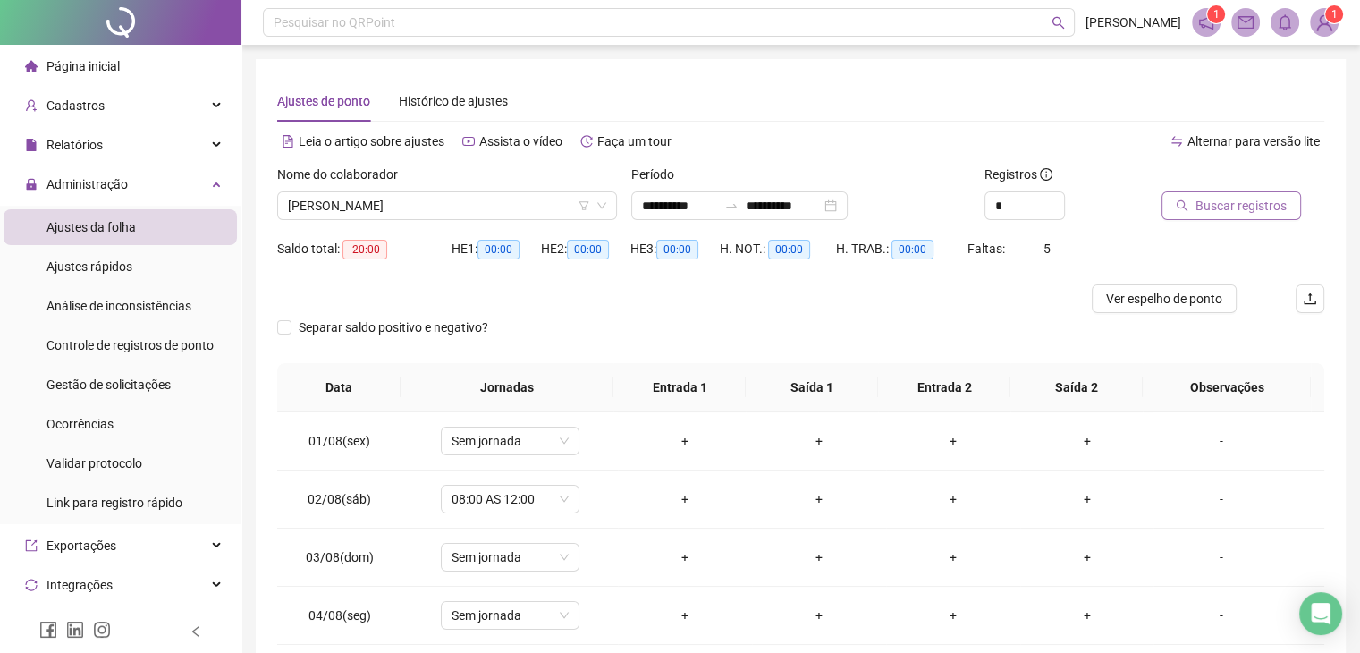
click at [1238, 204] on span "Buscar registros" at bounding box center [1241, 206] width 91 height 20
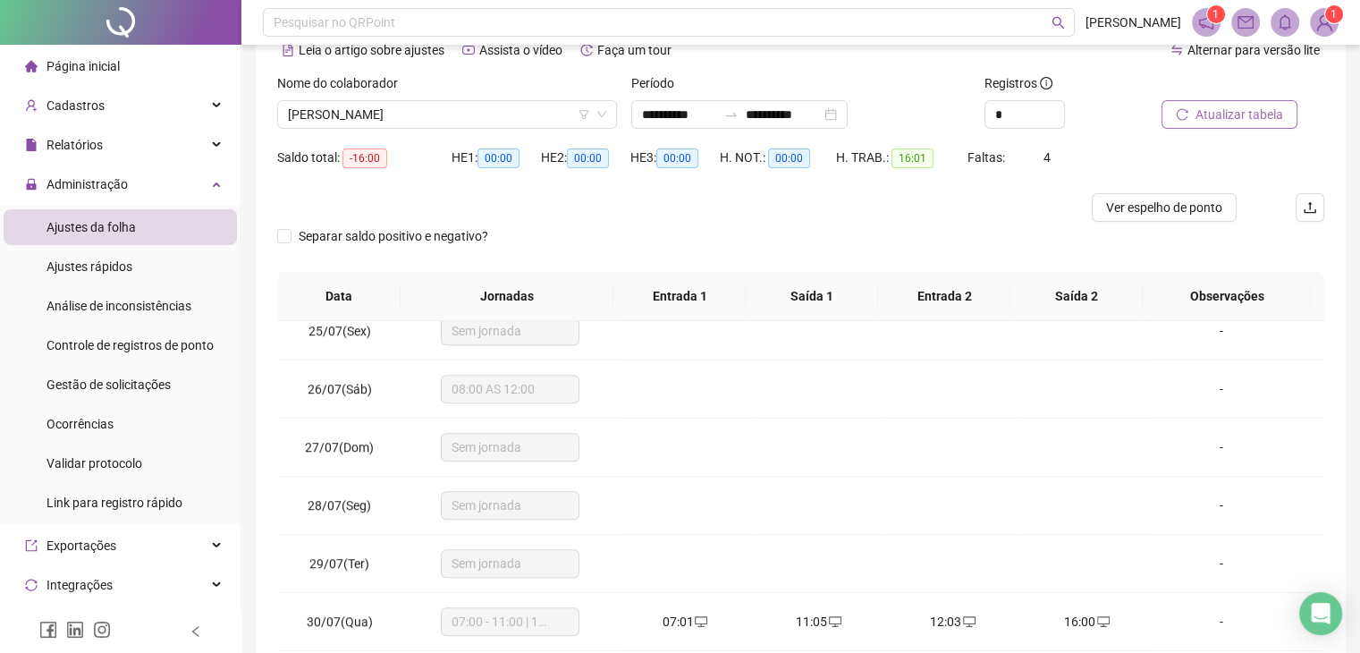
scroll to position [61, 0]
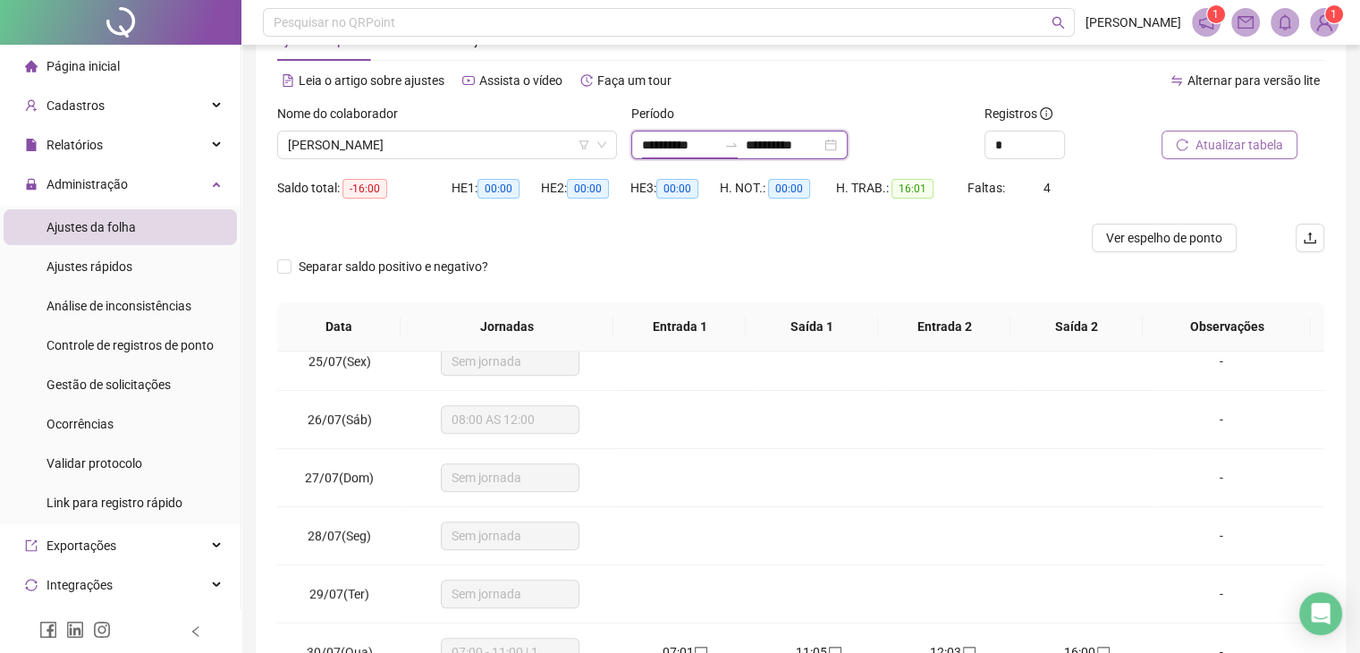
click at [683, 140] on input "**********" at bounding box center [679, 145] width 75 height 20
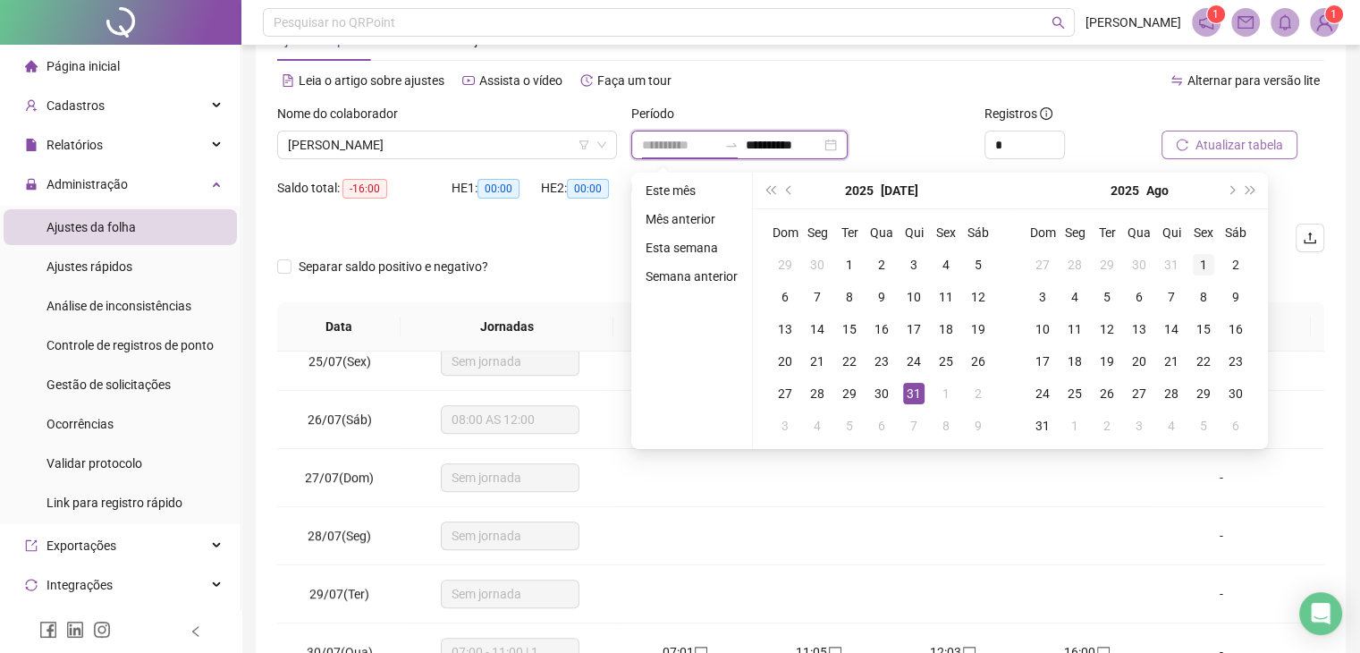
type input "**********"
click at [1196, 260] on div "1" at bounding box center [1203, 264] width 21 height 21
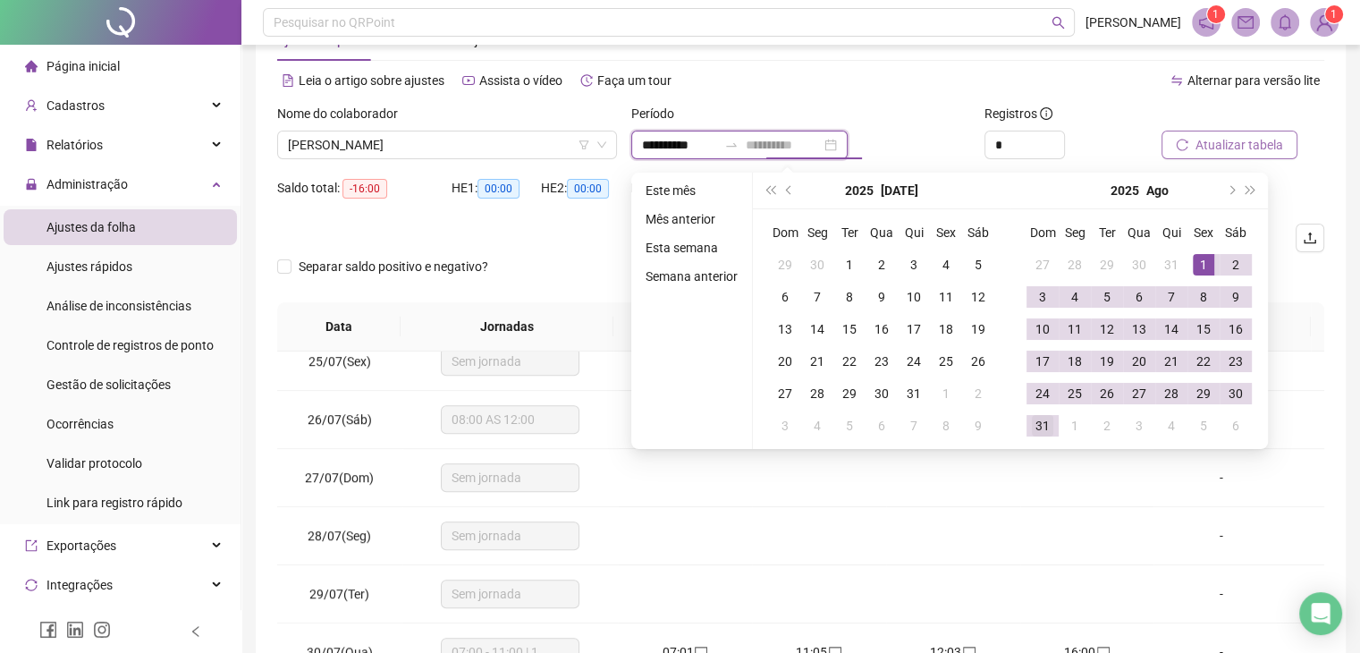
type input "**********"
click at [1054, 419] on td "31" at bounding box center [1043, 426] width 32 height 32
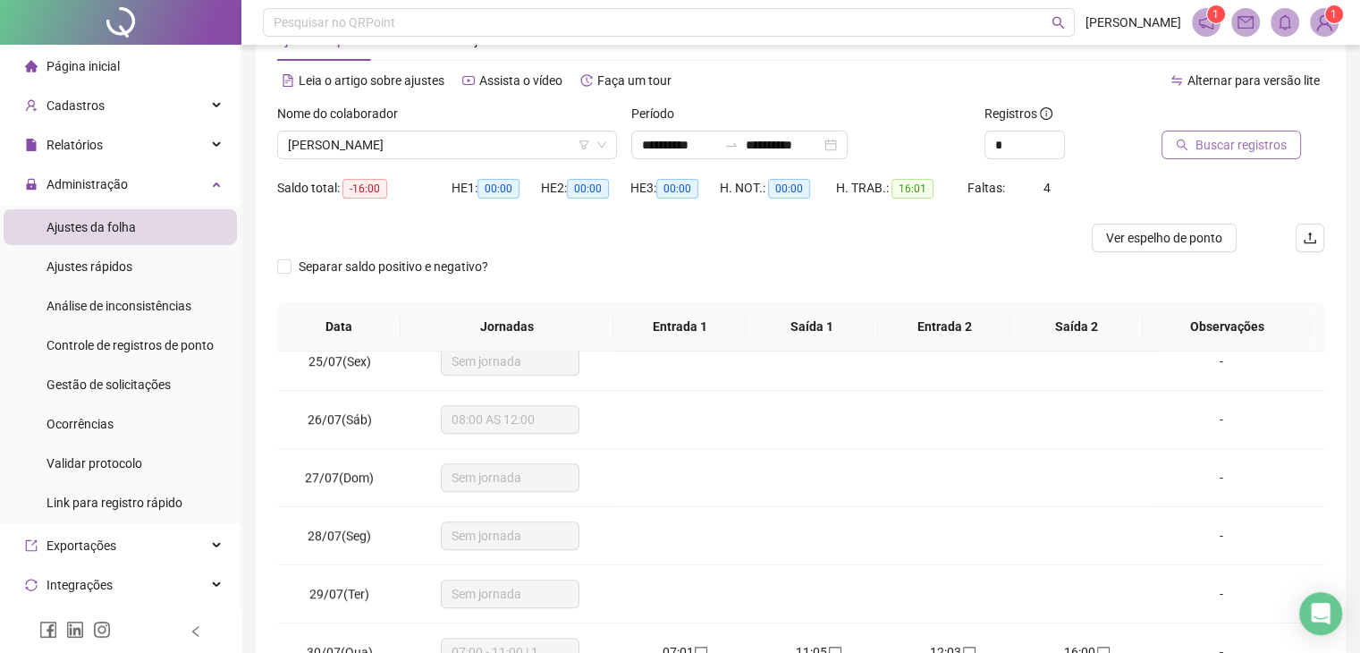
click at [1238, 152] on span "Buscar registros" at bounding box center [1241, 145] width 91 height 20
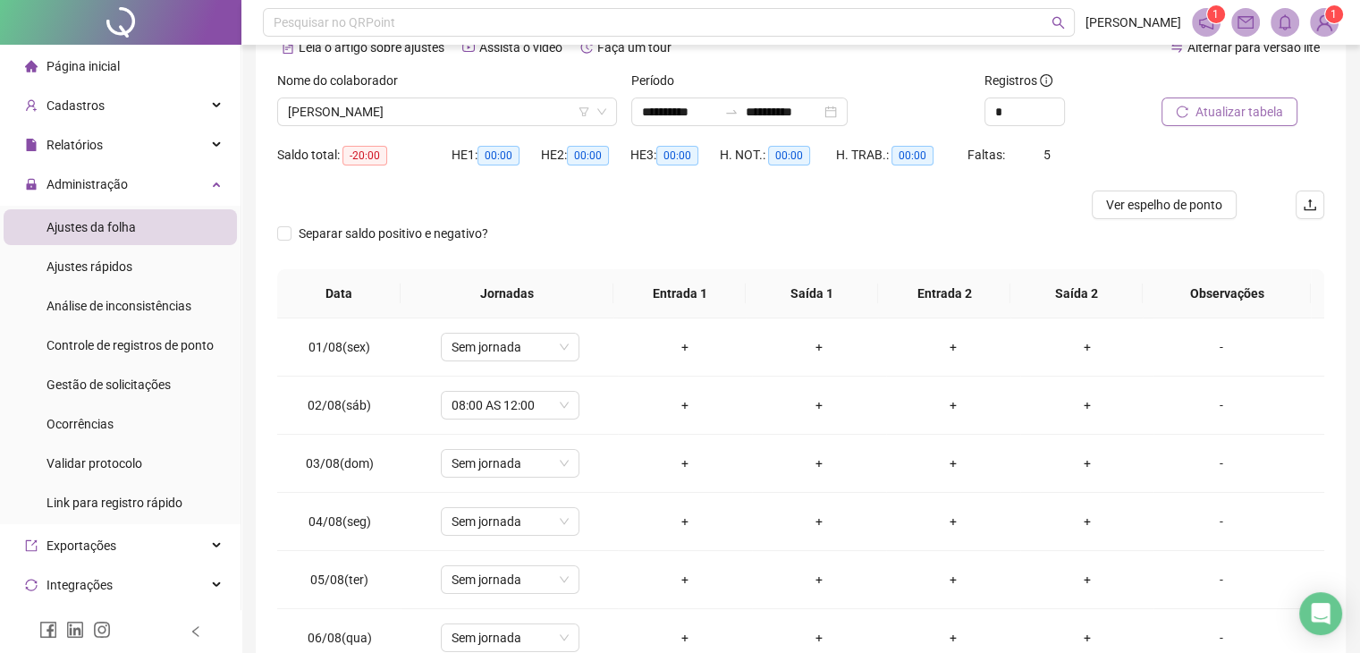
scroll to position [240, 0]
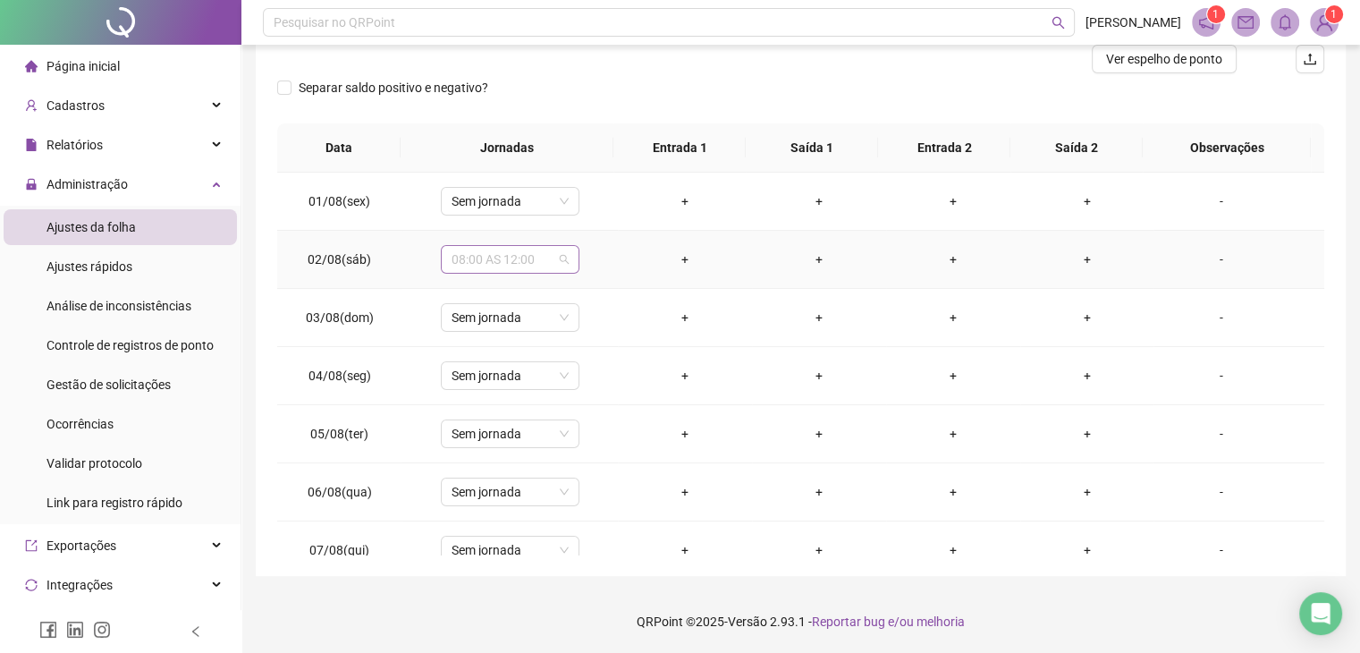
click at [537, 259] on span "08:00 AS 12:00" at bounding box center [510, 259] width 117 height 27
type input "***"
click at [534, 328] on div "Folga" at bounding box center [521, 324] width 118 height 20
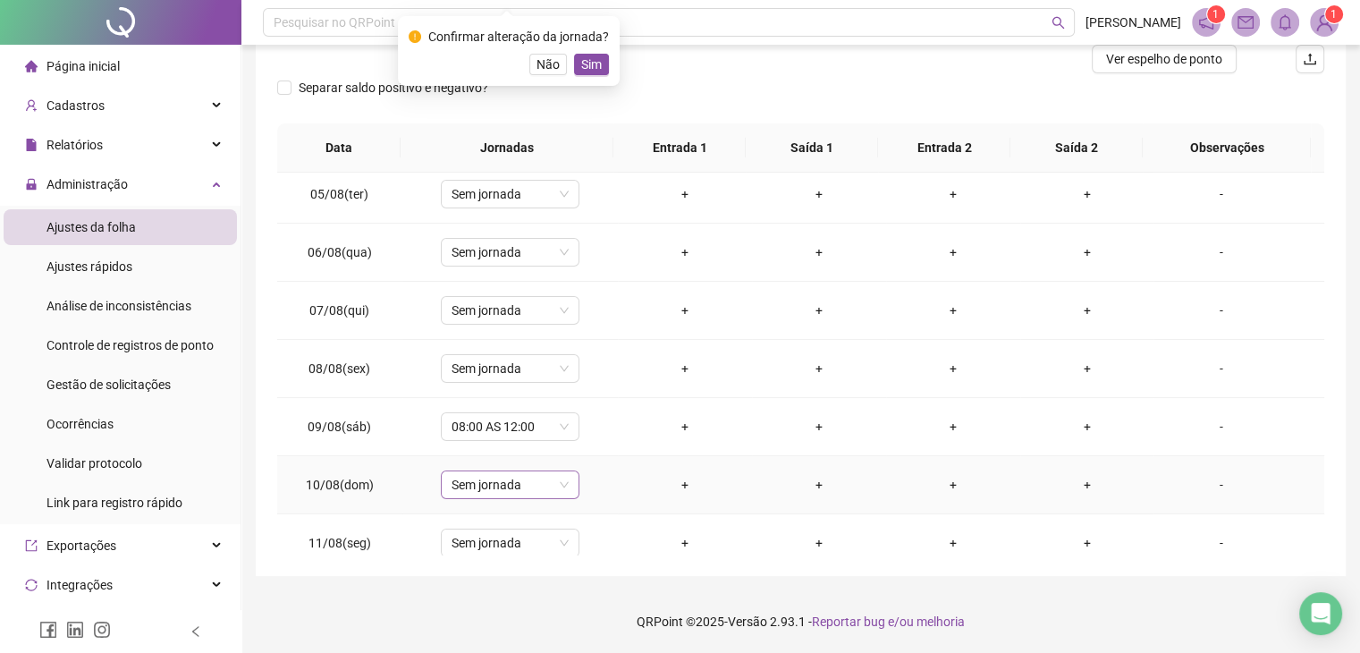
scroll to position [268, 0]
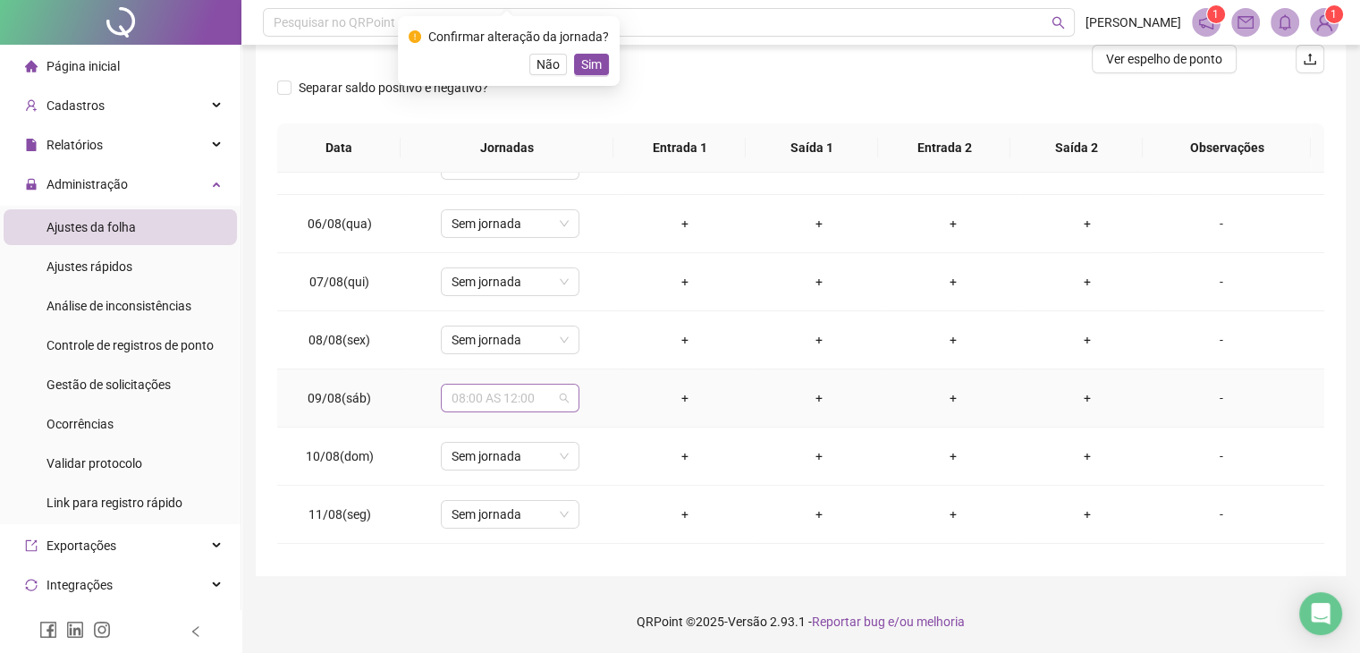
click at [487, 402] on span "08:00 AS 12:00" at bounding box center [510, 398] width 117 height 27
type input "*****"
click at [502, 472] on div "Folga" at bounding box center [516, 461] width 150 height 30
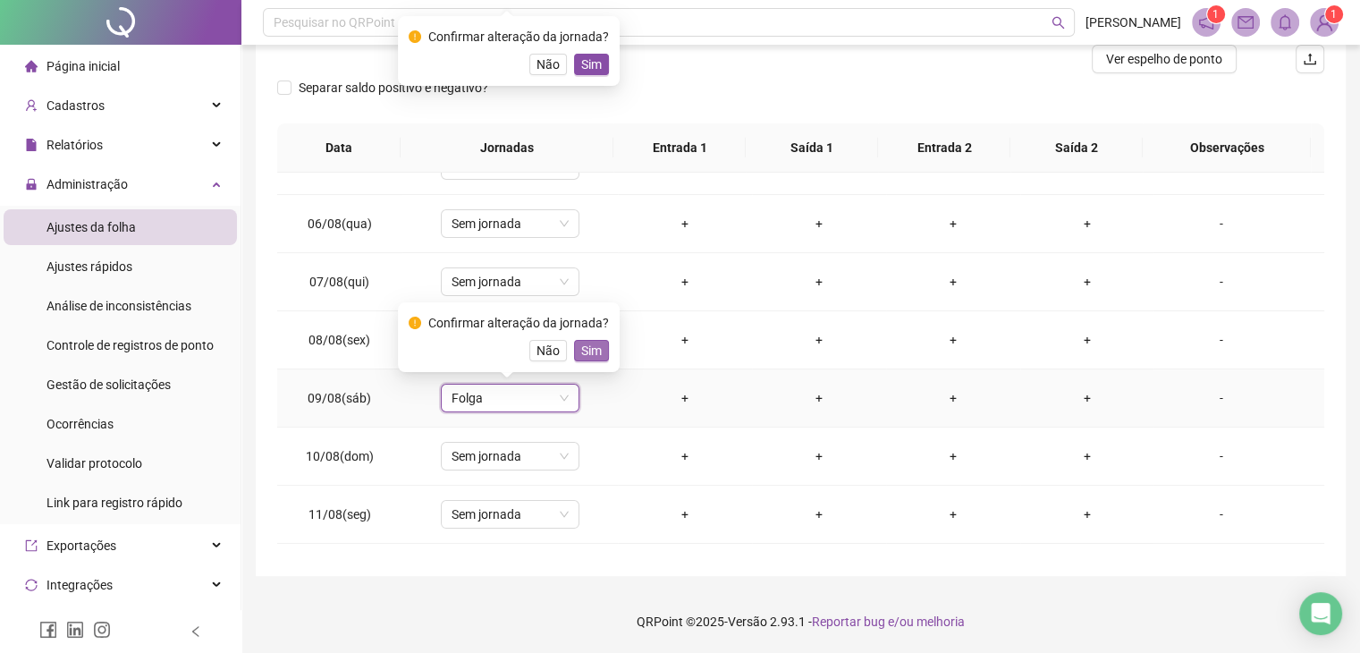
click at [581, 354] on span "Sim" at bounding box center [591, 351] width 21 height 20
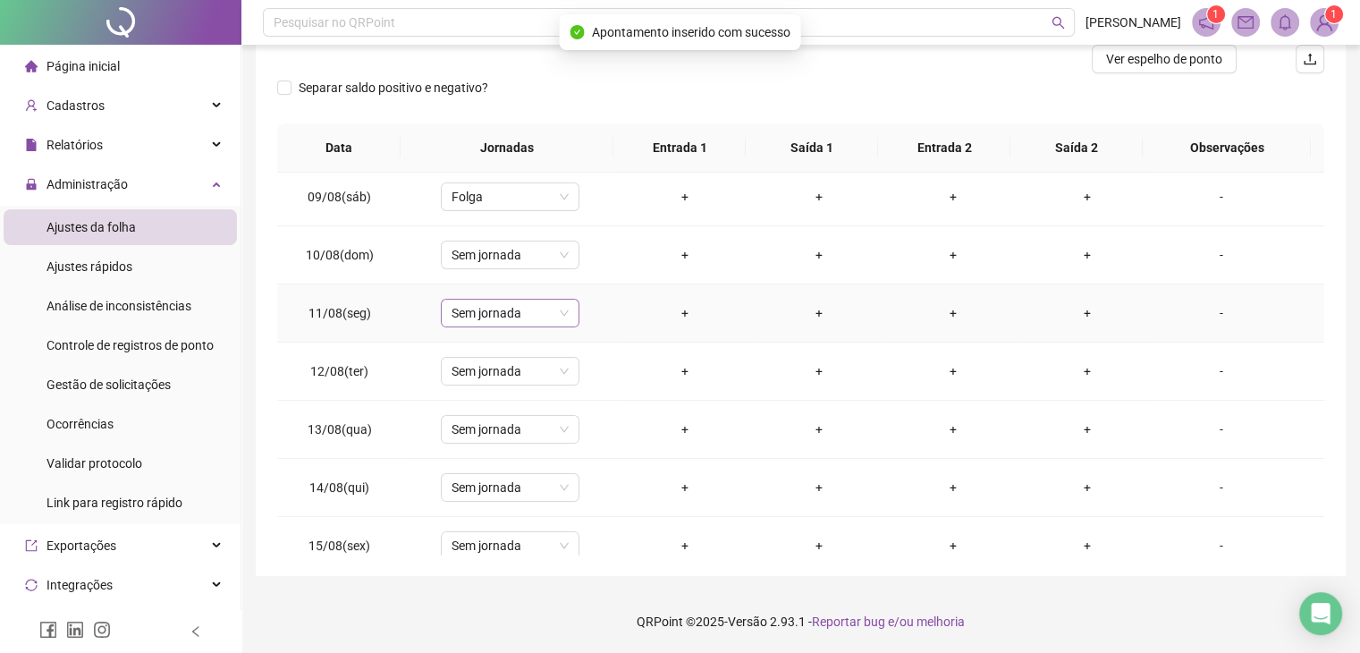
scroll to position [537, 0]
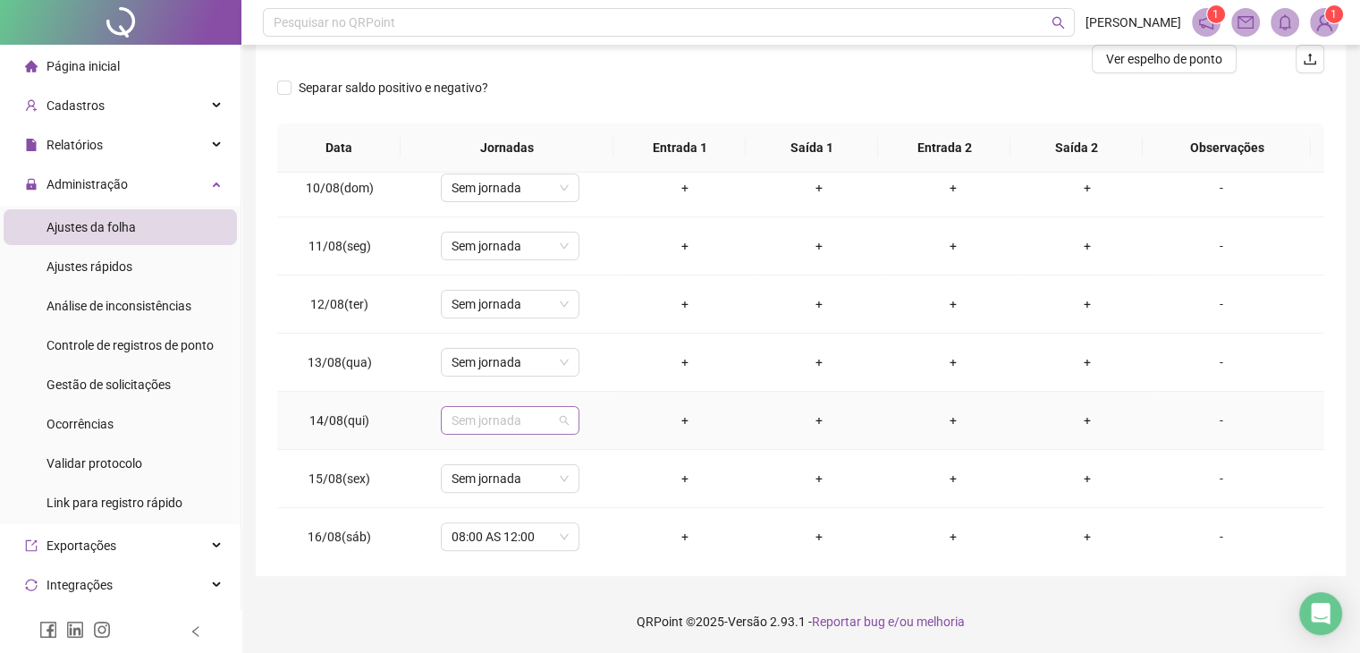
click at [520, 416] on span "Sem jornada" at bounding box center [510, 420] width 117 height 27
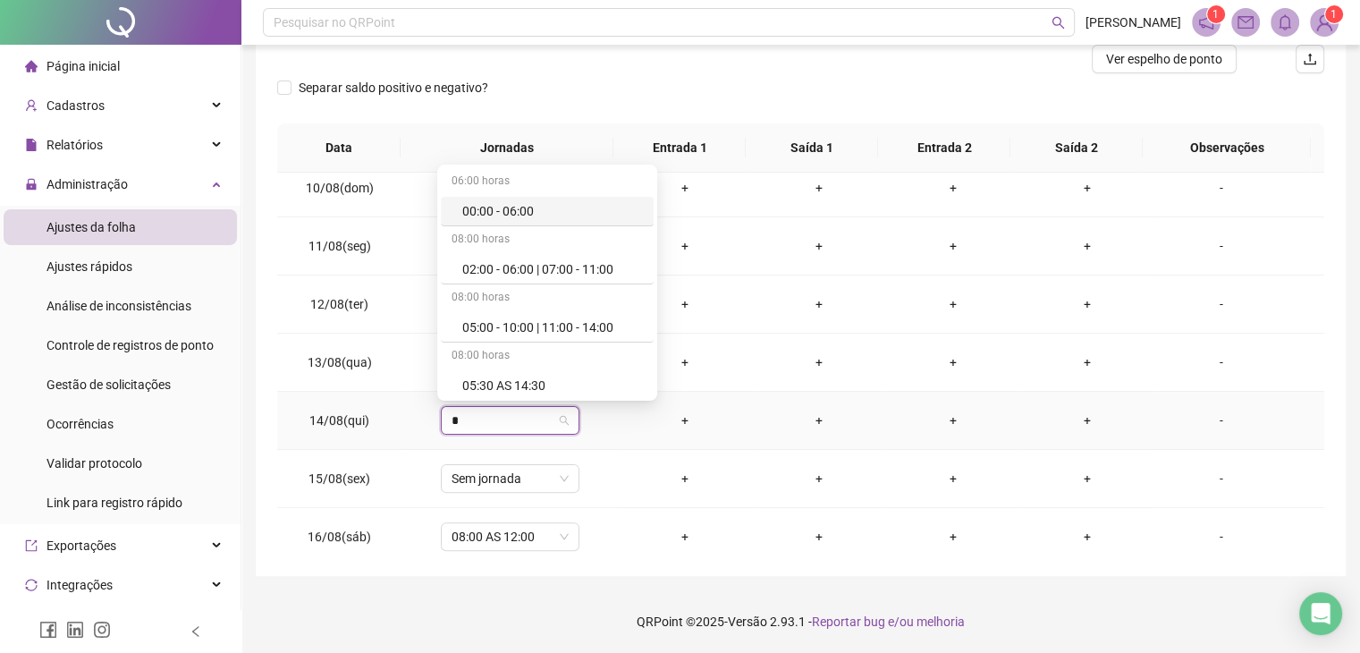
type input "**"
click at [538, 381] on div "08:00 - 12:00 | 13:00 - 17:00" at bounding box center [537, 386] width 151 height 20
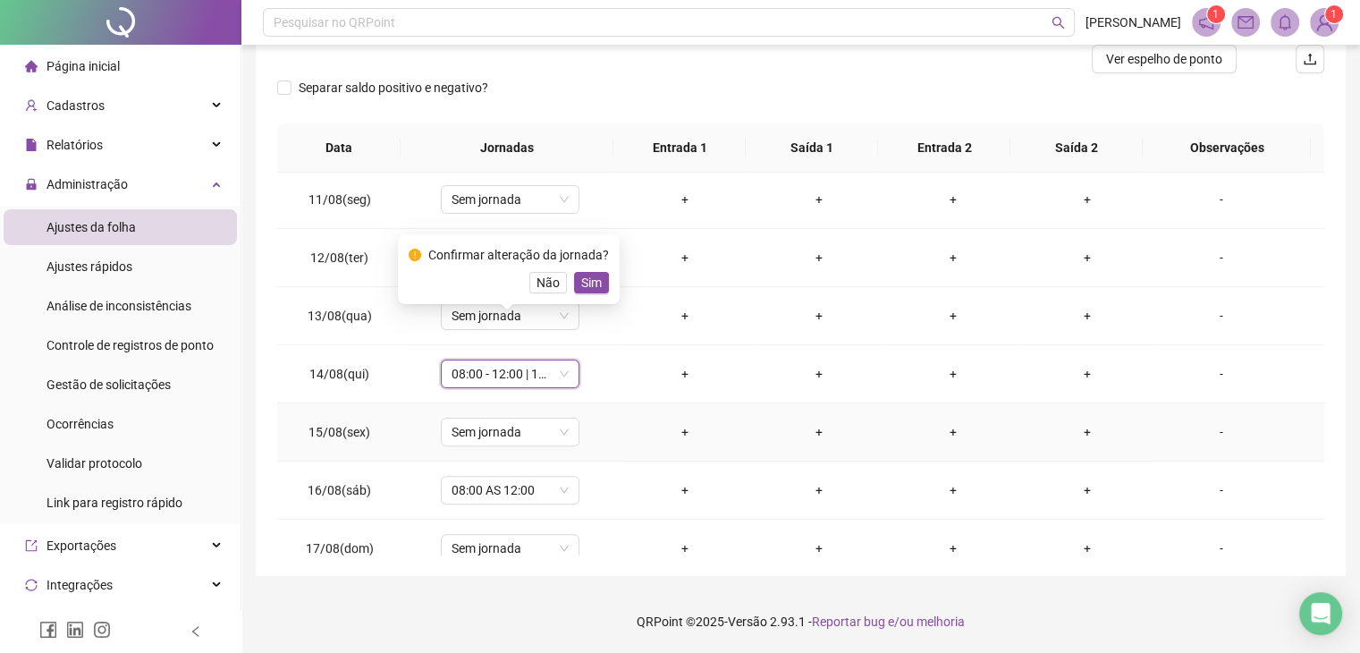
scroll to position [626, 0]
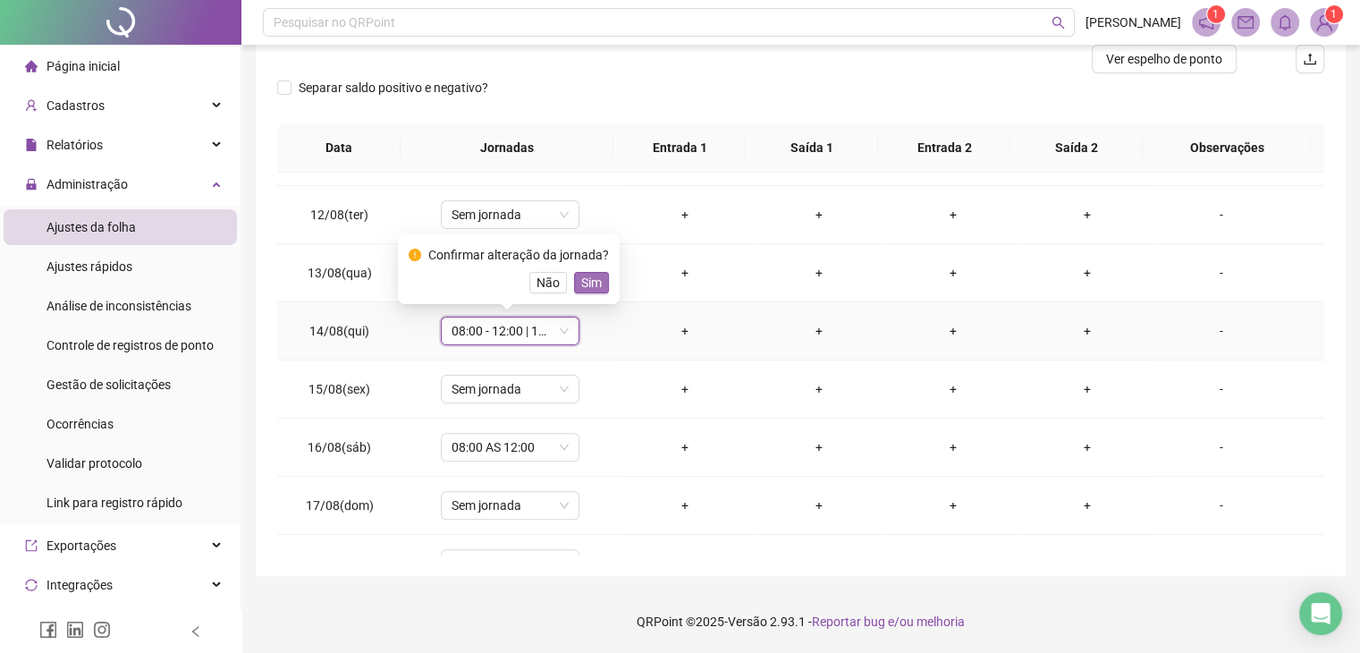
click at [583, 276] on span "Sim" at bounding box center [591, 283] width 21 height 20
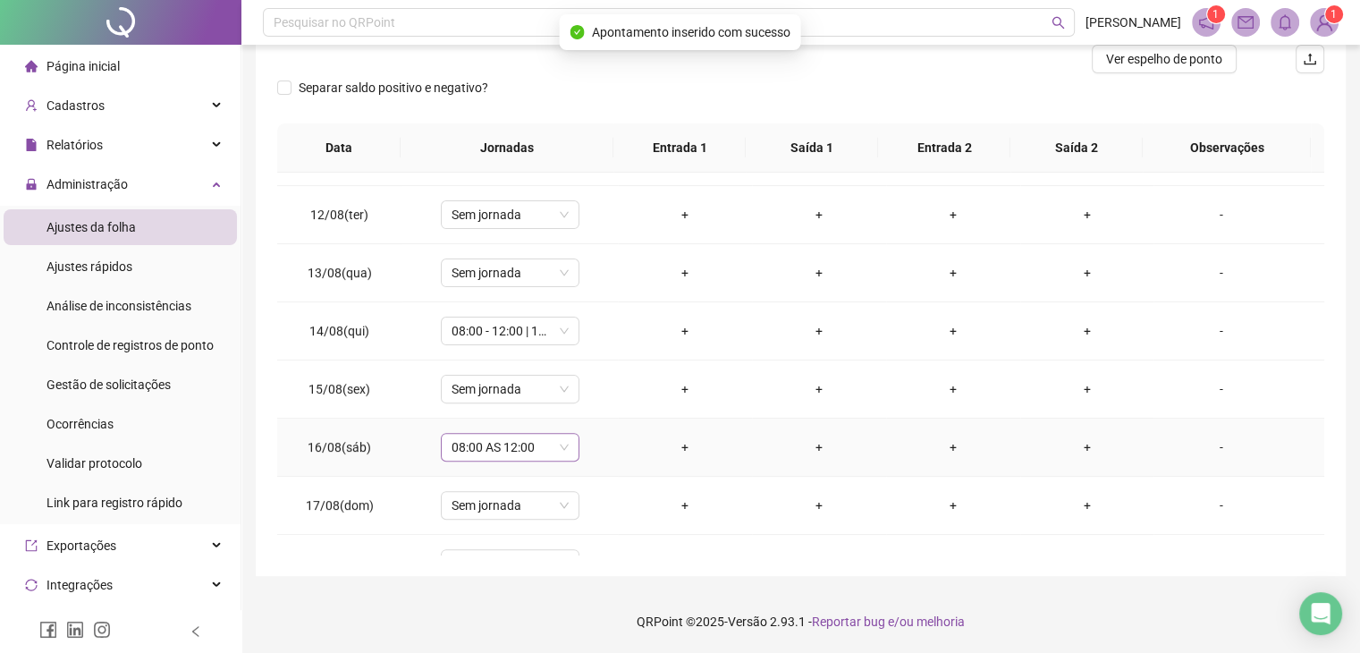
click at [513, 441] on span "08:00 AS 12:00" at bounding box center [510, 447] width 117 height 27
type input "*****"
click at [520, 351] on div "Folga" at bounding box center [521, 350] width 118 height 20
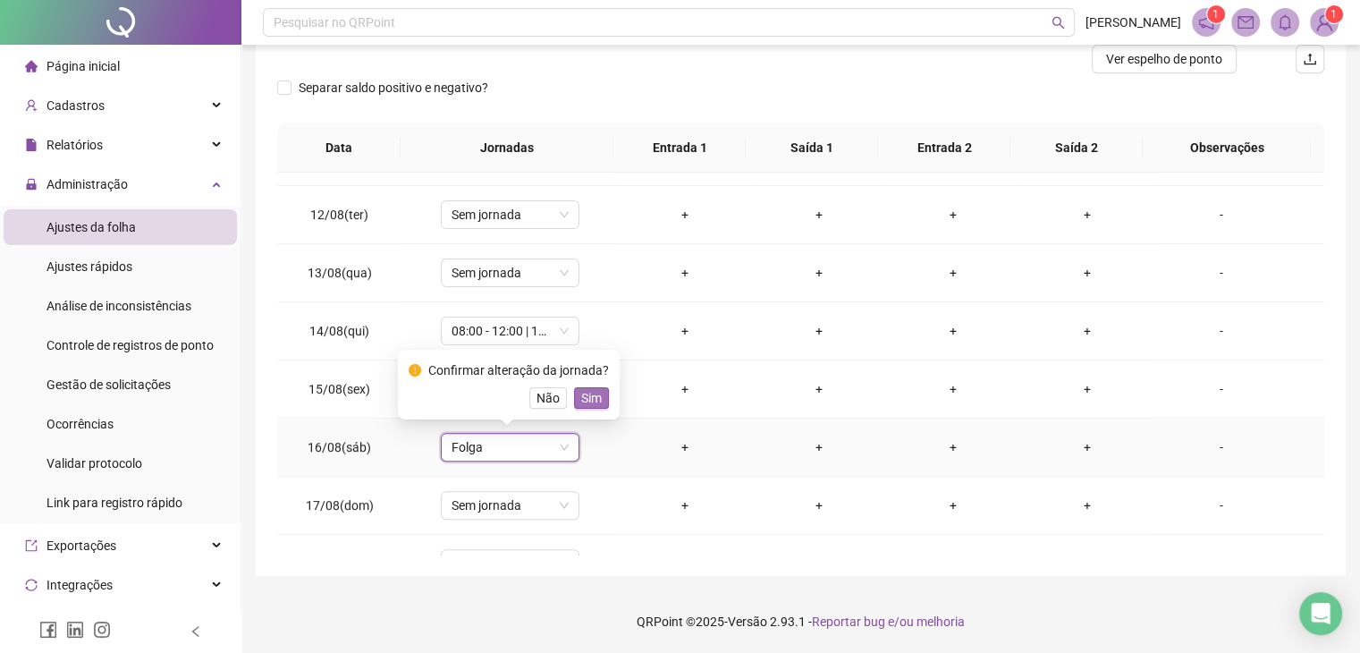
click at [591, 396] on span "Sim" at bounding box center [591, 398] width 21 height 20
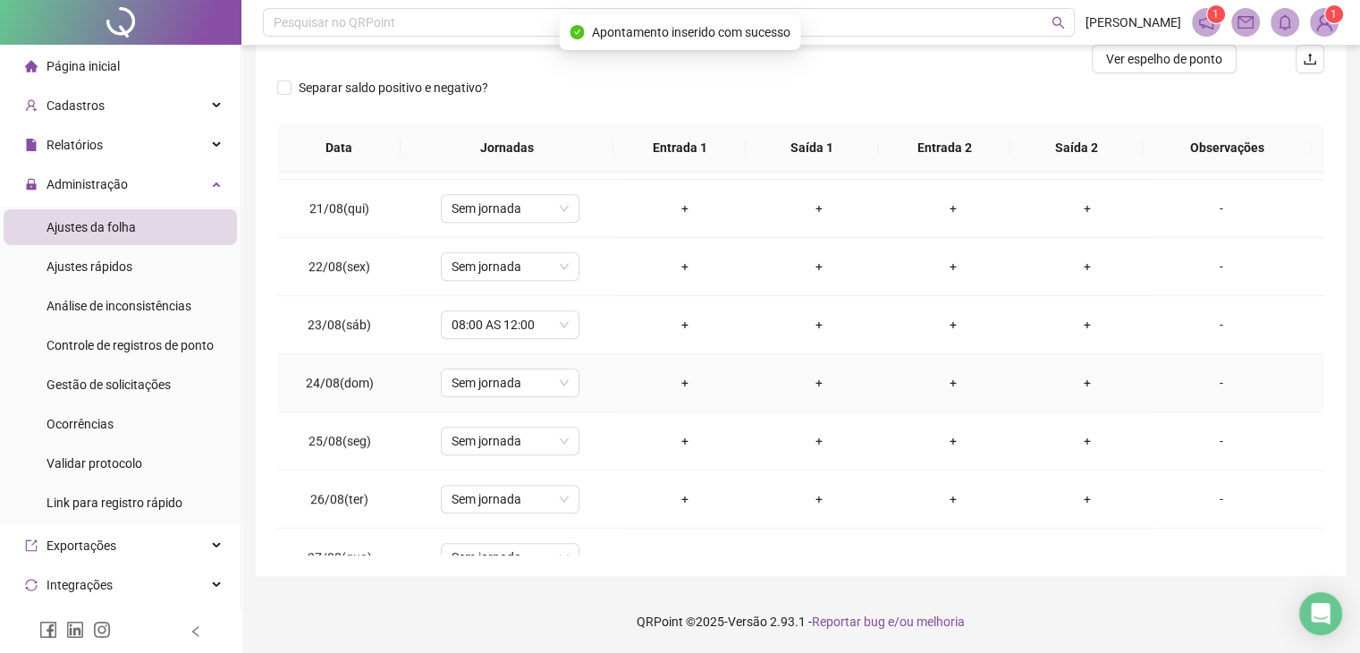
scroll to position [1414, 0]
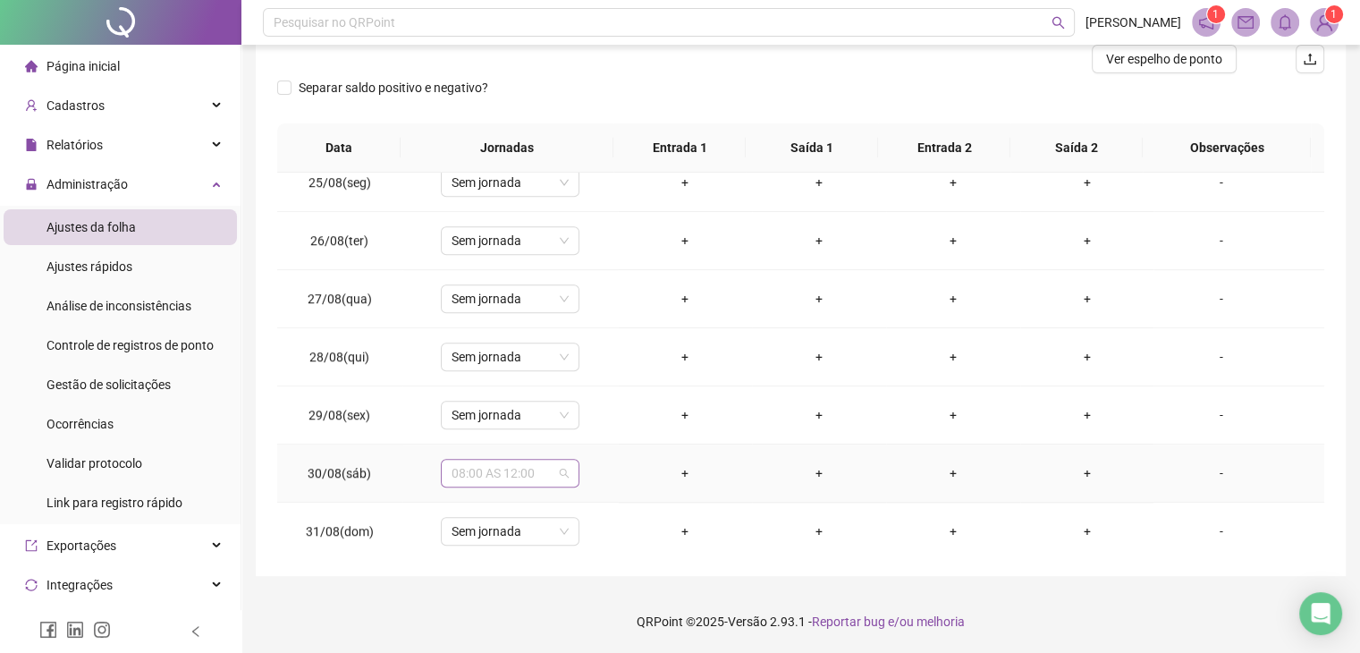
click at [469, 466] on span "08:00 AS 12:00" at bounding box center [510, 473] width 117 height 27
type input "*****"
click at [524, 365] on div "Folga" at bounding box center [521, 373] width 118 height 20
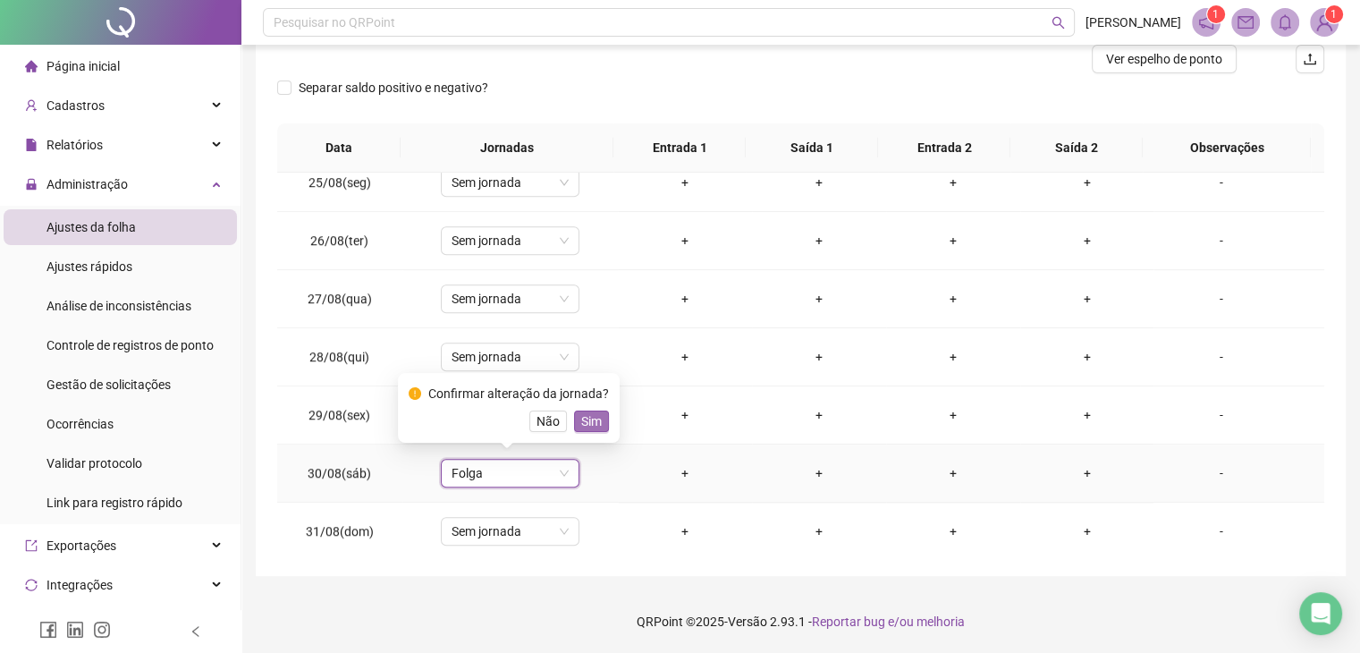
click at [582, 416] on span "Sim" at bounding box center [591, 421] width 21 height 20
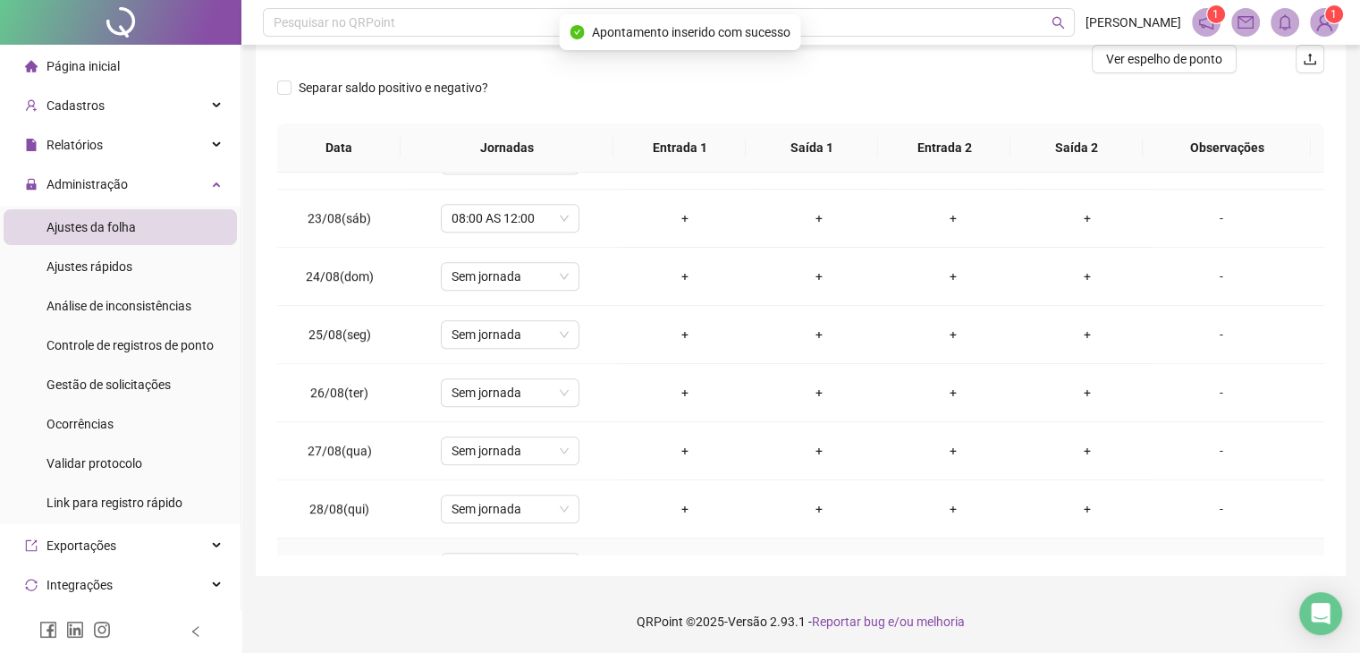
scroll to position [1235, 0]
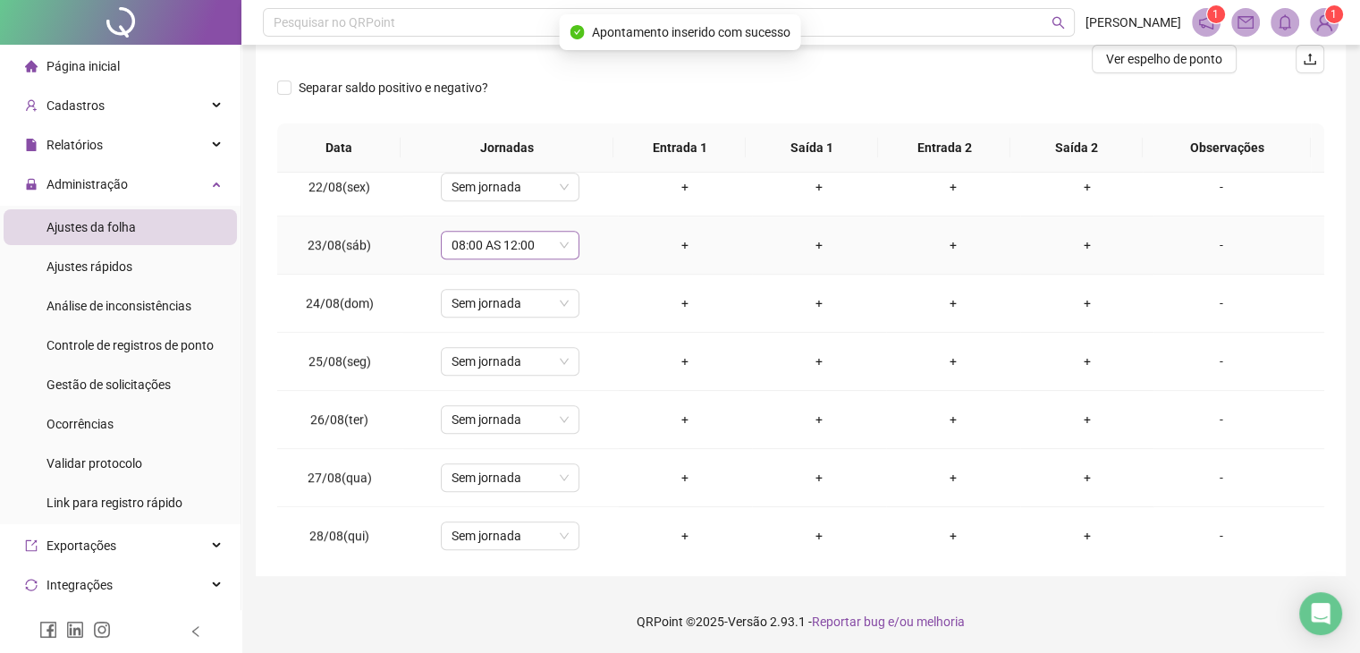
click at [513, 250] on span "08:00 AS 12:00" at bounding box center [510, 245] width 117 height 27
type input "*****"
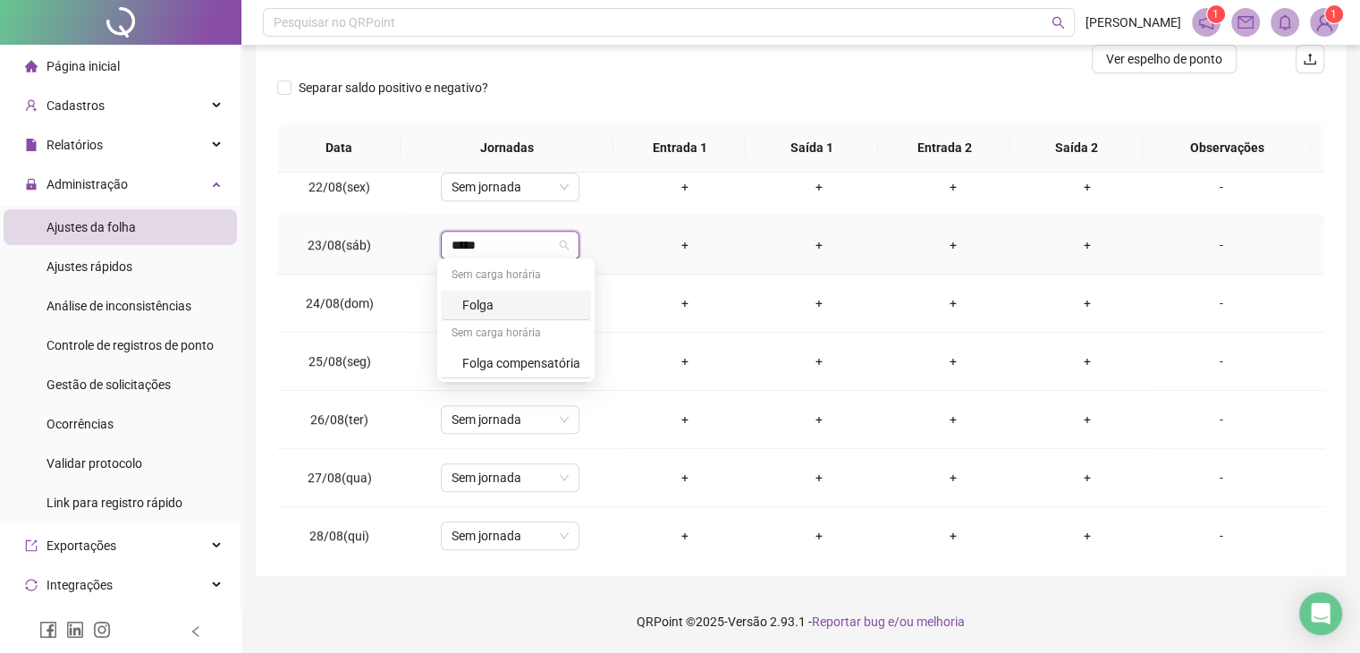
click at [514, 313] on div "Folga" at bounding box center [521, 305] width 118 height 20
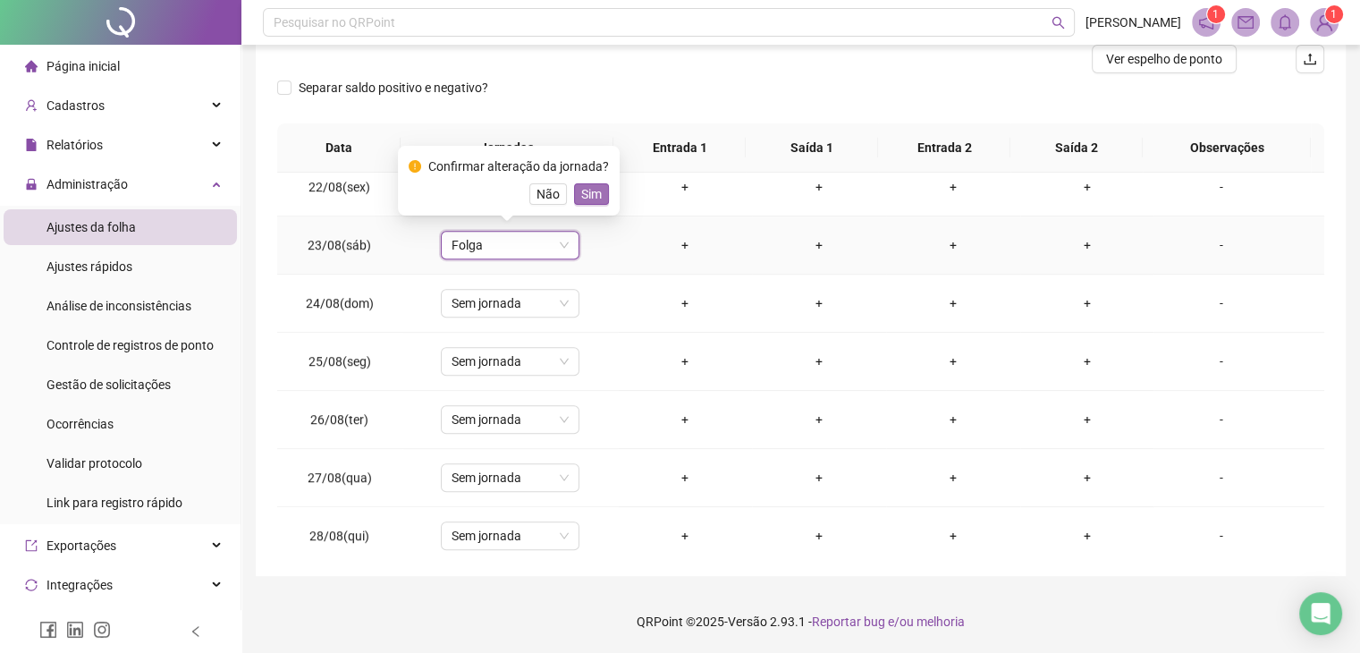
click at [576, 190] on button "Sim" at bounding box center [591, 193] width 35 height 21
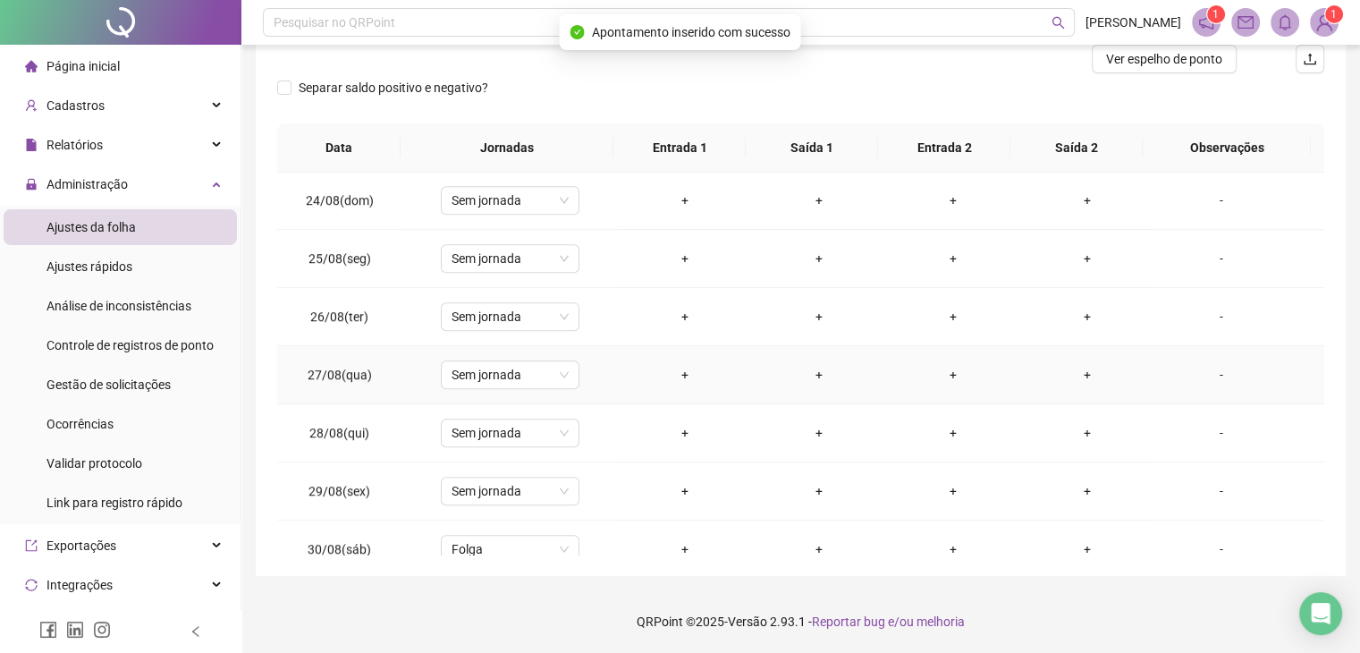
scroll to position [1414, 0]
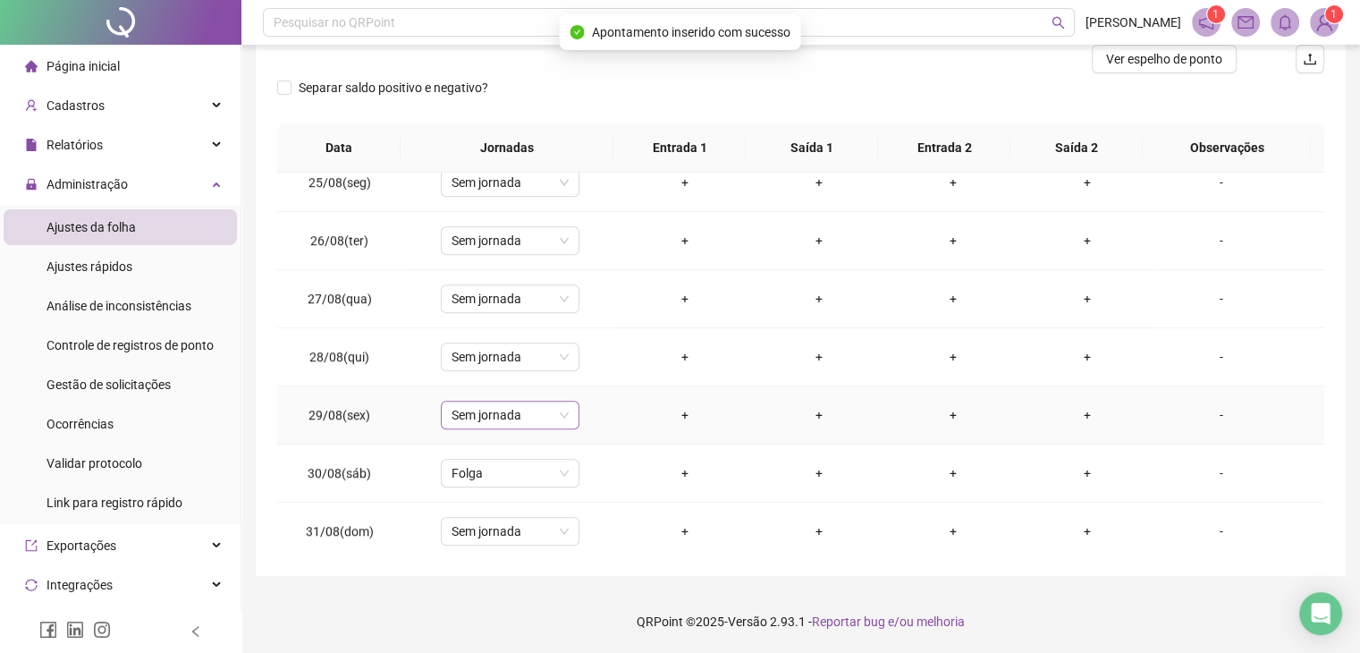
click at [495, 405] on span "Sem jornada" at bounding box center [510, 415] width 117 height 27
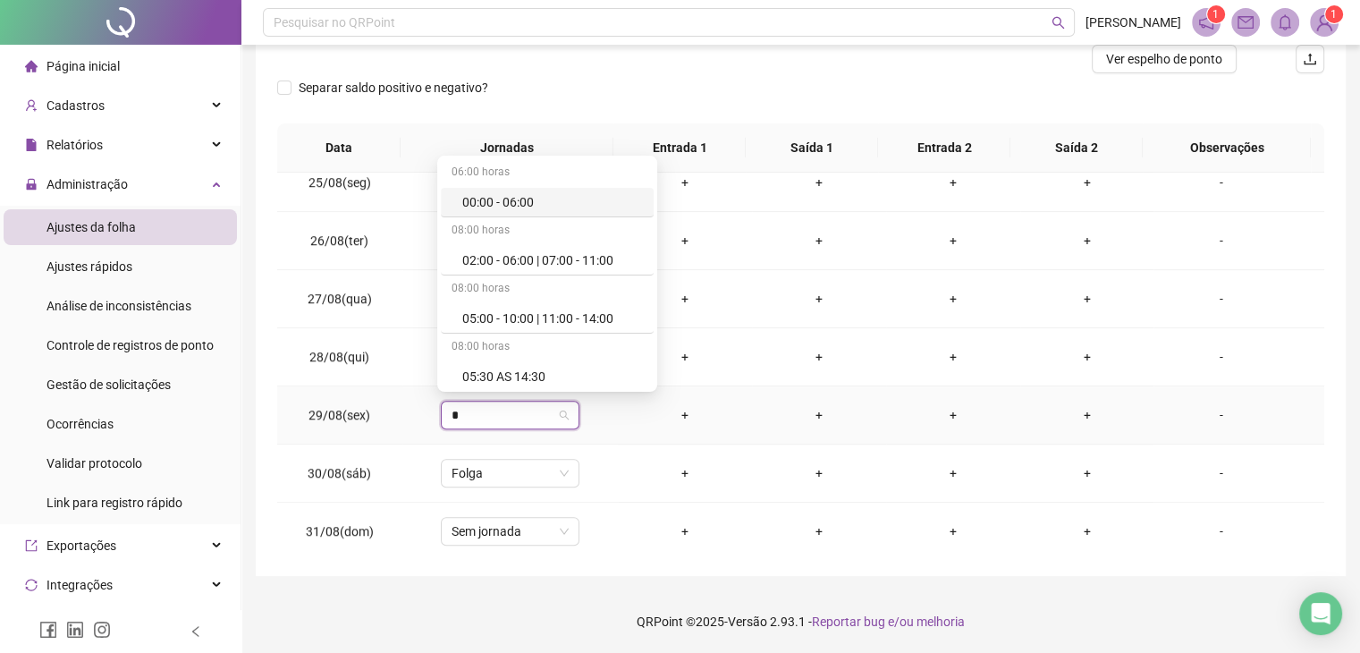
type input "**"
click at [561, 382] on div "08:00 - 12:00 | 13:00 - 17:00" at bounding box center [537, 377] width 151 height 20
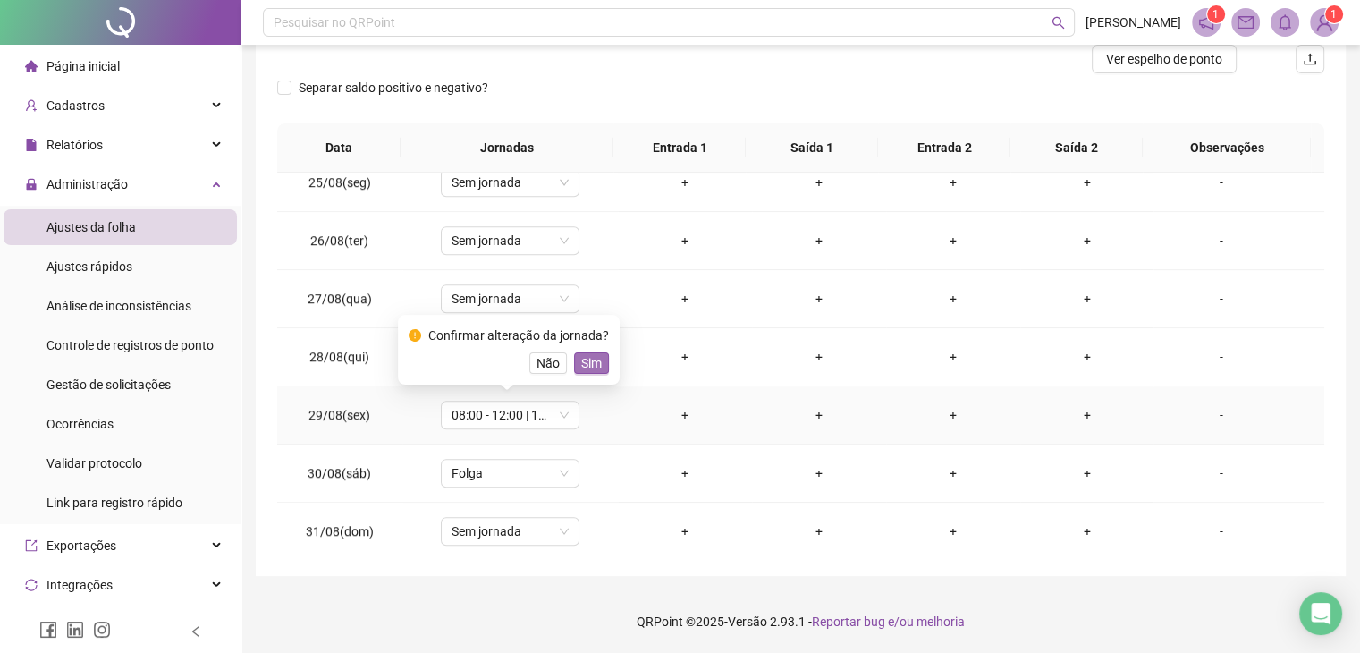
click at [588, 360] on span "Sim" at bounding box center [591, 363] width 21 height 20
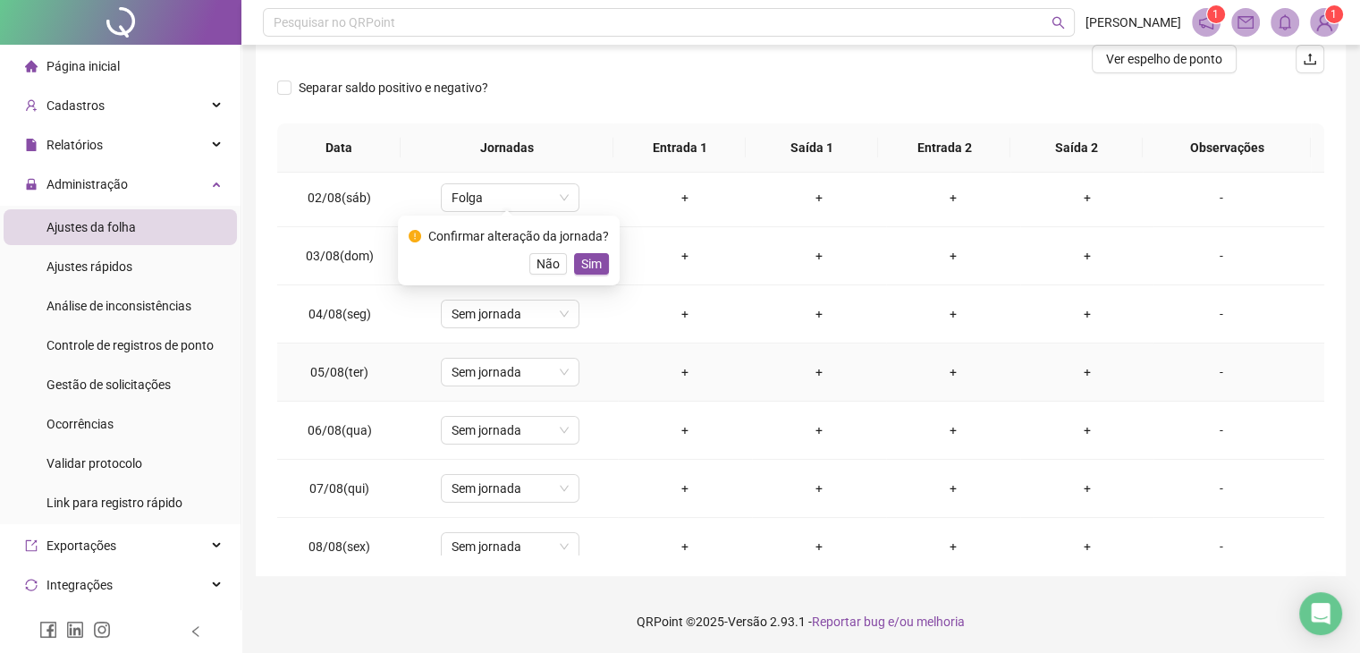
scroll to position [0, 0]
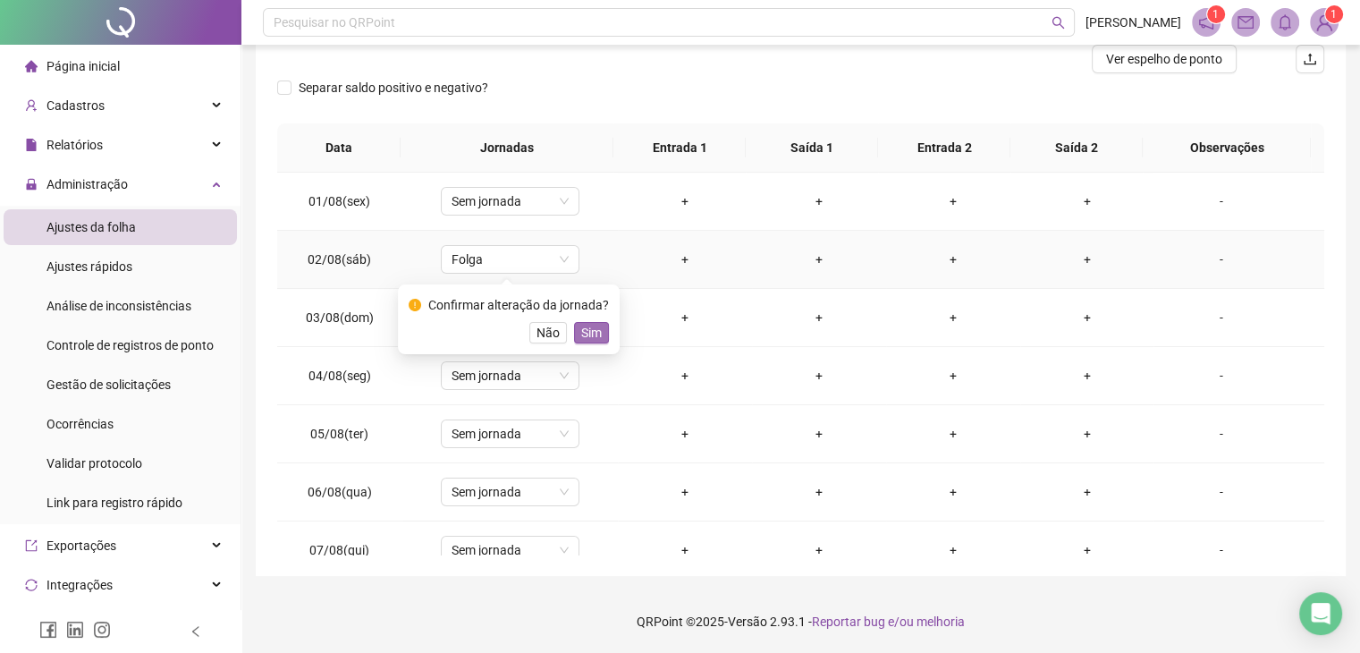
click at [590, 339] on span "Sim" at bounding box center [591, 333] width 21 height 20
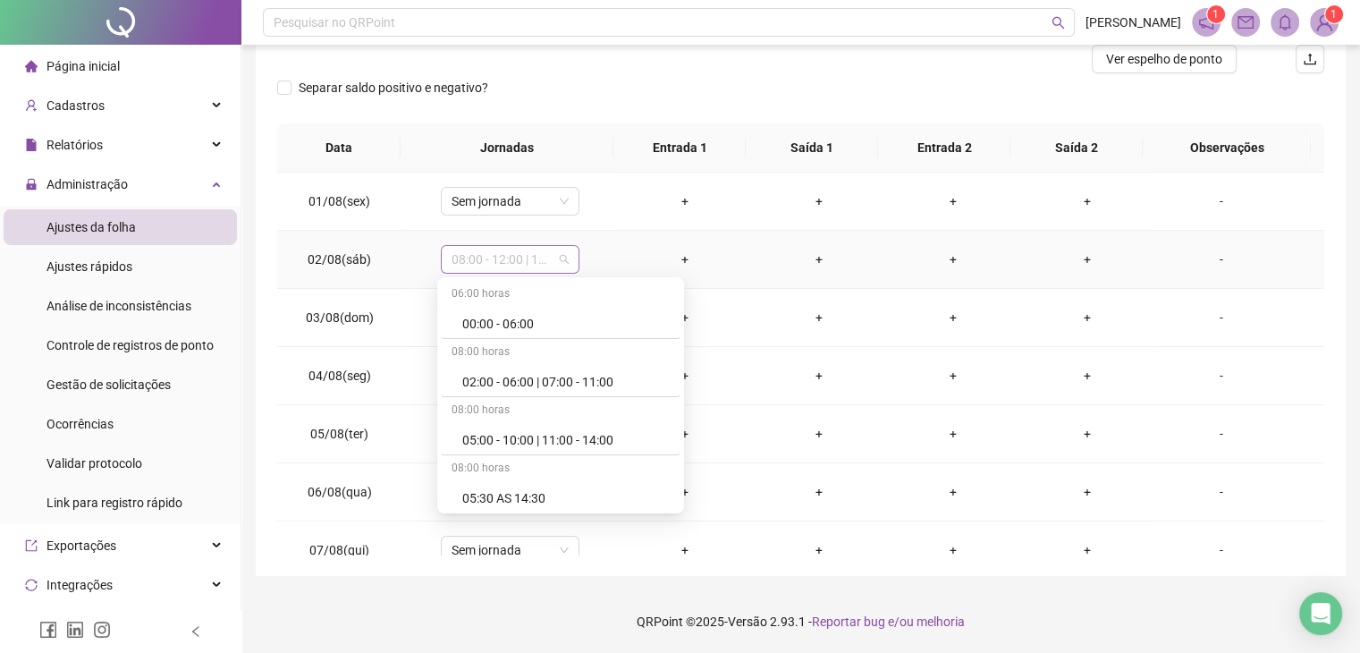
click at [513, 258] on span "08:00 - 12:00 | 13:00 - 17:00" at bounding box center [510, 259] width 117 height 27
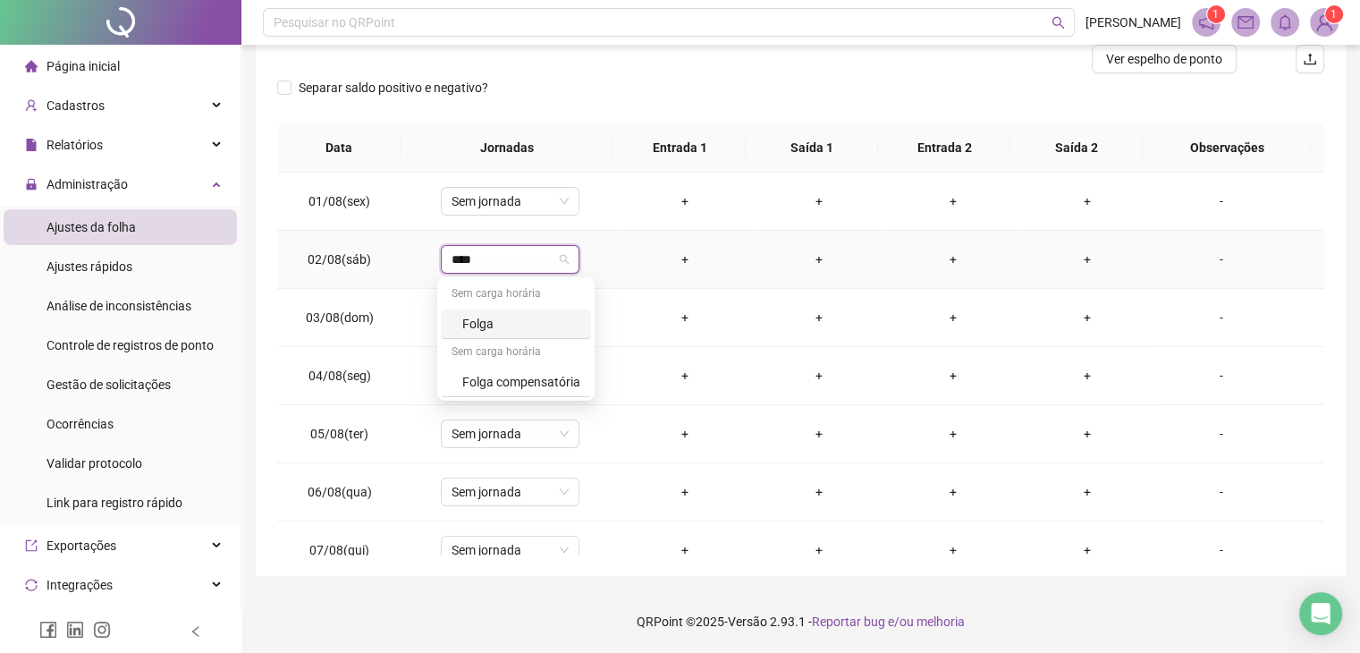
type input "*****"
drag, startPoint x: 503, startPoint y: 340, endPoint x: 506, endPoint y: 326, distance: 14.6
click at [503, 339] on div "Sem carga horária" at bounding box center [516, 353] width 150 height 29
click at [507, 322] on div "Folga" at bounding box center [521, 324] width 118 height 20
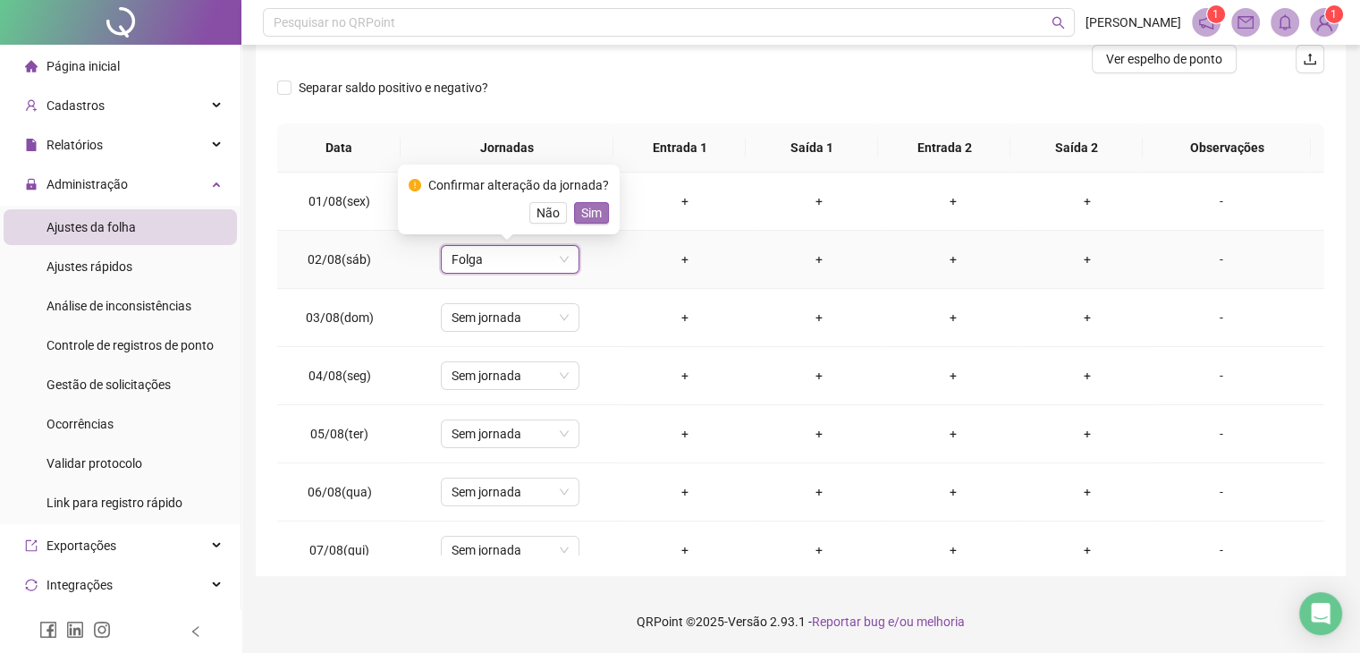
click at [574, 210] on button "Sim" at bounding box center [591, 212] width 35 height 21
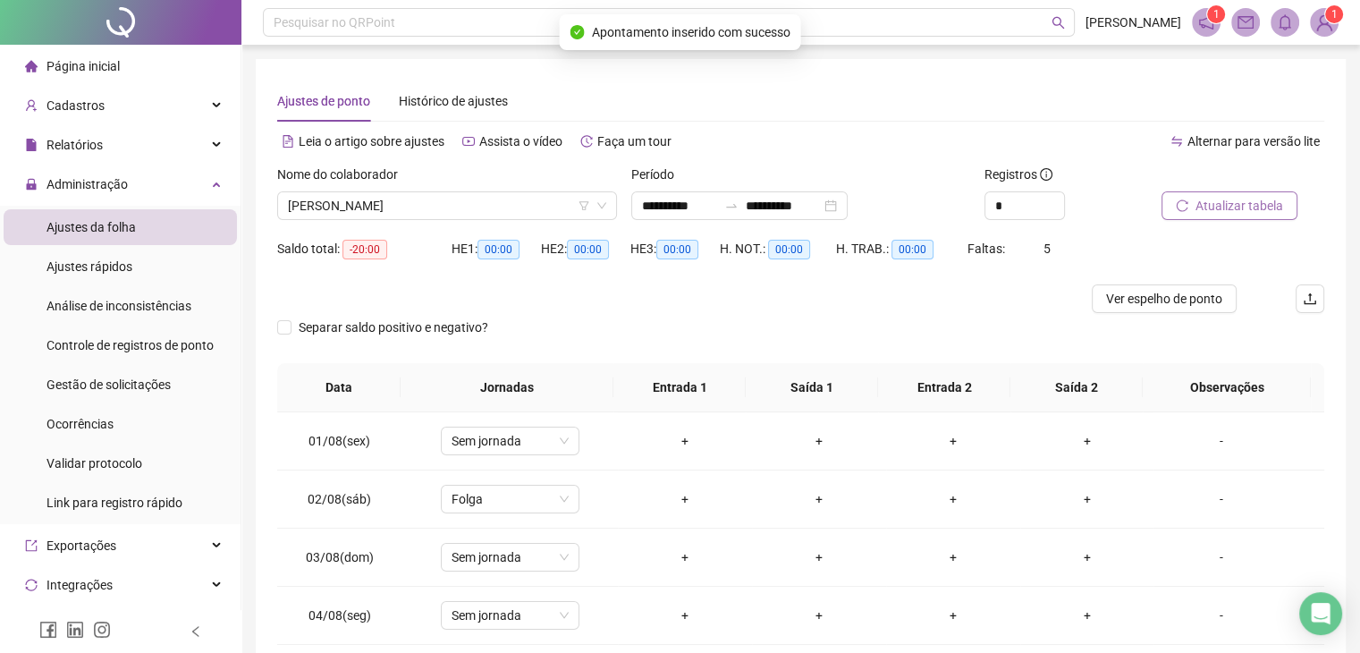
click at [1206, 200] on span "Atualizar tabela" at bounding box center [1240, 206] width 88 height 20
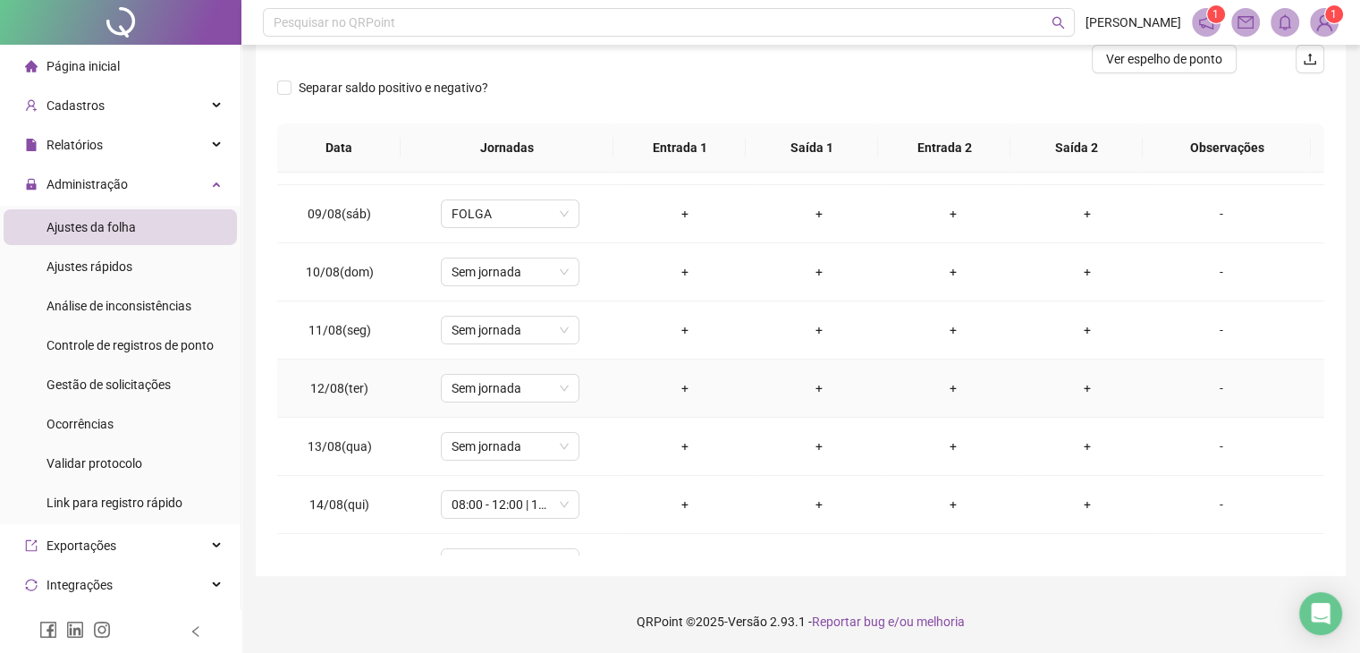
scroll to position [609, 0]
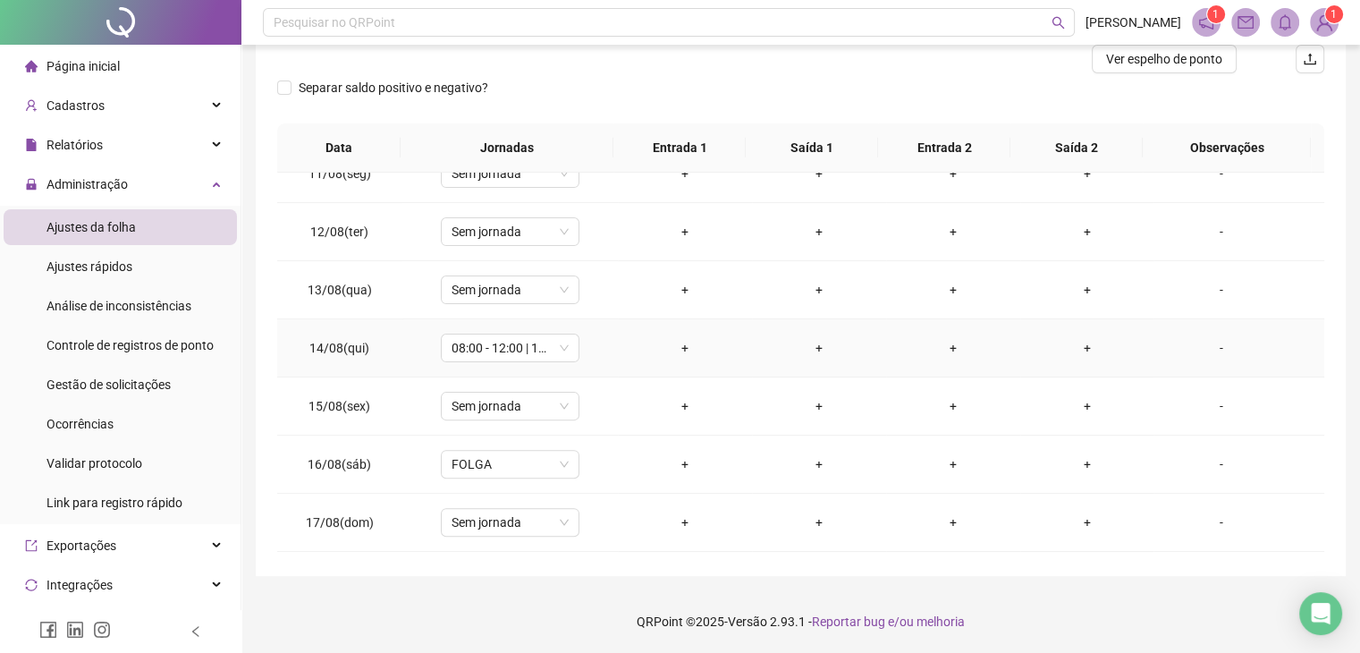
click at [690, 338] on div "+" at bounding box center [685, 348] width 106 height 20
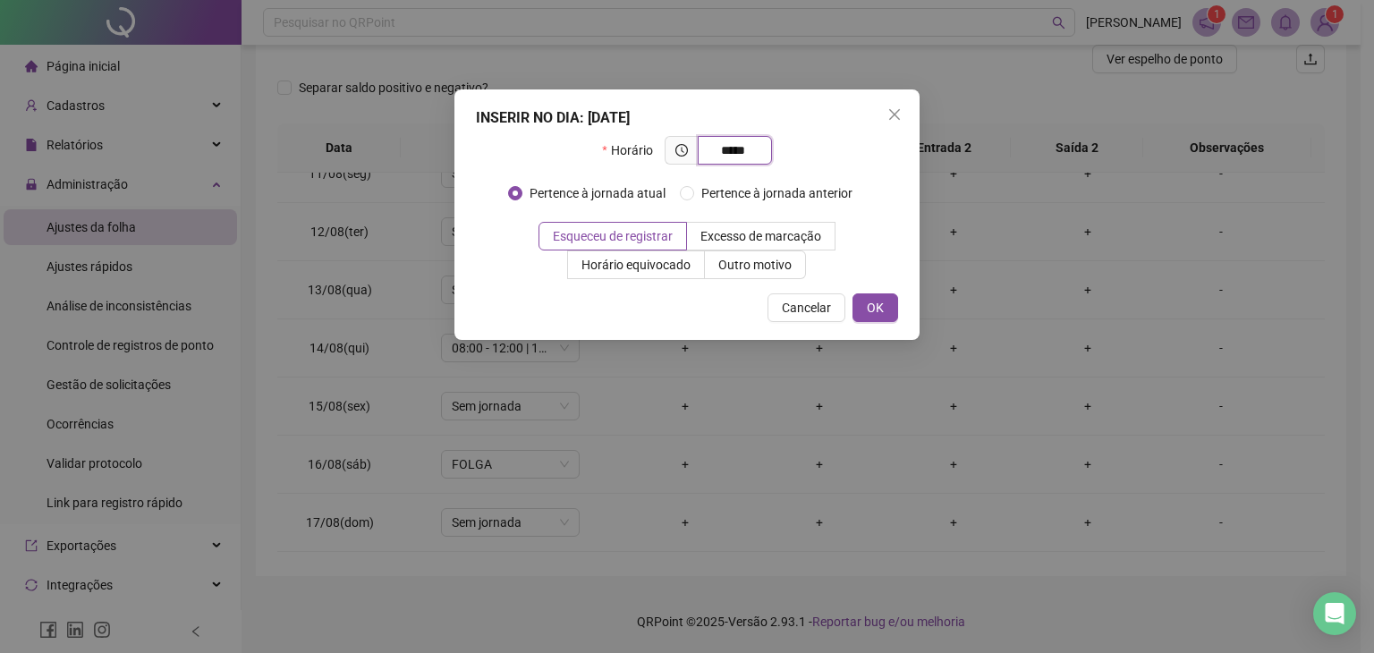
type input "*****"
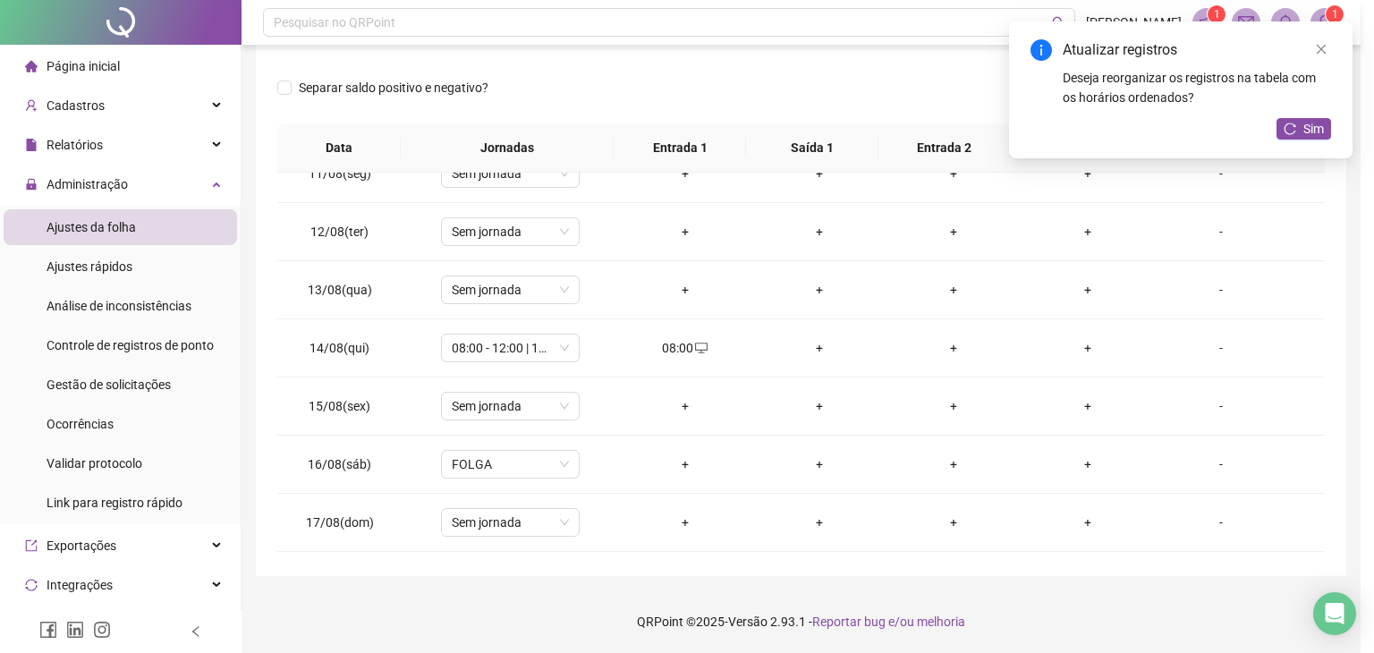
click at [740, 274] on div "INSERIR NO DIA : 14/08/2025 Horário ***** Pertence à jornada atual Pertence à j…" at bounding box center [687, 326] width 1374 height 653
click at [1306, 47] on icon "close" at bounding box center [1307, 49] width 13 height 13
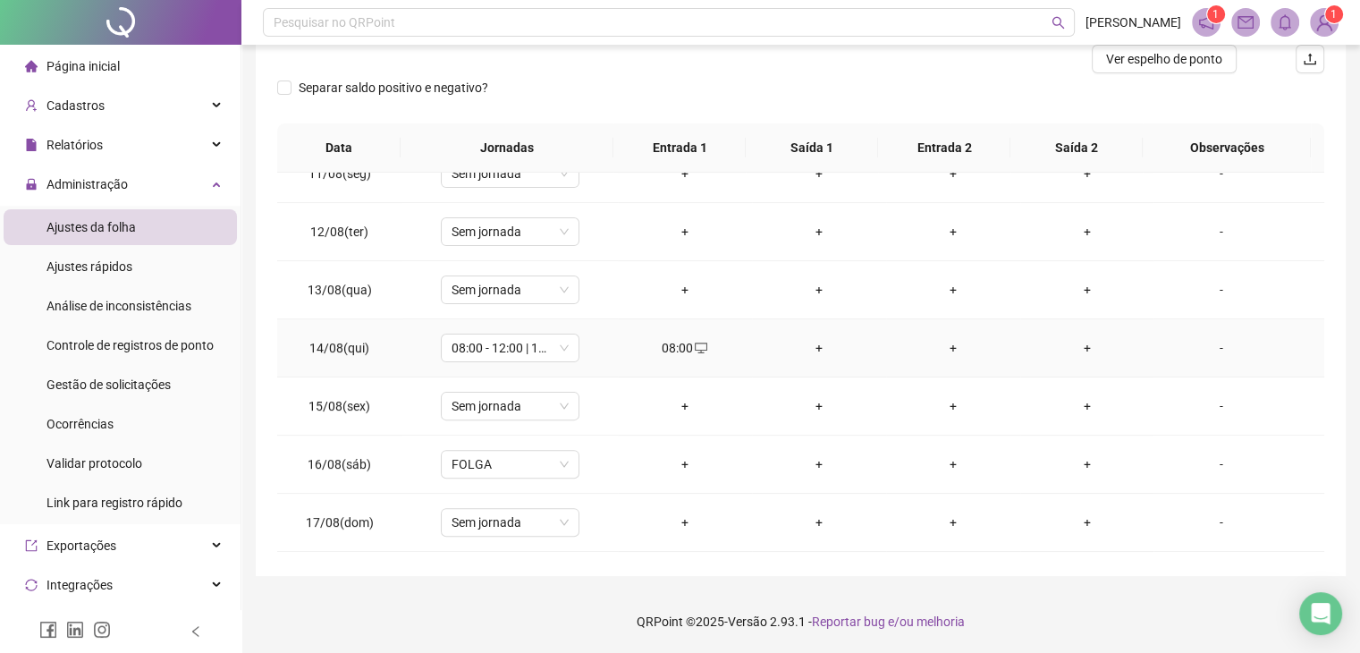
click at [678, 348] on div "08:00" at bounding box center [685, 348] width 106 height 20
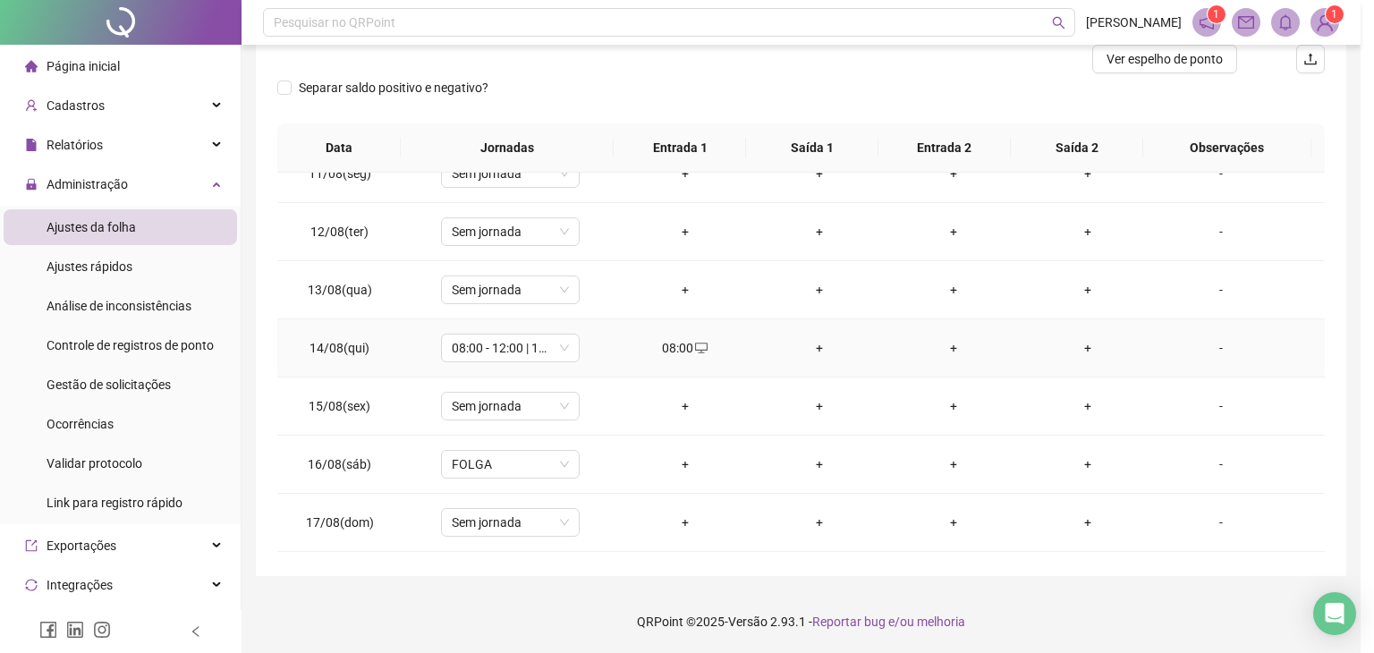
type input "**********"
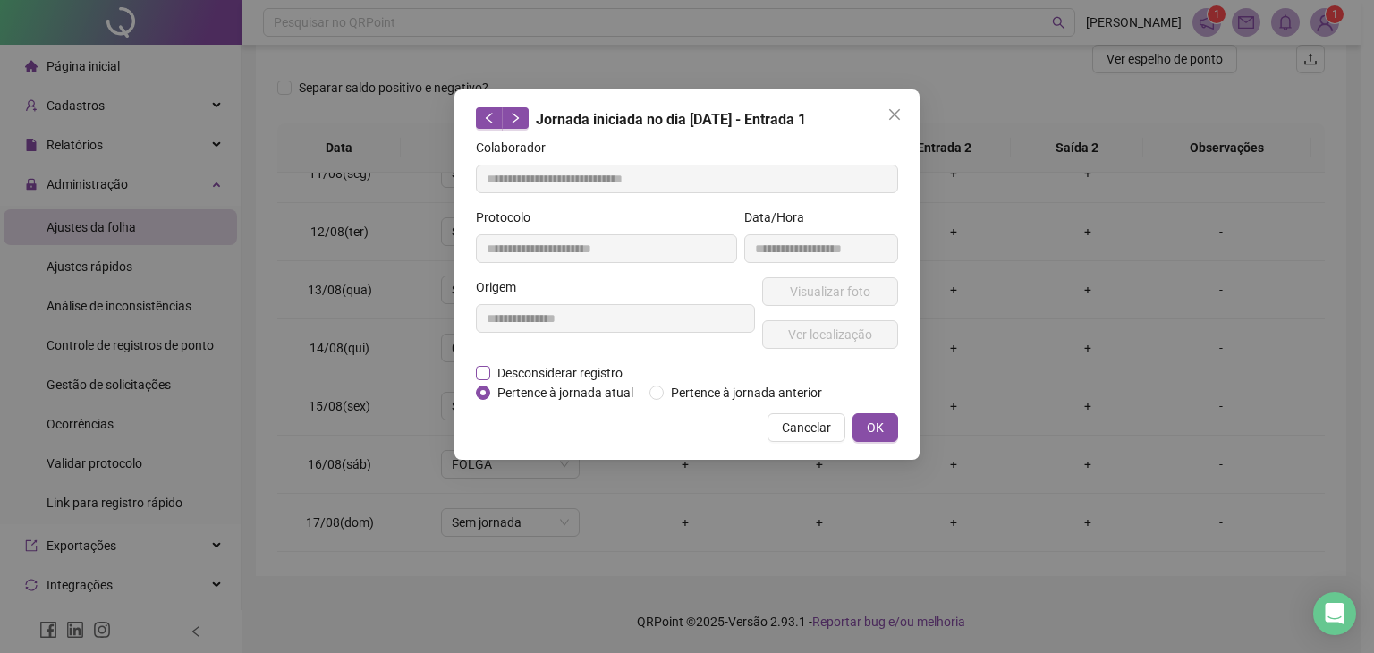
click at [569, 369] on span "Desconsiderar registro" at bounding box center [560, 373] width 140 height 20
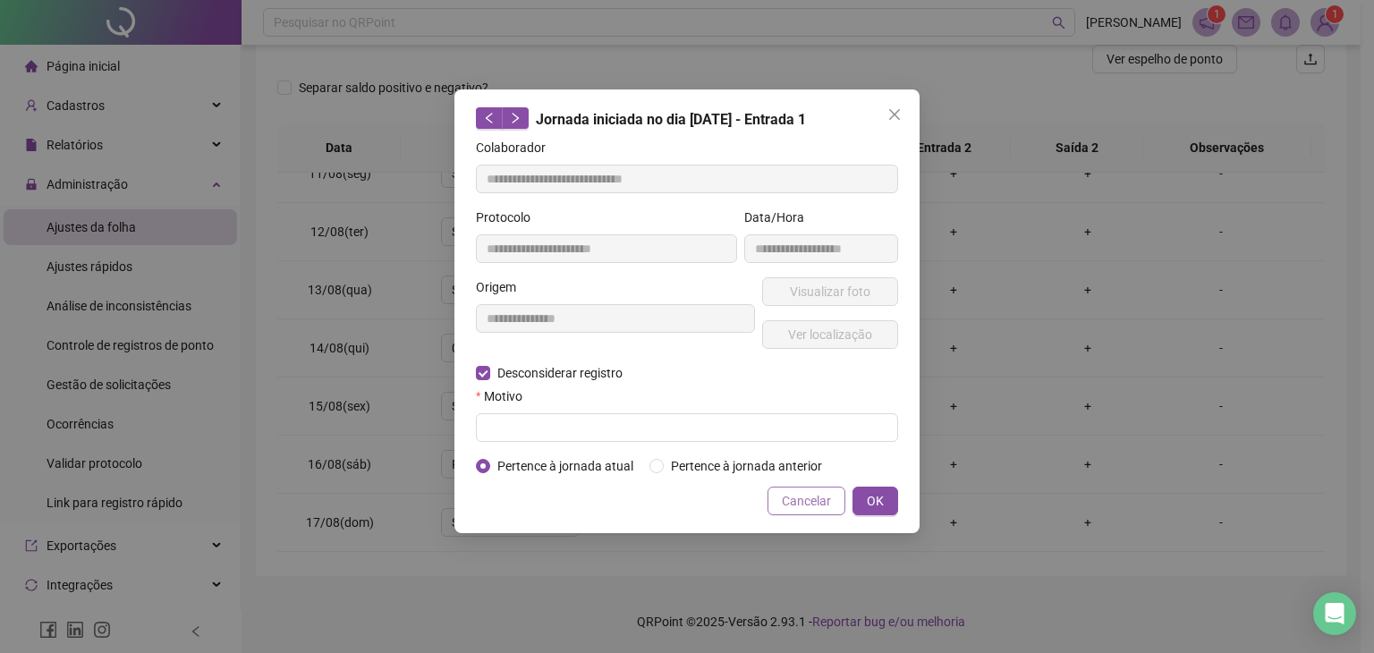
click at [816, 495] on span "Cancelar" at bounding box center [806, 501] width 49 height 20
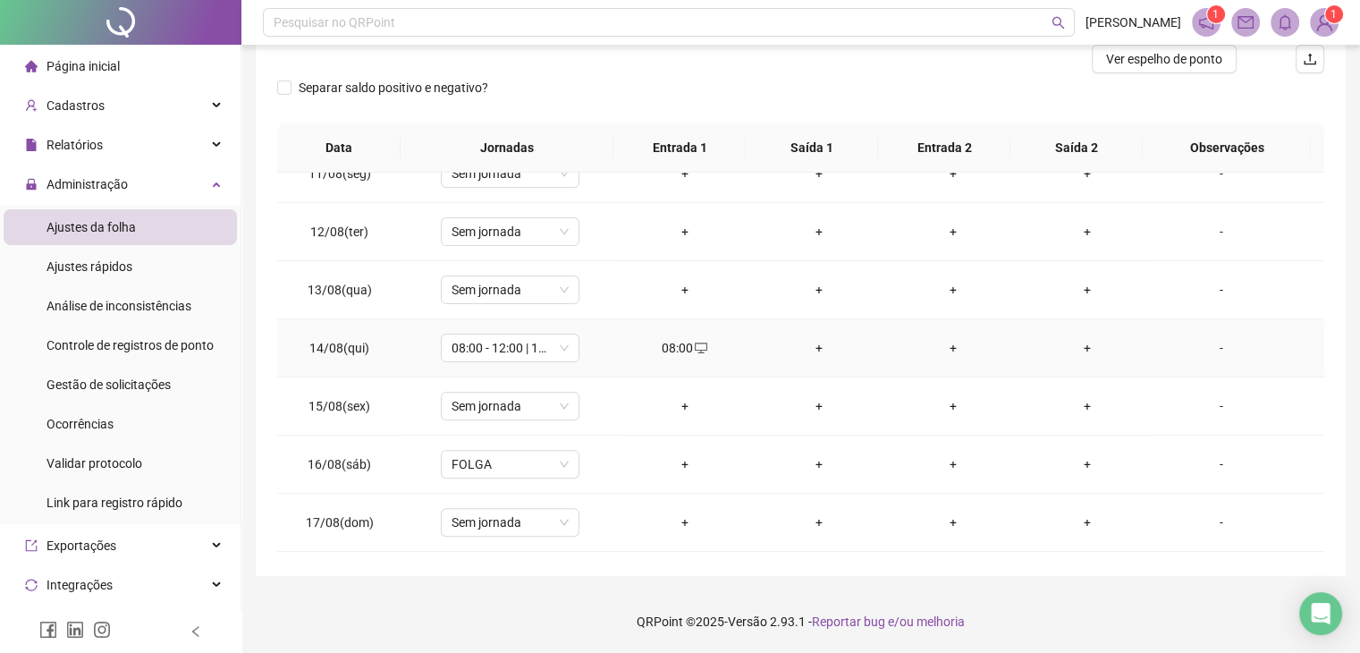
click at [819, 348] on div "+" at bounding box center [819, 348] width 106 height 20
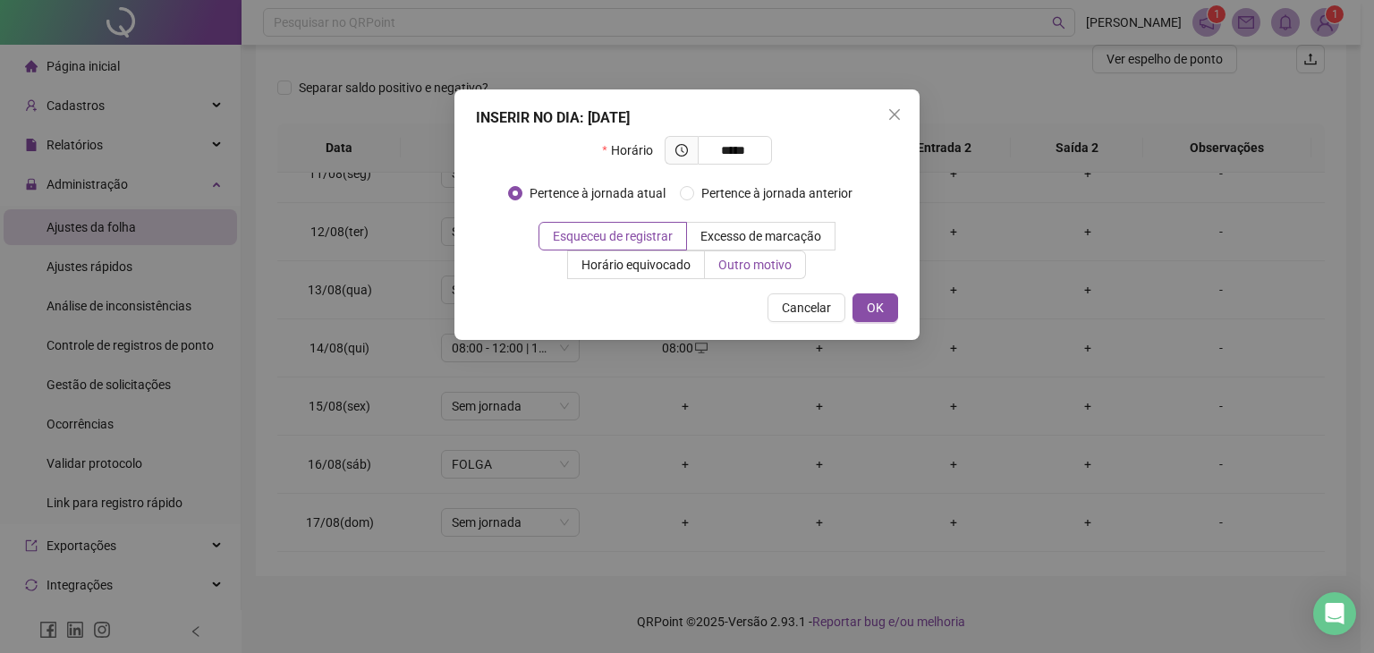
type input "*****"
click at [773, 263] on span "Outro motivo" at bounding box center [754, 265] width 73 height 14
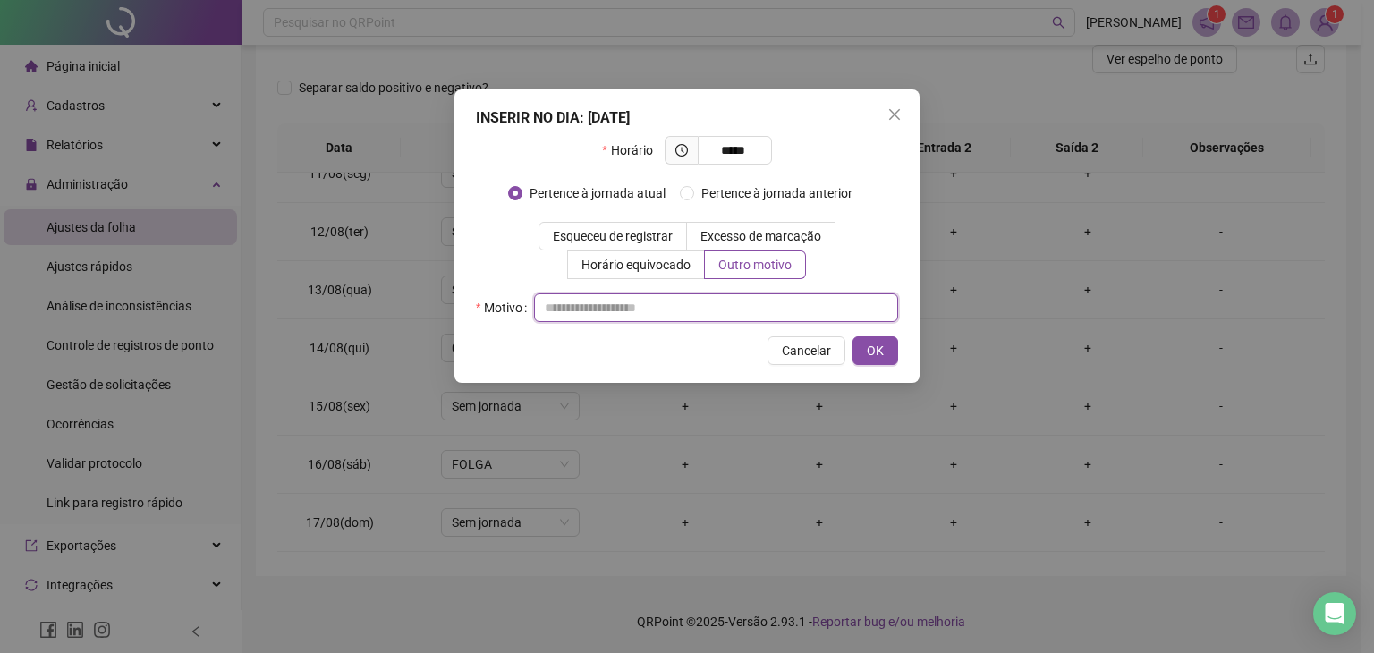
click at [706, 313] on input "text" at bounding box center [716, 307] width 364 height 29
click at [725, 313] on input "*" at bounding box center [716, 307] width 364 height 29
type input "*"
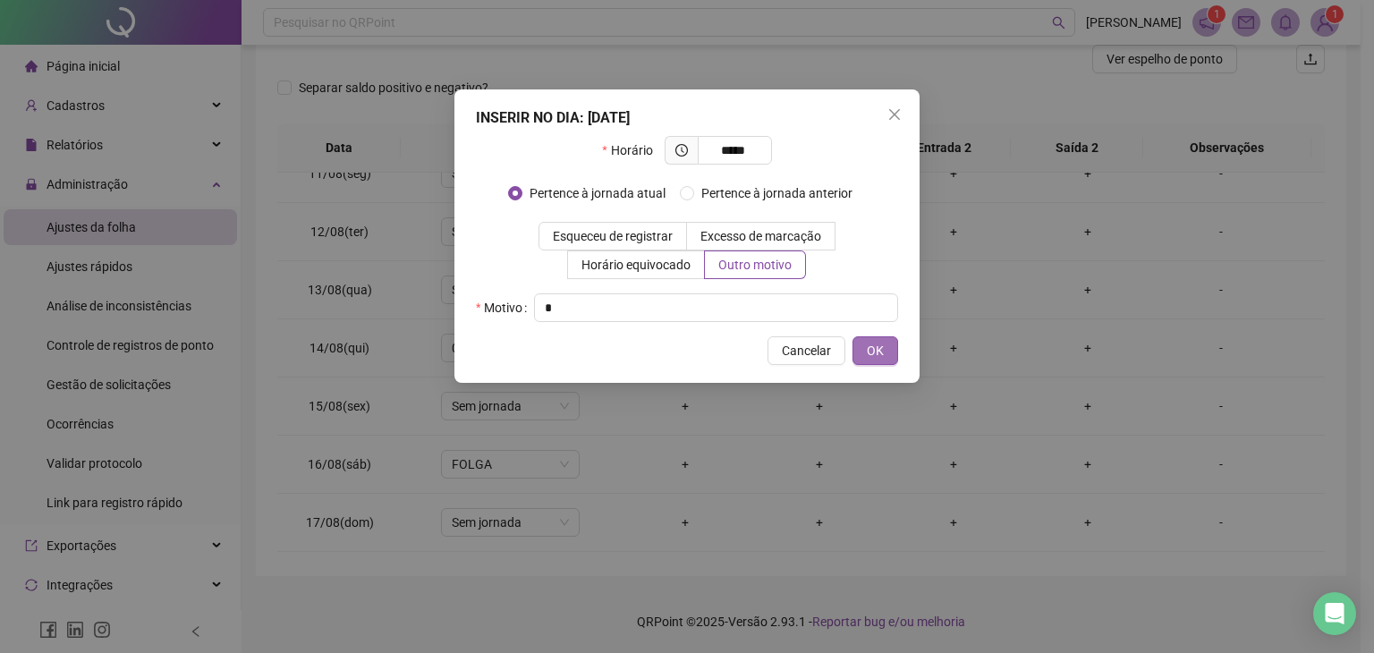
click at [857, 343] on button "OK" at bounding box center [875, 350] width 46 height 29
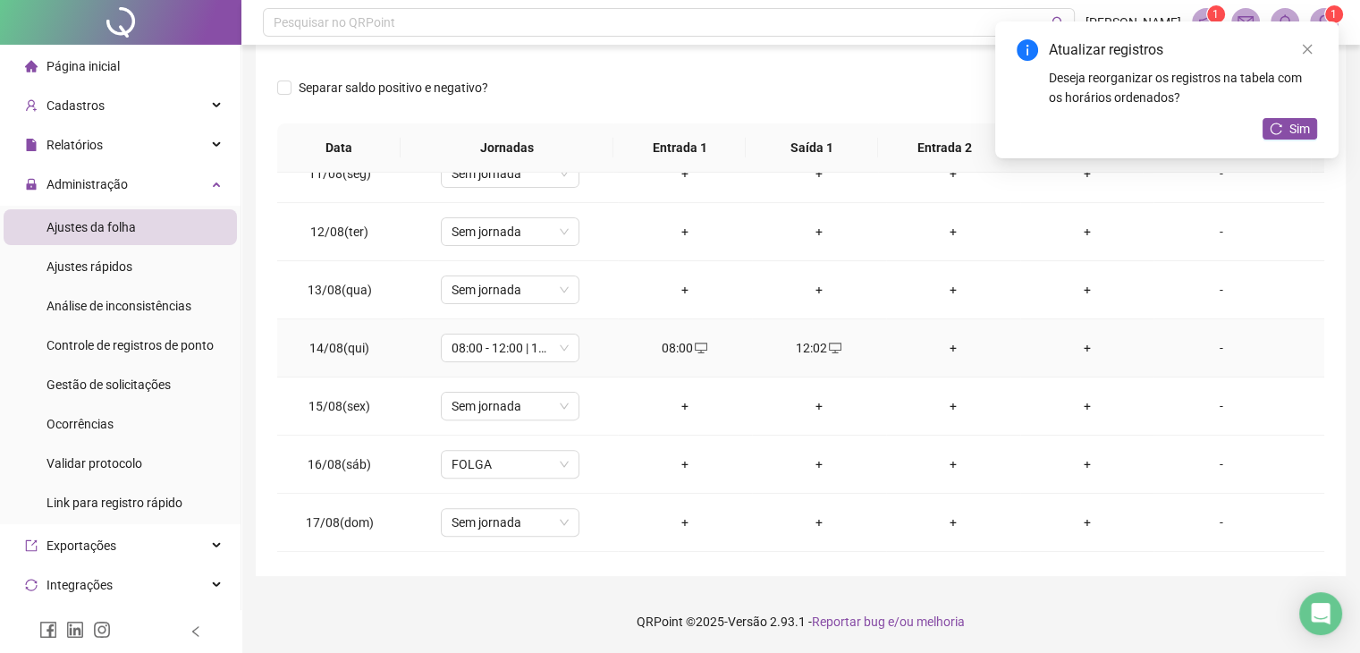
click at [936, 345] on div "+" at bounding box center [954, 348] width 106 height 20
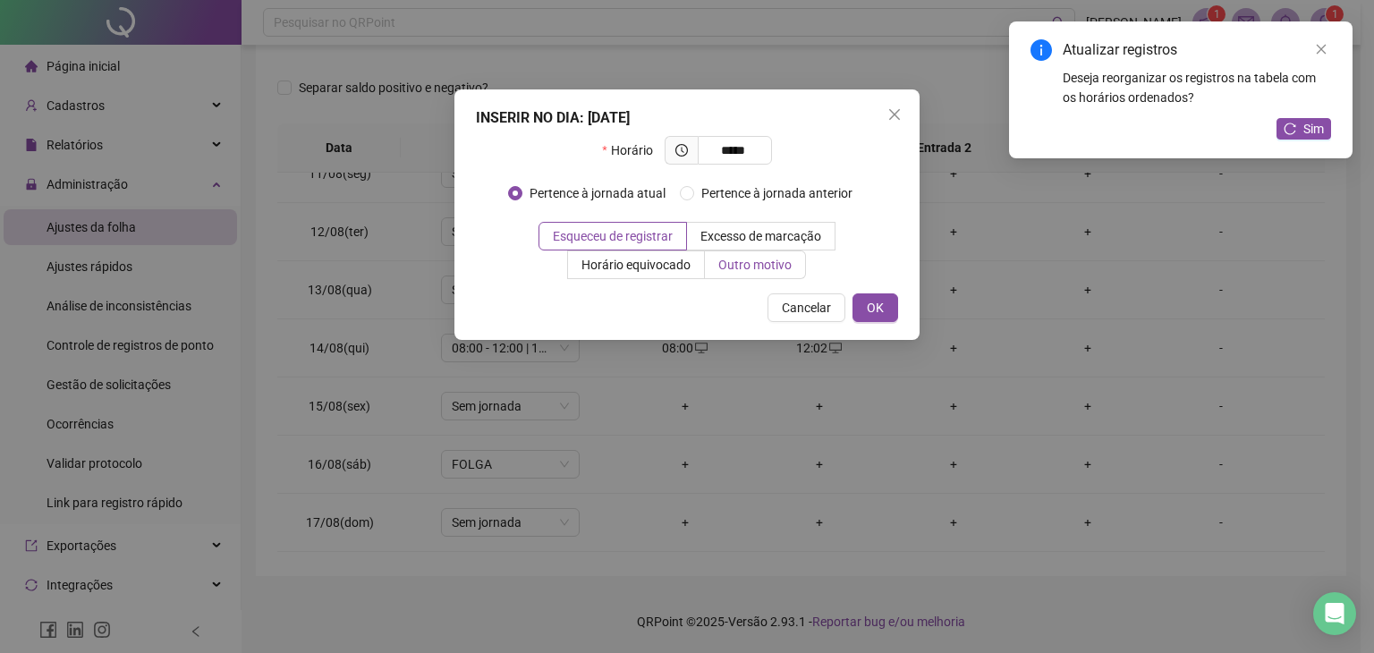
type input "*****"
click at [719, 271] on span "Outro motivo" at bounding box center [754, 265] width 73 height 14
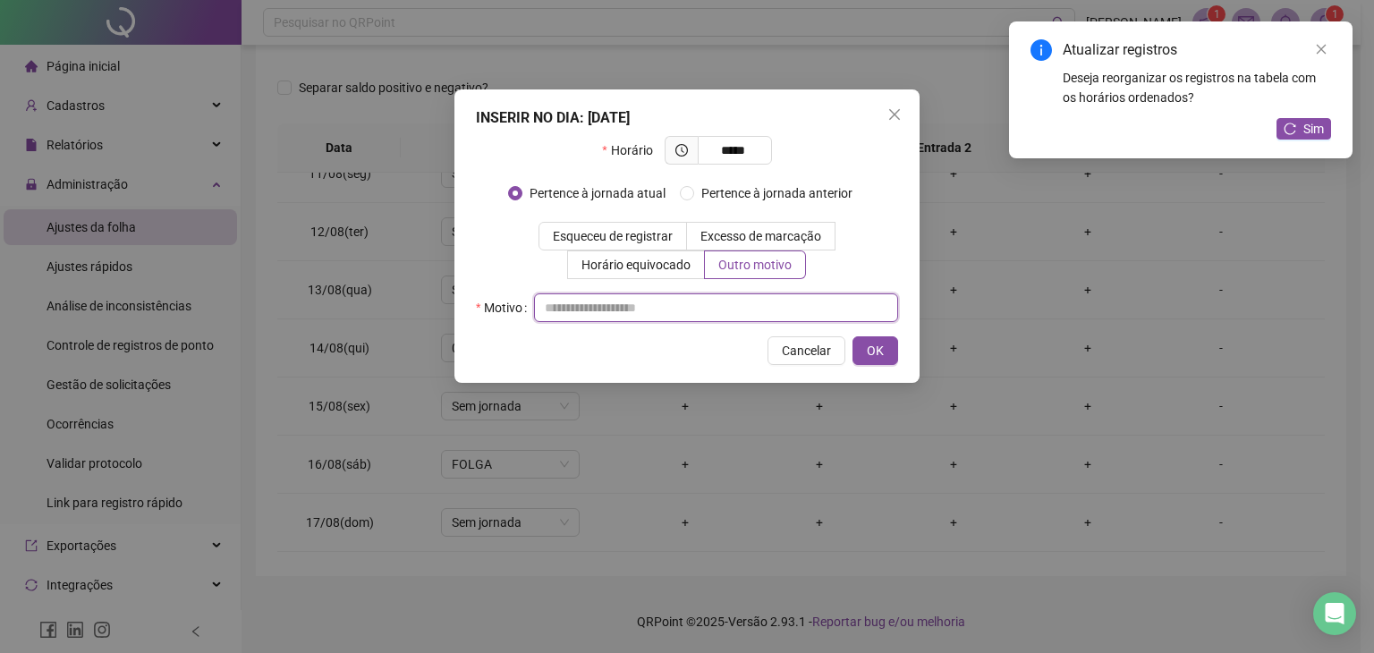
click at [712, 309] on input "text" at bounding box center [716, 307] width 364 height 29
type input "*"
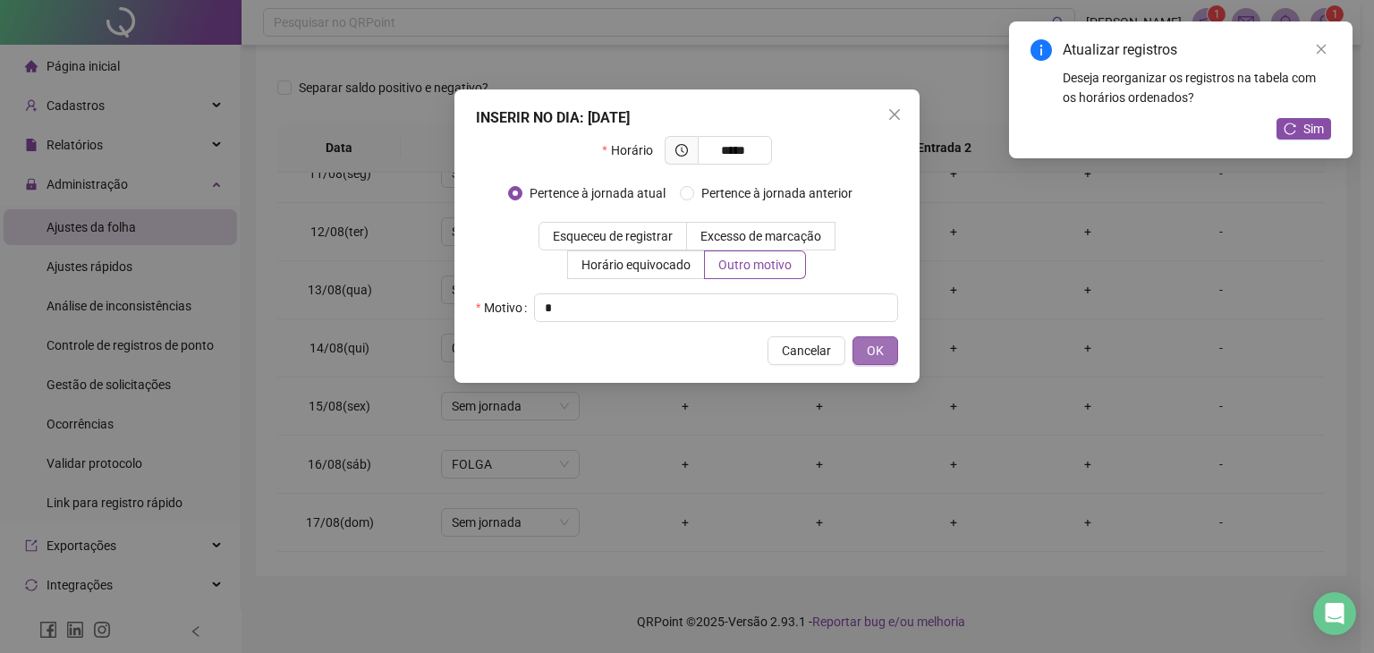
click at [880, 342] on span "OK" at bounding box center [875, 351] width 17 height 20
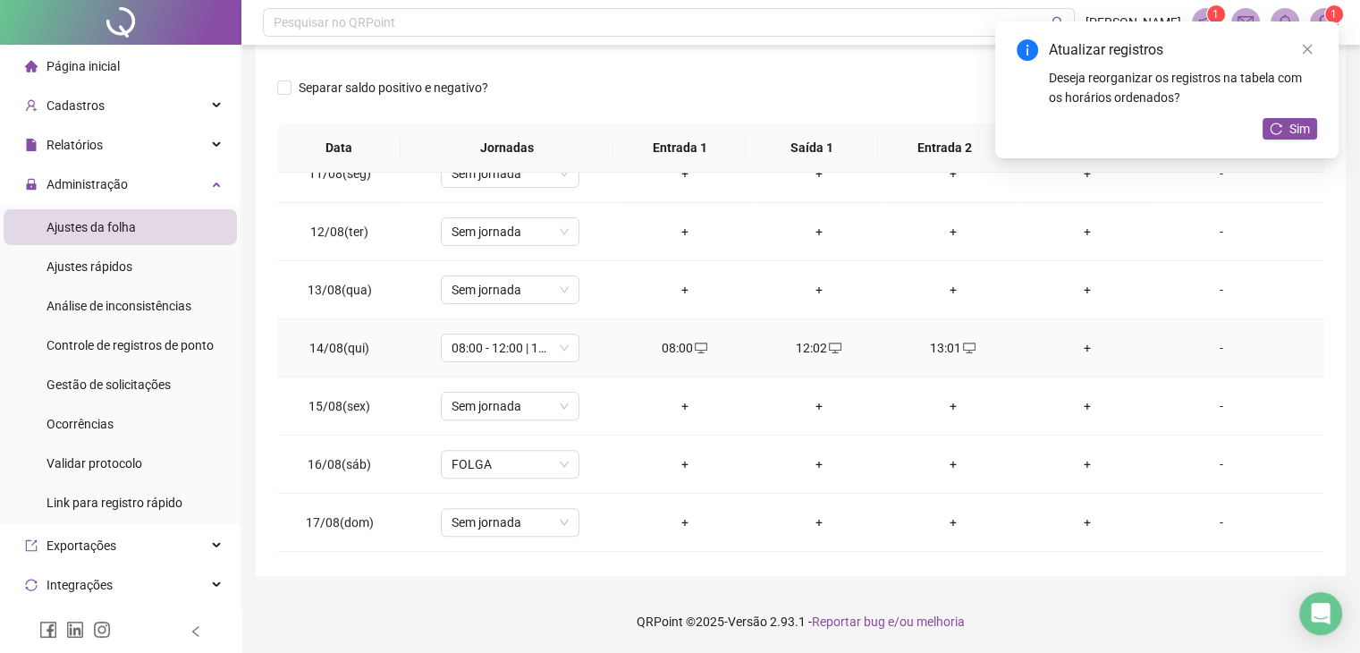
click at [1066, 339] on div "+" at bounding box center [1088, 348] width 106 height 20
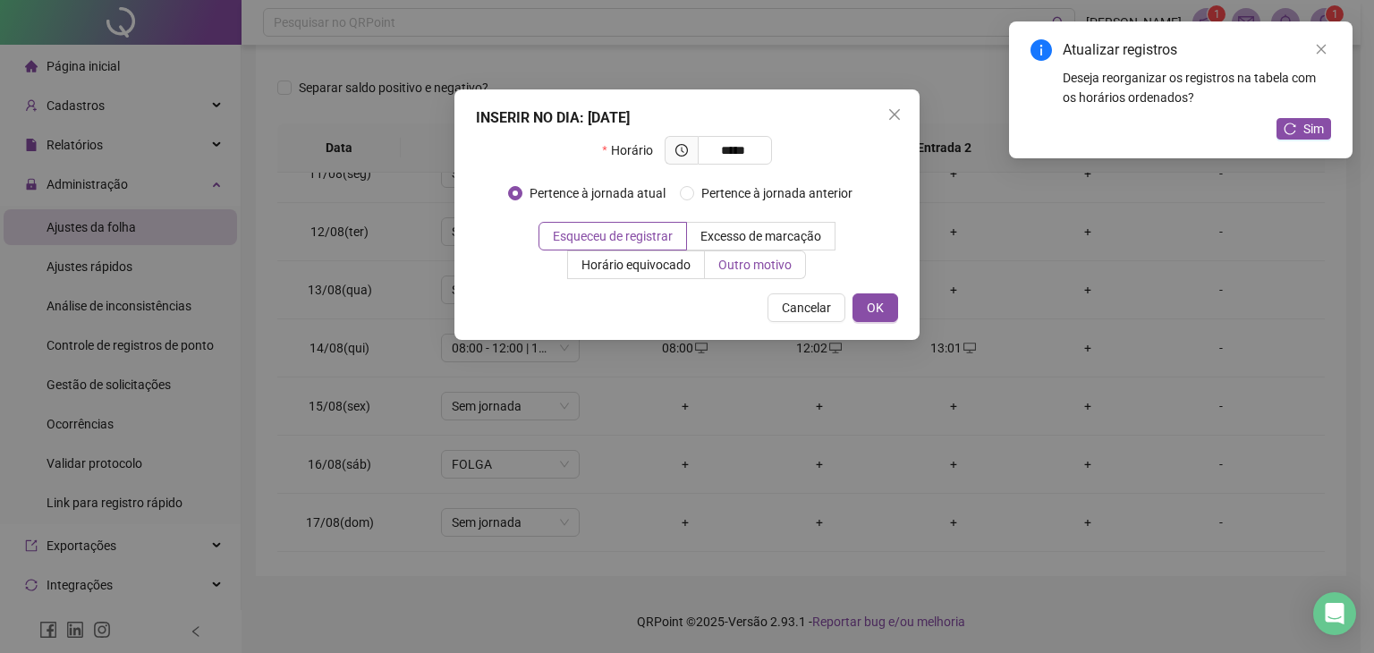
type input "*****"
click at [790, 273] on label "Outro motivo" at bounding box center [755, 264] width 101 height 29
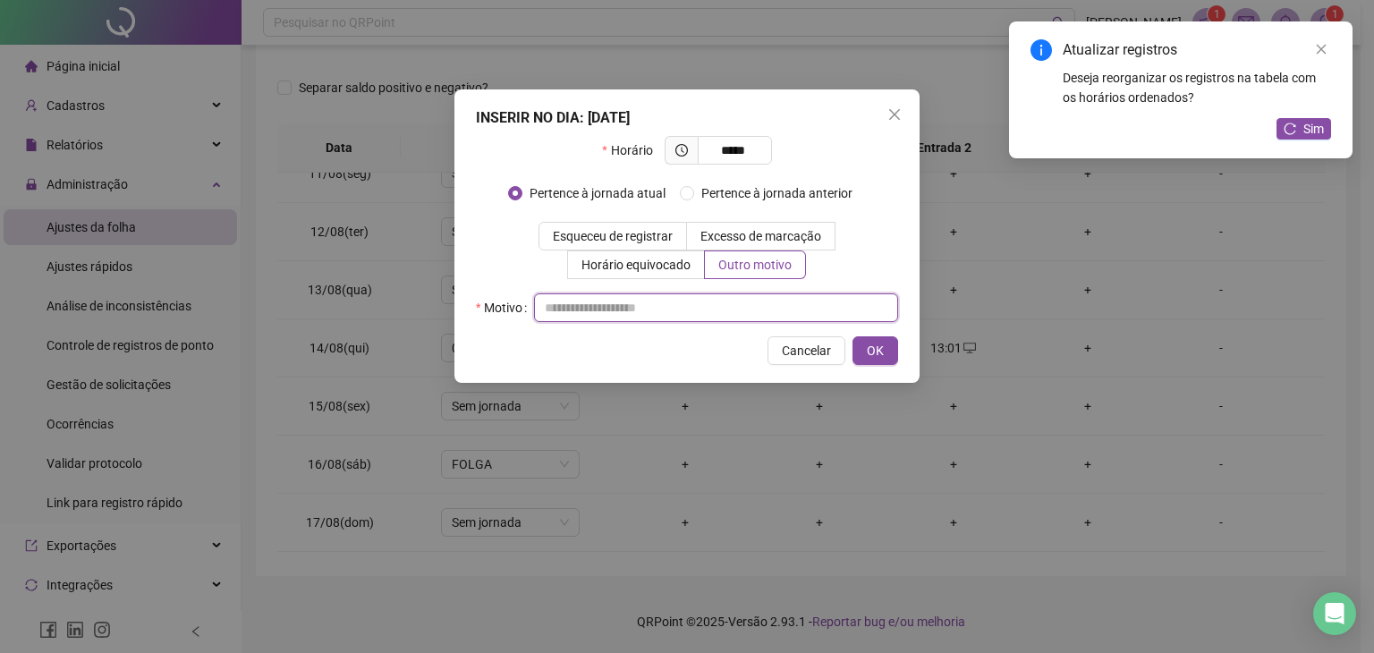
click at [690, 313] on input "text" at bounding box center [716, 307] width 364 height 29
type input "*"
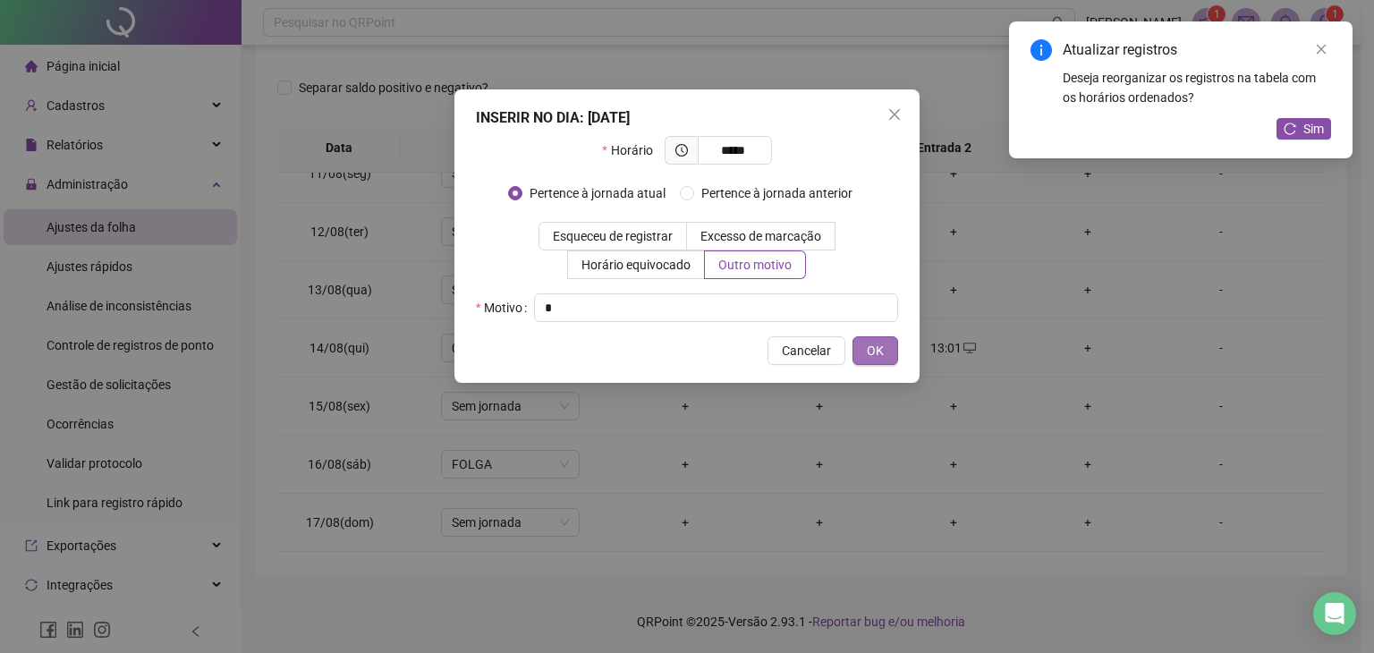
click at [880, 360] on span "OK" at bounding box center [875, 351] width 17 height 20
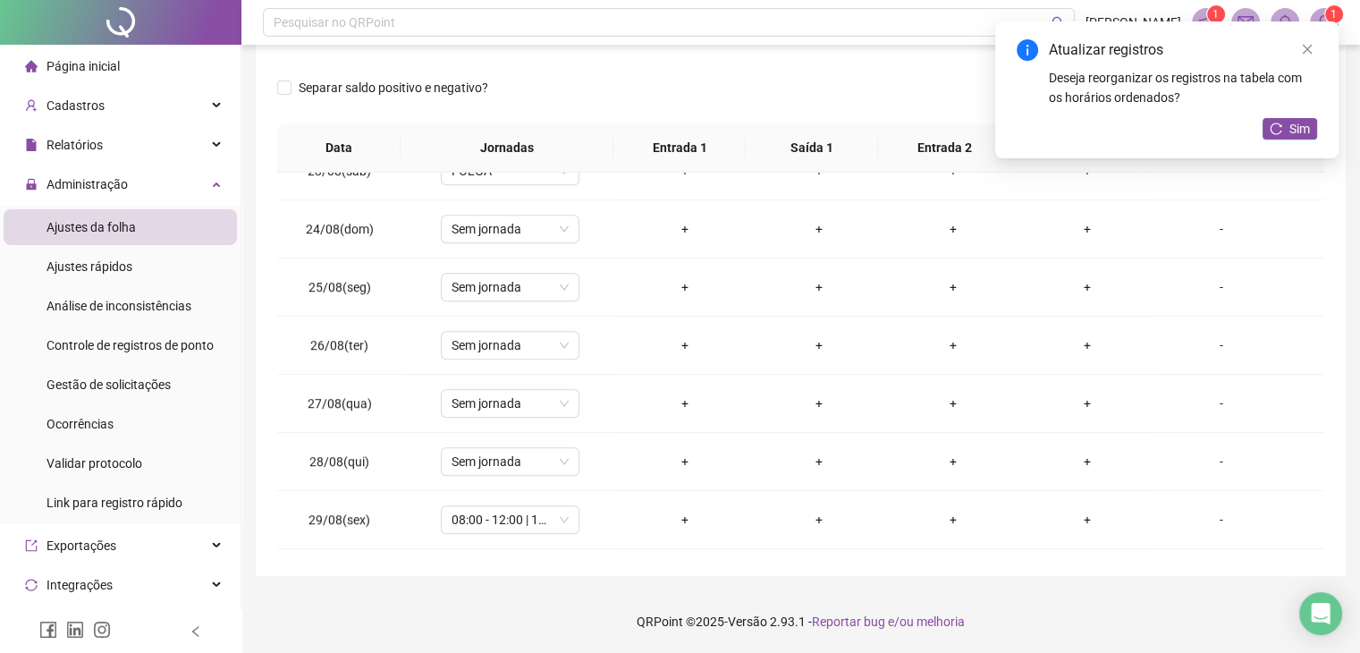
scroll to position [1414, 0]
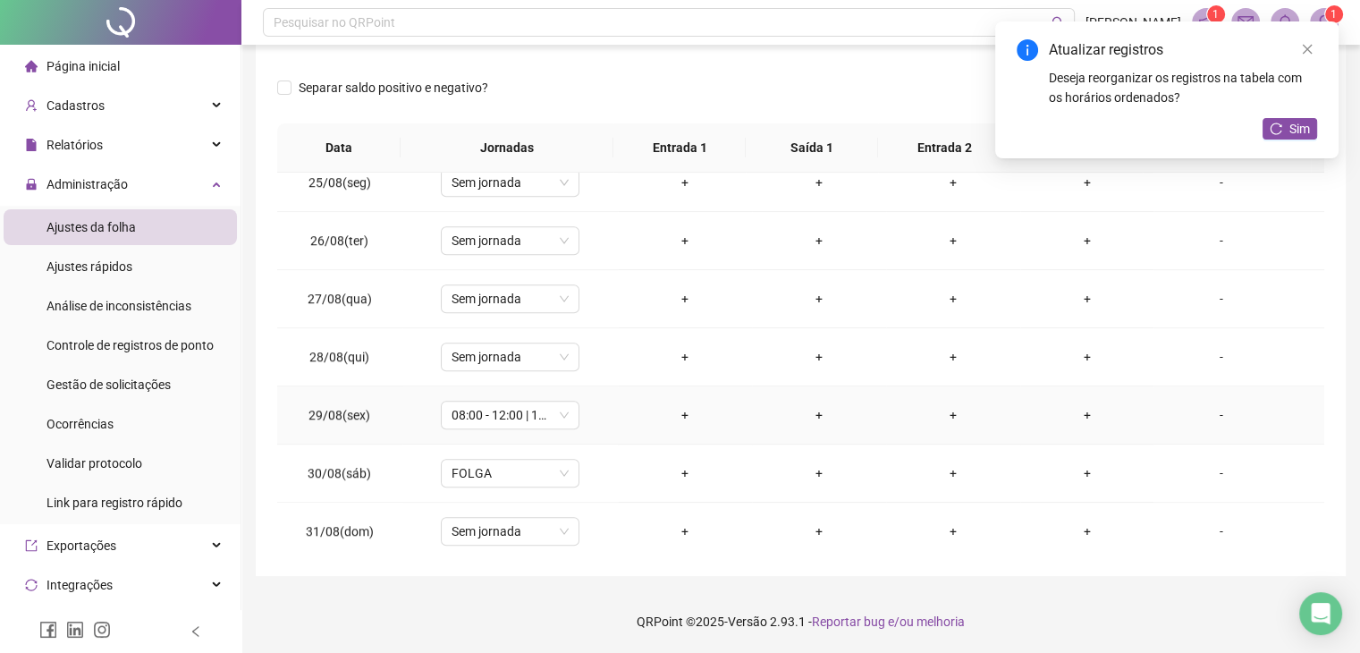
drag, startPoint x: 692, startPoint y: 412, endPoint x: 890, endPoint y: 360, distance: 204.3
click at [656, 419] on td "+" at bounding box center [685, 415] width 134 height 58
click at [677, 413] on div "+" at bounding box center [685, 415] width 106 height 20
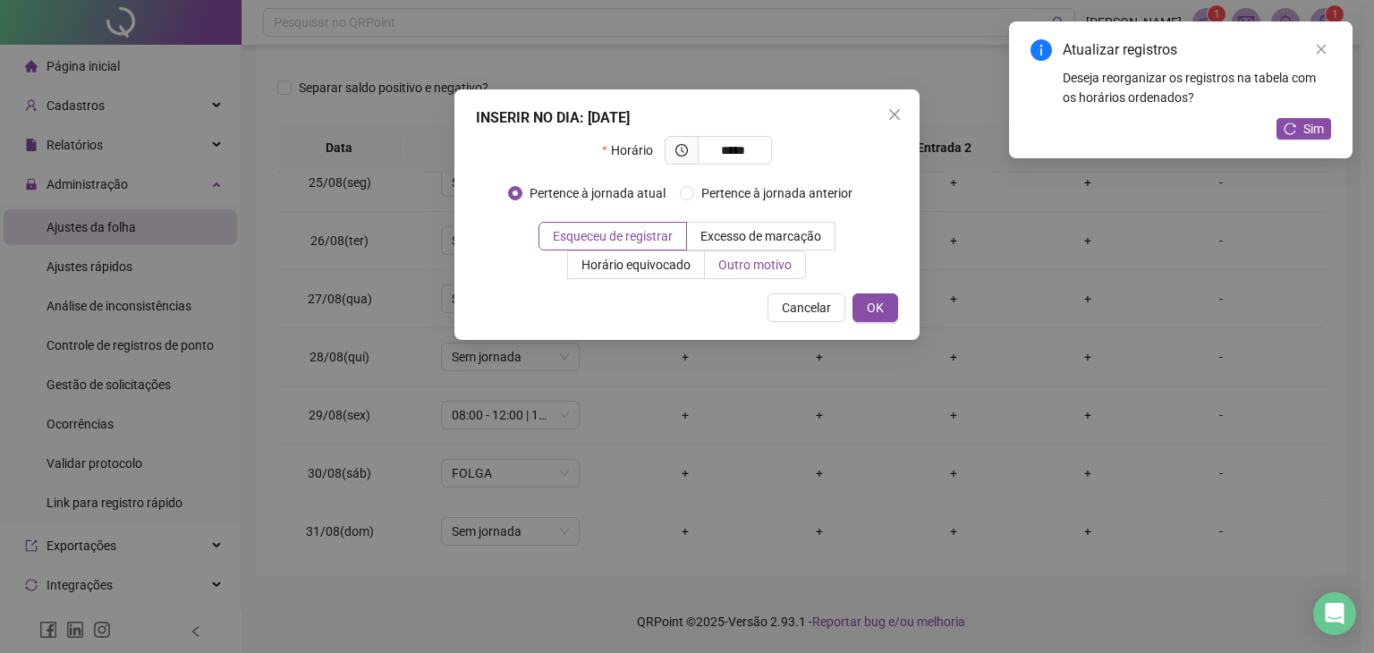
type input "*****"
click at [737, 269] on span "Outro motivo" at bounding box center [754, 265] width 73 height 14
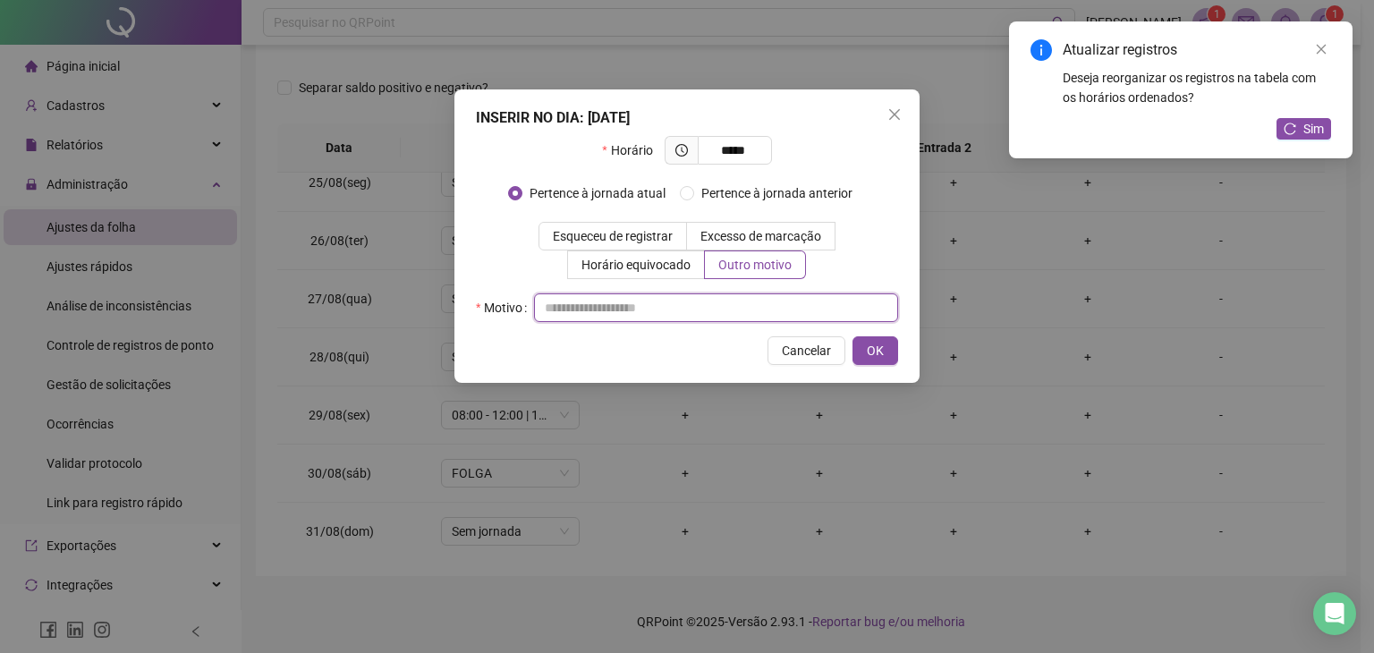
click at [612, 312] on input "text" at bounding box center [716, 307] width 364 height 29
type input "*"
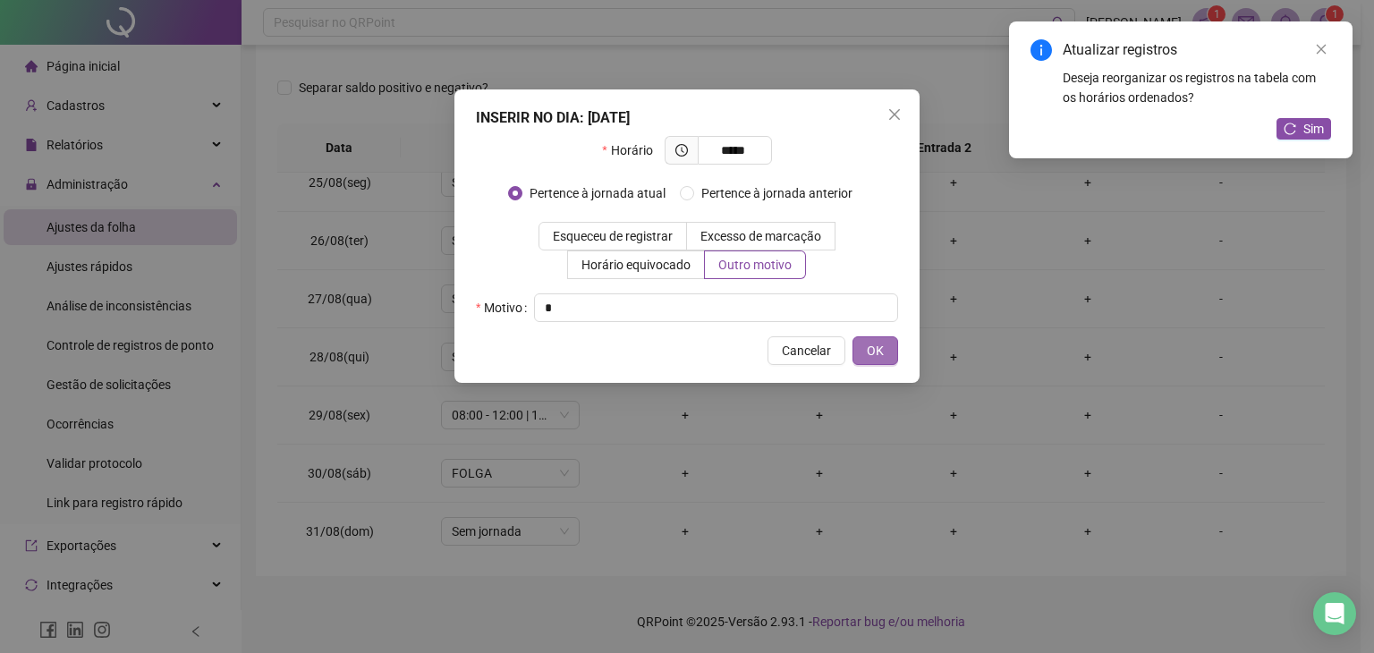
click at [876, 348] on span "OK" at bounding box center [875, 351] width 17 height 20
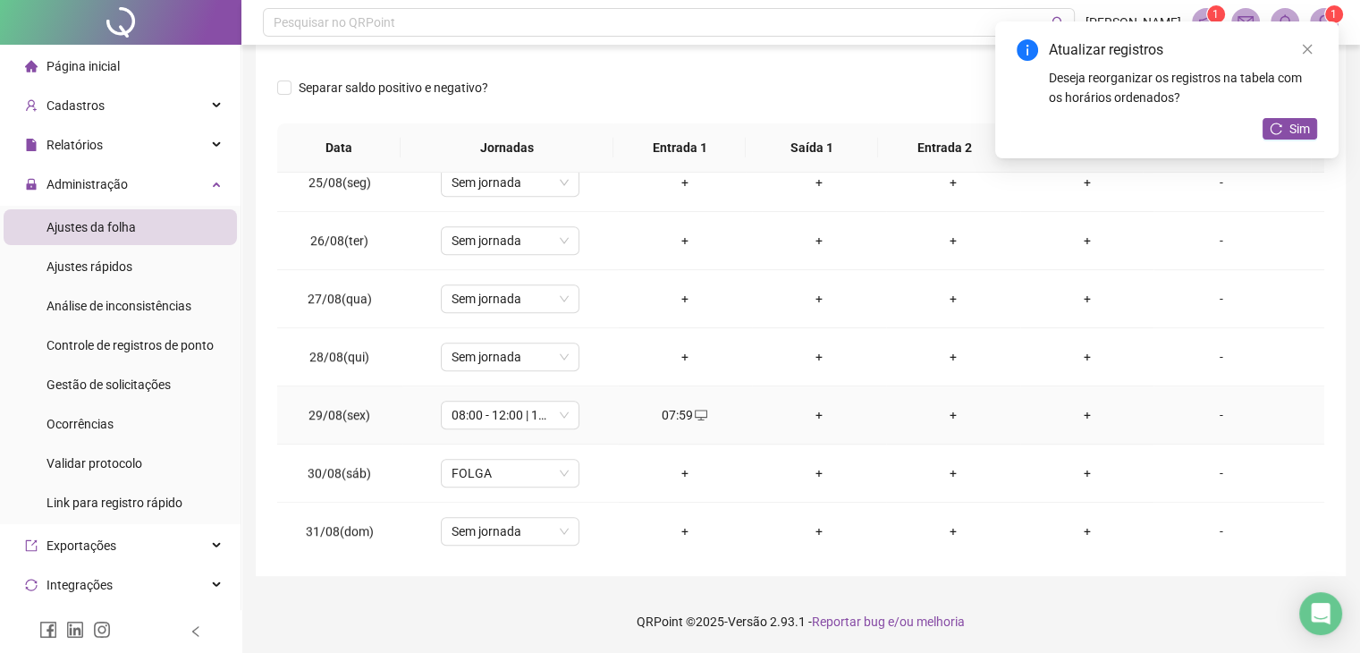
click at [815, 405] on div "+" at bounding box center [819, 415] width 106 height 20
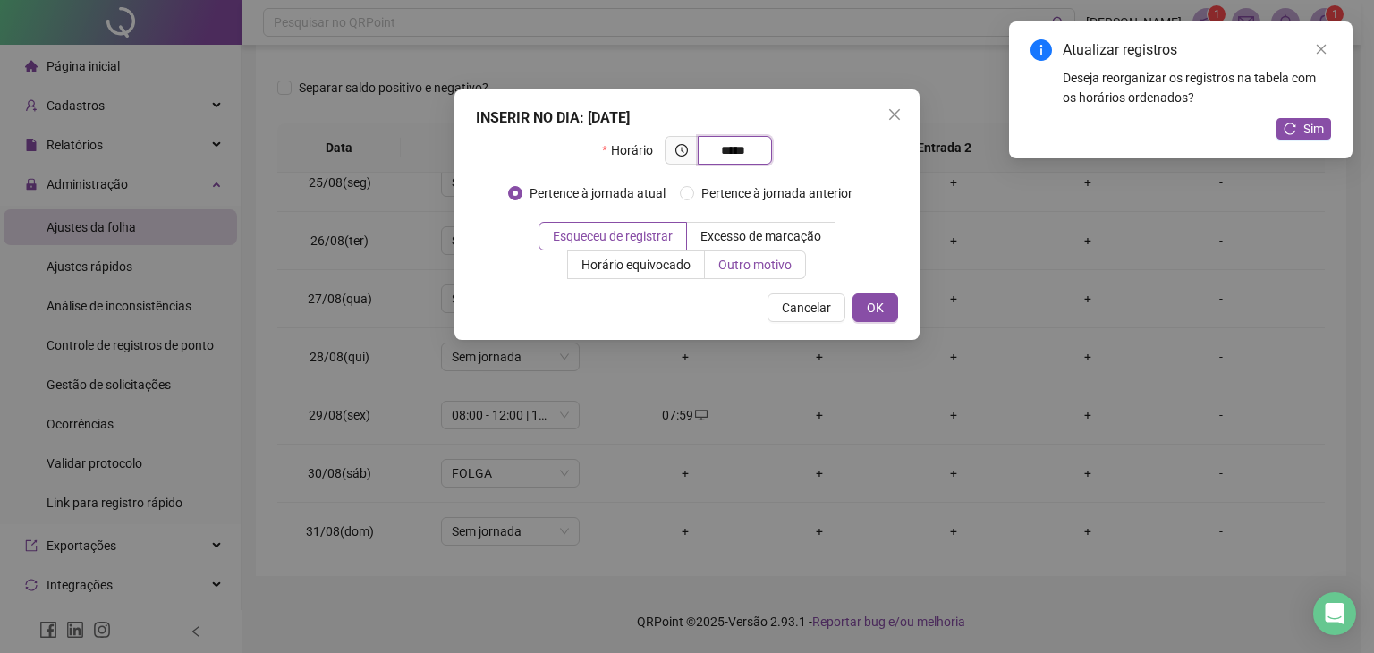
type input "*****"
click at [748, 267] on span "Outro motivo" at bounding box center [754, 265] width 73 height 14
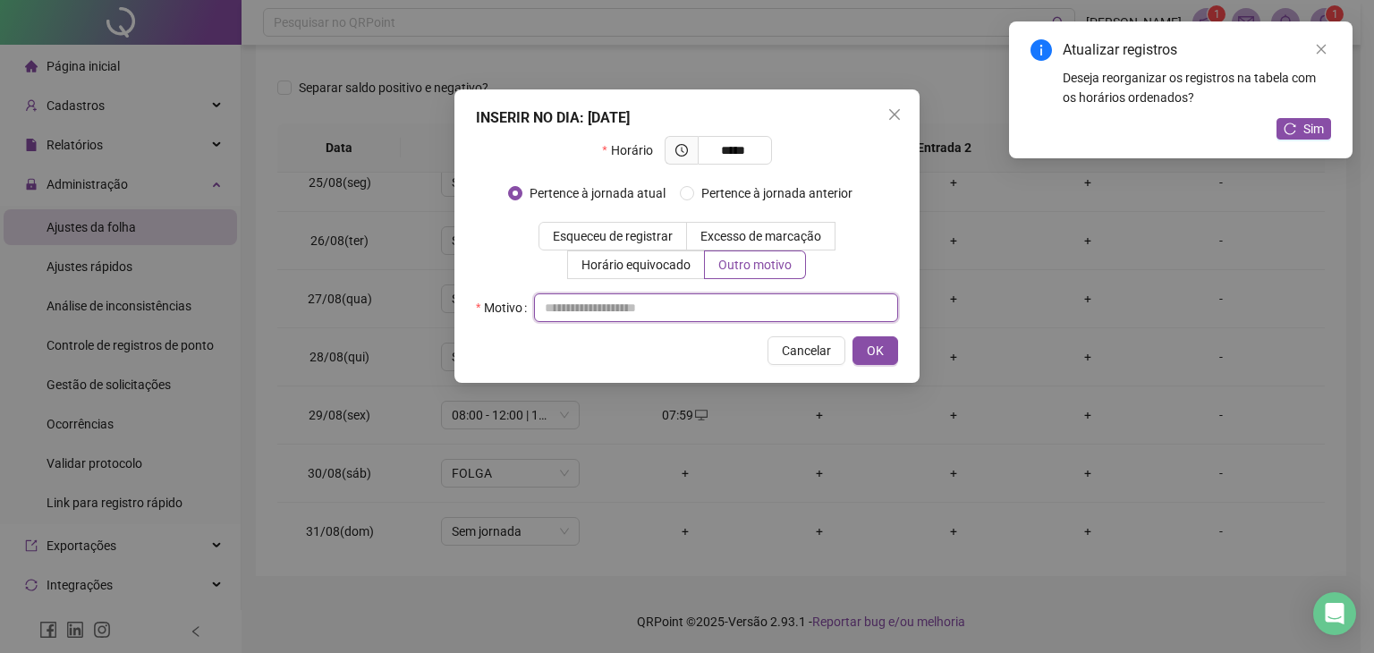
click at [699, 300] on input "text" at bounding box center [716, 307] width 364 height 29
type input "*"
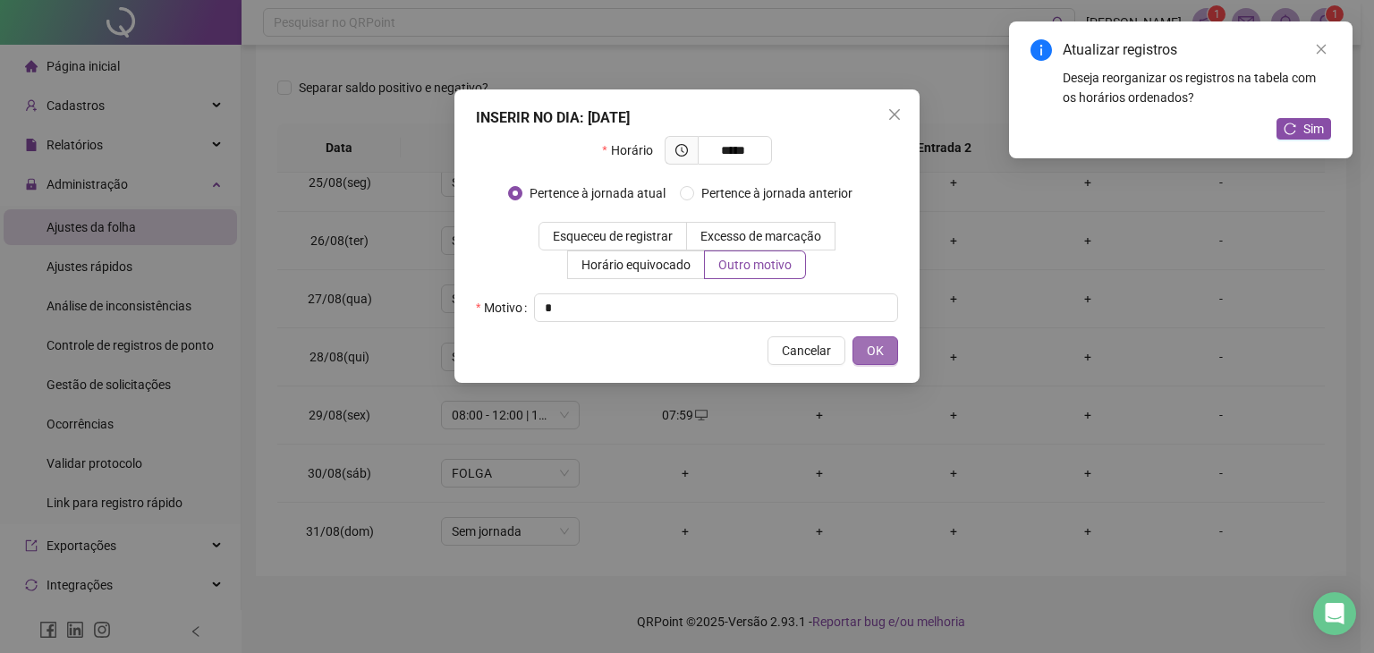
click at [878, 341] on span "OK" at bounding box center [875, 351] width 17 height 20
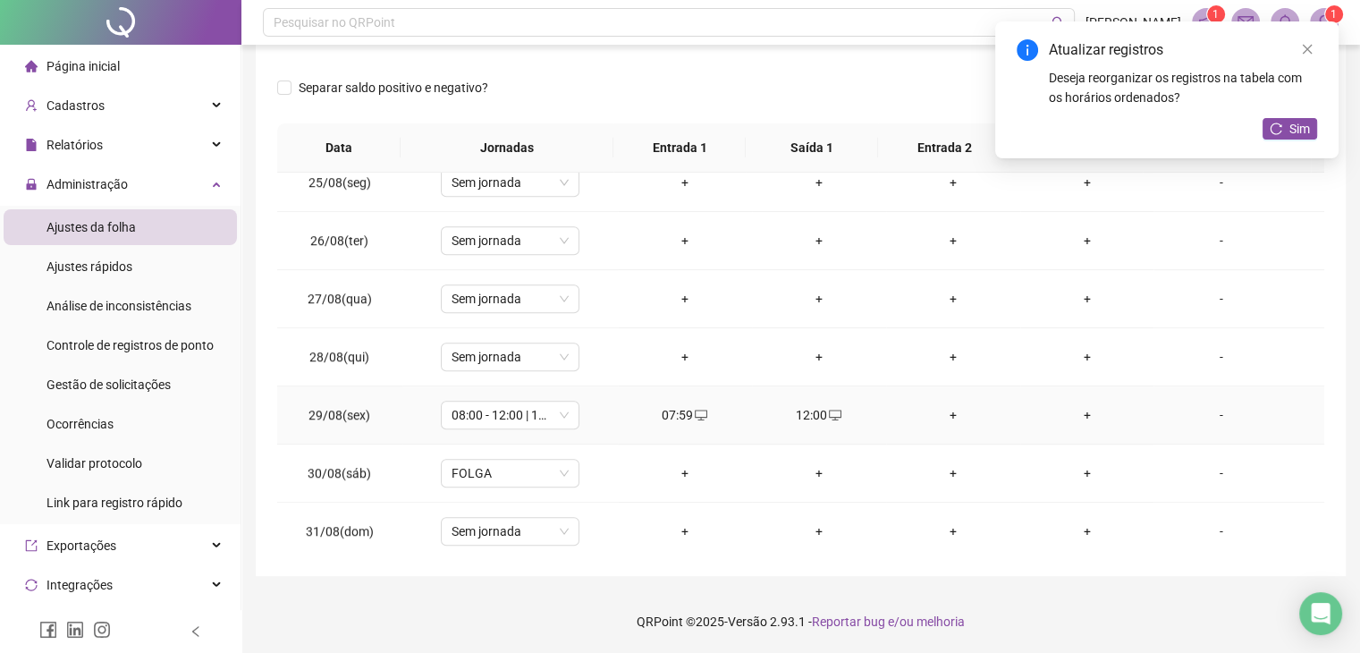
click at [942, 409] on div "+" at bounding box center [954, 415] width 106 height 20
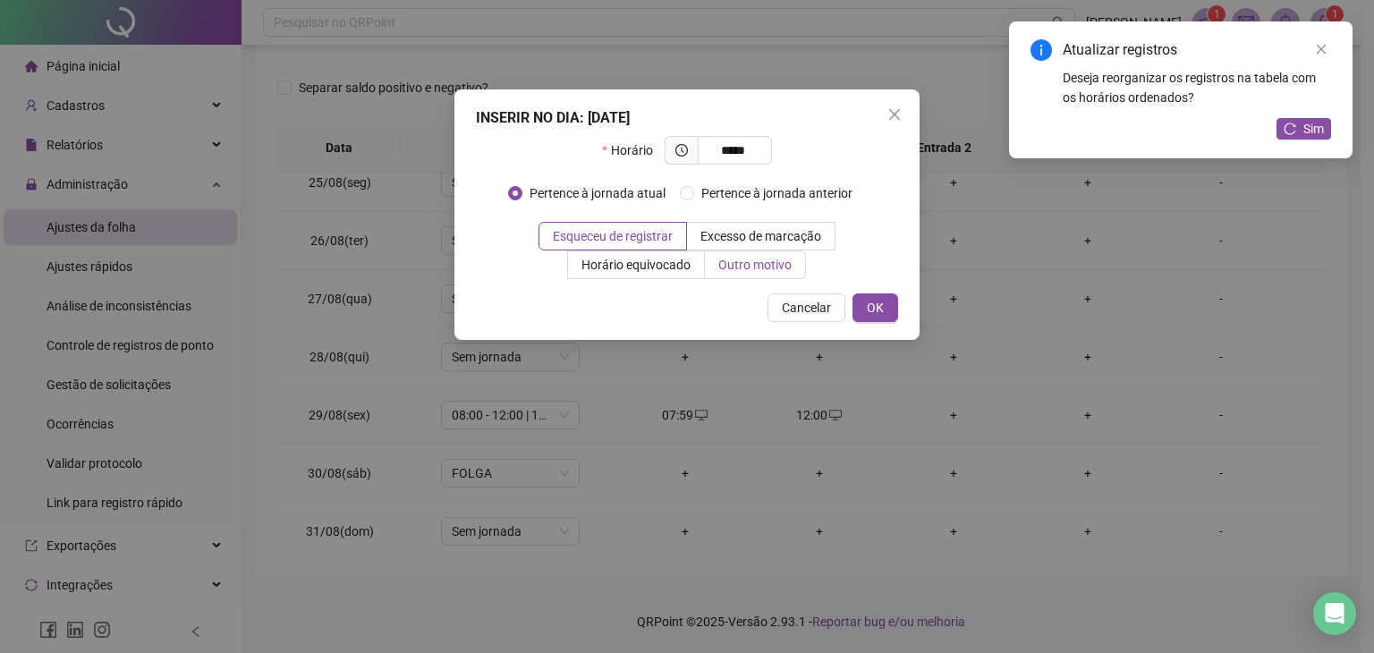
type input "*****"
click at [787, 273] on label "Outro motivo" at bounding box center [755, 264] width 101 height 29
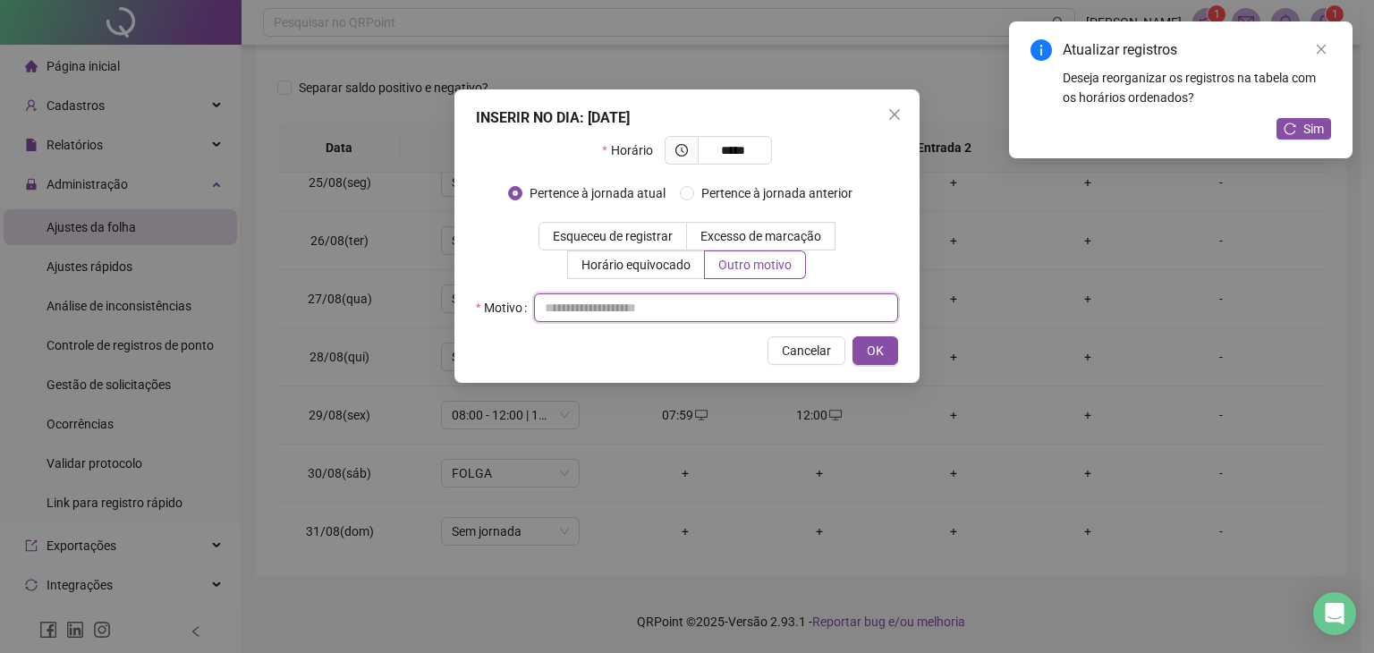
click at [702, 314] on input "text" at bounding box center [716, 307] width 364 height 29
type input "*"
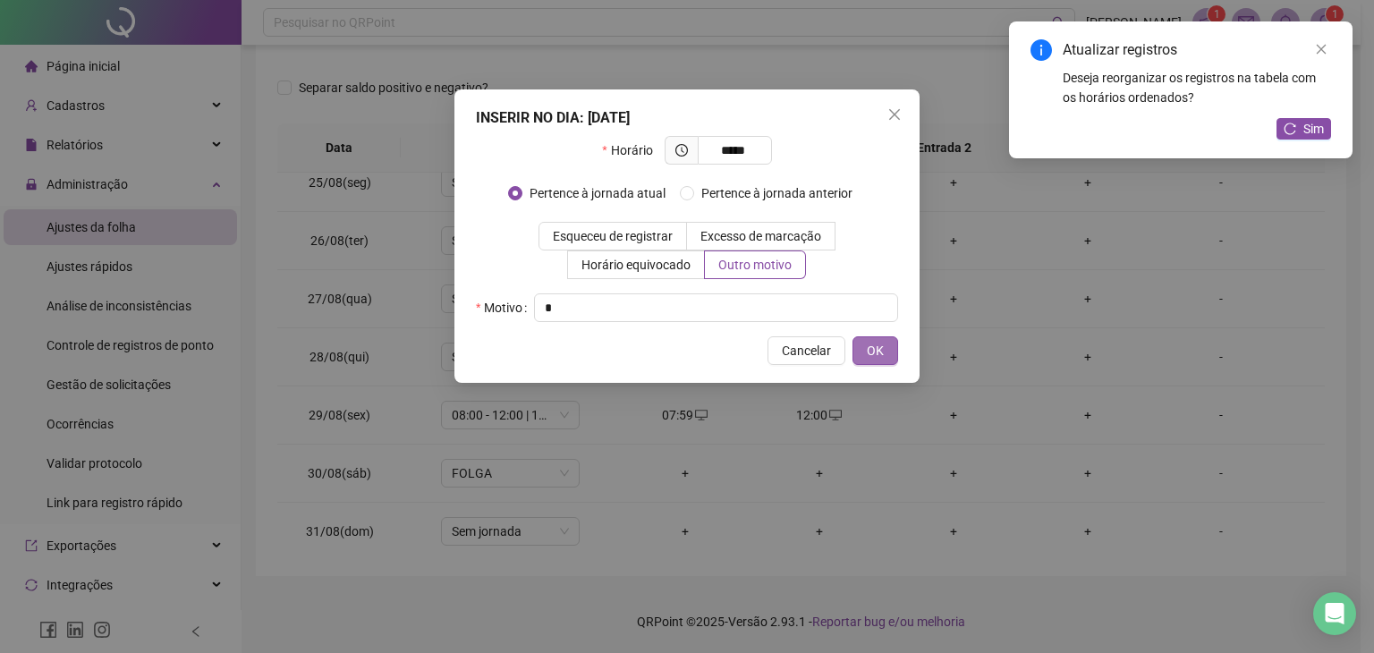
click at [880, 355] on span "OK" at bounding box center [875, 351] width 17 height 20
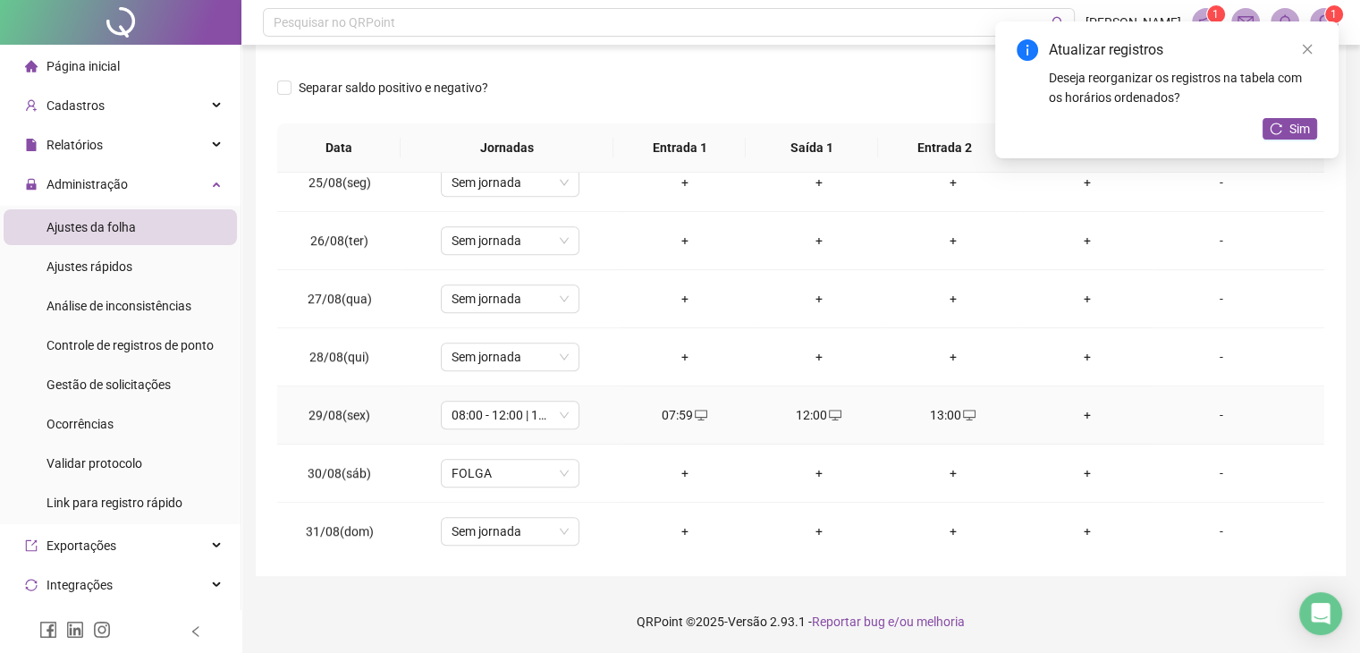
click at [1069, 409] on div "+" at bounding box center [1088, 415] width 106 height 20
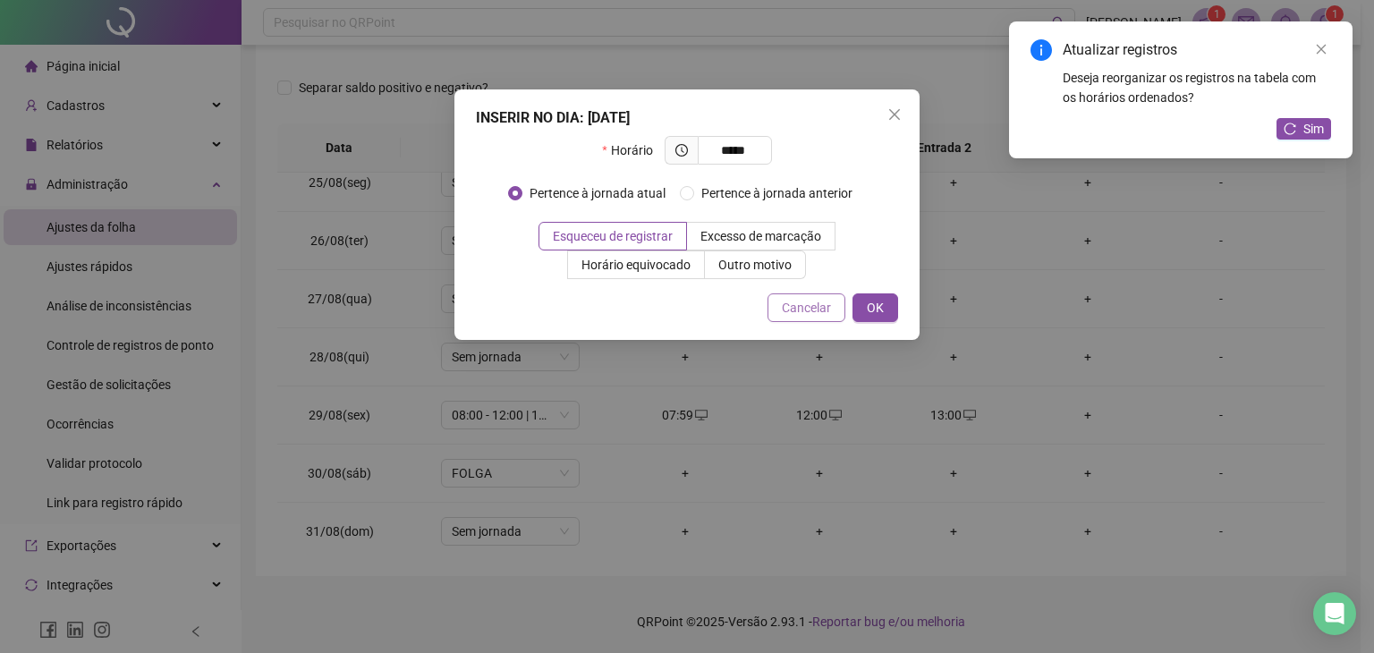
type input "*****"
click at [819, 311] on span "Cancelar" at bounding box center [806, 308] width 49 height 20
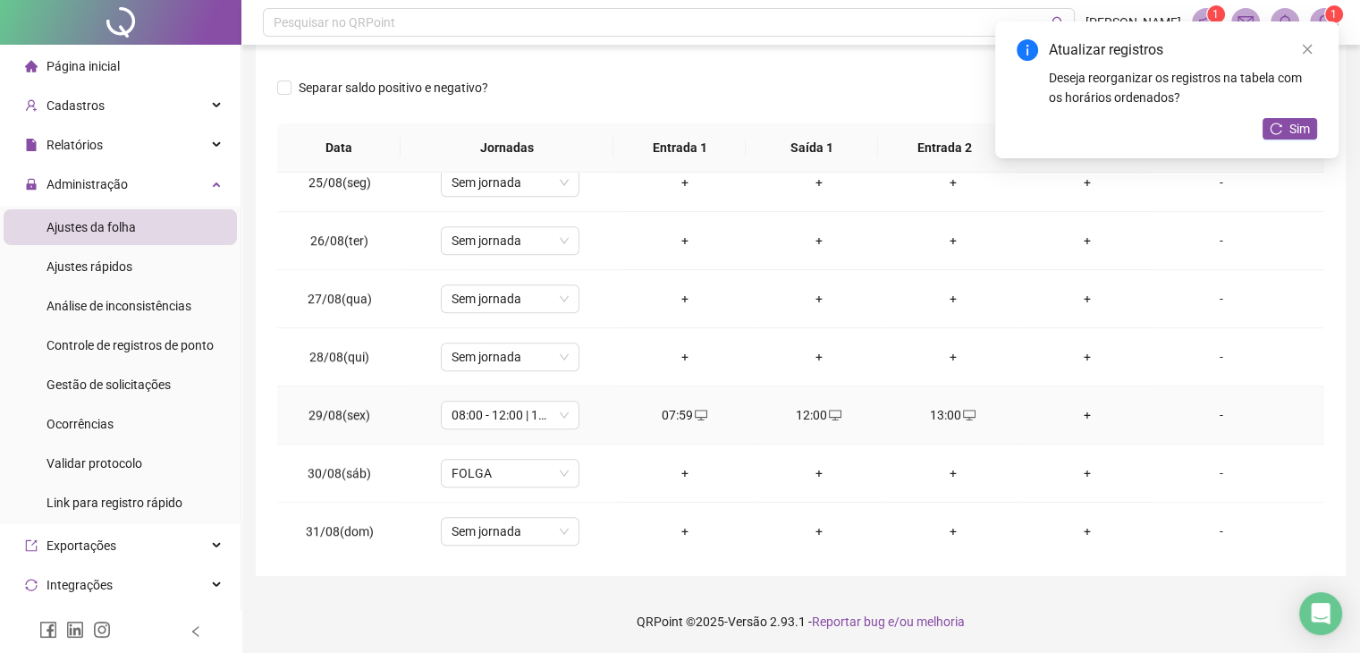
click at [1077, 410] on div "+" at bounding box center [1088, 415] width 106 height 20
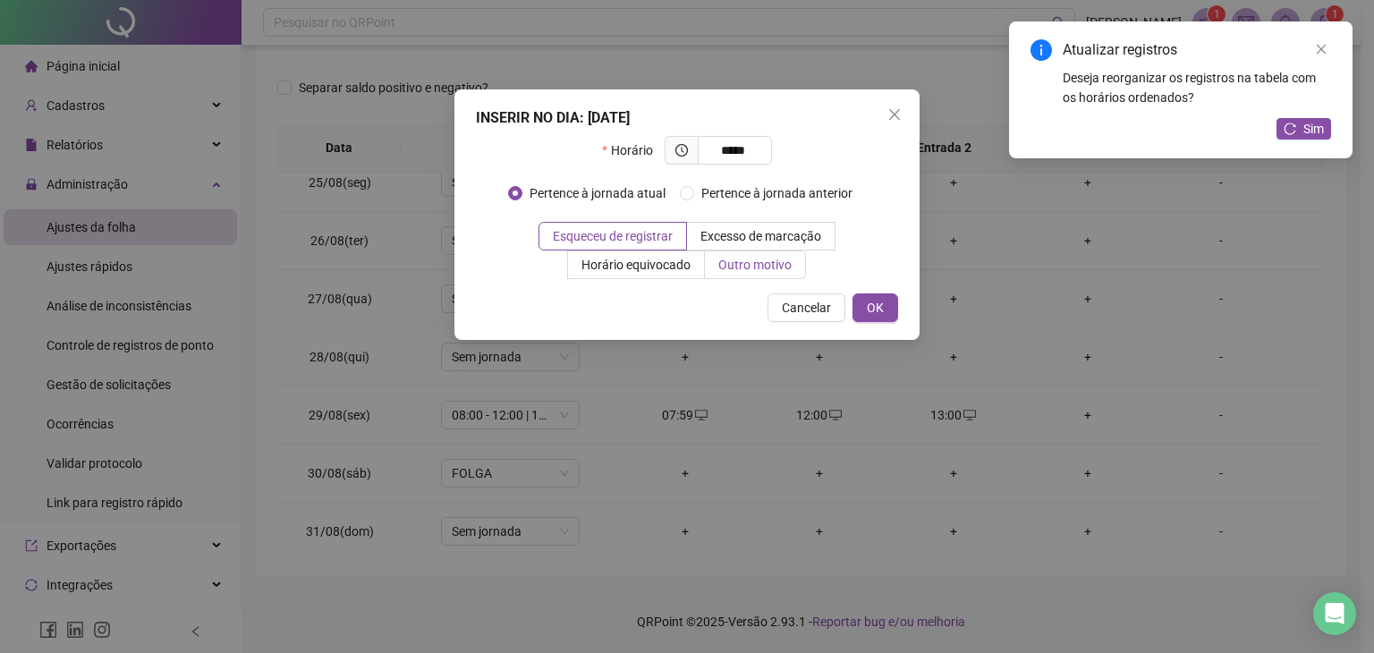
type input "*****"
click at [757, 265] on span "Outro motivo" at bounding box center [754, 265] width 73 height 14
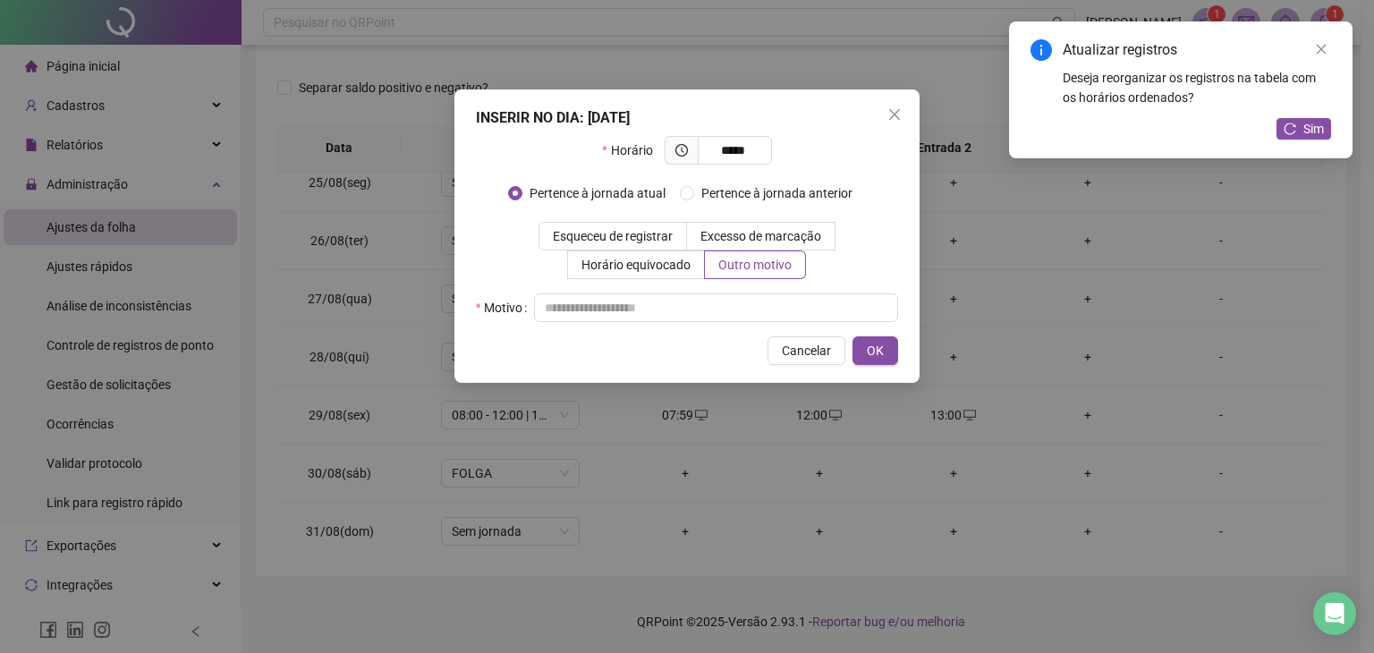
click at [682, 323] on div "INSERIR NO DIA : 29/08/2025 Horário ***** Pertence à jornada atual Pertence à j…" at bounding box center [686, 235] width 465 height 293
click at [683, 317] on input "text" at bounding box center [716, 307] width 364 height 29
type input "*"
click at [880, 345] on span "OK" at bounding box center [875, 351] width 17 height 20
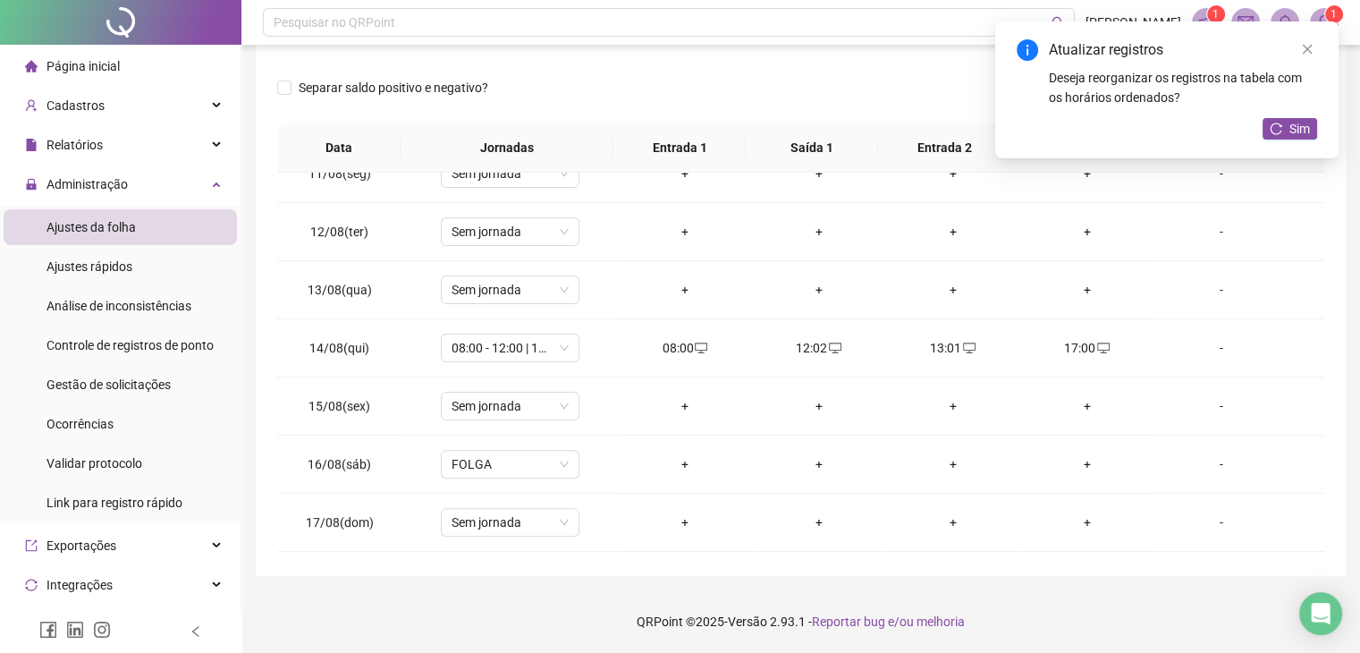
scroll to position [0, 0]
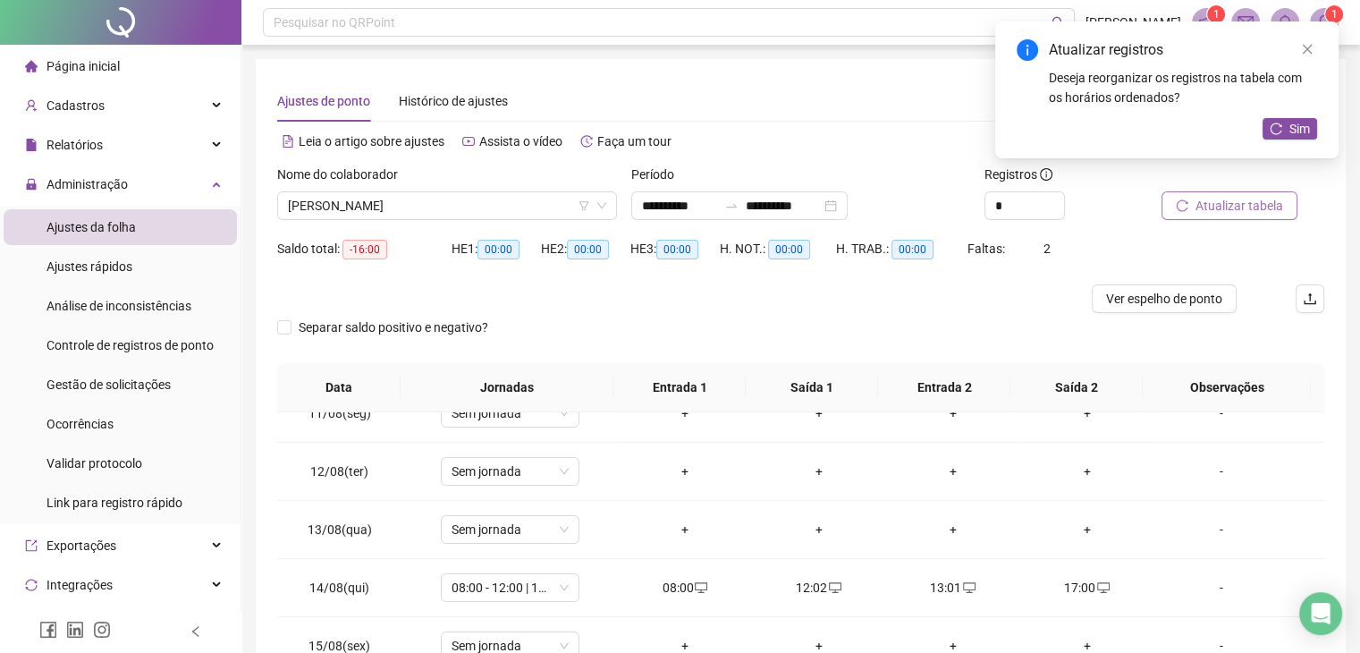
click at [1241, 211] on span "Atualizar tabela" at bounding box center [1240, 206] width 88 height 20
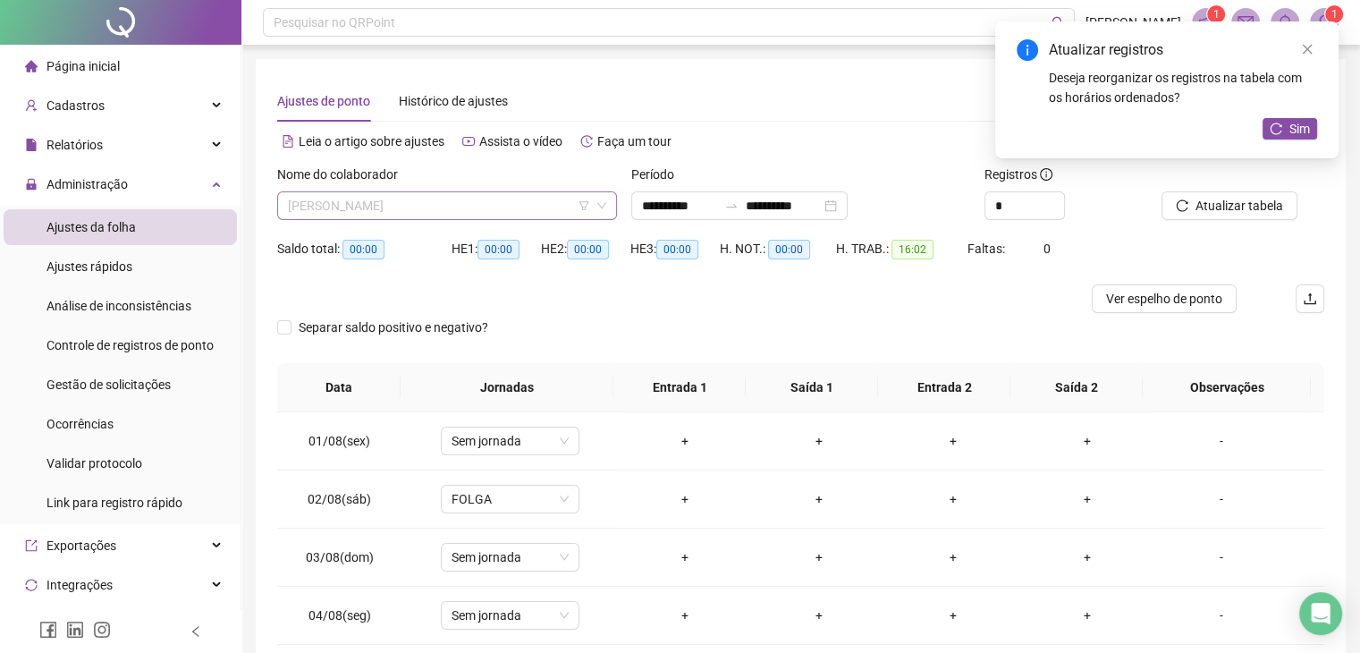
click at [362, 192] on span "[PERSON_NAME]" at bounding box center [447, 205] width 318 height 27
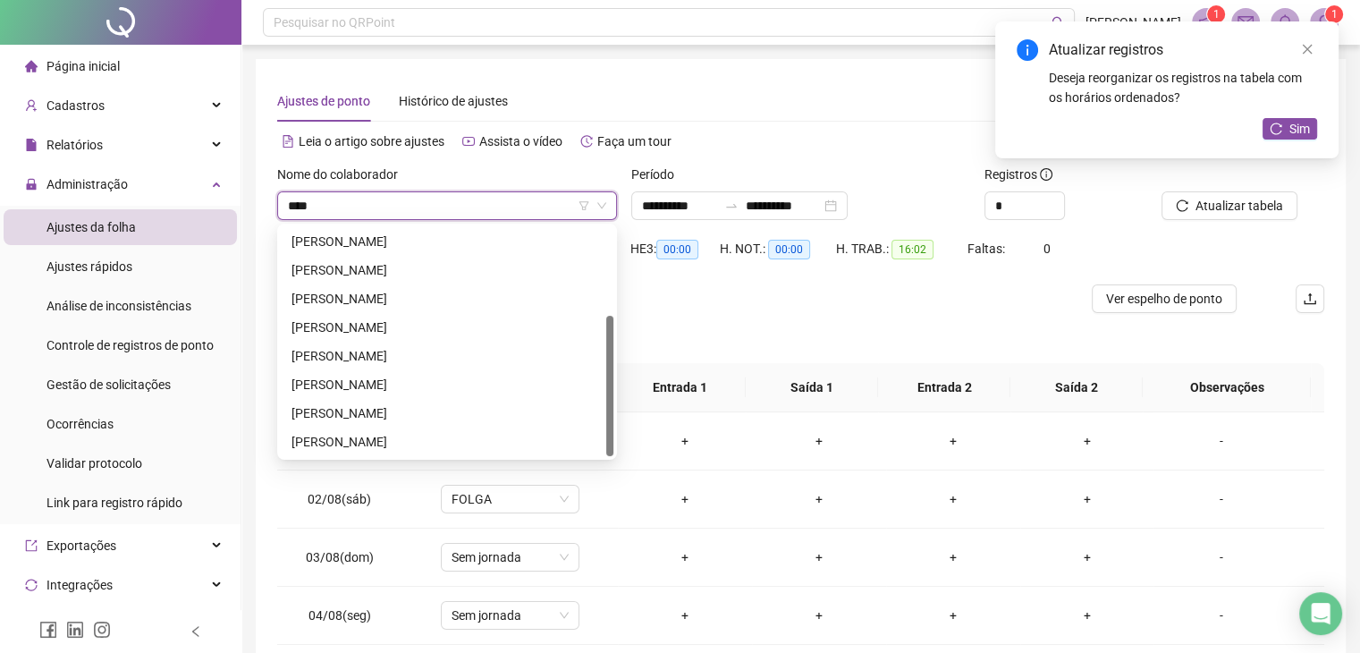
scroll to position [143, 0]
type input "******"
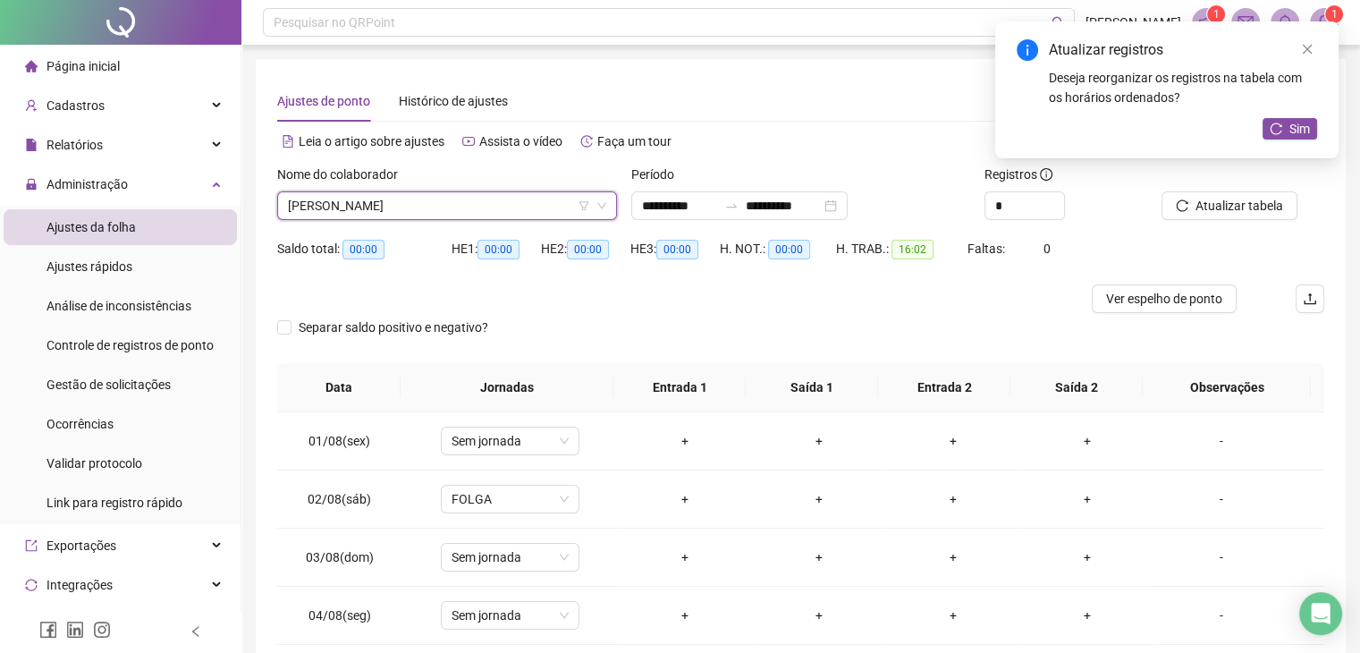
click at [458, 196] on span "[PERSON_NAME]" at bounding box center [447, 205] width 318 height 27
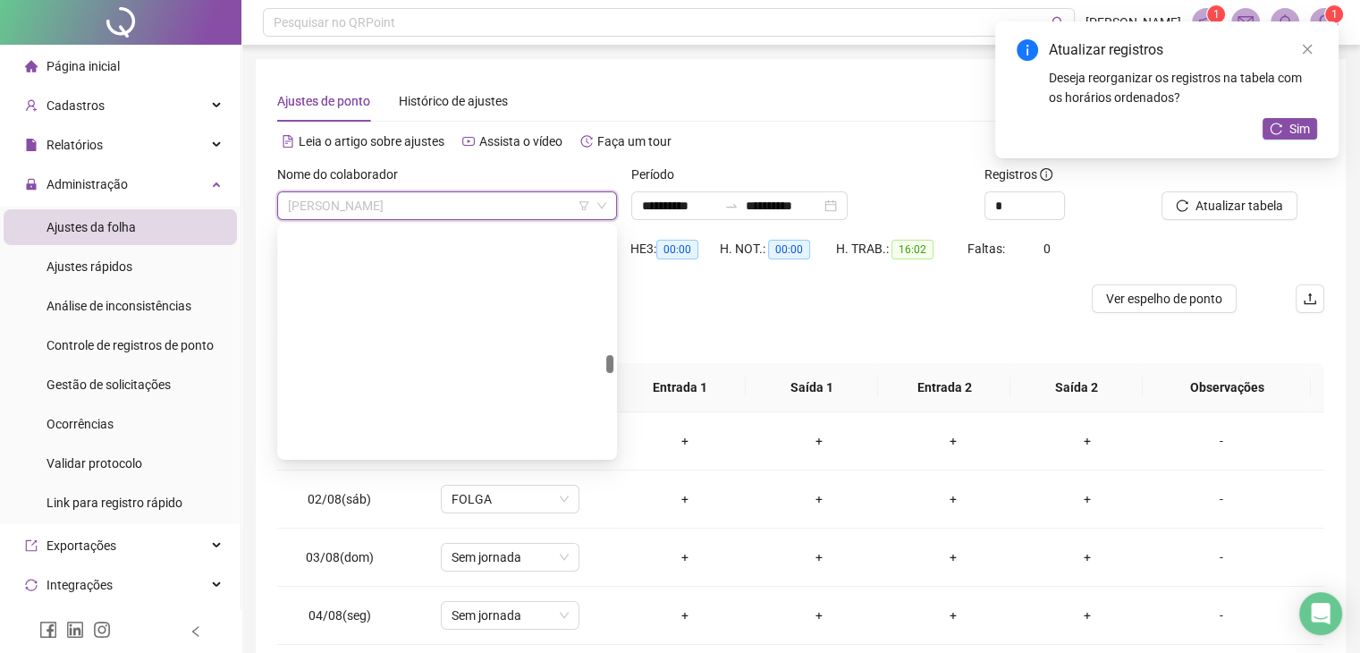
scroll to position [7784, 0]
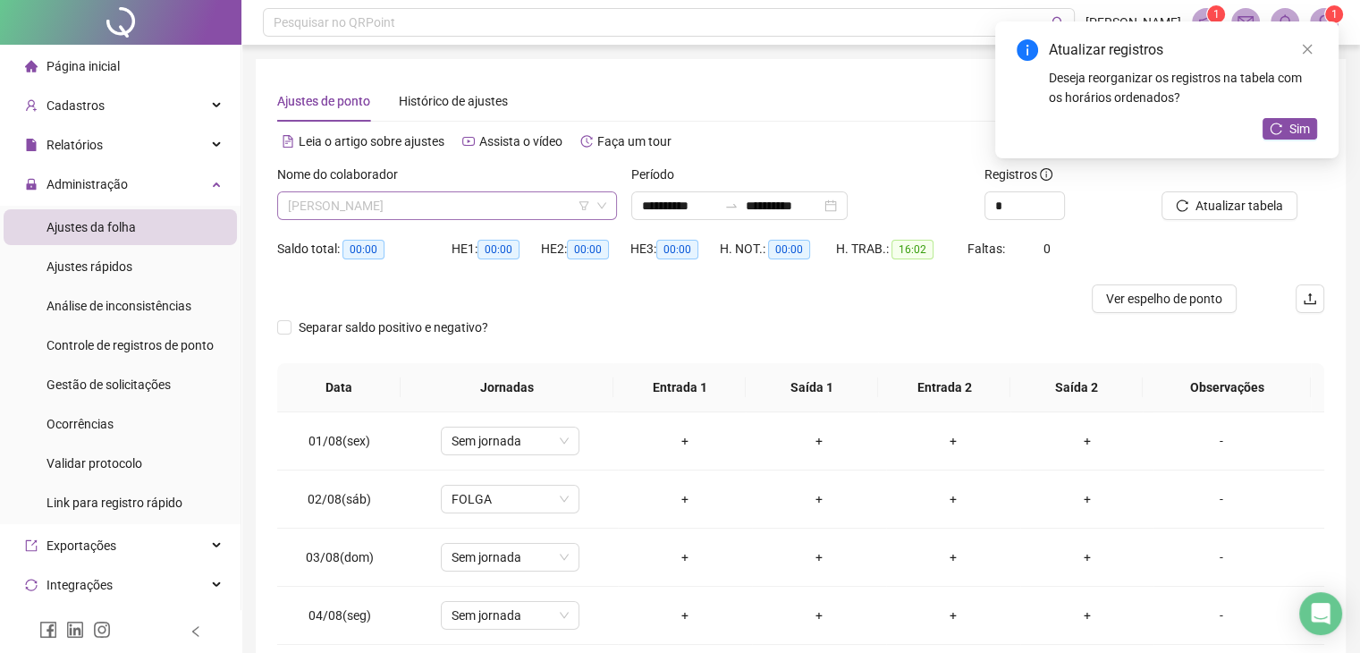
click at [385, 196] on span "[PERSON_NAME]" at bounding box center [447, 205] width 318 height 27
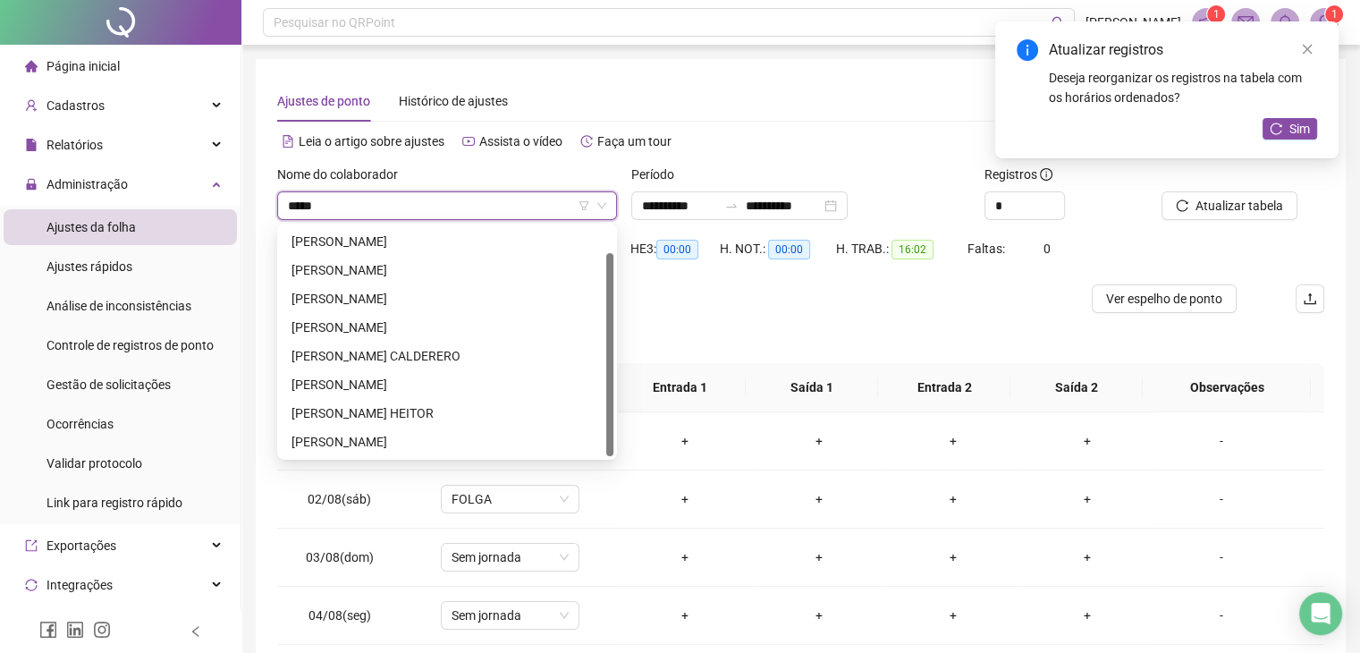
scroll to position [0, 0]
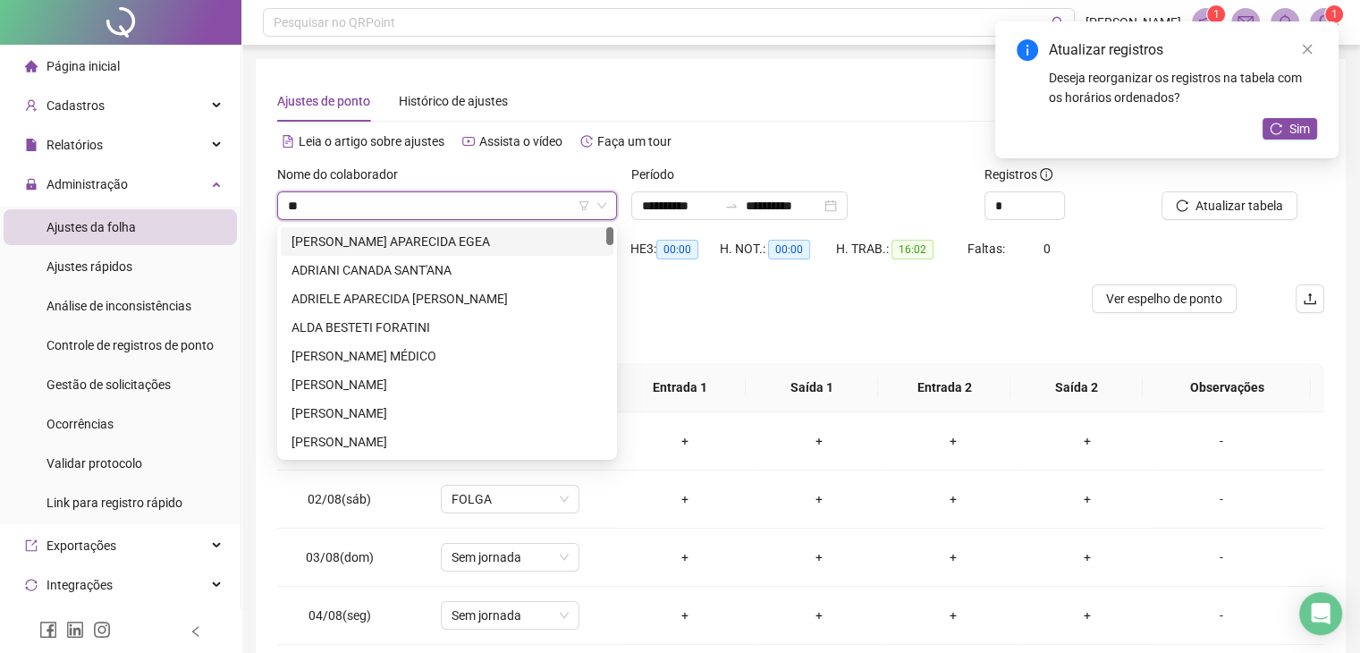
type input "*"
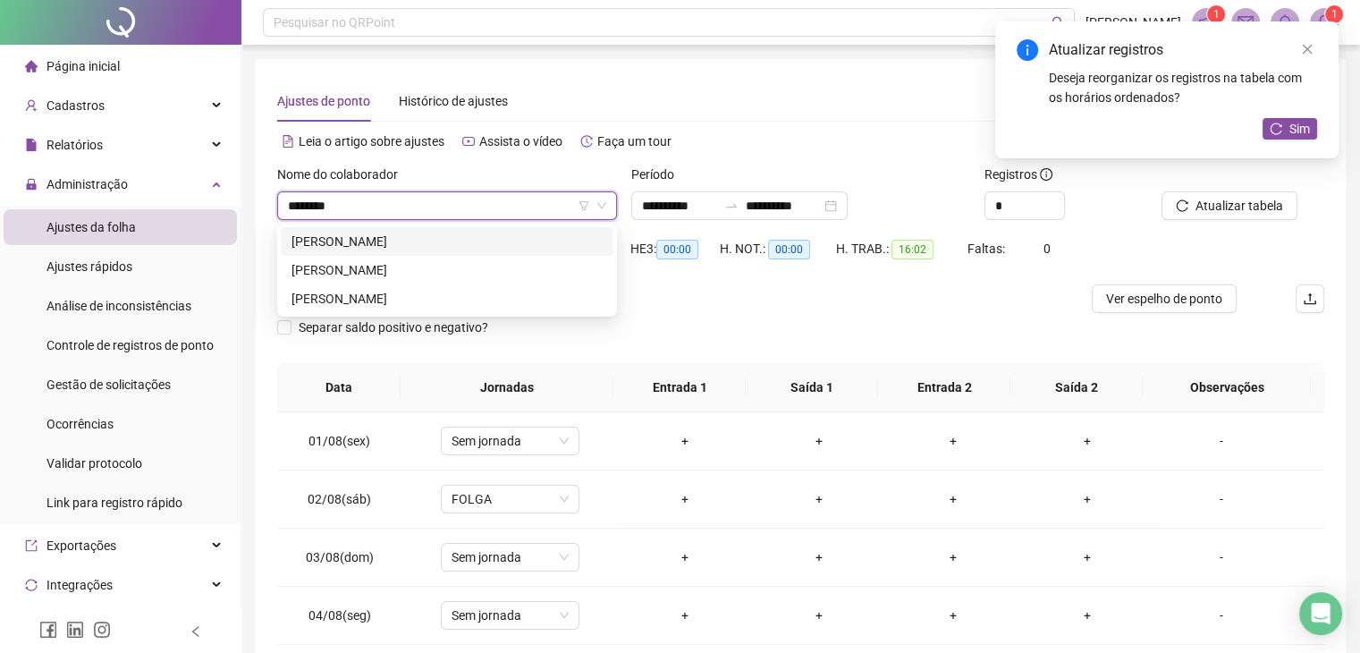
type input "*********"
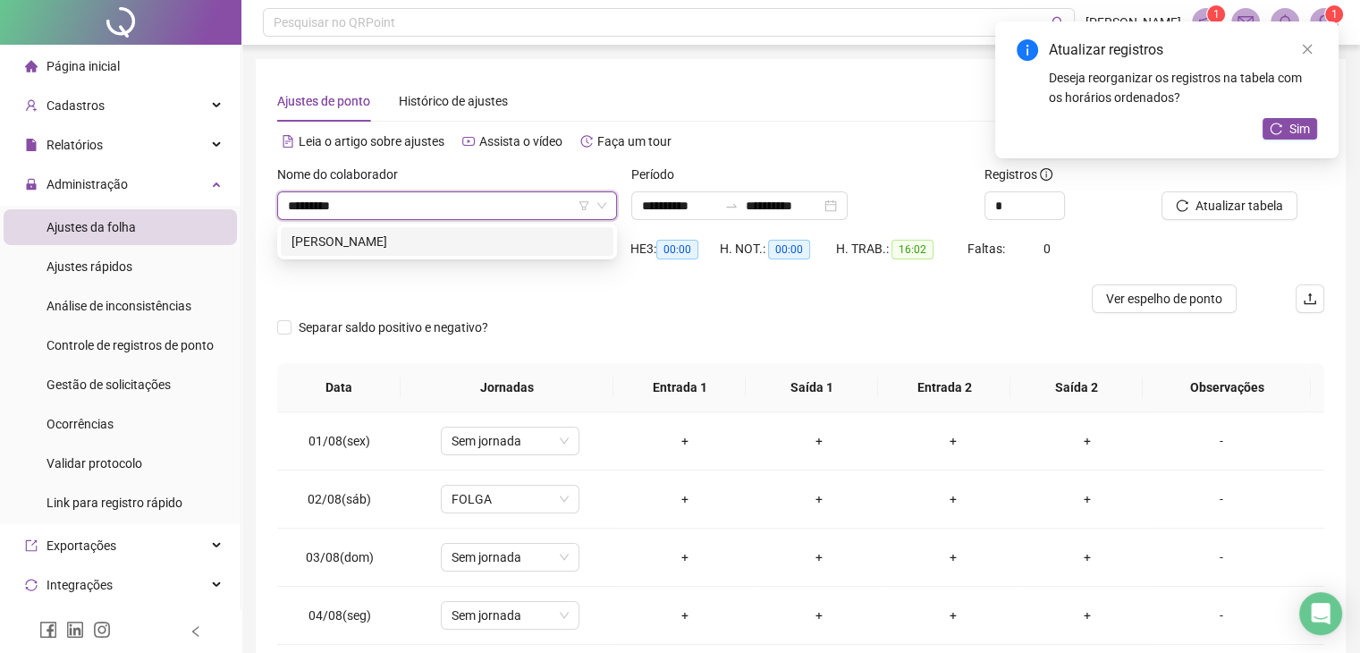
click at [398, 248] on div "[PERSON_NAME]" at bounding box center [447, 242] width 311 height 20
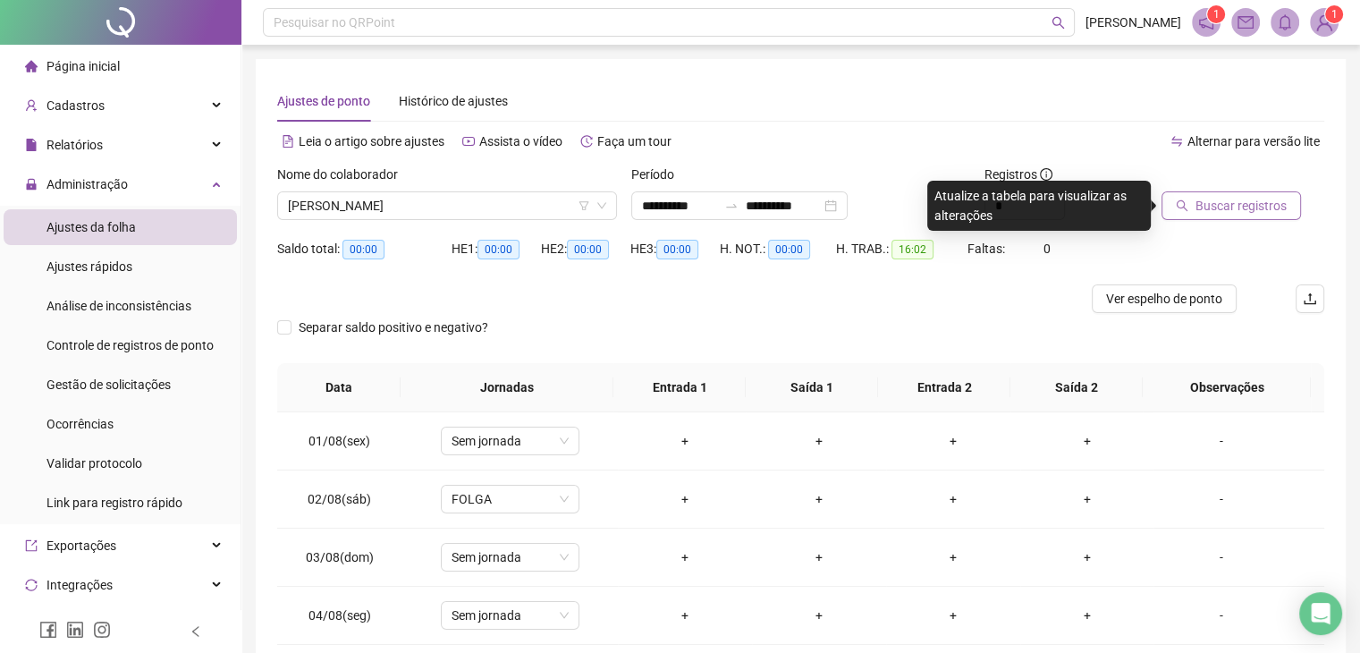
click at [1239, 207] on span "Buscar registros" at bounding box center [1241, 206] width 91 height 20
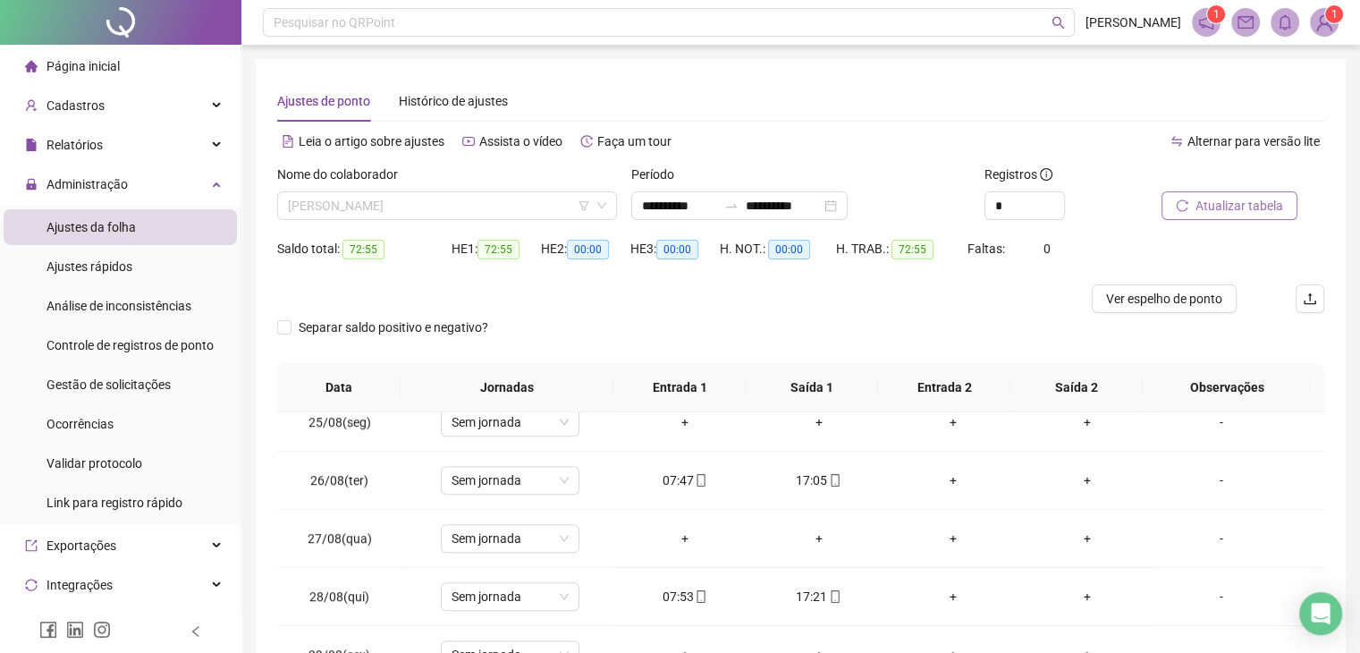
drag, startPoint x: 441, startPoint y: 206, endPoint x: 547, endPoint y: 222, distance: 107.6
click at [477, 213] on span "[PERSON_NAME]" at bounding box center [447, 205] width 318 height 27
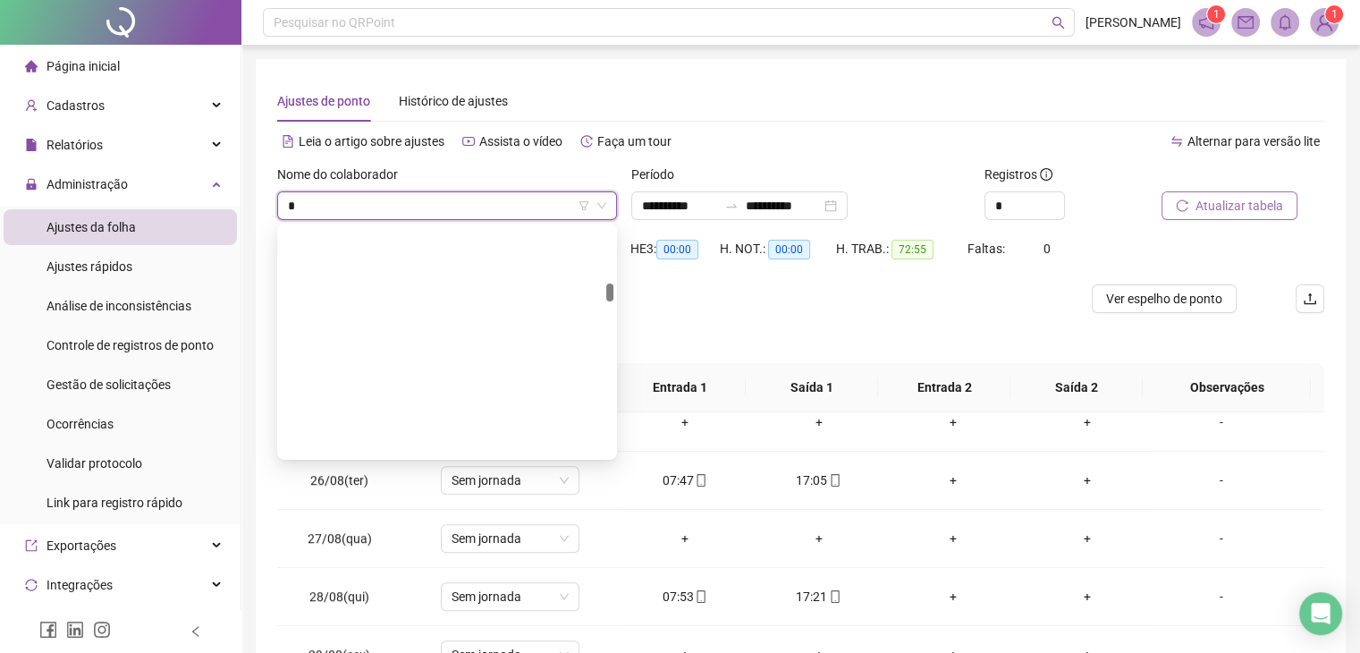
scroll to position [2576, 0]
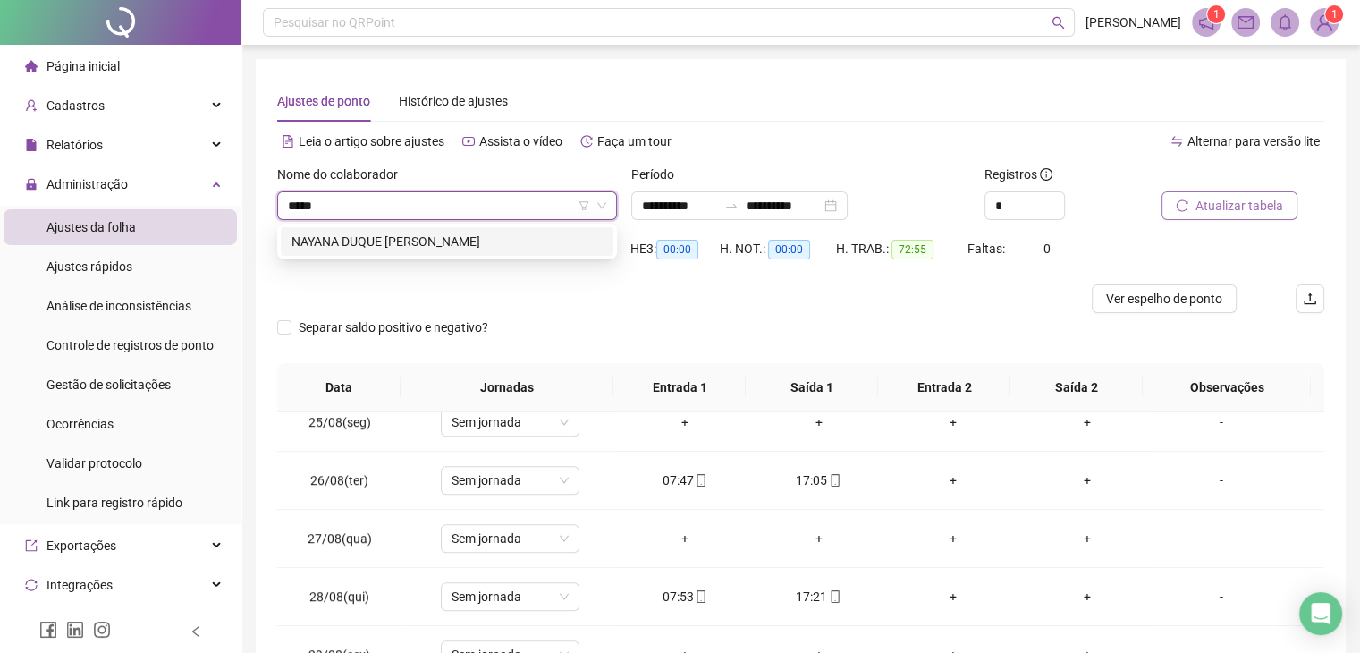
type input "******"
click at [457, 242] on div "NAYANA DUQUE [PERSON_NAME]" at bounding box center [447, 242] width 311 height 20
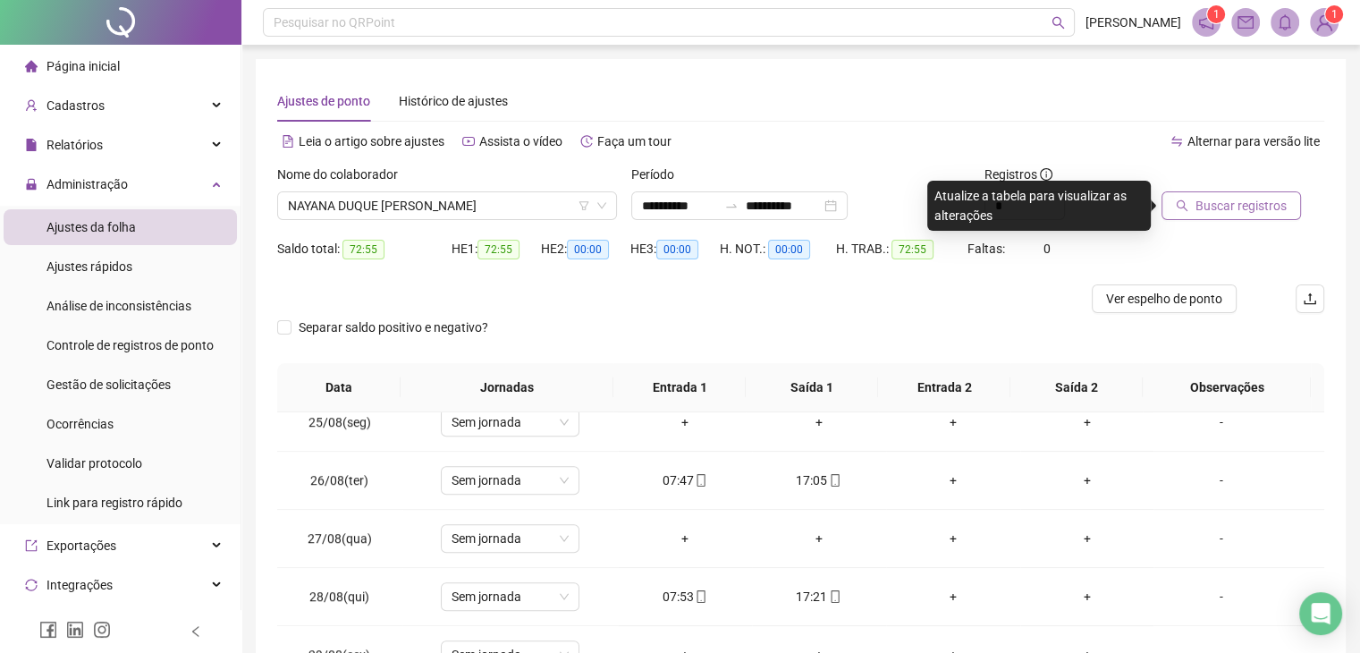
click at [1251, 208] on span "Buscar registros" at bounding box center [1241, 206] width 91 height 20
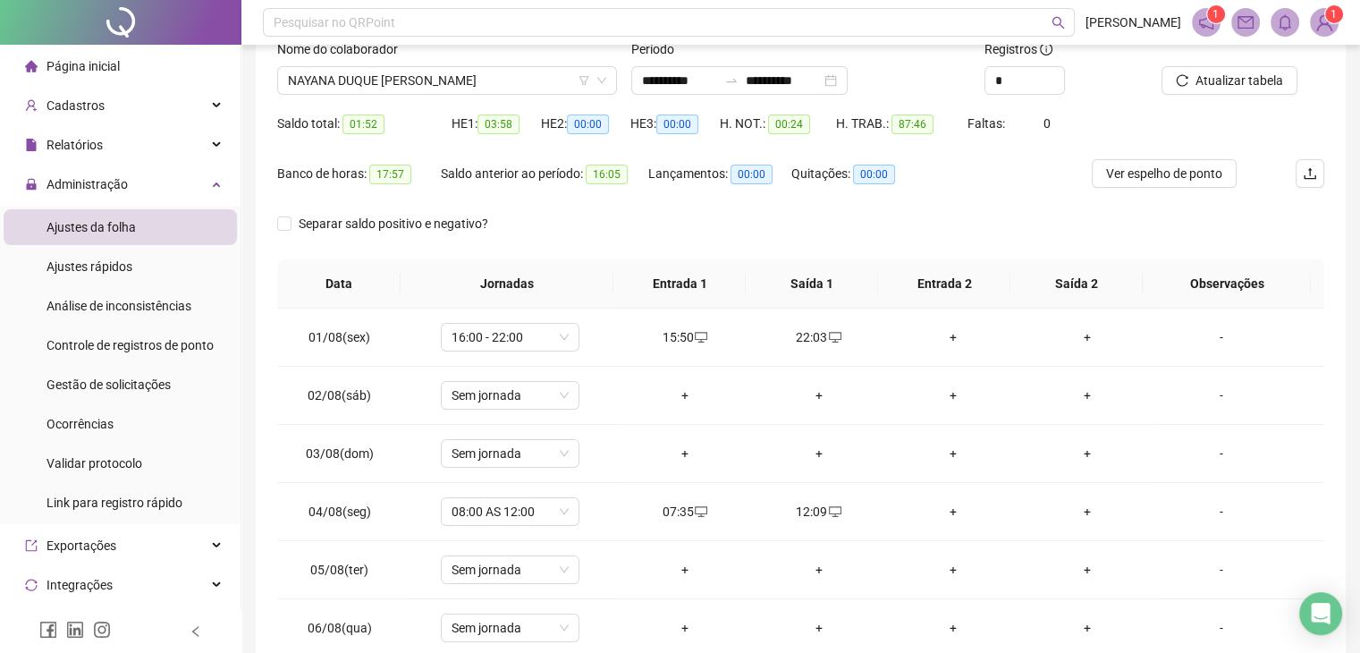
scroll to position [0, 0]
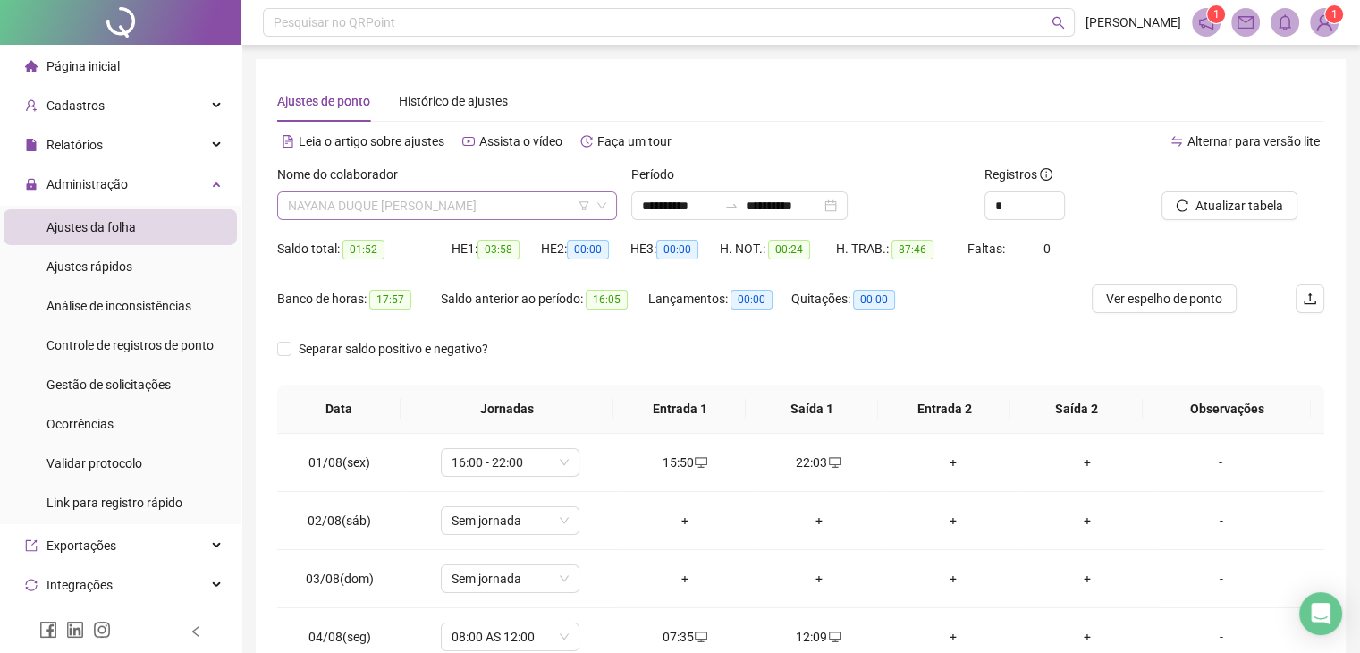
click at [411, 196] on span "NAYANA DUQUE [PERSON_NAME]" at bounding box center [447, 205] width 318 height 27
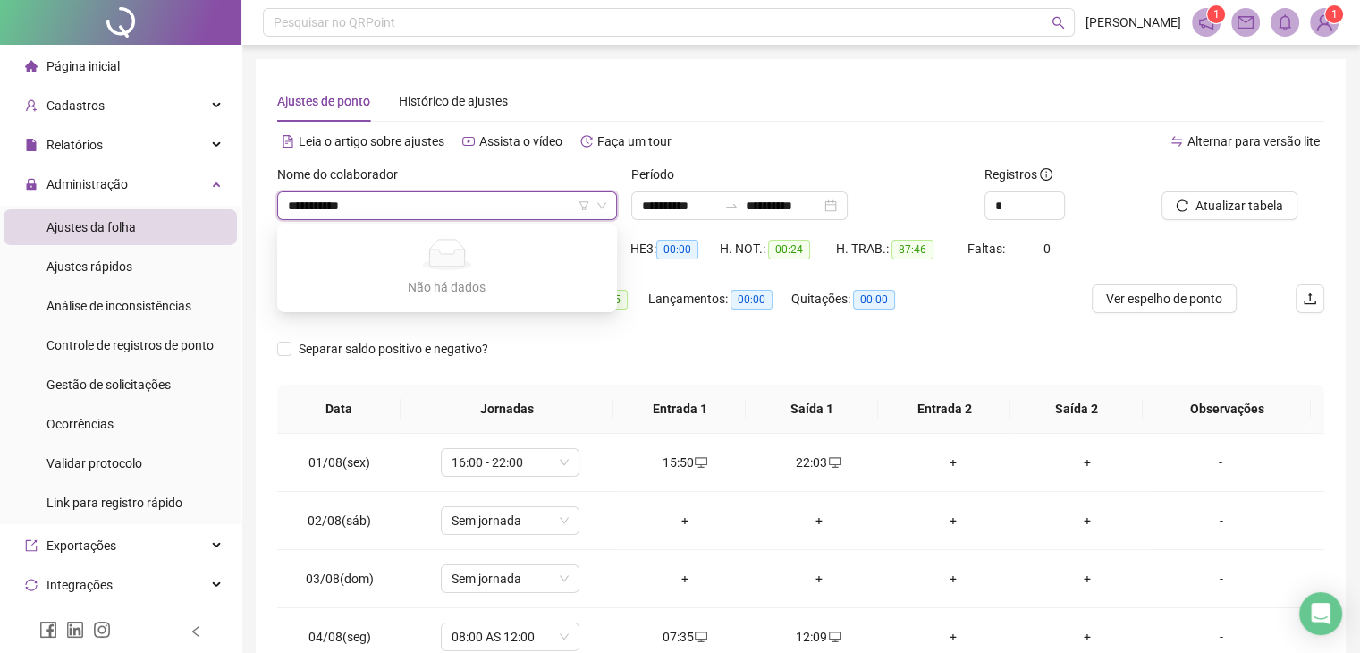
type input "**********"
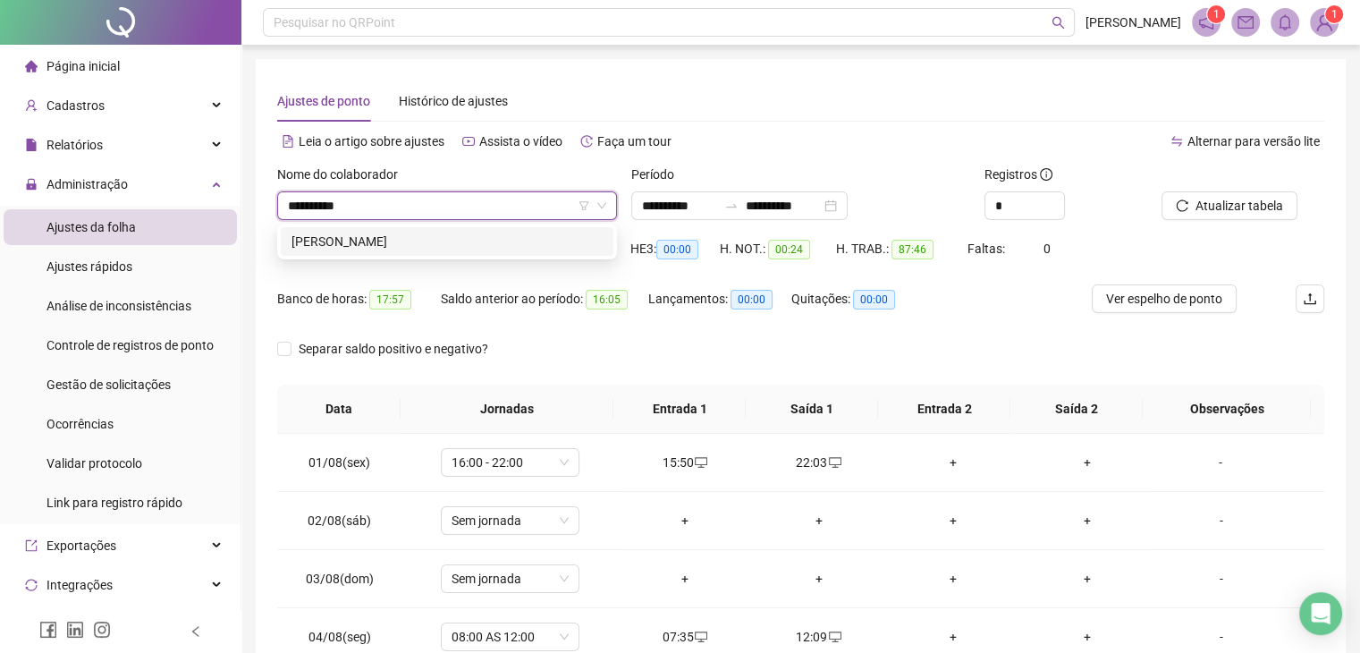
click at [426, 235] on div "[PERSON_NAME]" at bounding box center [447, 242] width 311 height 20
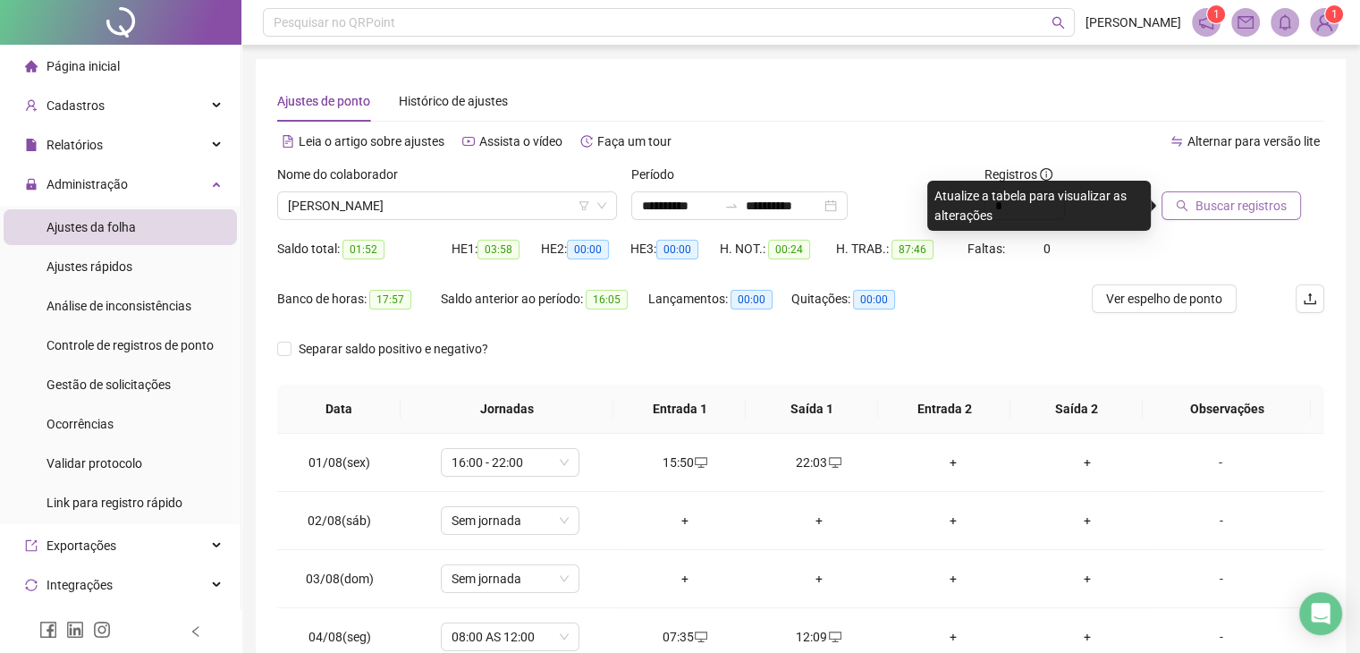
click at [1232, 201] on span "Buscar registros" at bounding box center [1241, 206] width 91 height 20
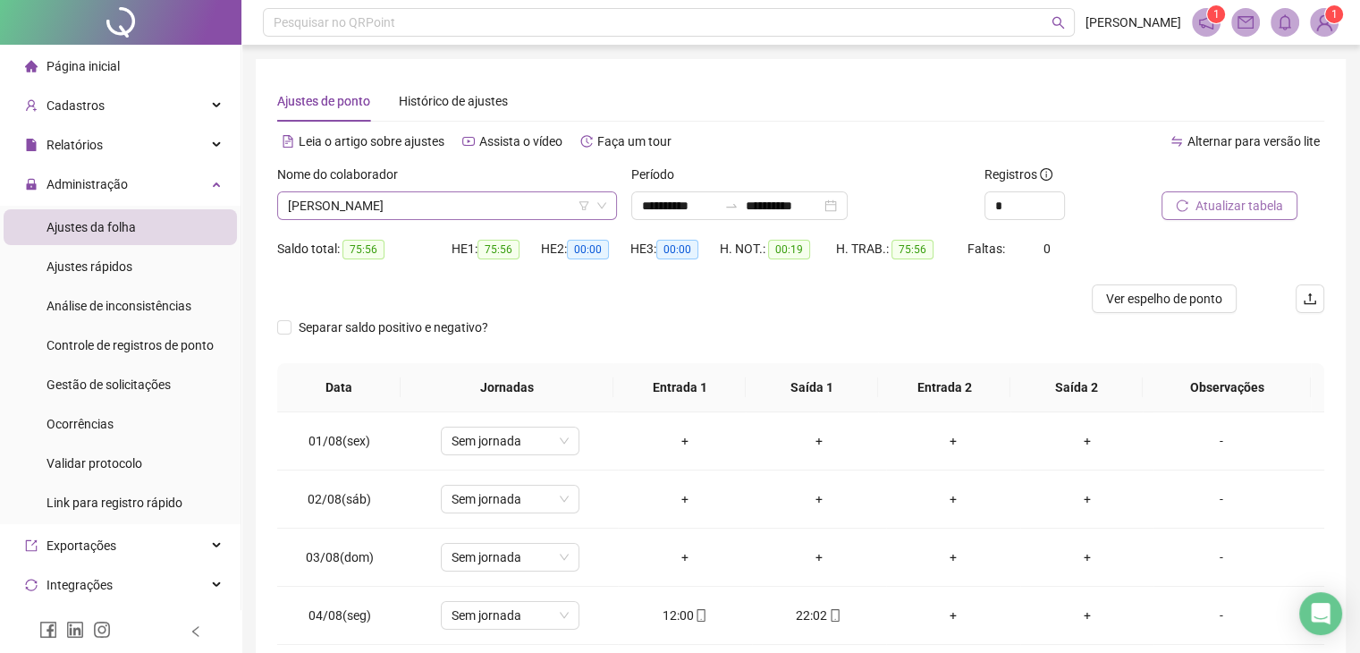
click at [411, 193] on span "[PERSON_NAME]" at bounding box center [447, 205] width 318 height 27
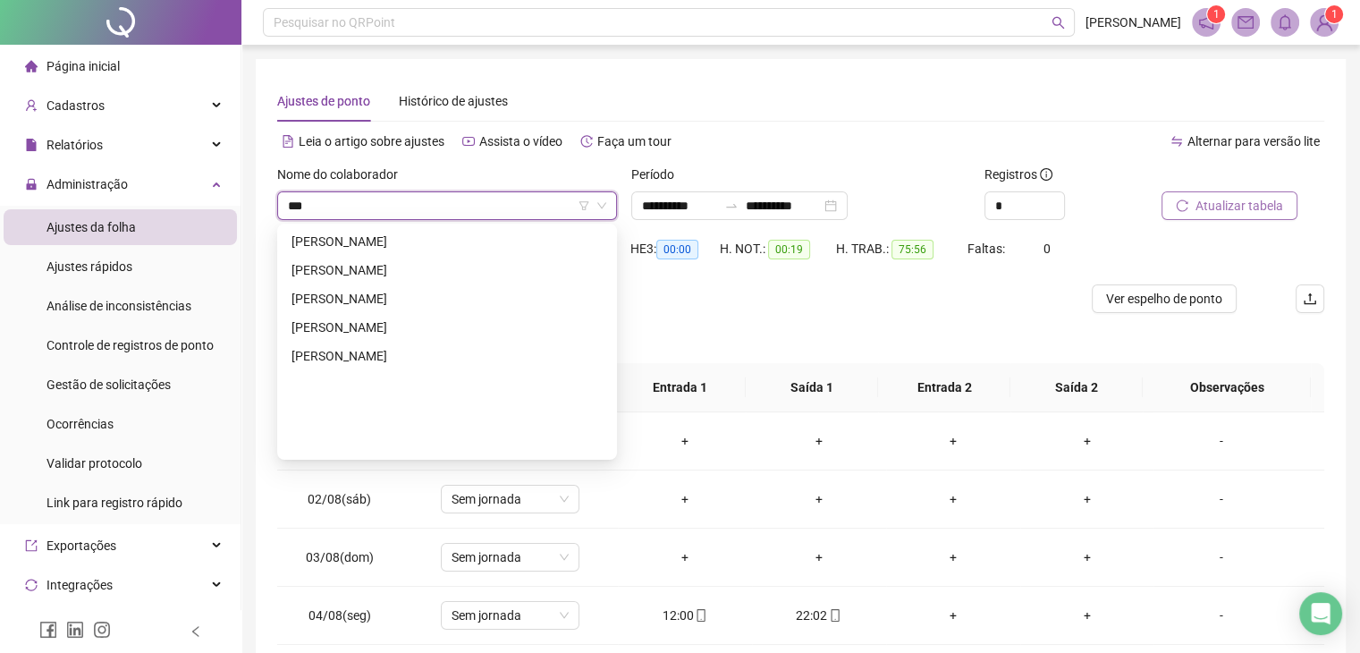
scroll to position [143, 0]
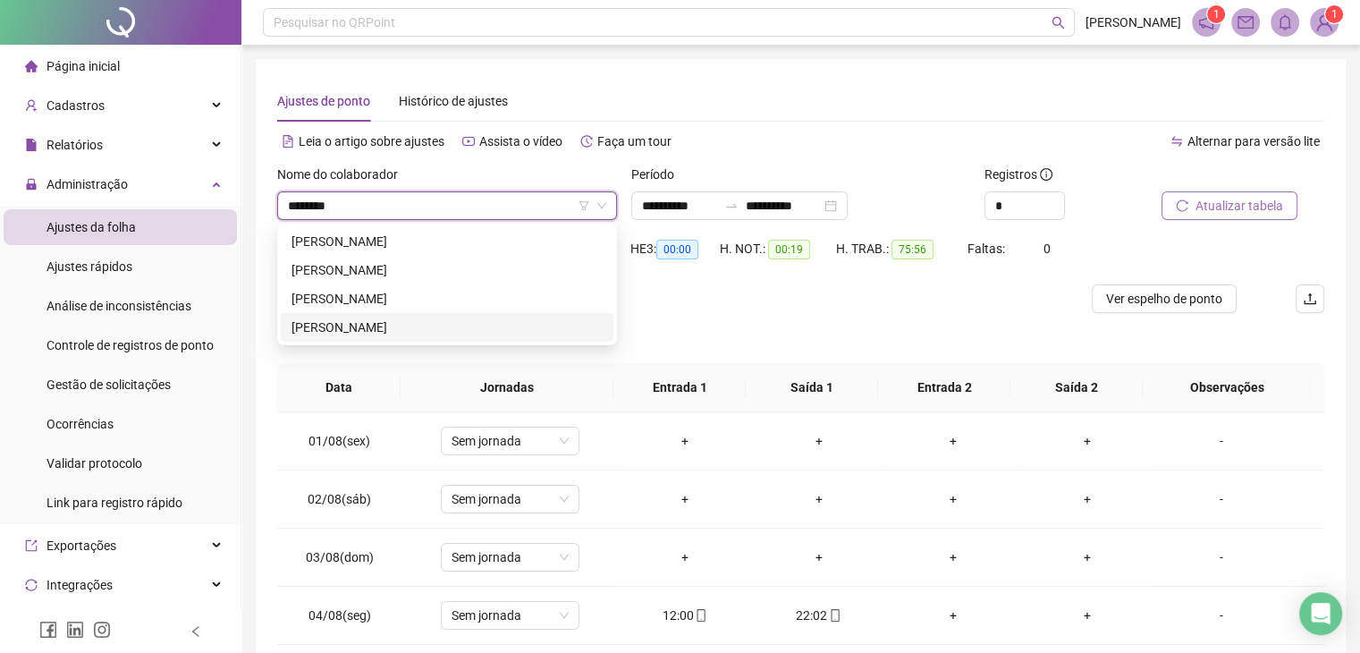
type input "*******"
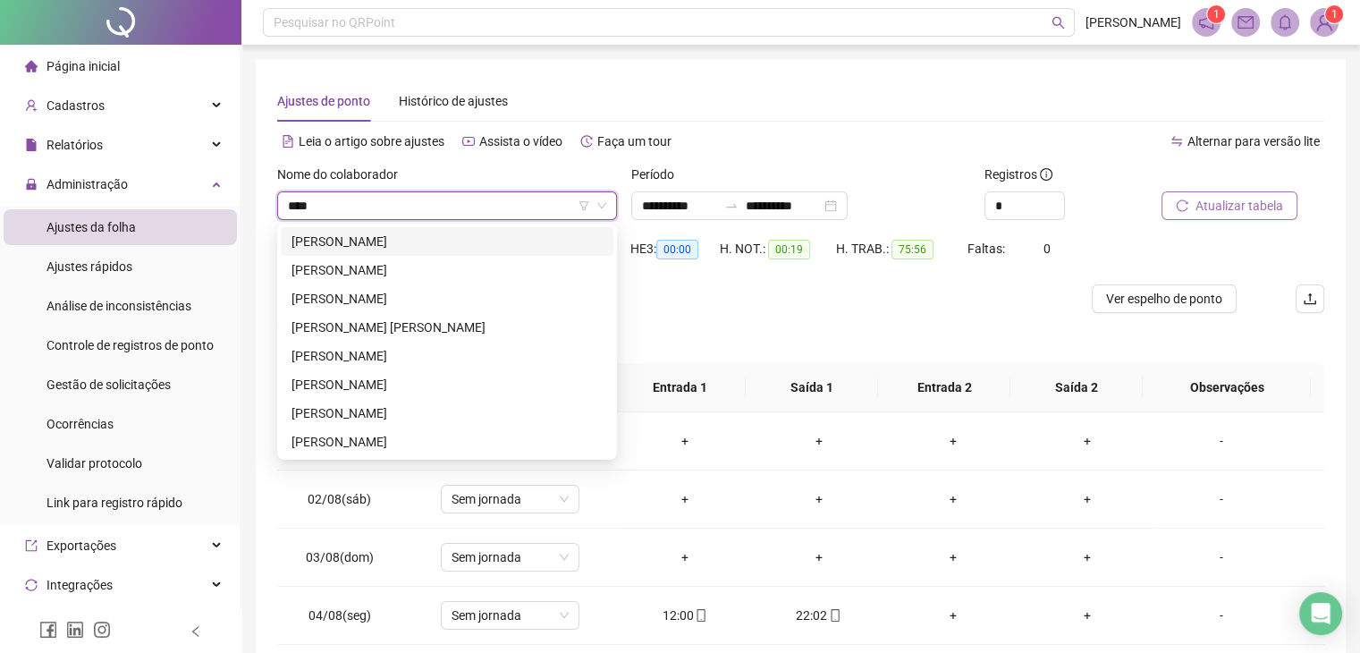
type input "****"
click at [908, 131] on div "Alternar para versão lite" at bounding box center [1063, 141] width 524 height 29
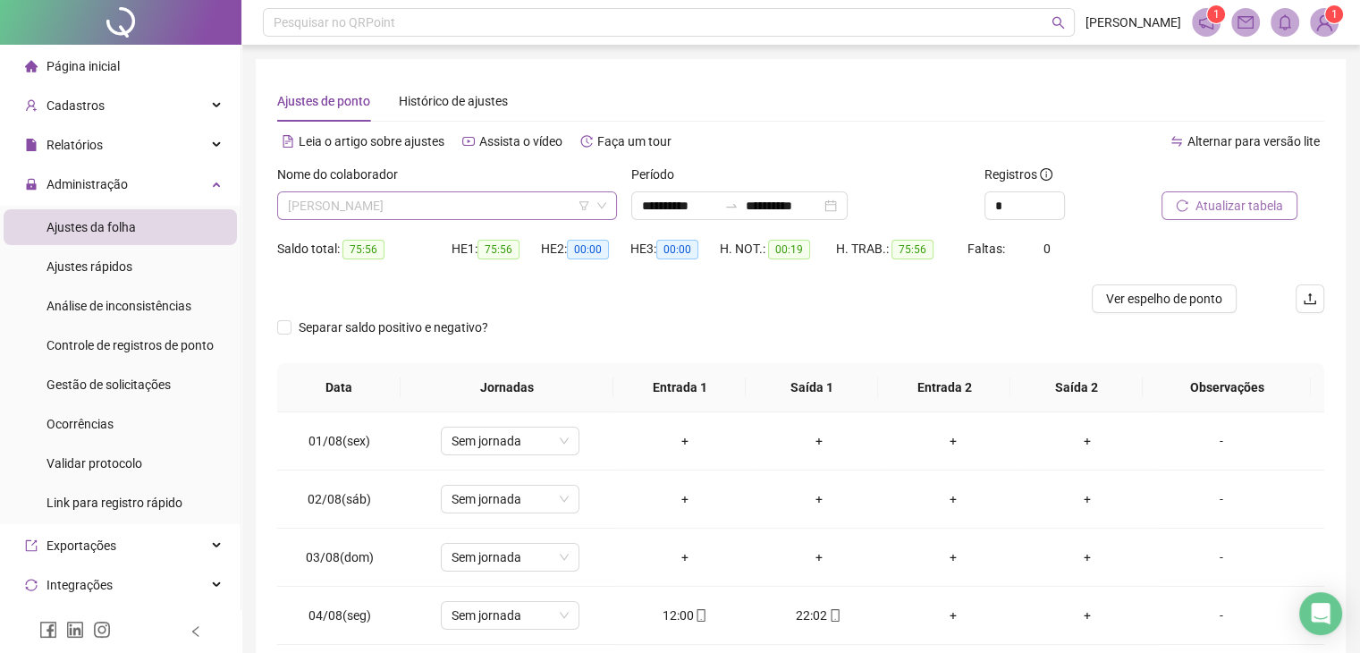
click at [444, 199] on span "[PERSON_NAME]" at bounding box center [447, 205] width 318 height 27
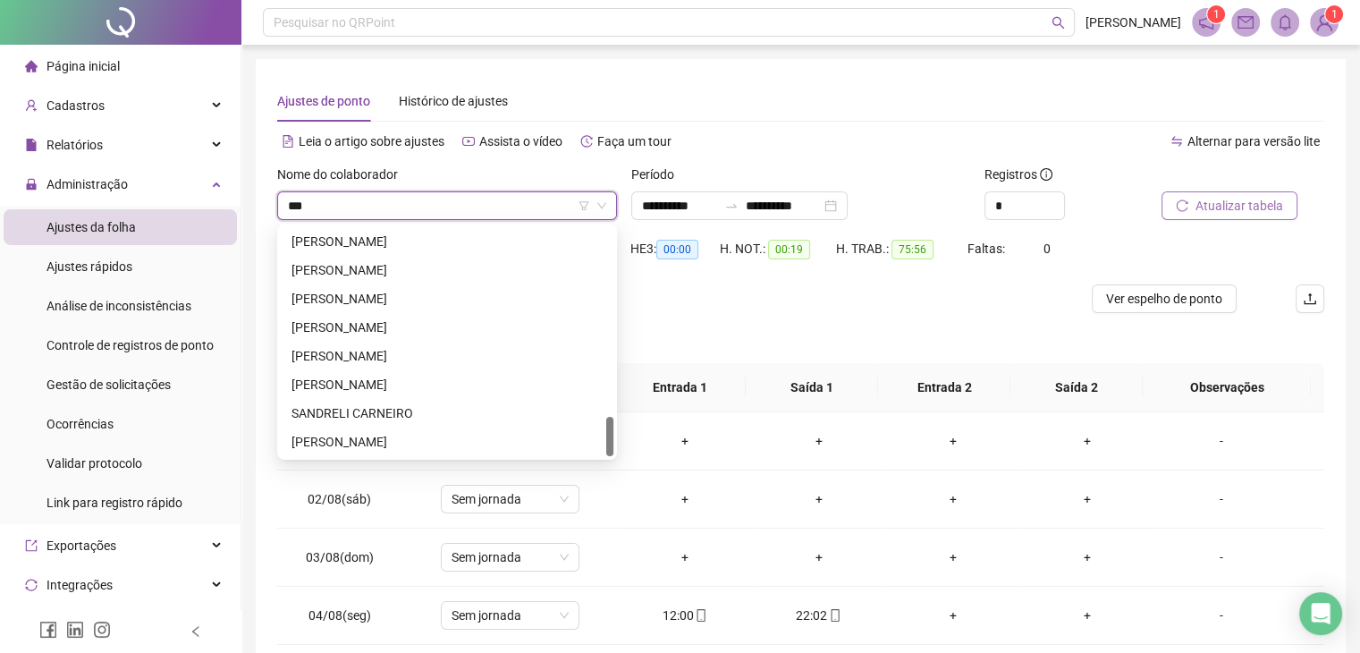
type input "****"
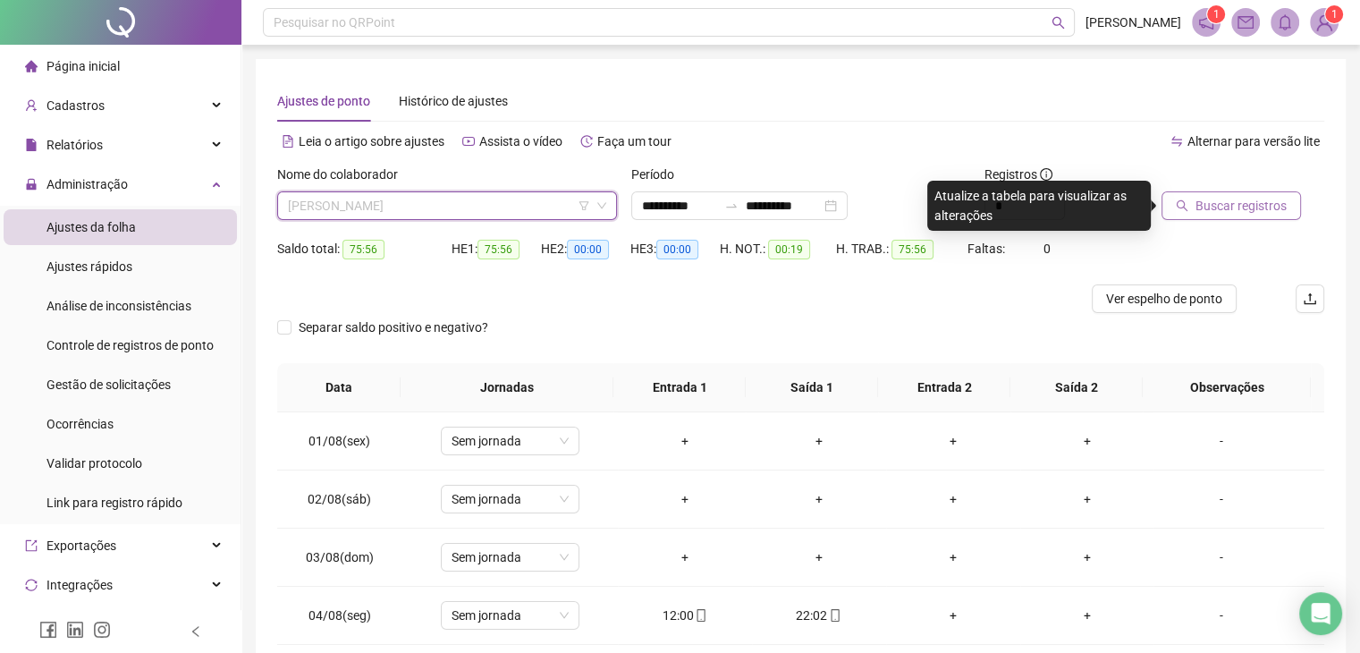
click at [412, 205] on span "ADRIANA ANDRADE DE QUEIROZ" at bounding box center [447, 205] width 318 height 27
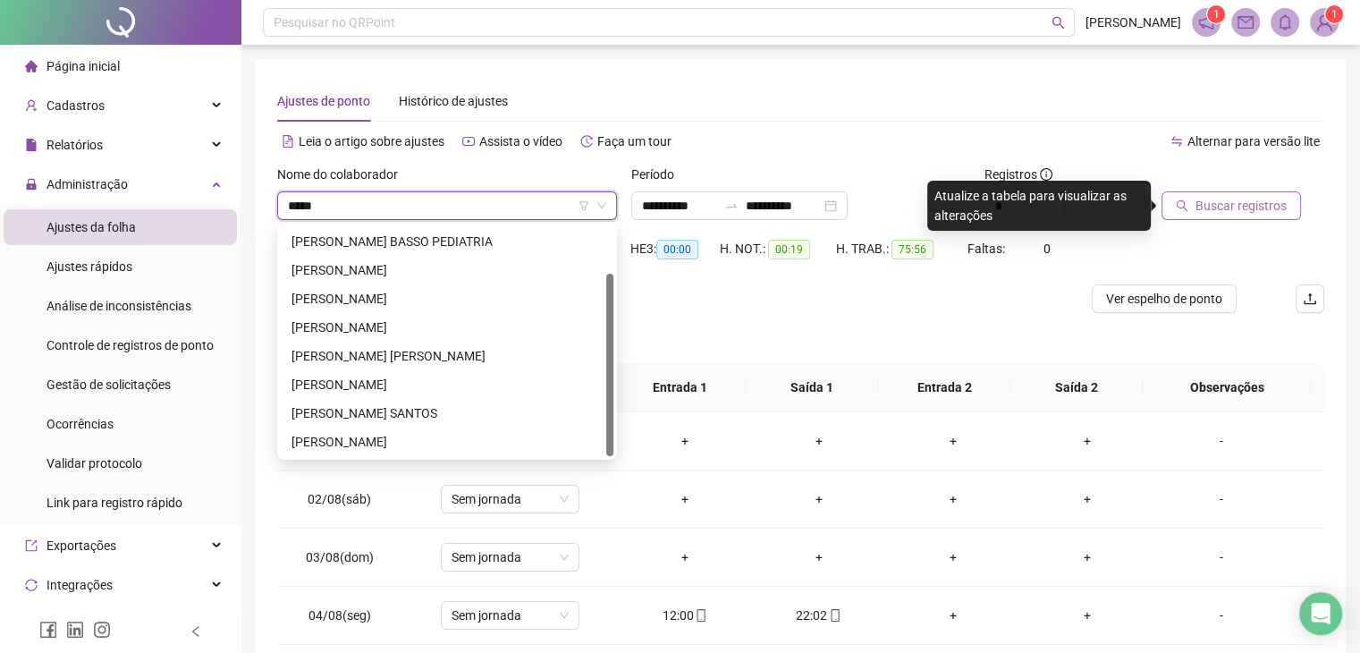
scroll to position [0, 0]
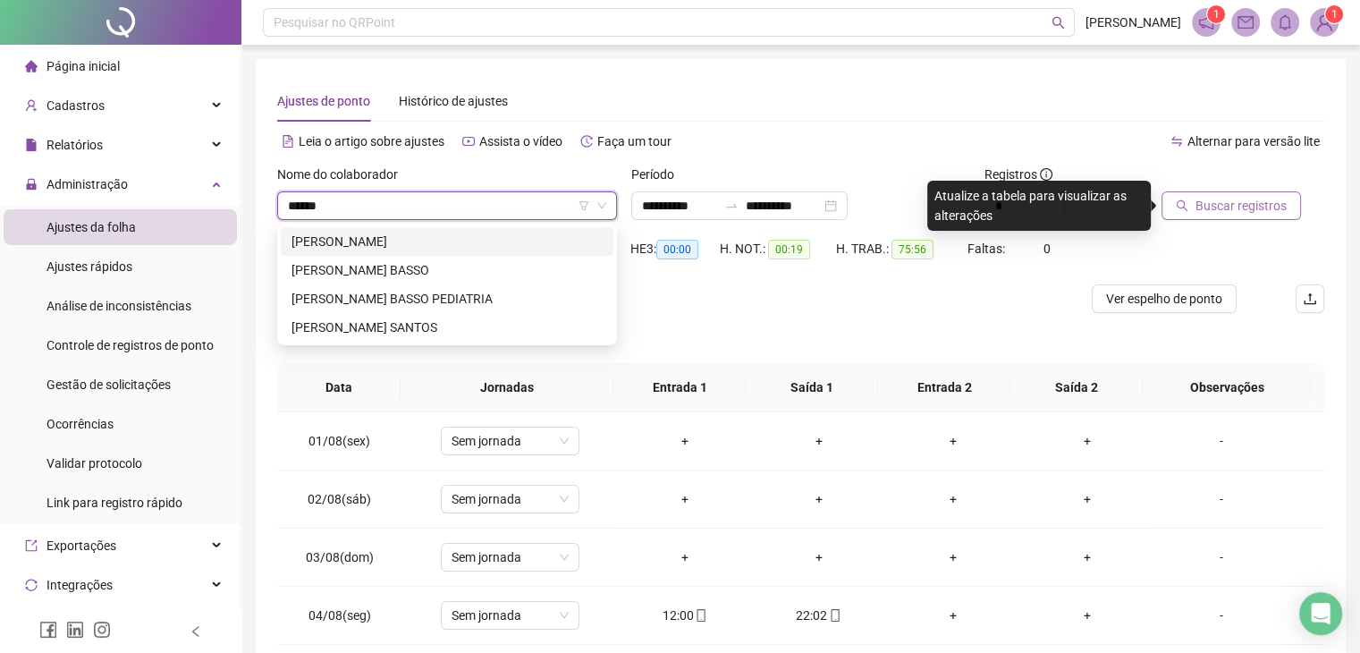
type input "*****"
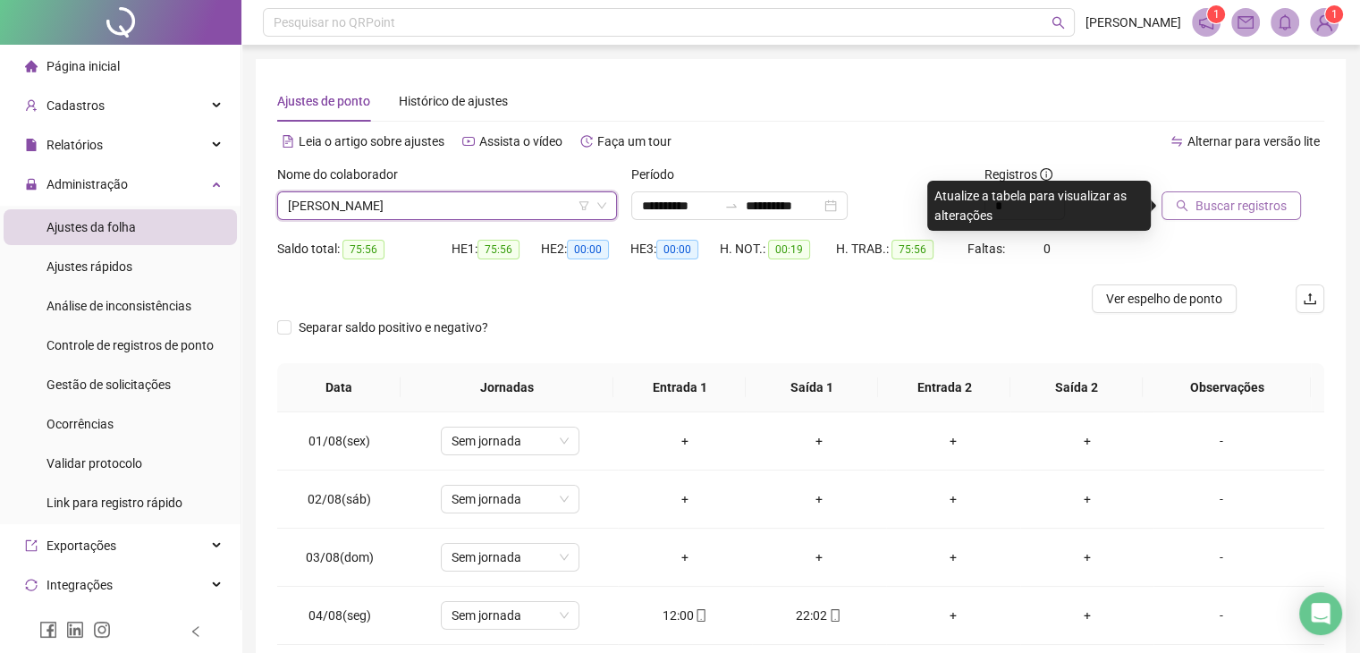
click at [461, 202] on span "ADRIANA ANDRADE DE QUEIROZ" at bounding box center [447, 205] width 318 height 27
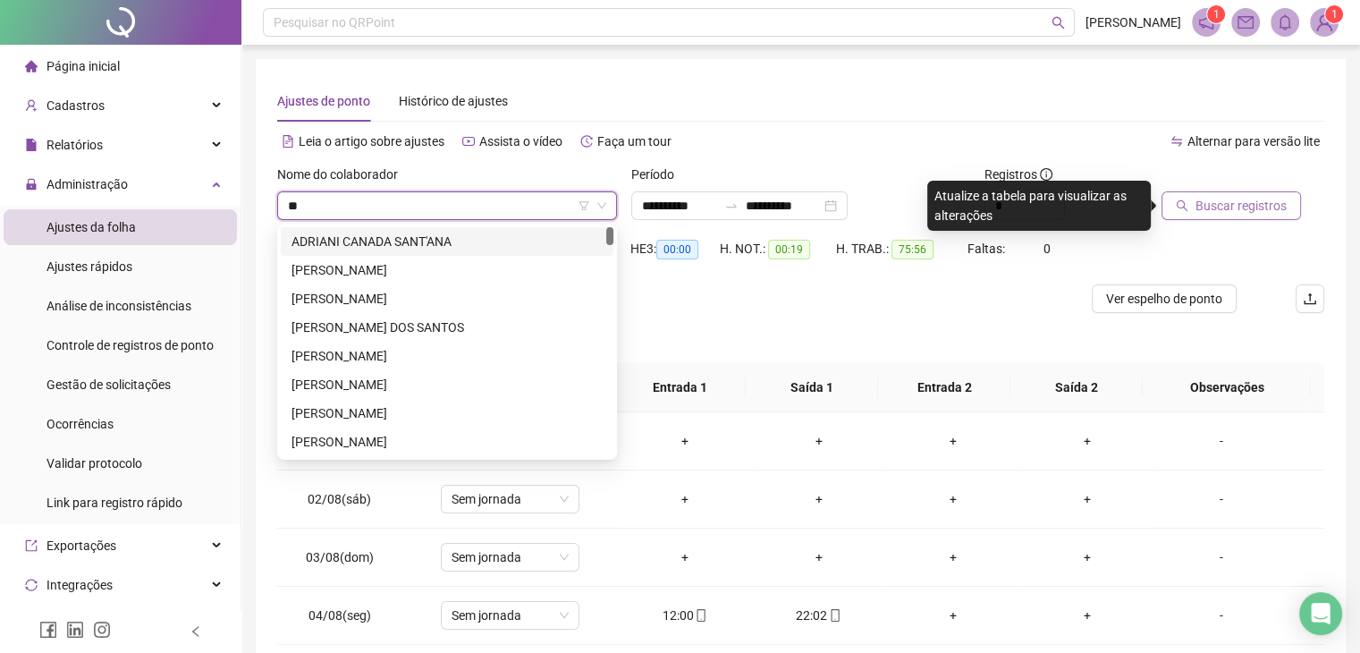
type input "*"
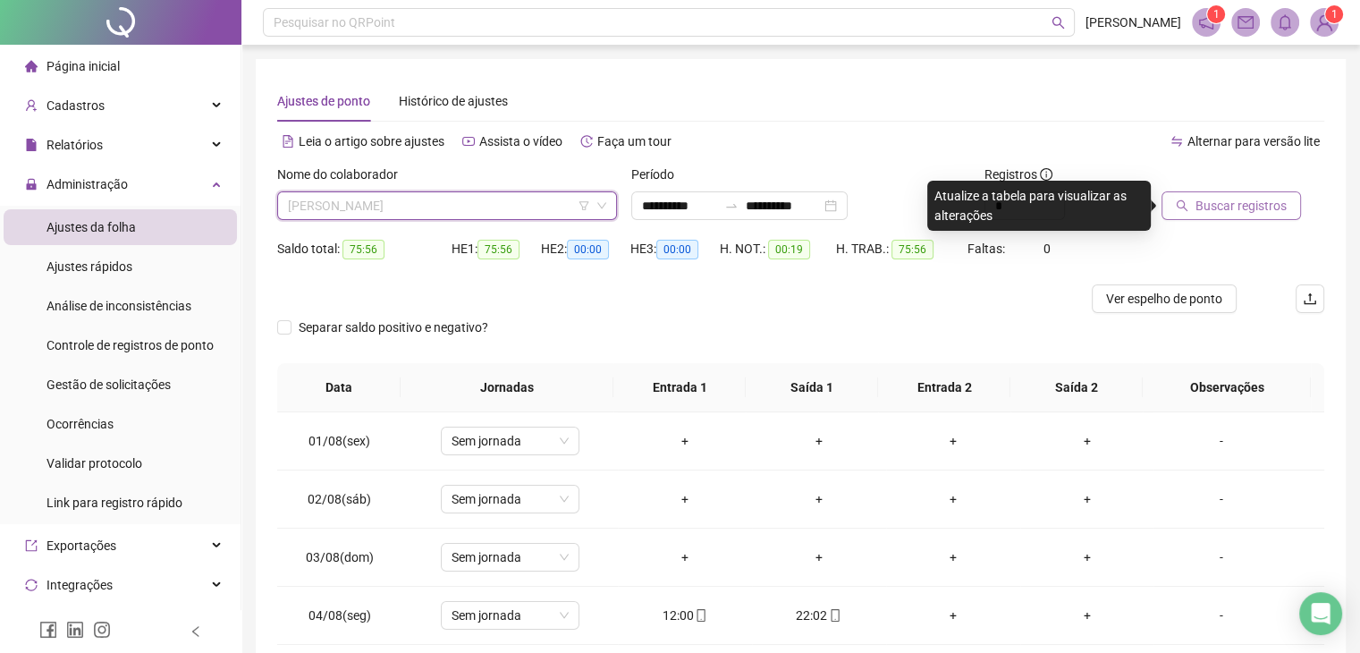
click at [338, 208] on span "ADRIANA ANDRADE DE QUEIROZ" at bounding box center [447, 205] width 318 height 27
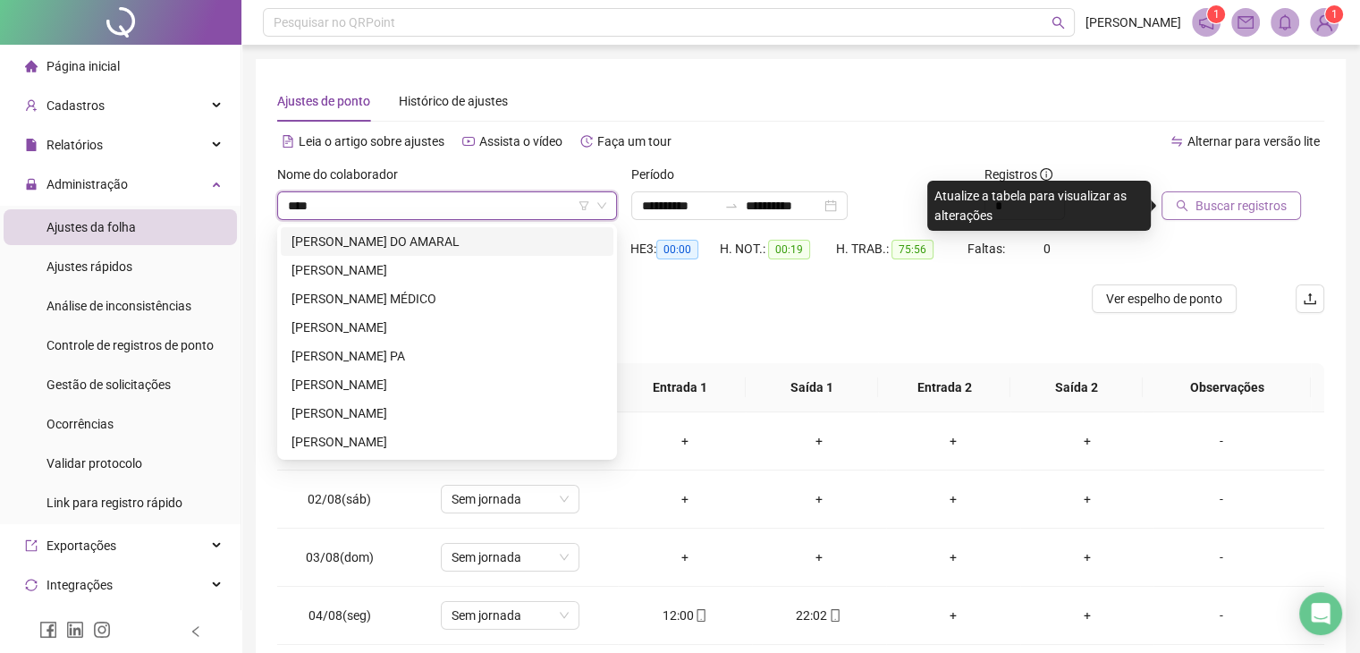
type input "*****"
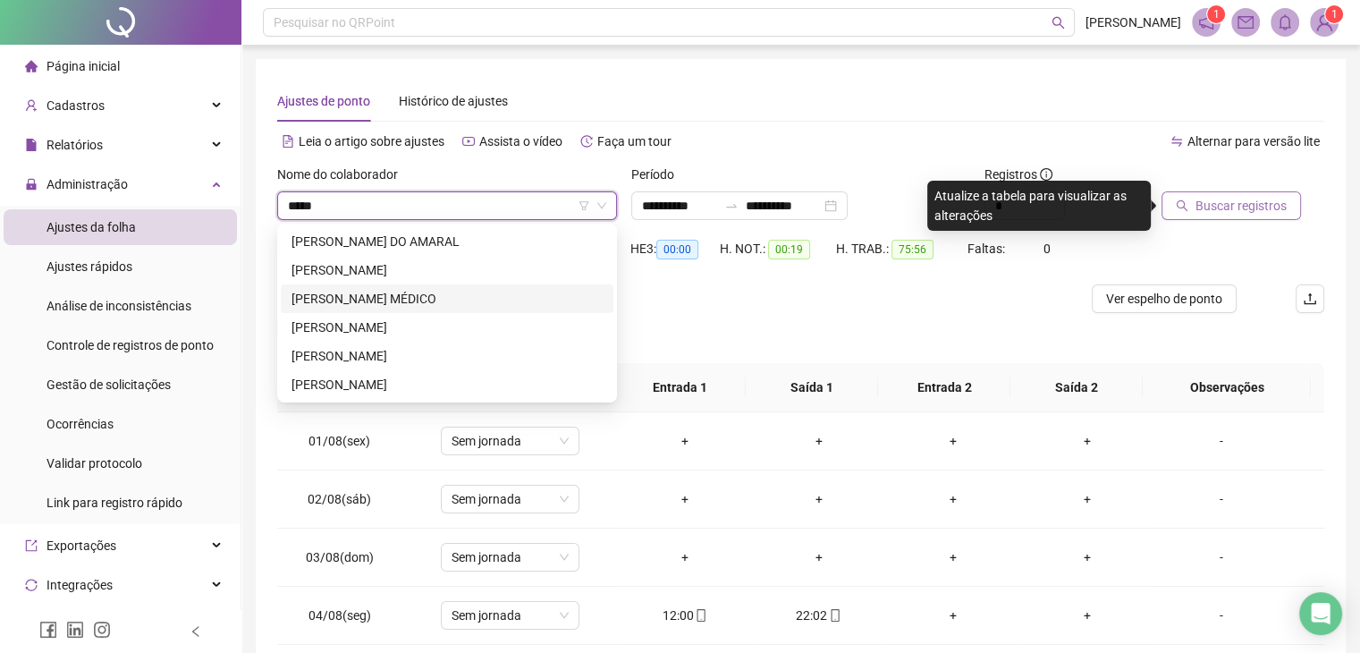
click at [435, 299] on div "[PERSON_NAME] MÉDICO" at bounding box center [447, 299] width 311 height 20
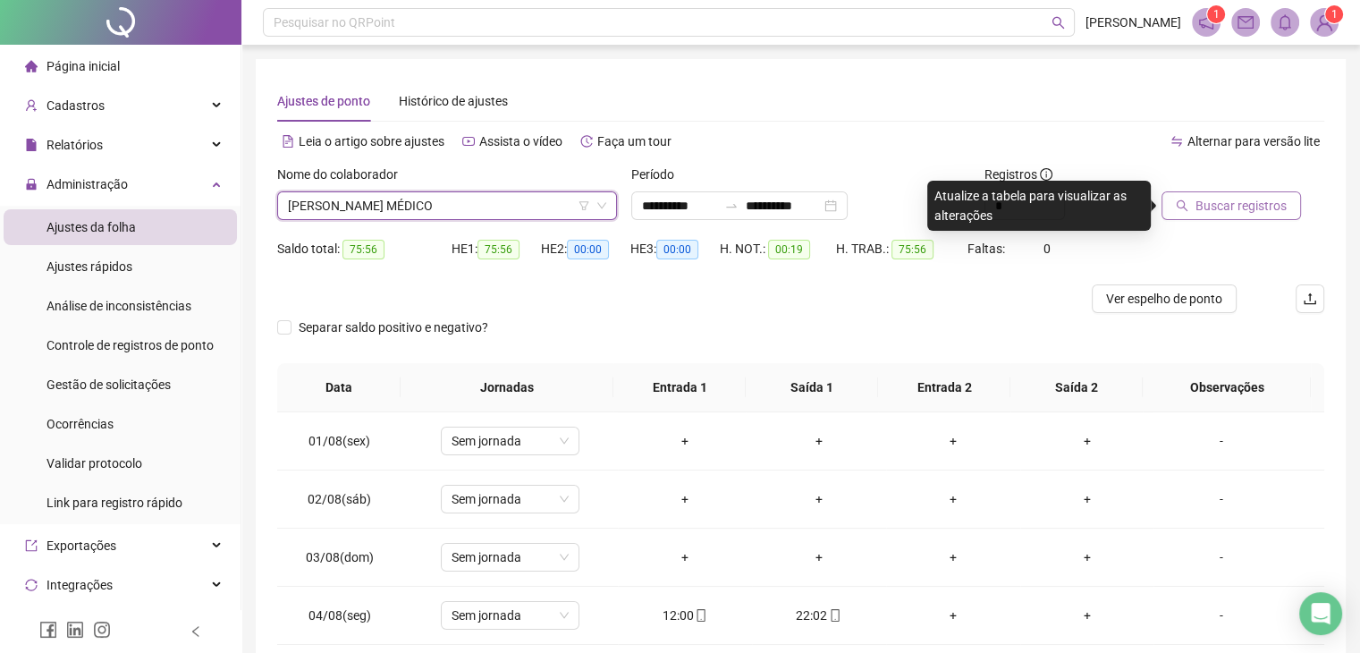
click at [1242, 204] on span "Buscar registros" at bounding box center [1241, 206] width 91 height 20
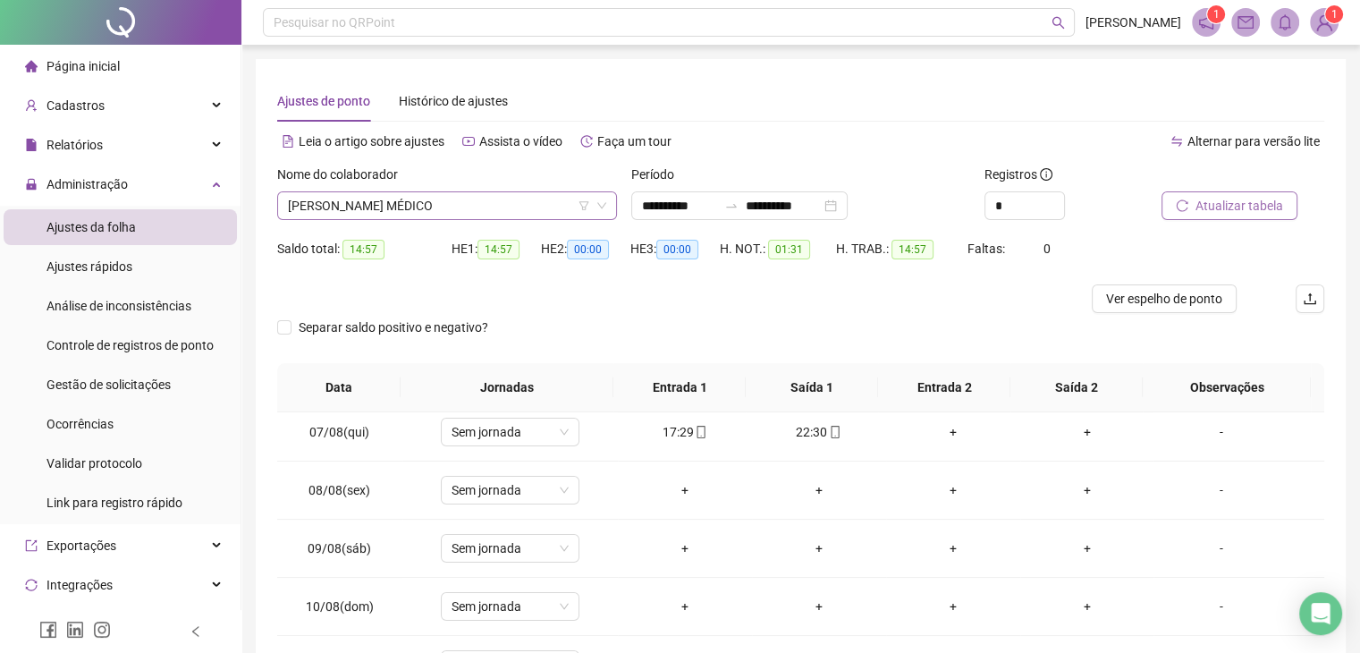
scroll to position [315, 0]
click at [461, 201] on span "[PERSON_NAME] MÉDICO" at bounding box center [447, 205] width 318 height 27
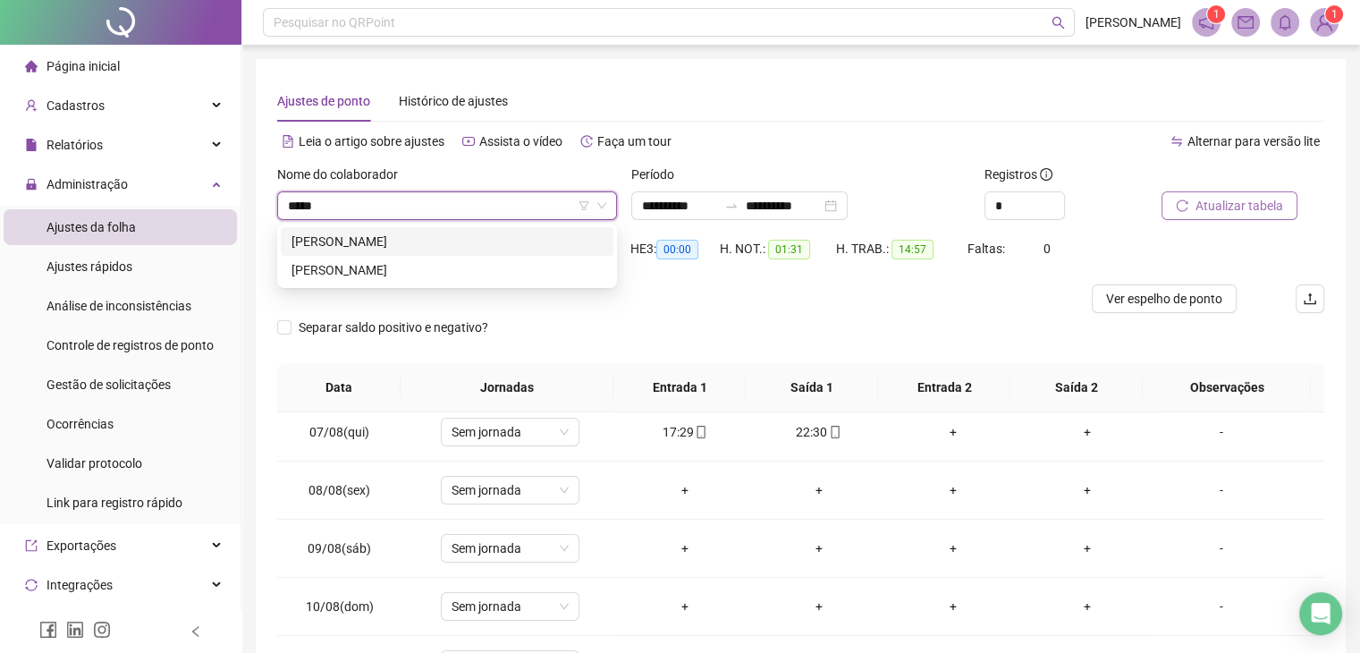
scroll to position [0, 0]
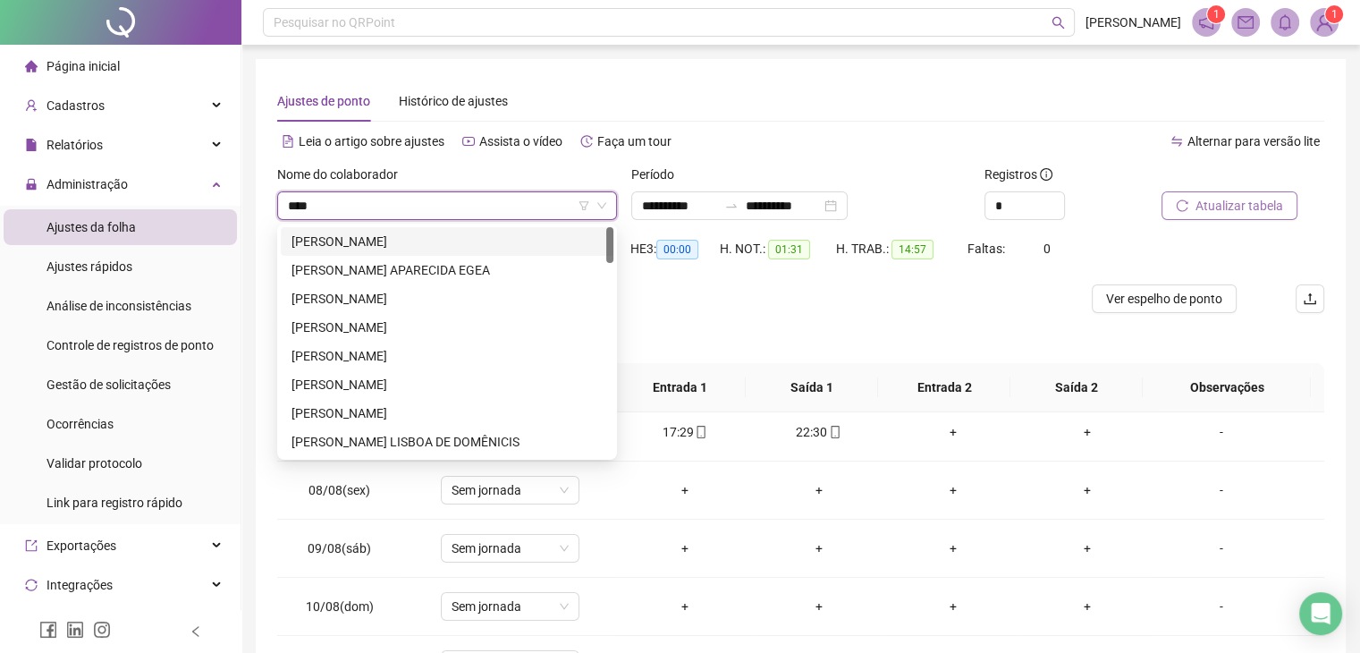
type input "*****"
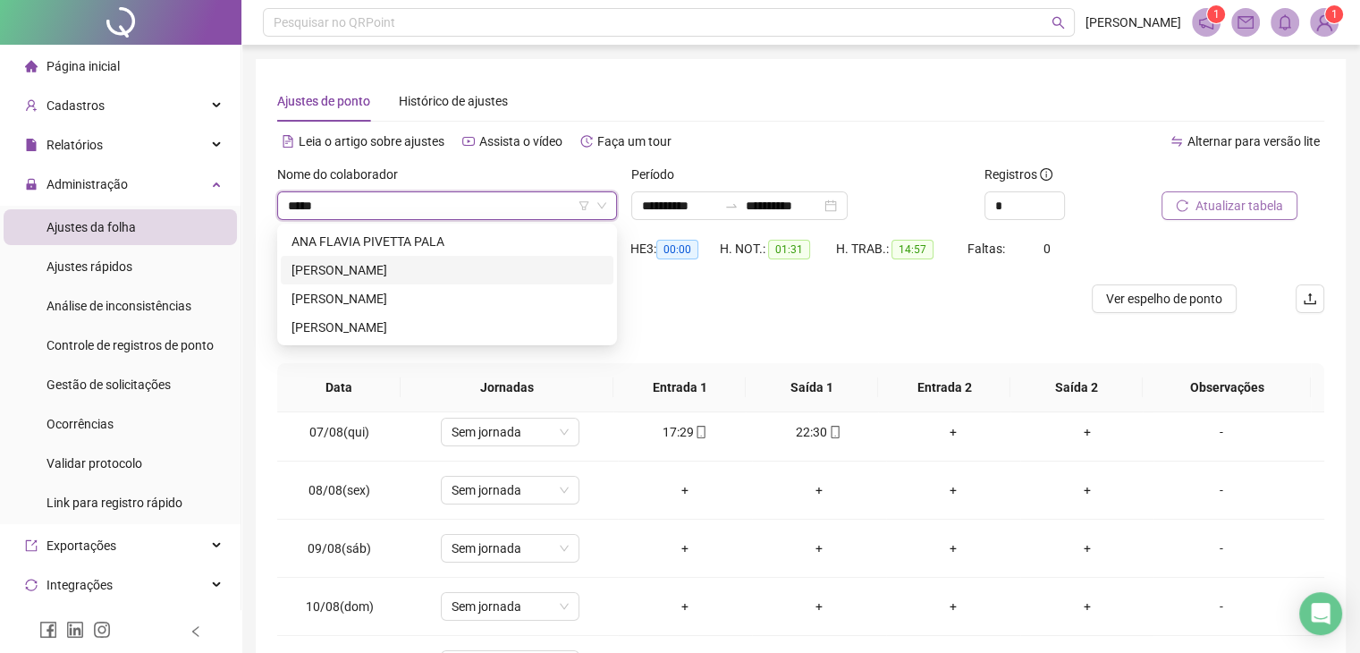
click at [433, 280] on div "[PERSON_NAME]" at bounding box center [447, 270] width 333 height 29
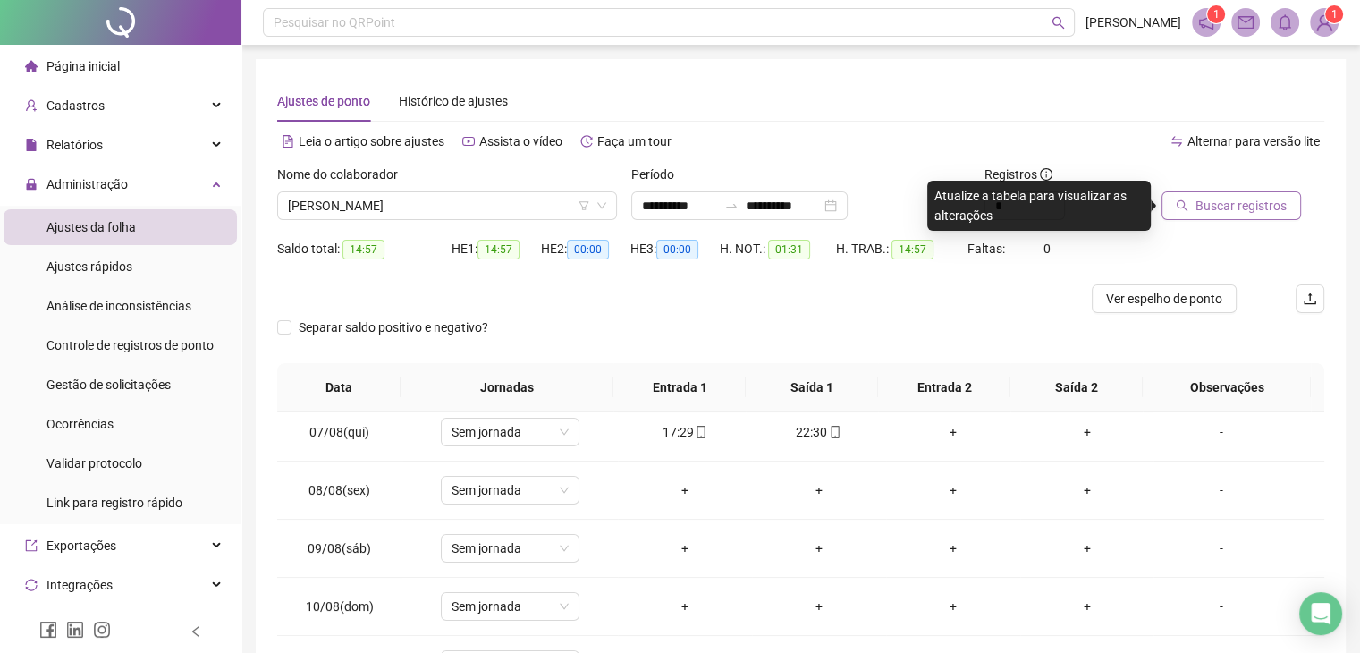
click at [1268, 212] on span "Buscar registros" at bounding box center [1241, 206] width 91 height 20
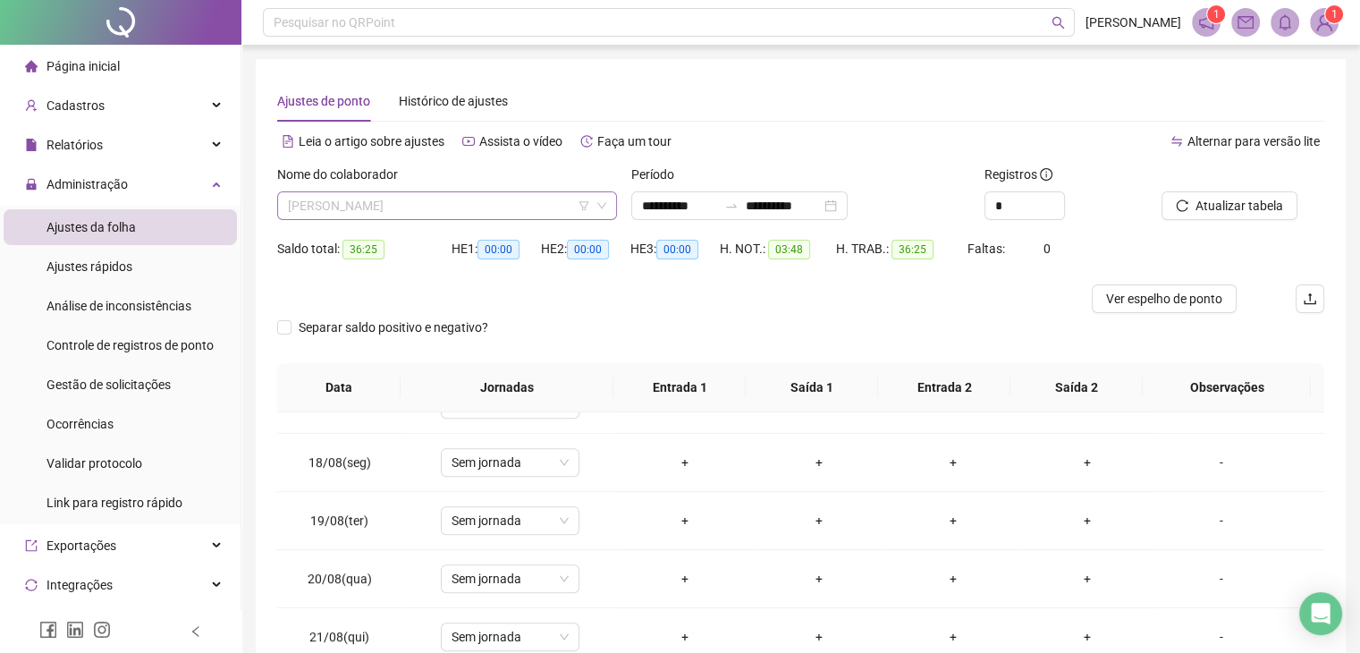
click at [375, 206] on span "[PERSON_NAME]" at bounding box center [447, 205] width 318 height 27
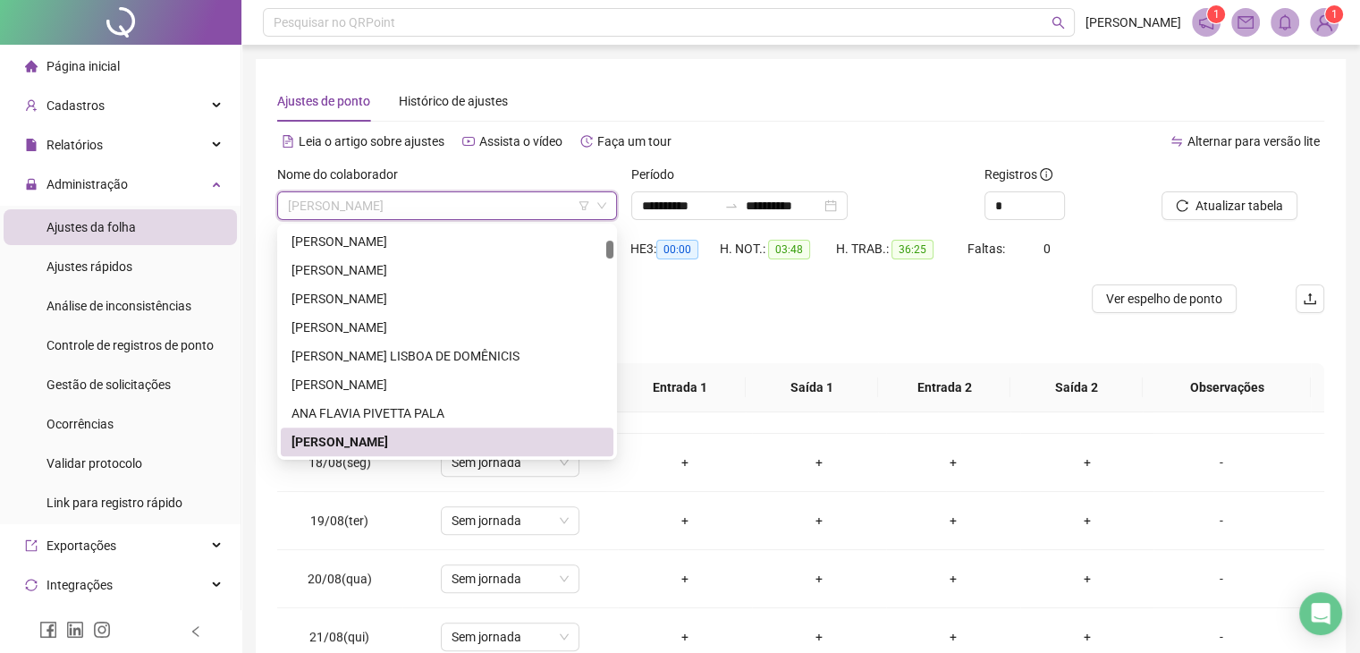
type input "*"
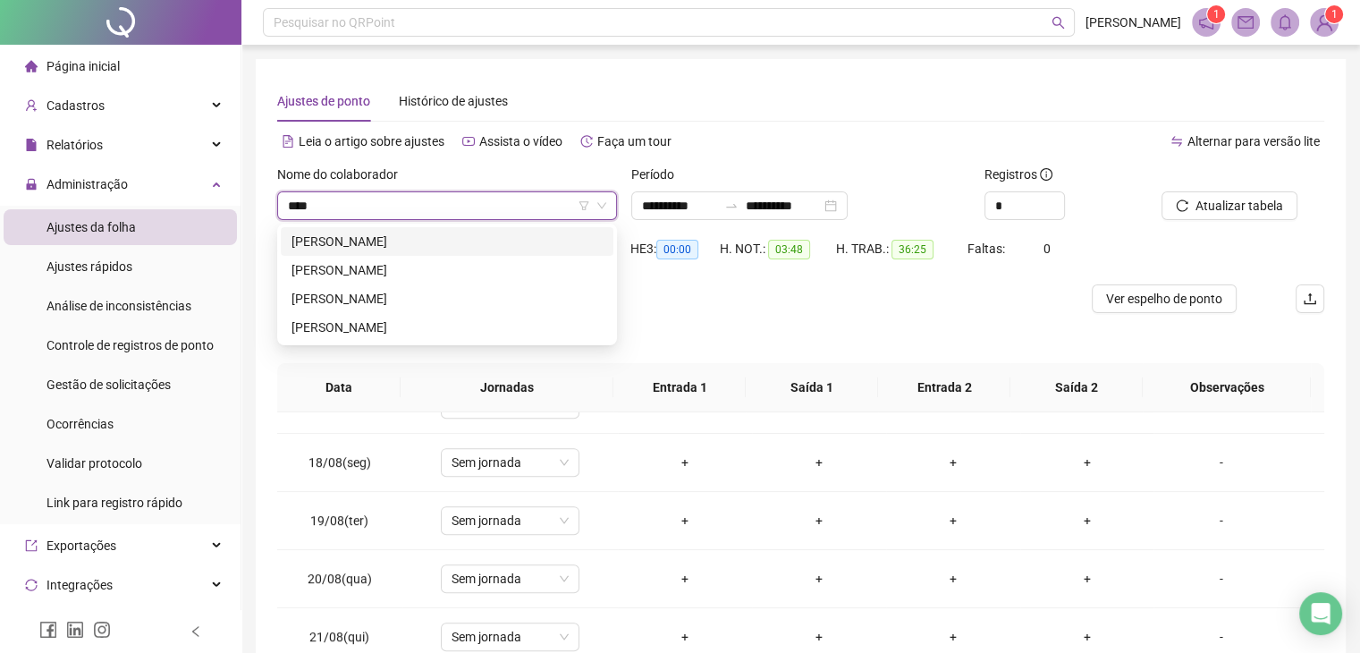
scroll to position [0, 0]
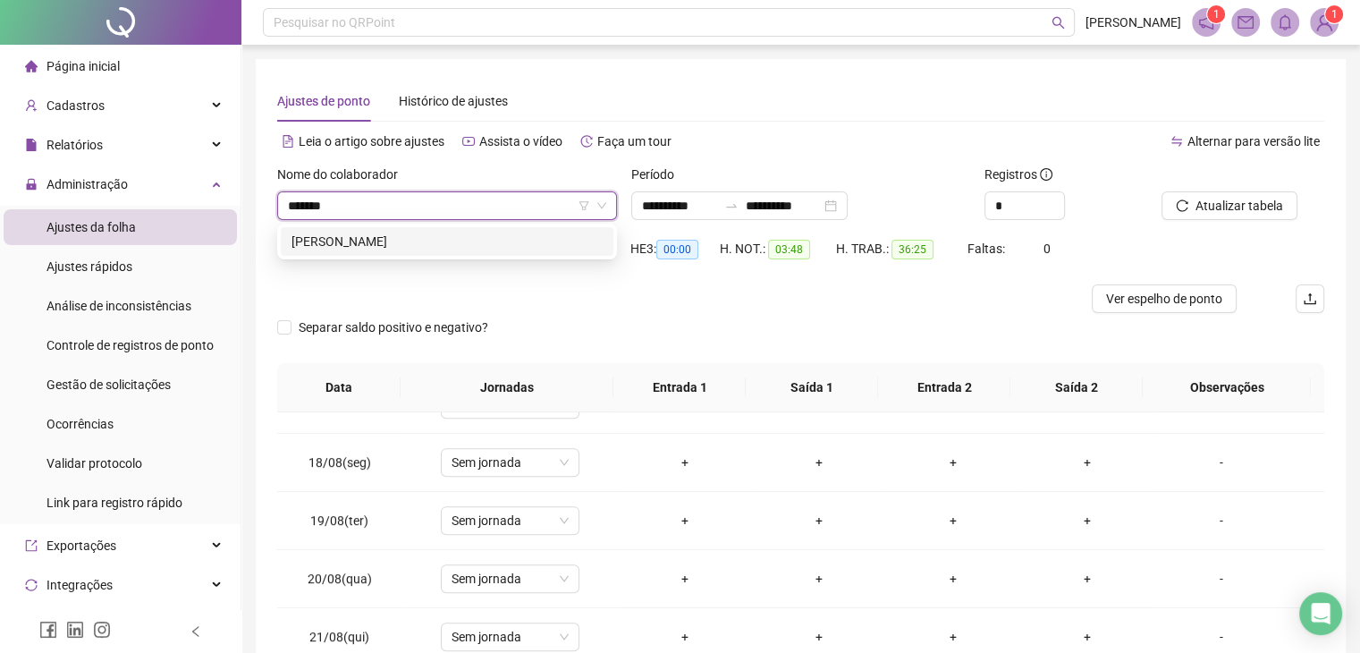
type input "********"
click at [422, 248] on div "[PERSON_NAME]" at bounding box center [447, 242] width 311 height 20
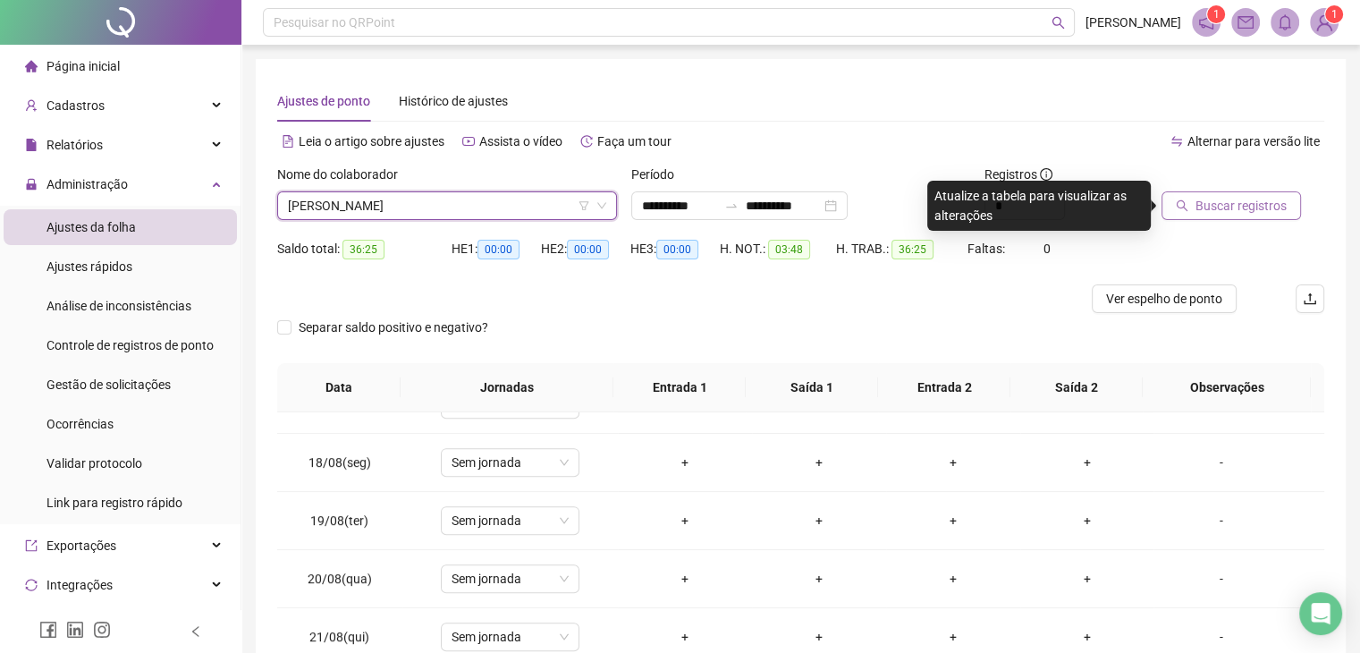
click at [1267, 214] on span "Buscar registros" at bounding box center [1241, 206] width 91 height 20
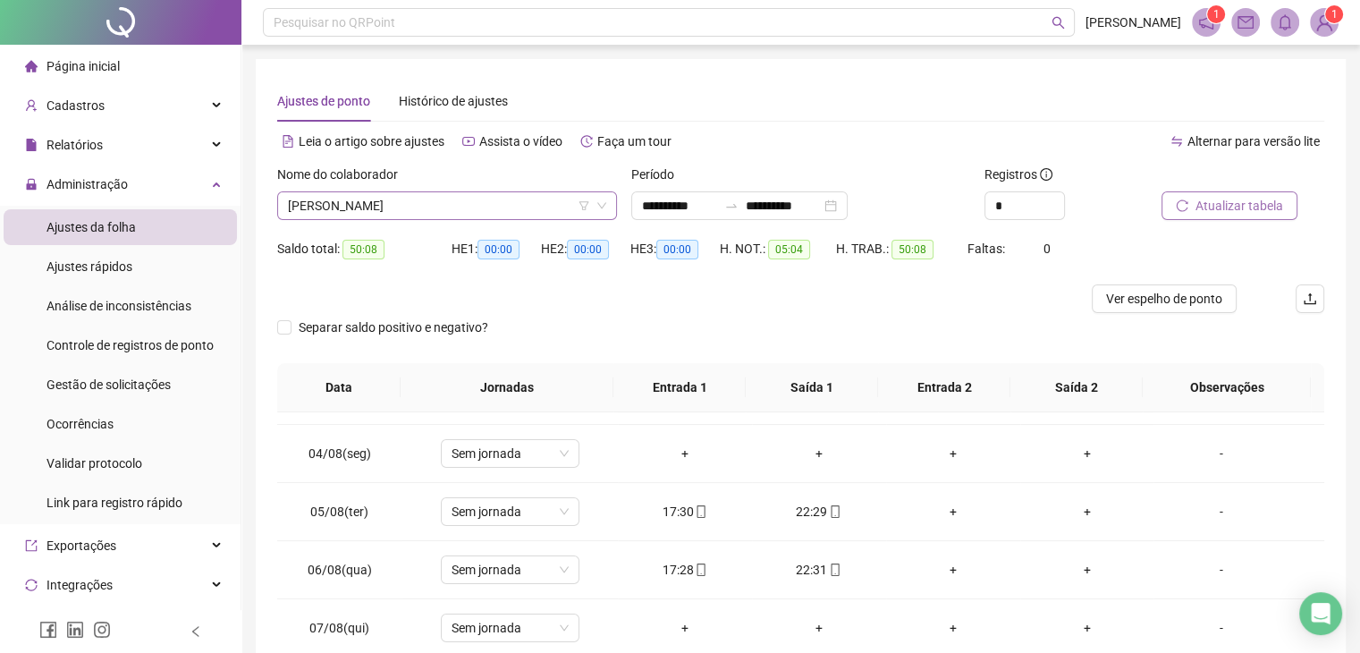
click at [412, 197] on span "[PERSON_NAME]" at bounding box center [447, 205] width 318 height 27
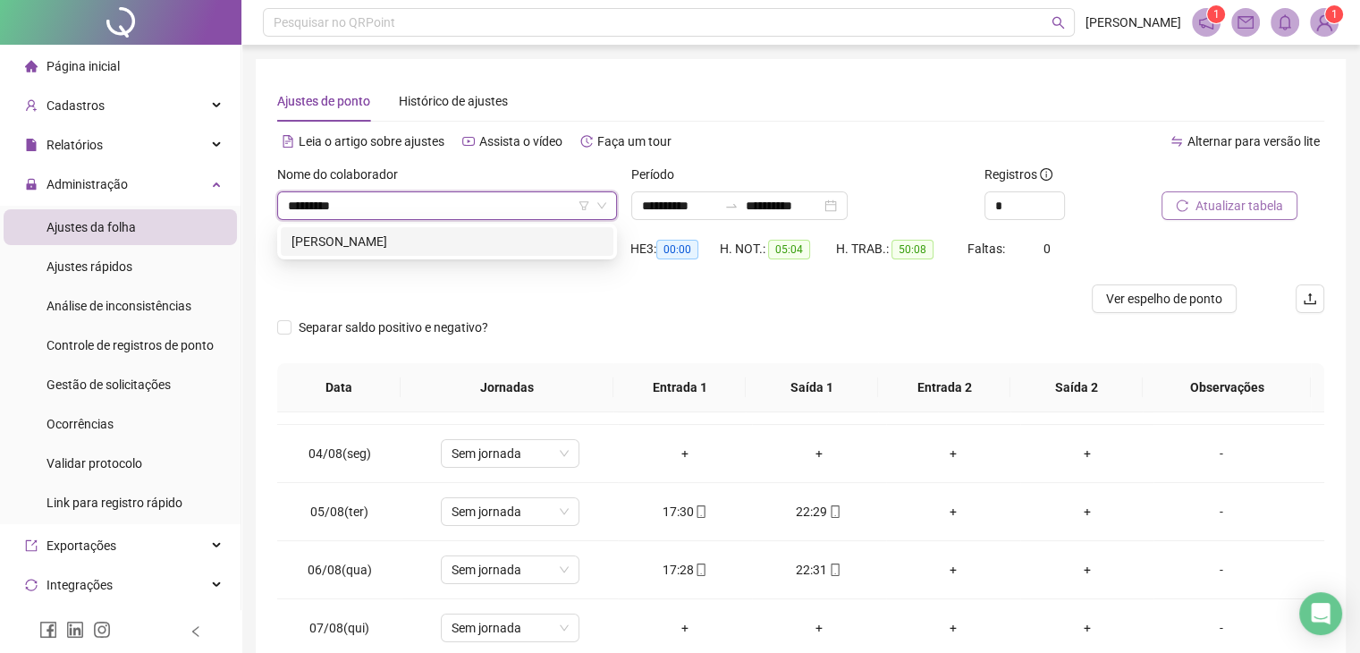
type input "**********"
click at [408, 236] on div "[PERSON_NAME]" at bounding box center [447, 242] width 311 height 20
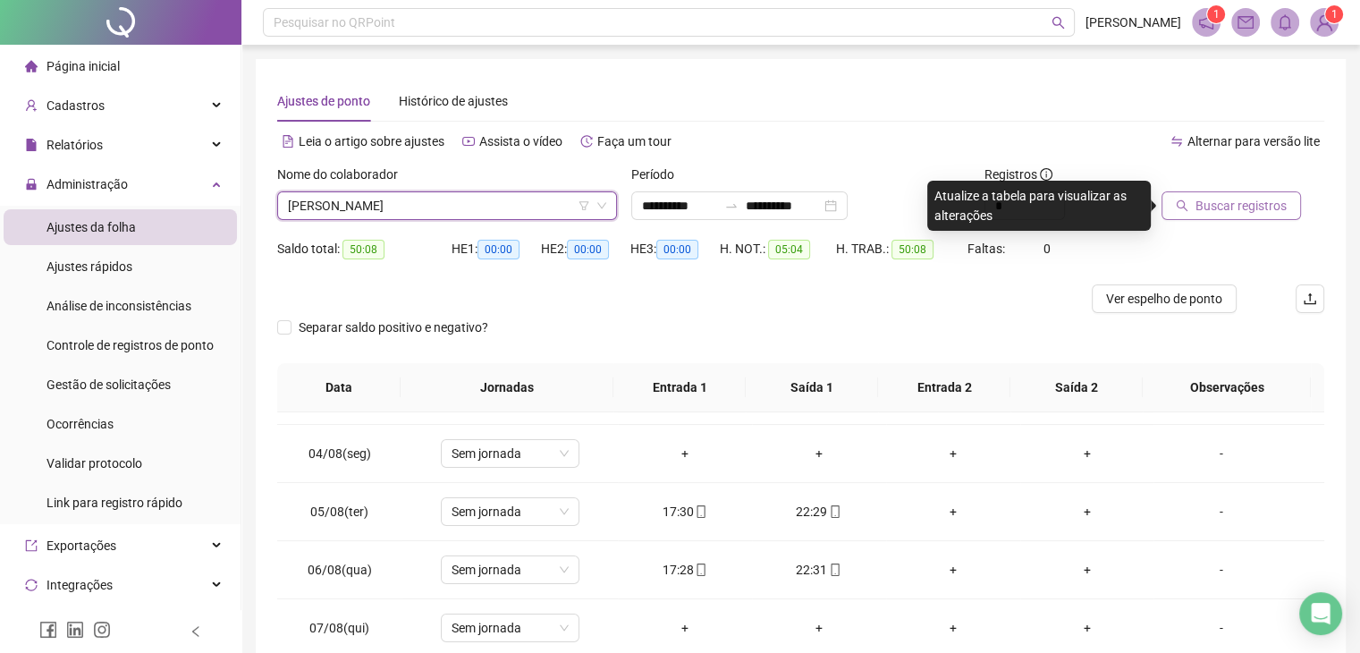
click at [1263, 200] on span "Buscar registros" at bounding box center [1241, 206] width 91 height 20
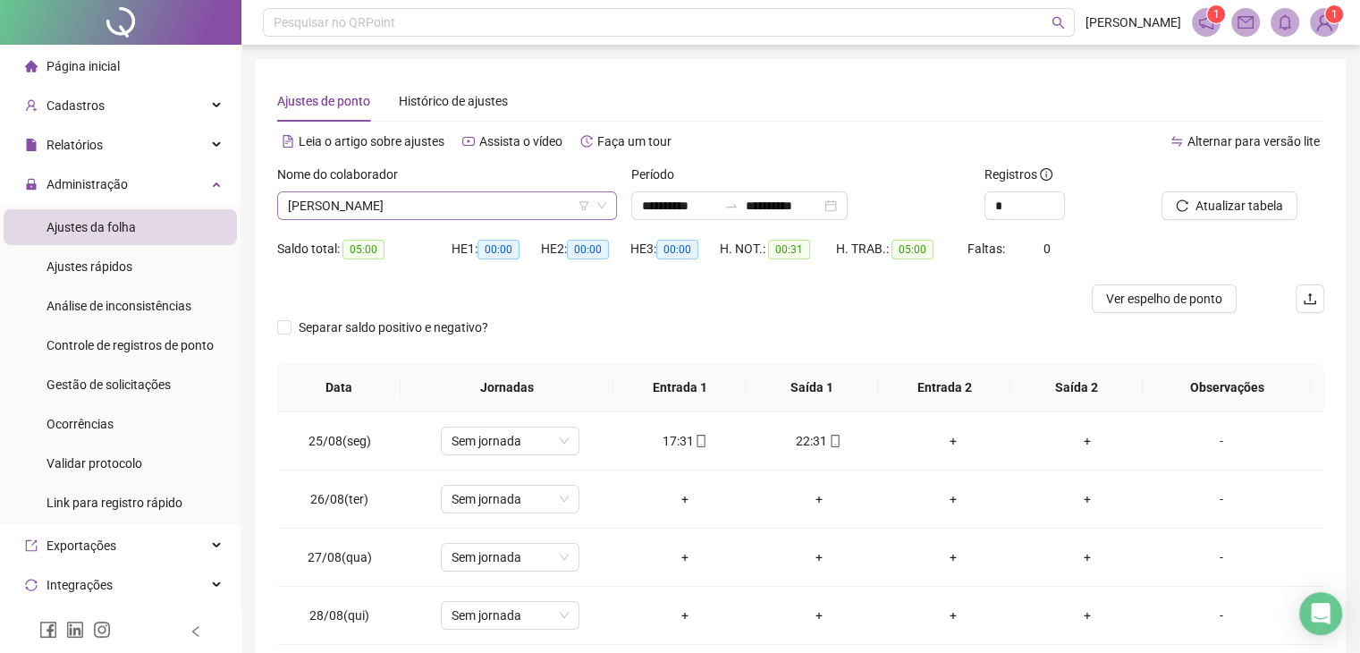
click at [446, 208] on span "[PERSON_NAME]" at bounding box center [447, 205] width 318 height 27
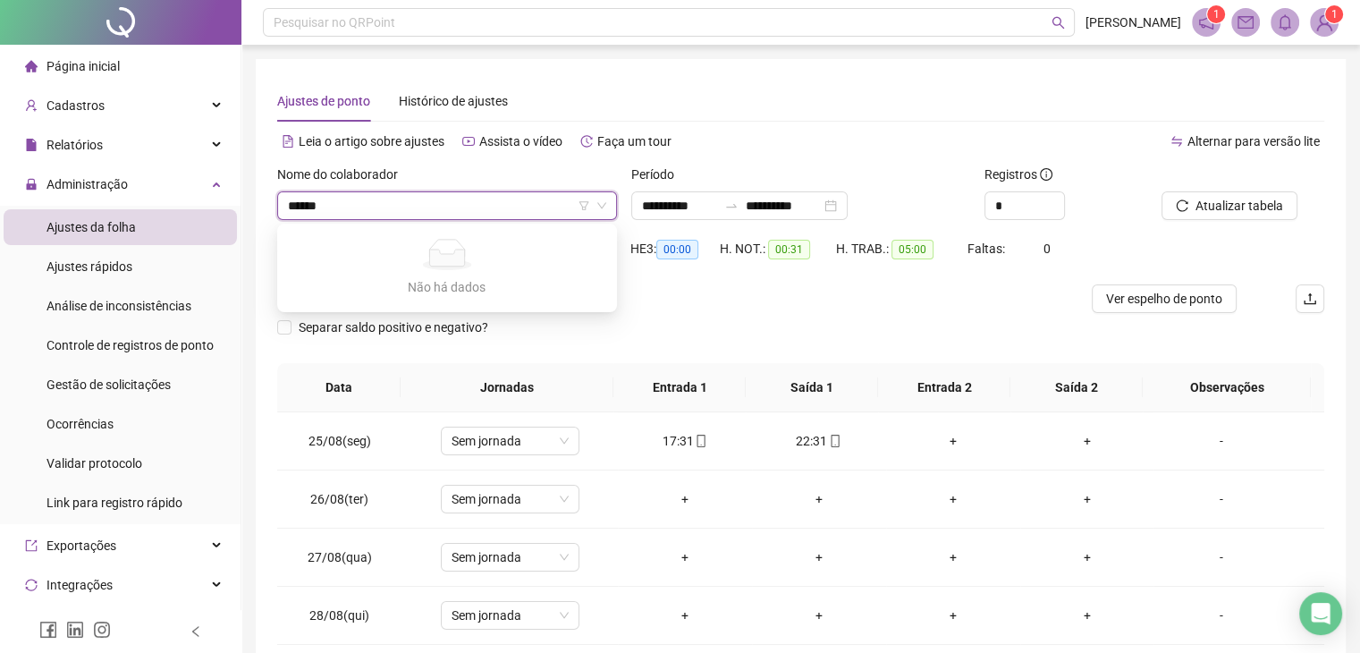
type input "******"
click at [825, 131] on div "Alternar para versão lite" at bounding box center [1063, 141] width 524 height 29
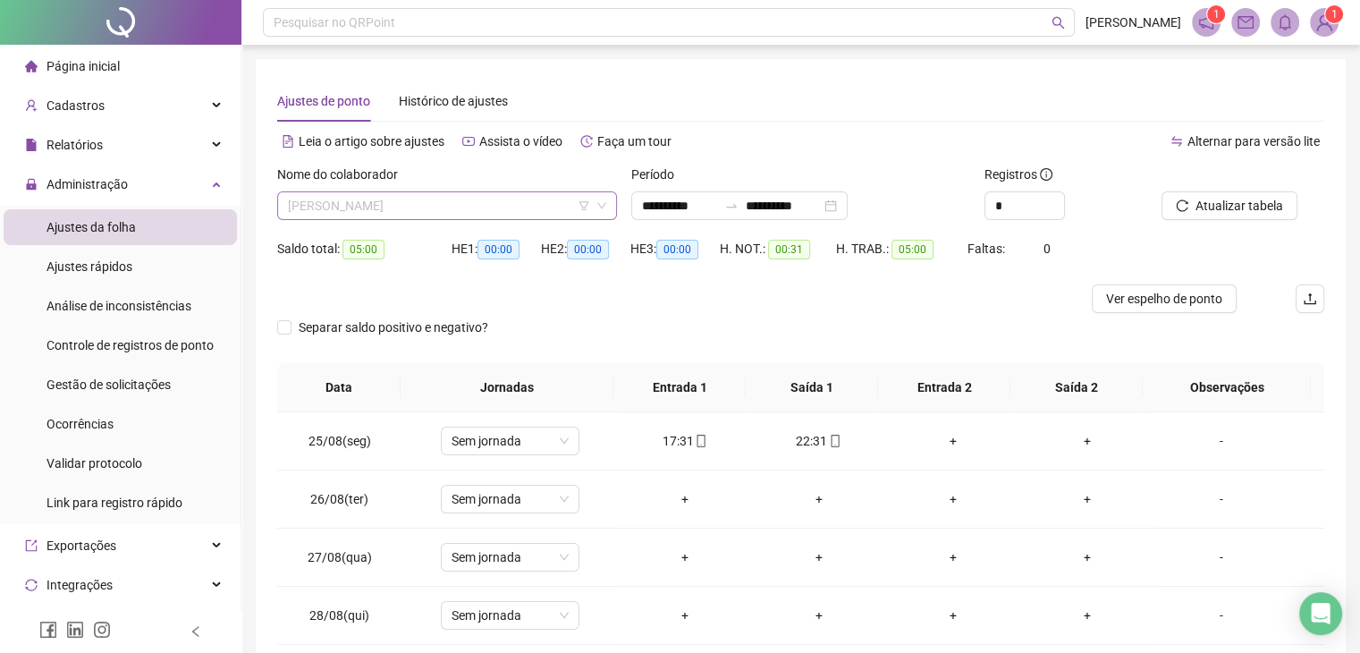
click at [371, 202] on span "[PERSON_NAME]" at bounding box center [447, 205] width 318 height 27
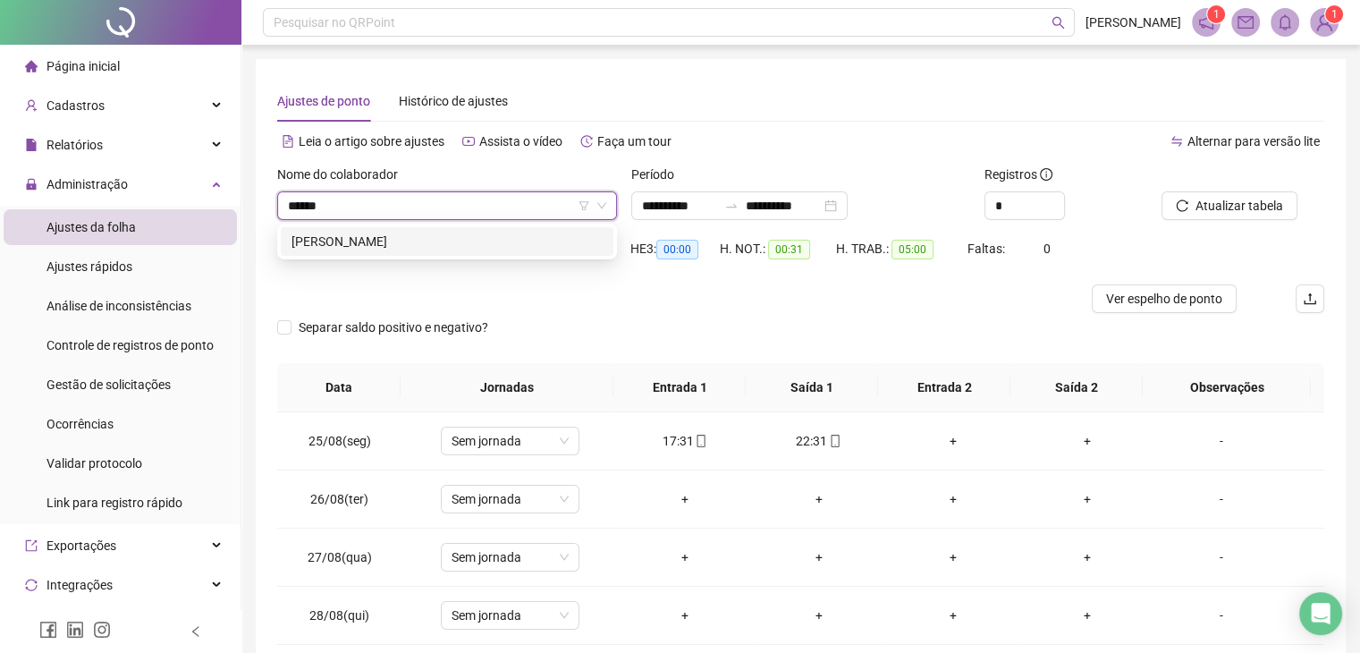
type input "*****"
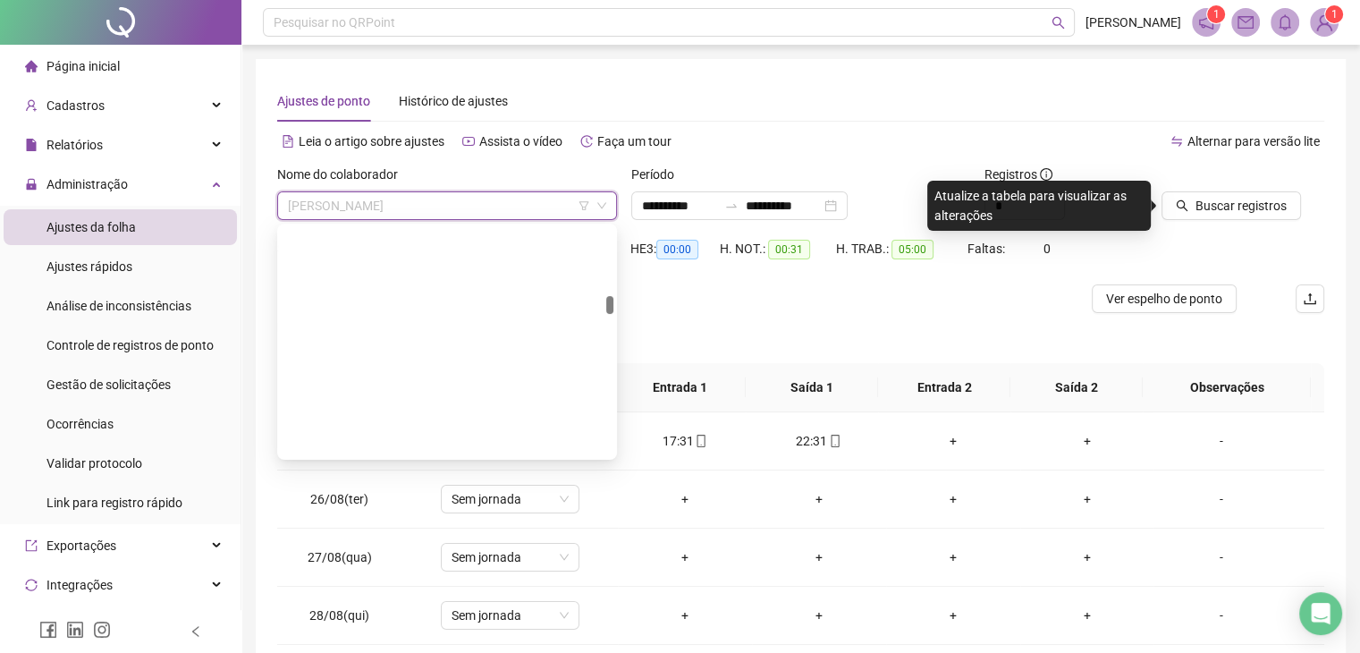
click at [421, 192] on span "FABIANA DA SILVA MORAES" at bounding box center [447, 205] width 318 height 27
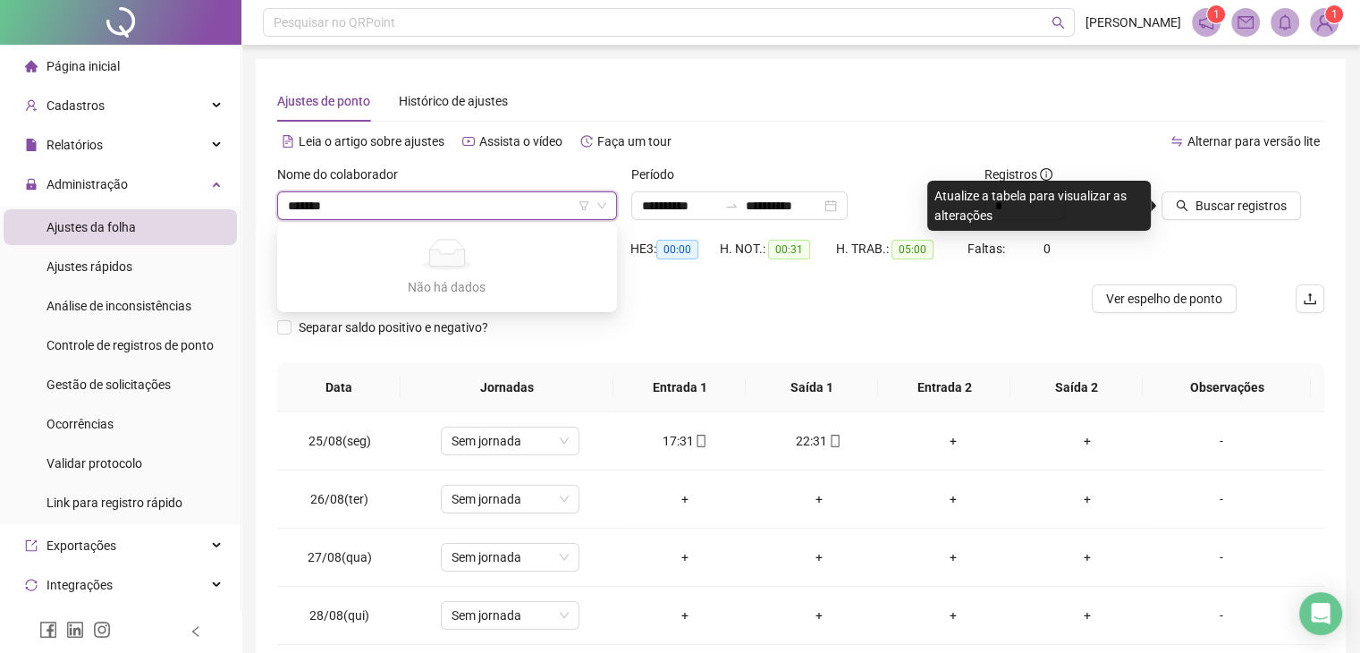
type input "******"
click at [432, 209] on span "FABIANA DA SILVA MORAES" at bounding box center [447, 205] width 318 height 27
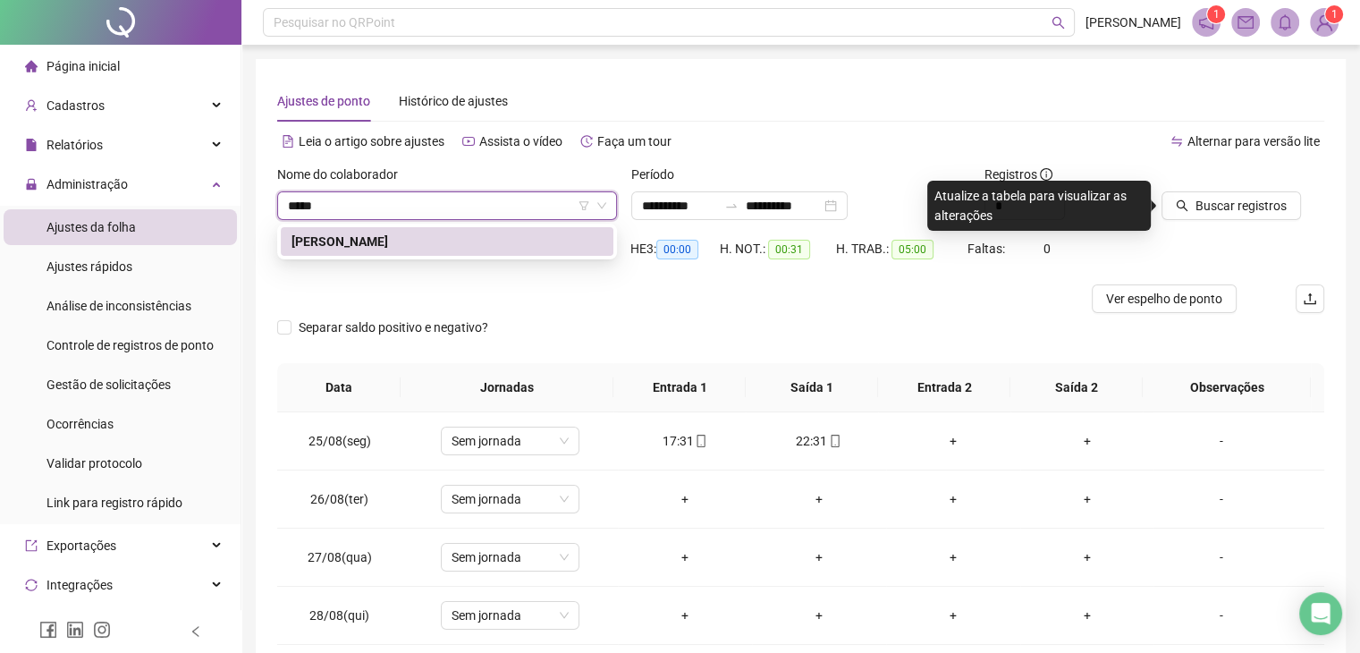
type input "*****"
click at [387, 226] on div "260281 FABIANA DA SILVA MORAES" at bounding box center [447, 242] width 340 height 36
click at [393, 239] on div "FABIANA DA SILVA MORAES" at bounding box center [447, 242] width 311 height 20
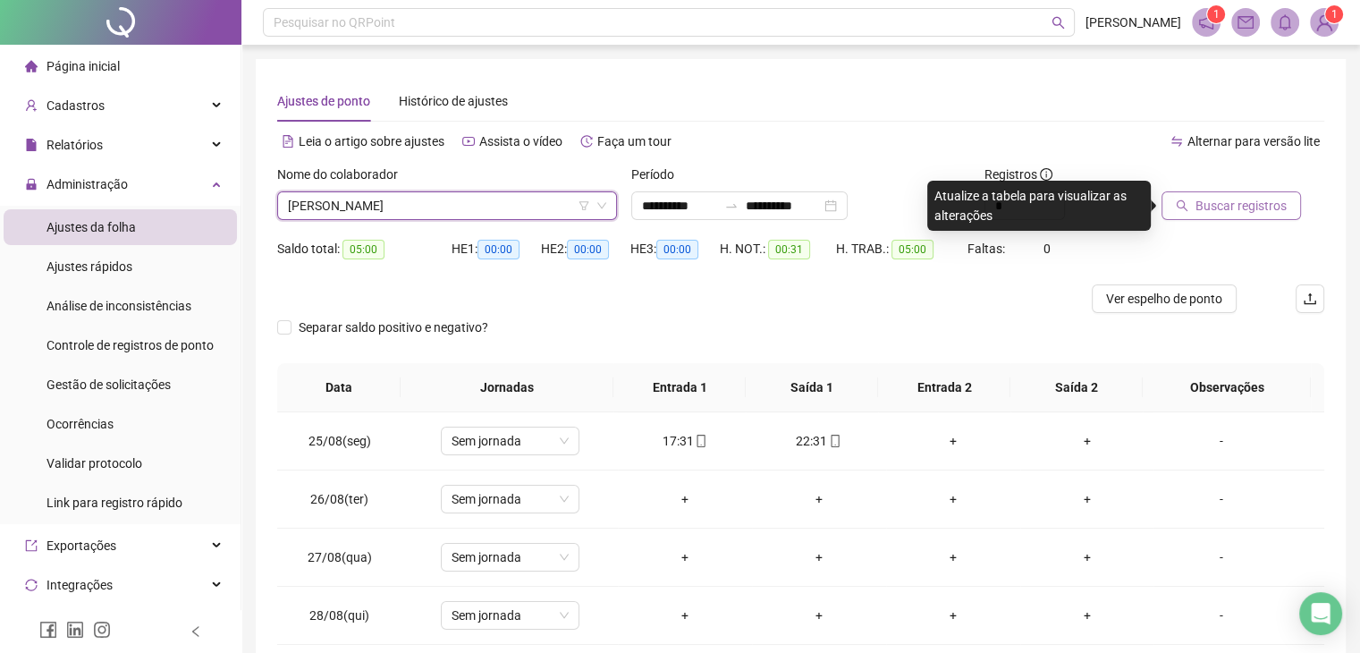
click at [1229, 212] on span "Buscar registros" at bounding box center [1241, 206] width 91 height 20
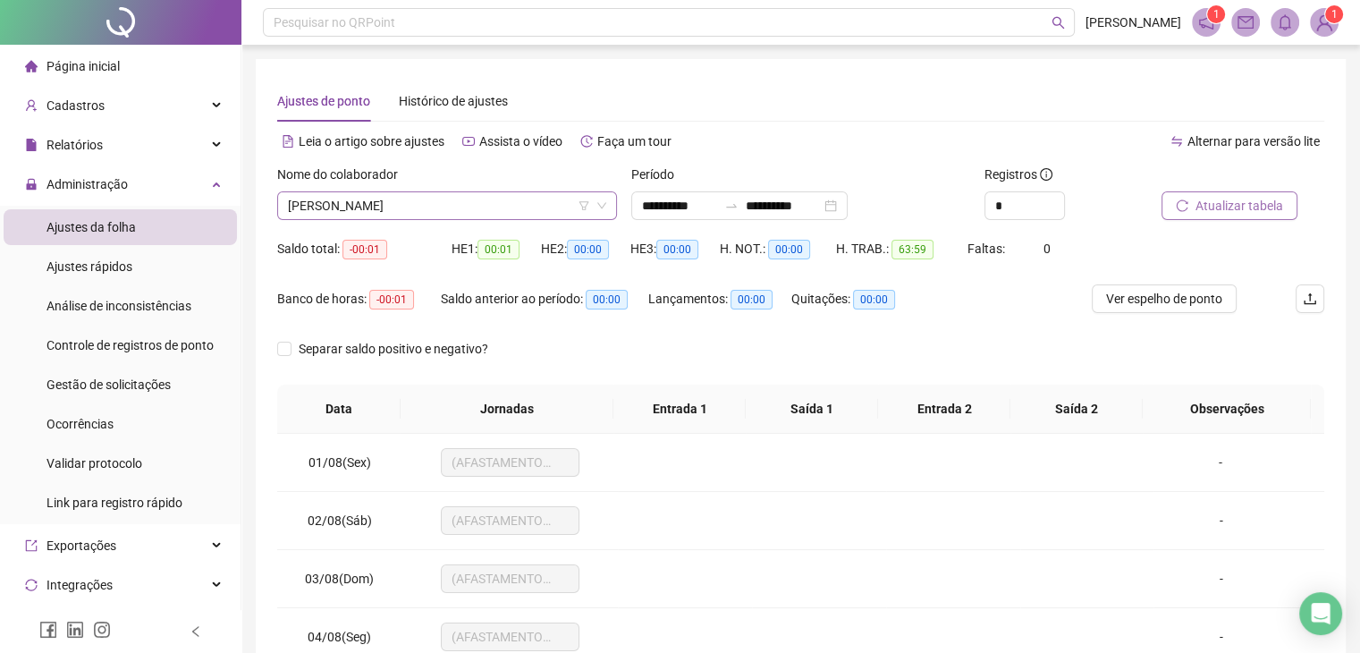
click at [423, 199] on span "FABIANA DA SILVA MORAES" at bounding box center [447, 205] width 318 height 27
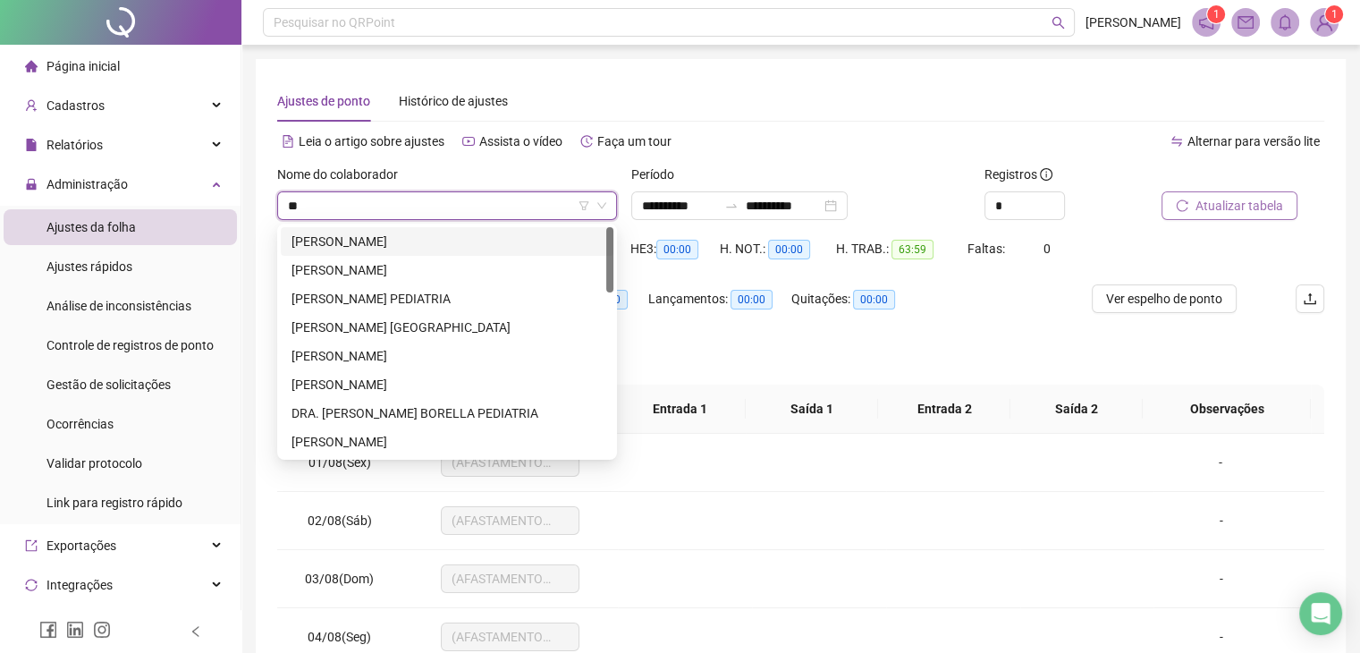
type input "*"
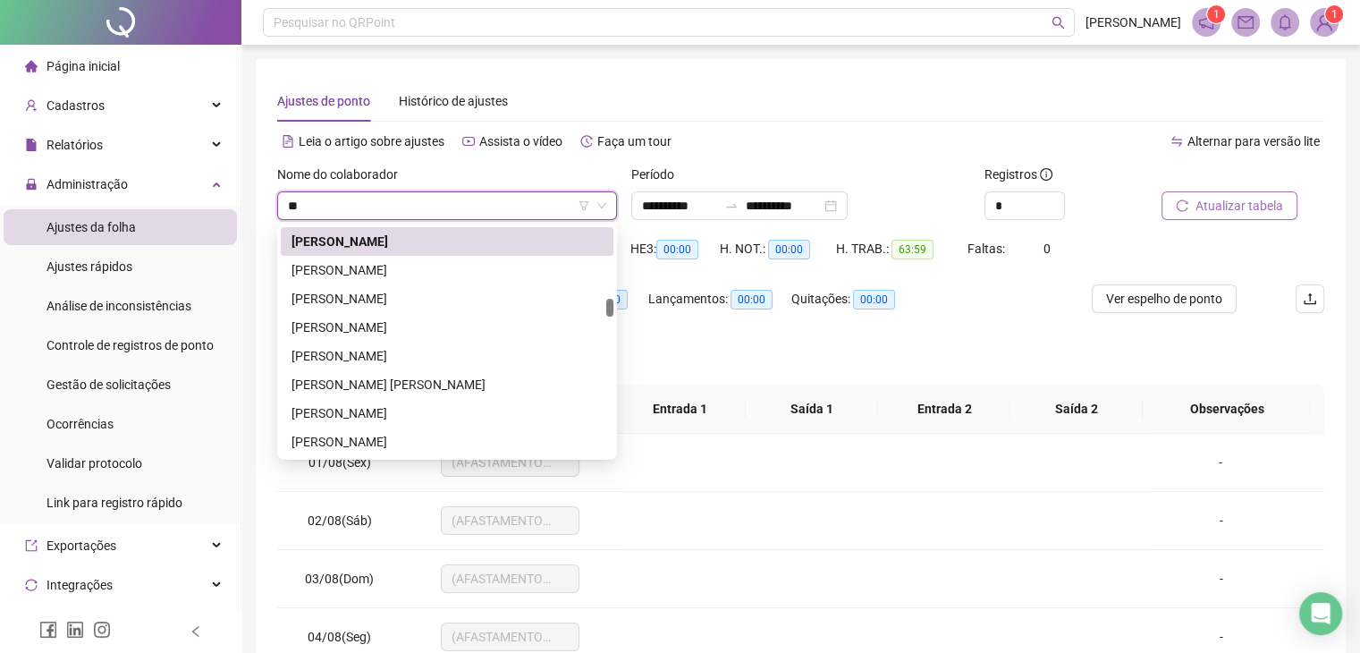
scroll to position [572, 0]
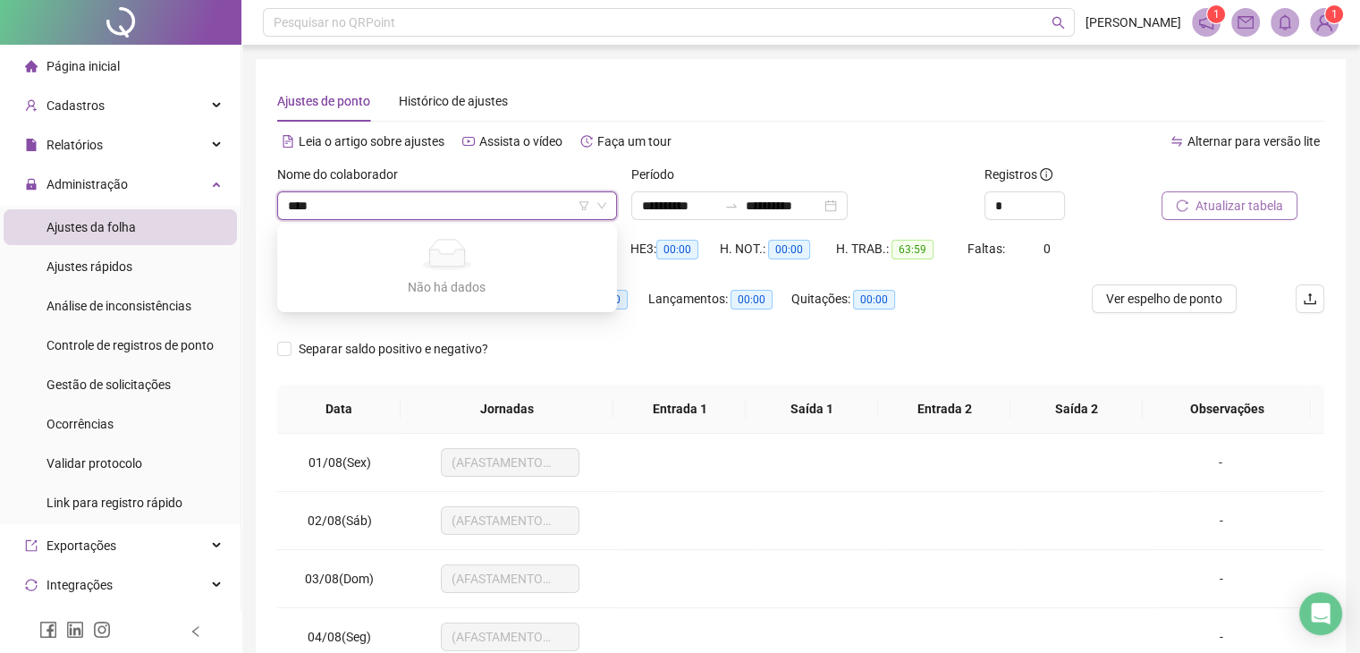
type input "****"
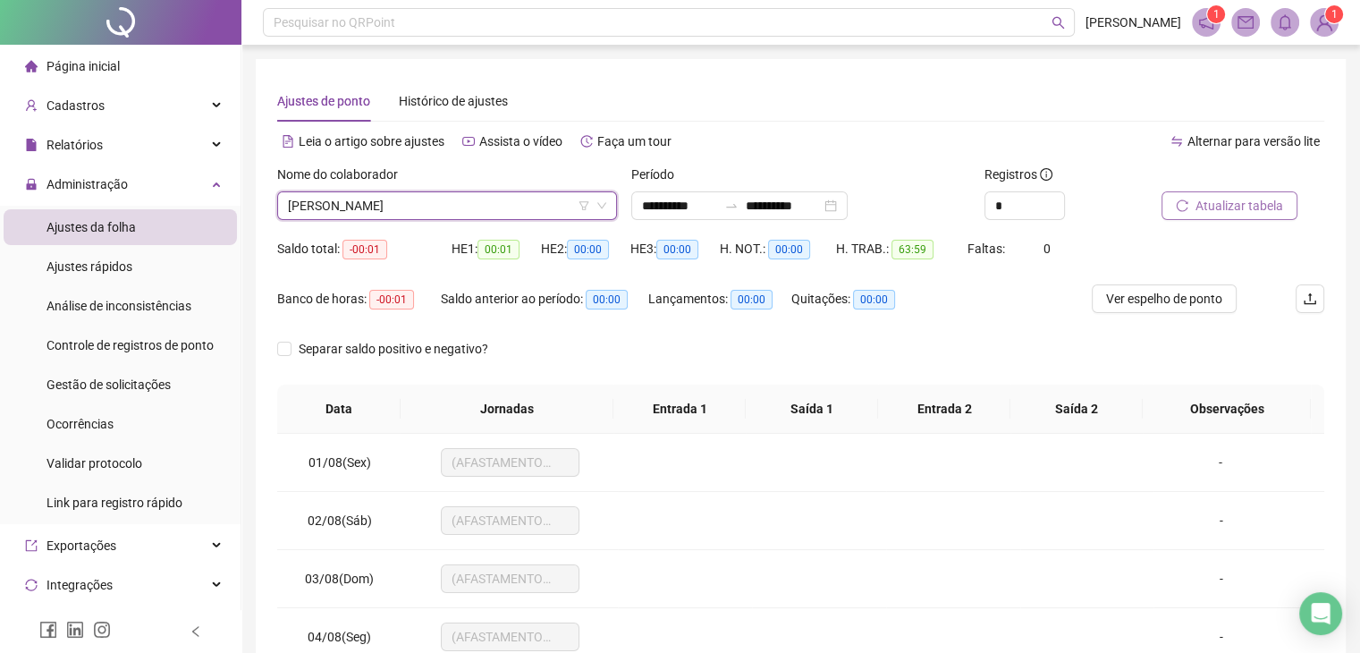
click at [410, 206] on span "FABIANA DA SILVA MORAES" at bounding box center [447, 205] width 318 height 27
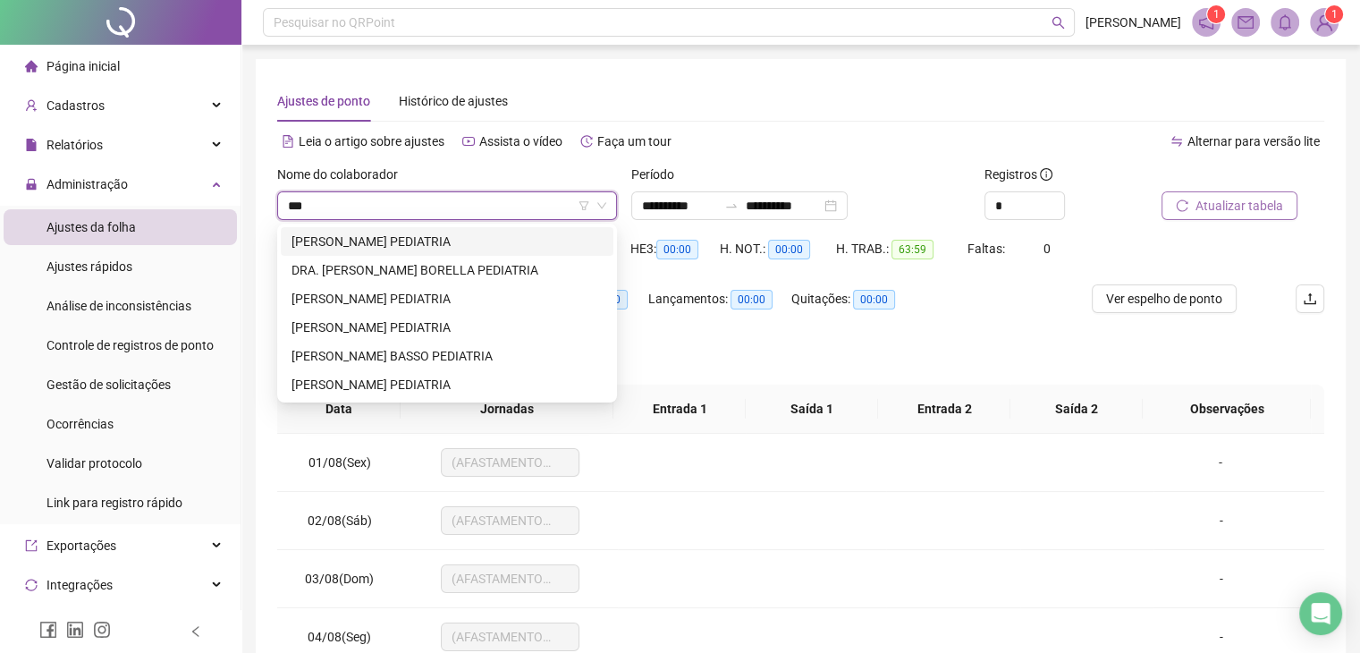
scroll to position [0, 0]
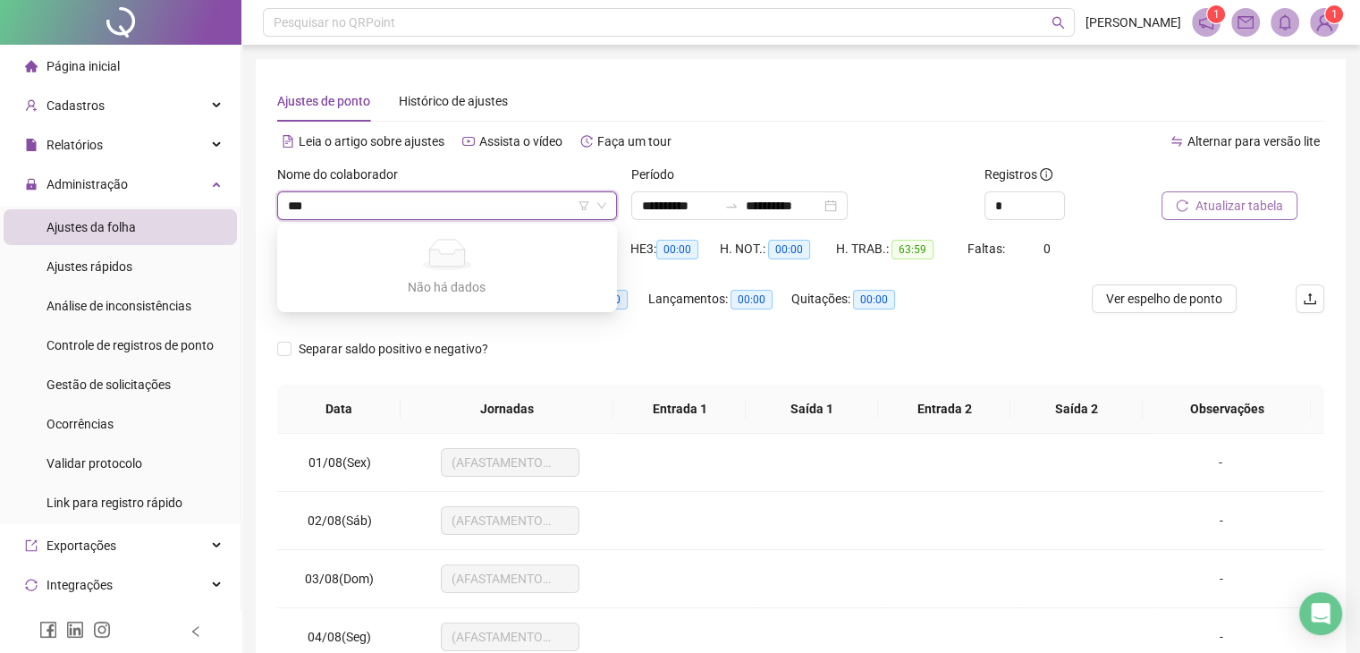
type input "***"
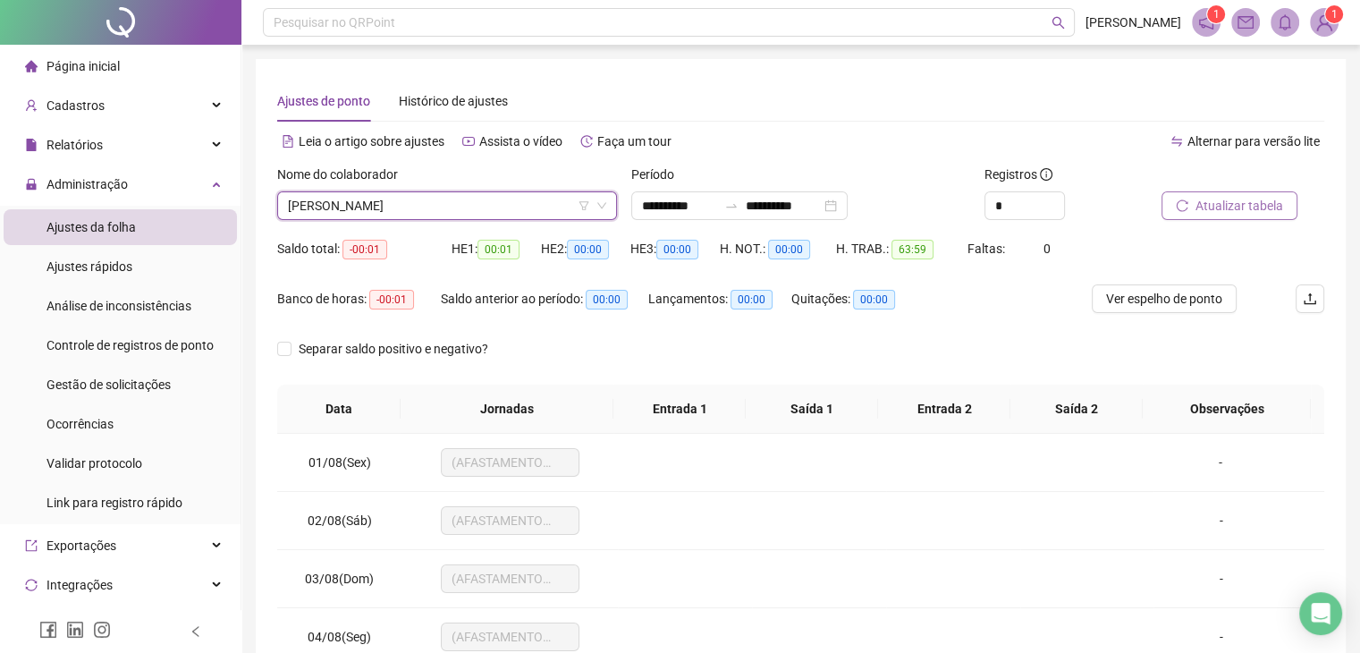
click at [456, 208] on span "FABIANA DA SILVA MORAES" at bounding box center [447, 205] width 318 height 27
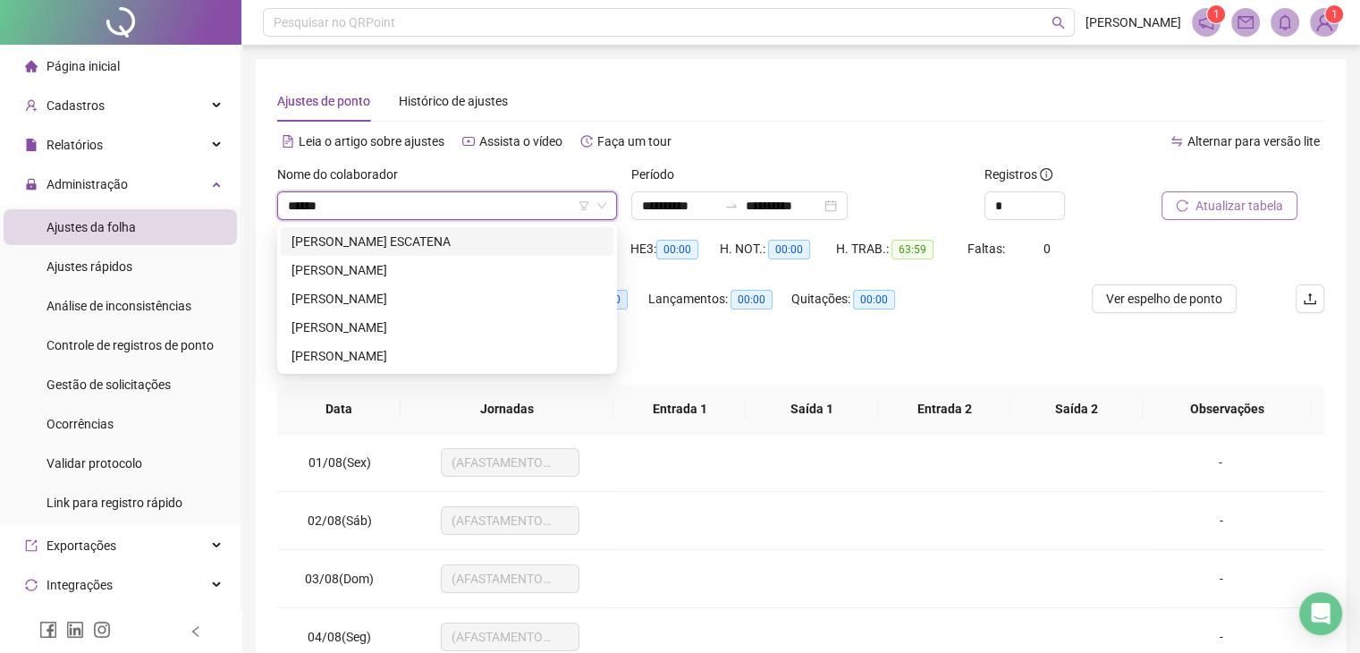
type input "******"
click at [430, 320] on div "[PERSON_NAME]" at bounding box center [447, 327] width 311 height 20
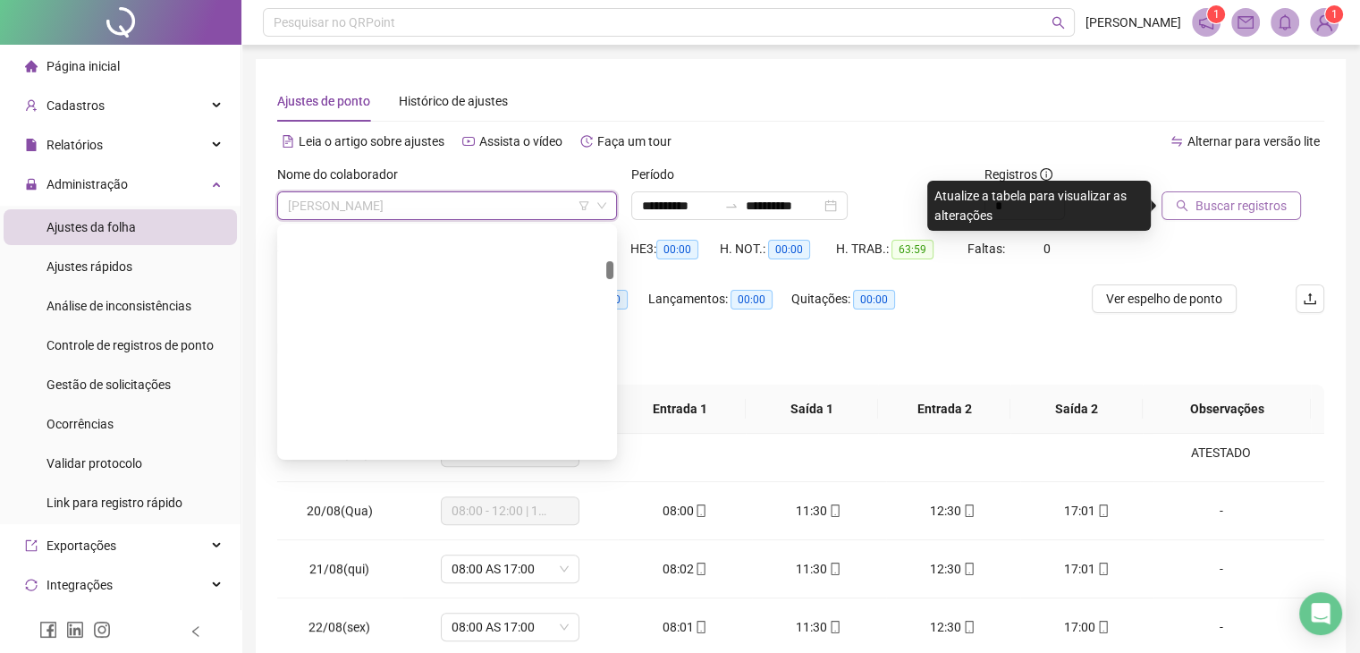
click at [422, 201] on span "[PERSON_NAME]" at bounding box center [447, 205] width 318 height 27
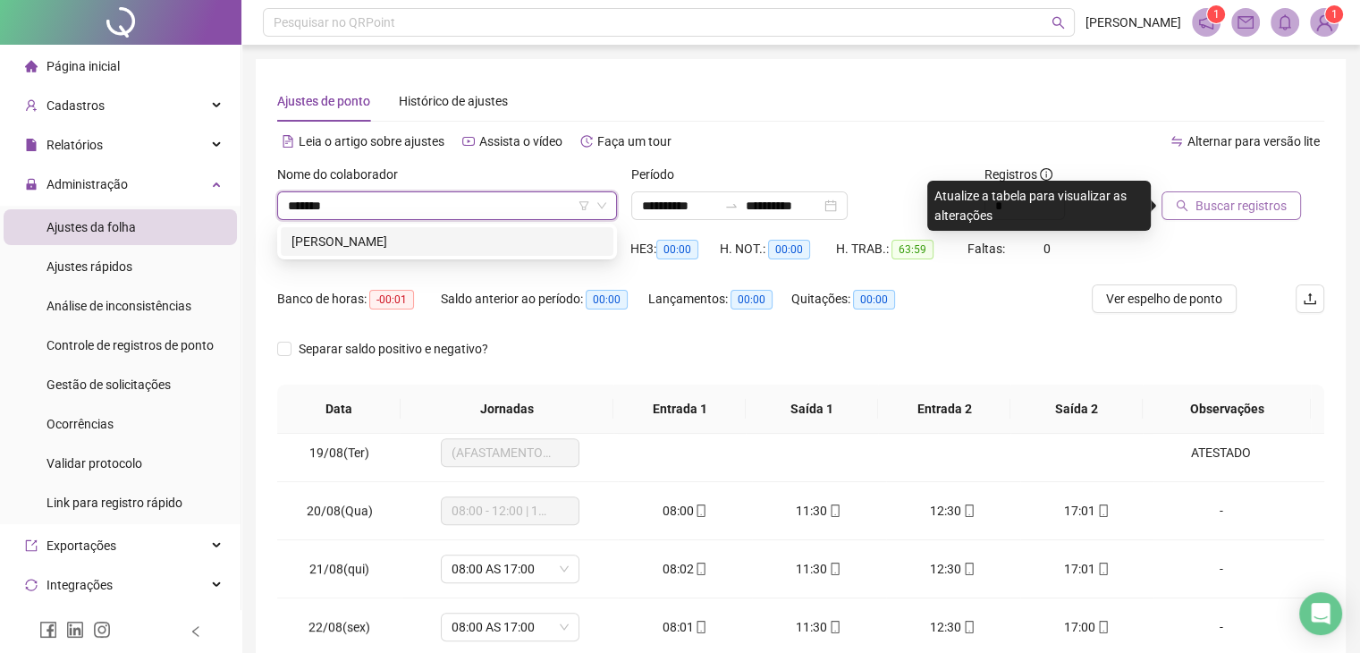
type input "******"
click at [404, 201] on span "VIVIANE GRANDIZOLI FERREIRA MARZOLA" at bounding box center [447, 205] width 318 height 27
type input "****"
click at [429, 251] on div "JEYSSO BORRALHO PAES DE BARROS" at bounding box center [447, 241] width 333 height 29
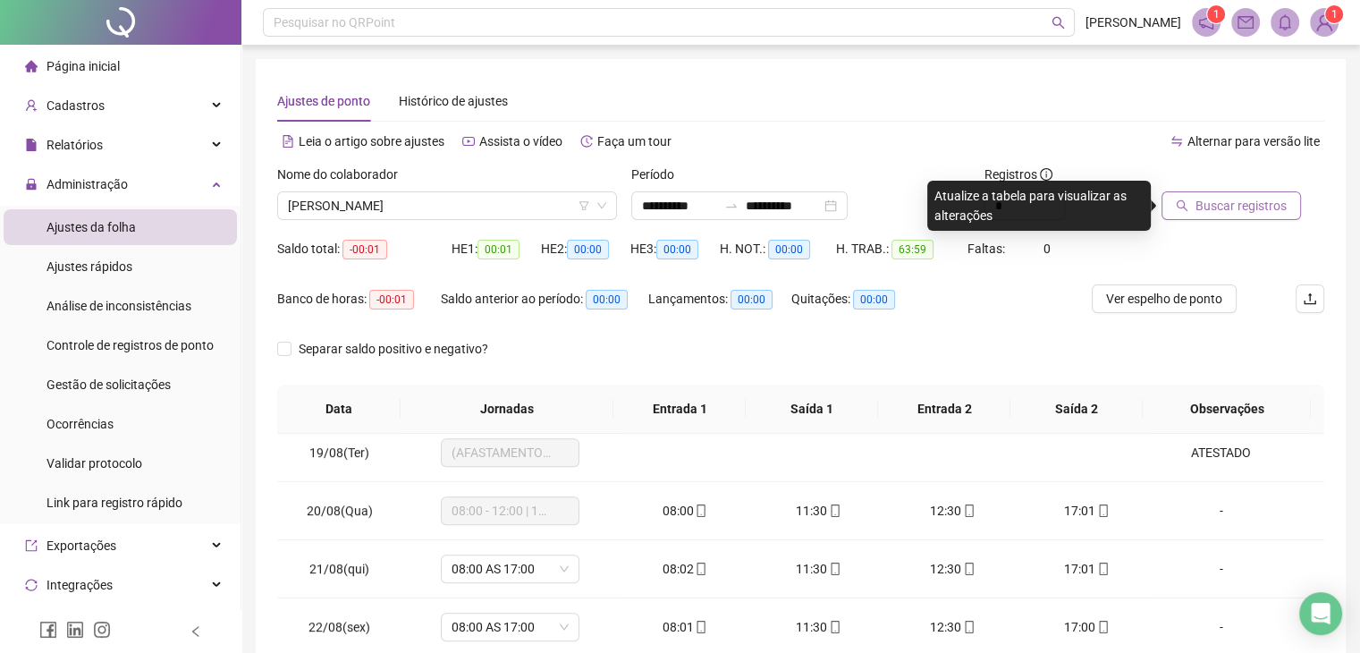
click at [1200, 197] on span "Buscar registros" at bounding box center [1241, 206] width 91 height 20
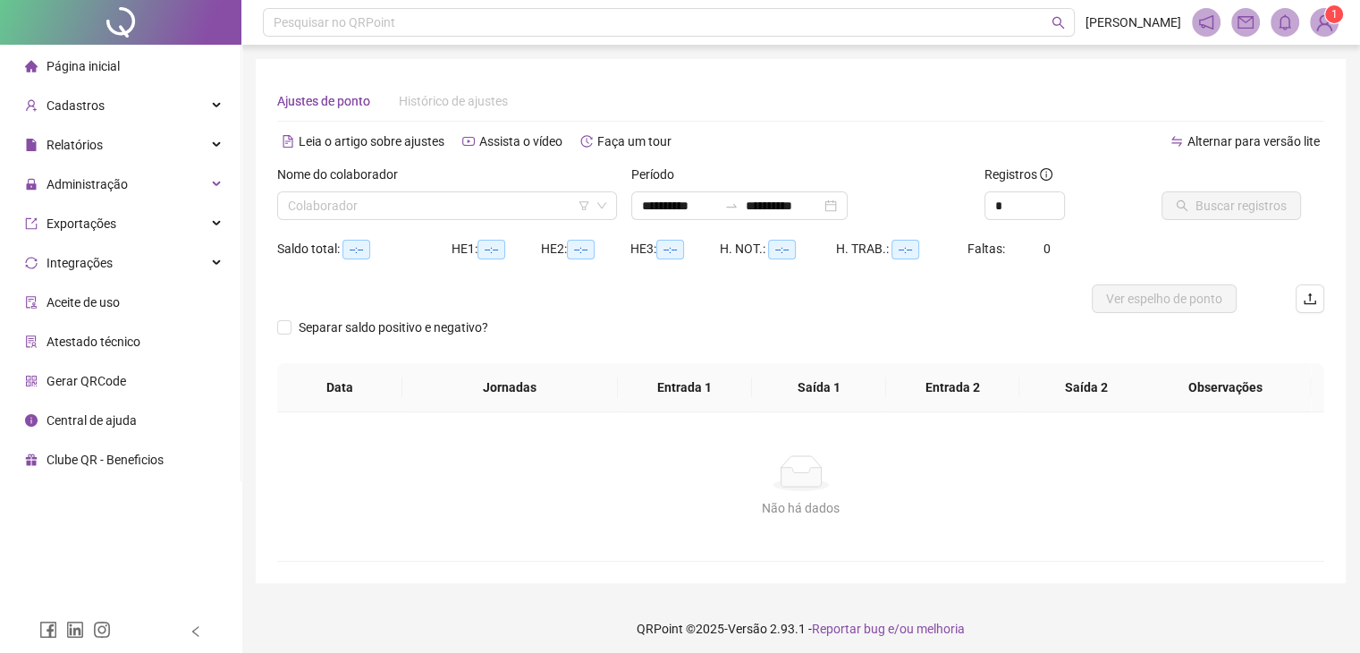
type input "**********"
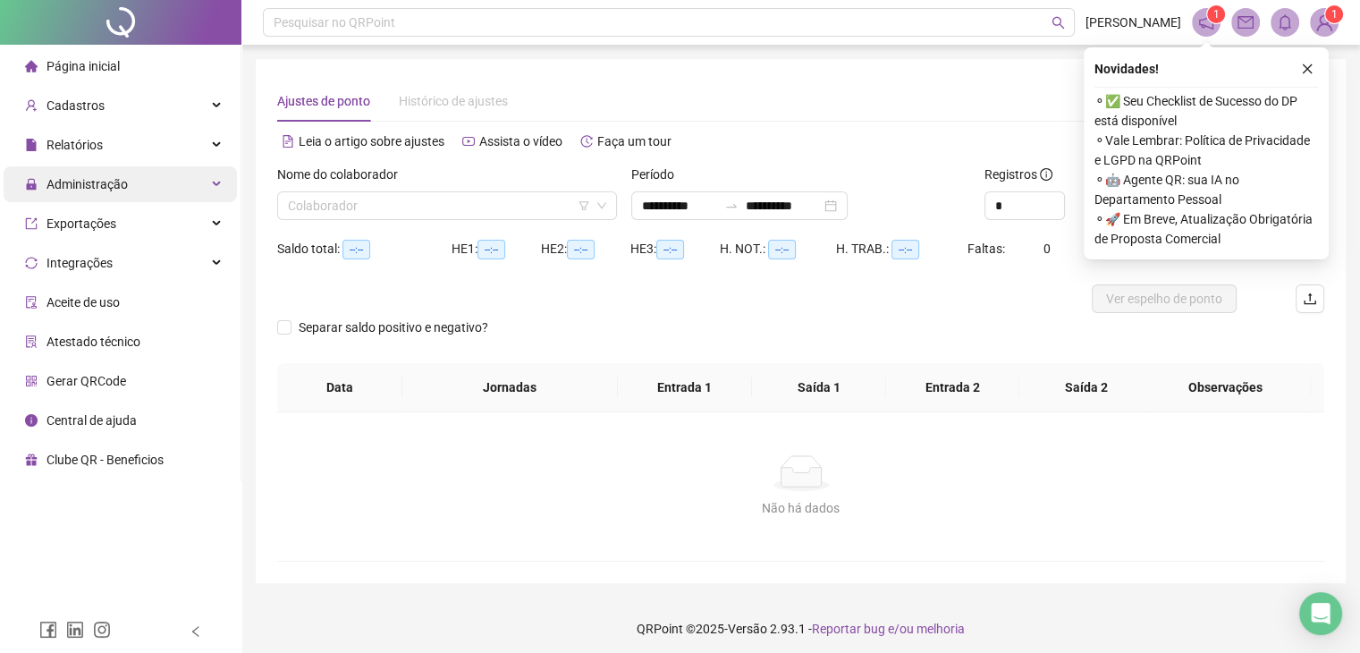
click at [124, 190] on span "Administração" at bounding box center [87, 184] width 81 height 14
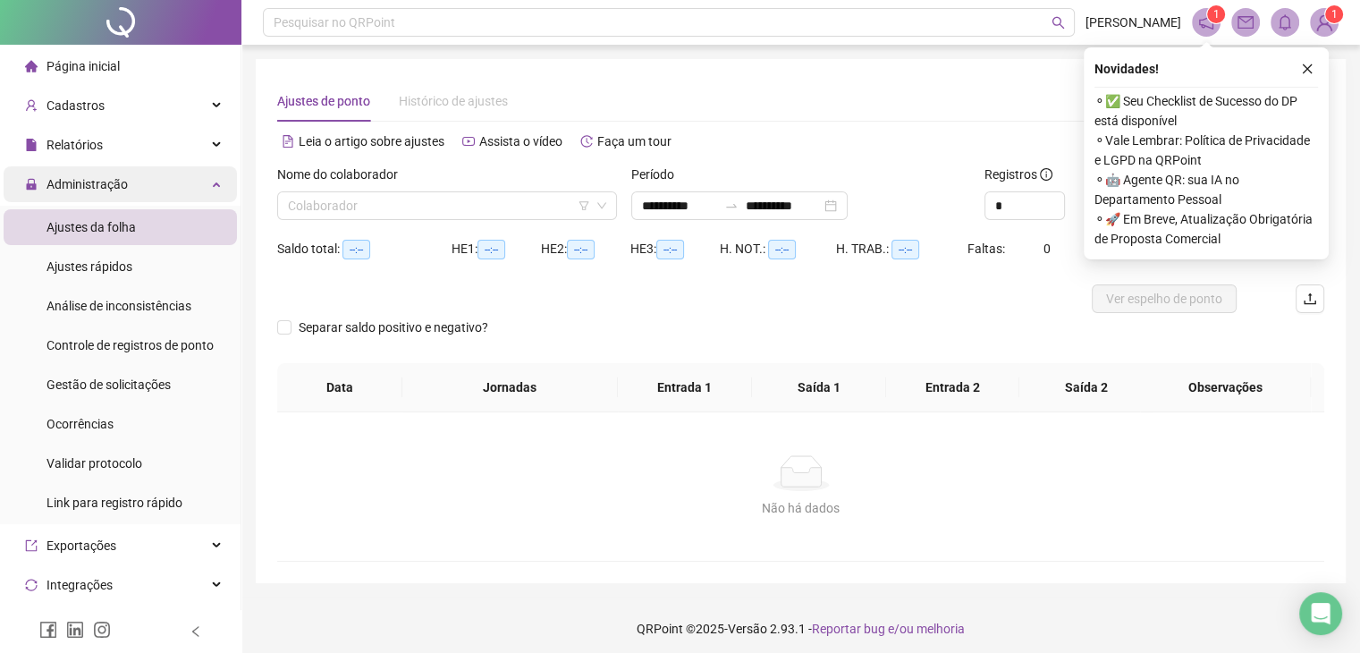
click at [124, 190] on span "Administração" at bounding box center [87, 184] width 81 height 14
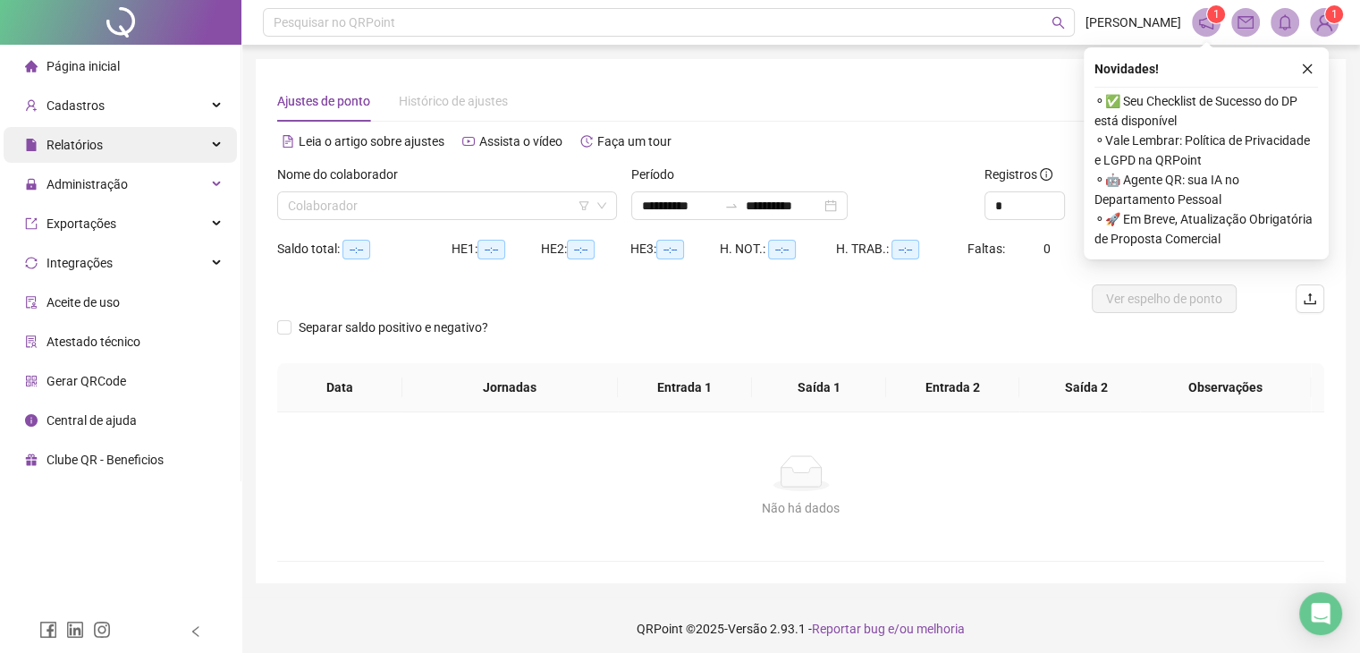
click at [129, 149] on div "Relatórios" at bounding box center [120, 145] width 233 height 36
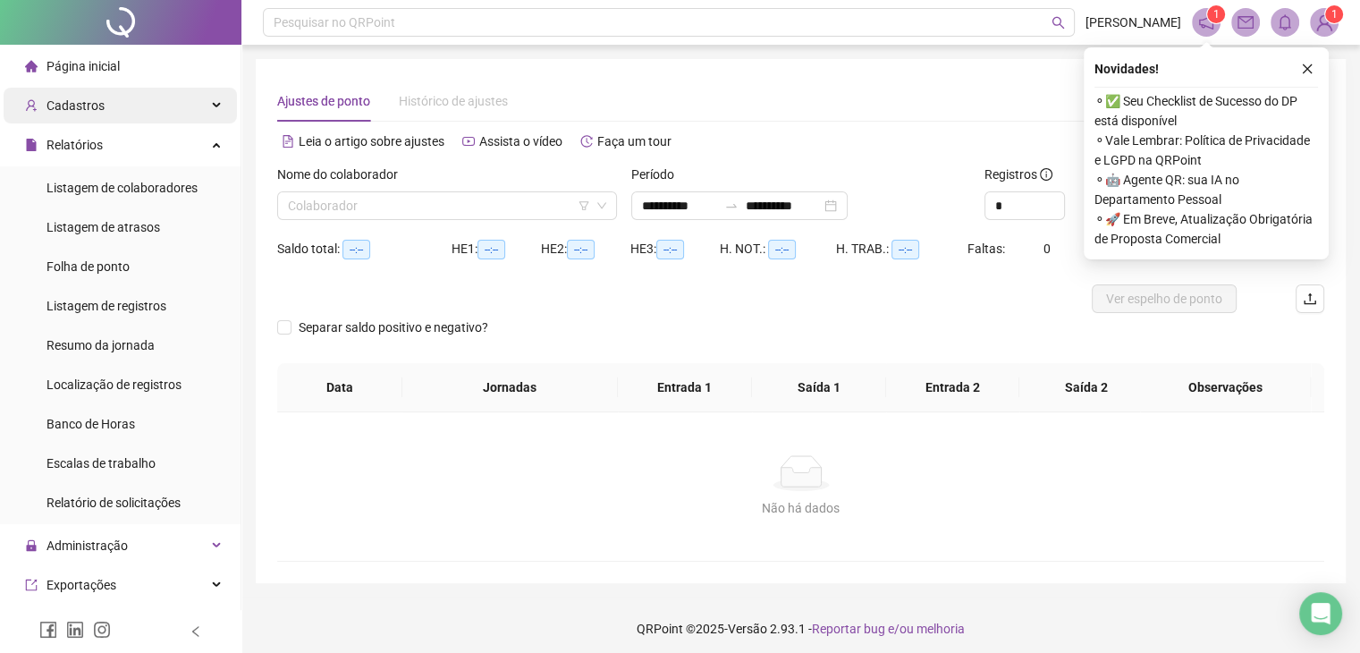
click at [160, 106] on div "Cadastros" at bounding box center [120, 106] width 233 height 36
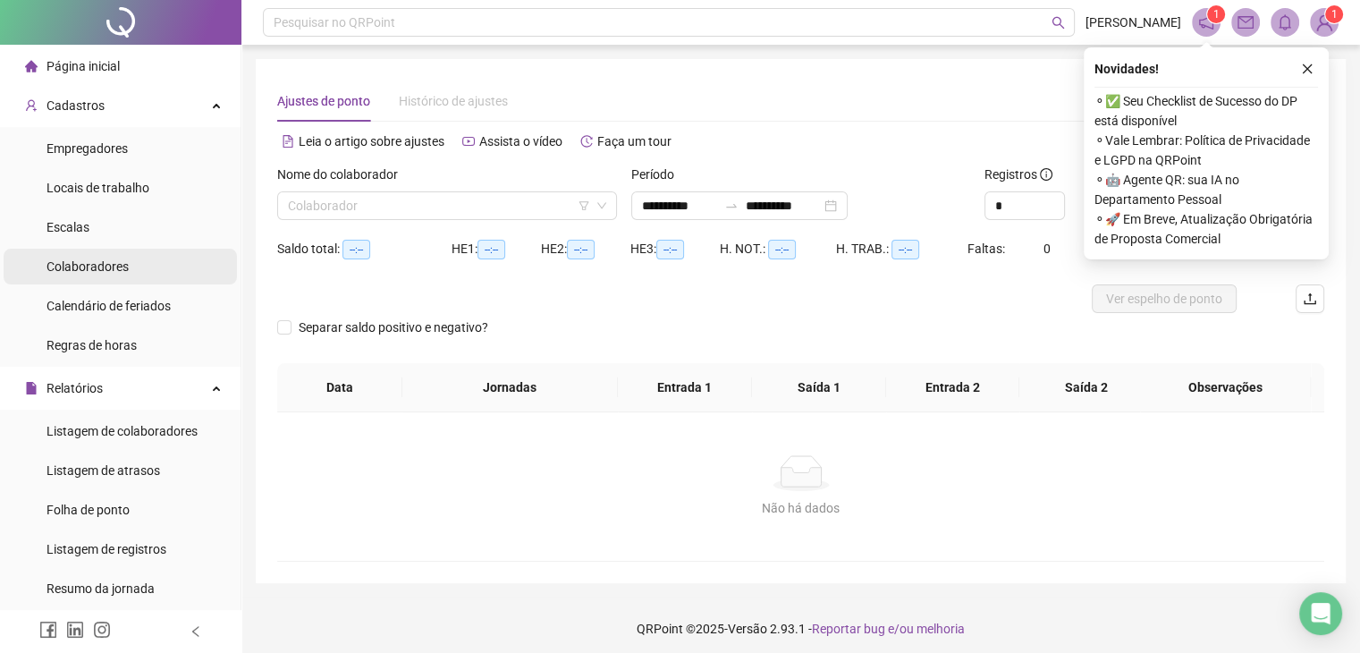
click at [102, 263] on span "Colaboradores" at bounding box center [88, 266] width 82 height 14
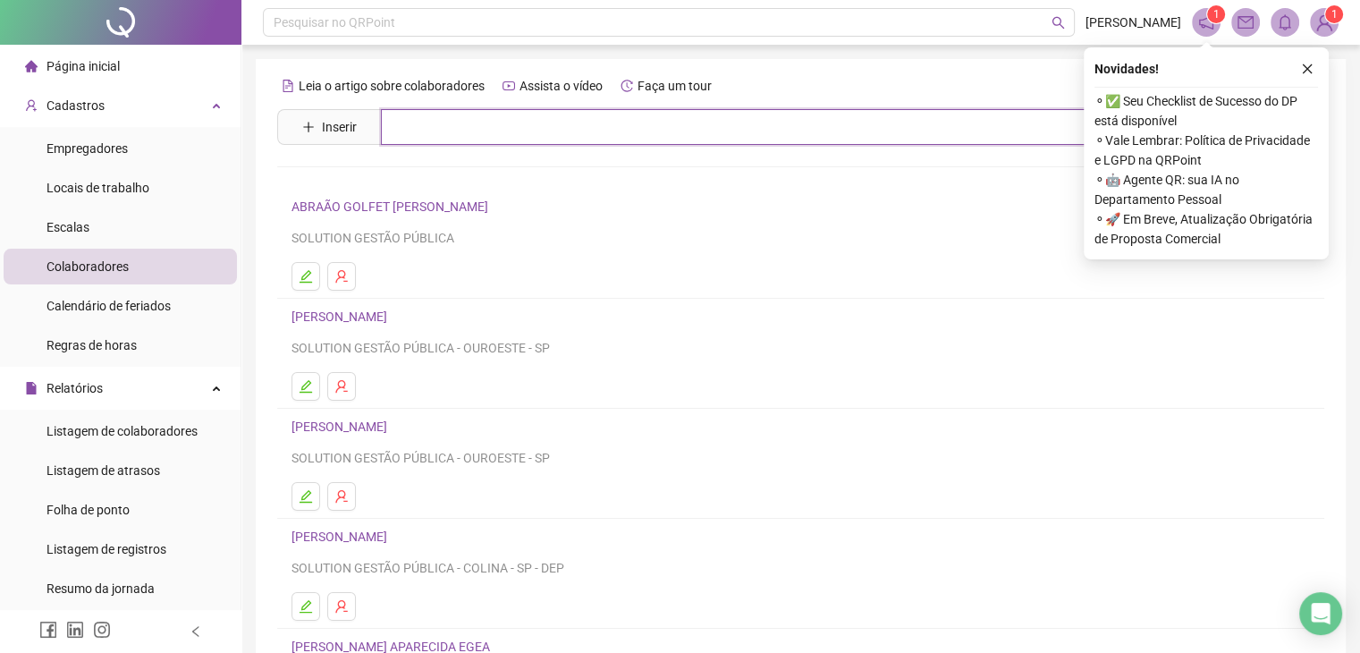
click at [412, 128] on input "text" at bounding box center [814, 127] width 866 height 36
type input "*******"
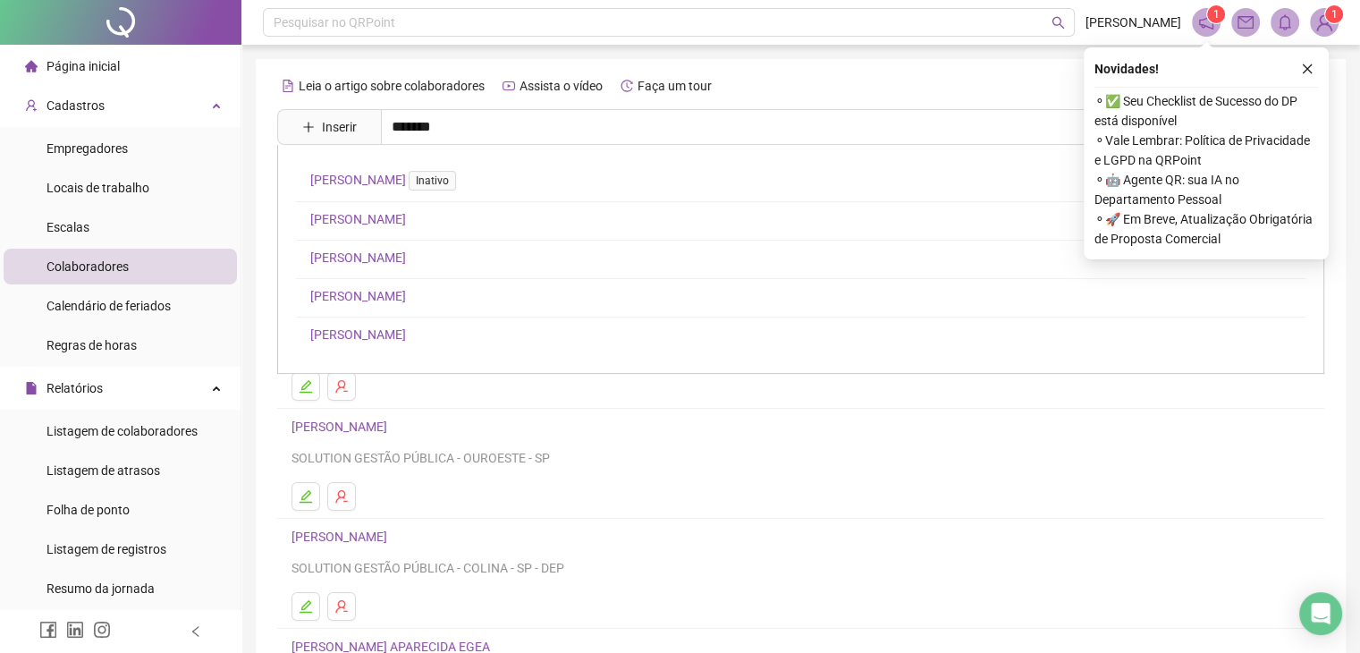
click at [406, 292] on link "[PERSON_NAME]" at bounding box center [358, 296] width 96 height 14
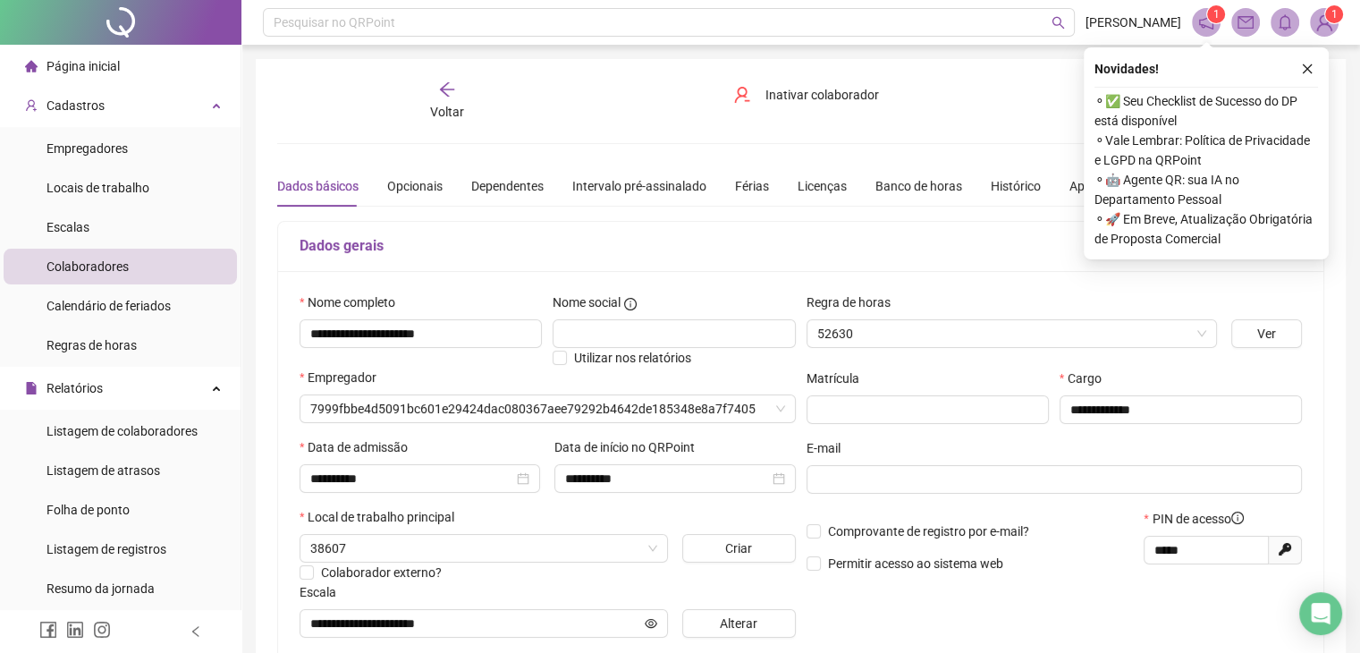
type input "**********"
click at [1302, 67] on icon "close" at bounding box center [1307, 69] width 13 height 13
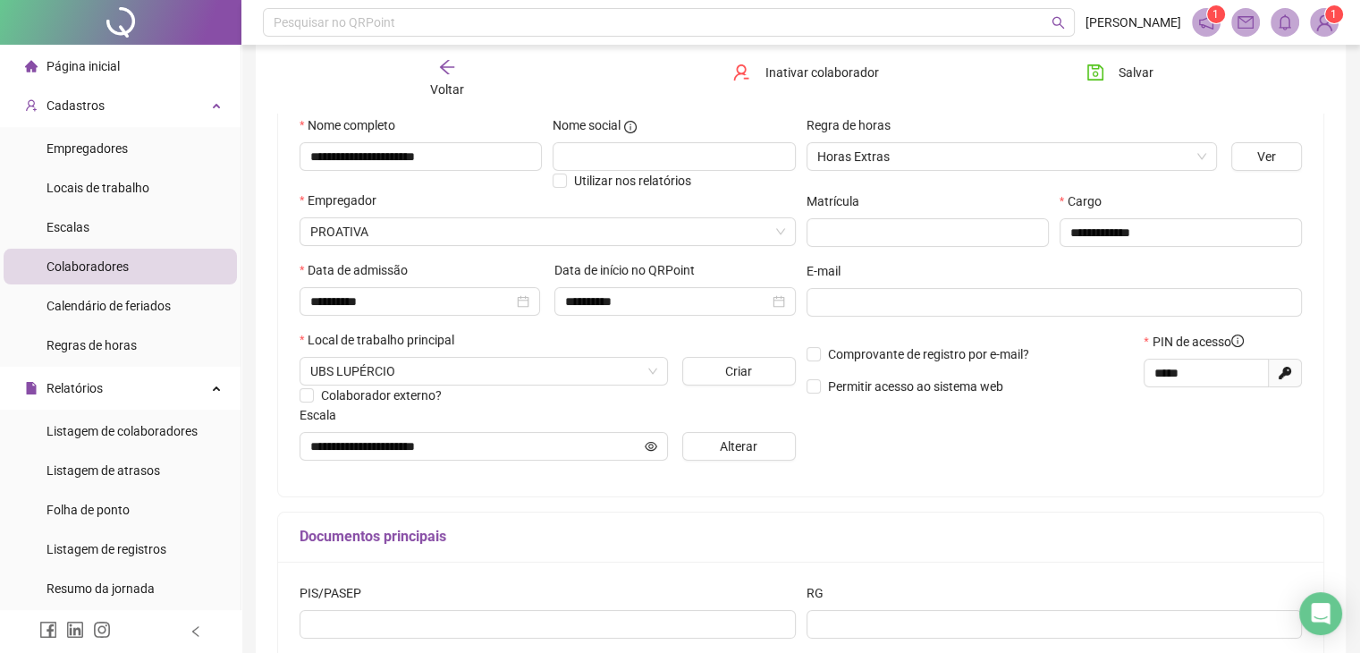
scroll to position [179, 0]
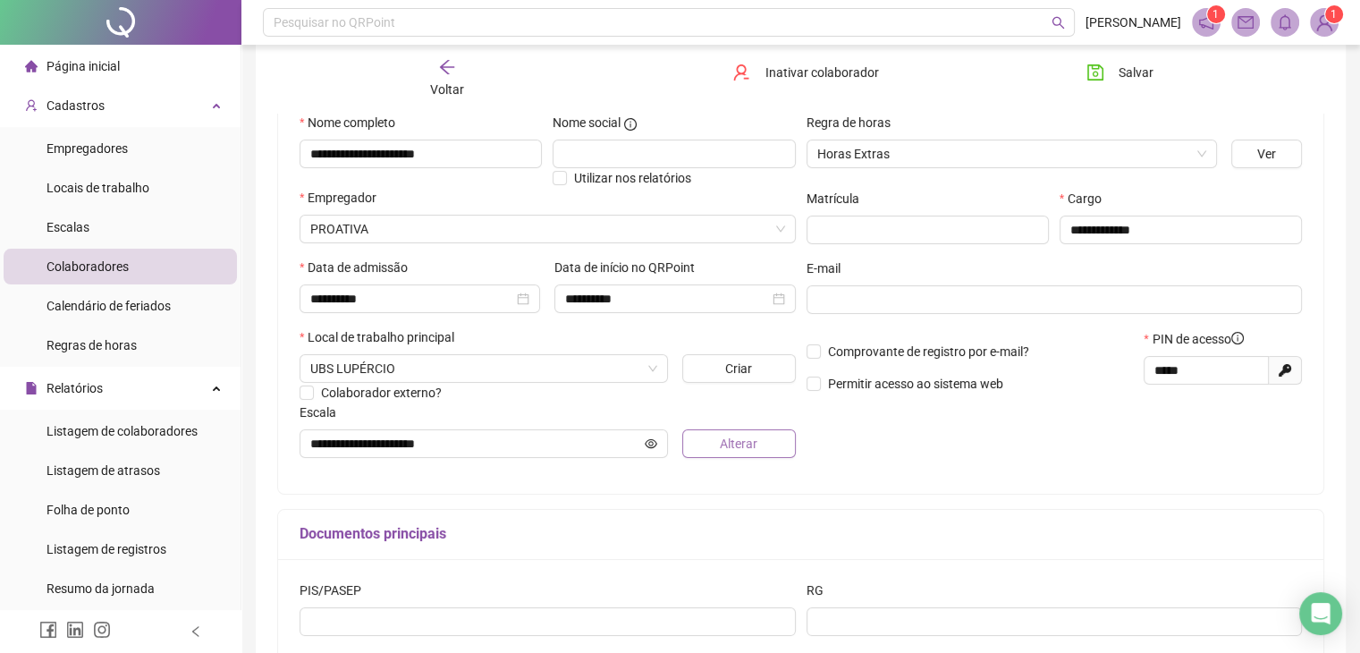
click at [732, 457] on button "Alterar" at bounding box center [739, 443] width 114 height 29
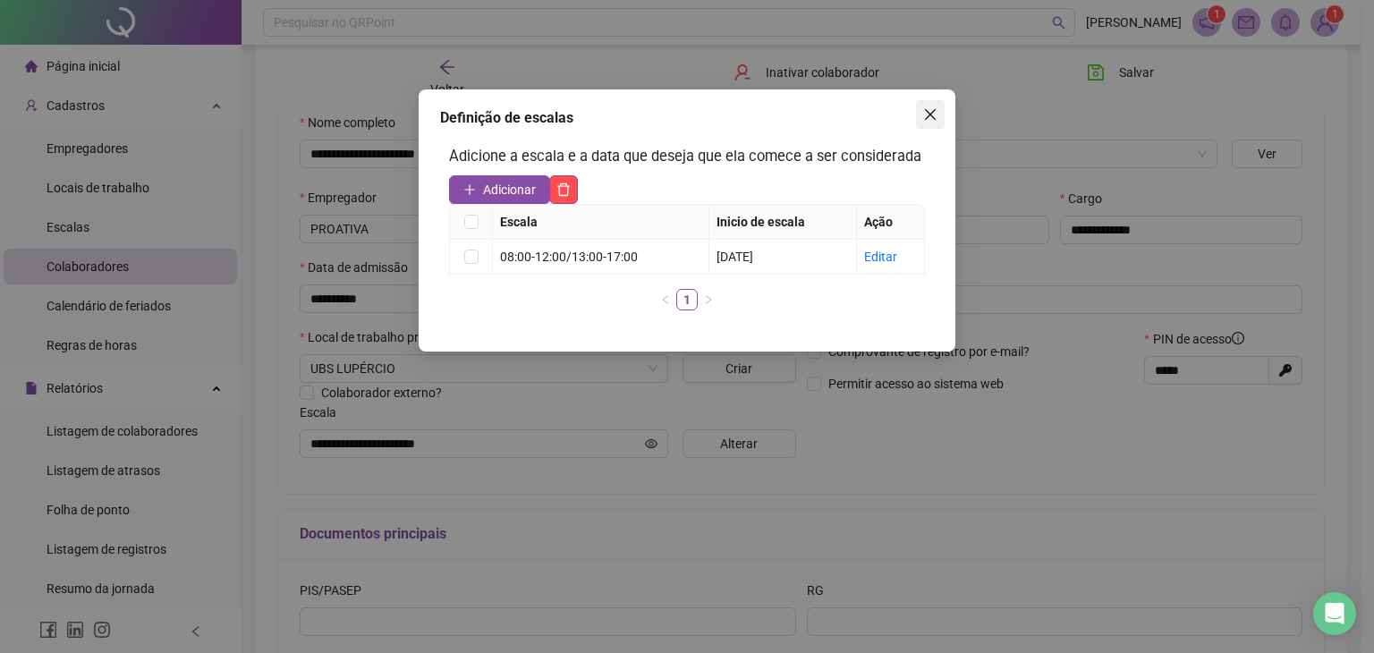
click at [927, 124] on button "Close" at bounding box center [930, 114] width 29 height 29
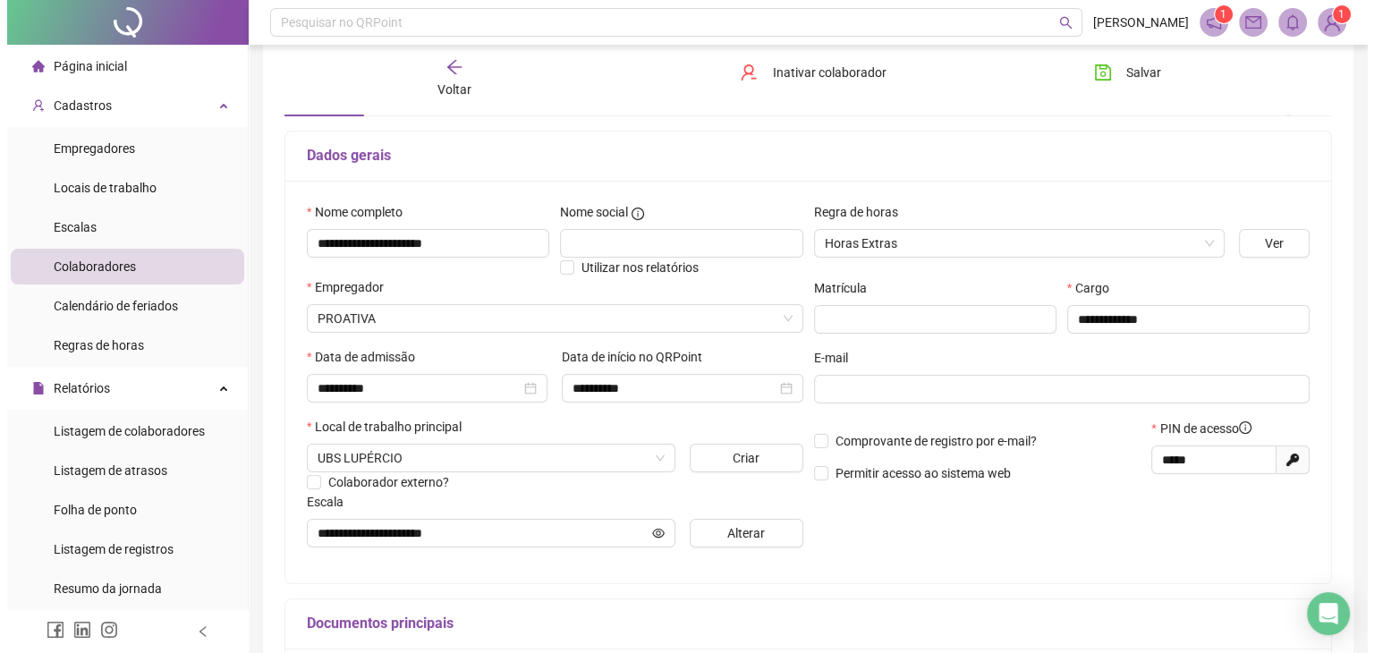
scroll to position [268, 0]
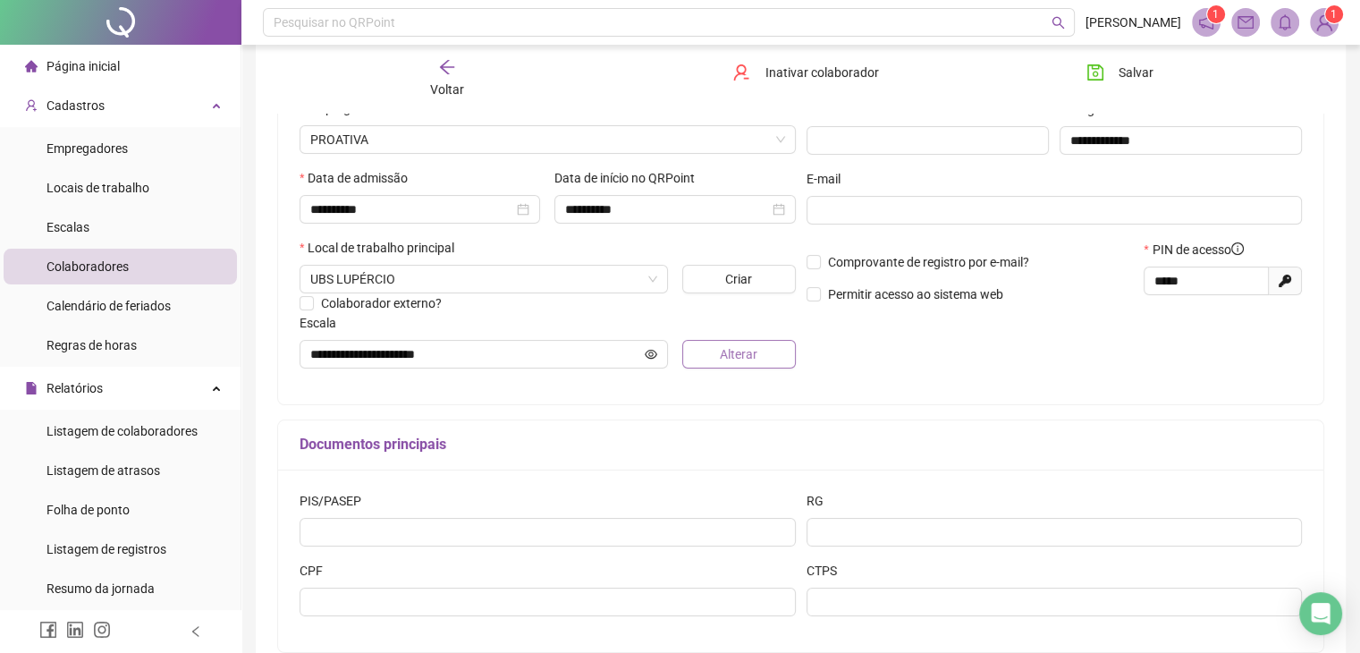
click at [726, 364] on span "Alterar" at bounding box center [739, 354] width 38 height 20
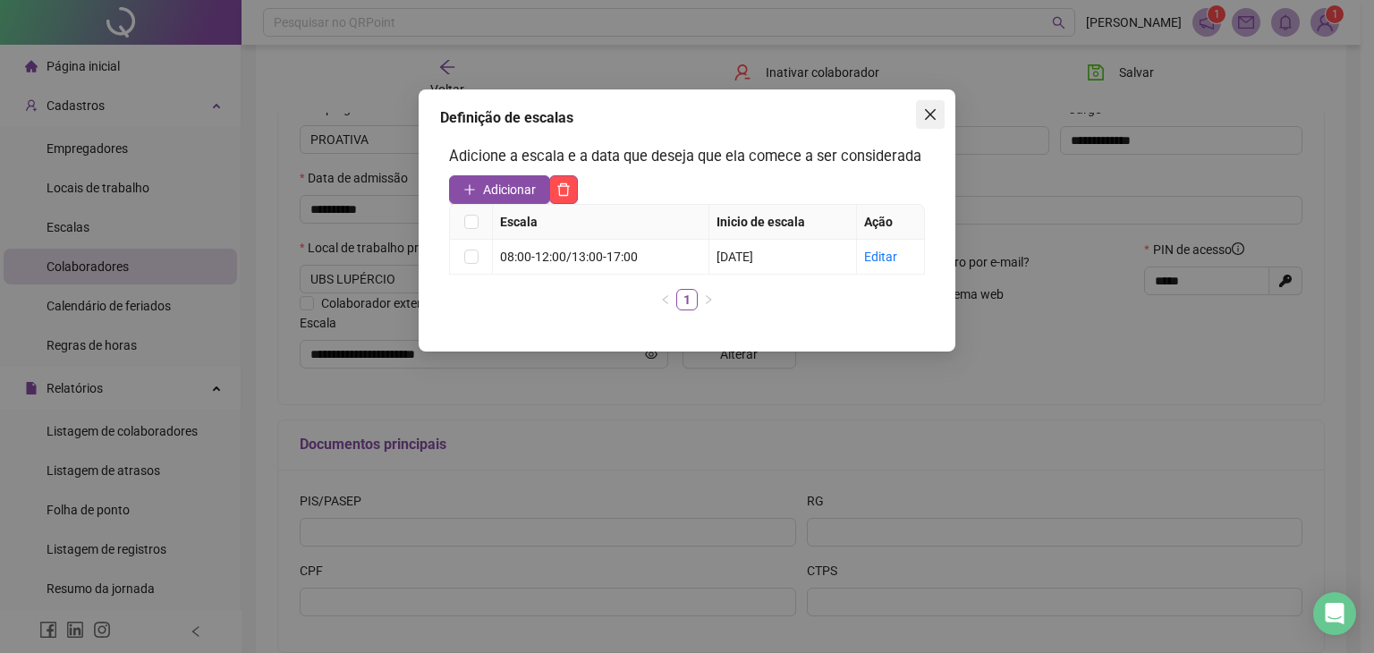
click at [925, 123] on button "Close" at bounding box center [930, 114] width 29 height 29
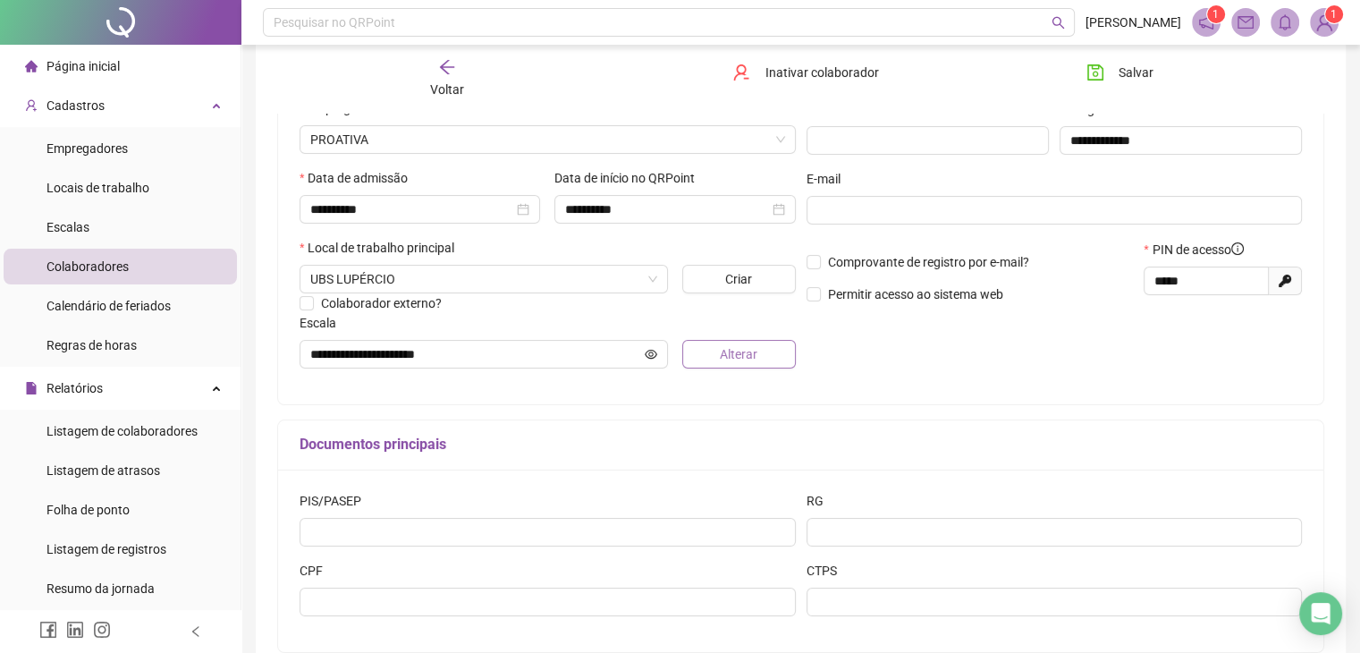
click at [771, 358] on button "Alterar" at bounding box center [739, 354] width 114 height 29
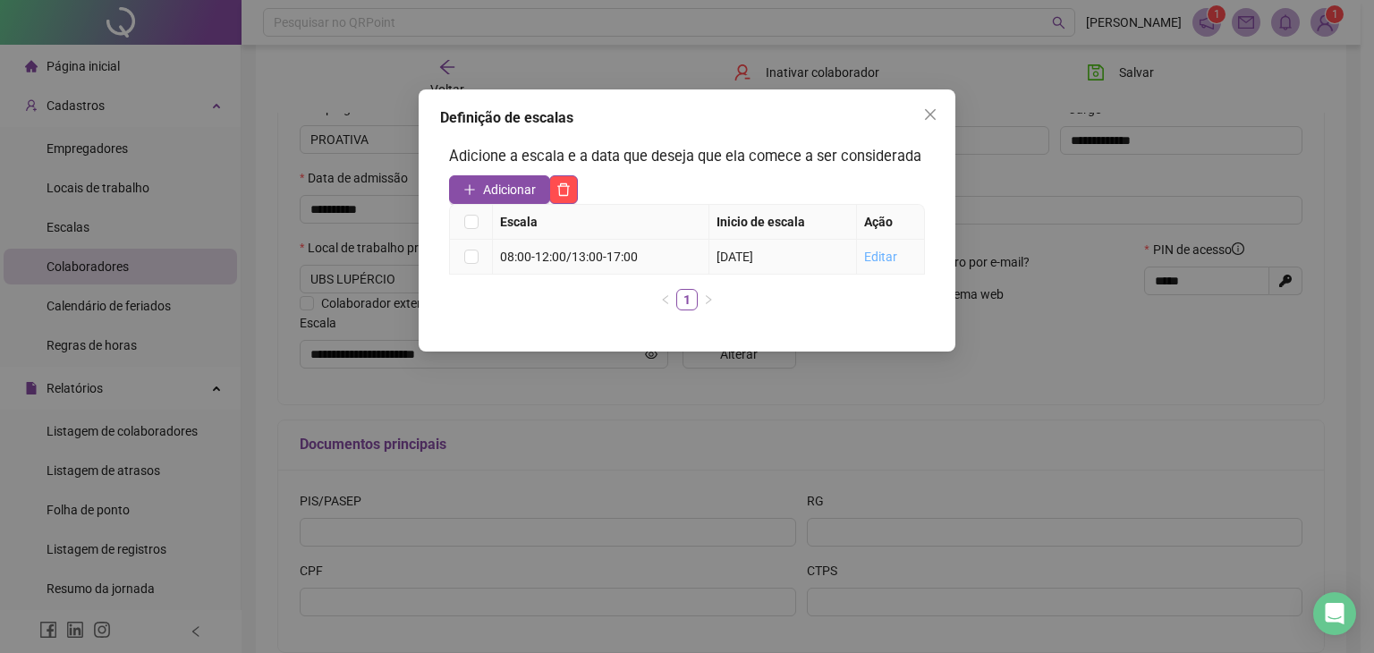
click at [878, 266] on div "Editar" at bounding box center [891, 257] width 54 height 20
click at [878, 256] on link "Editar" at bounding box center [880, 257] width 33 height 14
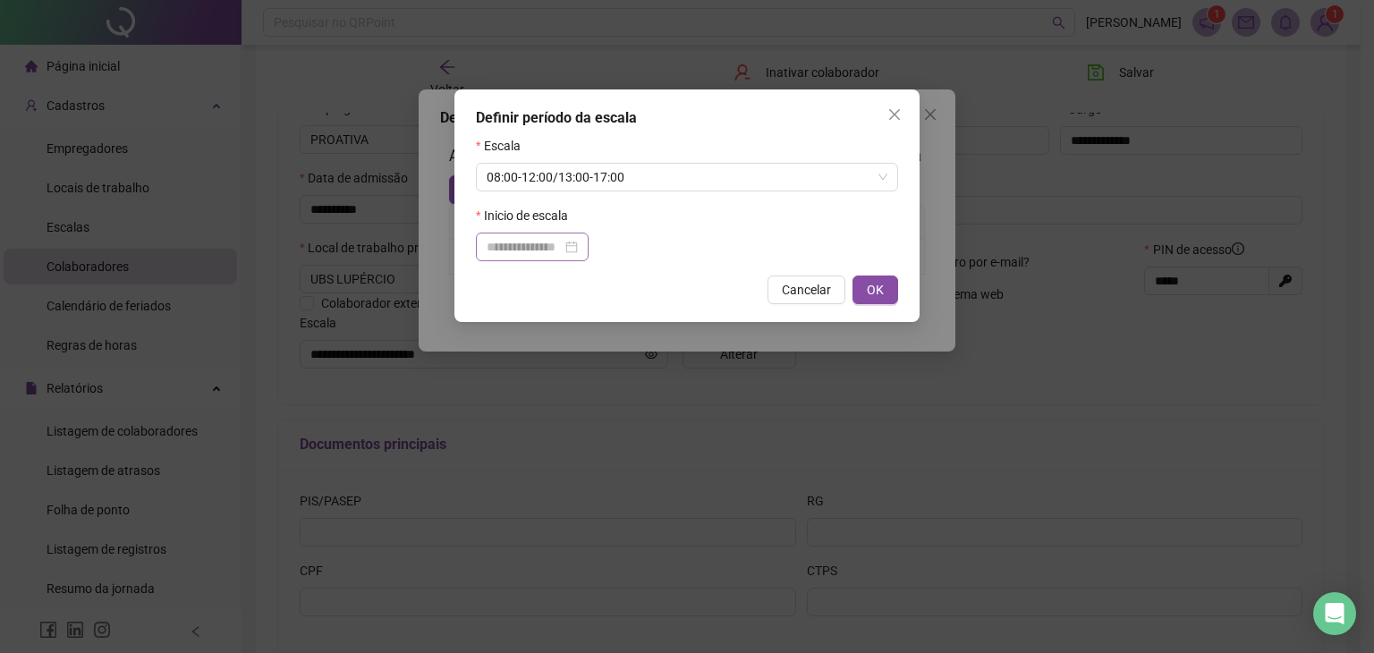
click at [578, 250] on div at bounding box center [532, 247] width 91 height 20
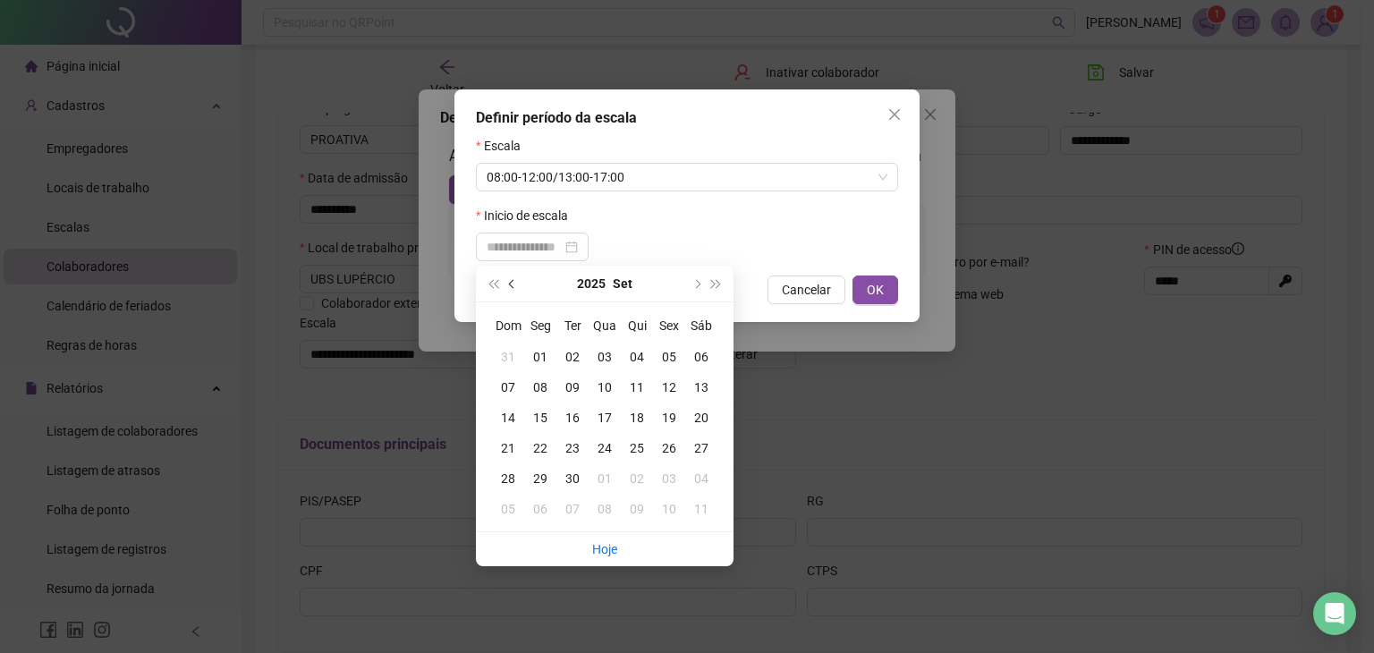
click at [511, 287] on button "prev-year" at bounding box center [513, 284] width 20 height 36
type input "**********"
click at [800, 240] on div at bounding box center [687, 247] width 422 height 29
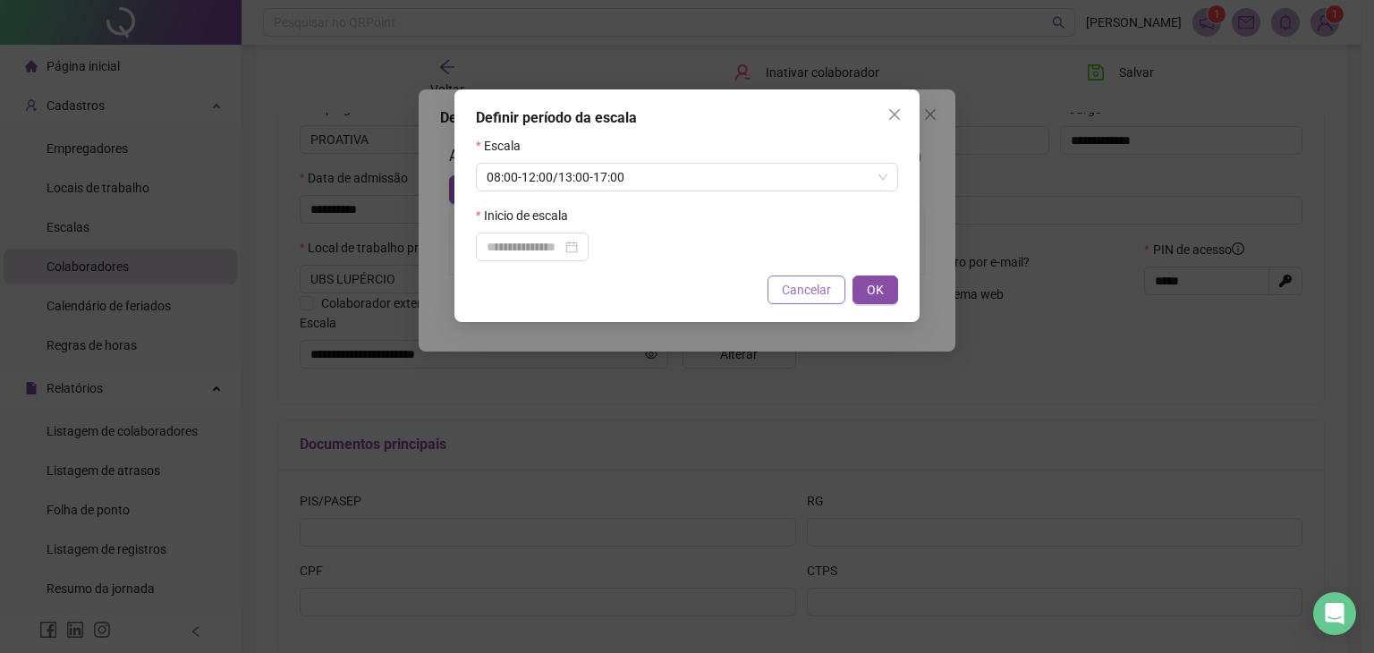
click at [810, 290] on span "Cancelar" at bounding box center [806, 290] width 49 height 20
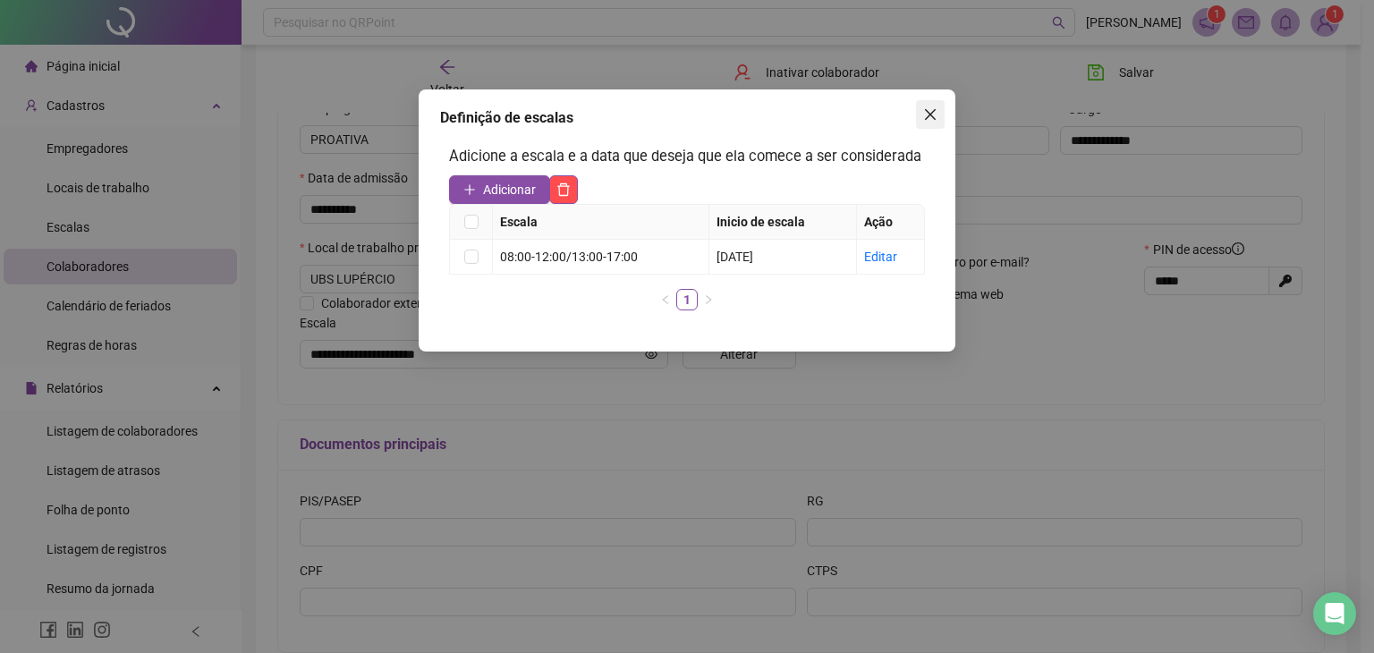
click at [934, 114] on icon "close" at bounding box center [930, 114] width 14 height 14
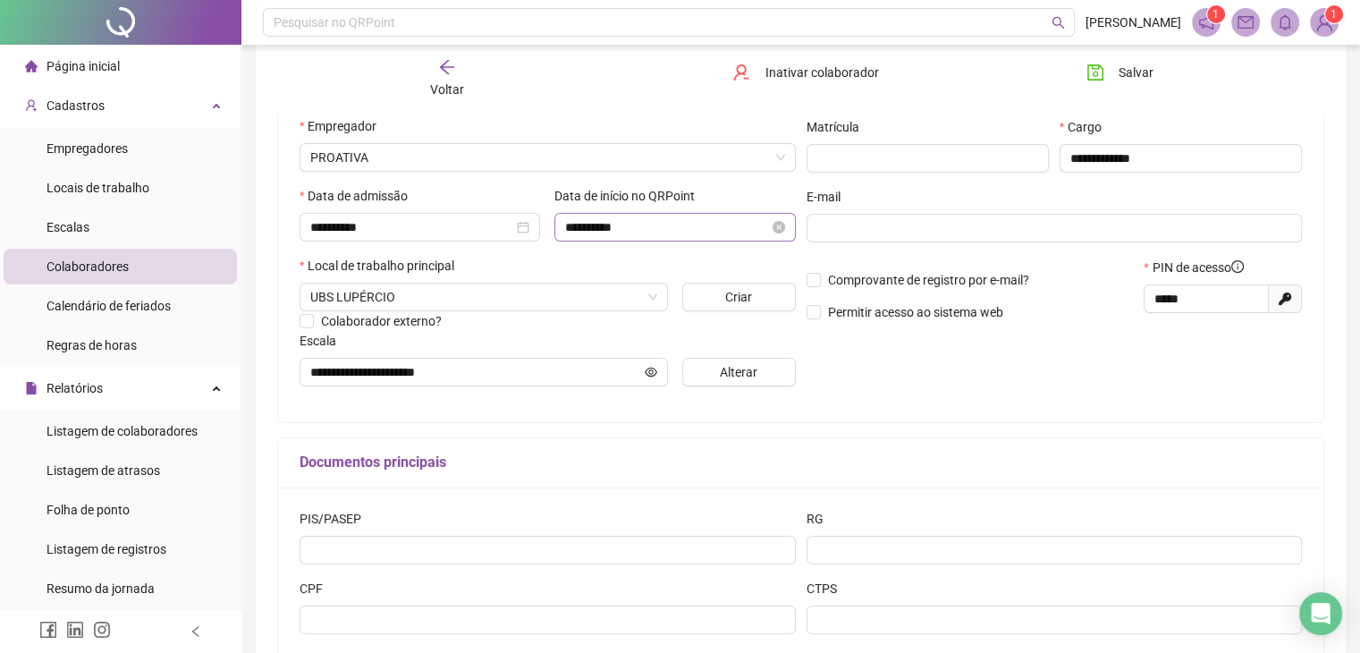
scroll to position [0, 0]
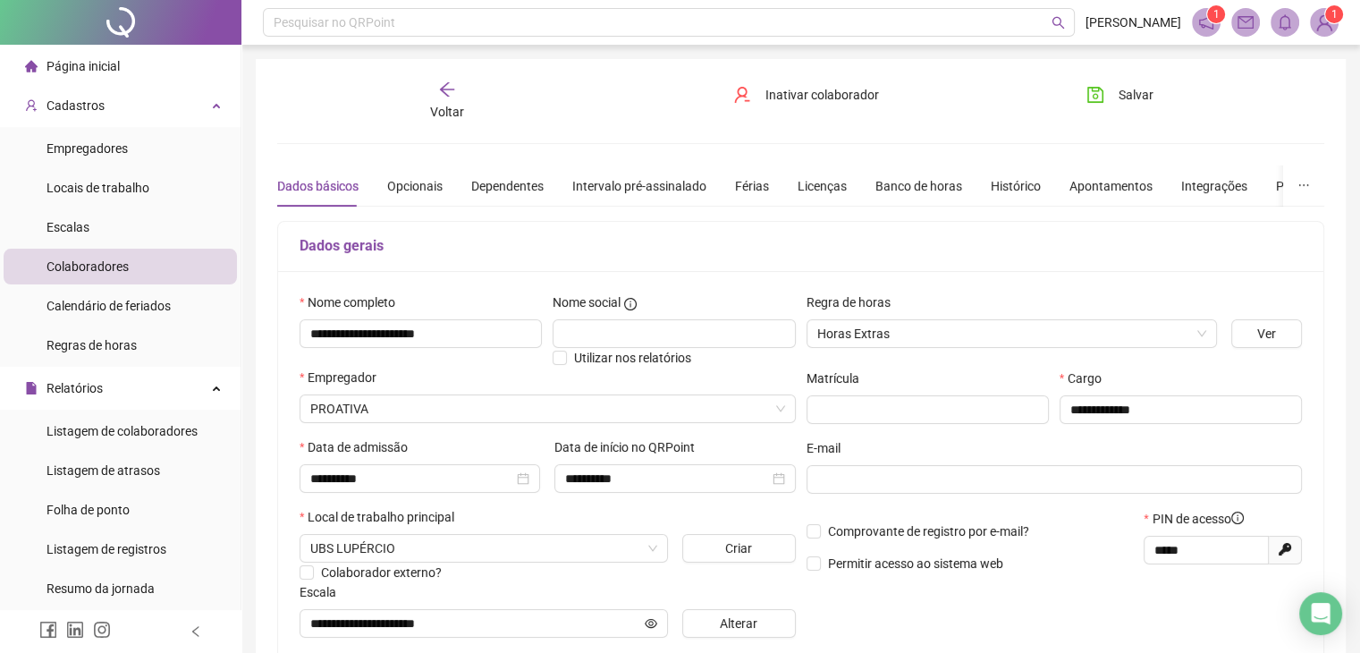
click at [419, 90] on div "Voltar" at bounding box center [447, 100] width 163 height 41
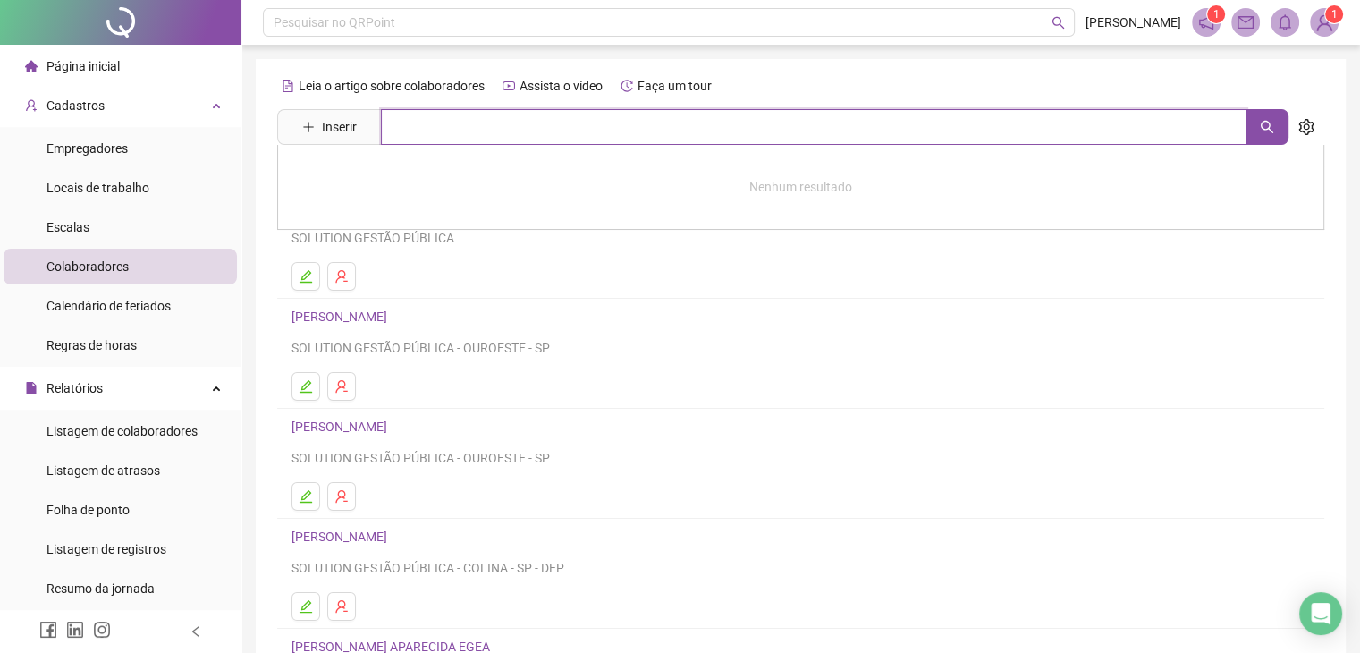
drag, startPoint x: 463, startPoint y: 137, endPoint x: 499, endPoint y: 123, distance: 38.5
click at [464, 137] on input "text" at bounding box center [814, 127] width 866 height 36
type input "*******"
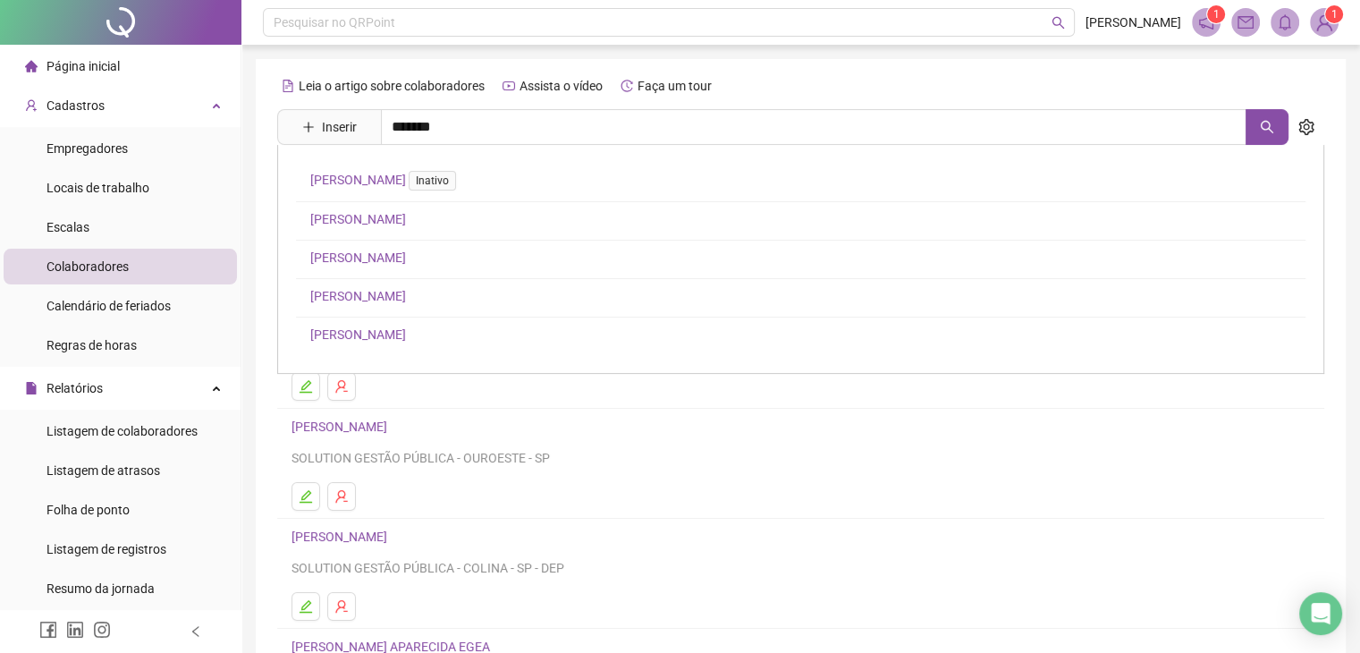
click at [406, 294] on link "[PERSON_NAME]" at bounding box center [358, 296] width 96 height 14
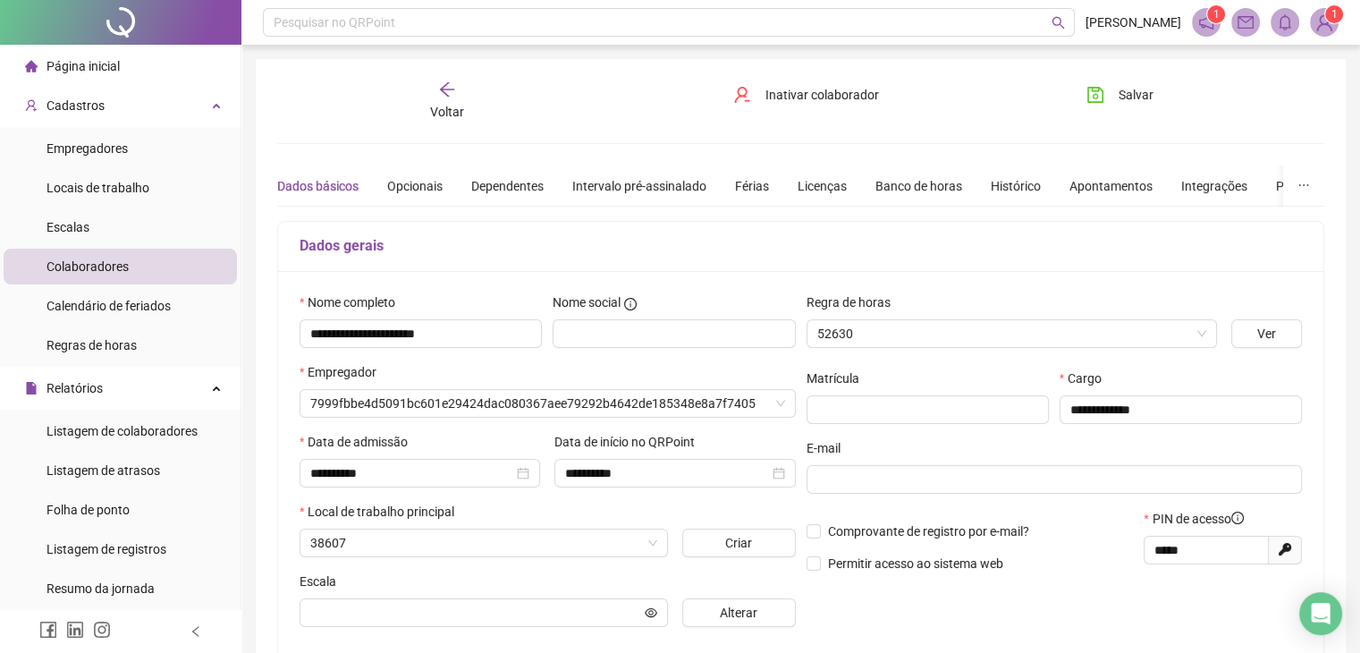
type input "**********"
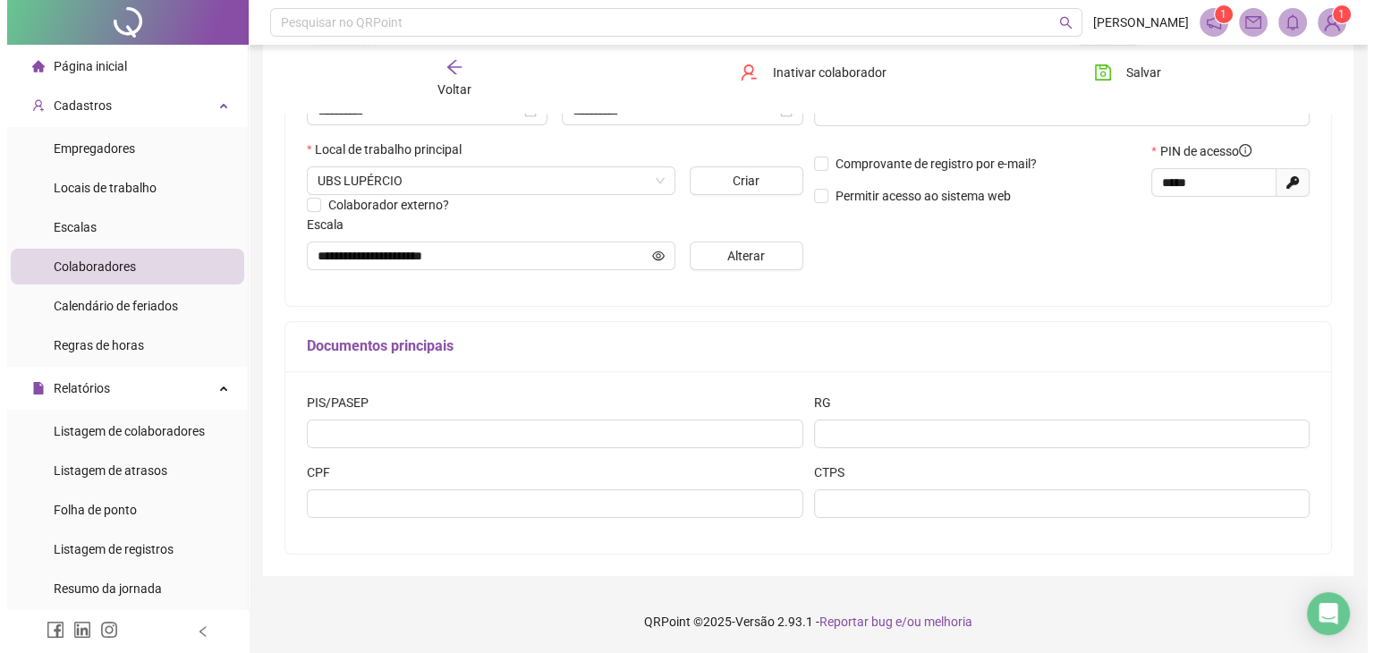
scroll to position [368, 0]
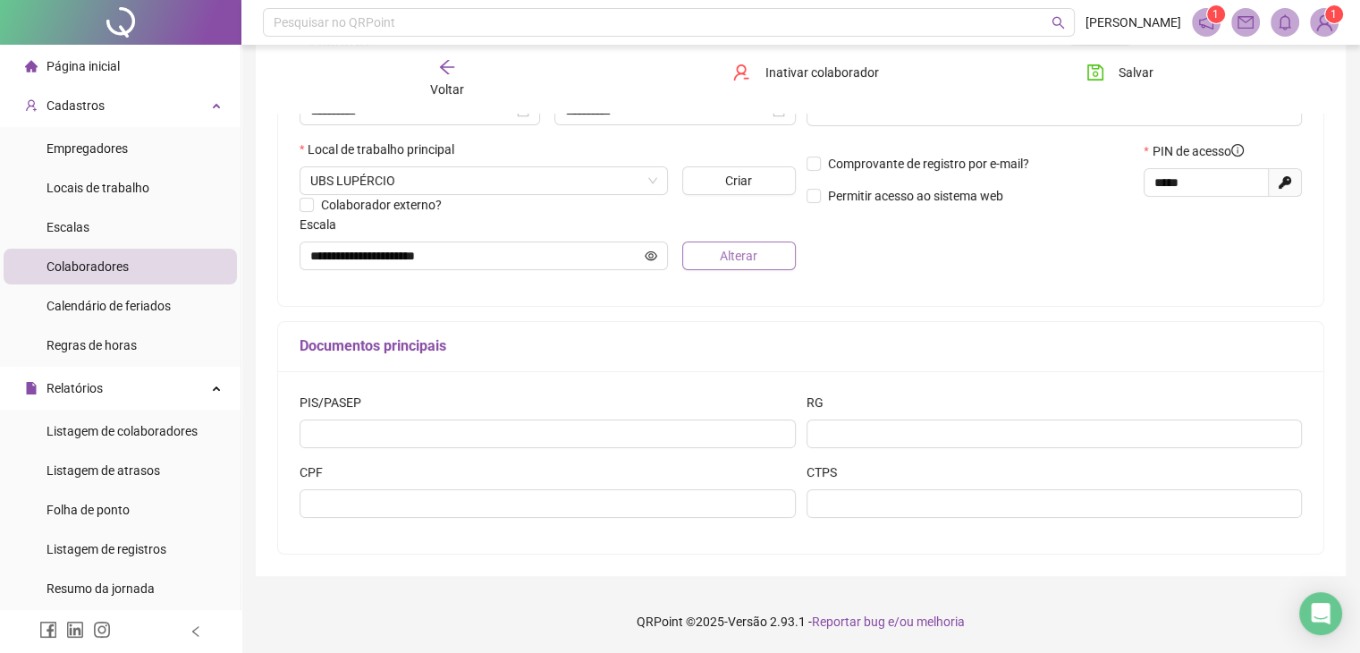
click at [733, 260] on span "Alterar" at bounding box center [739, 256] width 38 height 20
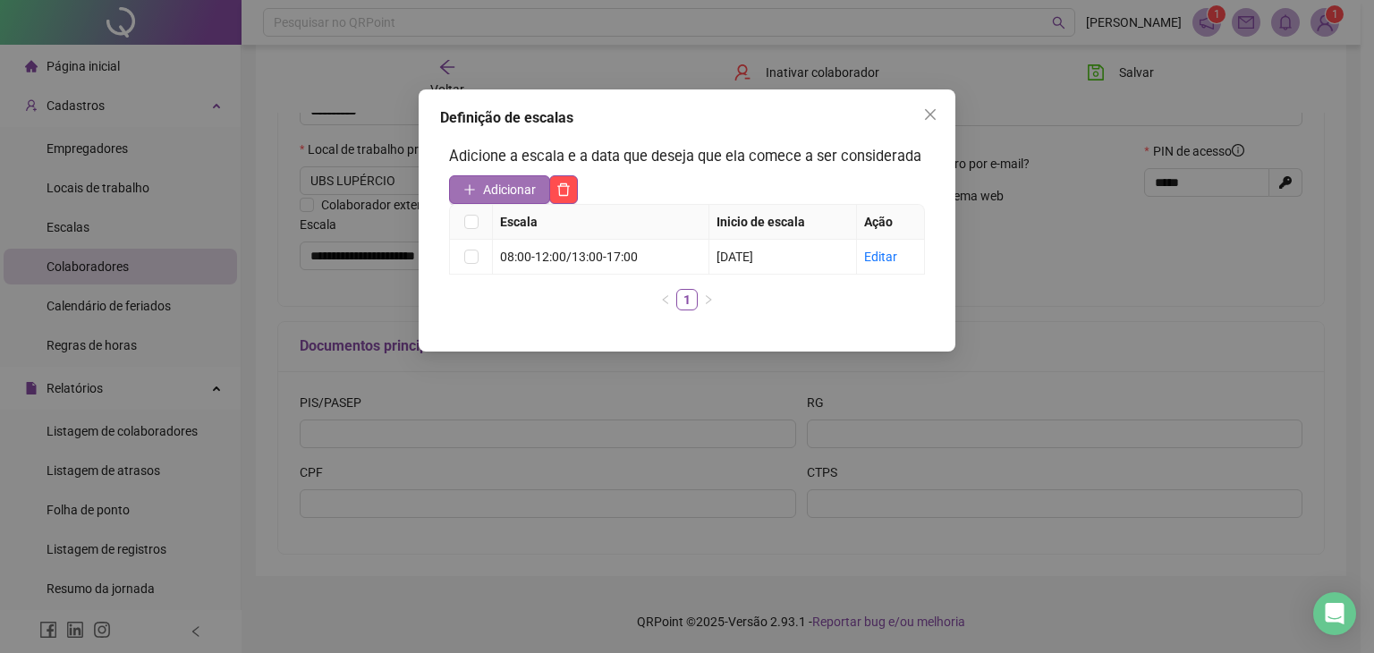
click at [512, 193] on span "Adicionar" at bounding box center [509, 190] width 53 height 20
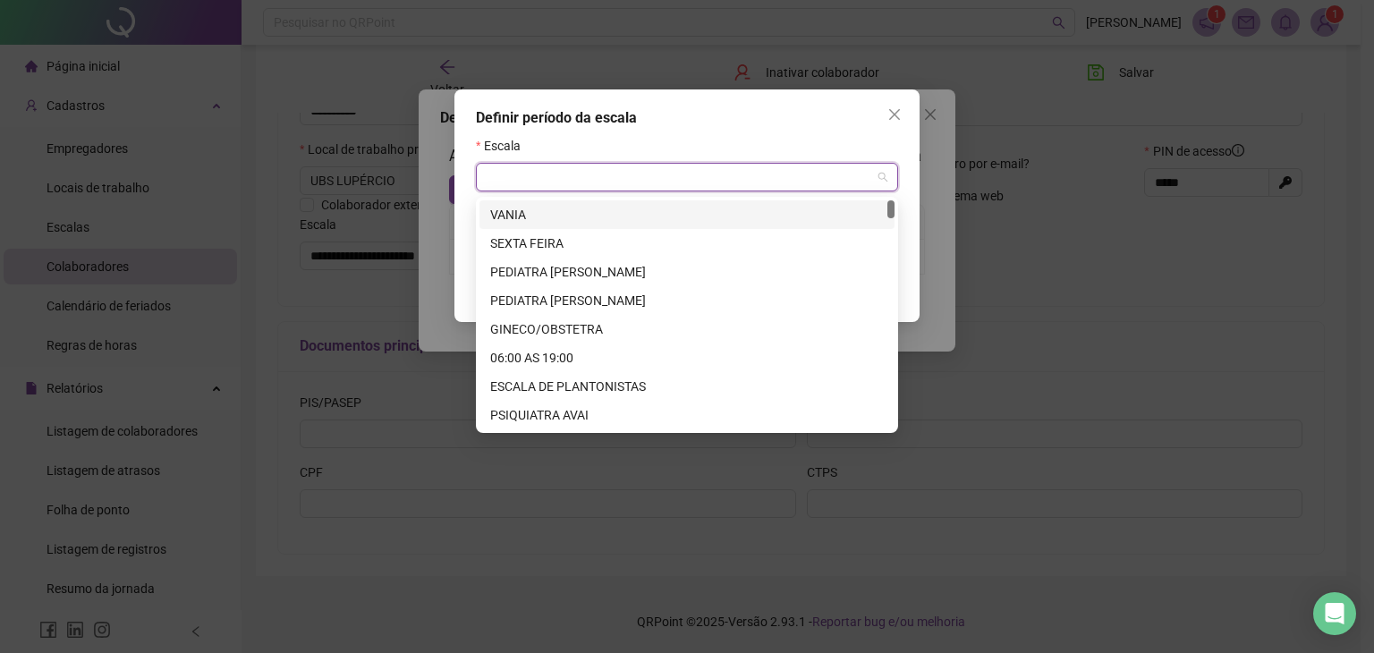
click at [636, 181] on input "search" at bounding box center [679, 177] width 385 height 27
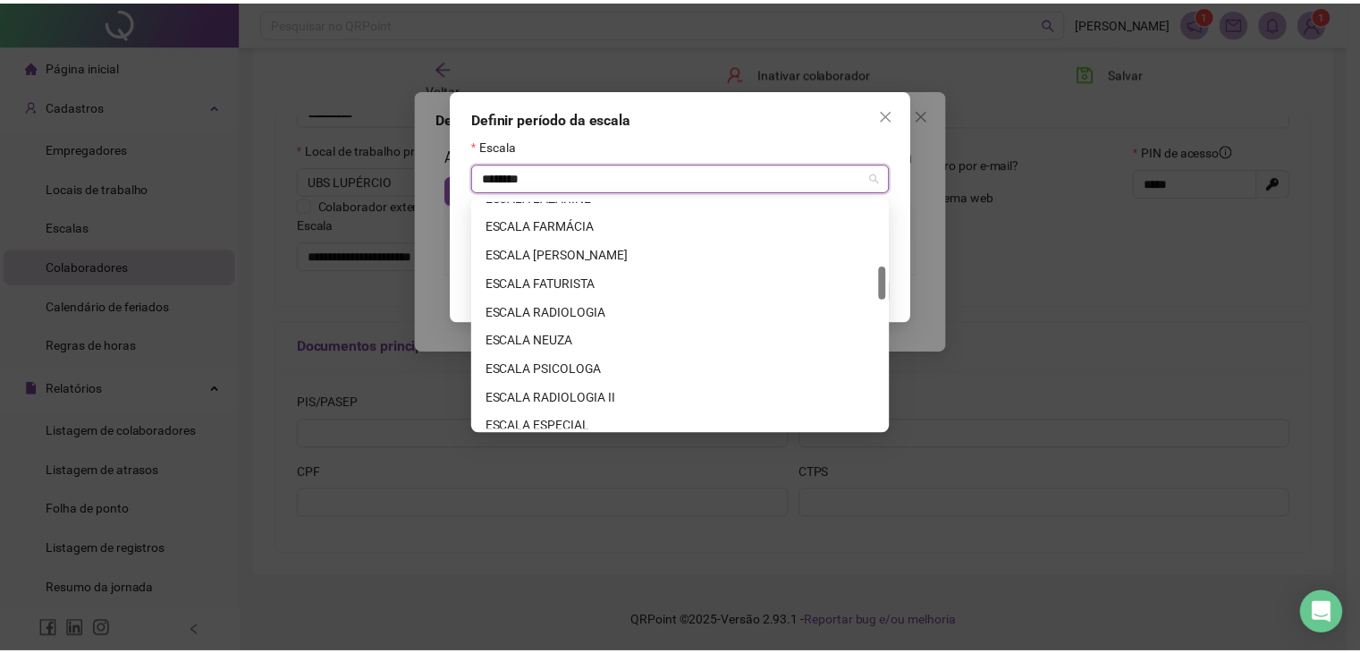
scroll to position [0, 0]
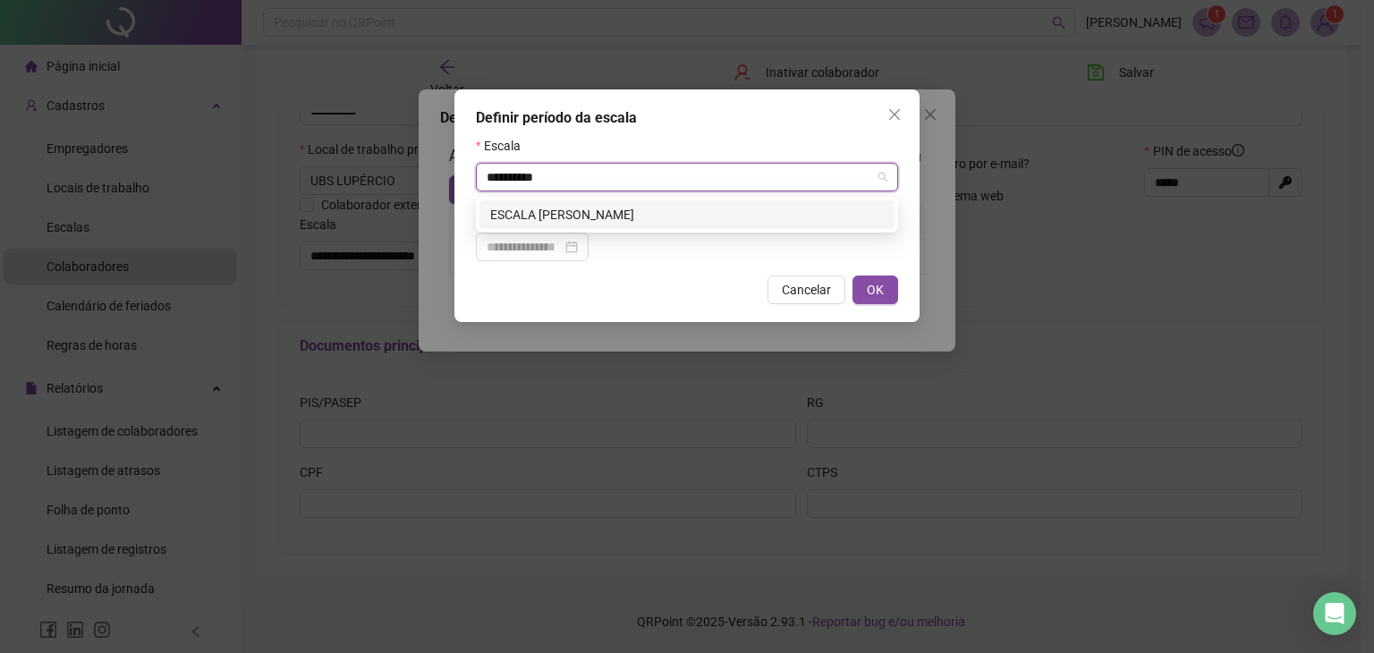
type input "**********"
click at [563, 207] on div "ESCALA RAFA GOMES" at bounding box center [686, 215] width 393 height 20
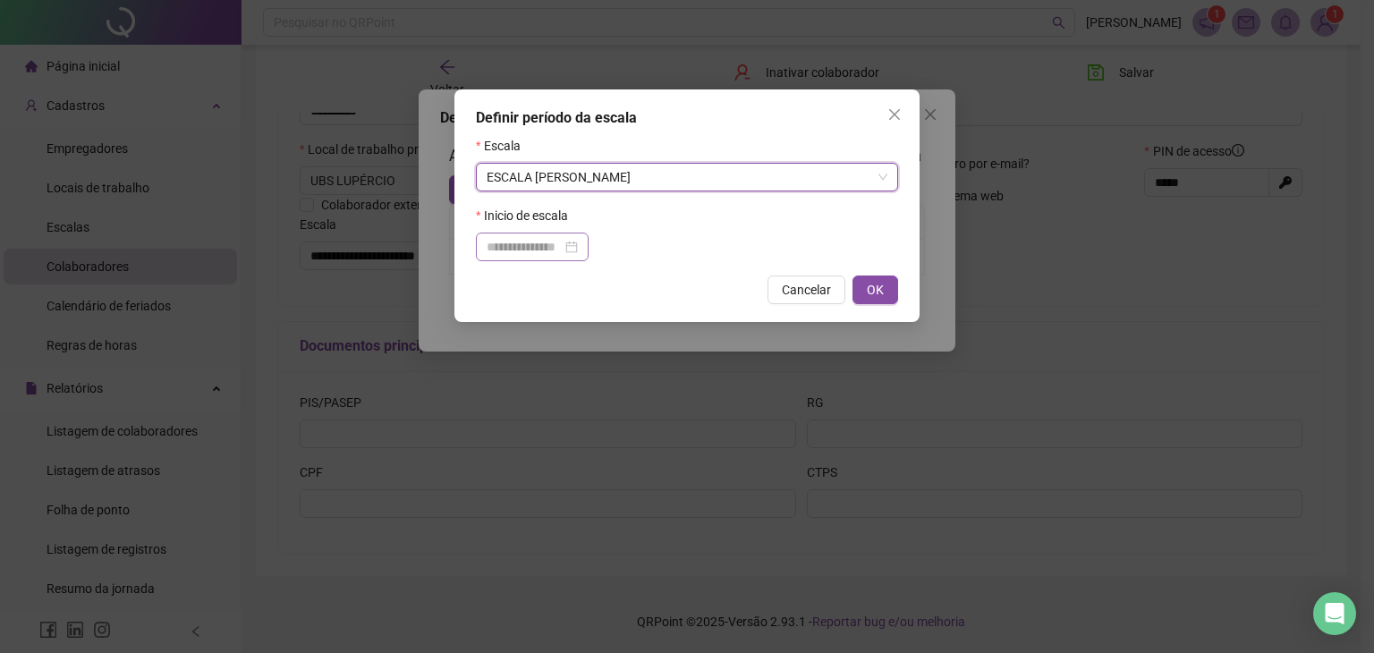
click at [578, 241] on div at bounding box center [532, 247] width 91 height 20
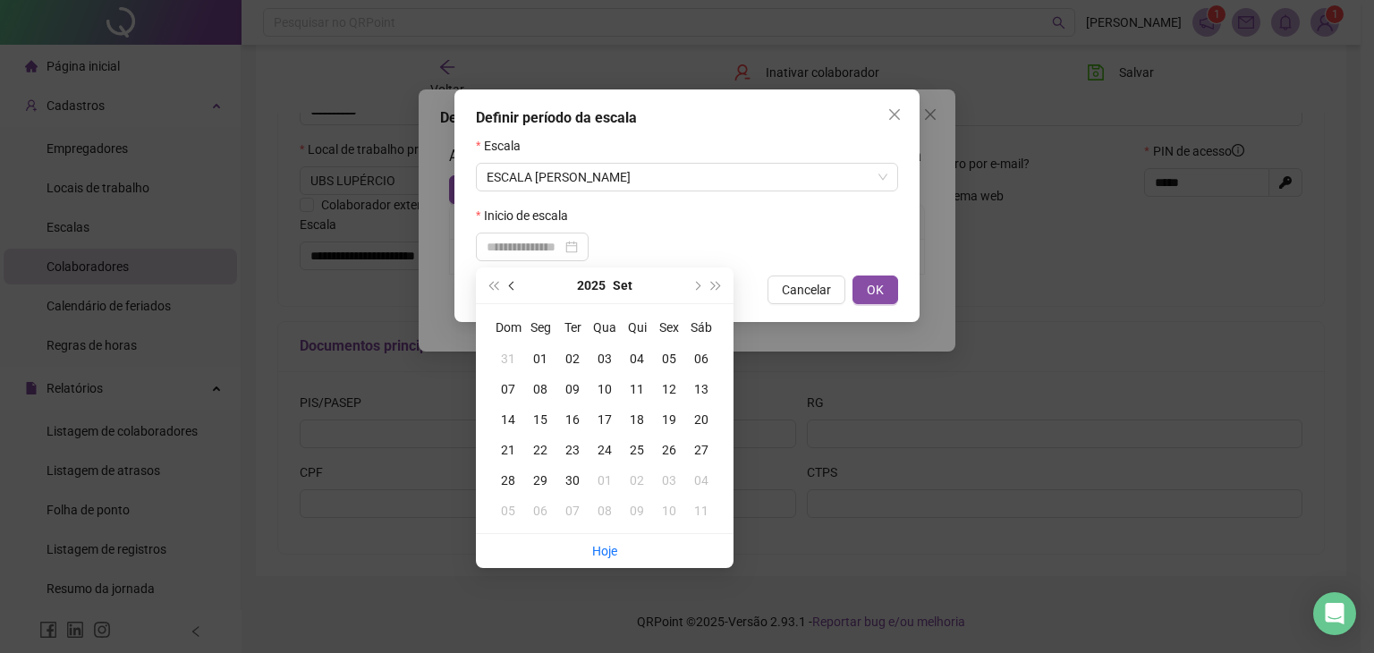
click at [512, 283] on span "prev-year" at bounding box center [513, 285] width 9 height 9
type input "**********"
click at [672, 360] on div "01" at bounding box center [669, 359] width 32 height 20
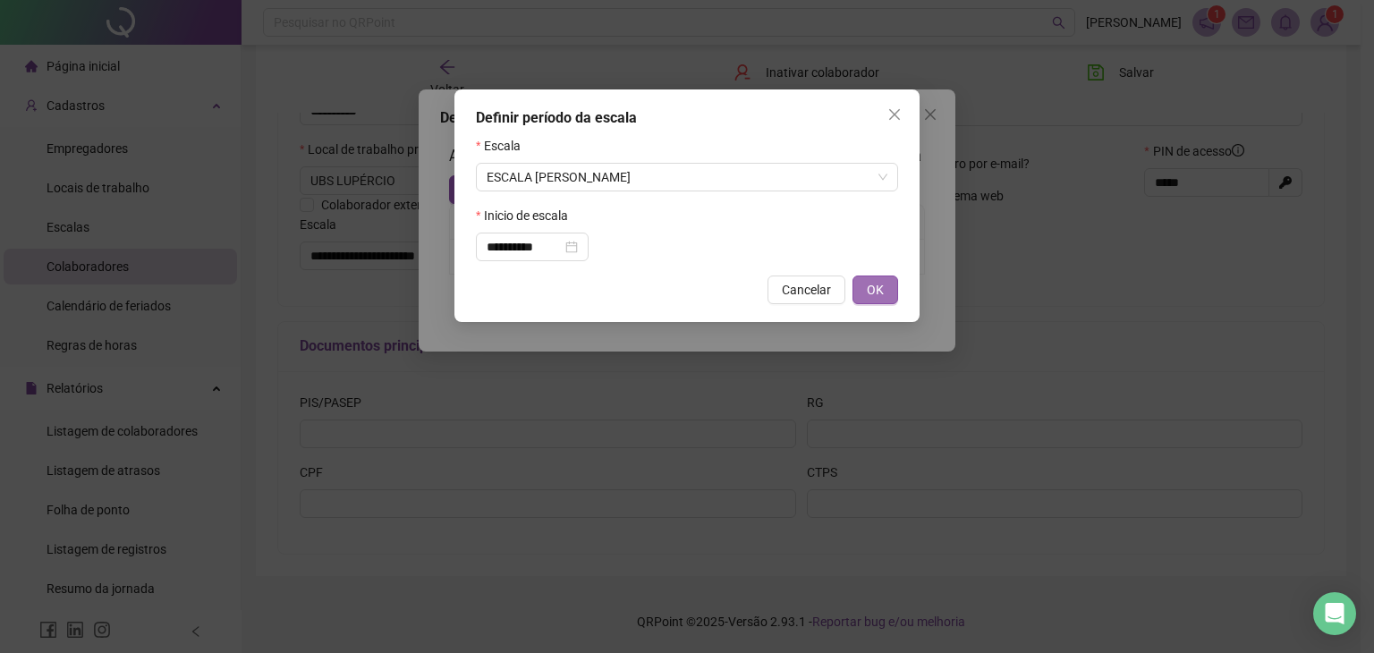
click at [880, 294] on span "OK" at bounding box center [875, 290] width 17 height 20
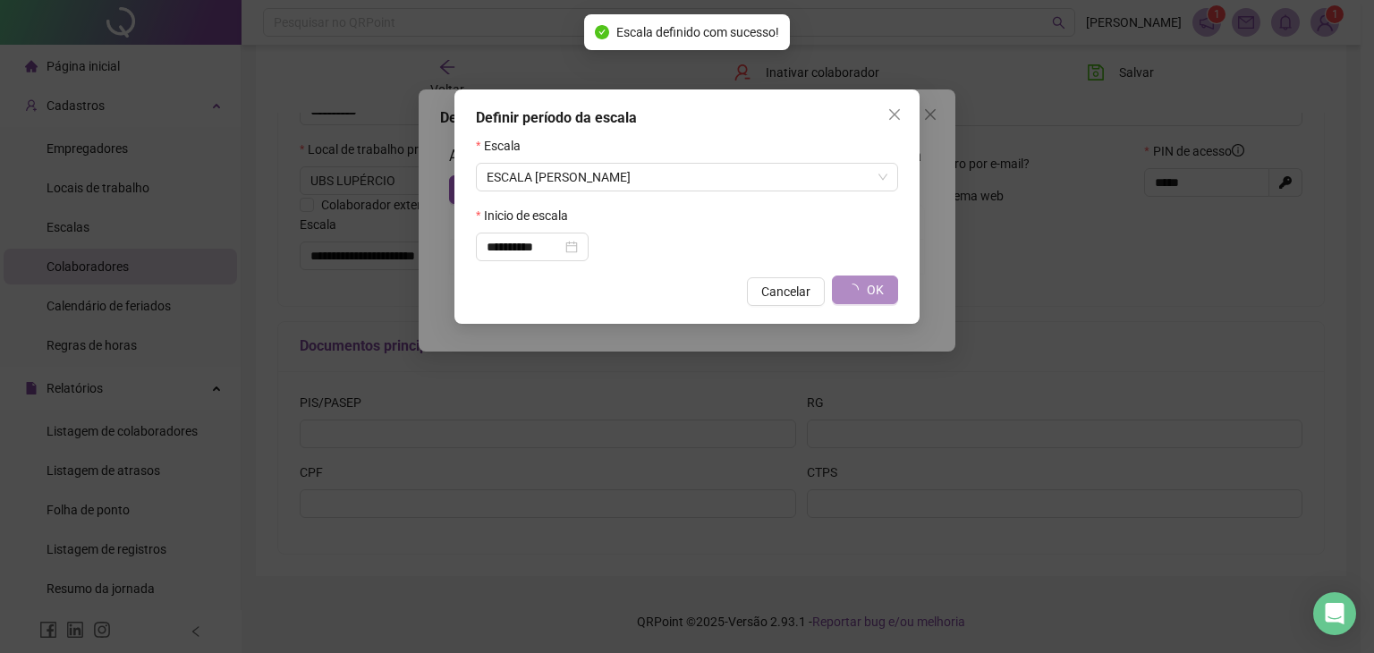
type input "**********"
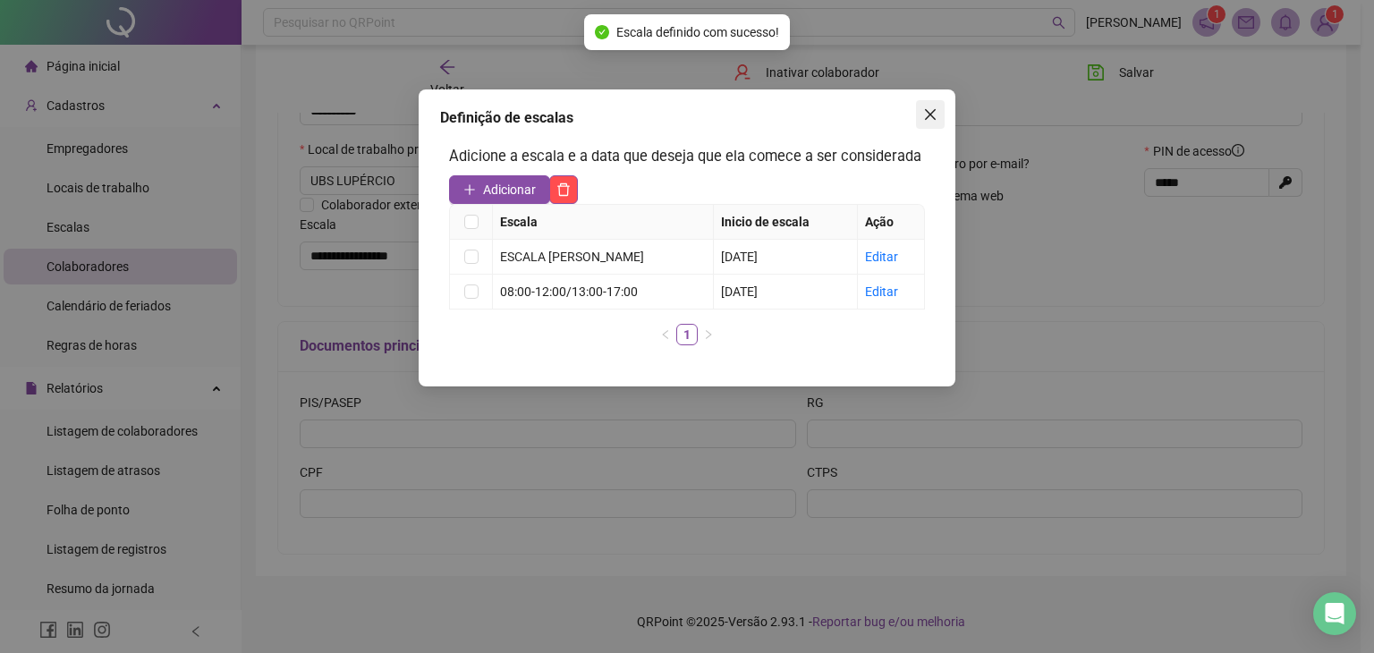
click at [927, 112] on icon "close" at bounding box center [930, 114] width 11 height 11
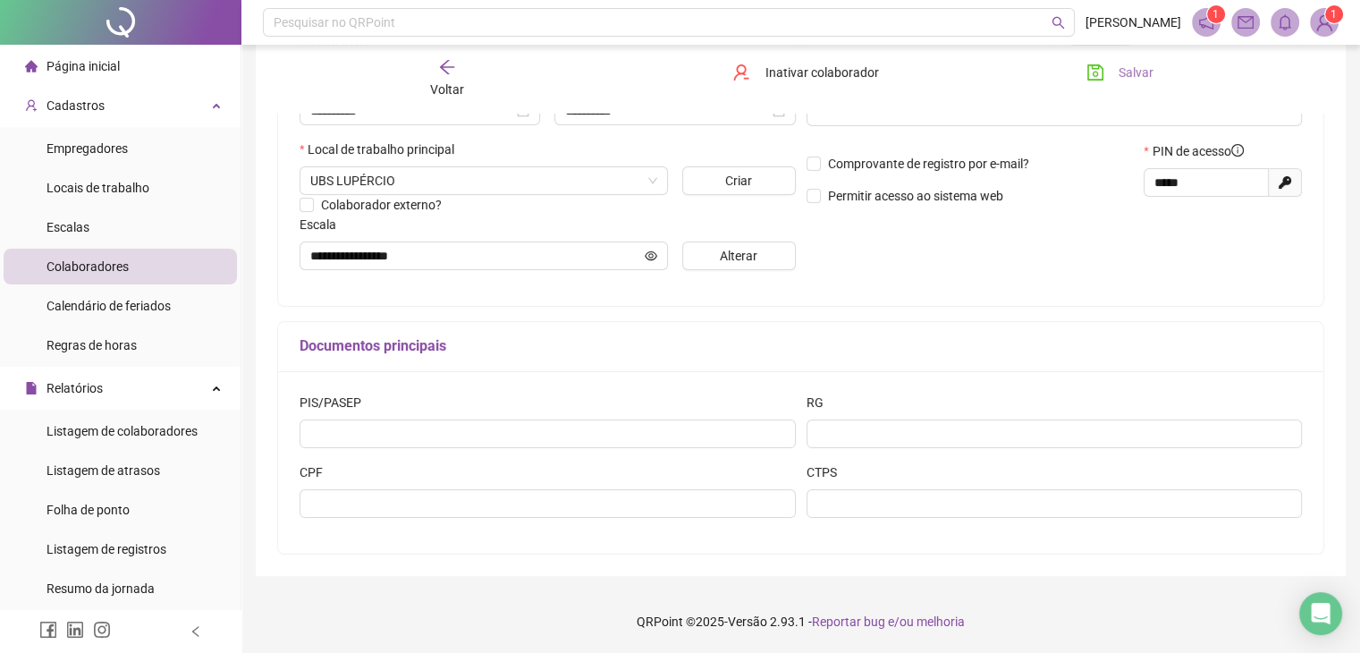
click at [1090, 79] on icon "save" at bounding box center [1096, 72] width 18 height 18
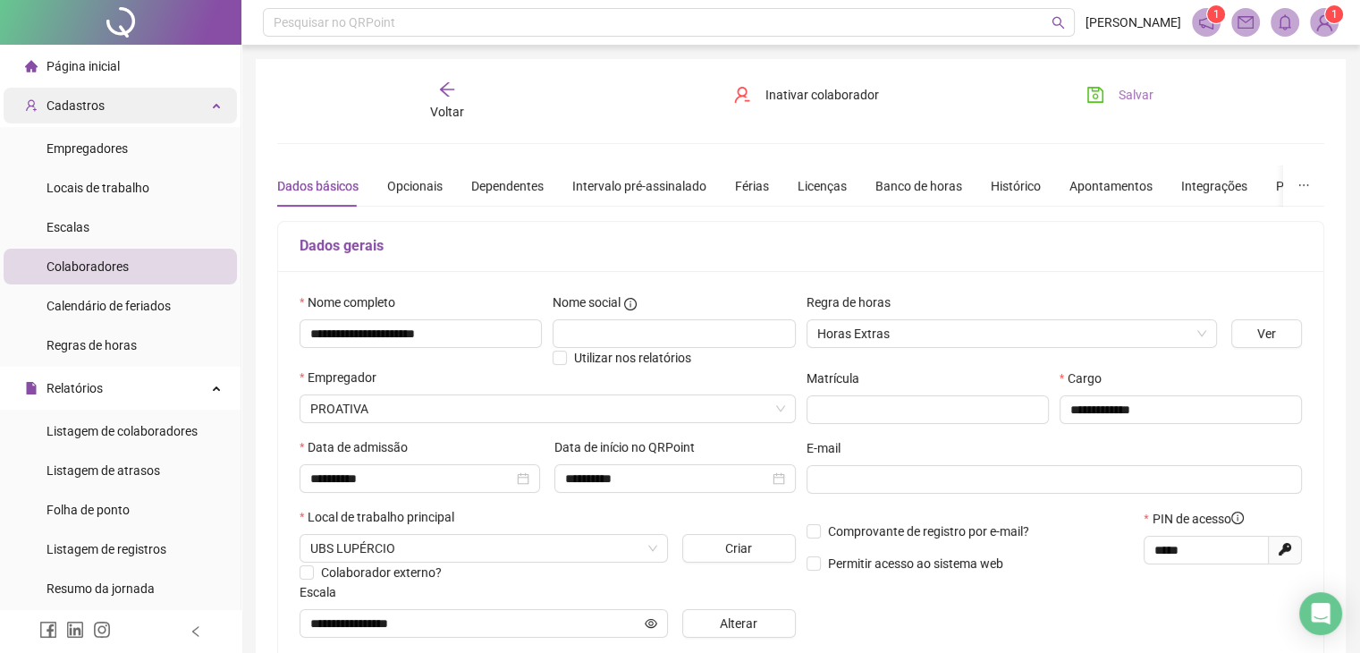
click at [93, 100] on span "Cadastros" at bounding box center [76, 105] width 58 height 14
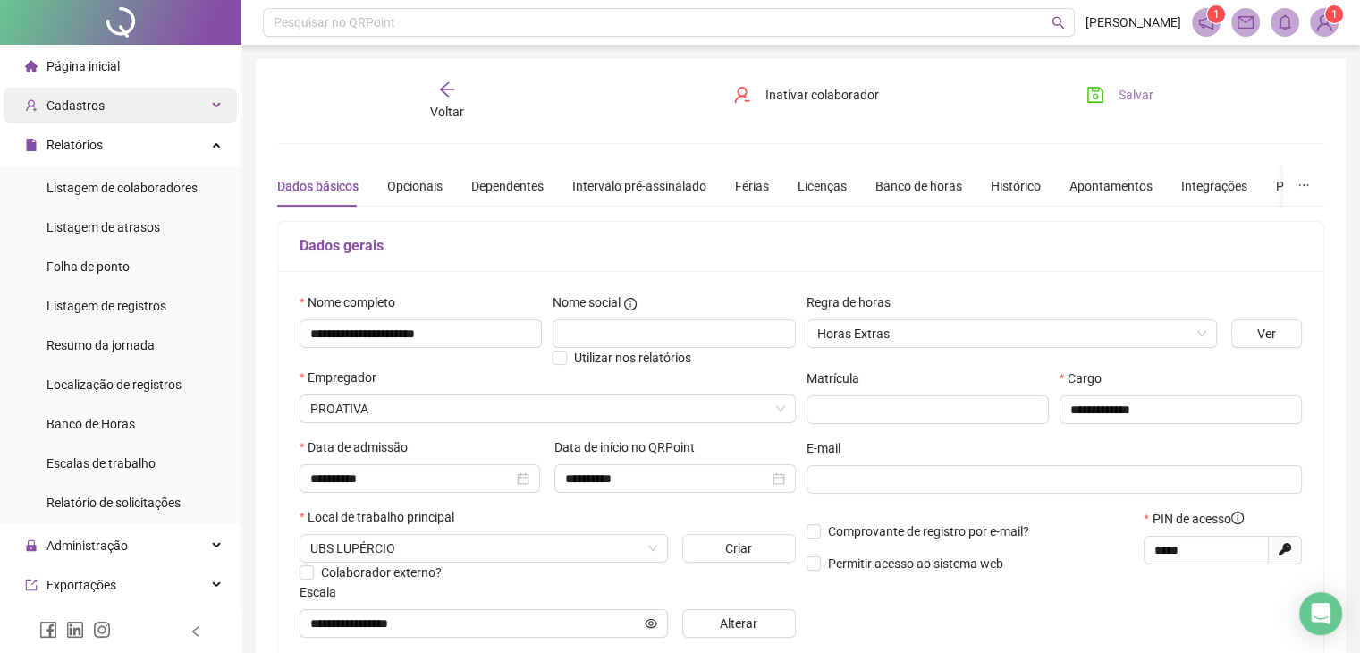
click at [109, 92] on div "Cadastros" at bounding box center [120, 106] width 233 height 36
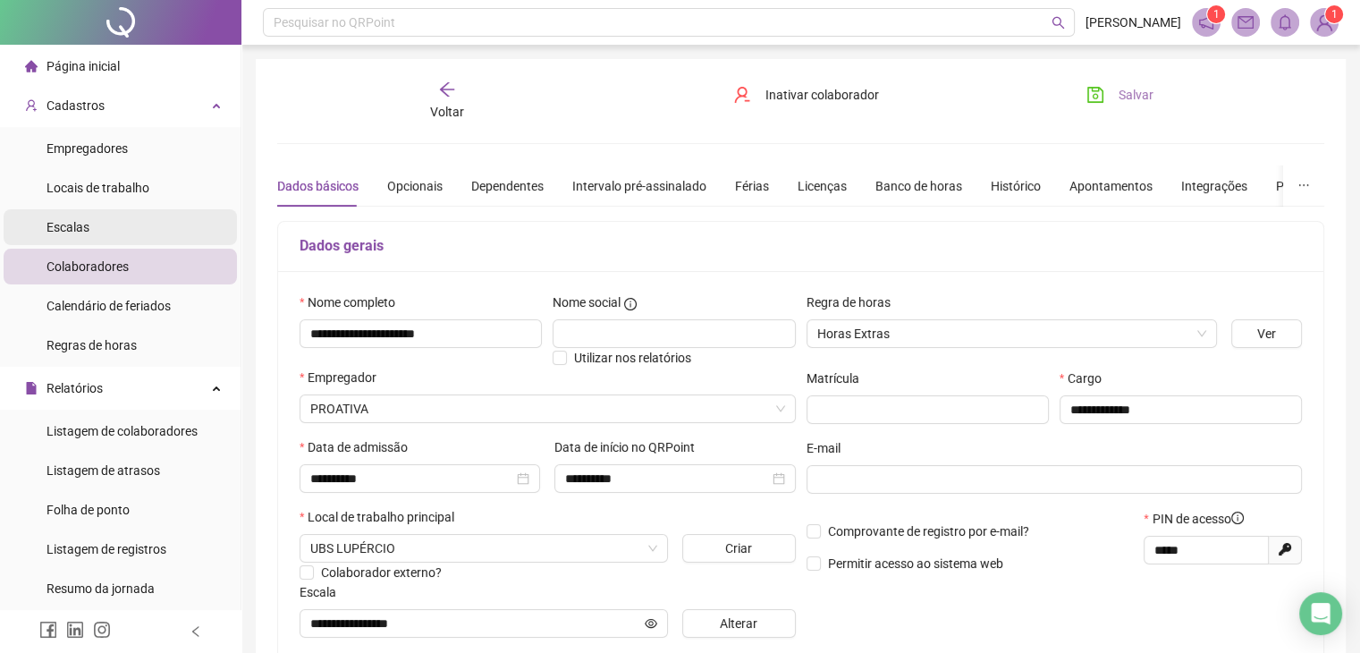
click at [62, 224] on span "Escalas" at bounding box center [68, 227] width 43 height 14
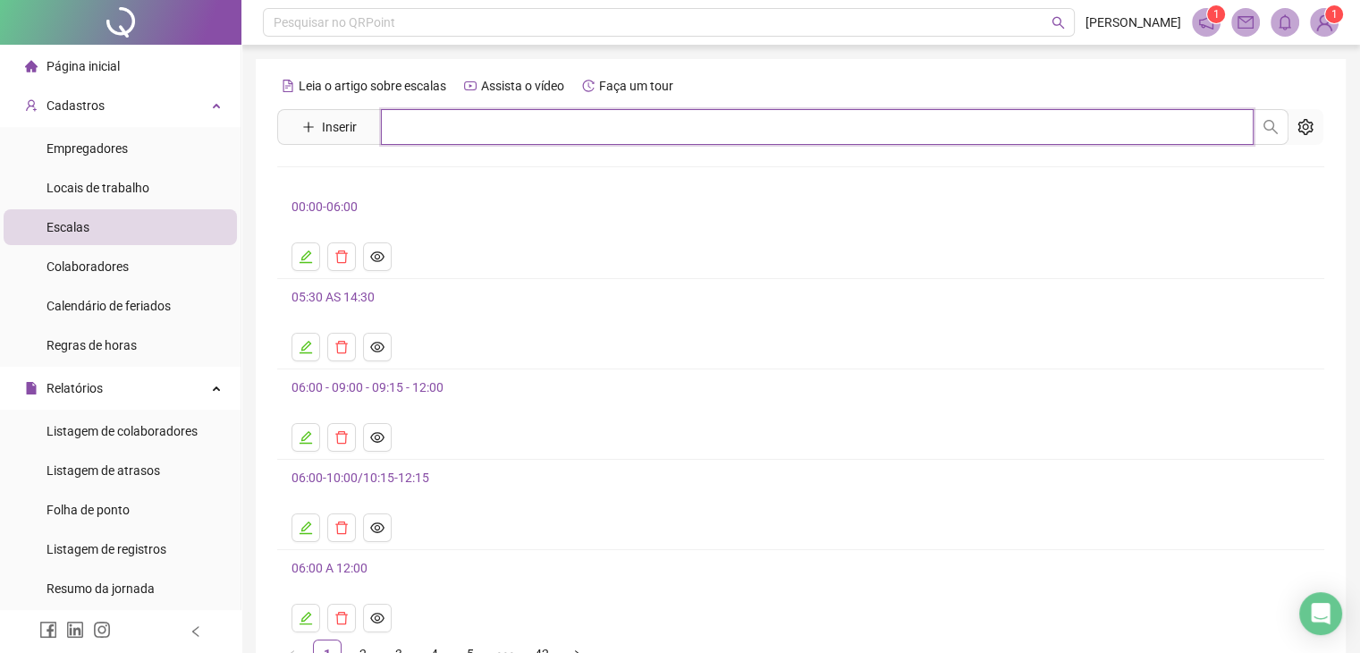
click at [447, 131] on input "text" at bounding box center [817, 127] width 873 height 36
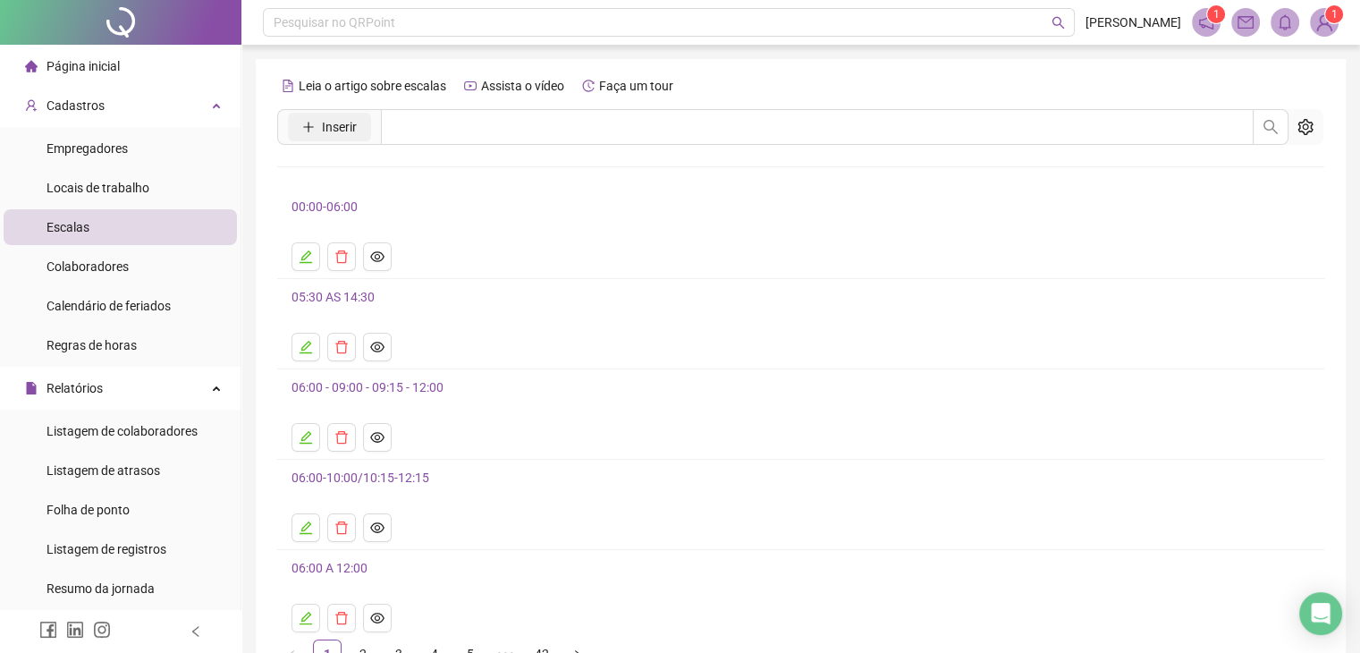
click at [325, 118] on span "Inserir" at bounding box center [339, 127] width 35 height 20
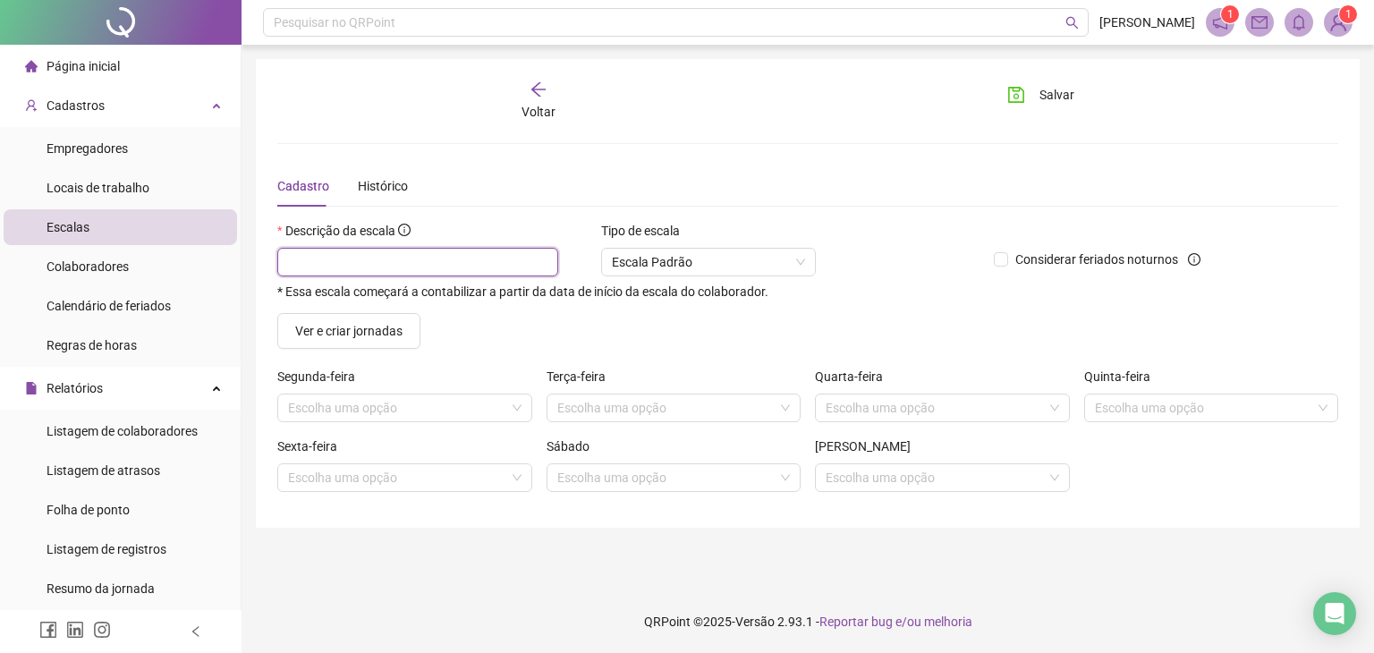
click at [408, 261] on input "text" at bounding box center [417, 262] width 281 height 29
type input "**********"
click at [683, 412] on input "search" at bounding box center [665, 407] width 217 height 27
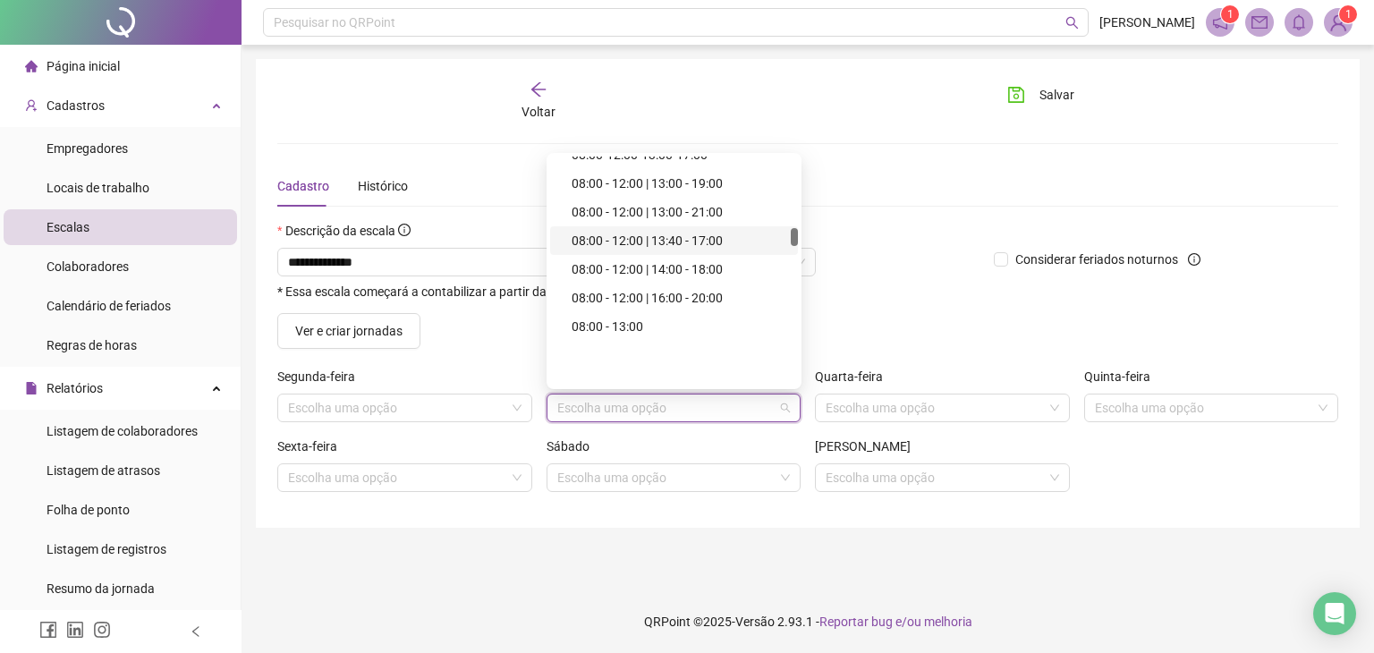
scroll to position [1967, 0]
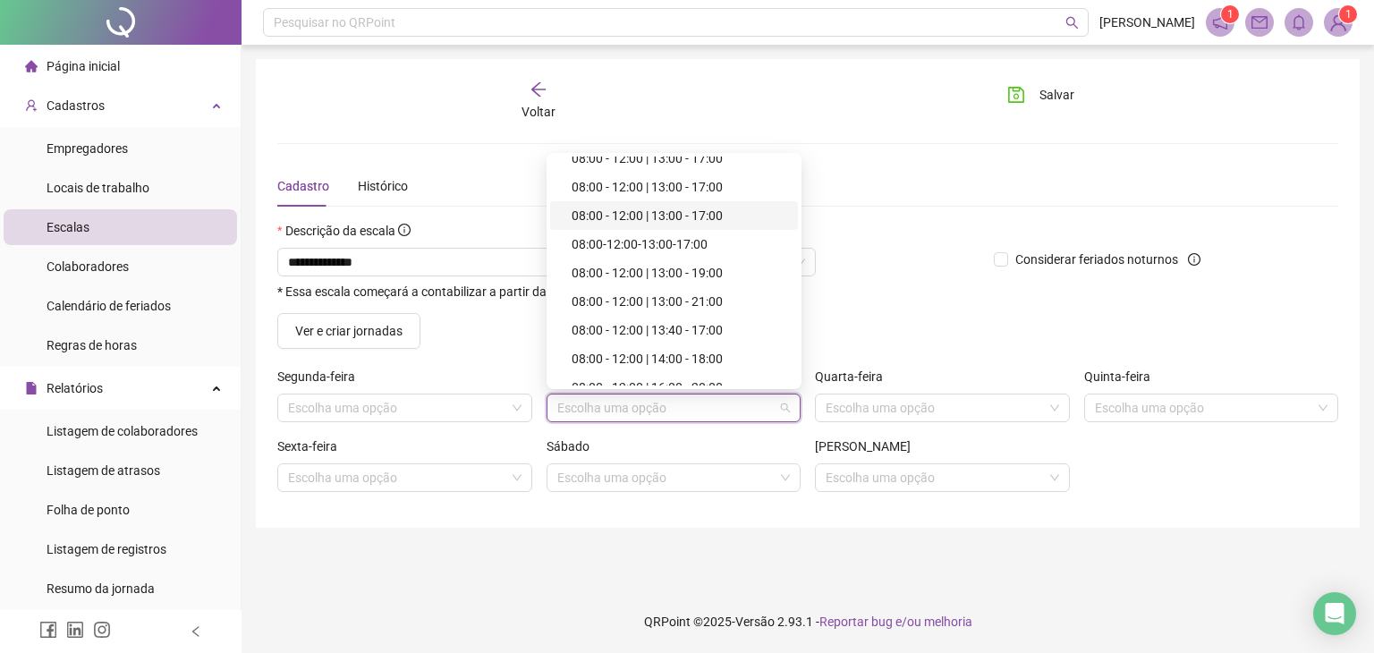
click at [679, 216] on div "08:00 - 12:00 | 13:00 - 17:00" at bounding box center [679, 216] width 216 height 20
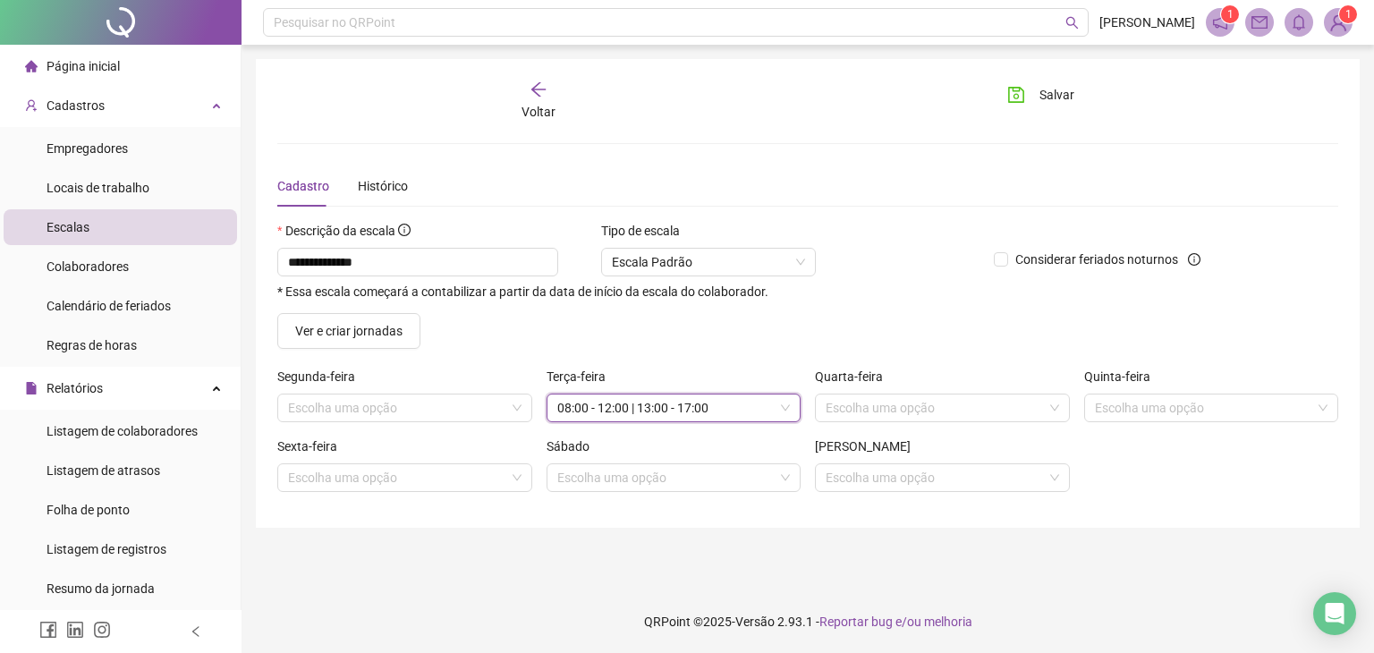
click at [676, 402] on span "08:00 - 12:00 | 13:00 - 17:00" at bounding box center [673, 407] width 233 height 27
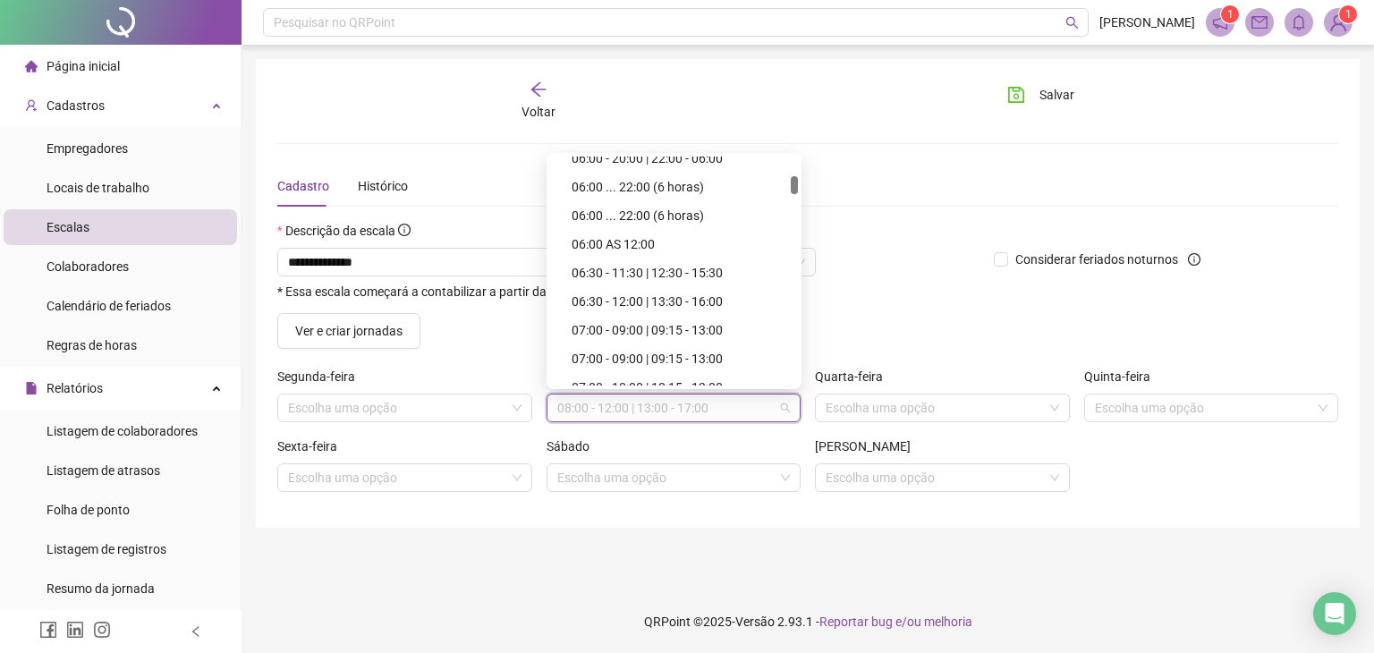
scroll to position [0, 0]
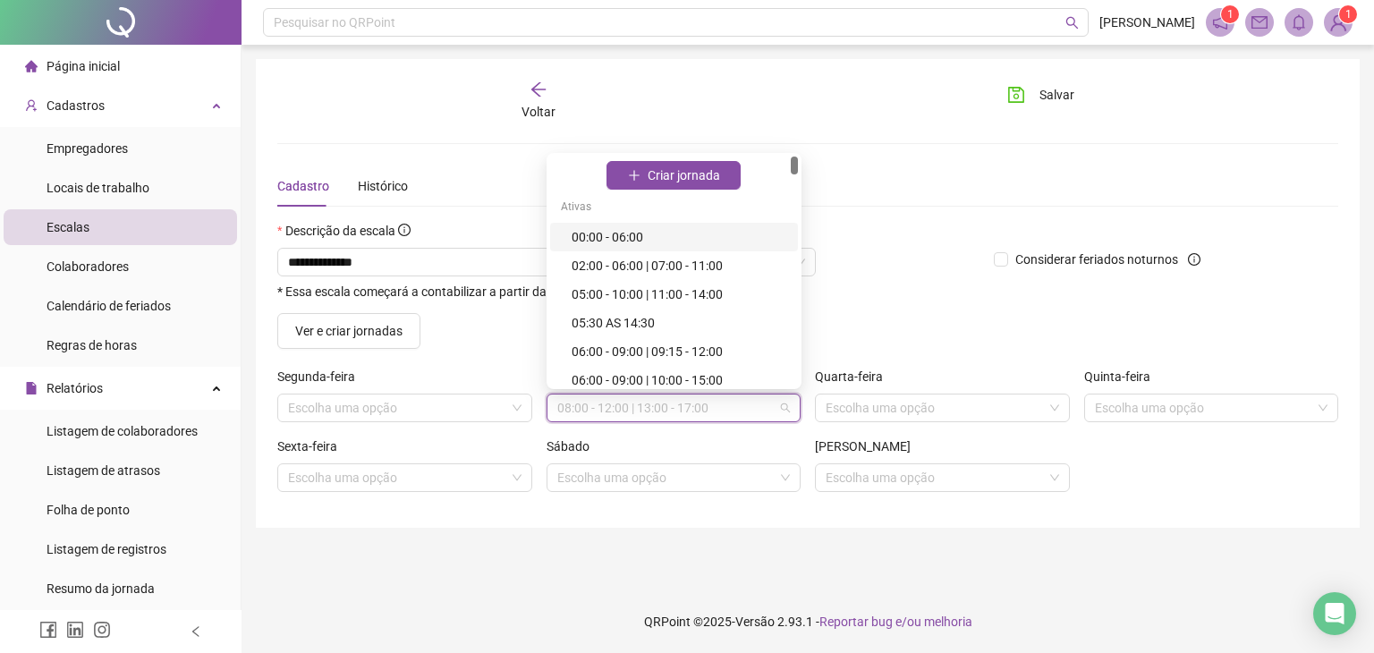
click at [608, 215] on div "Ativas" at bounding box center [674, 208] width 248 height 29
click at [551, 209] on div "Ativas" at bounding box center [674, 208] width 248 height 29
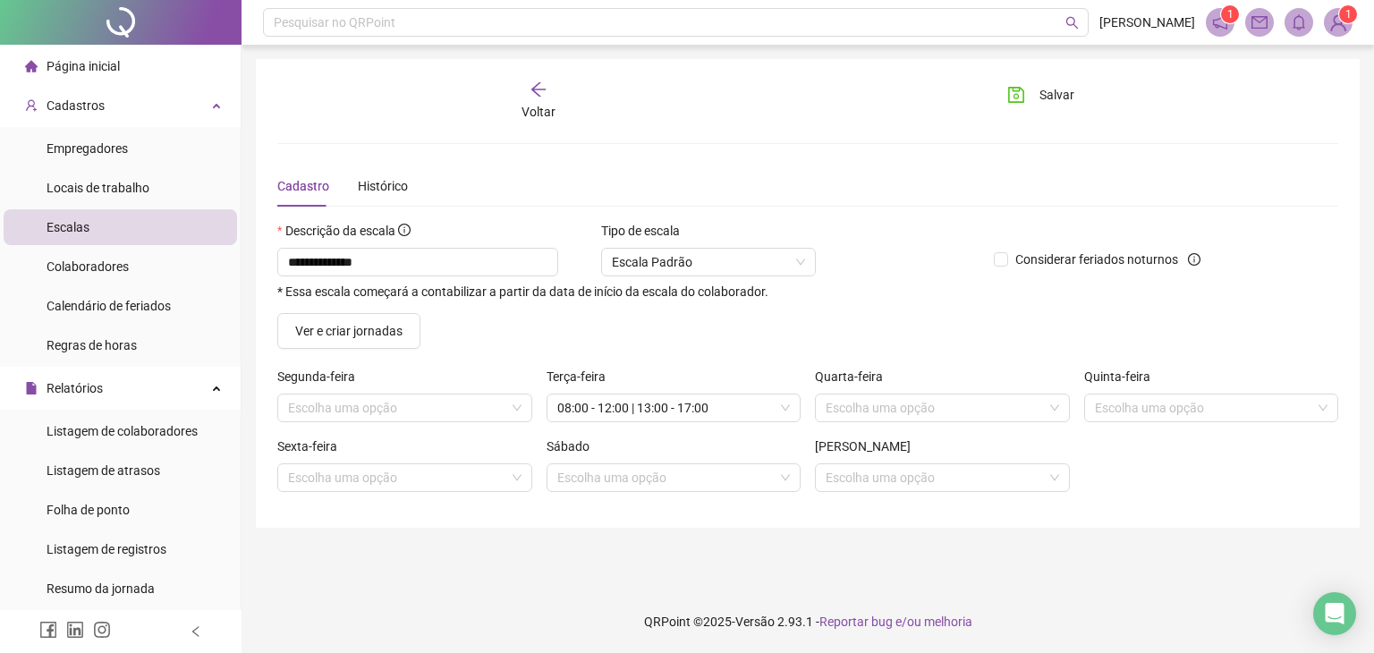
click at [921, 363] on form "**********" at bounding box center [807, 363] width 1061 height 285
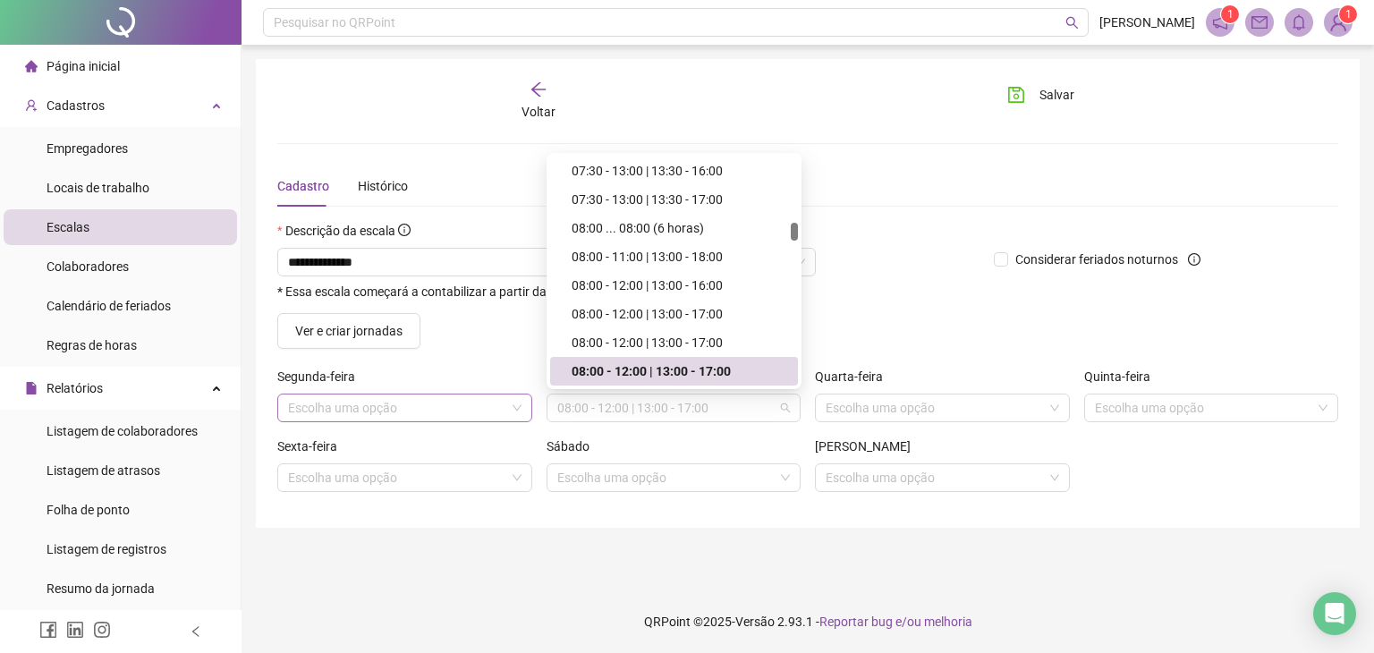
drag, startPoint x: 730, startPoint y: 406, endPoint x: 340, endPoint y: 410, distance: 389.9
click at [340, 410] on div "Segunda-feira Escolha uma opção Terça-feira 08:00 - 12:00 | 13:00 - 17:00 Quart…" at bounding box center [807, 402] width 1075 height 70
click at [453, 340] on div "Ver e criar jornadas" at bounding box center [404, 331] width 255 height 36
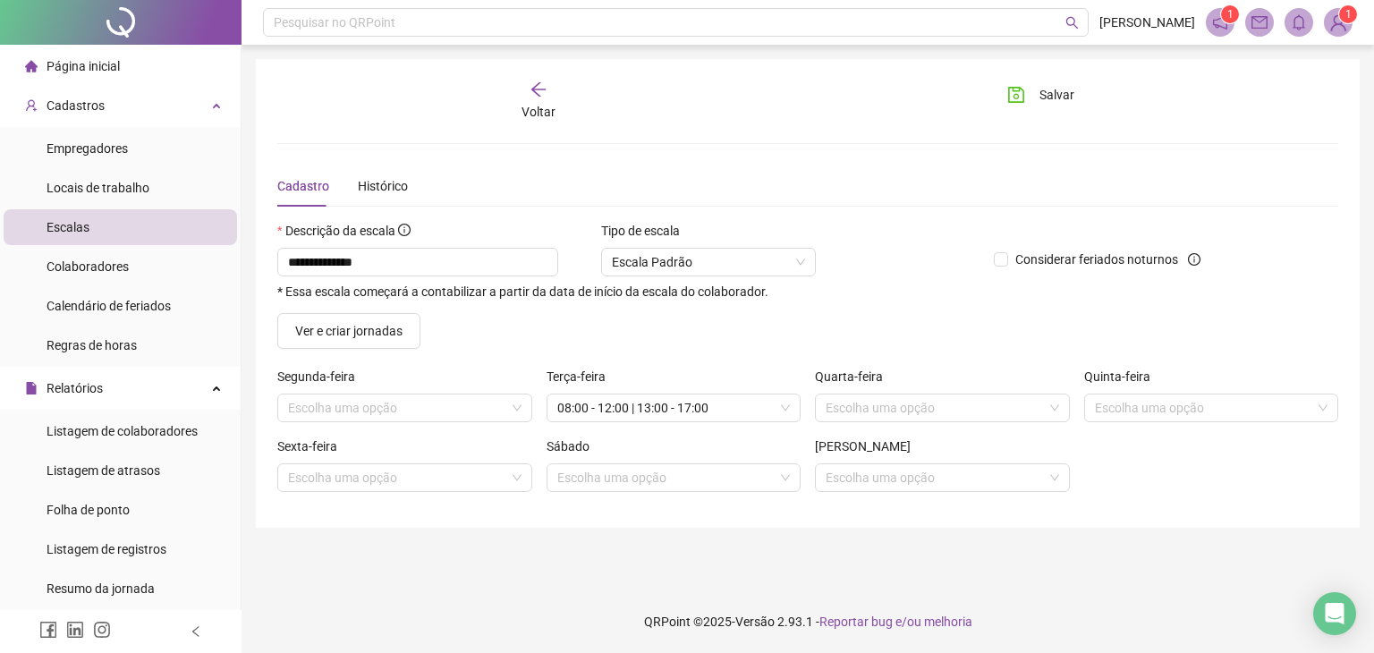
click at [526, 82] on div "Voltar" at bounding box center [538, 100] width 165 height 41
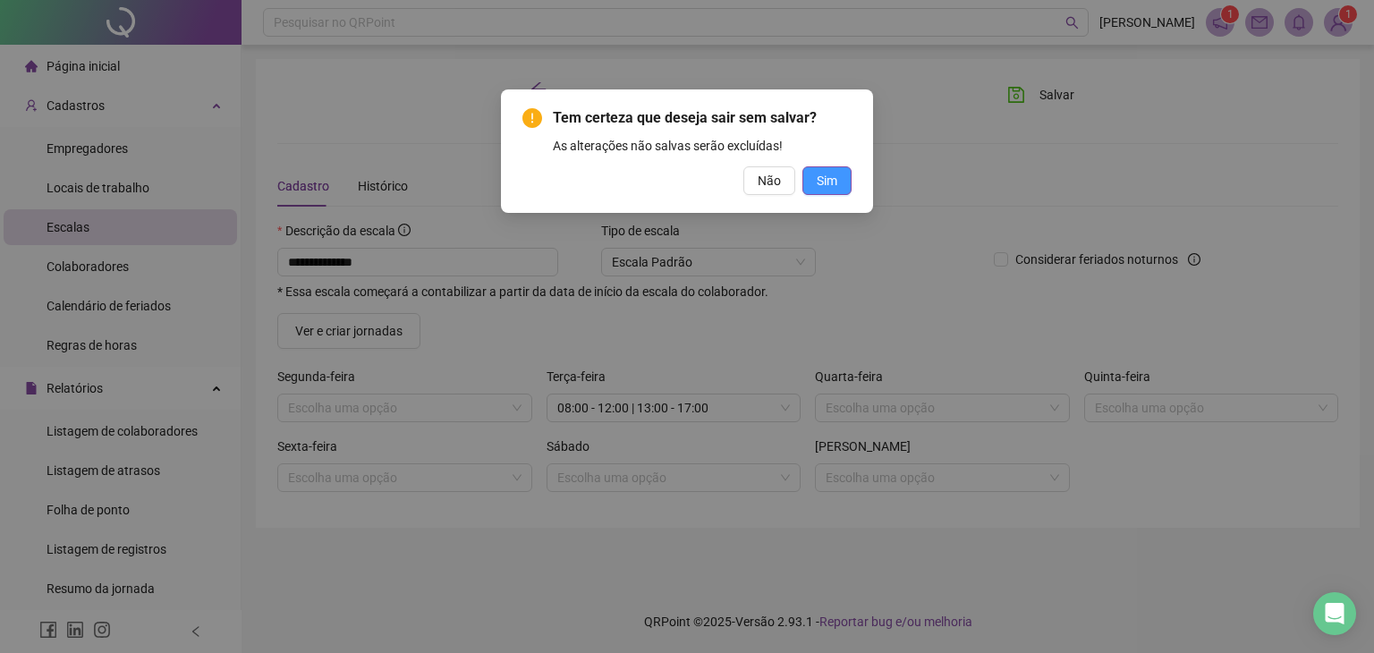
click at [817, 184] on span "Sim" at bounding box center [827, 181] width 21 height 20
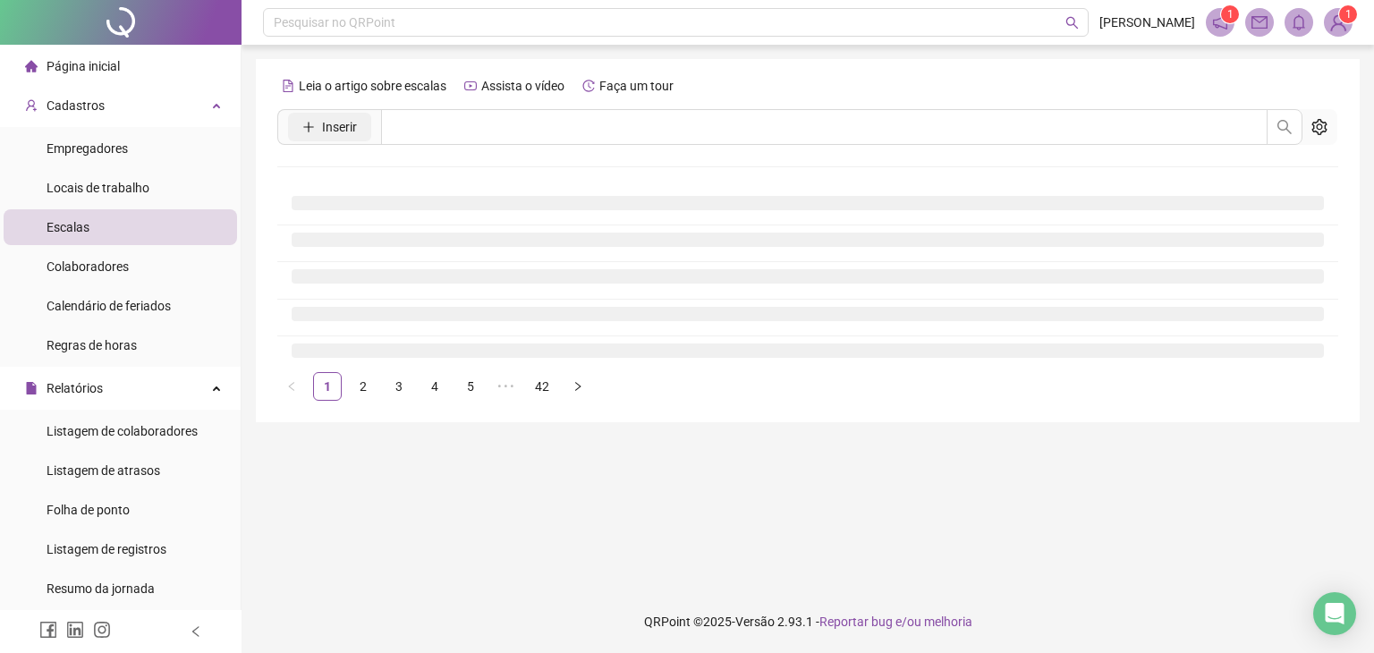
click at [318, 130] on button "Inserir" at bounding box center [329, 127] width 83 height 29
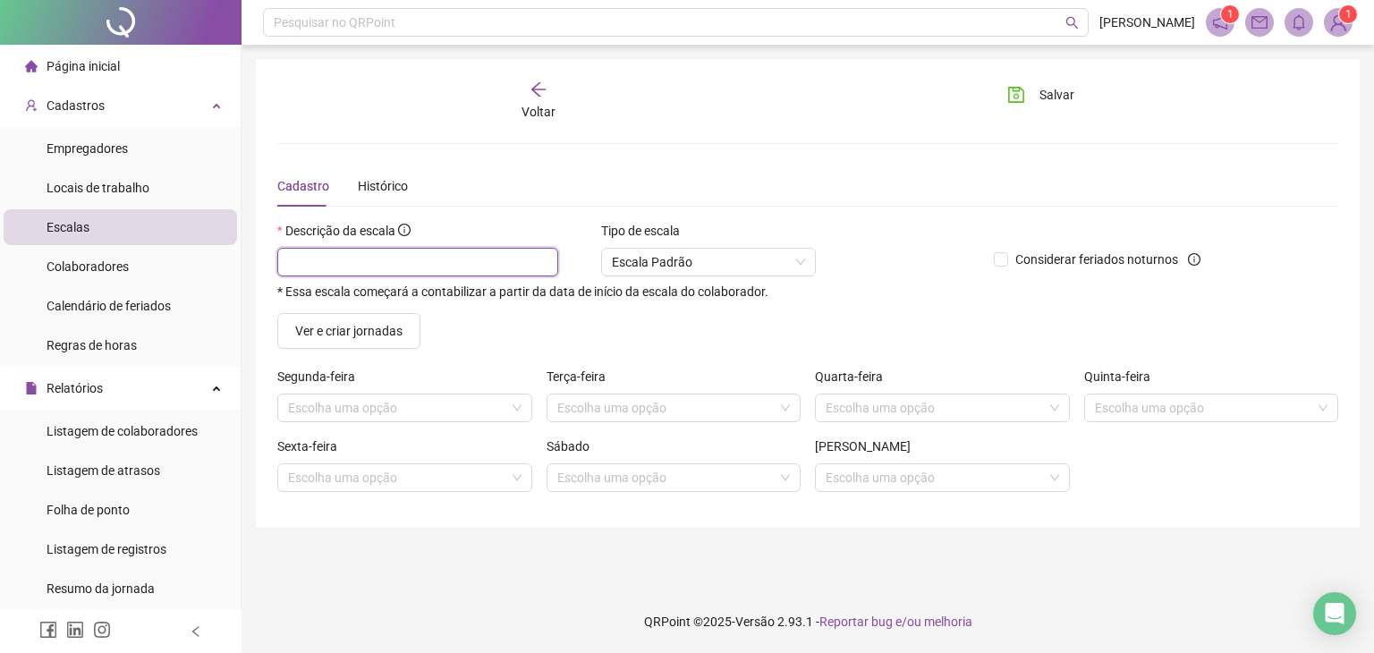
click at [436, 262] on input "text" at bounding box center [417, 262] width 281 height 29
type input "**********"
click at [1181, 412] on input "search" at bounding box center [1203, 407] width 217 height 27
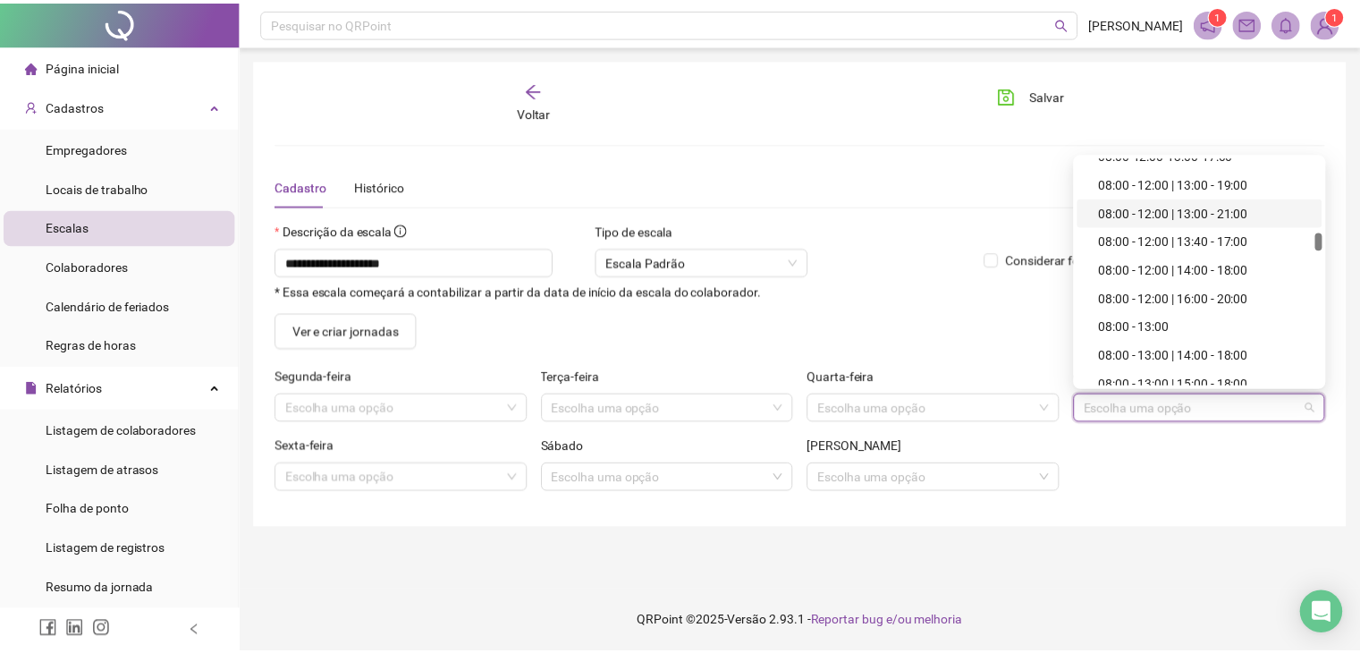
scroll to position [1967, 0]
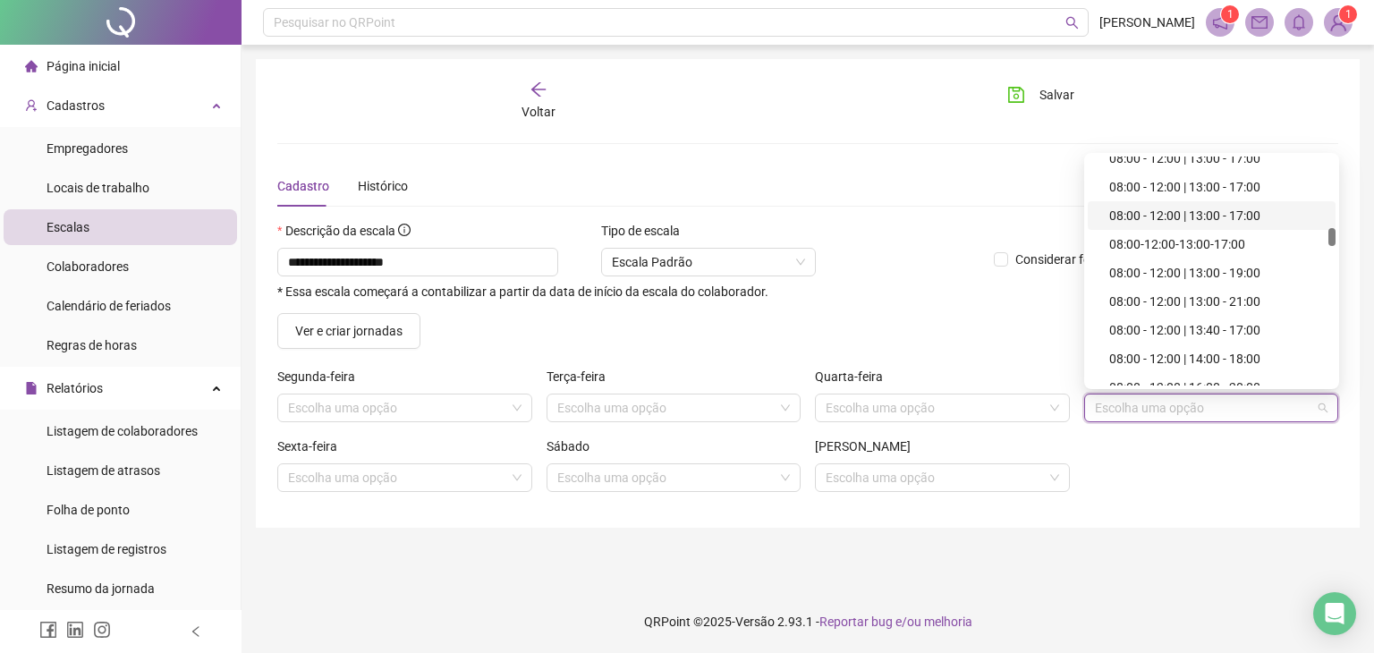
click at [1216, 221] on div "08:00 - 12:00 | 13:00 - 17:00" at bounding box center [1217, 216] width 216 height 20
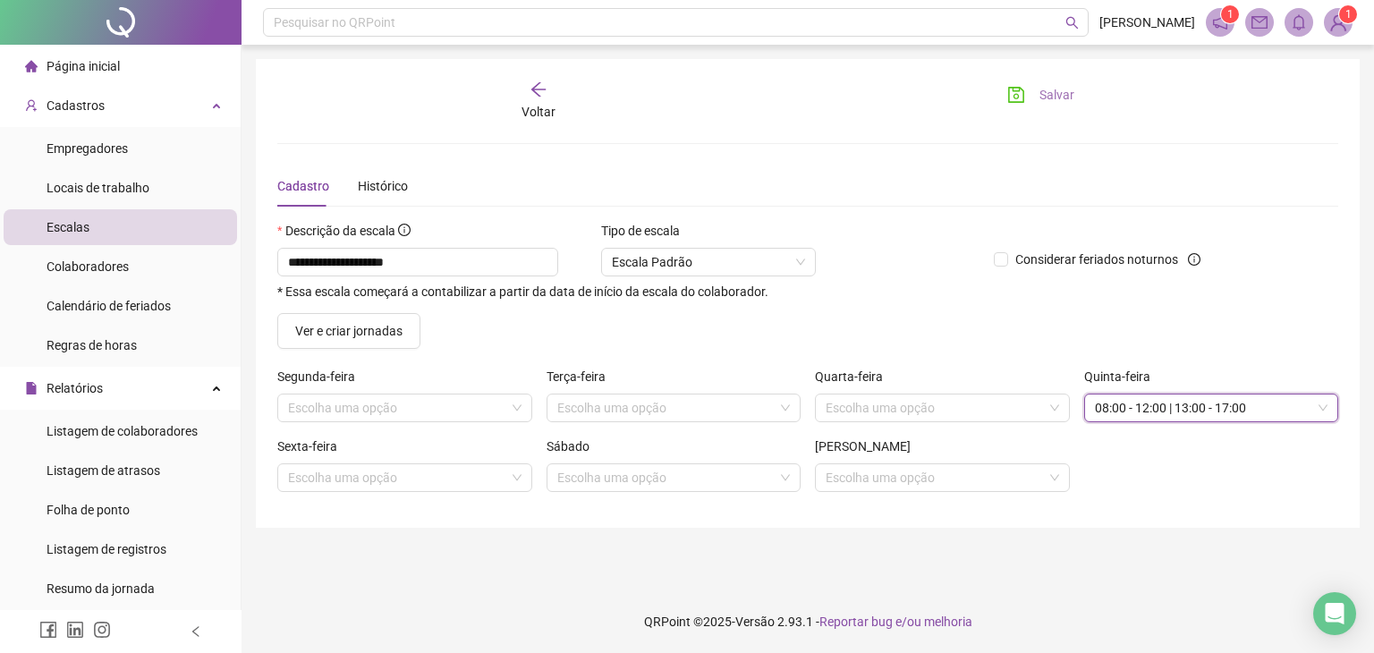
click at [1037, 99] on button "Salvar" at bounding box center [1041, 94] width 94 height 29
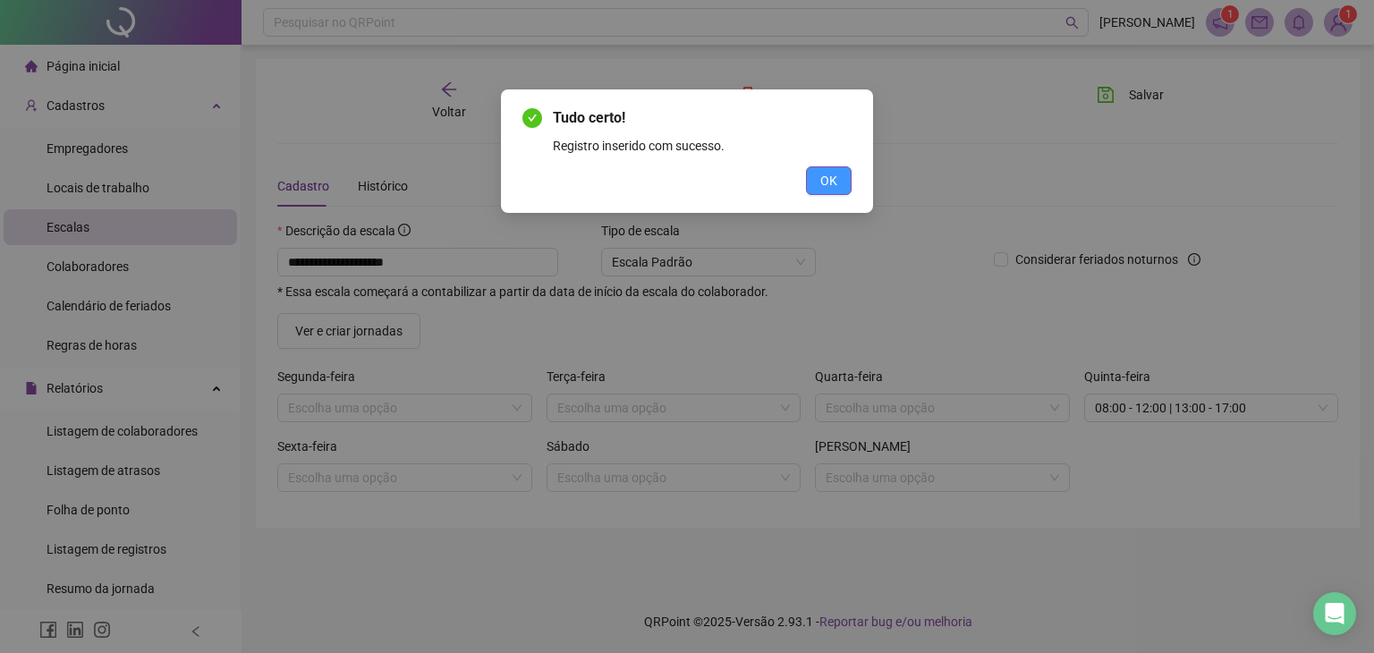
click at [826, 181] on span "OK" at bounding box center [828, 181] width 17 height 20
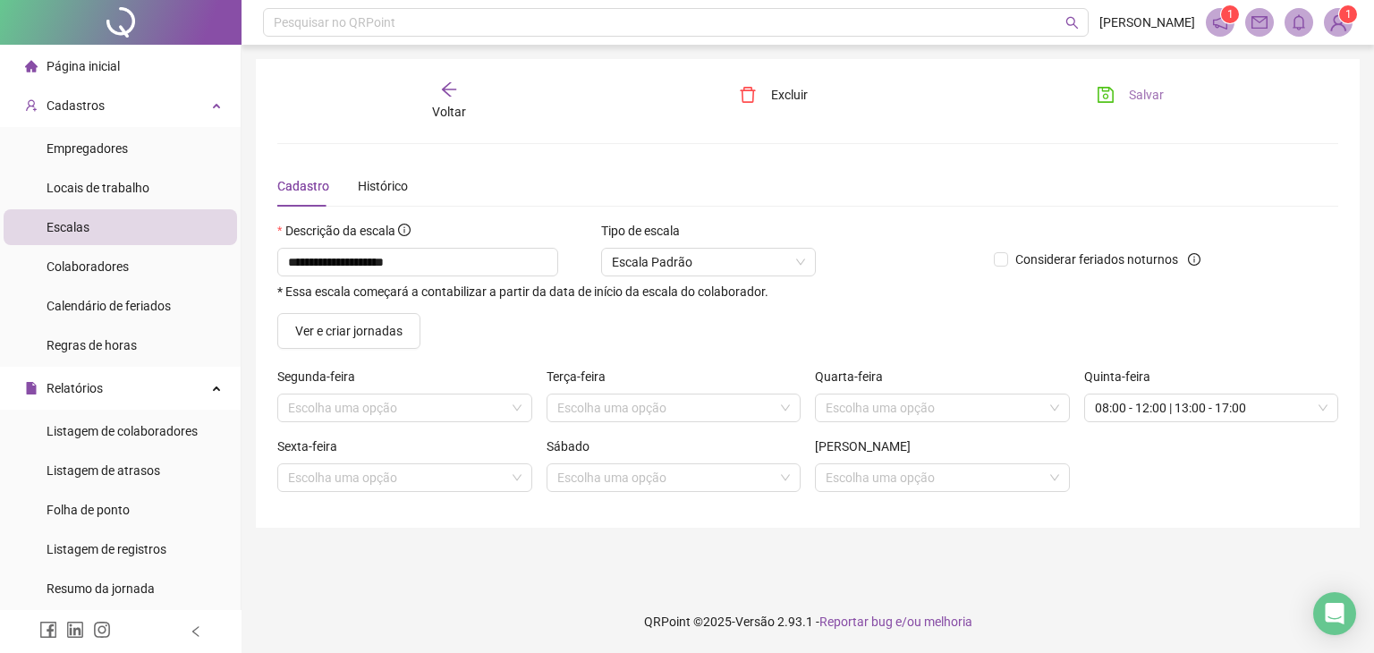
click at [1122, 93] on button "Salvar" at bounding box center [1130, 94] width 94 height 29
click at [121, 269] on span "Colaboradores" at bounding box center [88, 266] width 82 height 14
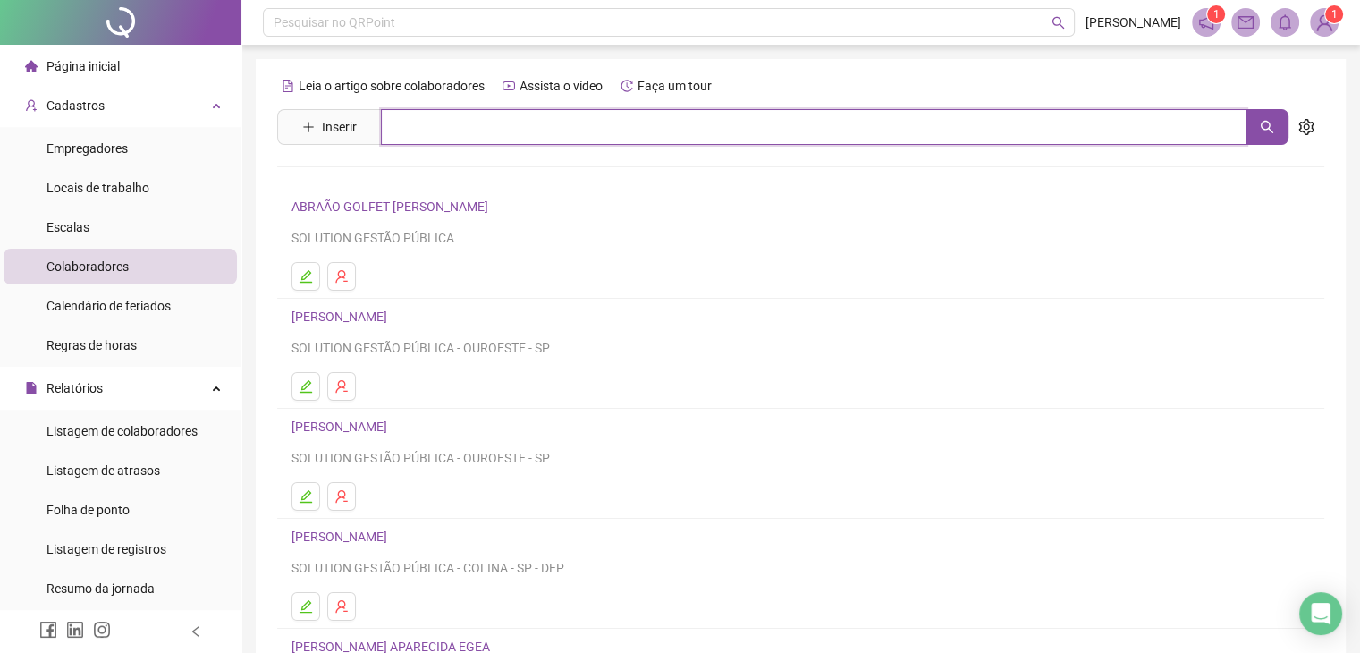
click at [443, 134] on input "text" at bounding box center [814, 127] width 866 height 36
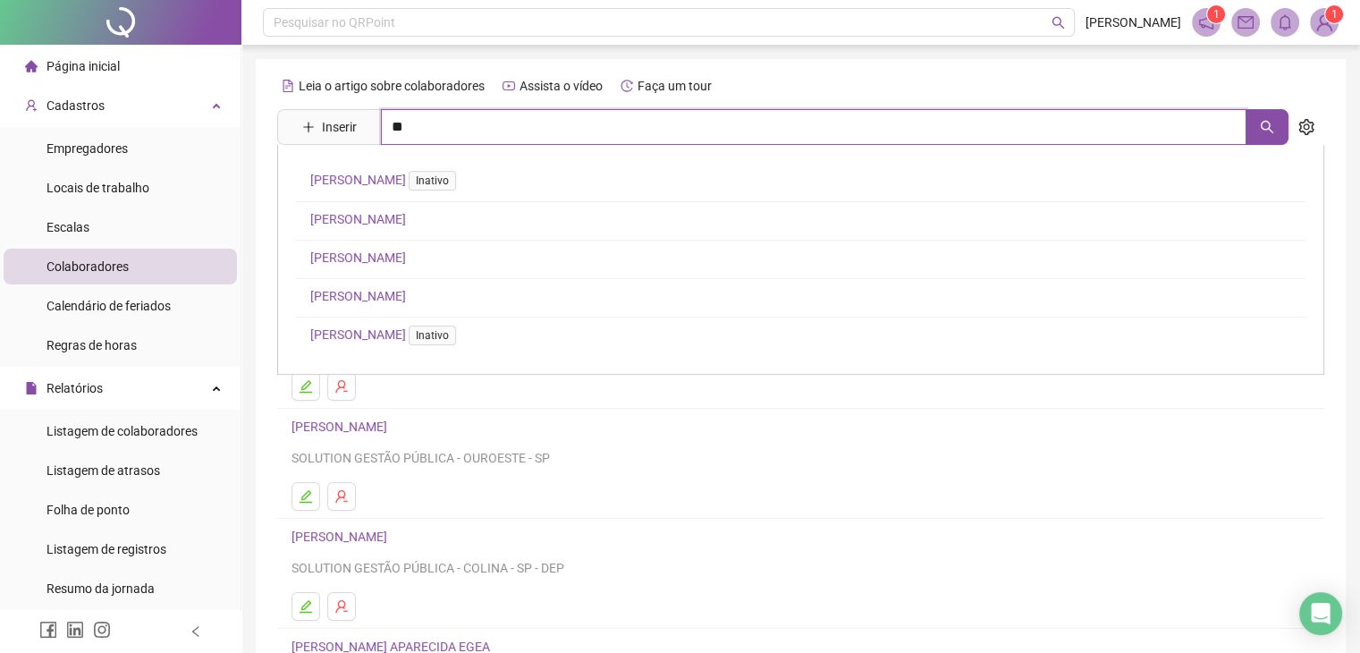
type input "*"
type input "**********"
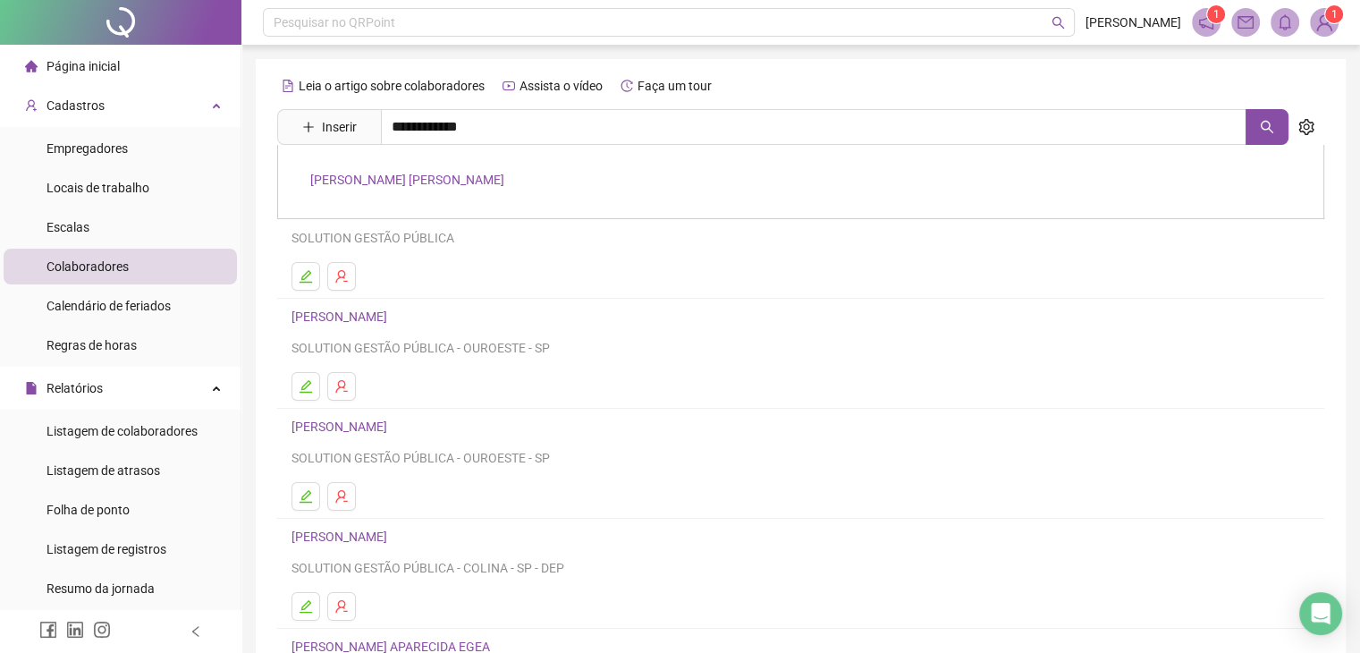
click at [415, 180] on link "[PERSON_NAME] [PERSON_NAME]" at bounding box center [407, 180] width 194 height 14
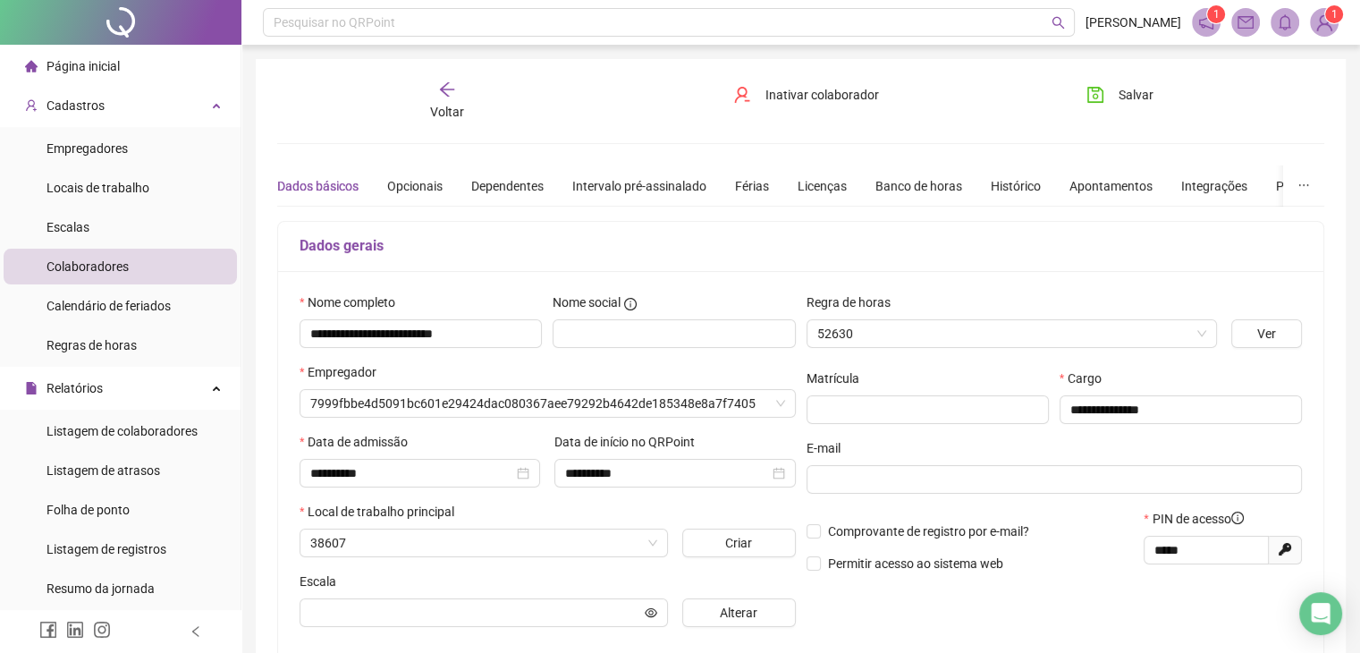
type input "**********"
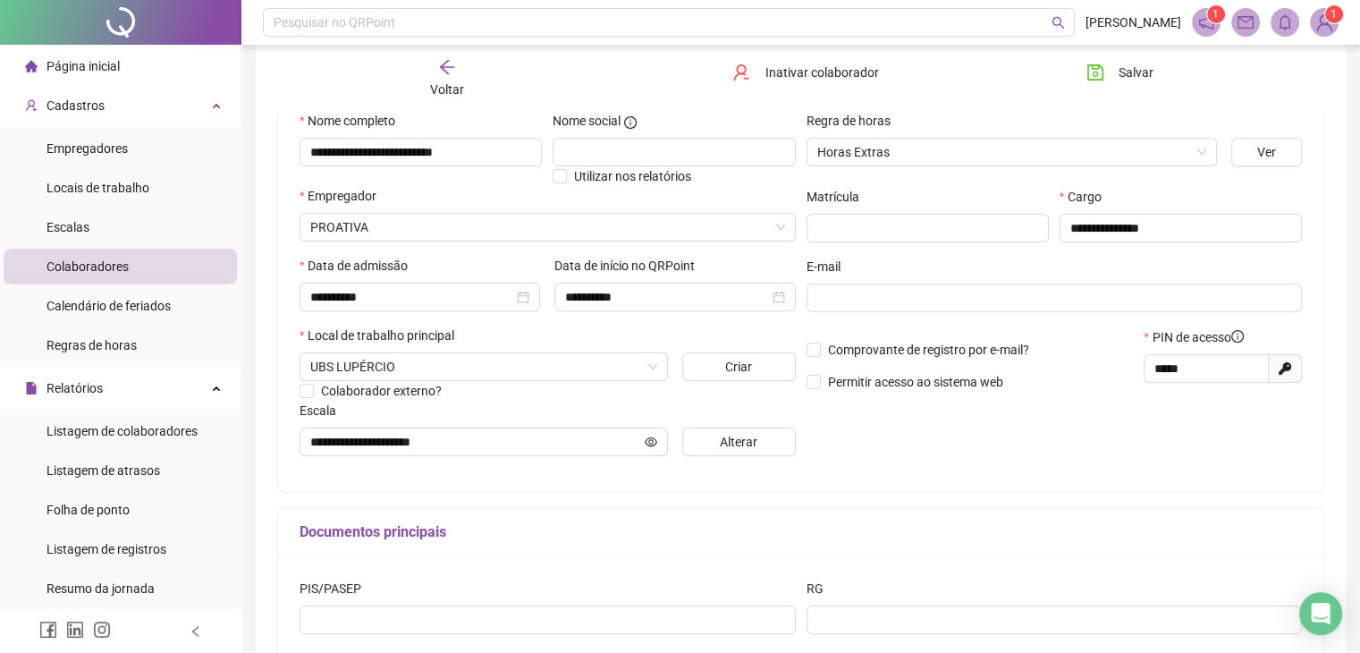
scroll to position [278, 0]
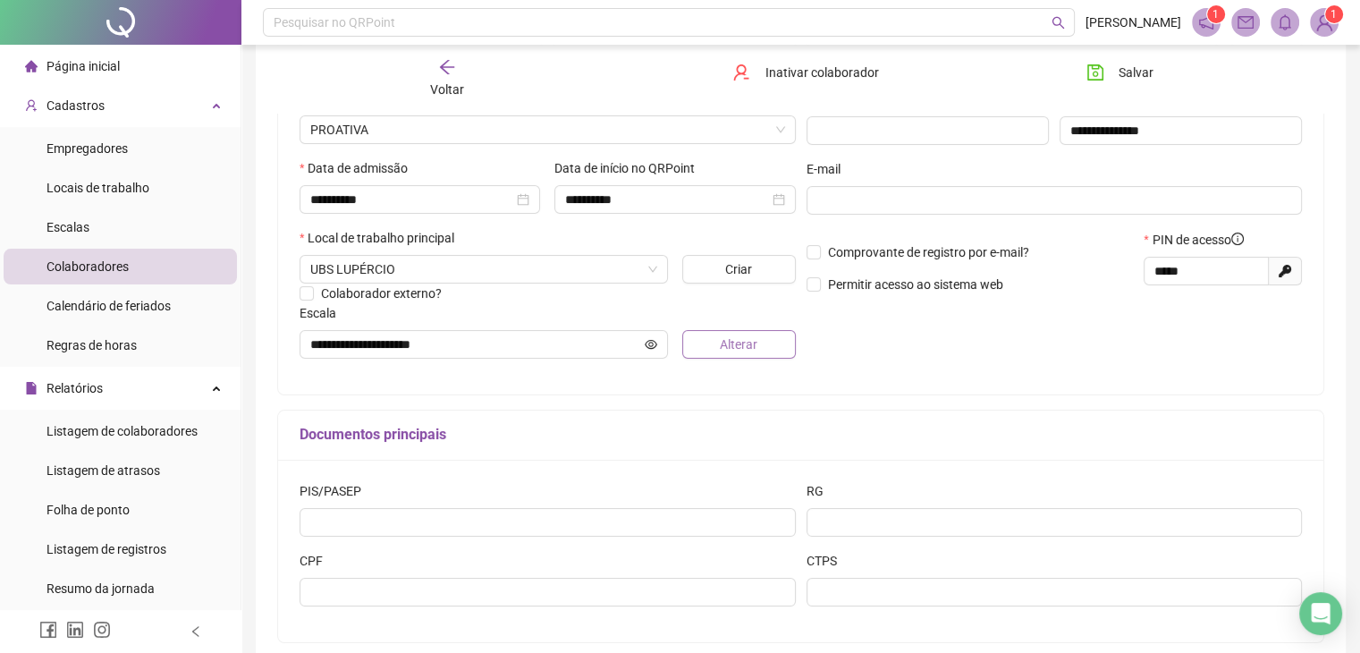
click at [738, 338] on span "Alterar" at bounding box center [739, 344] width 38 height 20
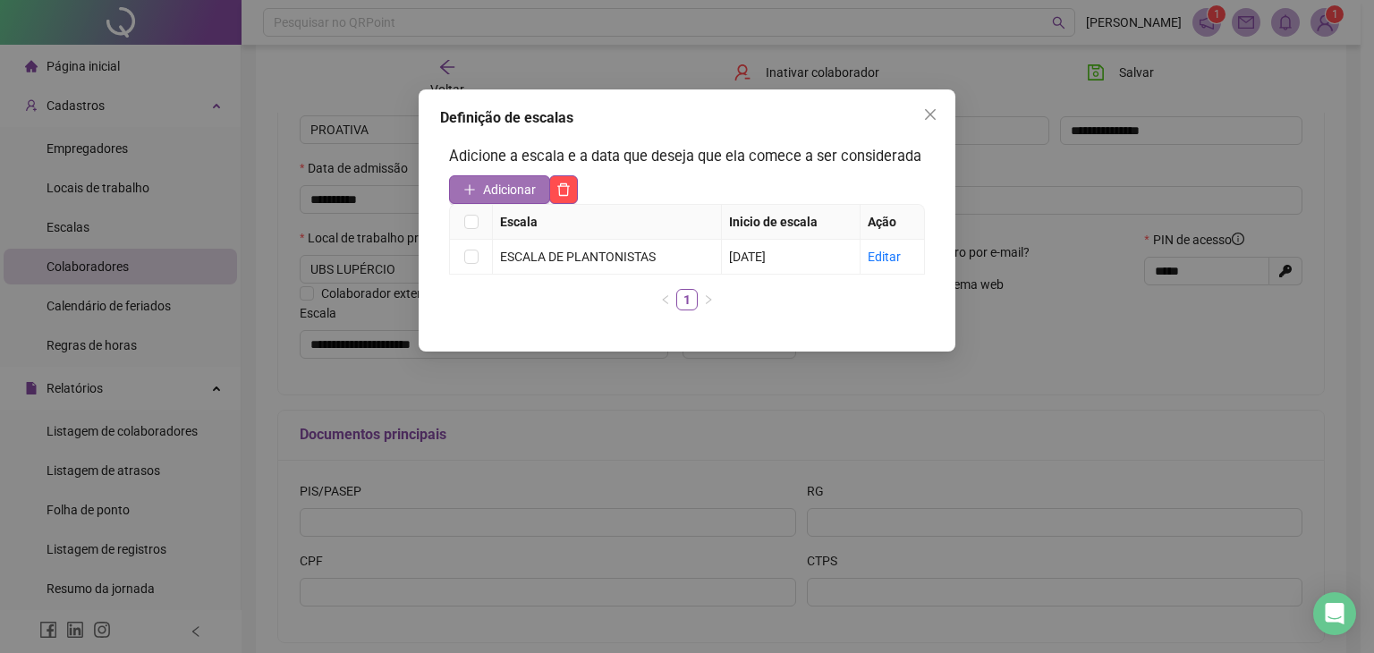
click at [520, 188] on span "Adicionar" at bounding box center [509, 190] width 53 height 20
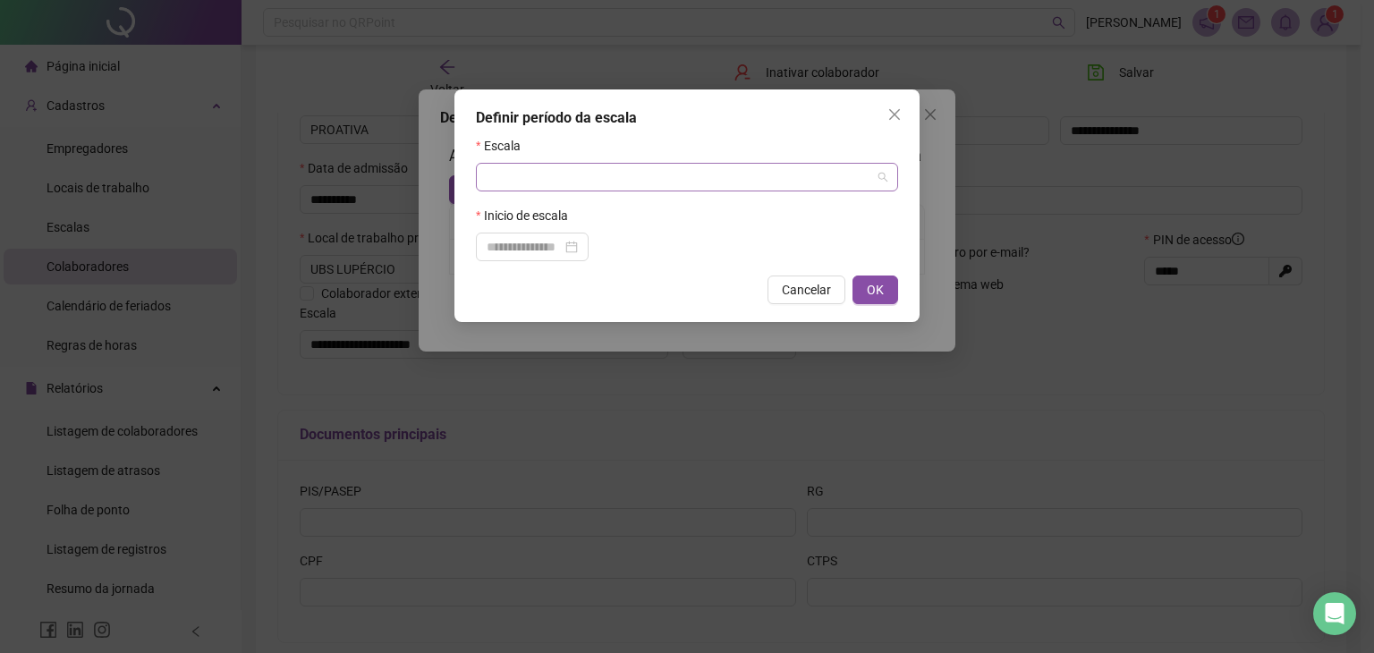
click at [549, 181] on input "search" at bounding box center [679, 177] width 385 height 27
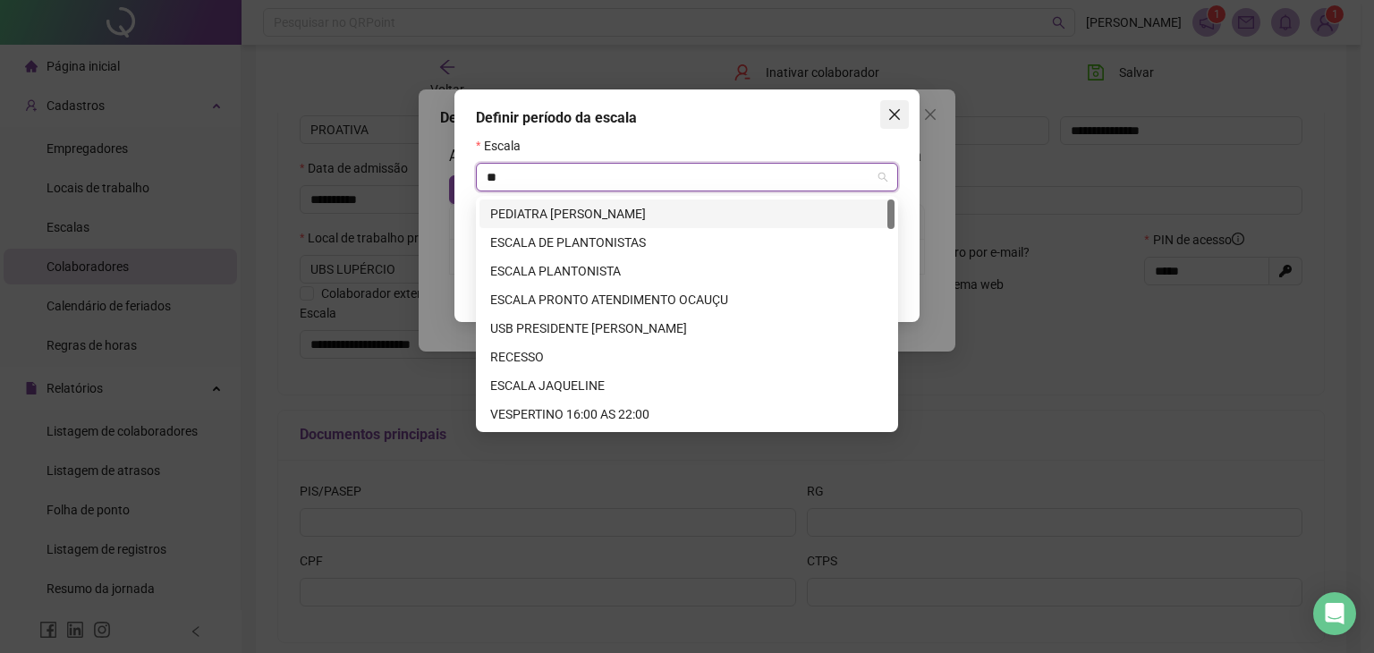
type input "**"
click at [886, 113] on span "Close" at bounding box center [894, 114] width 29 height 14
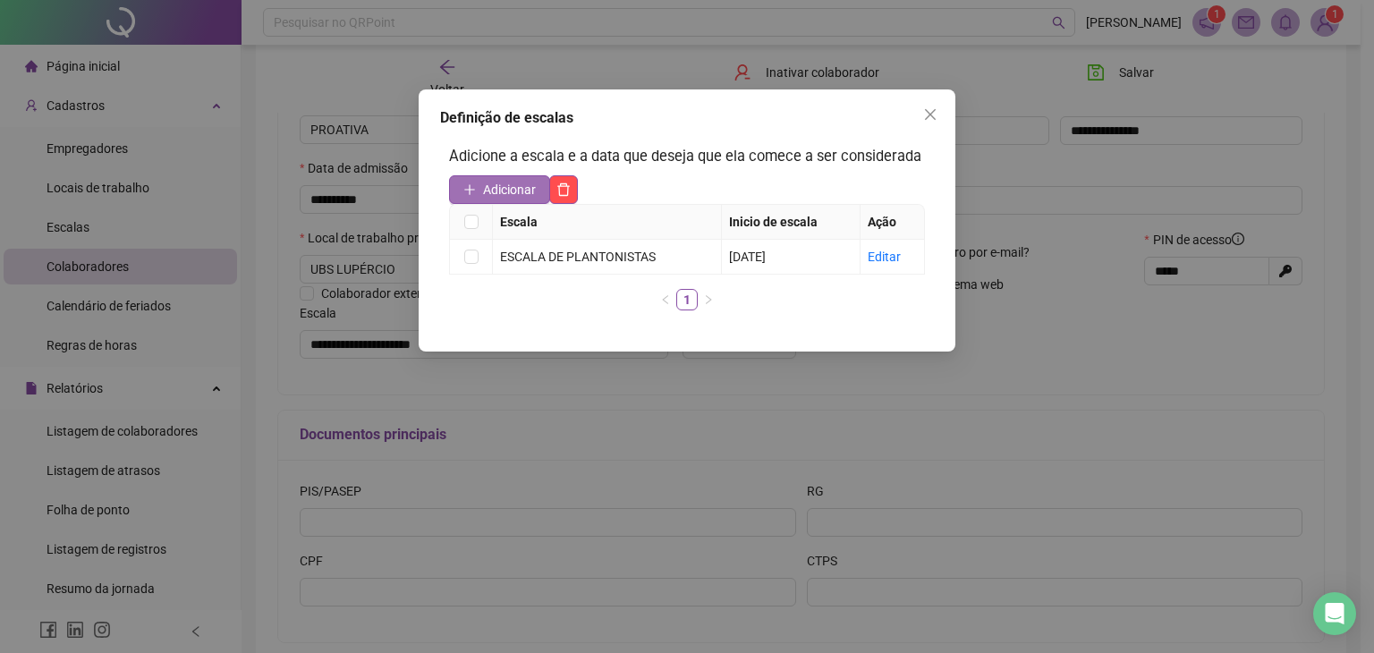
click at [498, 187] on span "Adicionar" at bounding box center [509, 190] width 53 height 20
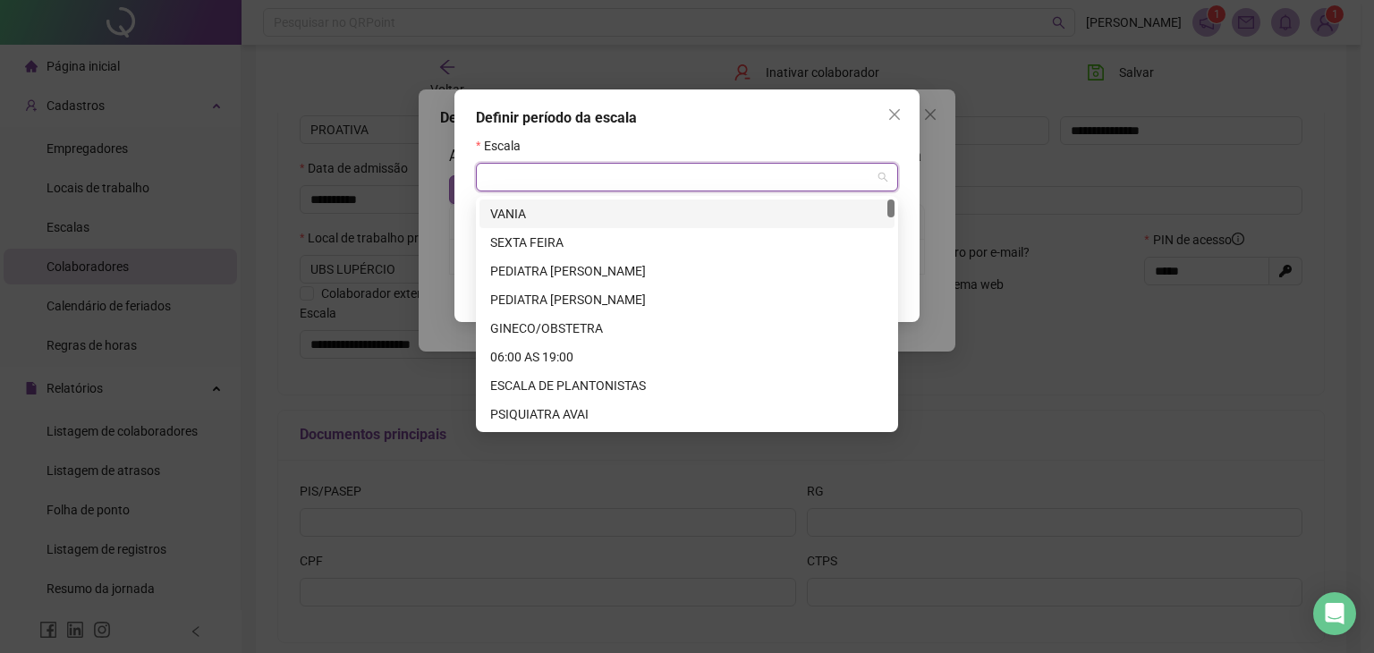
click at [498, 187] on input "search" at bounding box center [679, 177] width 385 height 27
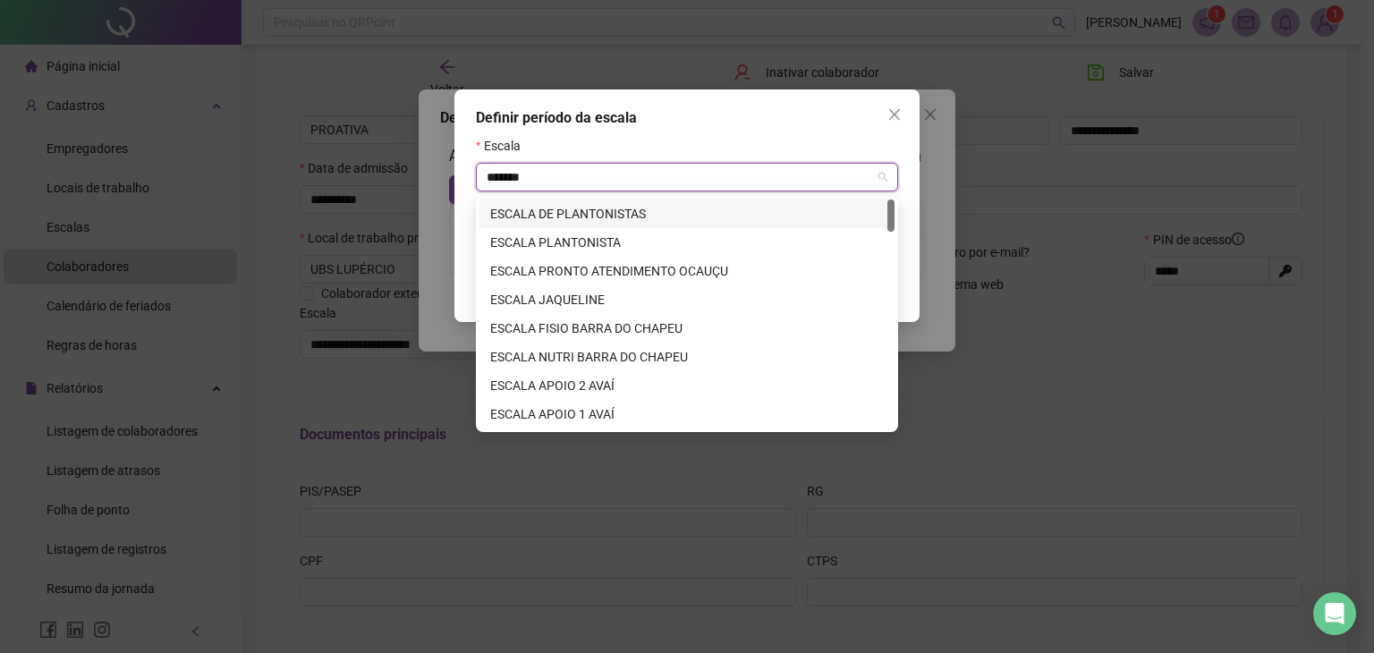
type input "********"
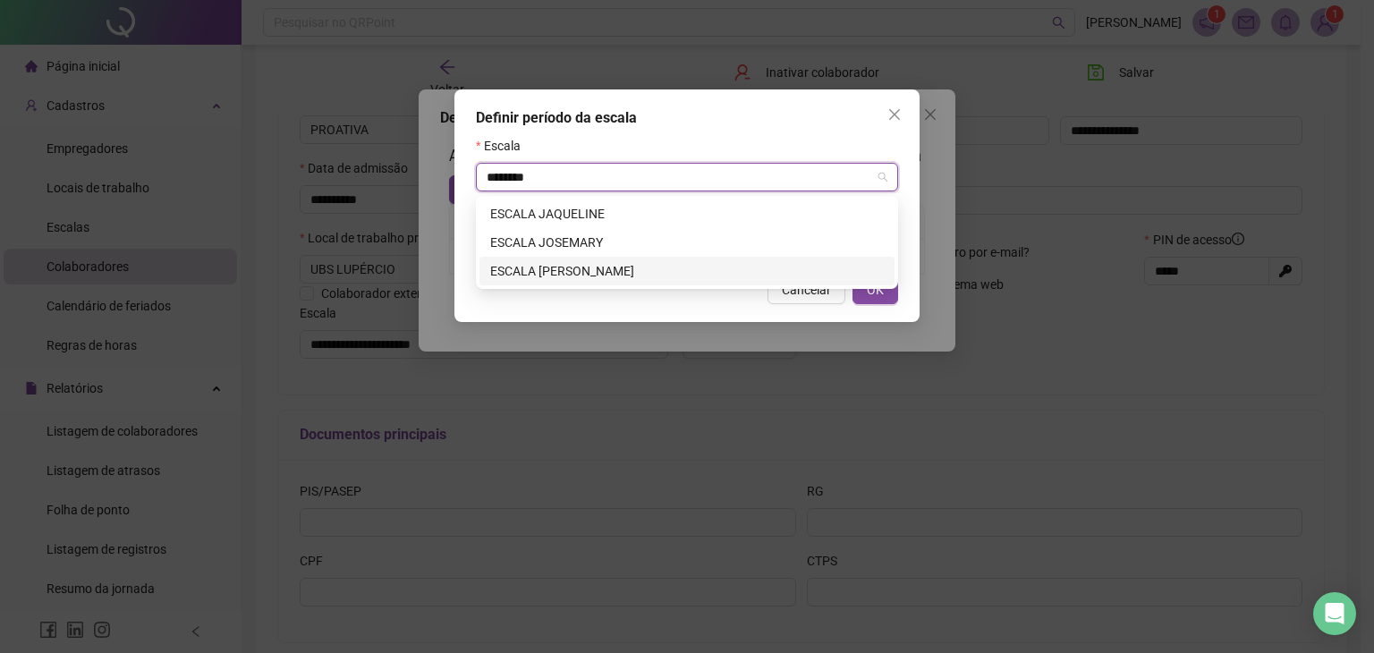
click at [673, 268] on div "ESCALA JULIANA REJANE" at bounding box center [686, 271] width 393 height 20
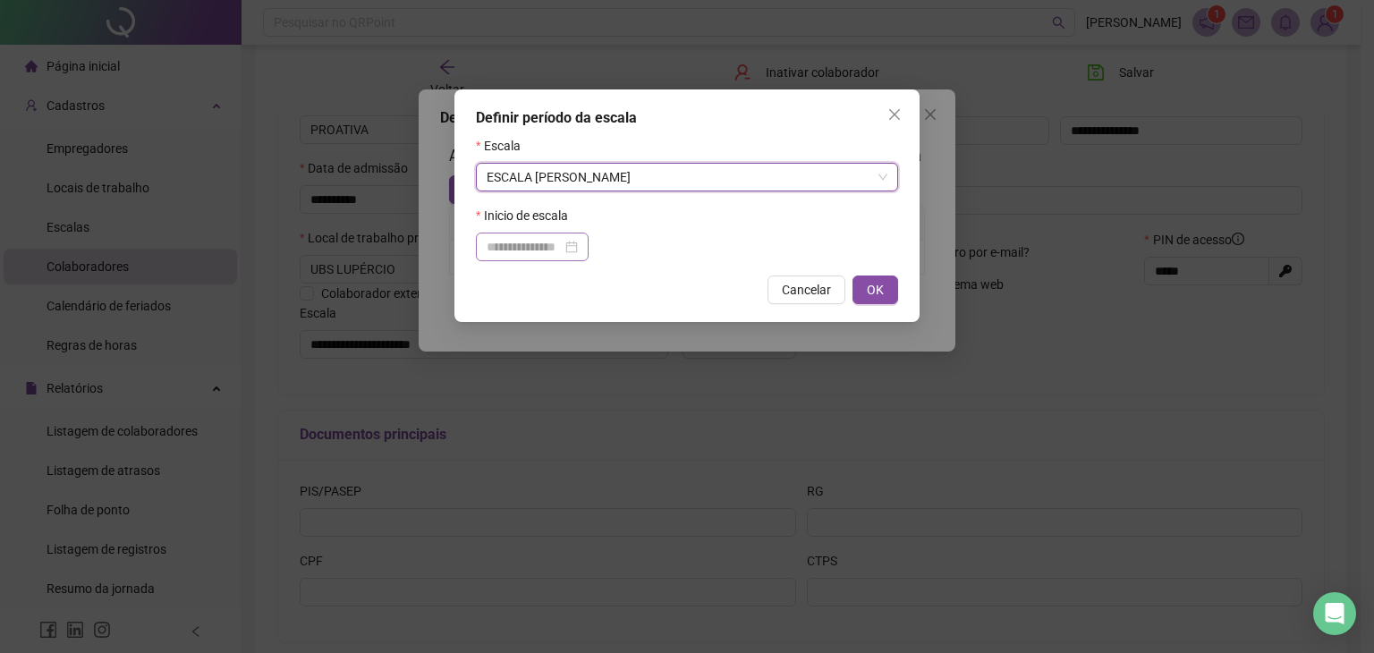
click at [578, 248] on div at bounding box center [532, 247] width 91 height 20
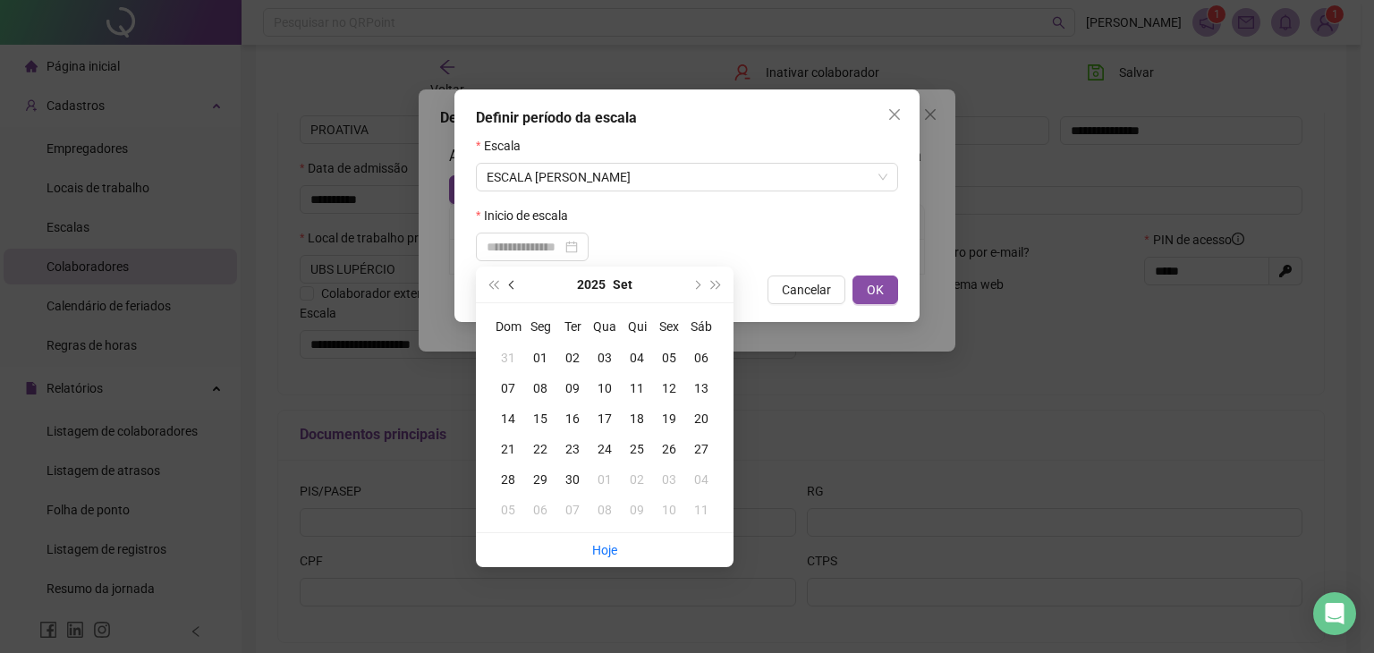
click at [512, 285] on span "prev-year" at bounding box center [513, 284] width 9 height 9
type input "**********"
click at [669, 355] on div "01" at bounding box center [669, 358] width 32 height 20
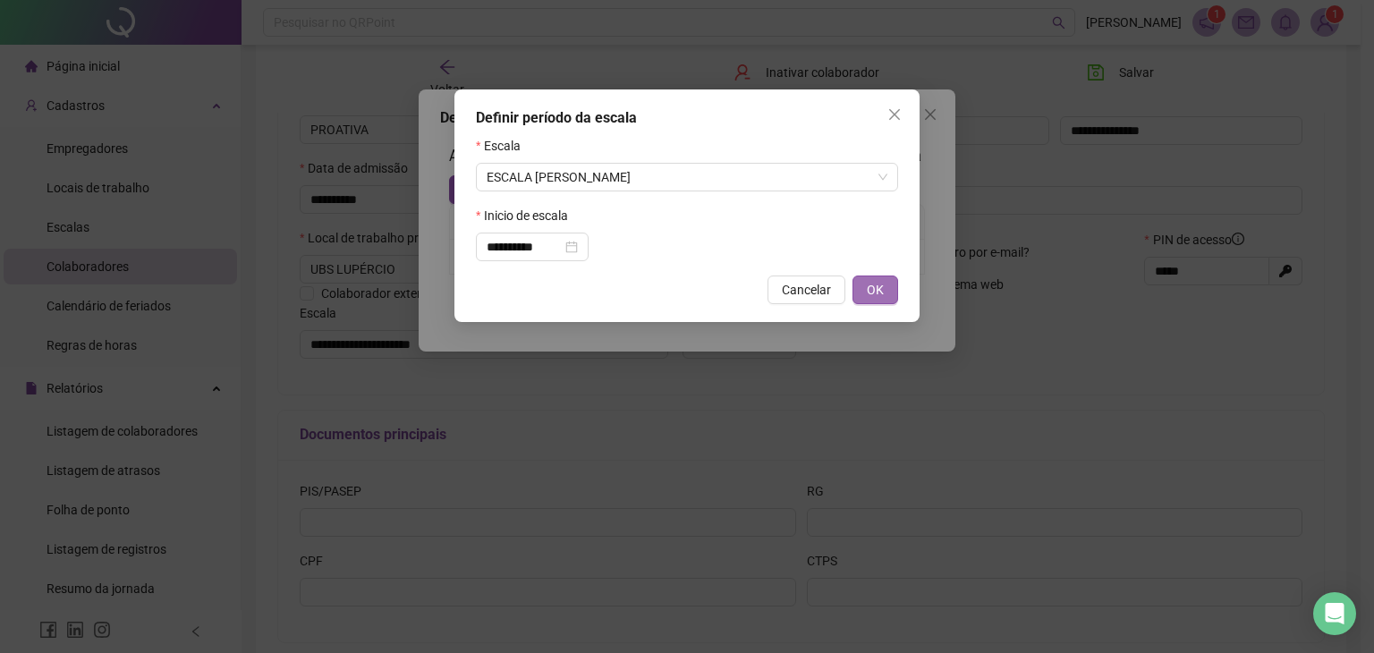
click at [887, 289] on button "OK" at bounding box center [875, 289] width 46 height 29
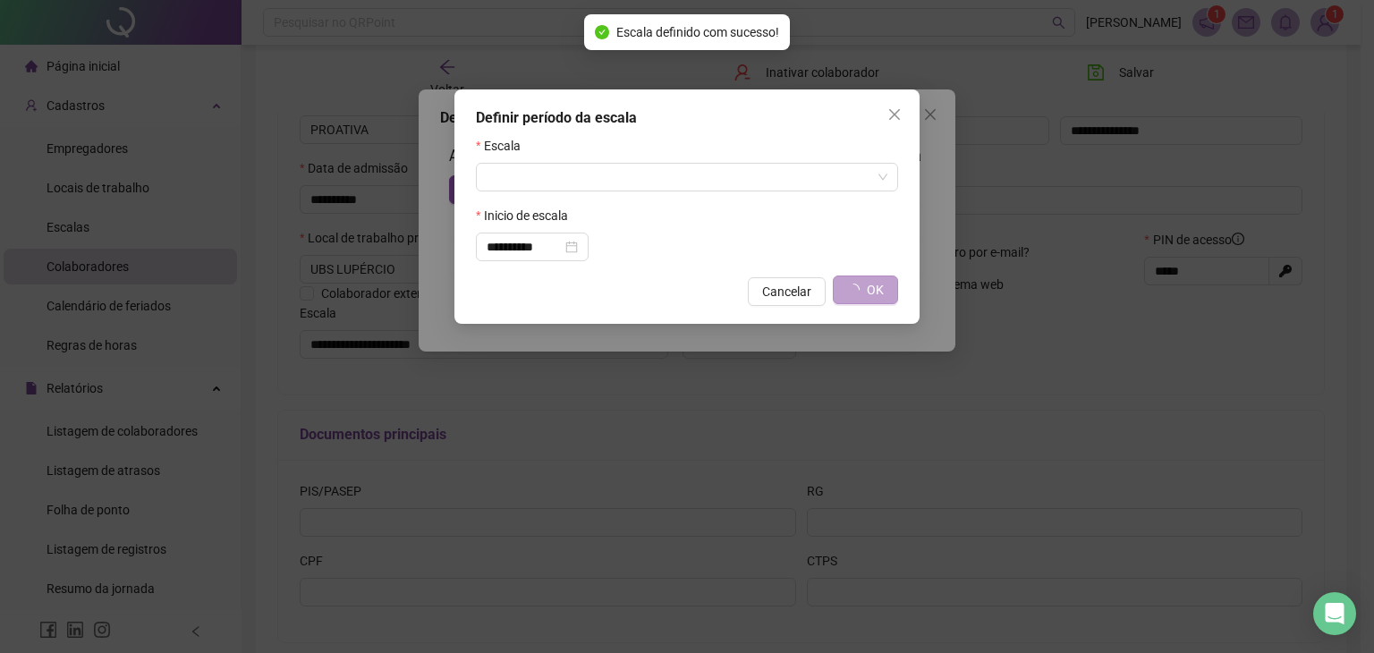
type input "**********"
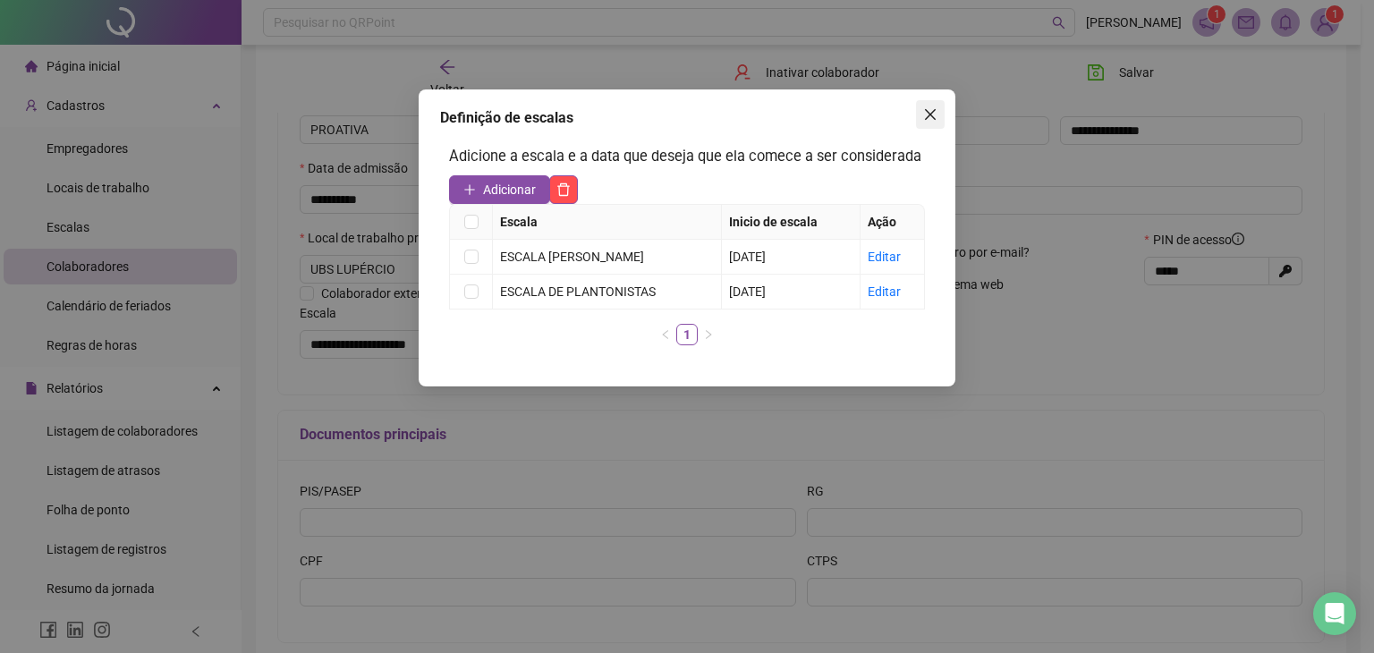
click at [929, 111] on icon "close" at bounding box center [930, 114] width 14 height 14
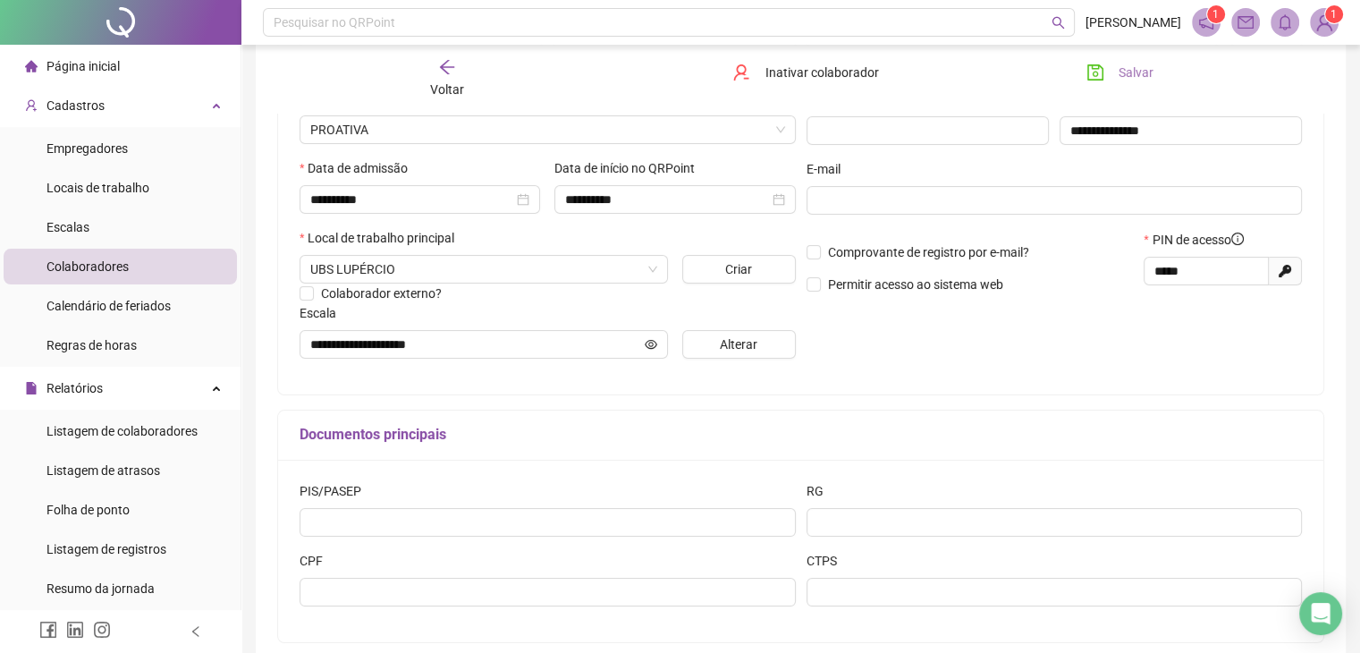
click at [1151, 71] on span "Salvar" at bounding box center [1136, 73] width 35 height 20
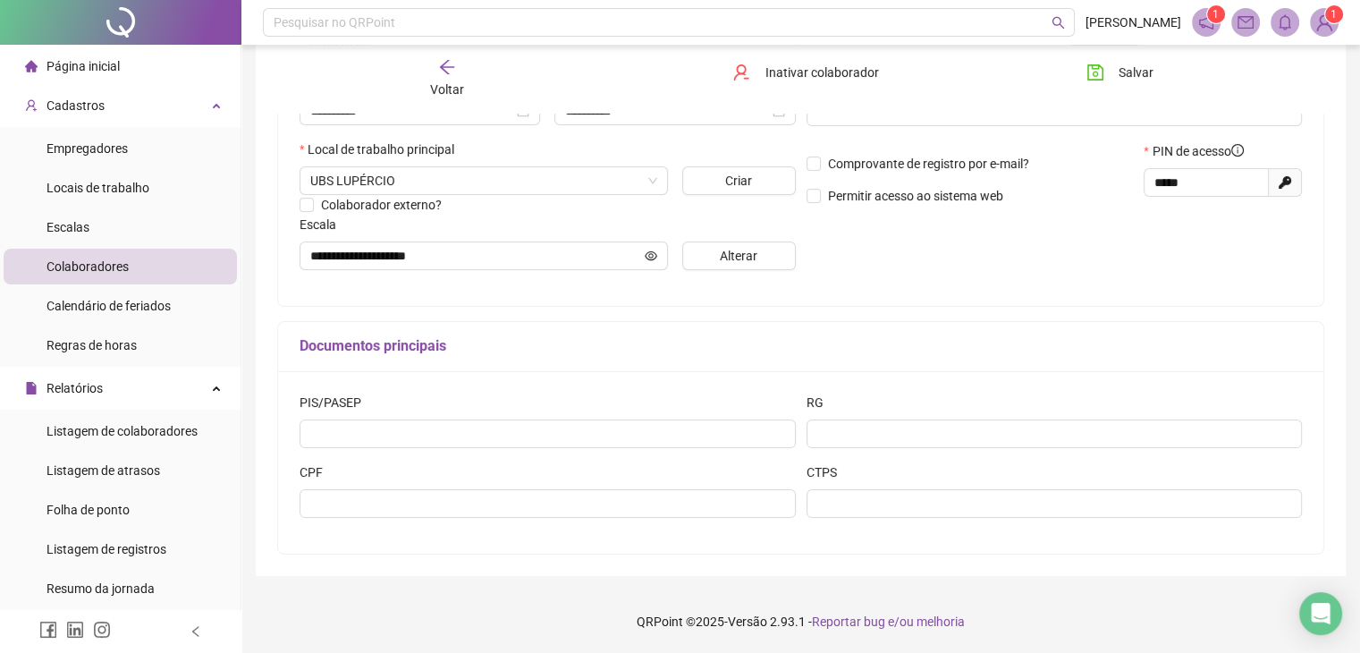
scroll to position [0, 0]
